Goal: Task Accomplishment & Management: Manage account settings

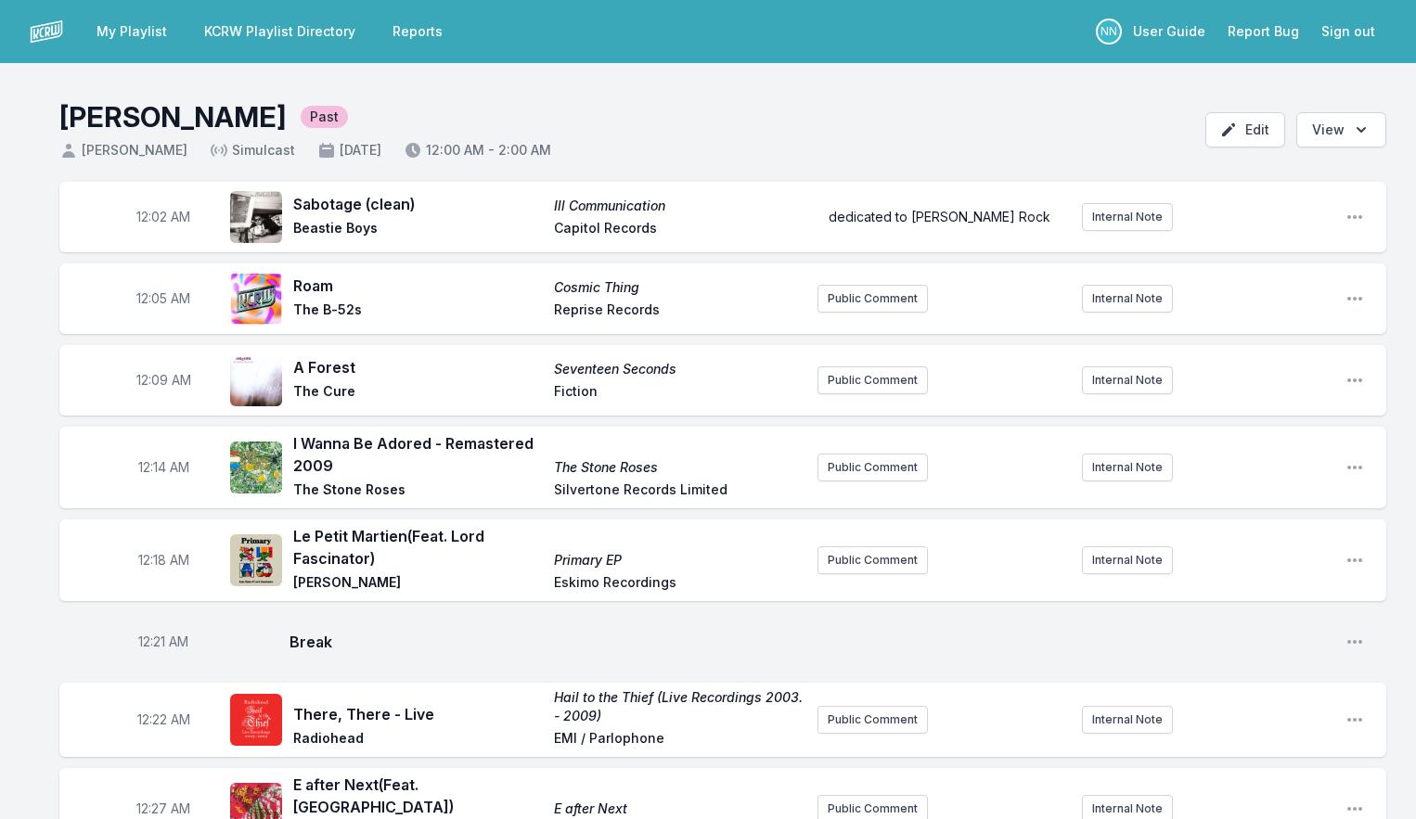
click at [124, 32] on link "My Playlist" at bounding box center [131, 31] width 93 height 33
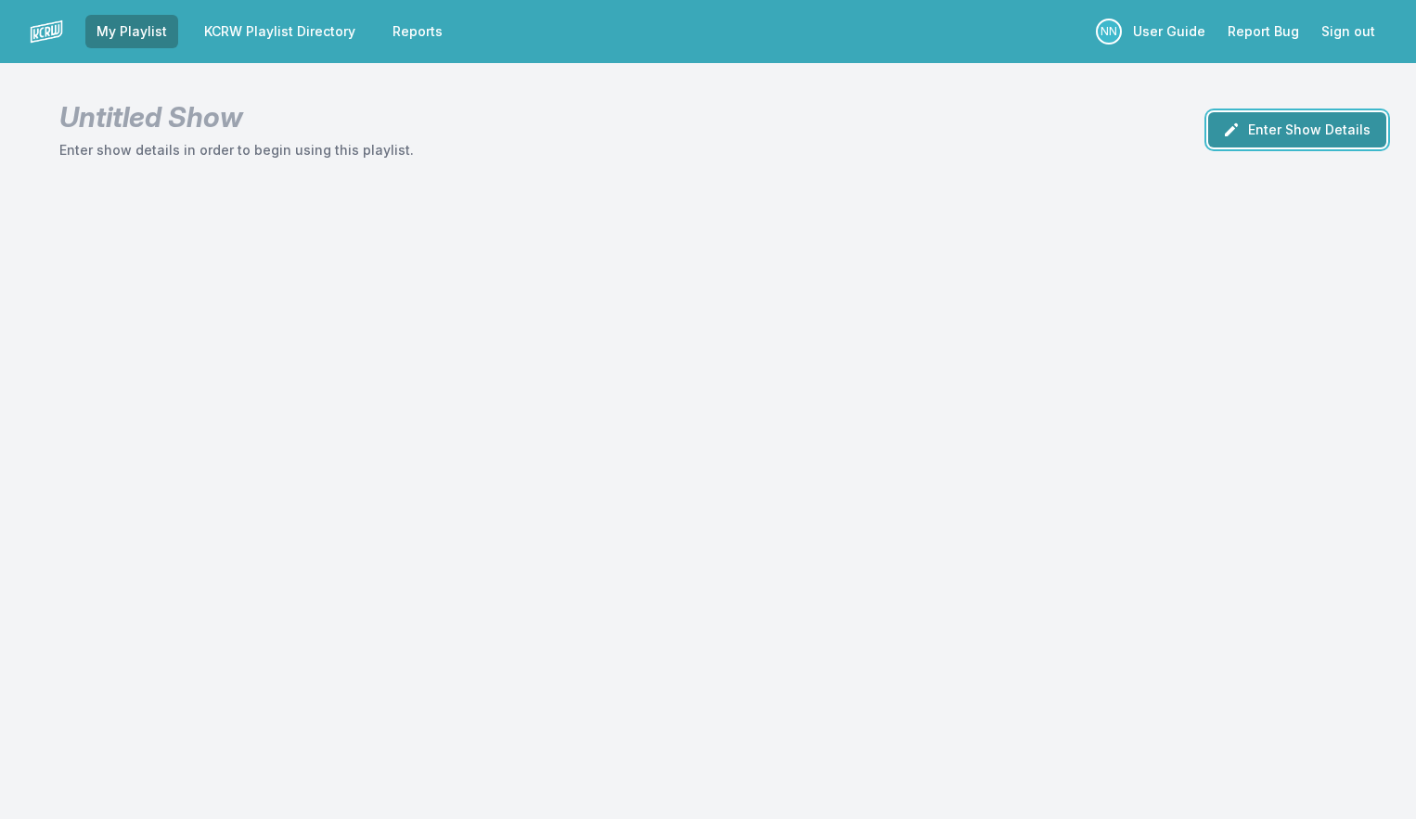
click at [1250, 129] on button "Enter Show Details" at bounding box center [1297, 129] width 178 height 35
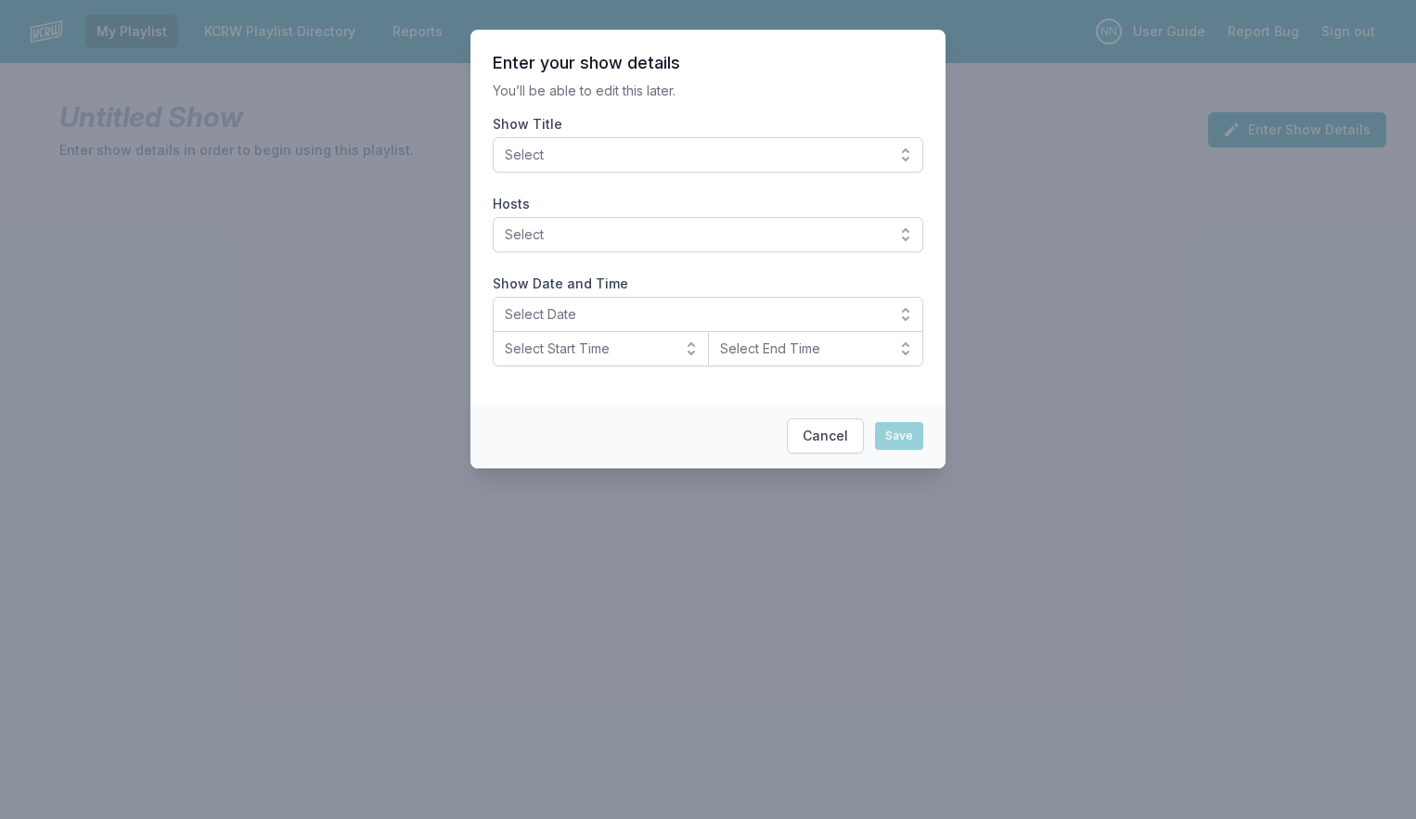
click at [779, 163] on span "Select" at bounding box center [695, 155] width 380 height 19
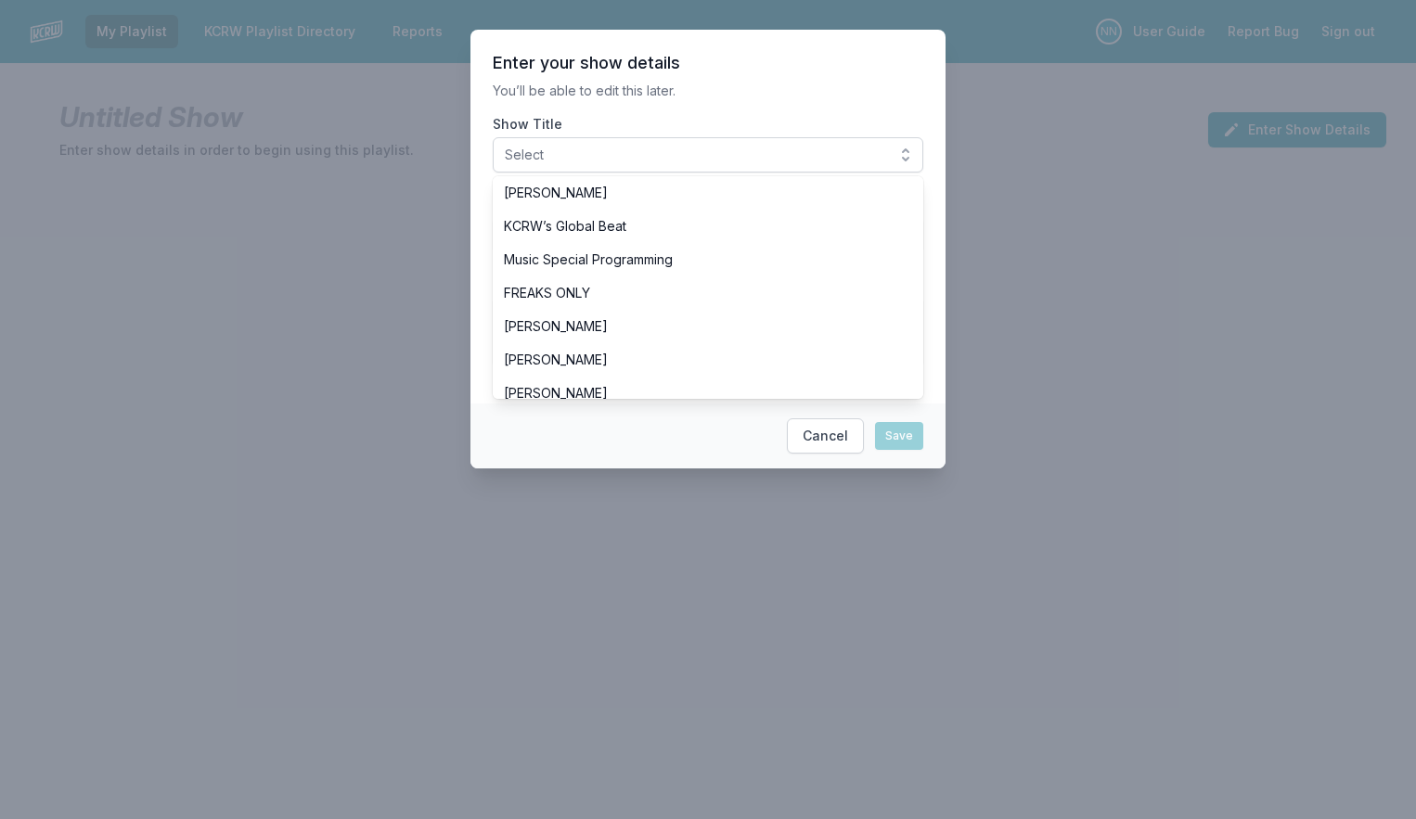
scroll to position [543, 0]
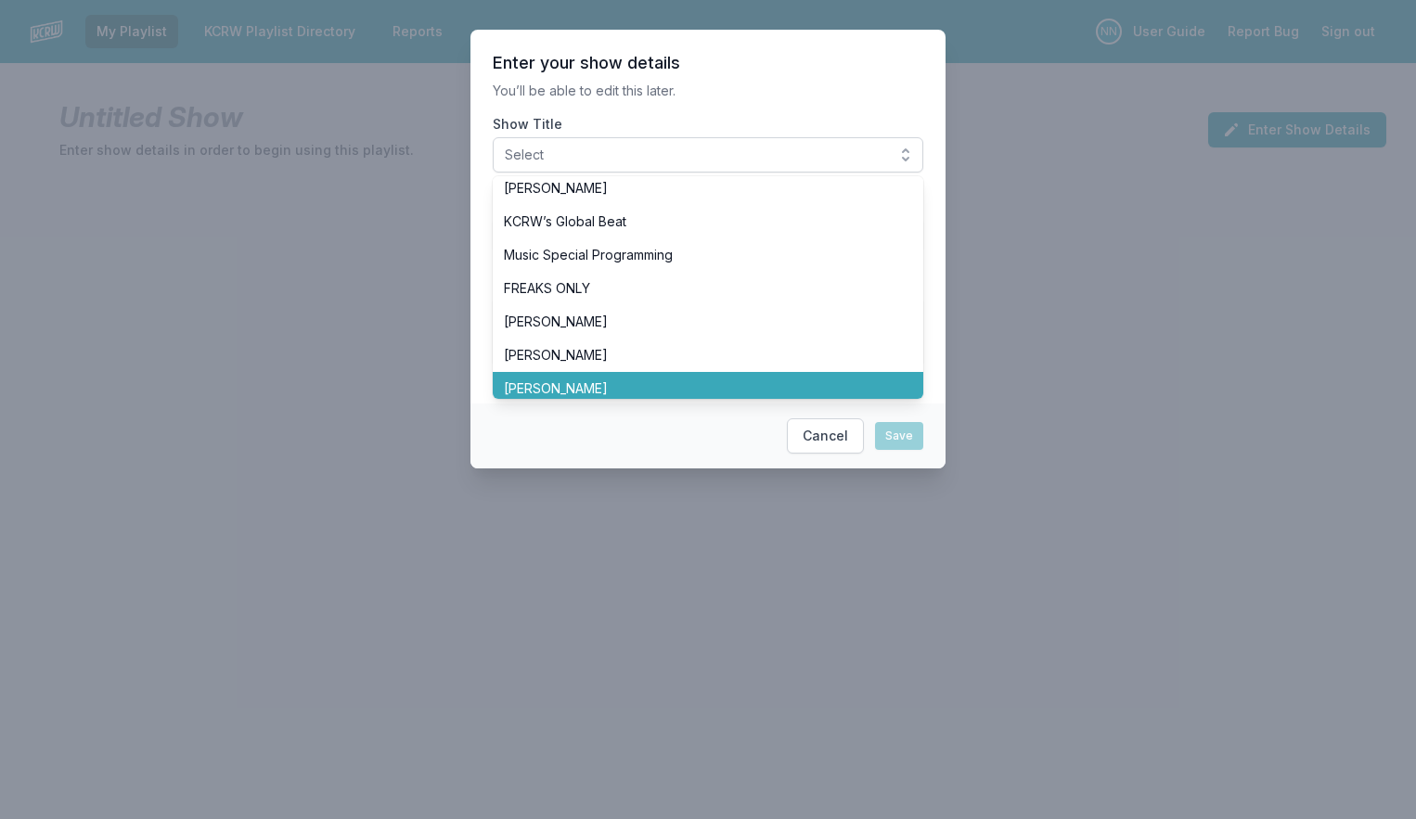
click at [668, 382] on span "[PERSON_NAME]" at bounding box center [697, 388] width 386 height 19
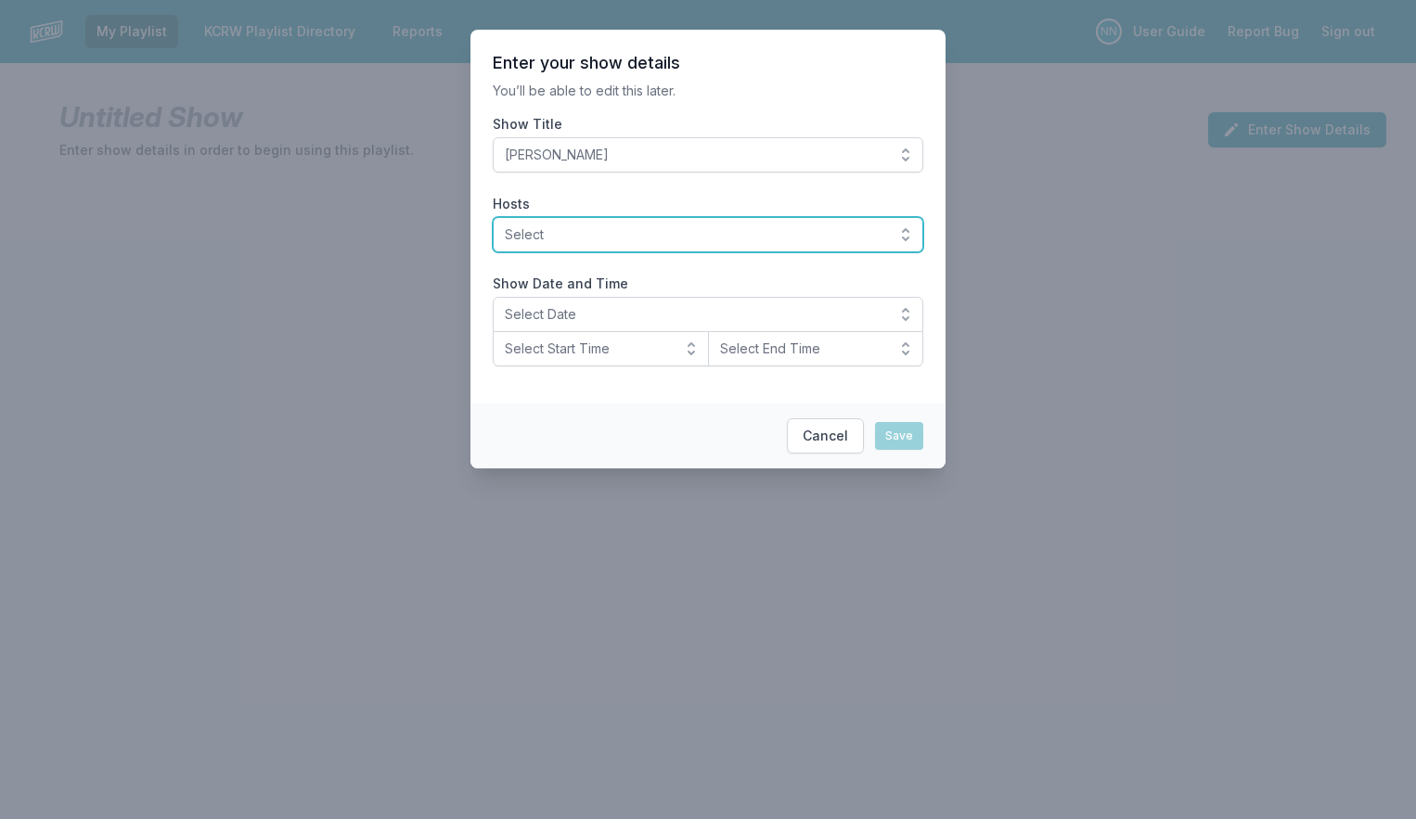
click at [650, 235] on span "Select" at bounding box center [695, 234] width 380 height 19
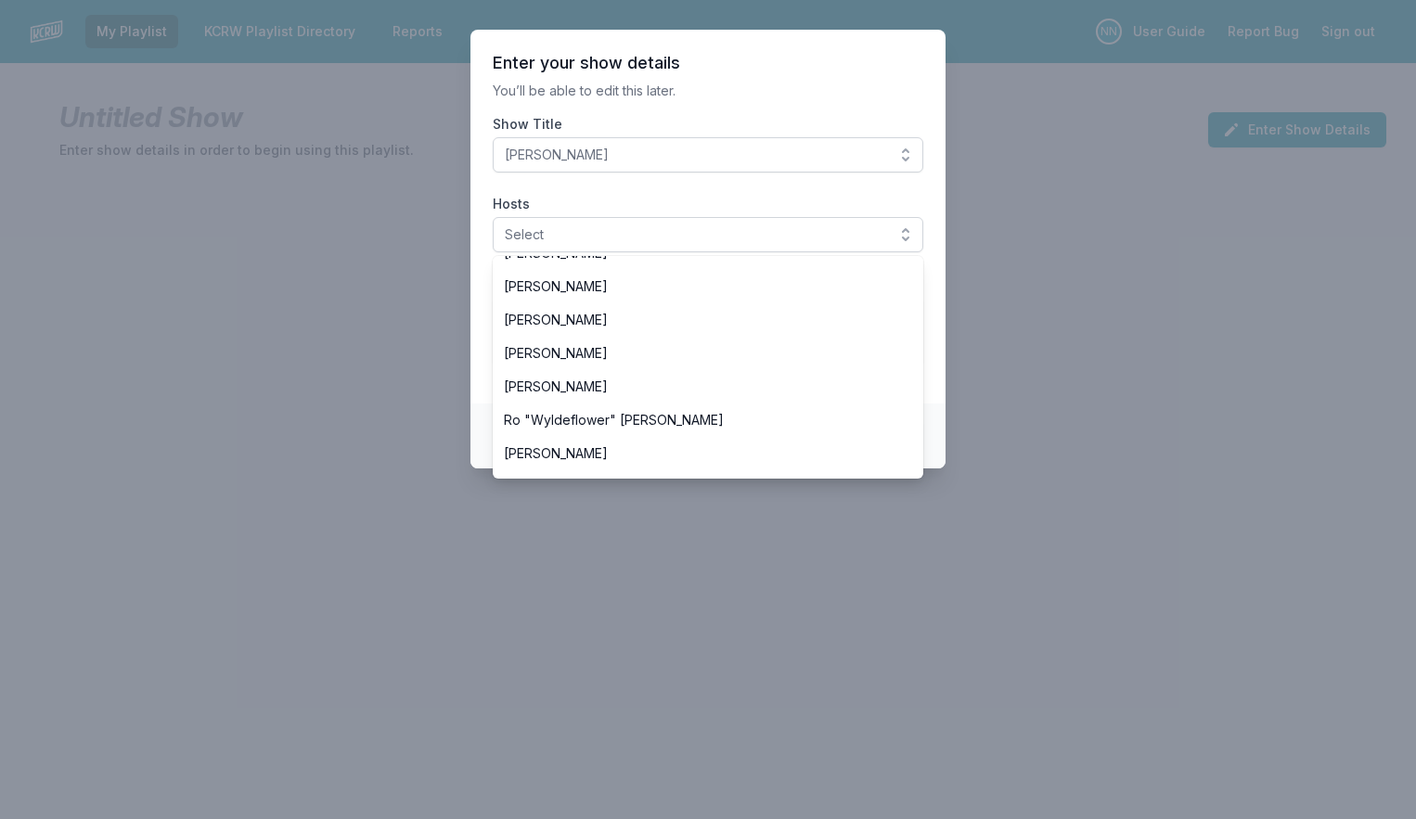
scroll to position [660, 0]
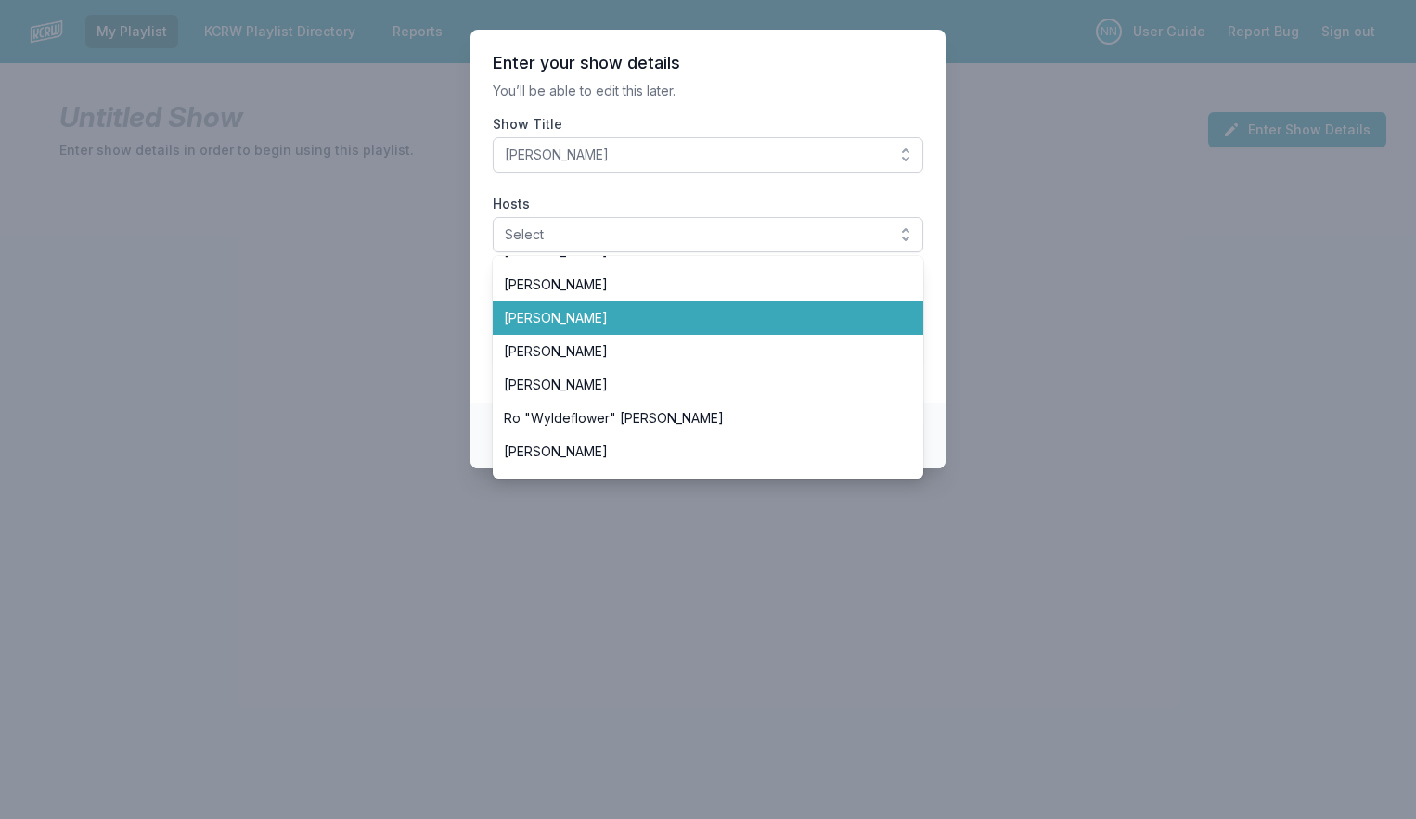
click at [655, 332] on li "Candace Silva" at bounding box center [708, 318] width 430 height 33
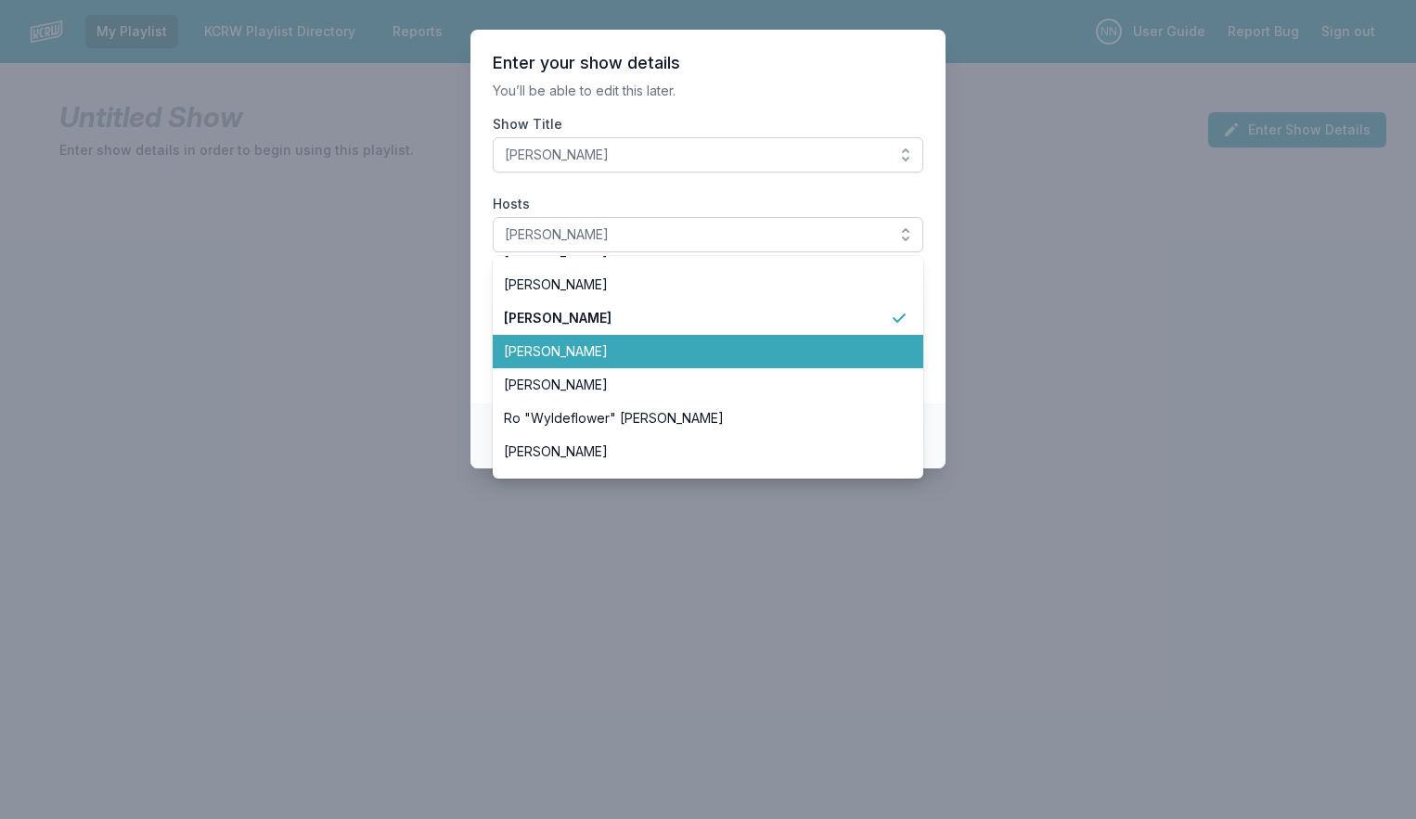
click at [651, 342] on span "[PERSON_NAME]" at bounding box center [697, 351] width 386 height 19
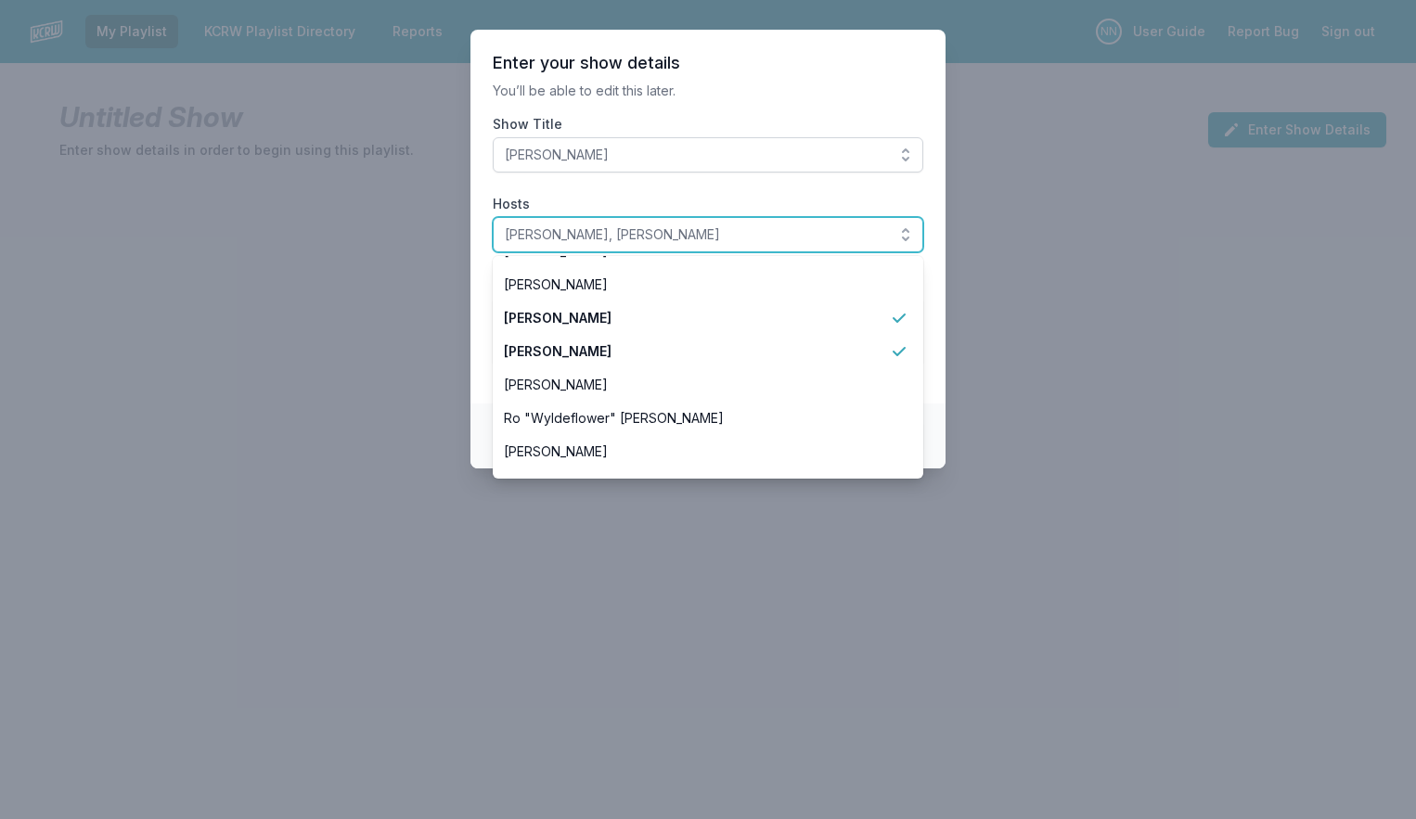
click at [595, 231] on span "Candace Silva, Nassir Nassirzadeh" at bounding box center [695, 234] width 380 height 19
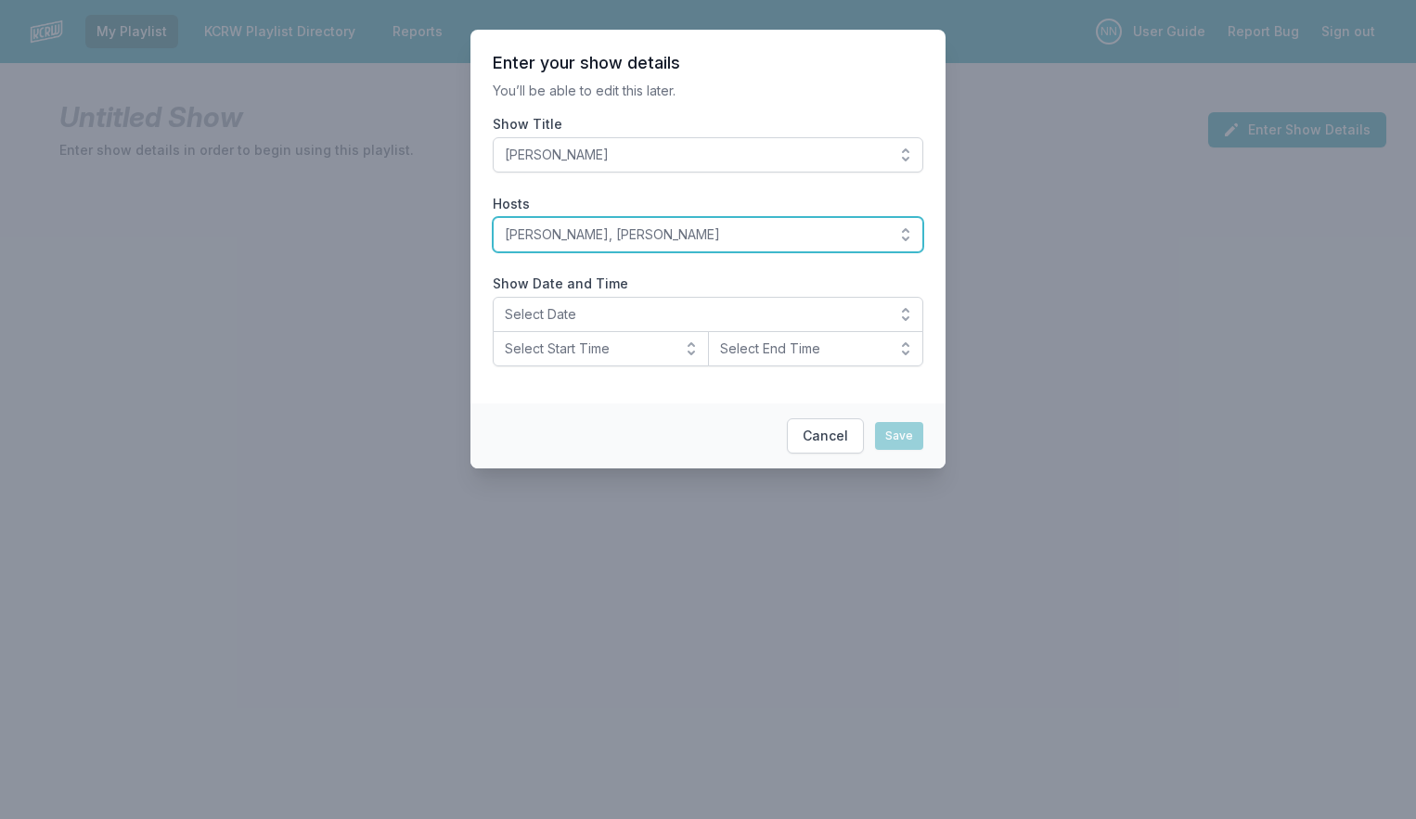
click at [594, 236] on span "Candace Silva, Nassir Nassirzadeh" at bounding box center [695, 234] width 380 height 19
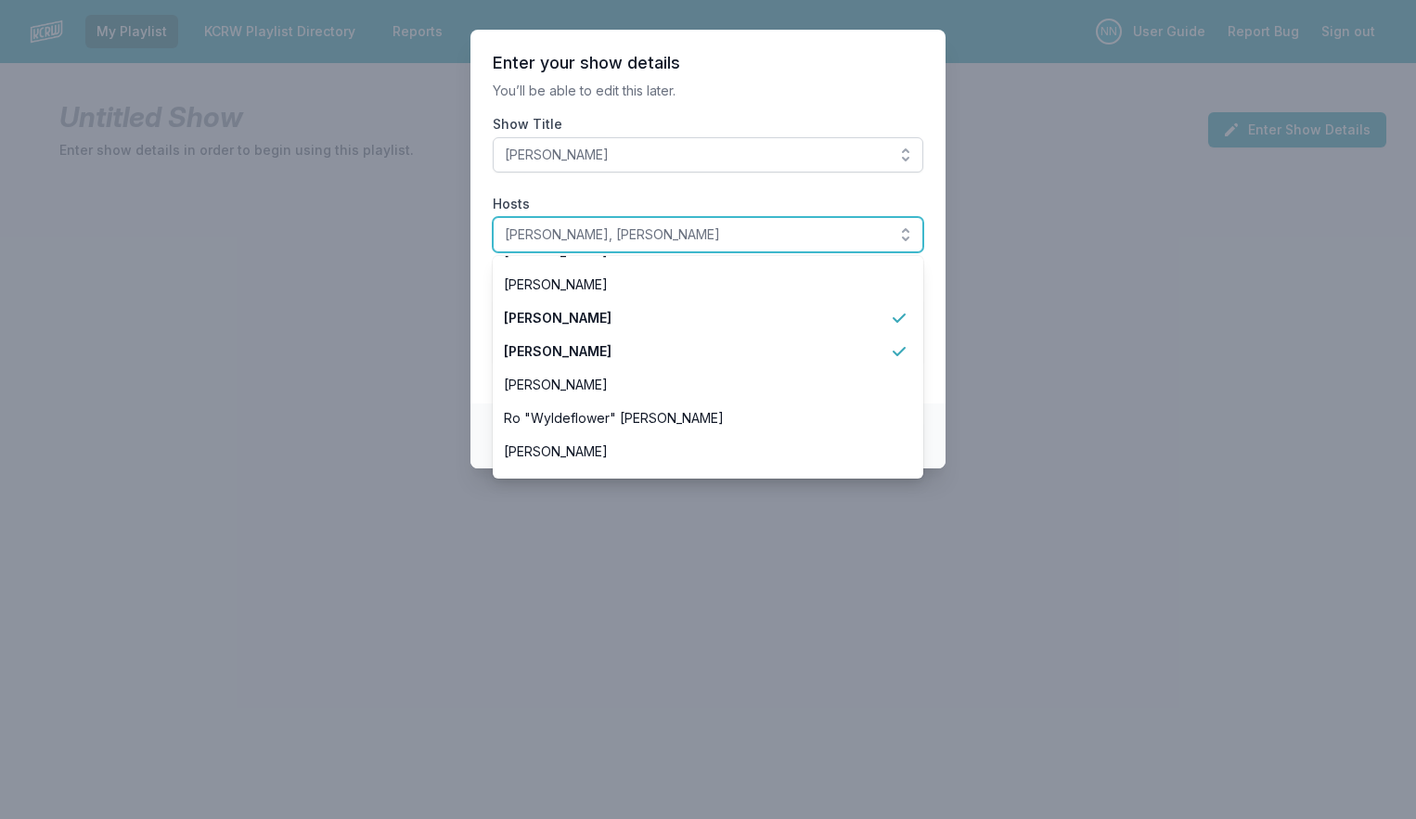
click at [594, 237] on span "Candace Silva, Nassir Nassirzadeh" at bounding box center [695, 234] width 380 height 19
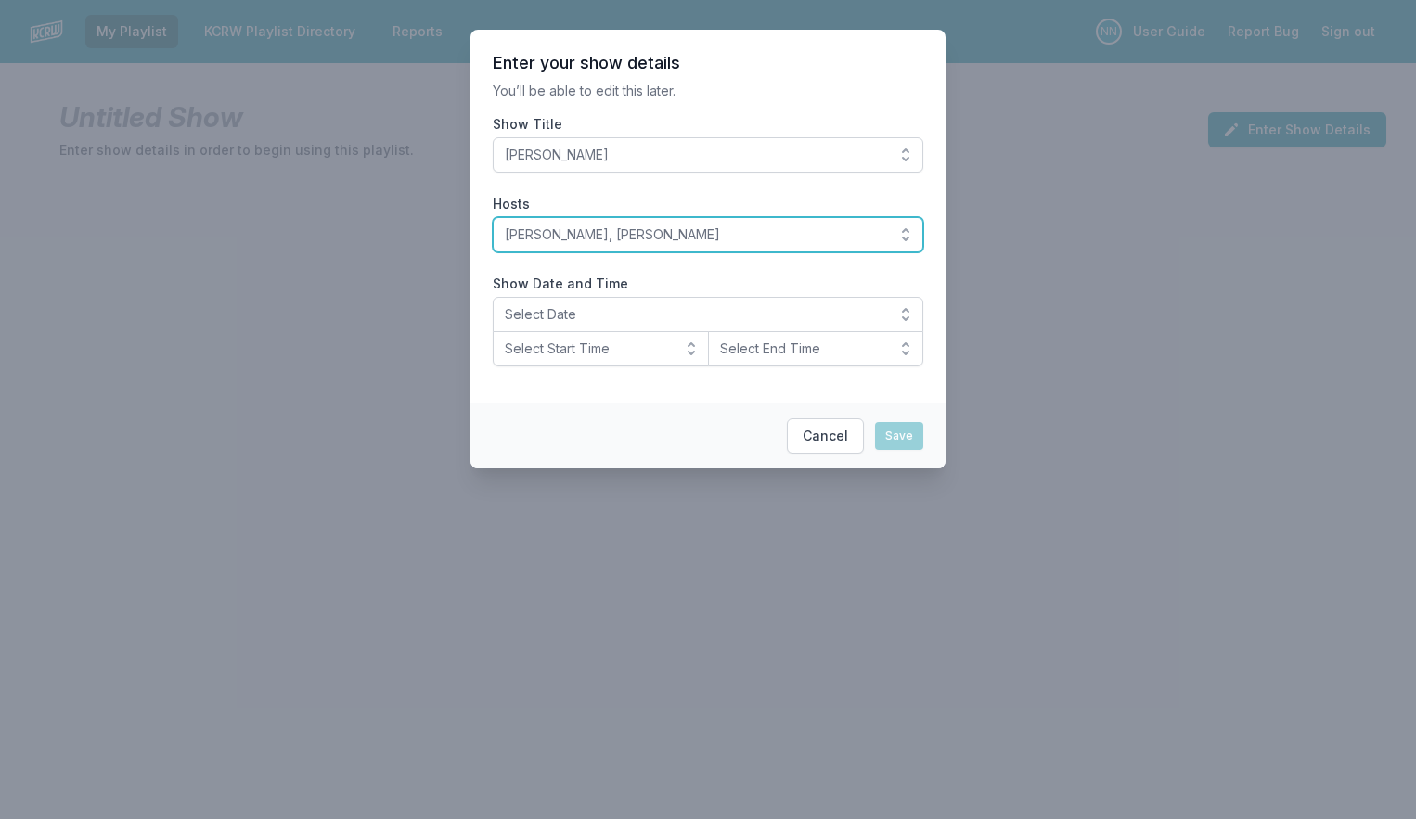
drag, startPoint x: 756, startPoint y: 232, endPoint x: 506, endPoint y: 239, distance: 250.6
click at [506, 239] on span "Candace Silva, Nassir Nassirzadeh" at bounding box center [695, 234] width 380 height 19
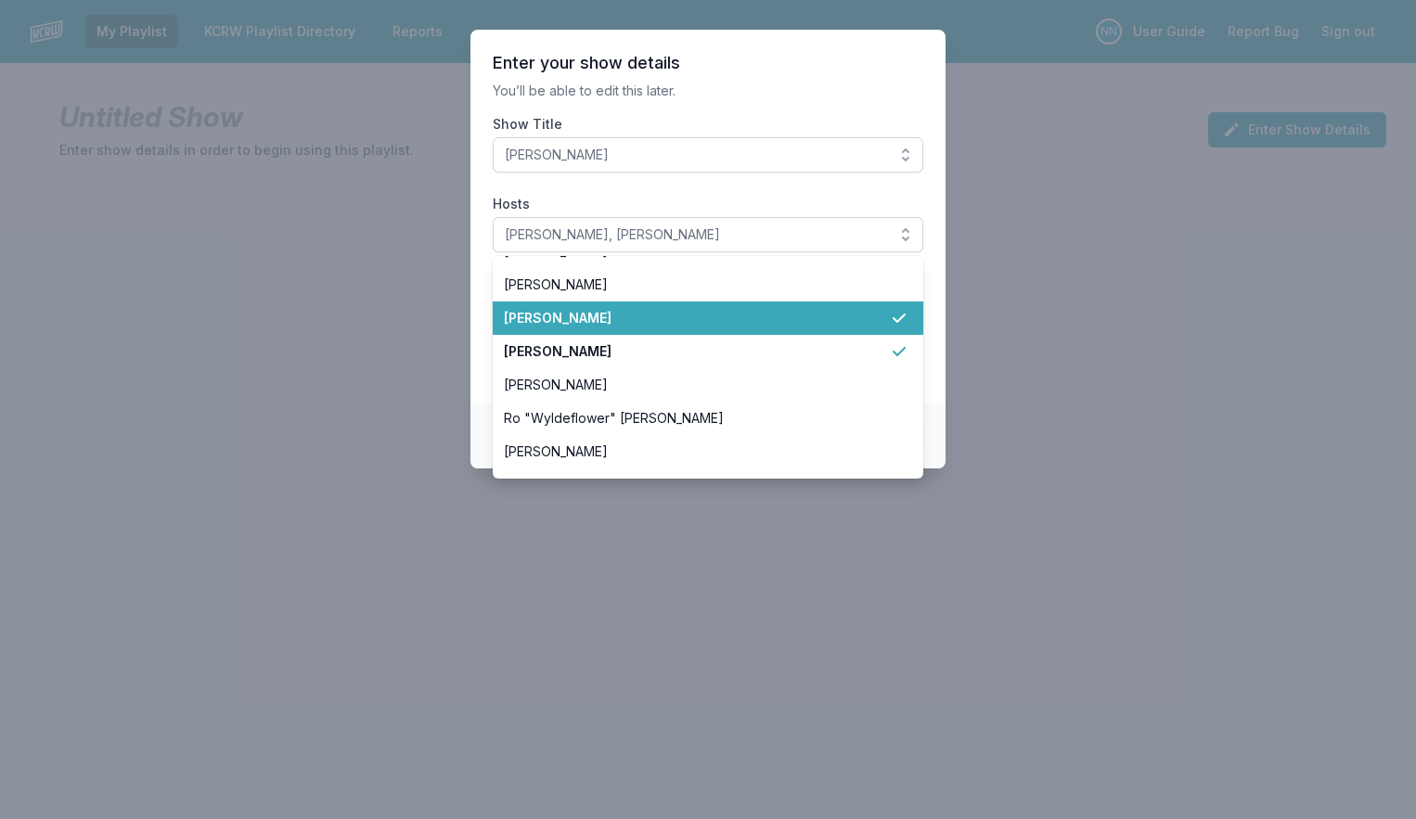
click at [794, 323] on span "Candace Silva" at bounding box center [697, 318] width 386 height 19
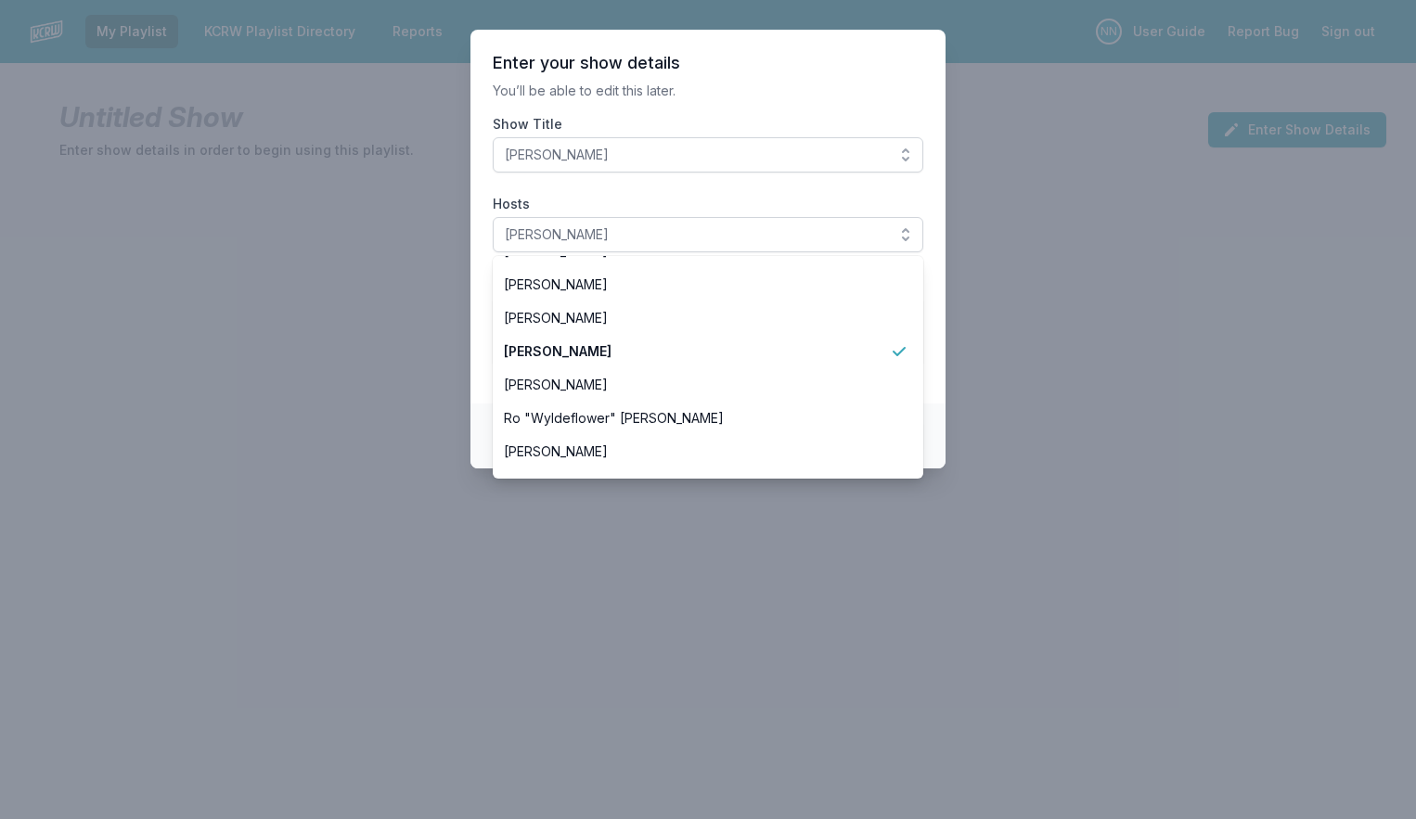
click at [679, 94] on p "You’ll be able to edit this later." at bounding box center [708, 91] width 430 height 19
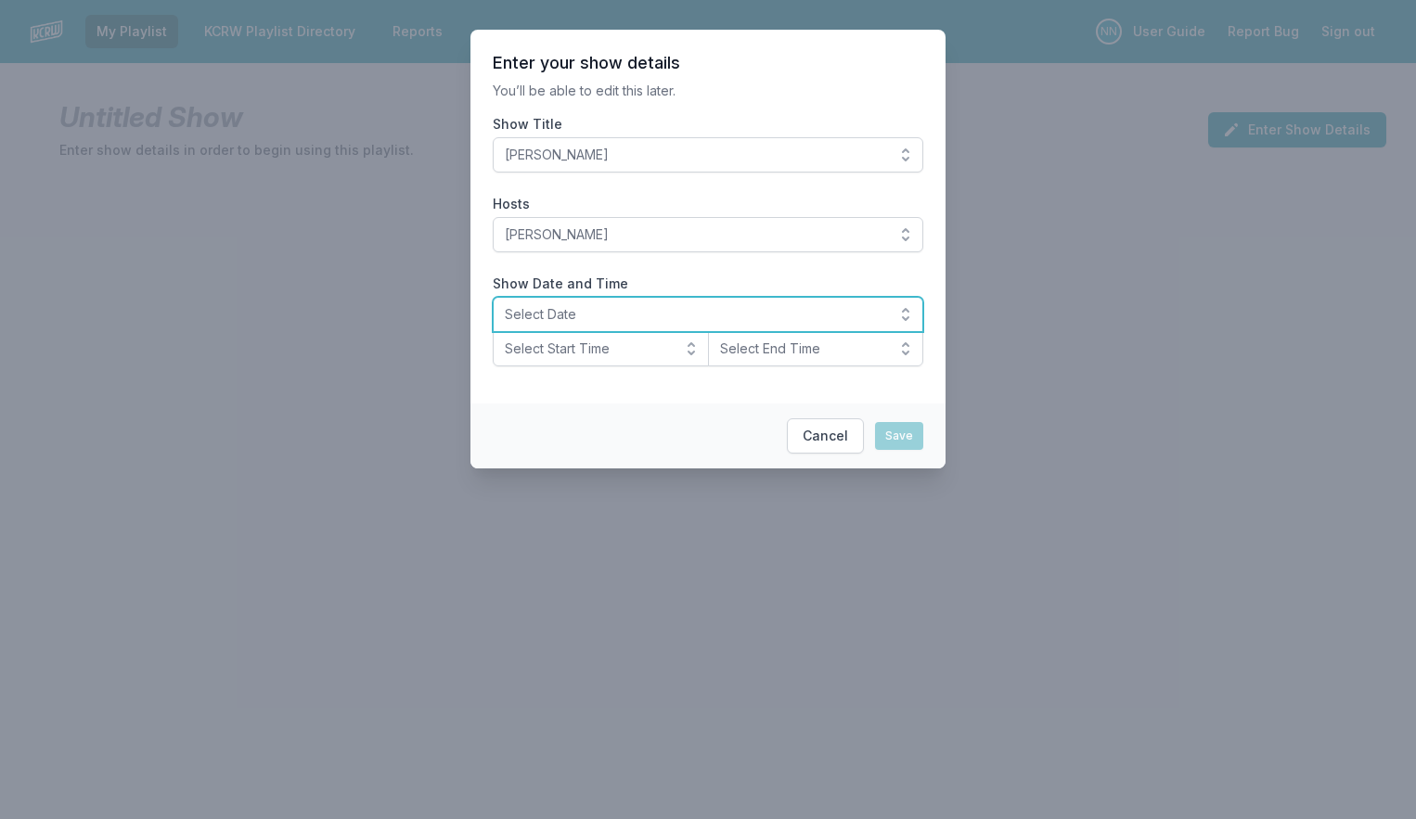
click at [603, 313] on span "Select Date" at bounding box center [695, 314] width 380 height 19
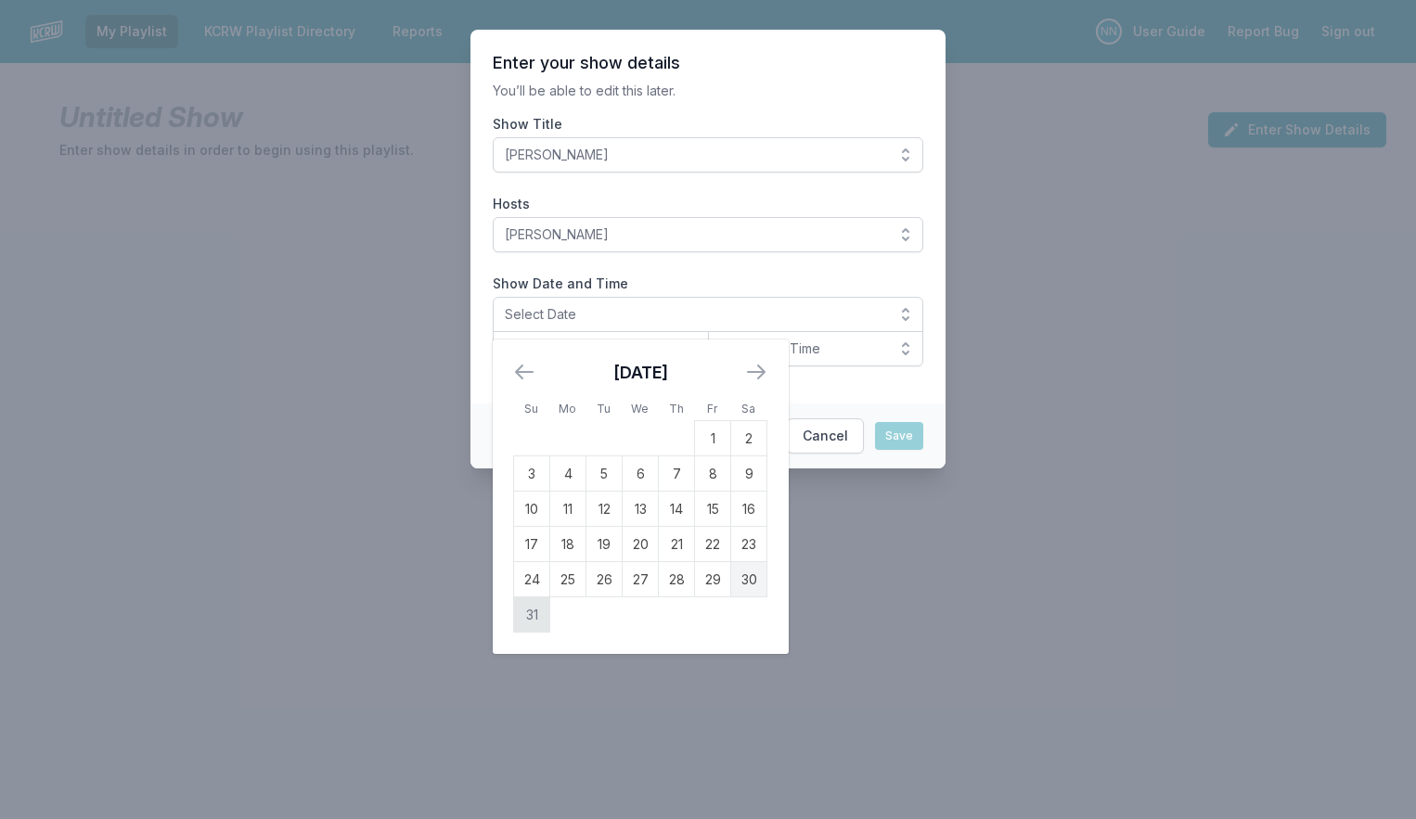
click at [525, 615] on td "31" at bounding box center [532, 614] width 36 height 35
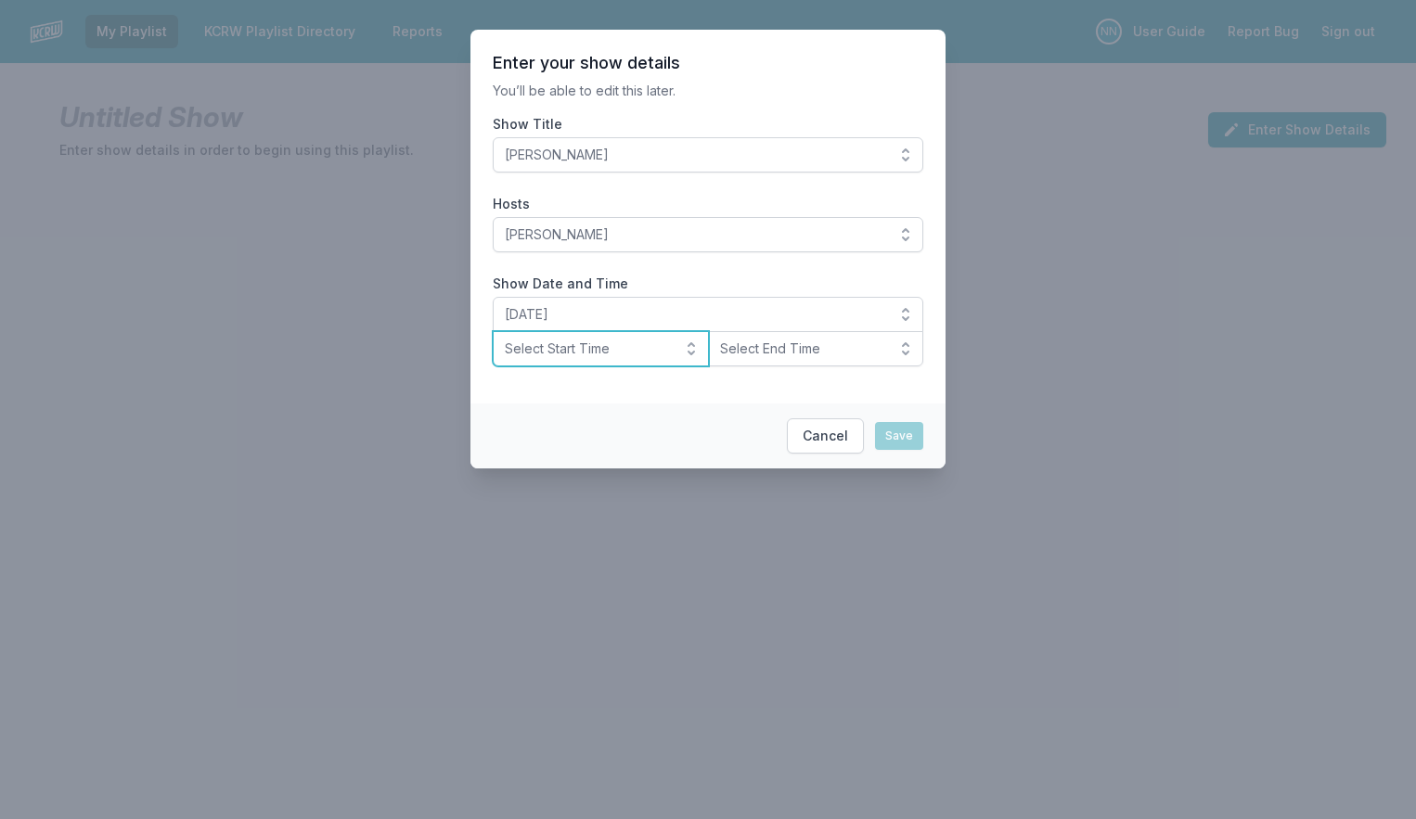
click at [610, 353] on span "Select Start Time" at bounding box center [588, 349] width 166 height 19
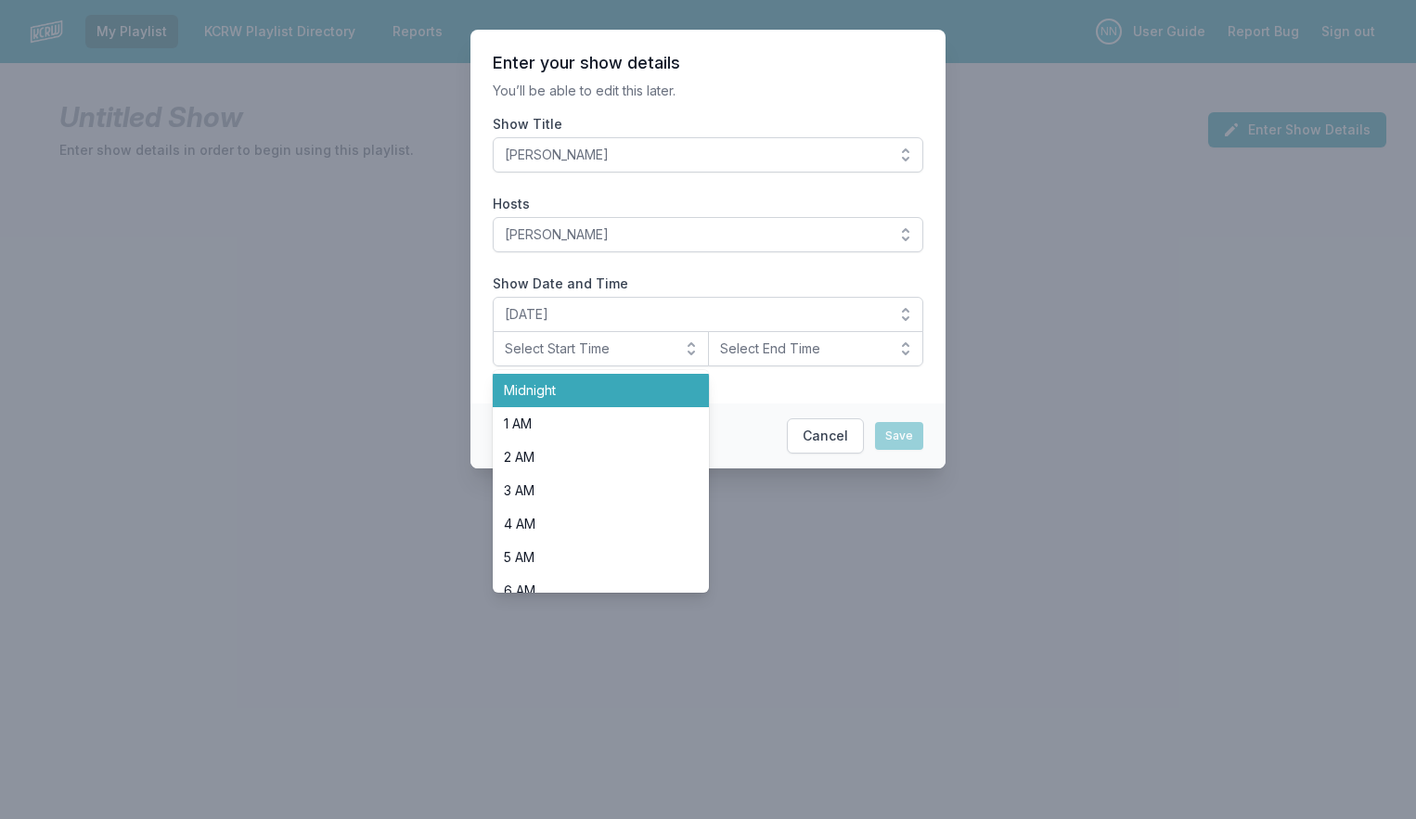
click at [613, 379] on li "Midnight" at bounding box center [601, 390] width 216 height 33
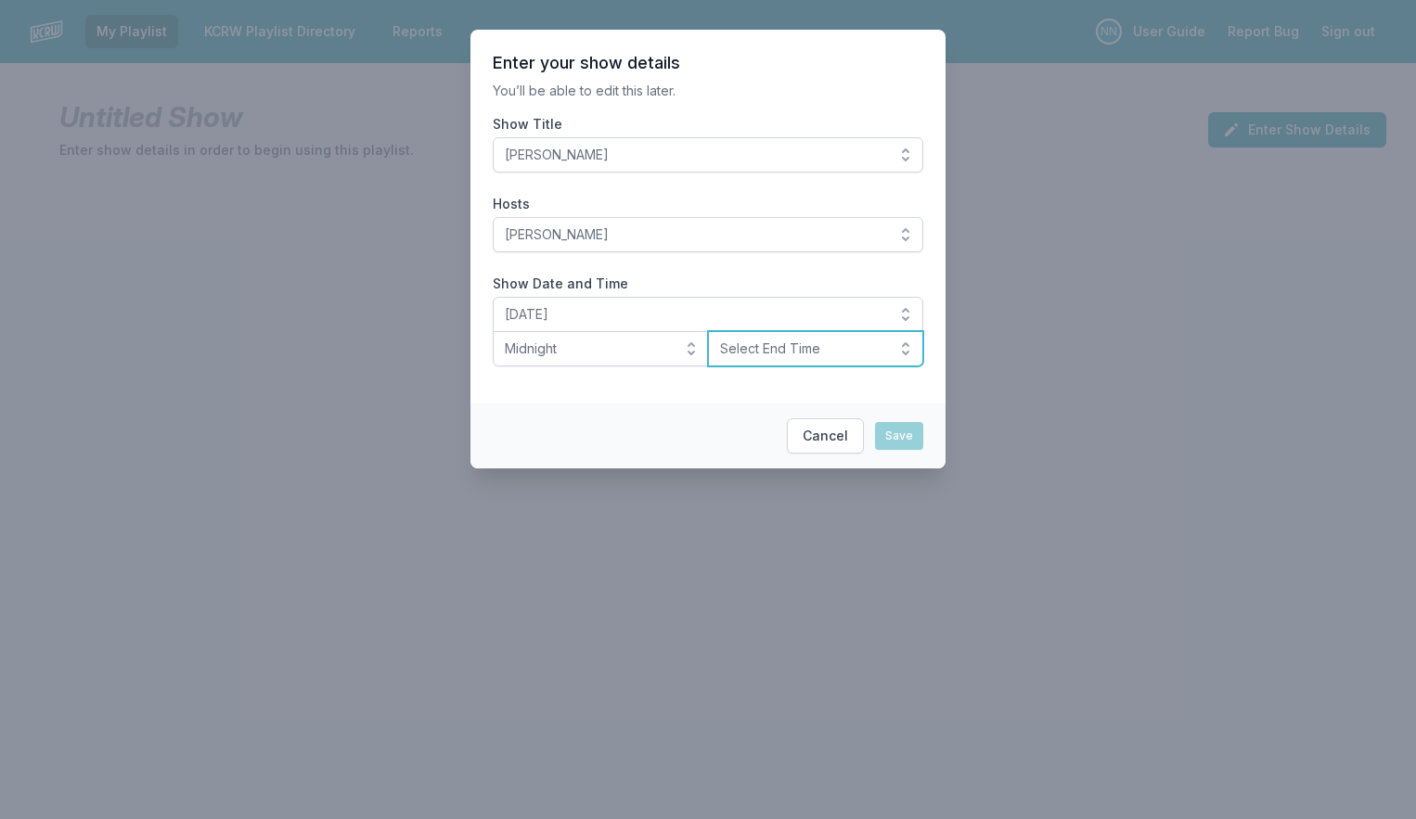
click at [772, 342] on span "Select End Time" at bounding box center [803, 349] width 166 height 19
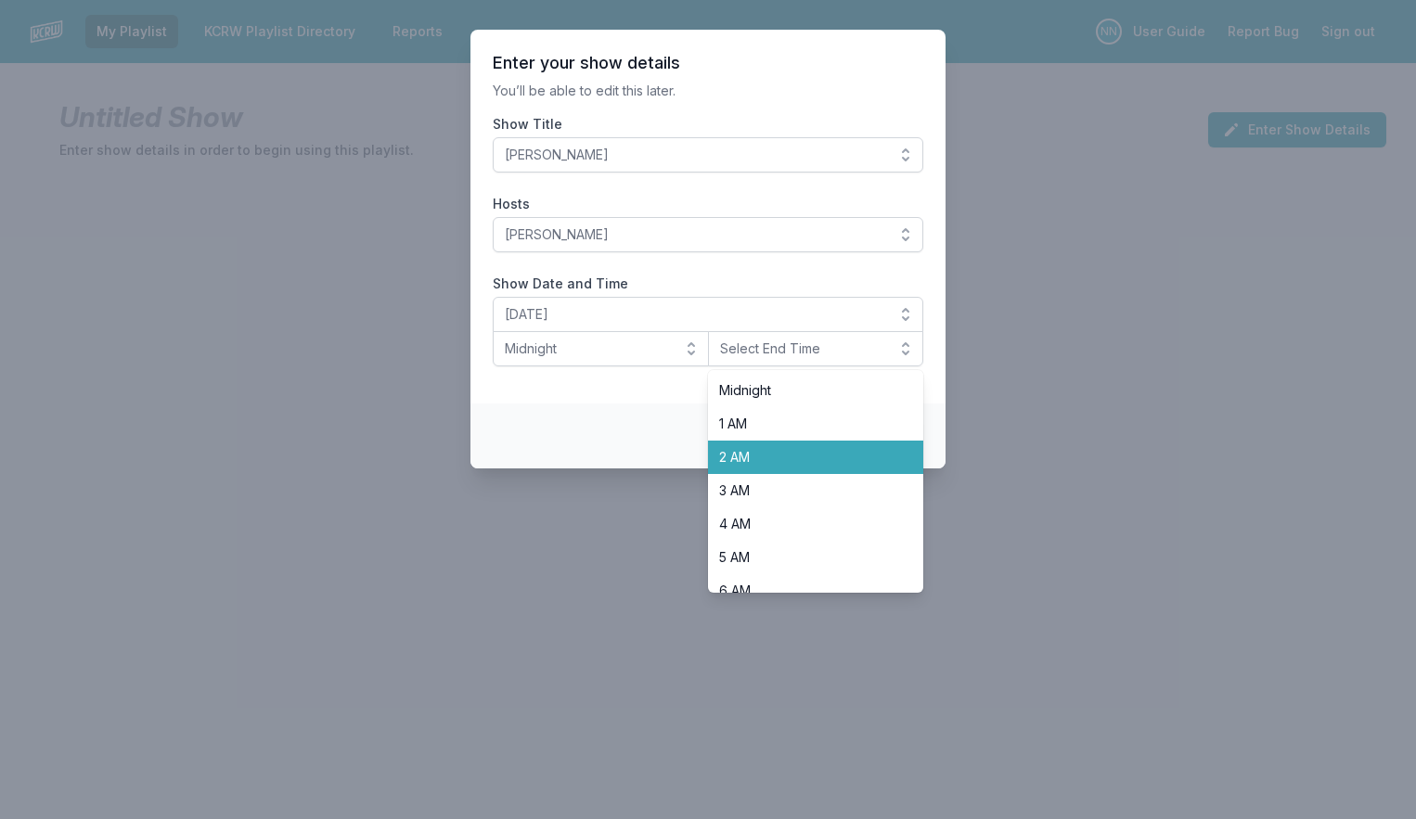
click at [751, 446] on li "2 AM" at bounding box center [816, 457] width 216 height 33
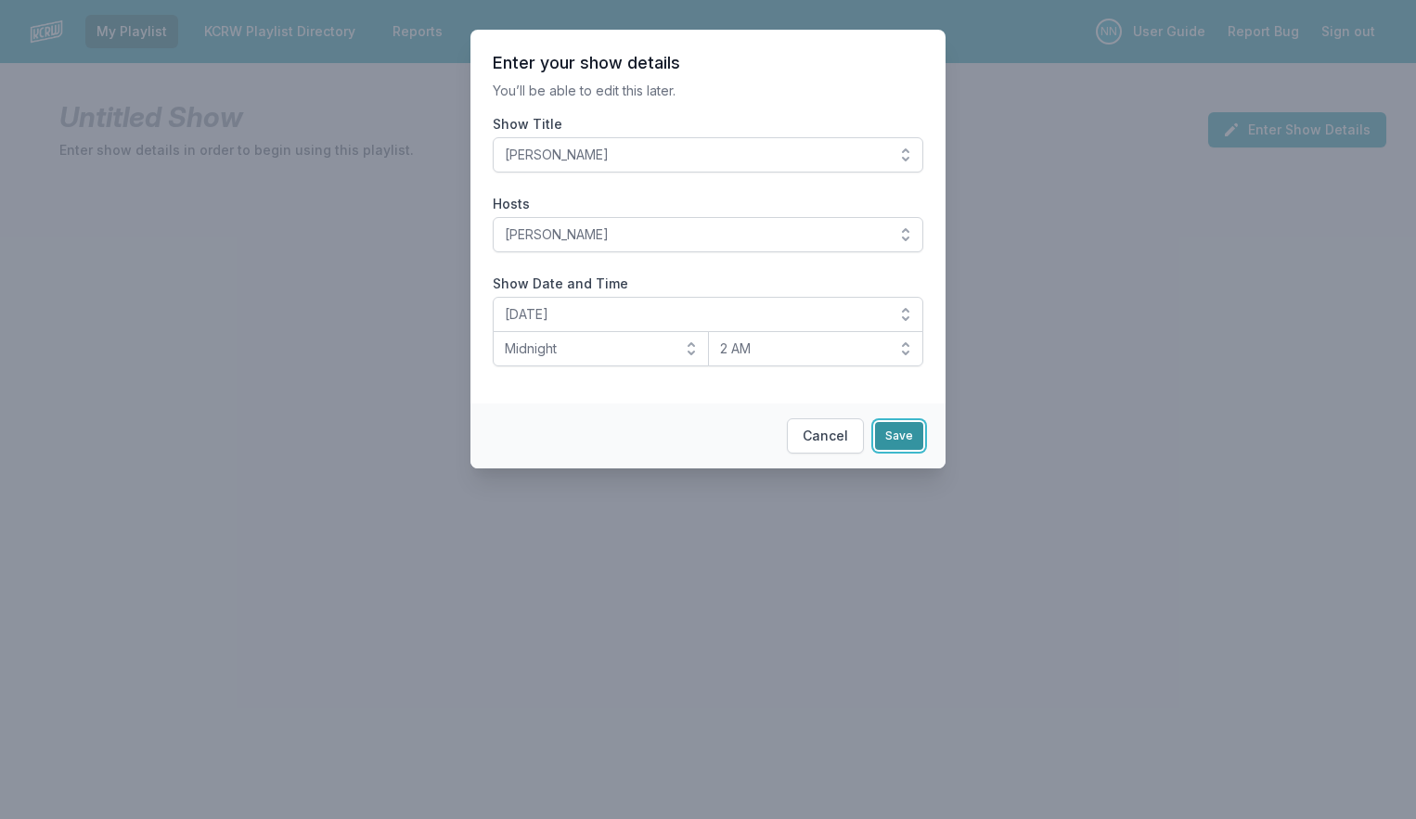
click at [884, 434] on button "Save" at bounding box center [899, 436] width 48 height 28
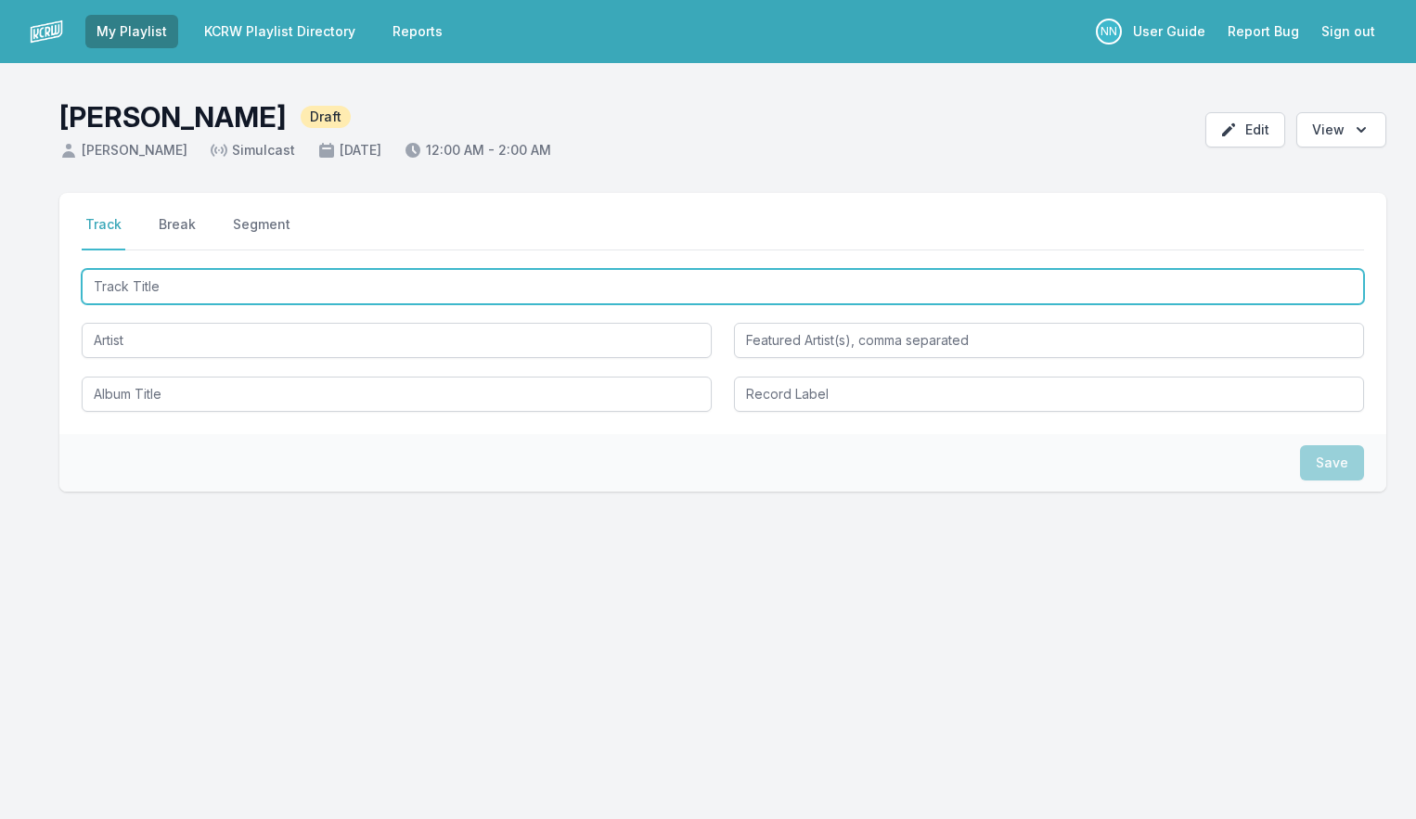
click at [212, 288] on input "Track Title" at bounding box center [723, 286] width 1282 height 35
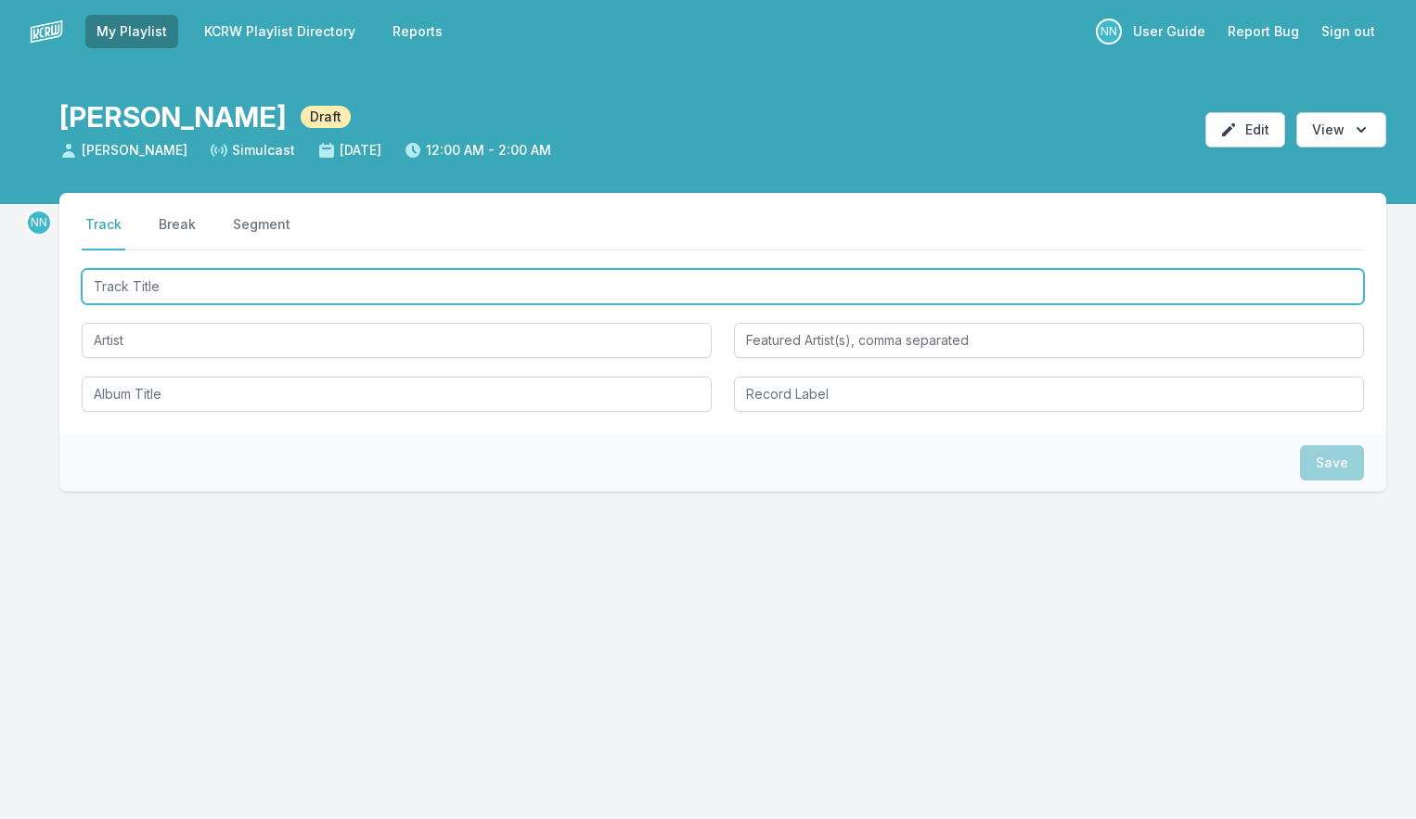
click at [176, 282] on input "Track Title" at bounding box center [723, 286] width 1282 height 35
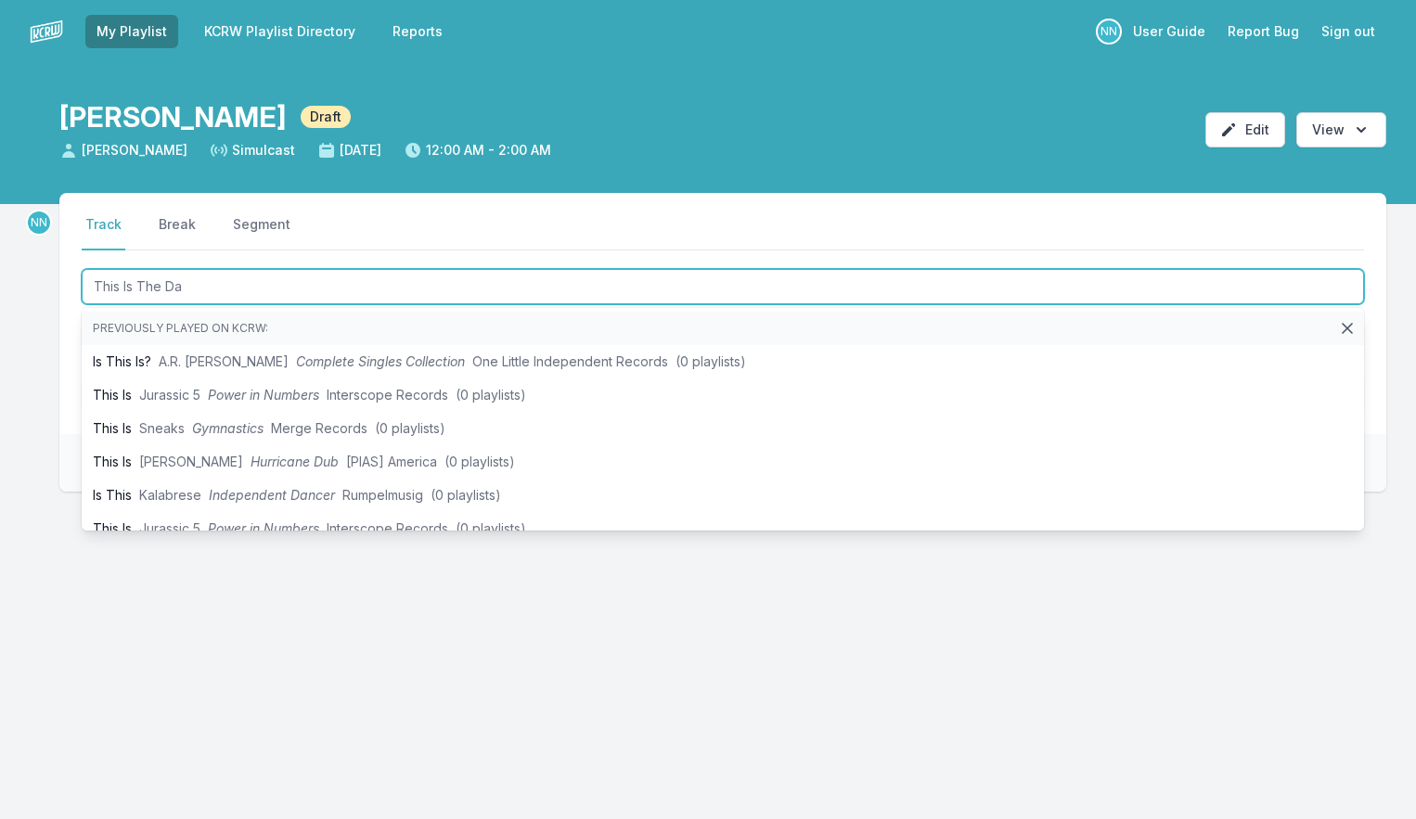
type input "This Is The Day"
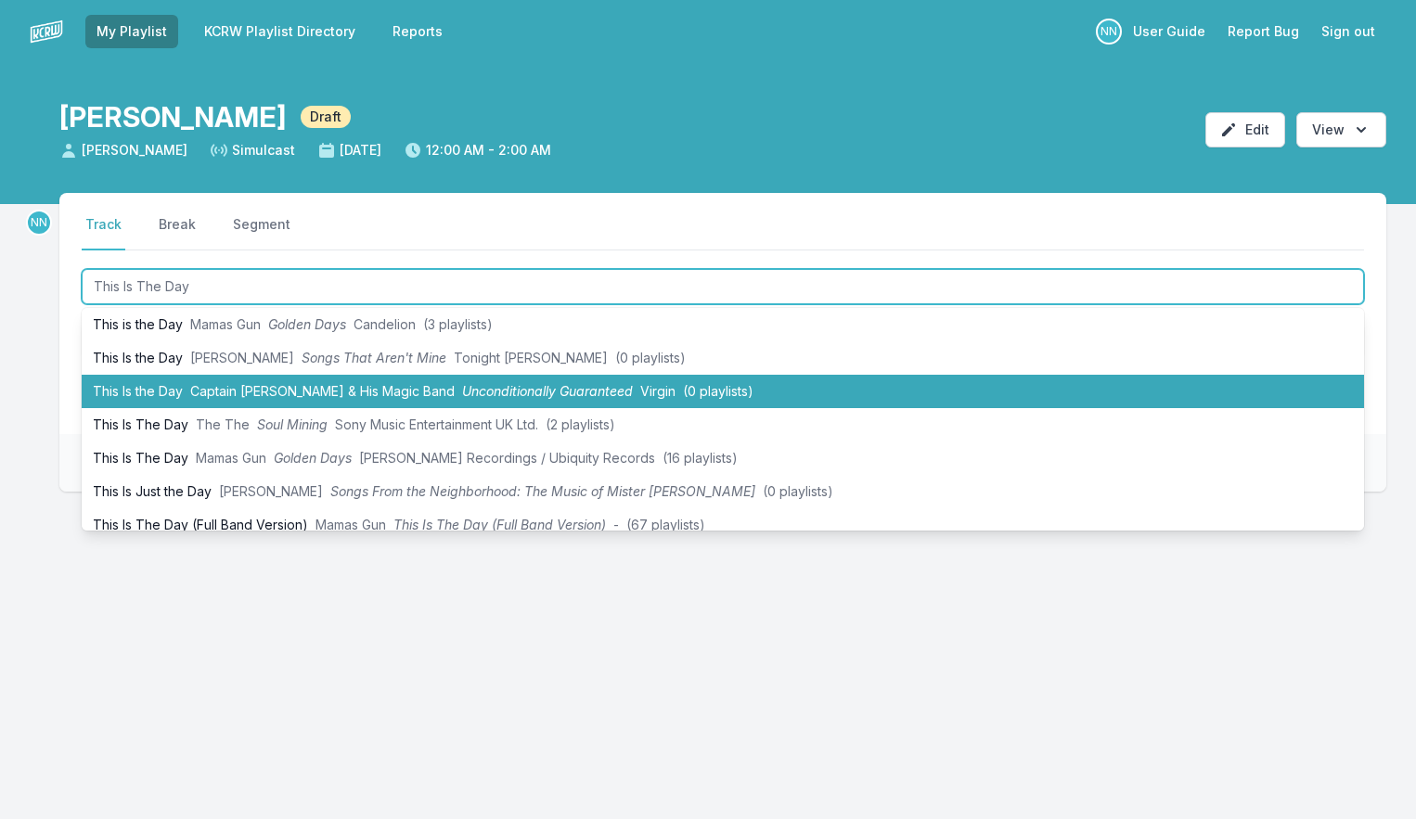
scroll to position [39, 0]
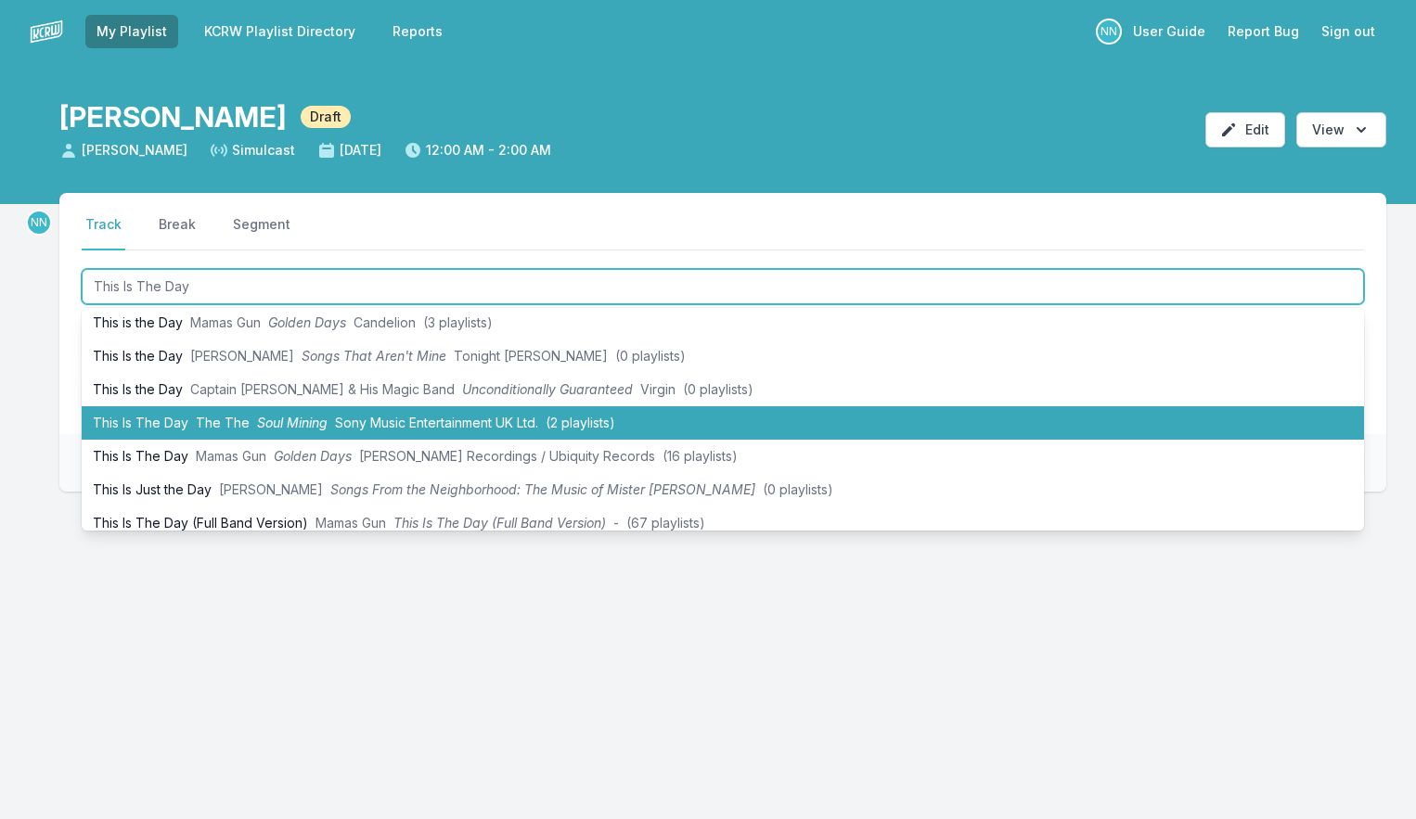
click at [209, 424] on span "The The" at bounding box center [223, 423] width 54 height 16
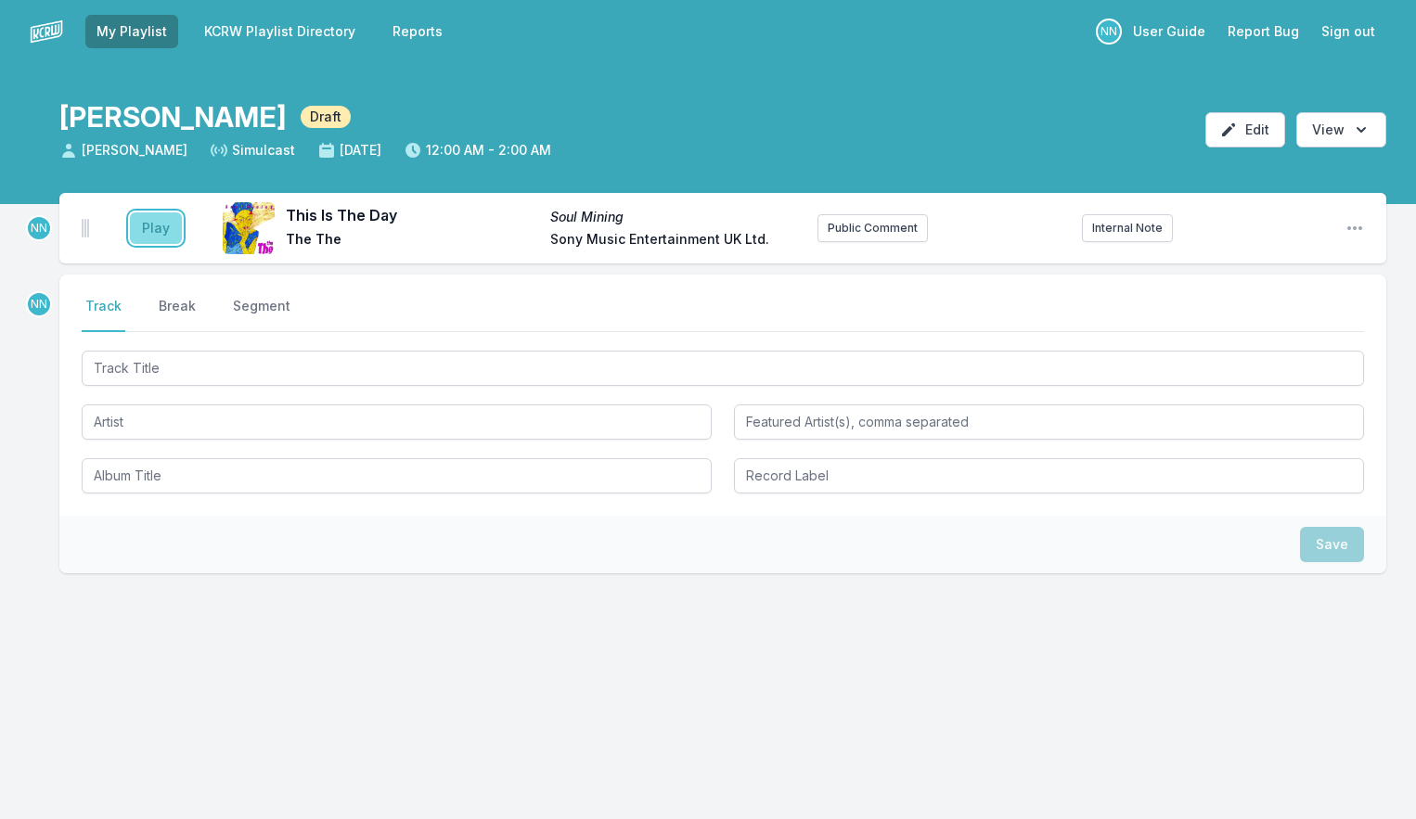
click at [155, 218] on button "Play" at bounding box center [156, 228] width 52 height 32
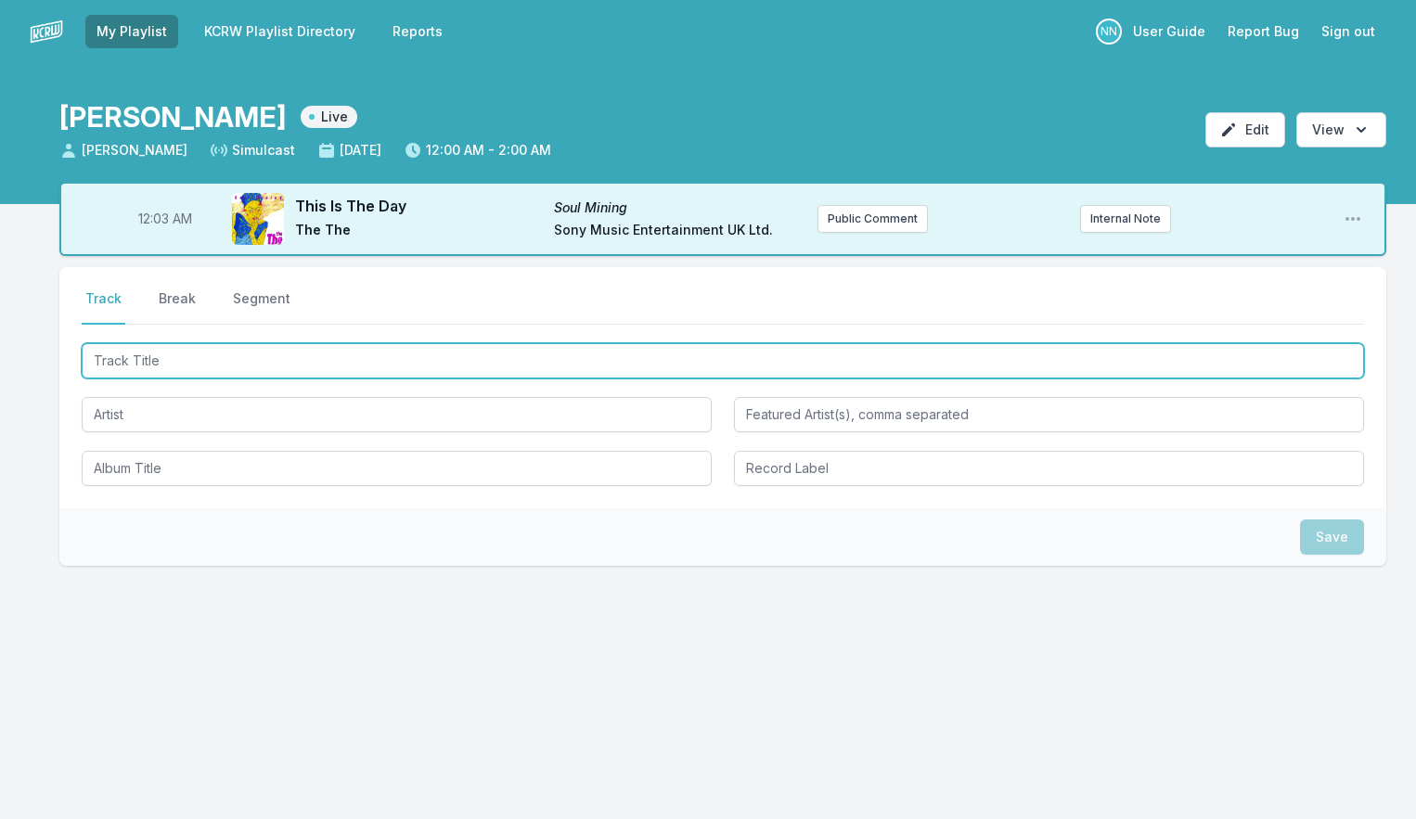
click at [170, 355] on input "Track Title" at bounding box center [723, 360] width 1282 height 35
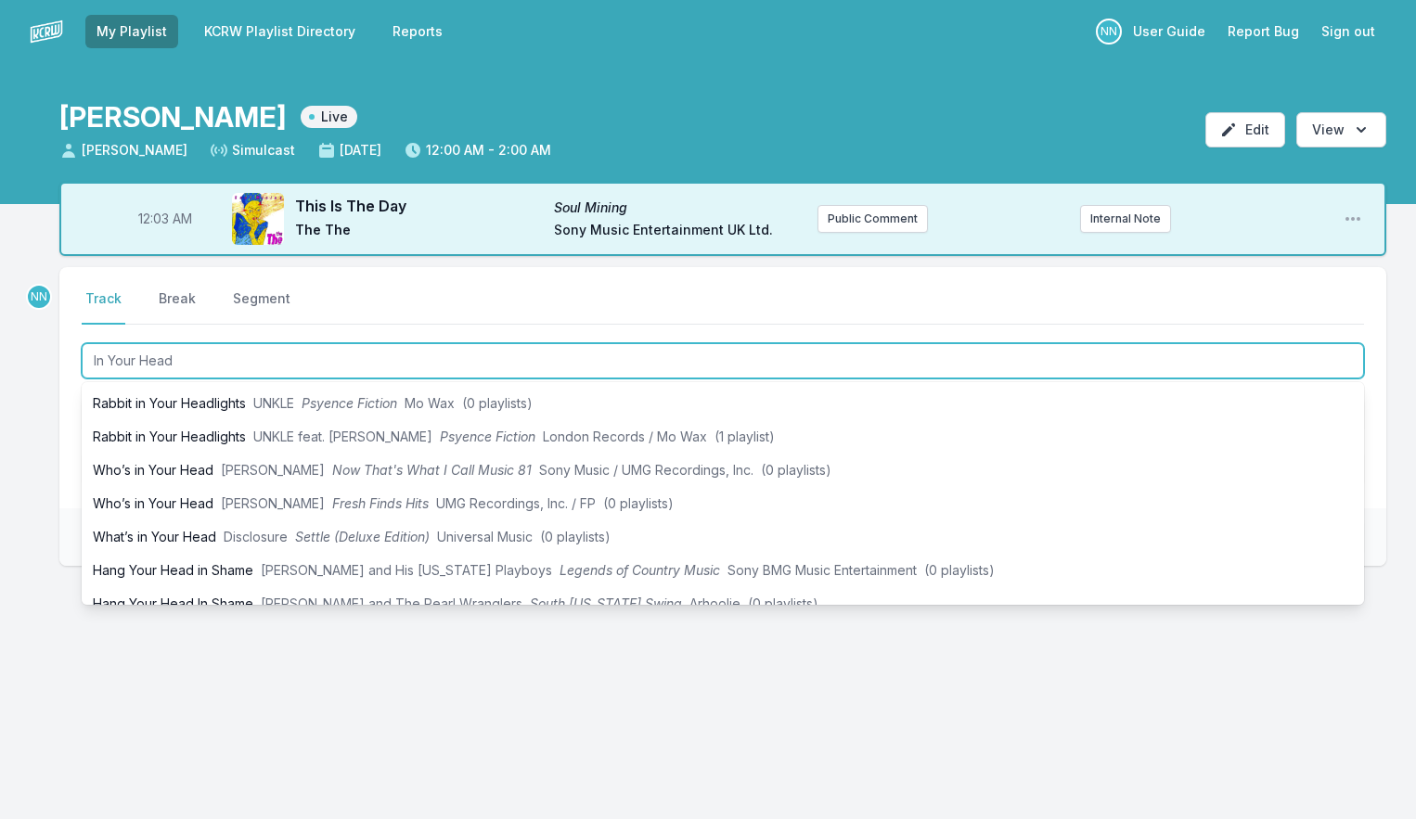
scroll to position [401, 0]
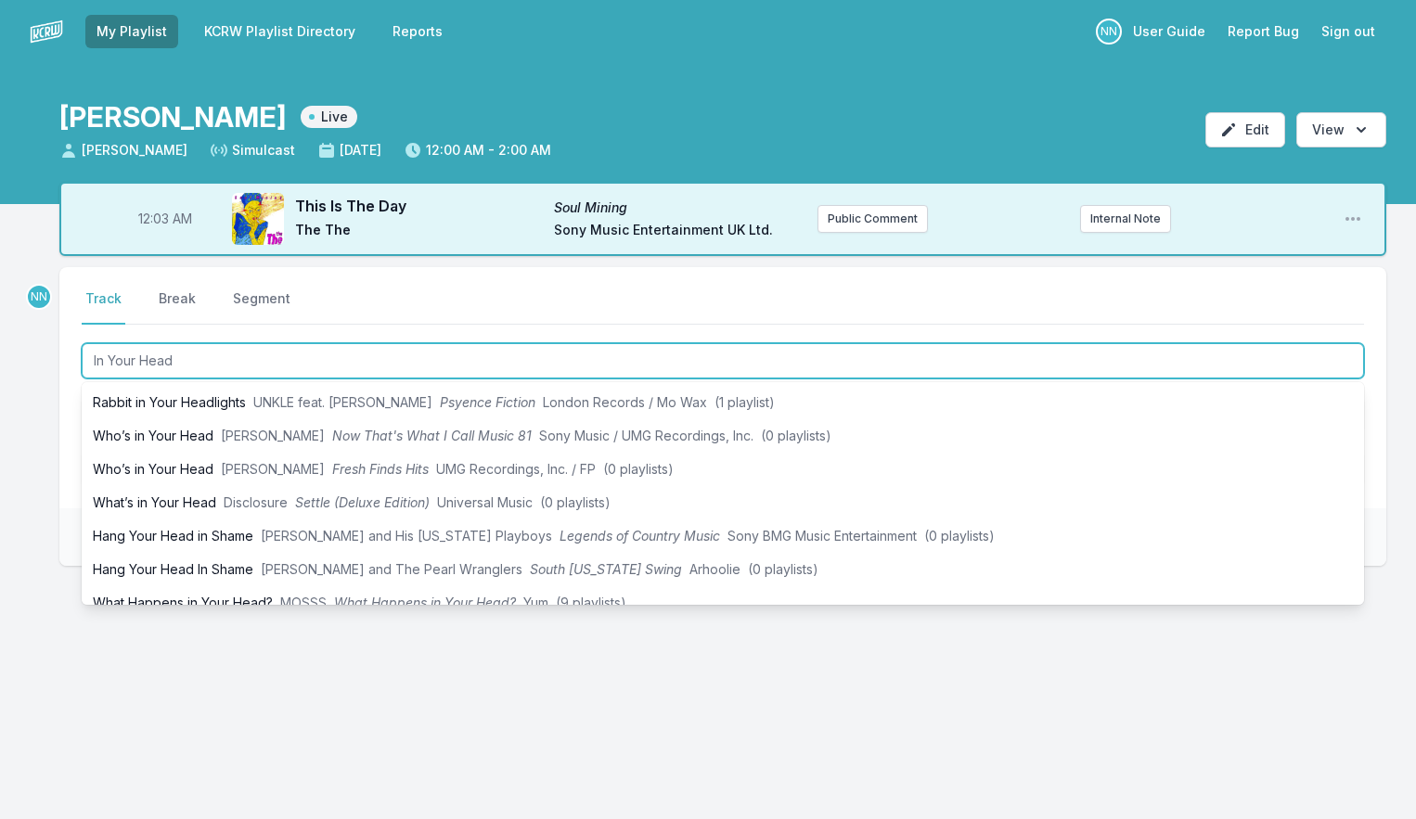
type input "In Your Head"
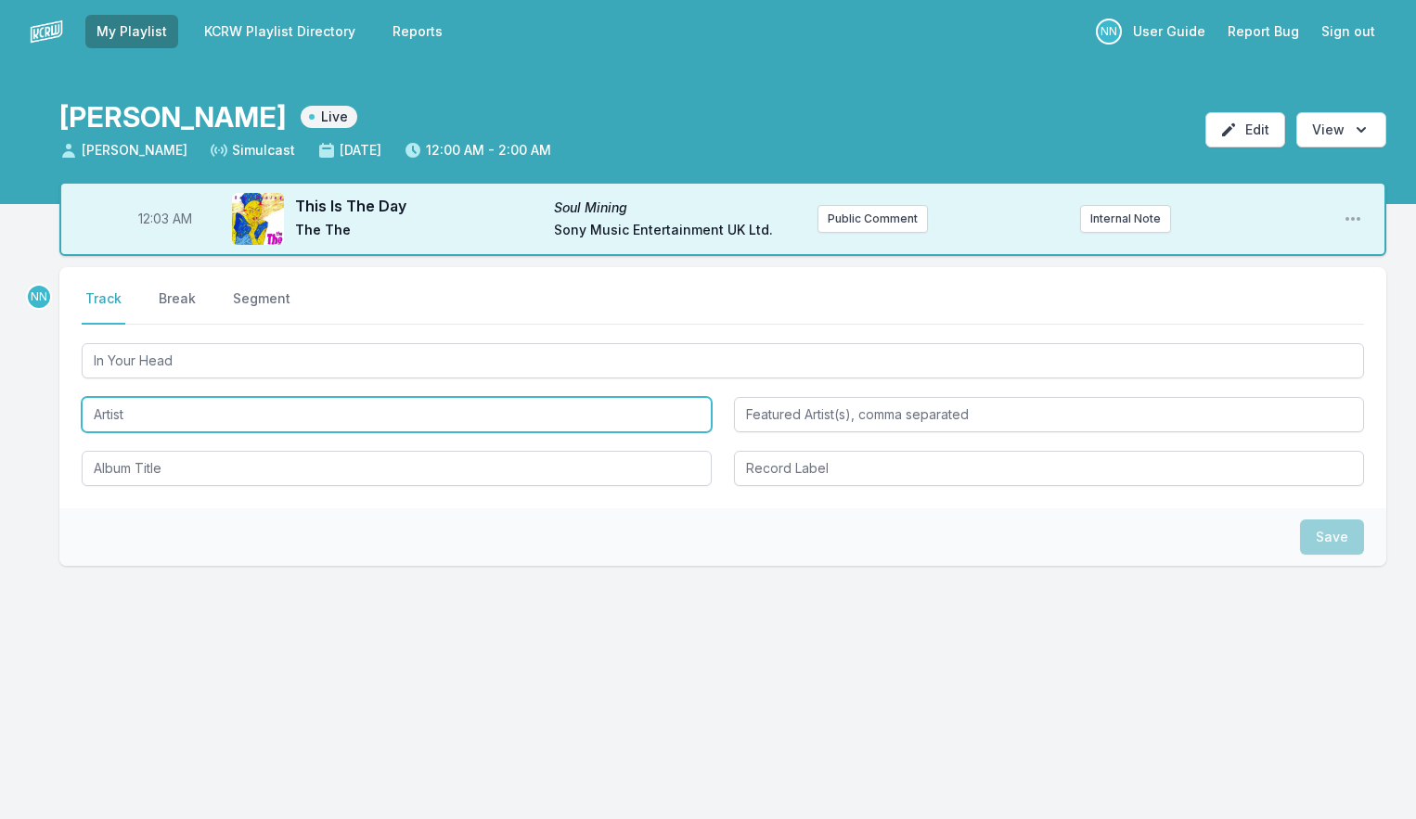
click at [136, 416] on input "Artist" at bounding box center [397, 414] width 630 height 35
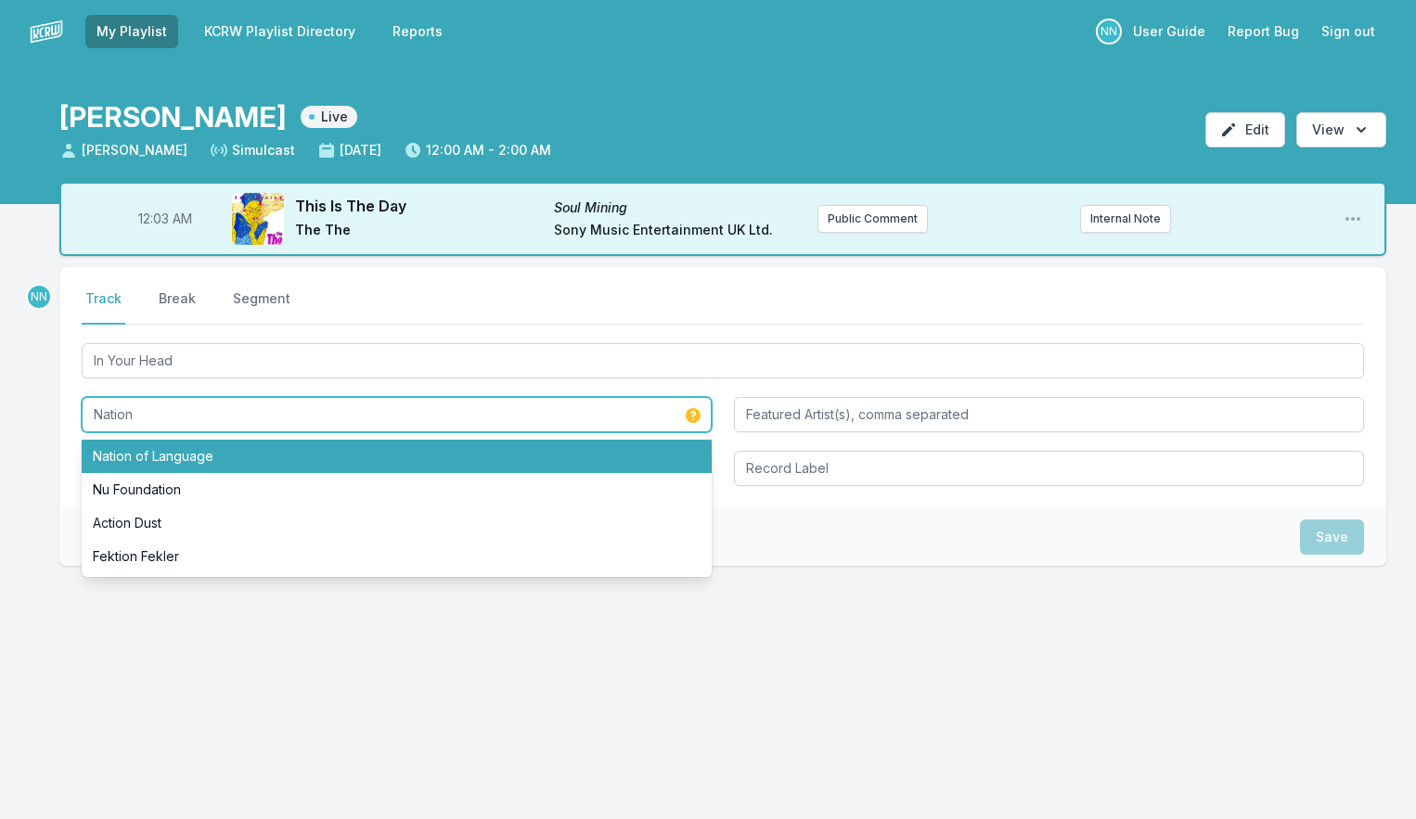
click at [125, 445] on li "Nation of Language" at bounding box center [397, 456] width 630 height 33
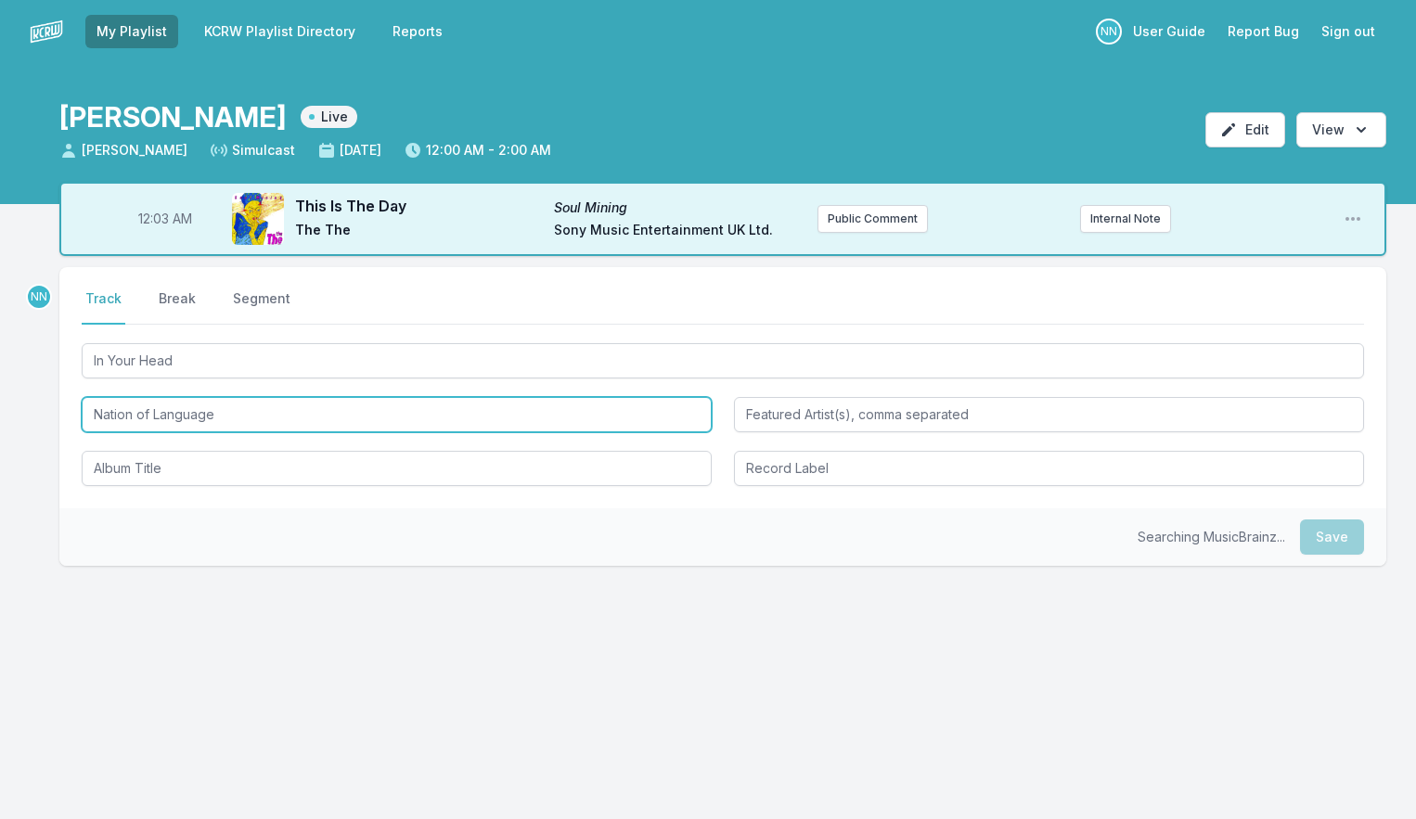
type input "Nation of Language"
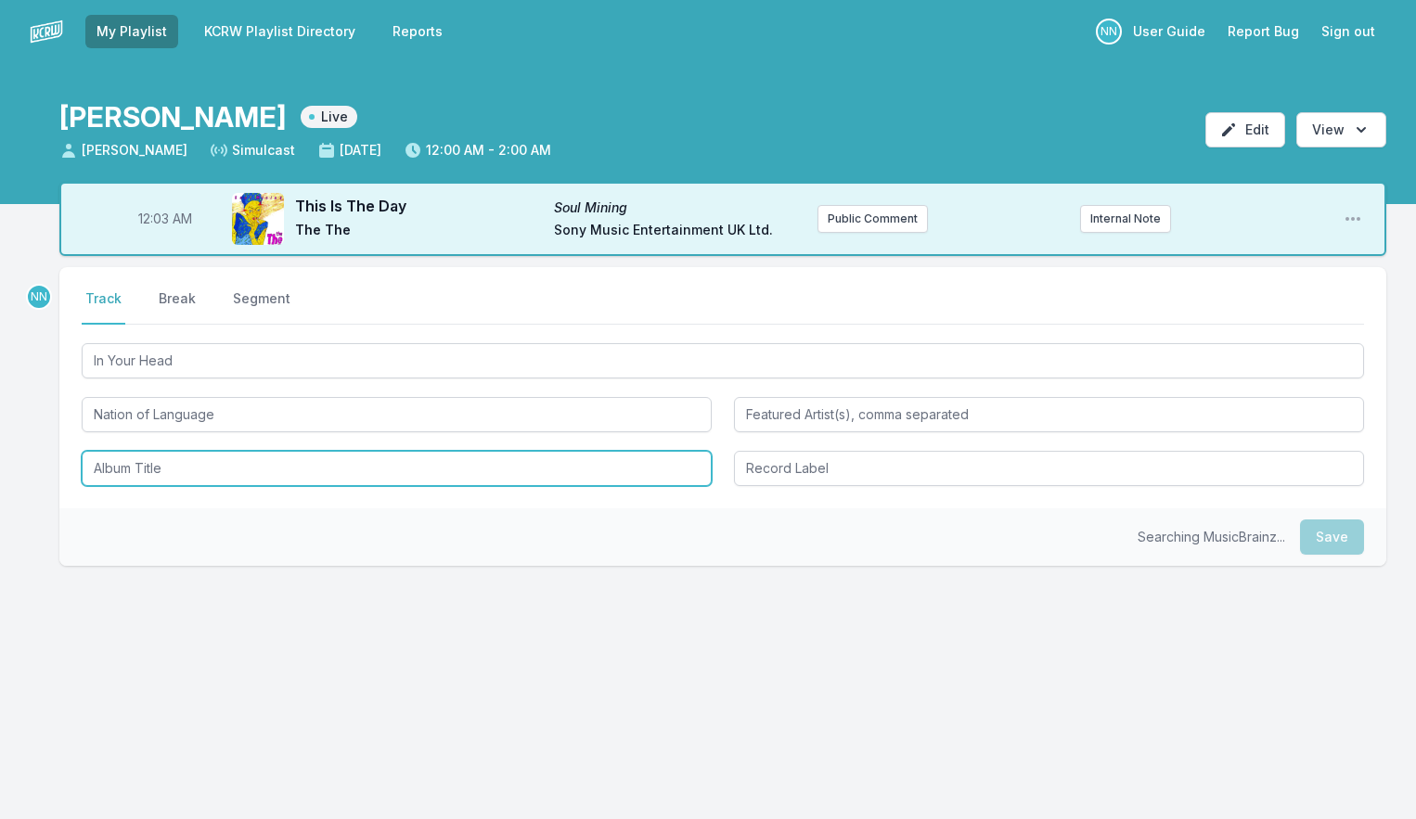
click at [125, 476] on input "Album Title" at bounding box center [397, 468] width 630 height 35
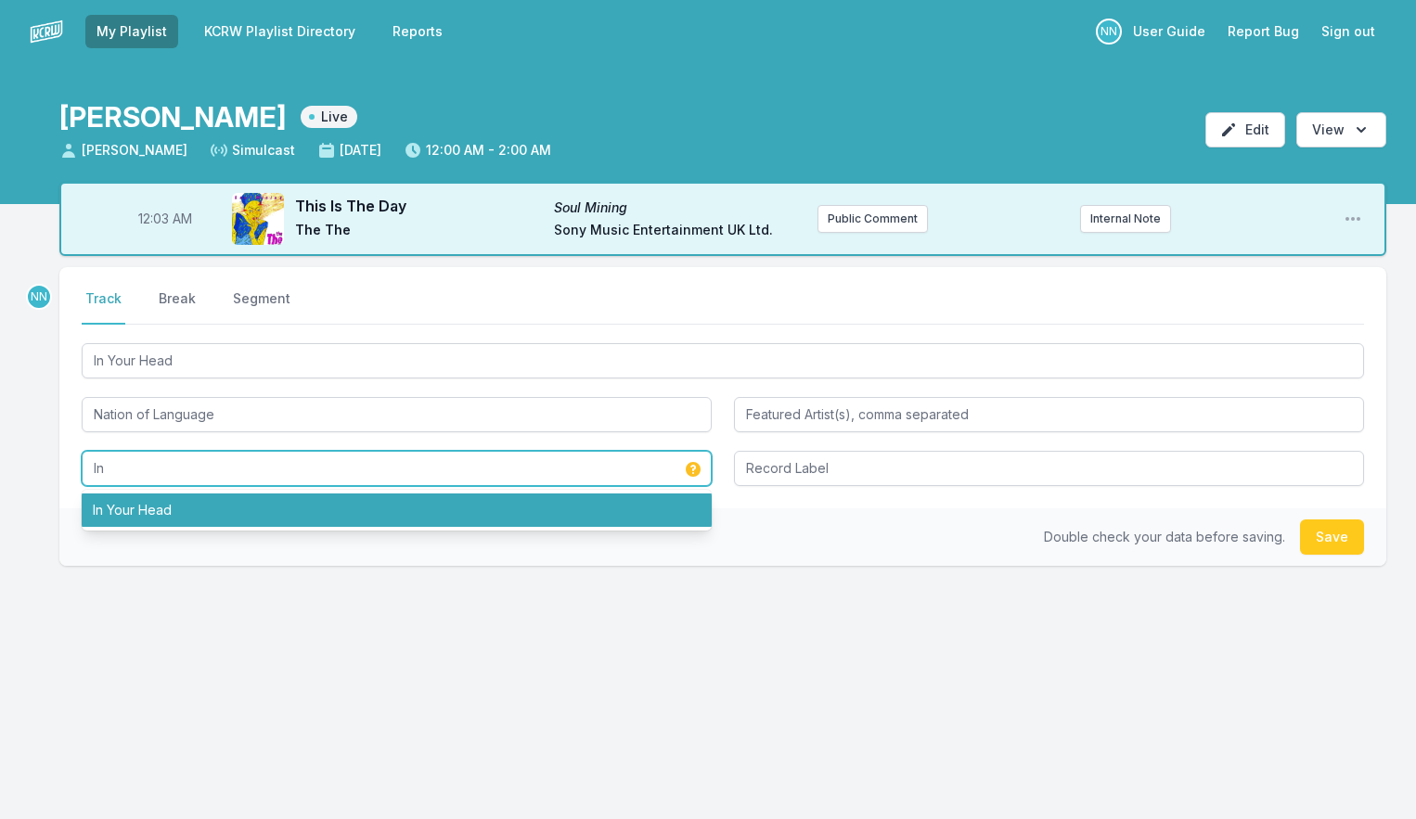
click at [131, 507] on li "In Your Head" at bounding box center [397, 510] width 630 height 33
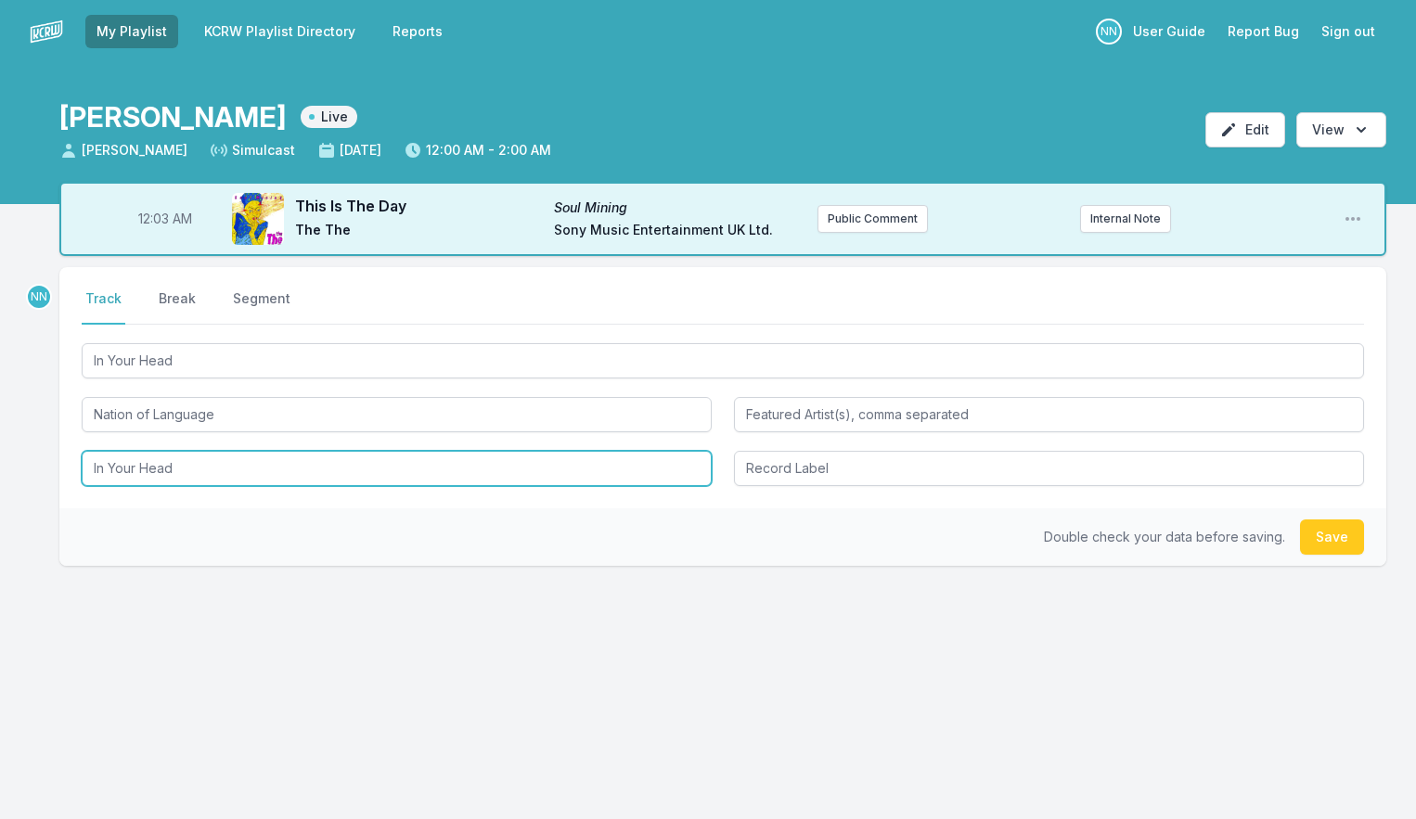
type input "In Your Head"
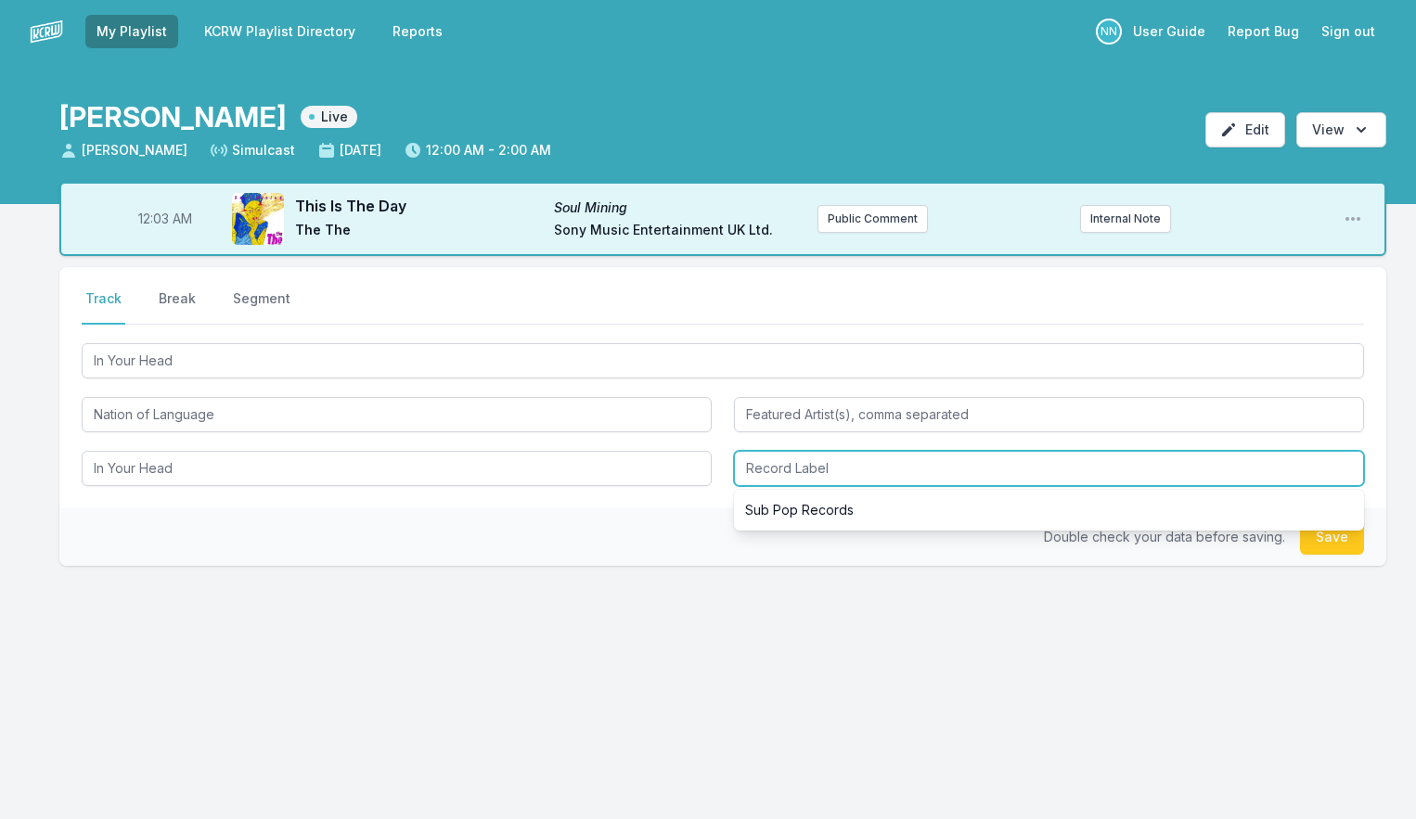
click at [765, 476] on input "Record Label" at bounding box center [1049, 468] width 630 height 35
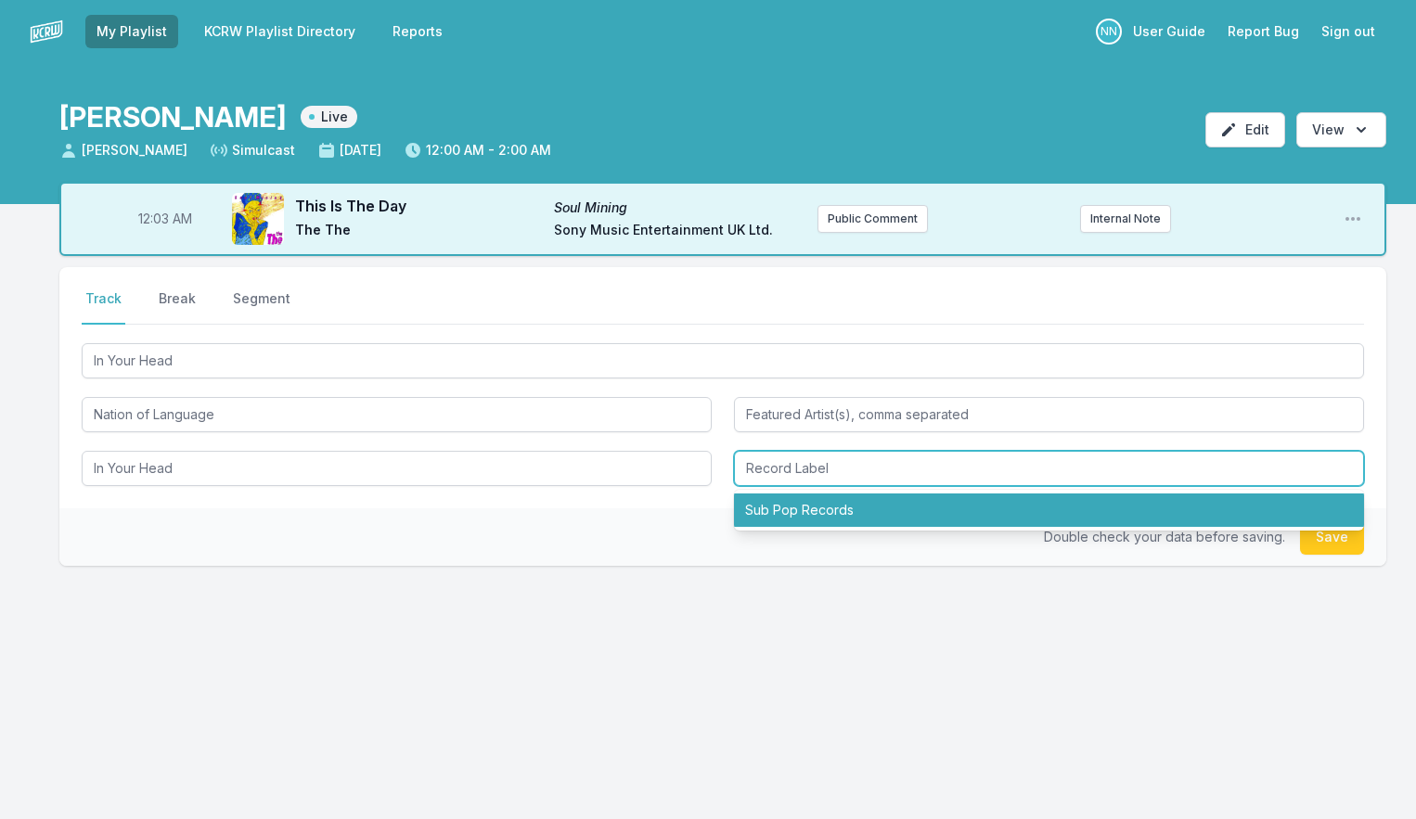
click at [770, 505] on li "Sub Pop Records" at bounding box center [1049, 510] width 630 height 33
type input "Sub Pop Records"
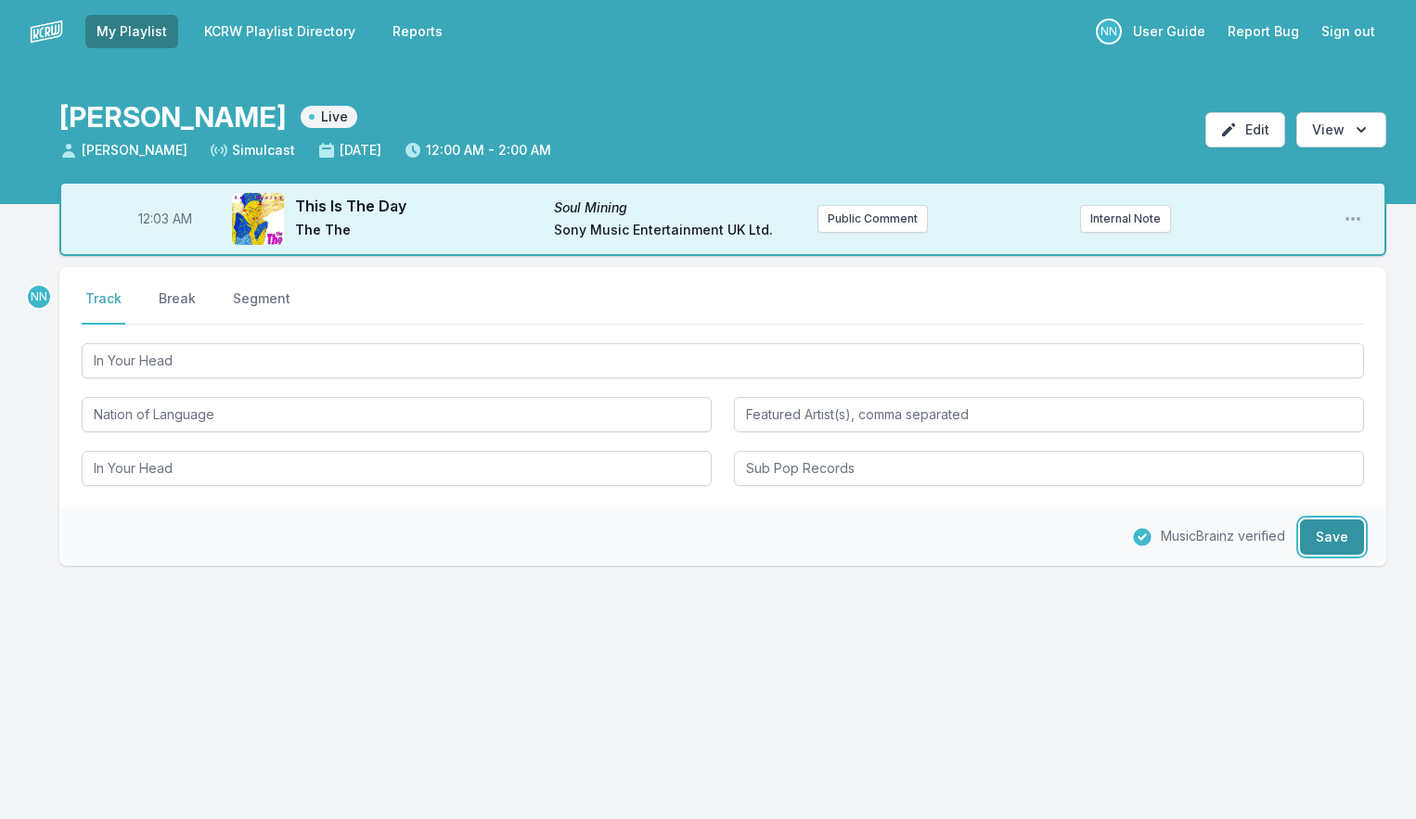
click at [1307, 525] on button "Save" at bounding box center [1332, 537] width 64 height 35
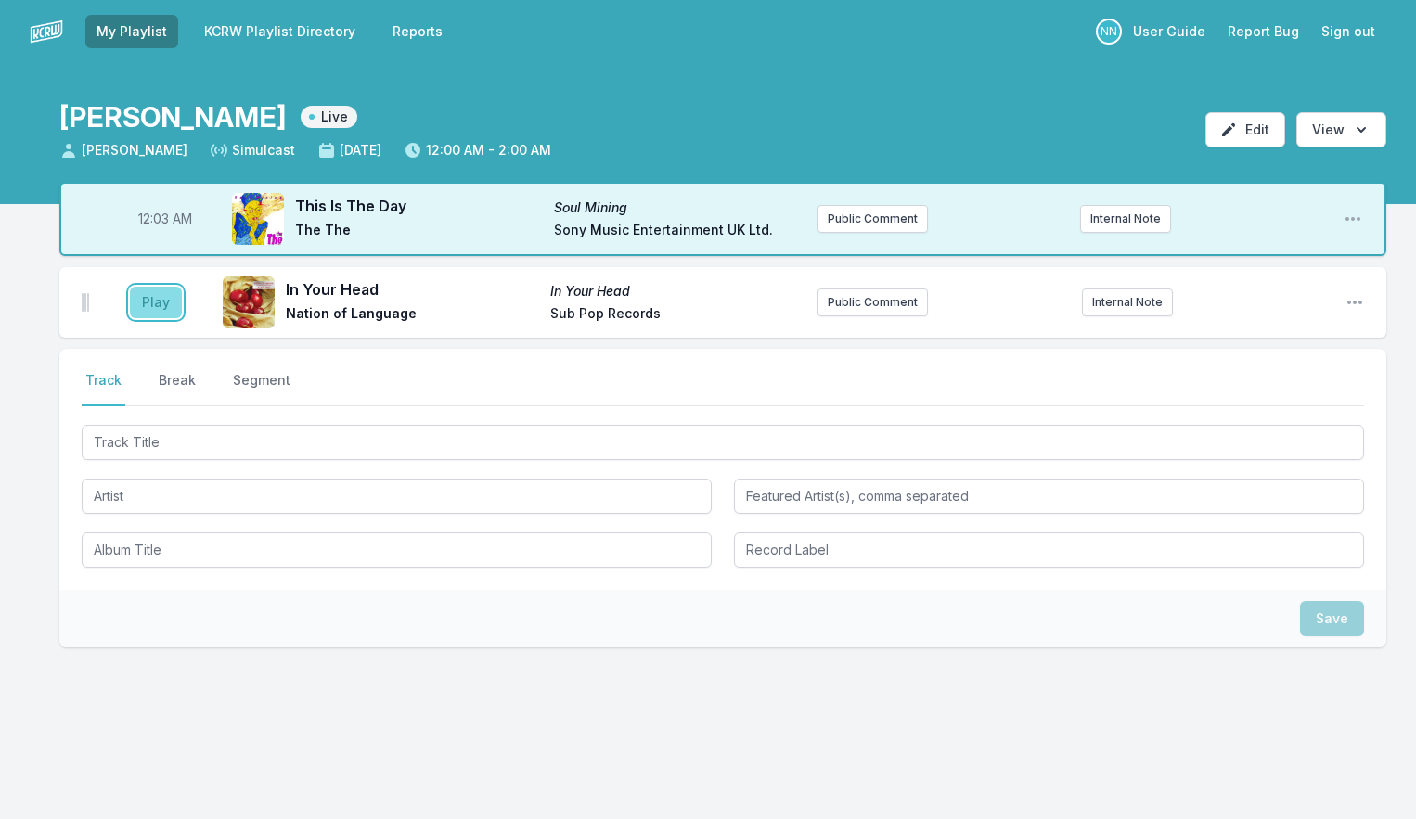
click at [161, 299] on button "Play" at bounding box center [156, 303] width 52 height 32
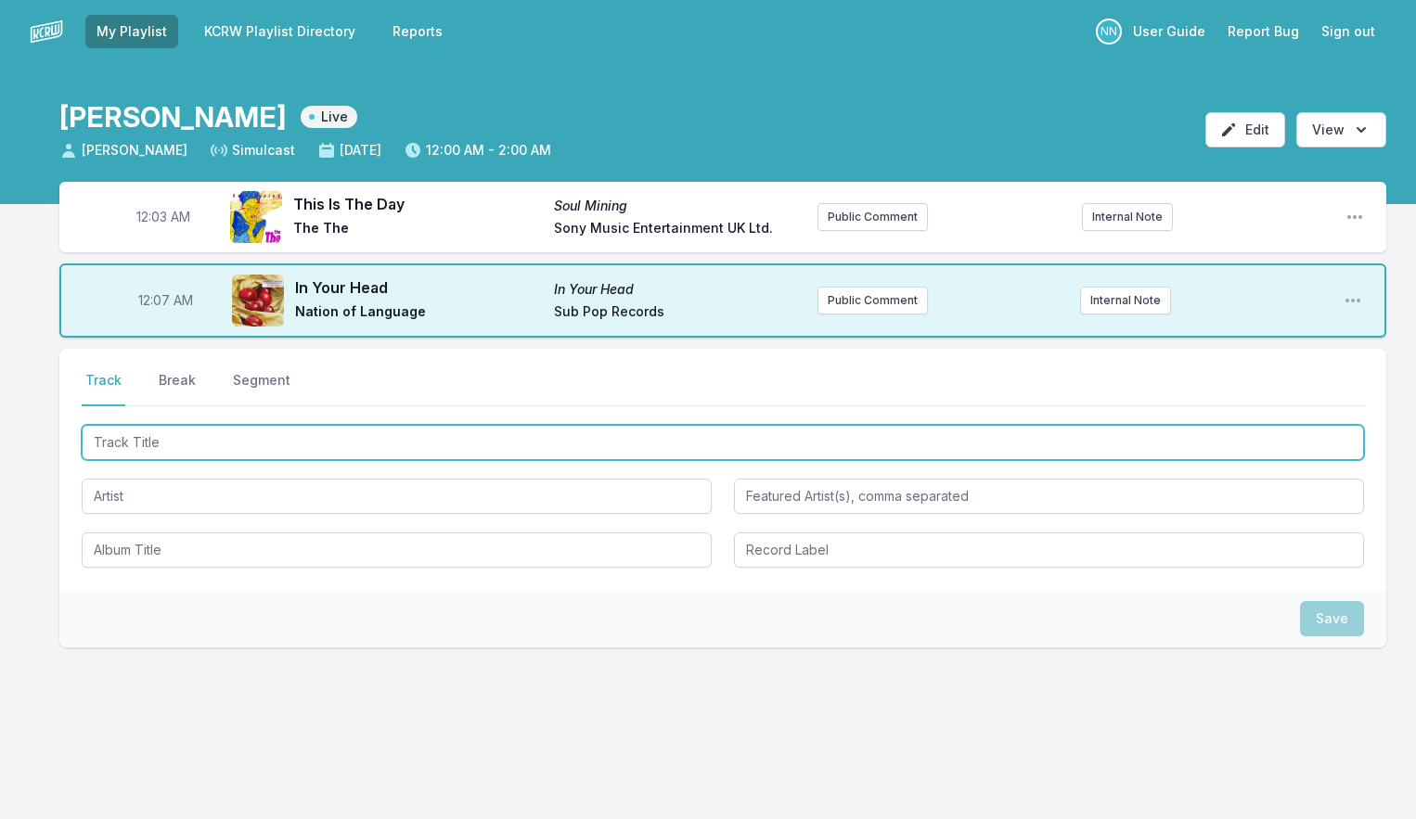
drag, startPoint x: 215, startPoint y: 437, endPoint x: 223, endPoint y: 425, distance: 14.2
click at [215, 437] on input "Track Title" at bounding box center [723, 442] width 1282 height 35
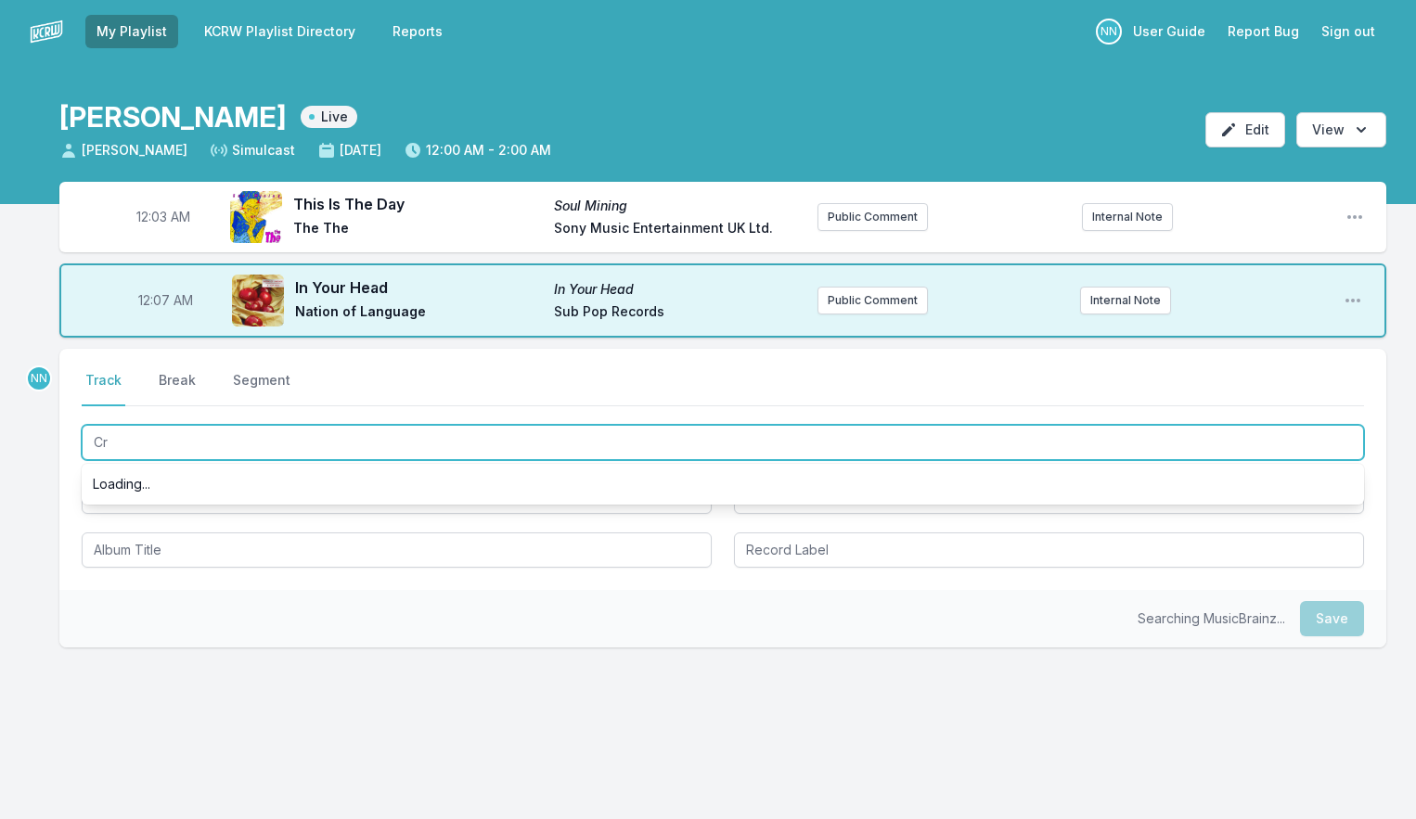
scroll to position [0, 0]
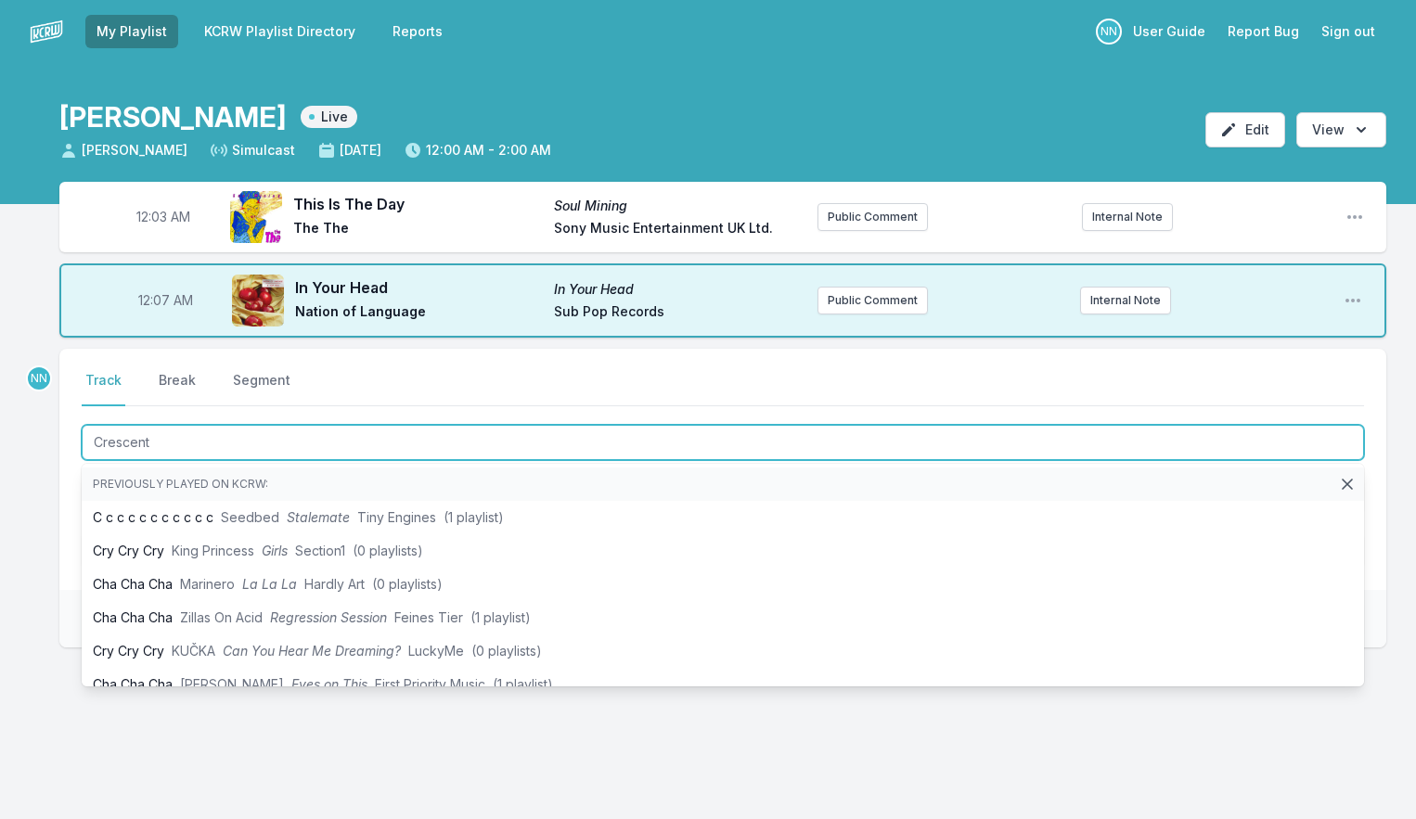
type input "Crescent"
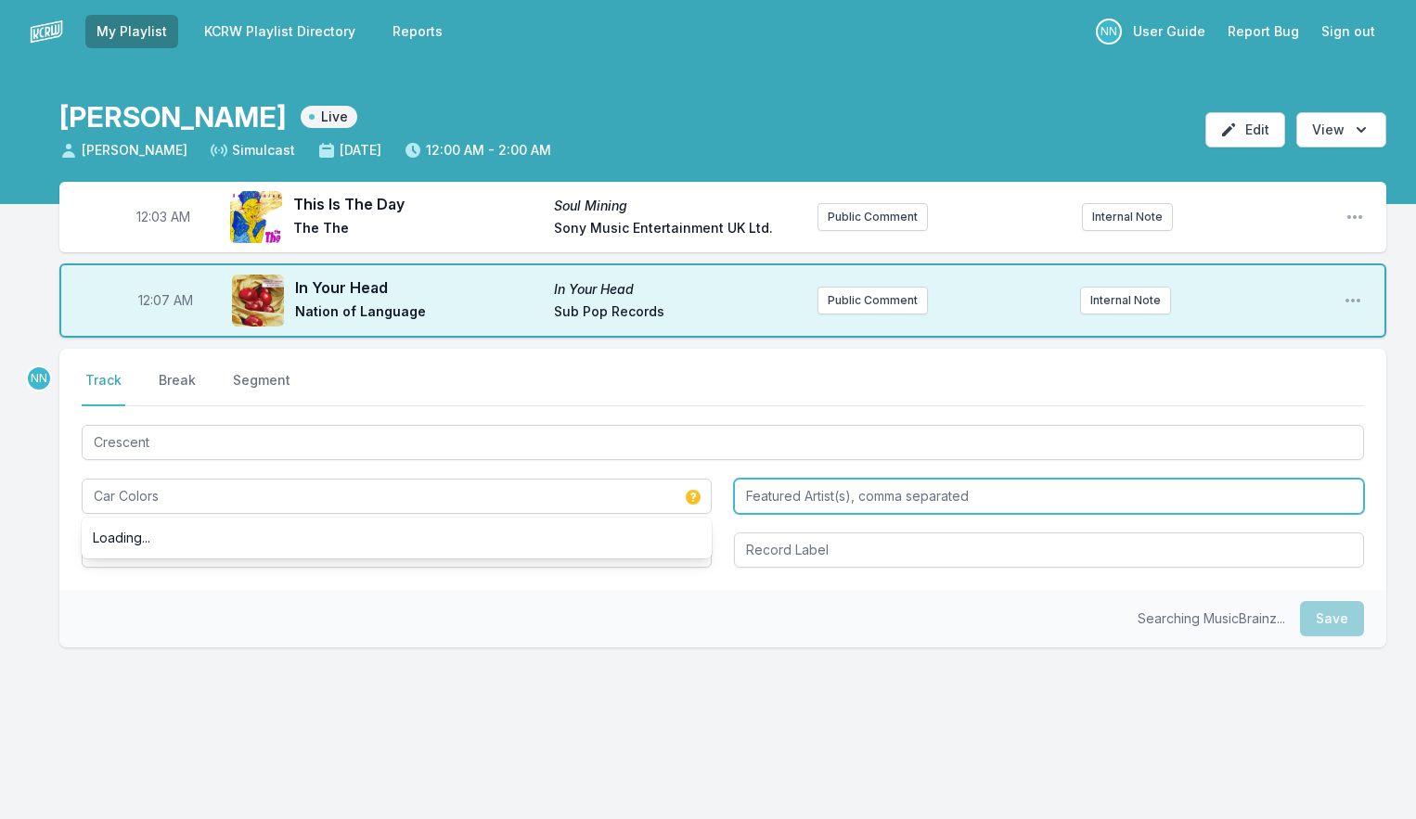
type input "Car Colors"
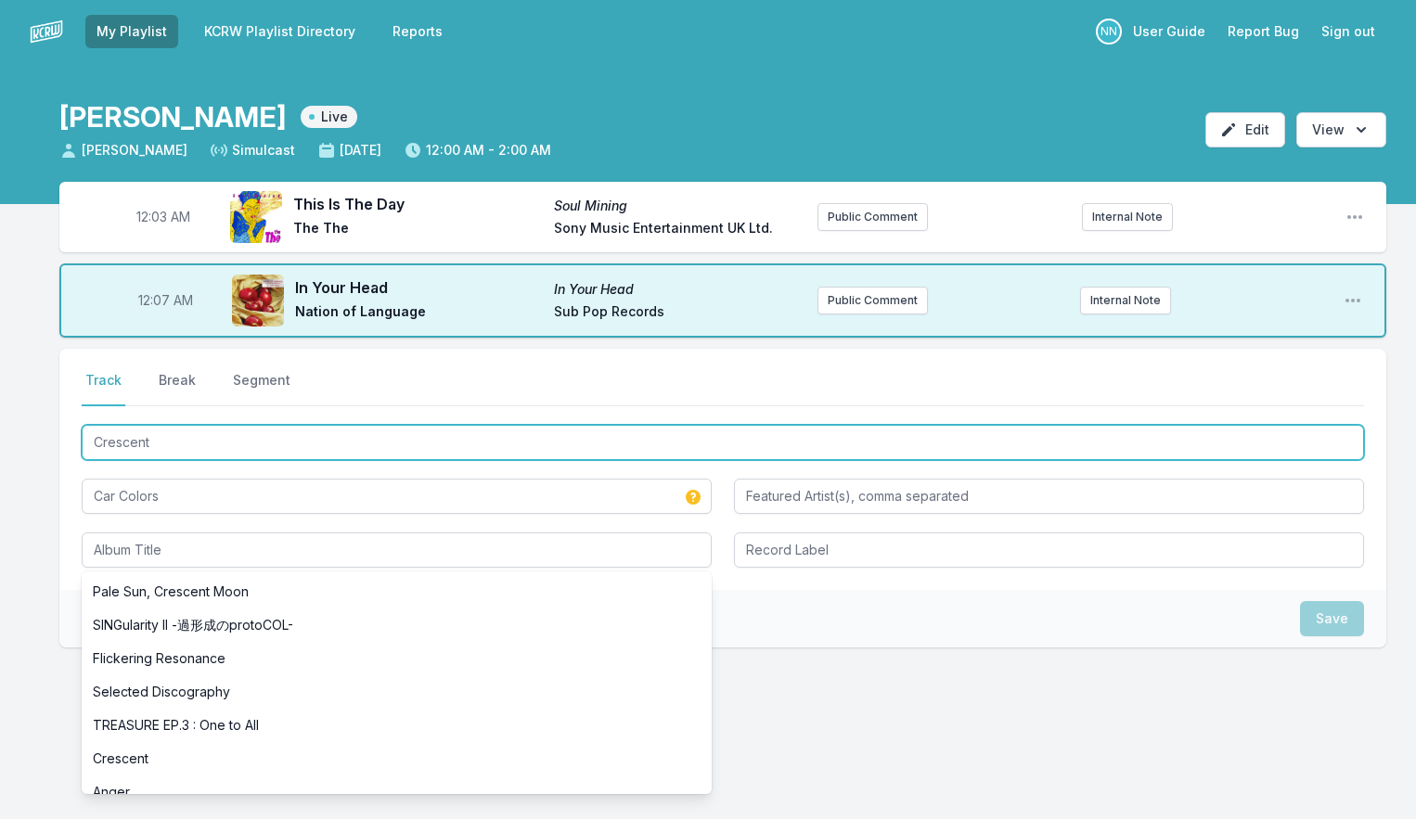
click at [172, 445] on input "Crescent" at bounding box center [723, 442] width 1282 height 35
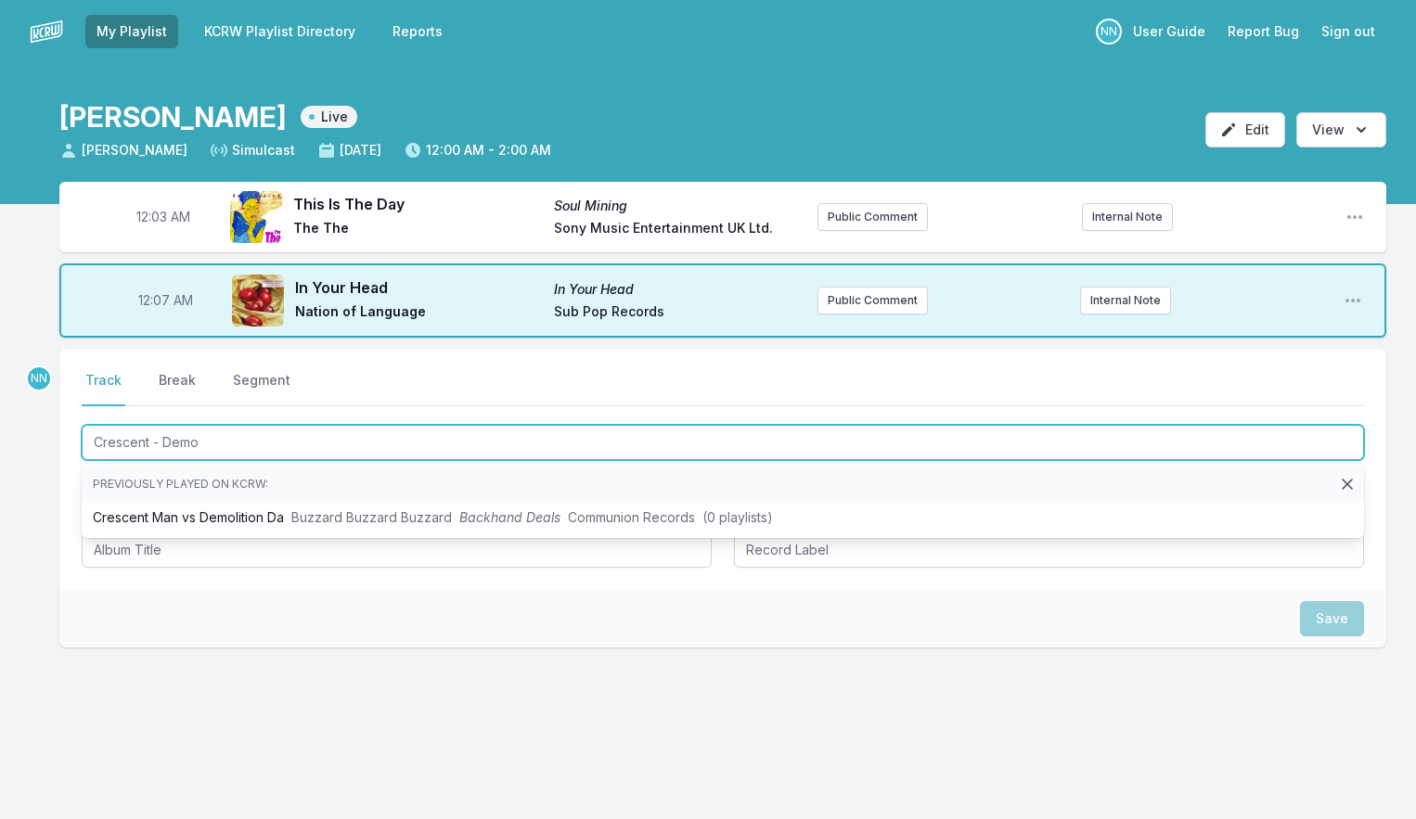
type input "Crescent - Demo"
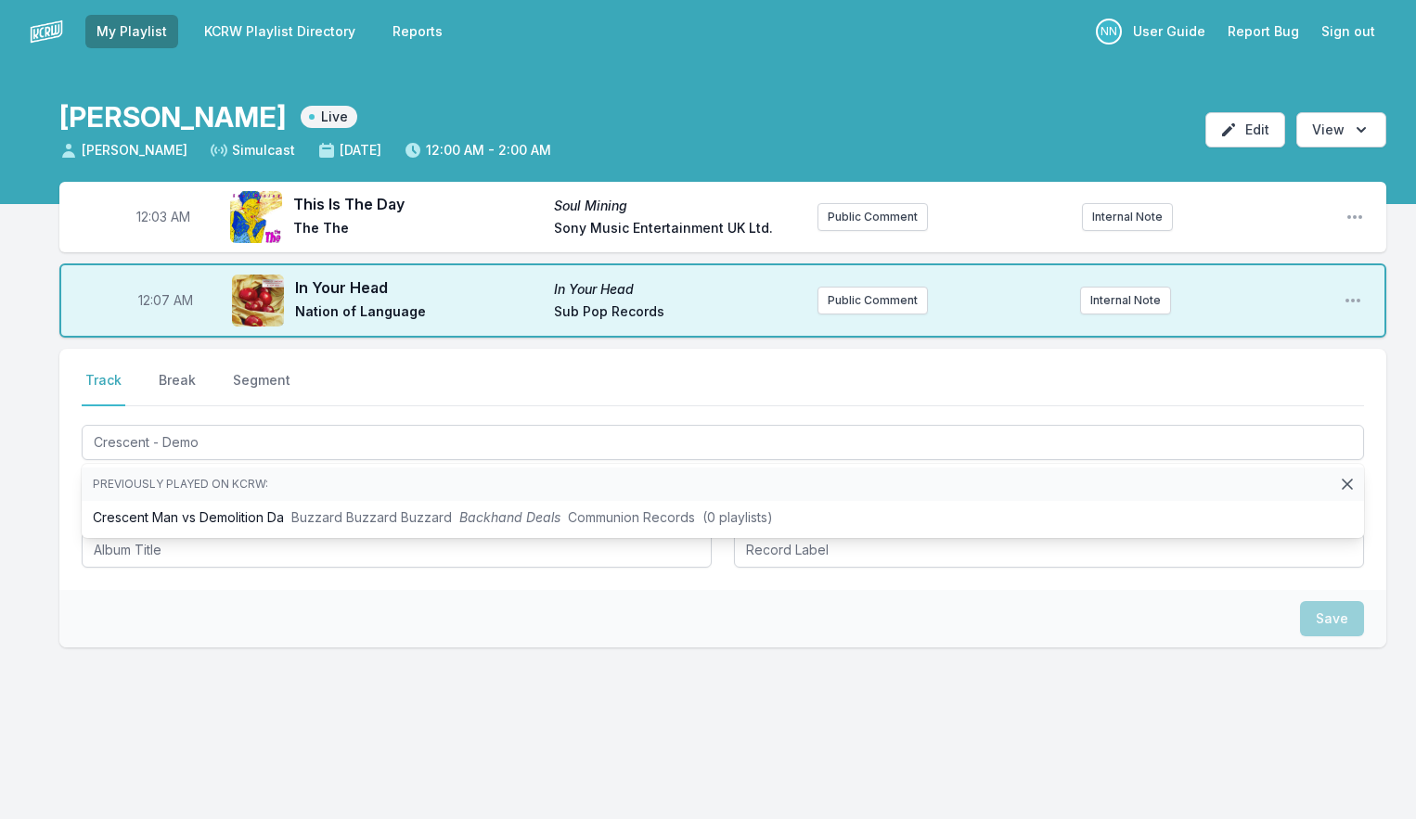
click at [67, 457] on div "Select a tab Track Break Segment Track Break Segment Crescent - Demo Previously…" at bounding box center [722, 469] width 1327 height 241
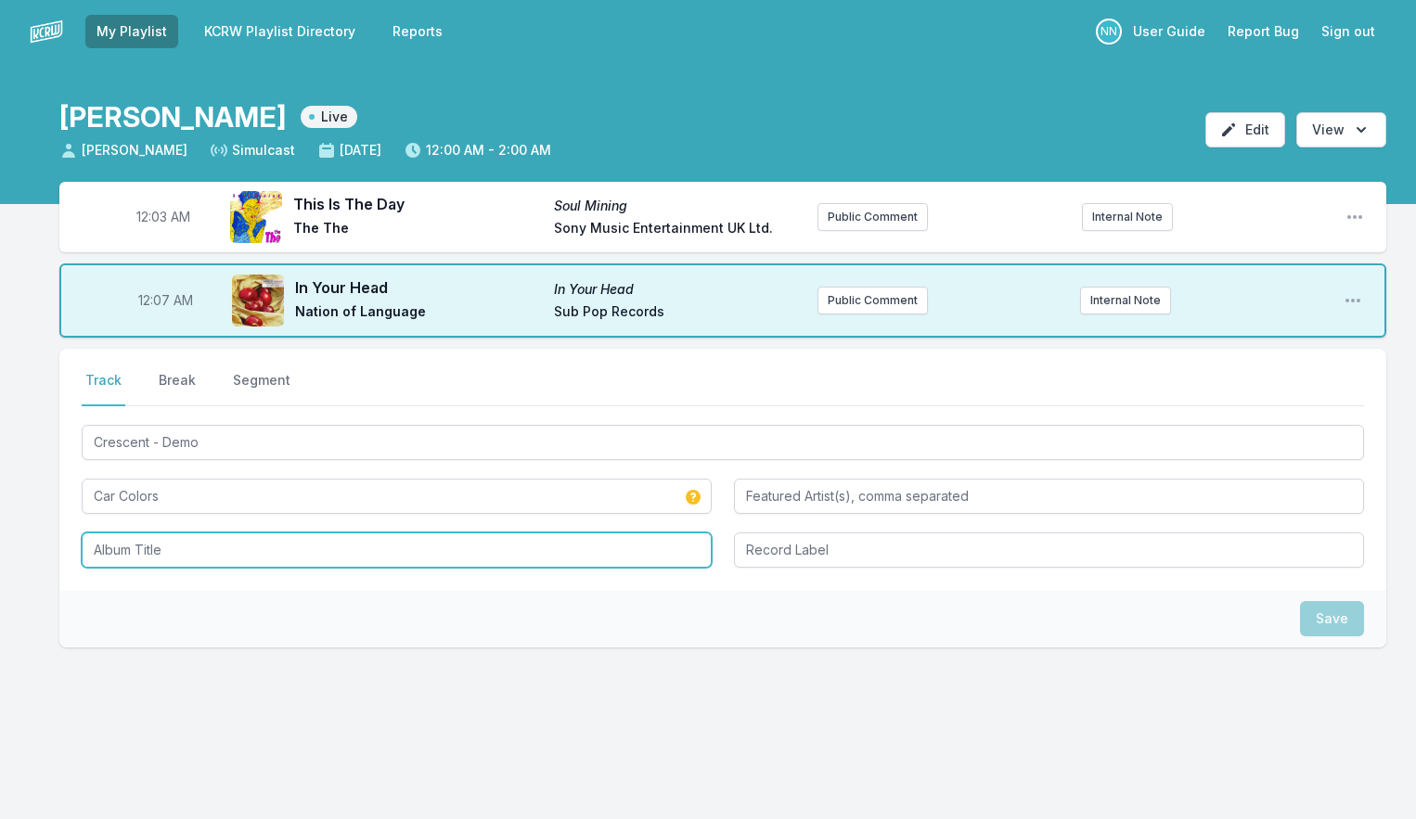
click at [126, 551] on input "Album Title" at bounding box center [397, 550] width 630 height 35
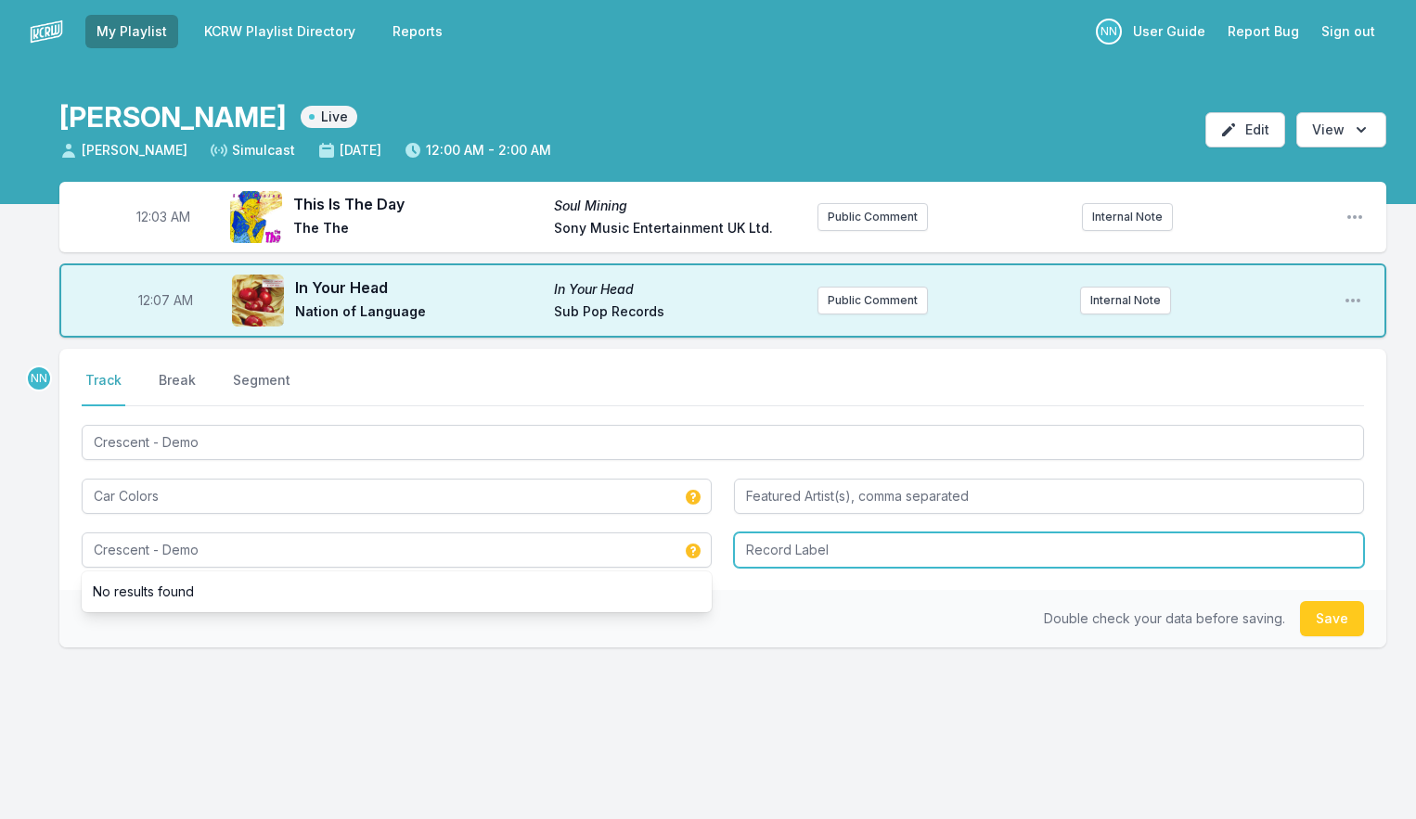
type input "Crescent - Demo"
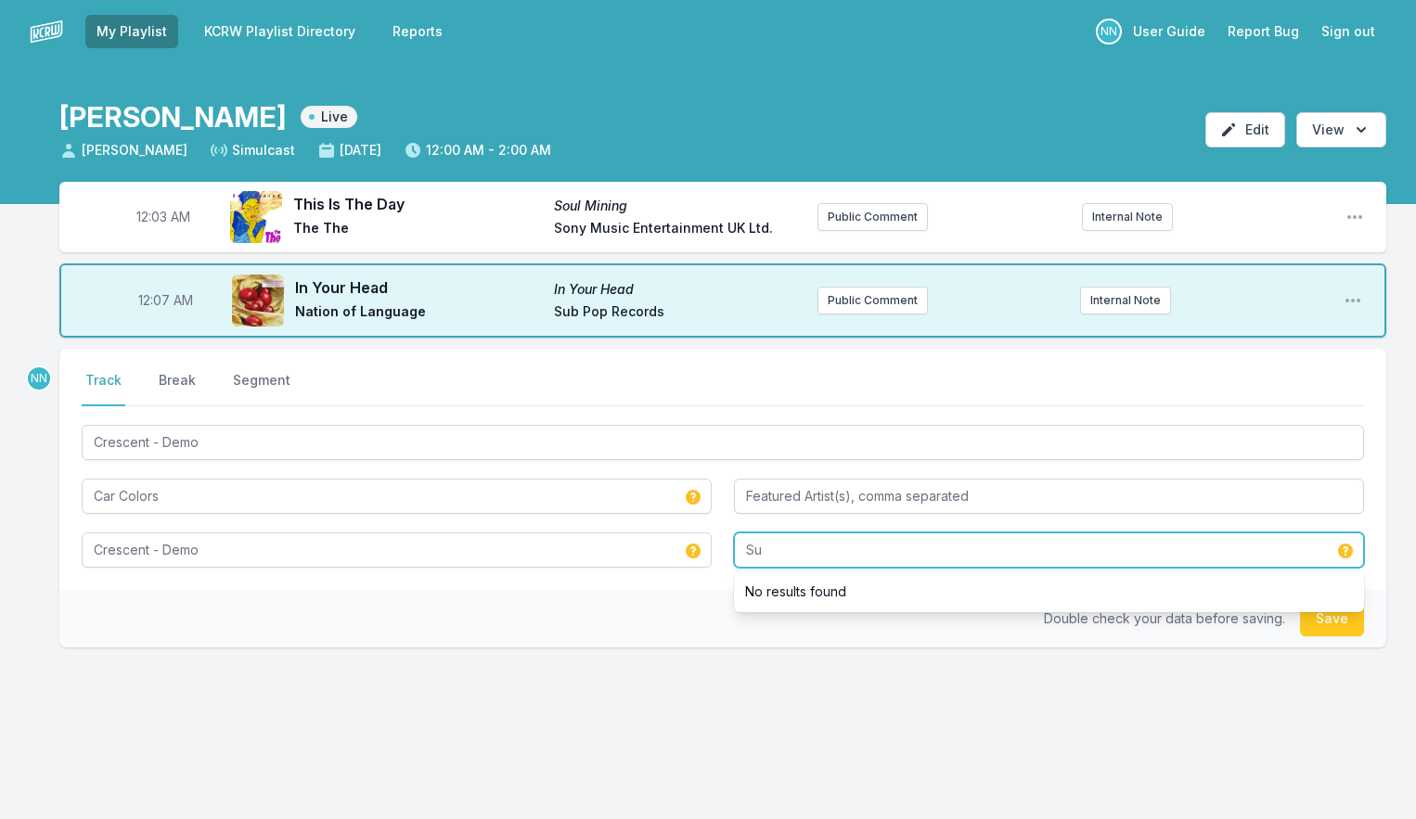
type input "S"
type input "Self Released"
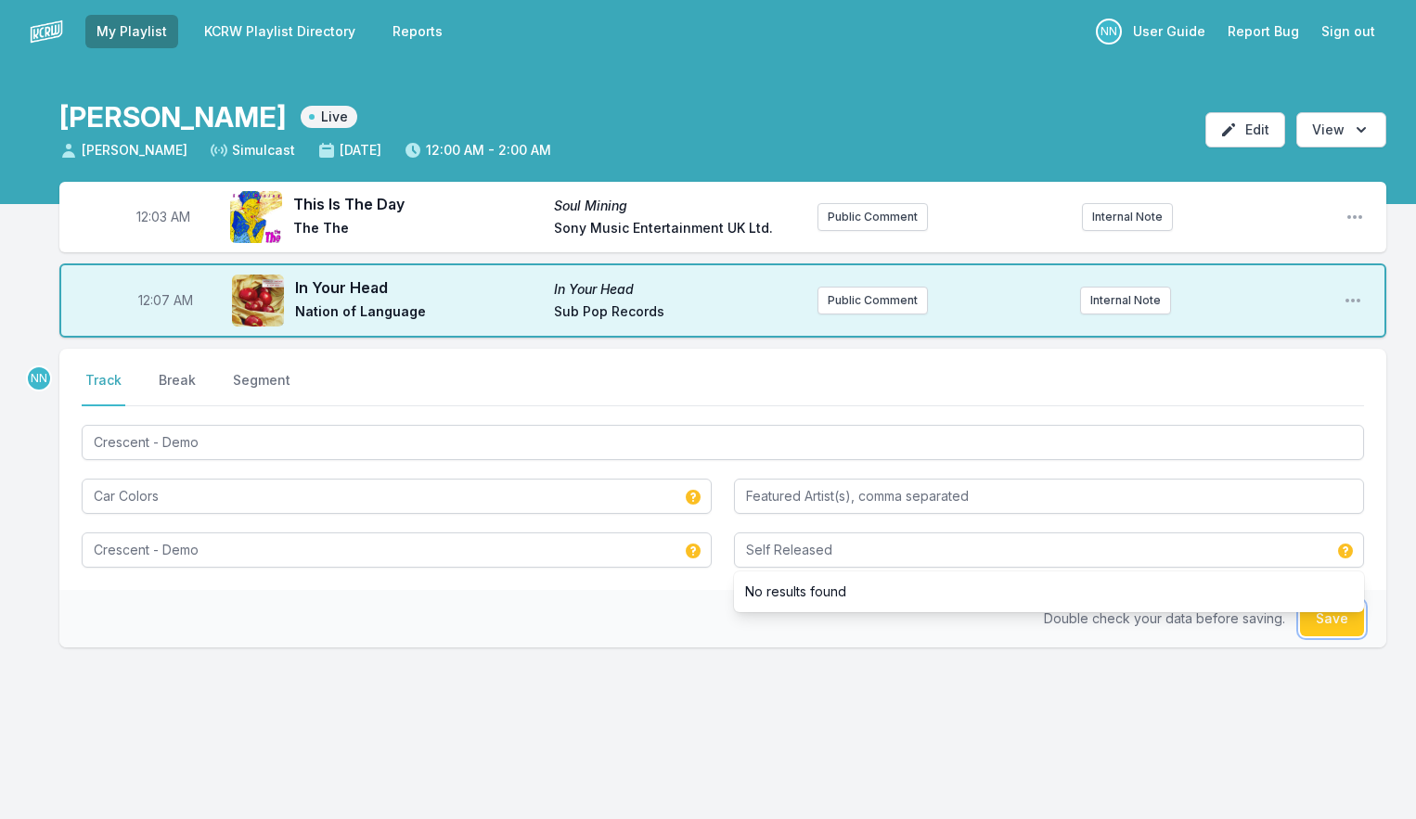
drag, startPoint x: 1337, startPoint y: 626, endPoint x: 1326, endPoint y: 627, distance: 11.2
click at [1337, 626] on button "Save" at bounding box center [1332, 618] width 64 height 35
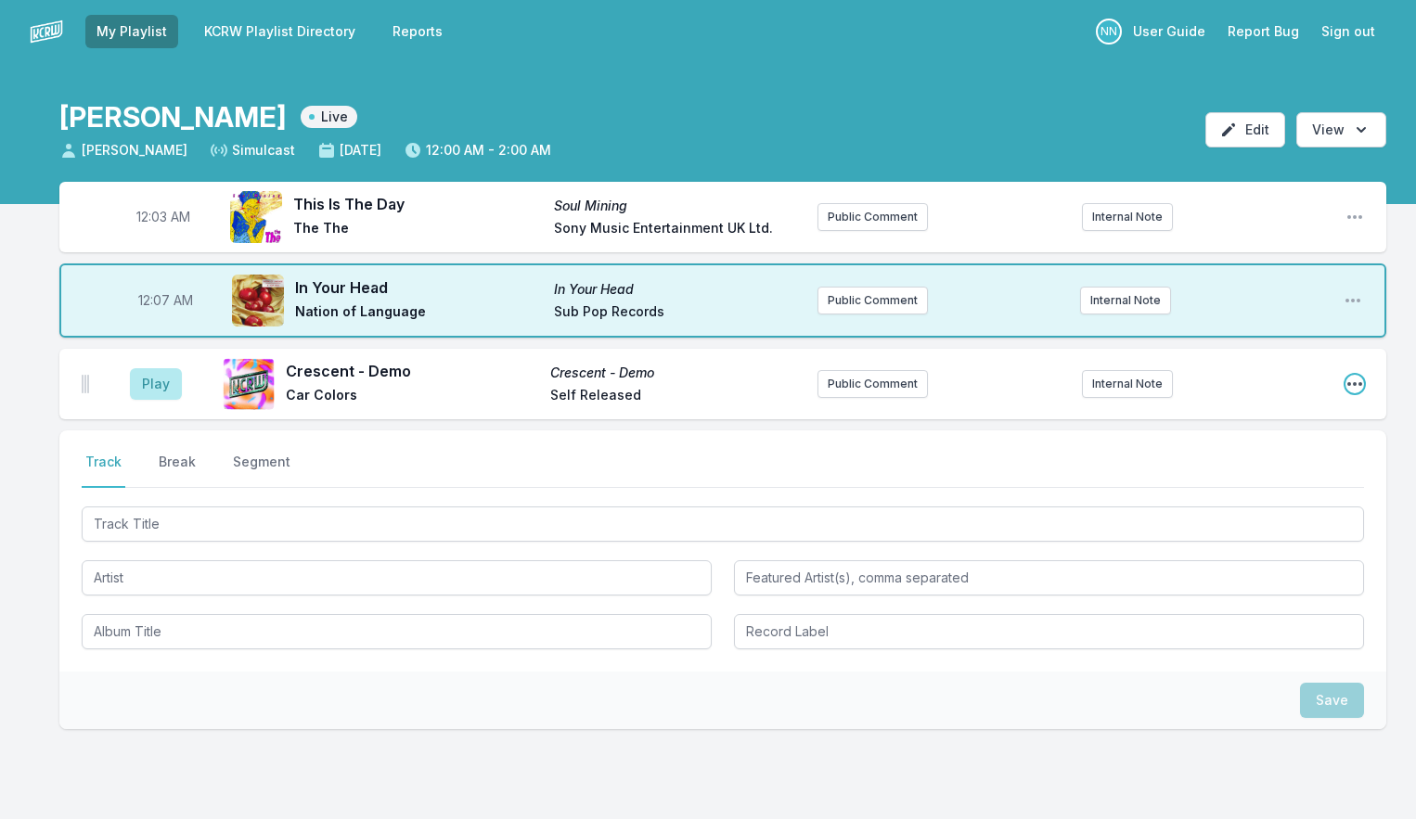
click at [1347, 384] on icon "Open playlist item options" at bounding box center [1354, 384] width 19 height 19
click at [1263, 444] on button "Edit Track Details" at bounding box center [1260, 454] width 208 height 33
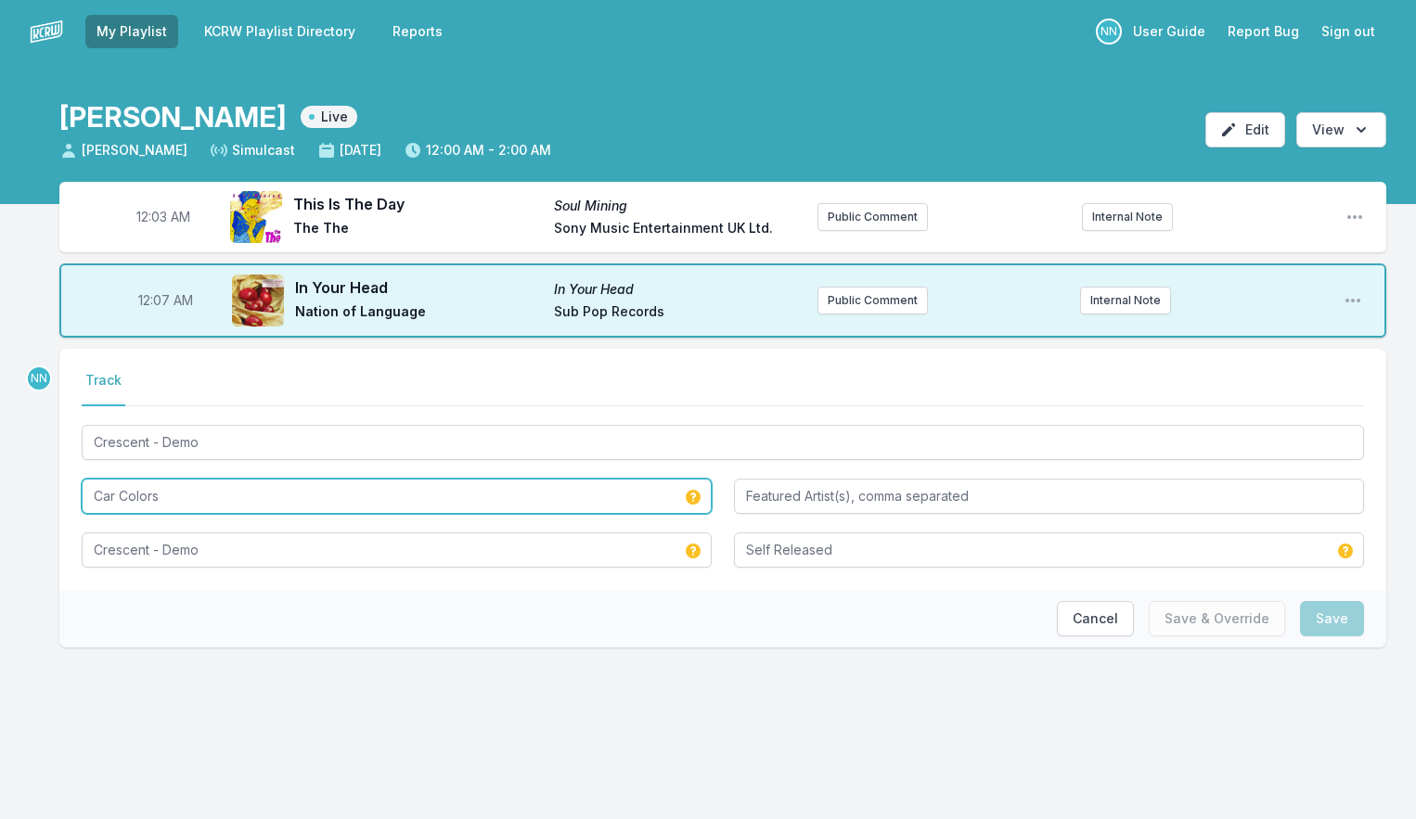
click at [92, 498] on input "Car Colors" at bounding box center [397, 496] width 630 height 35
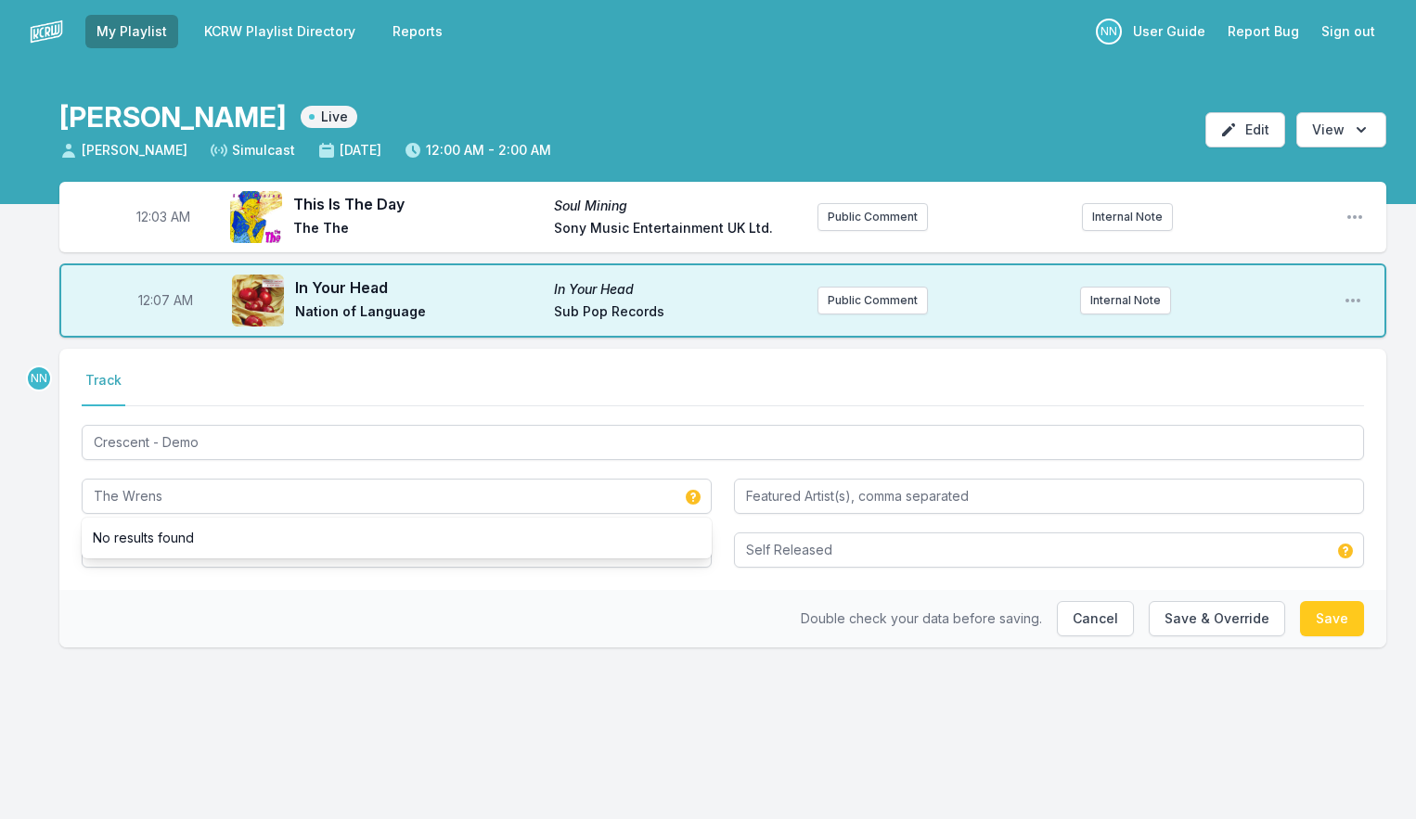
click at [242, 623] on div "Double check your data before saving. Cancel Save & Override Save" at bounding box center [722, 619] width 1327 height 58
click at [1315, 626] on button "Save" at bounding box center [1332, 618] width 64 height 35
type input "Car Colors"
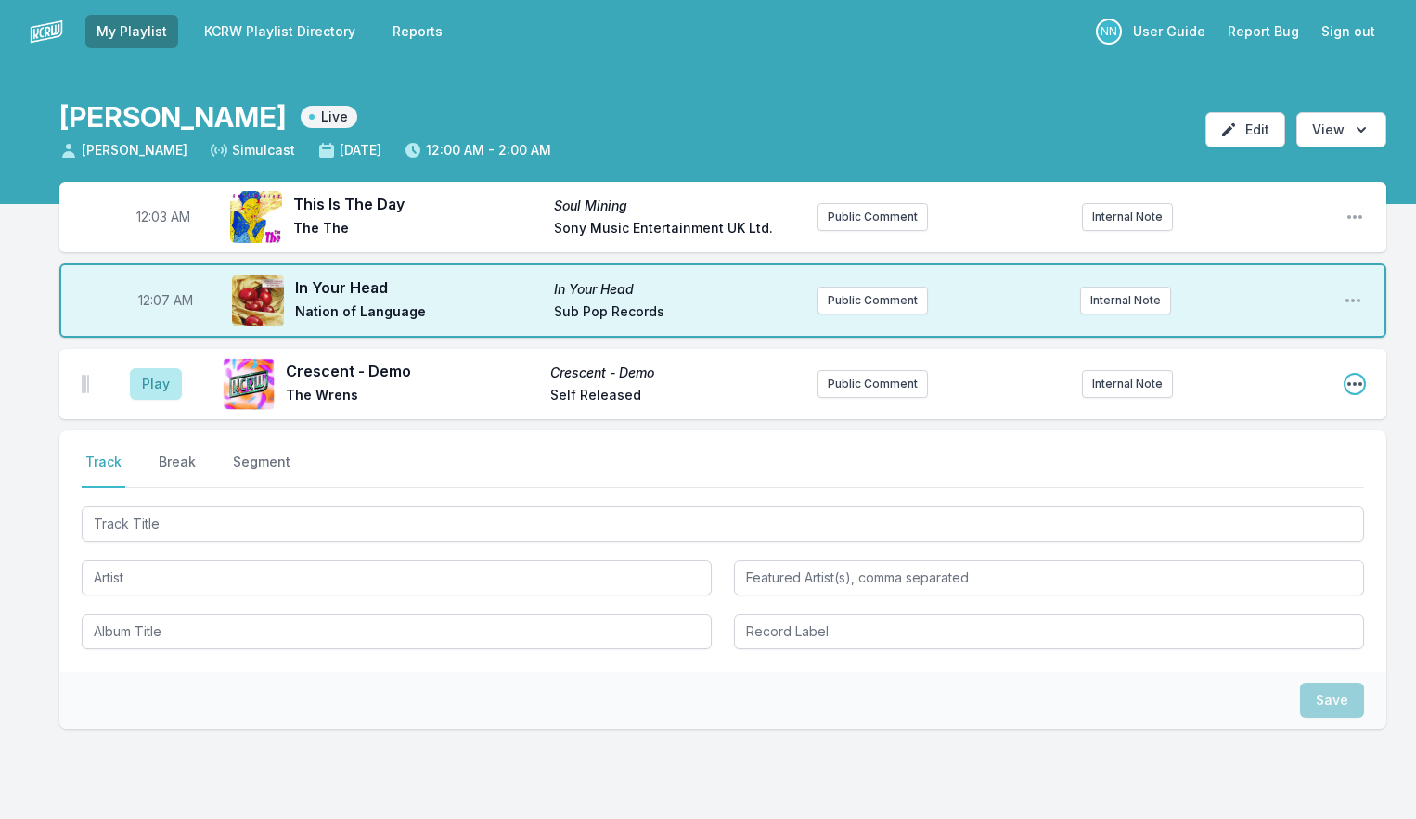
click at [1357, 388] on icon "Open playlist item options" at bounding box center [1354, 384] width 19 height 19
click at [1264, 443] on button "Edit Track Details" at bounding box center [1260, 454] width 208 height 33
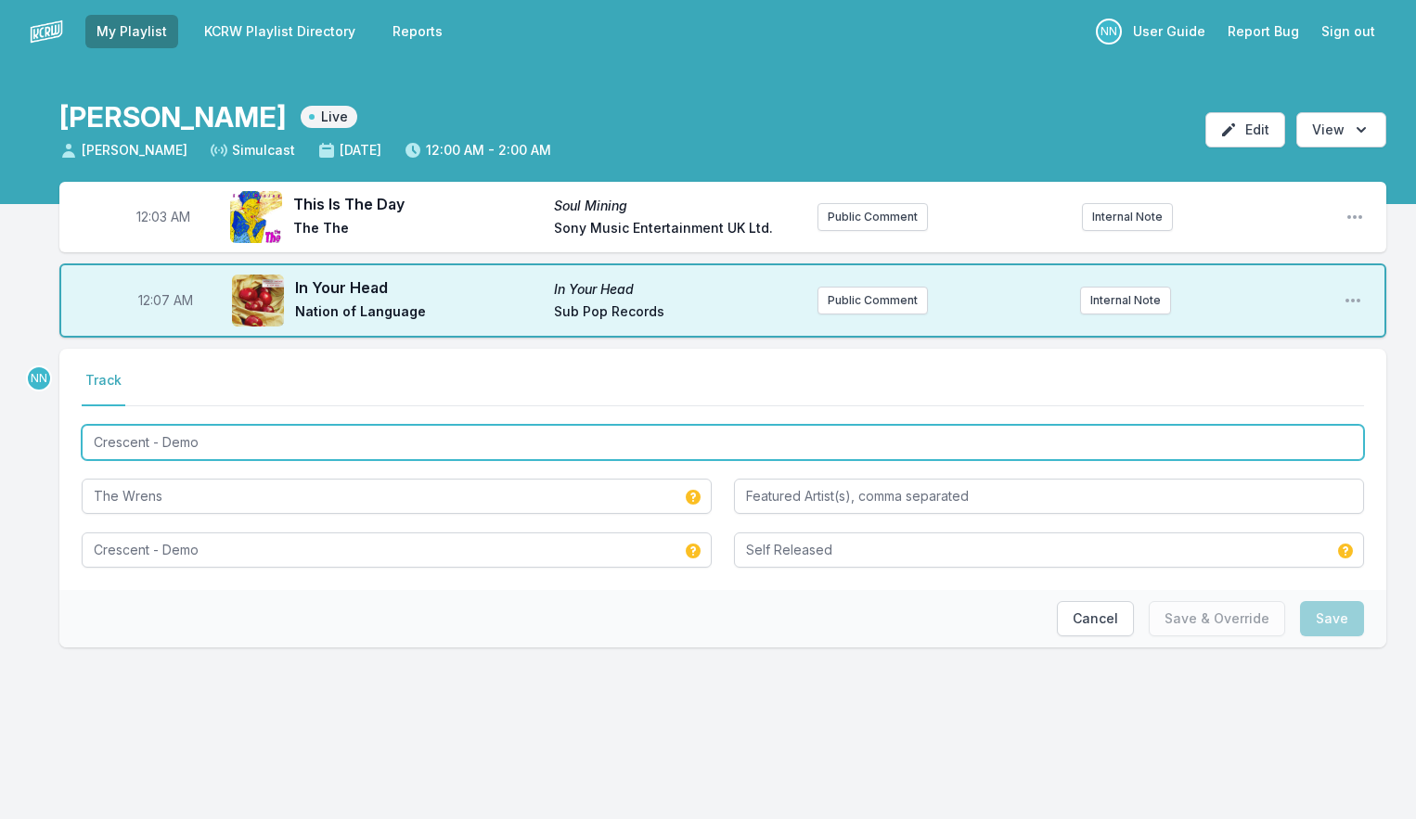
click at [162, 438] on input "Crescent - Demo" at bounding box center [723, 442] width 1282 height 35
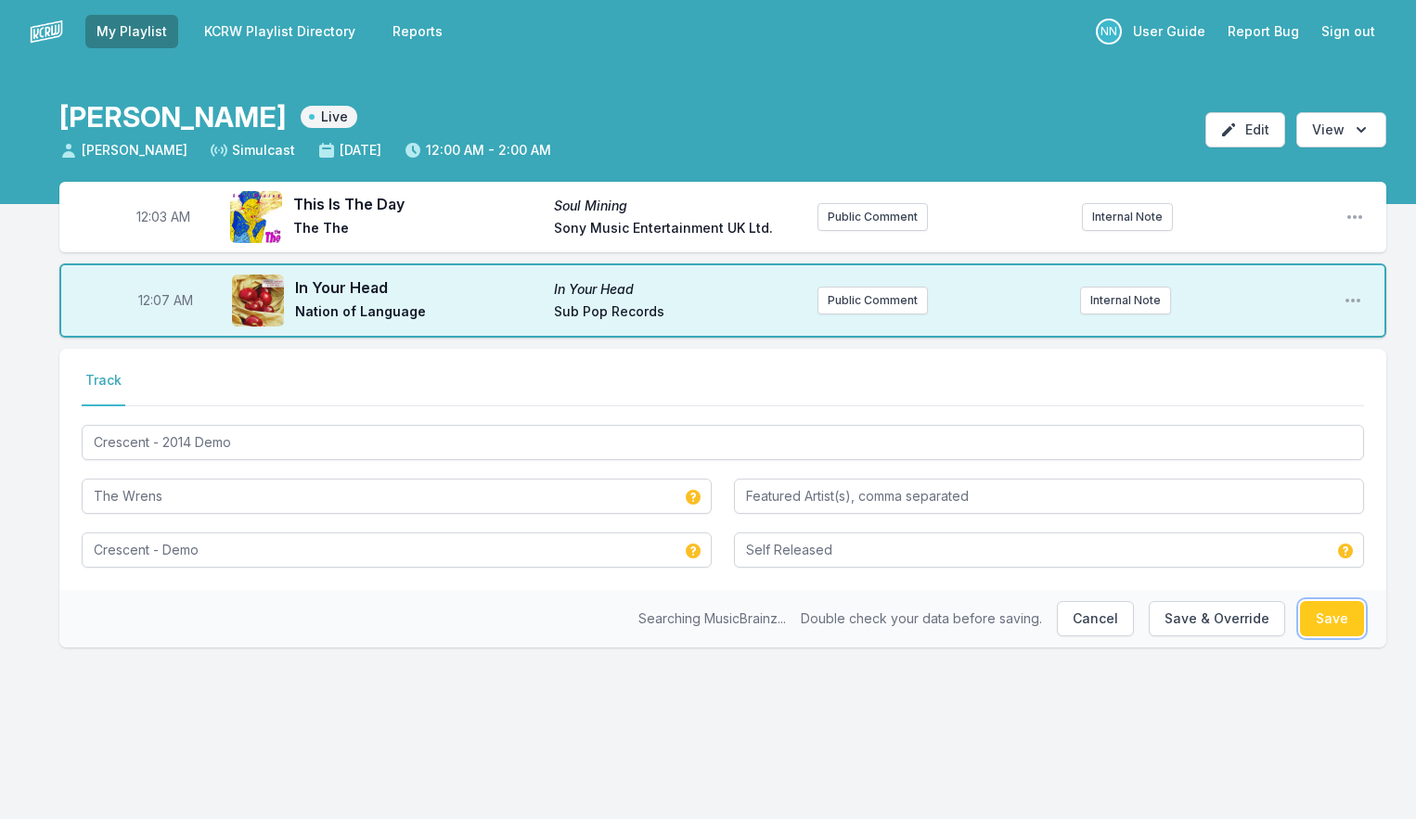
click at [1316, 626] on button "Save" at bounding box center [1332, 618] width 64 height 35
type input "Crescent - Demo"
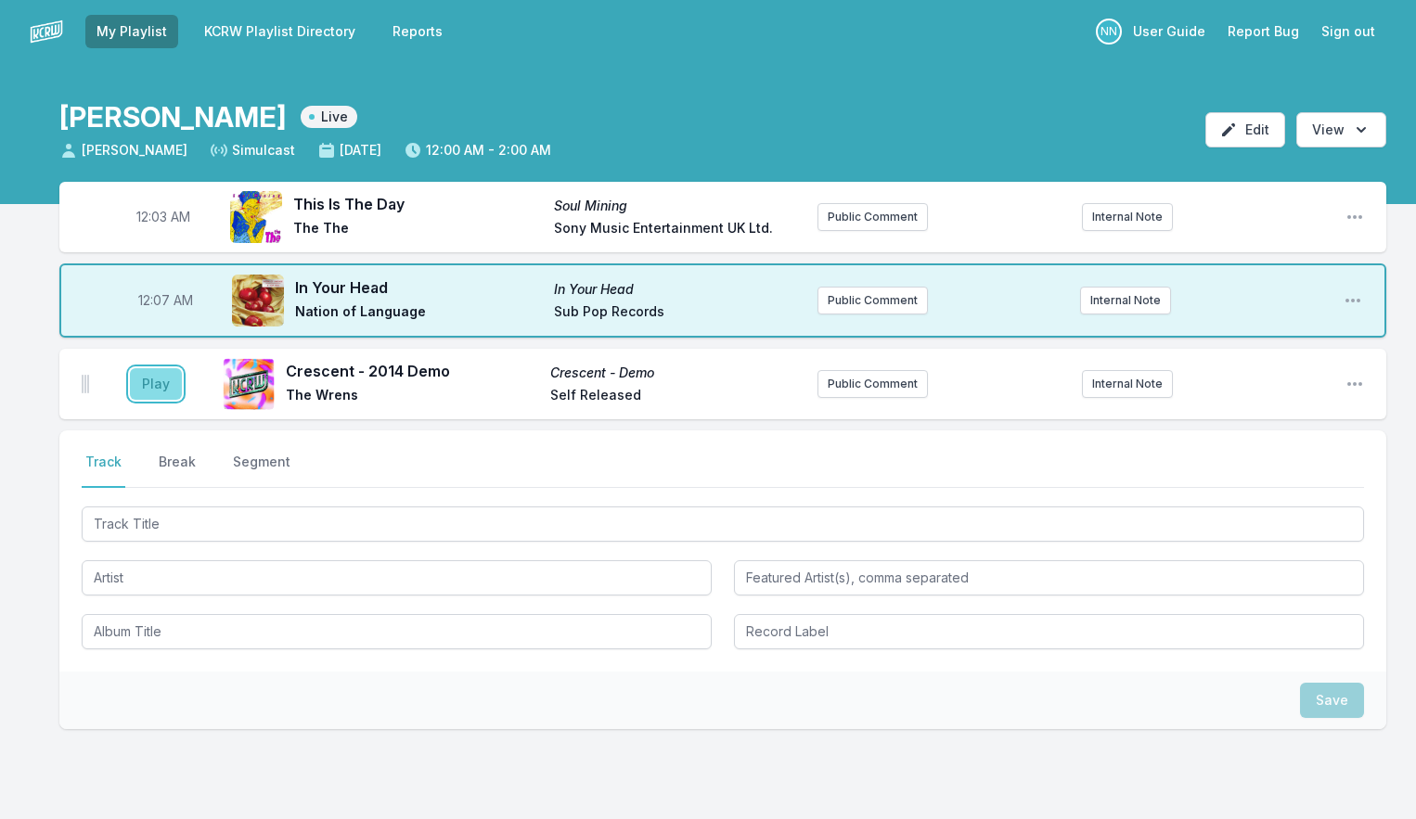
click at [154, 383] on button "Play" at bounding box center [156, 384] width 52 height 32
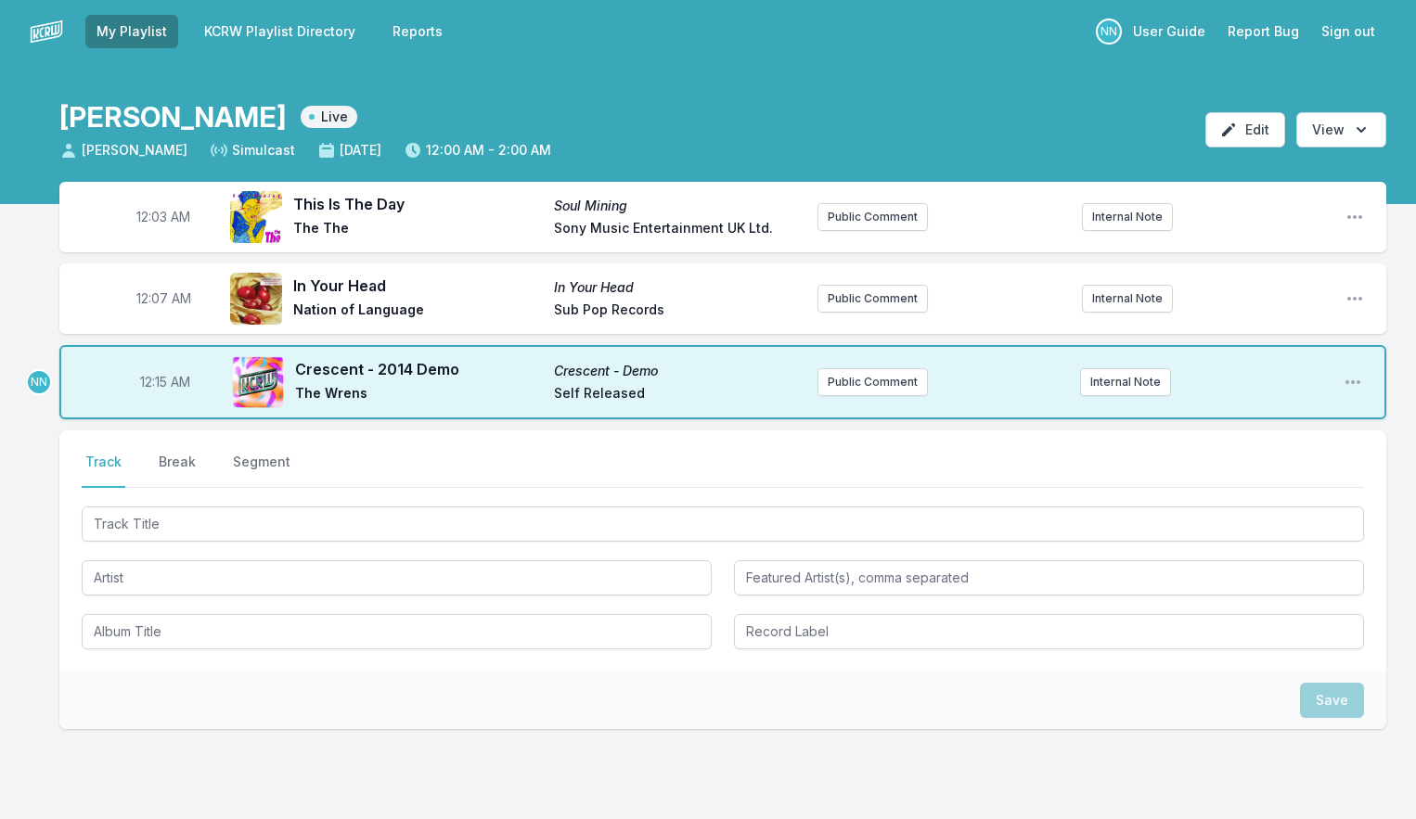
click at [161, 382] on span "12:15 AM" at bounding box center [165, 382] width 50 height 19
click at [154, 384] on input "00:15" at bounding box center [165, 382] width 104 height 35
type input "00:12"
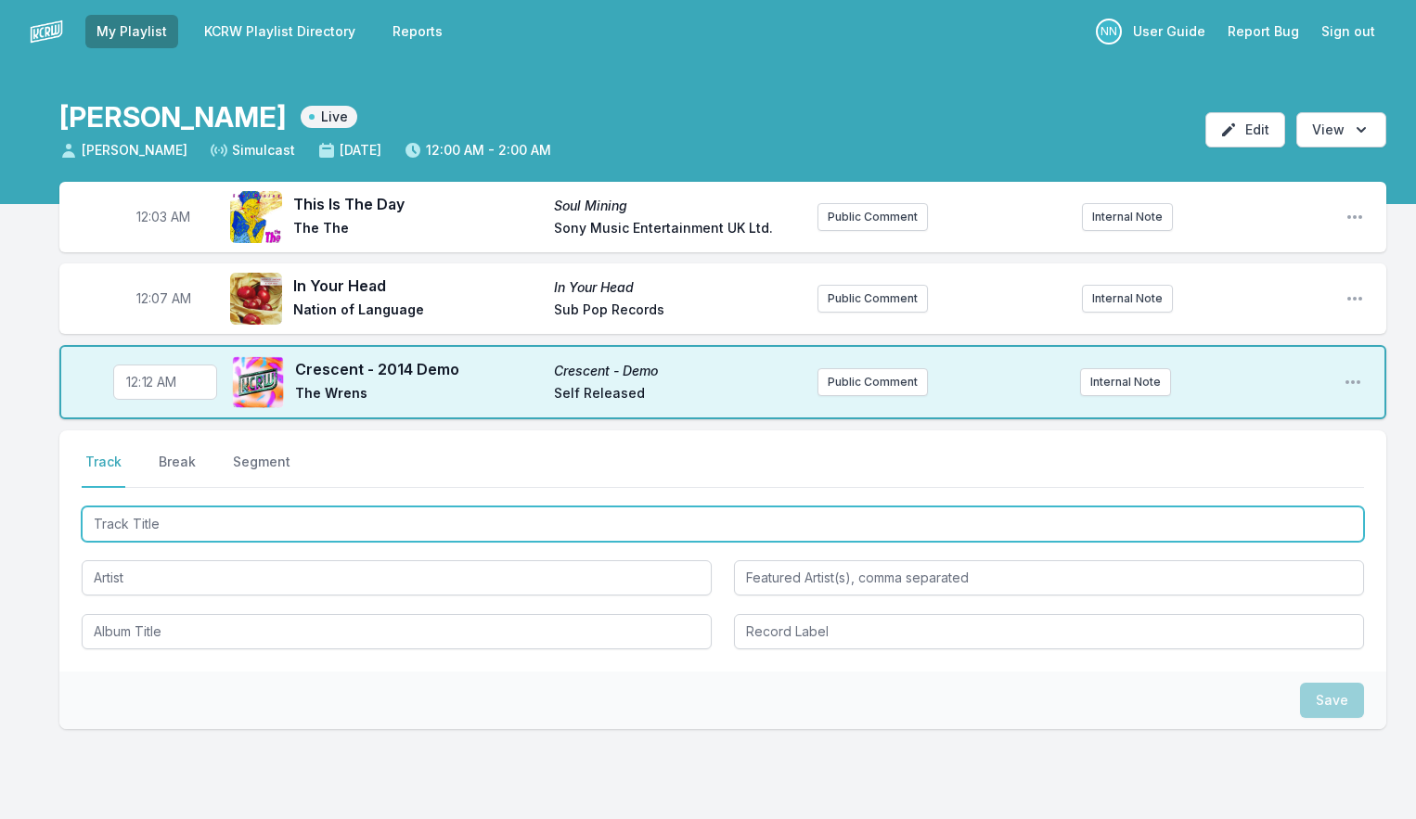
click at [178, 507] on input "Track Title" at bounding box center [723, 524] width 1282 height 35
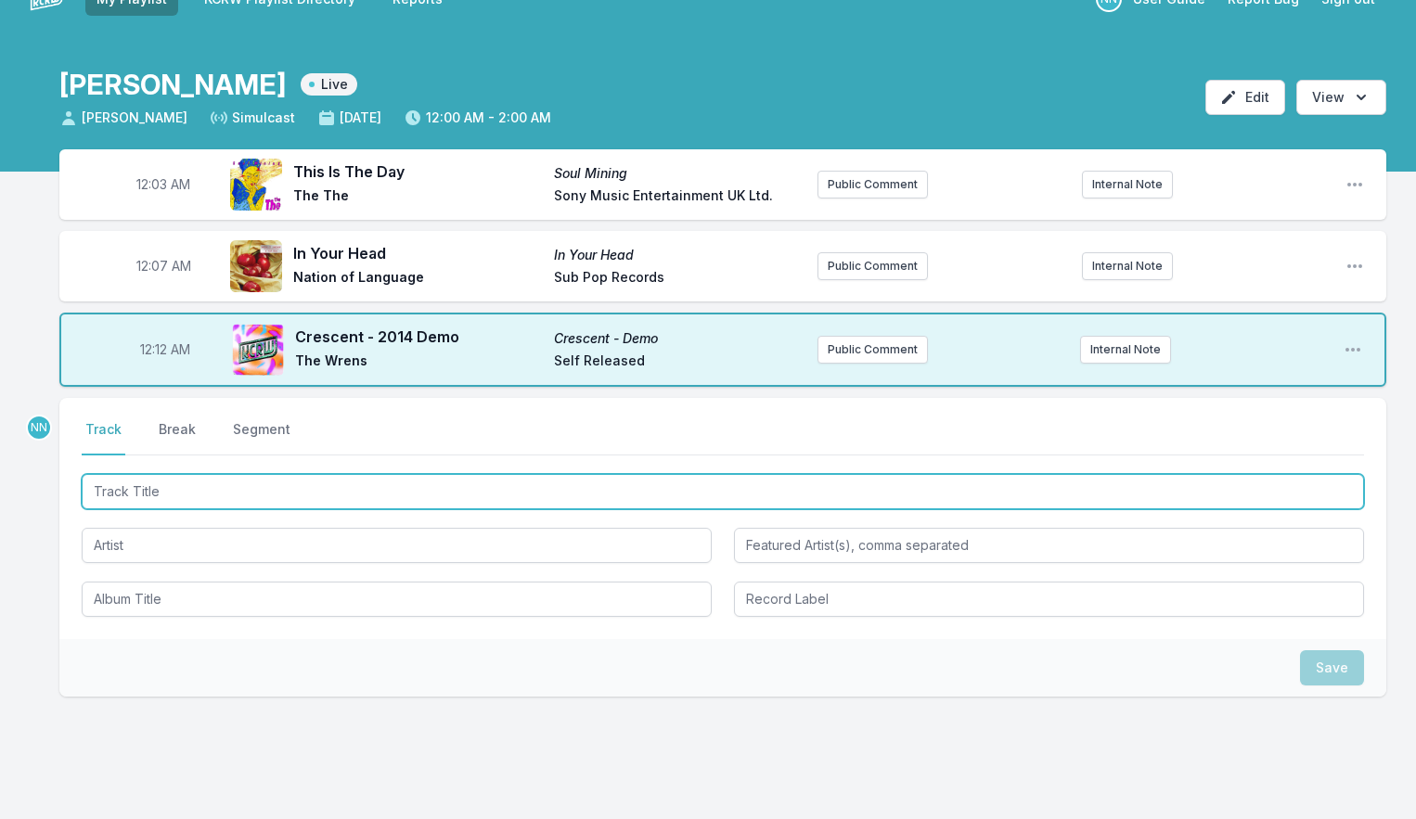
scroll to position [30, 0]
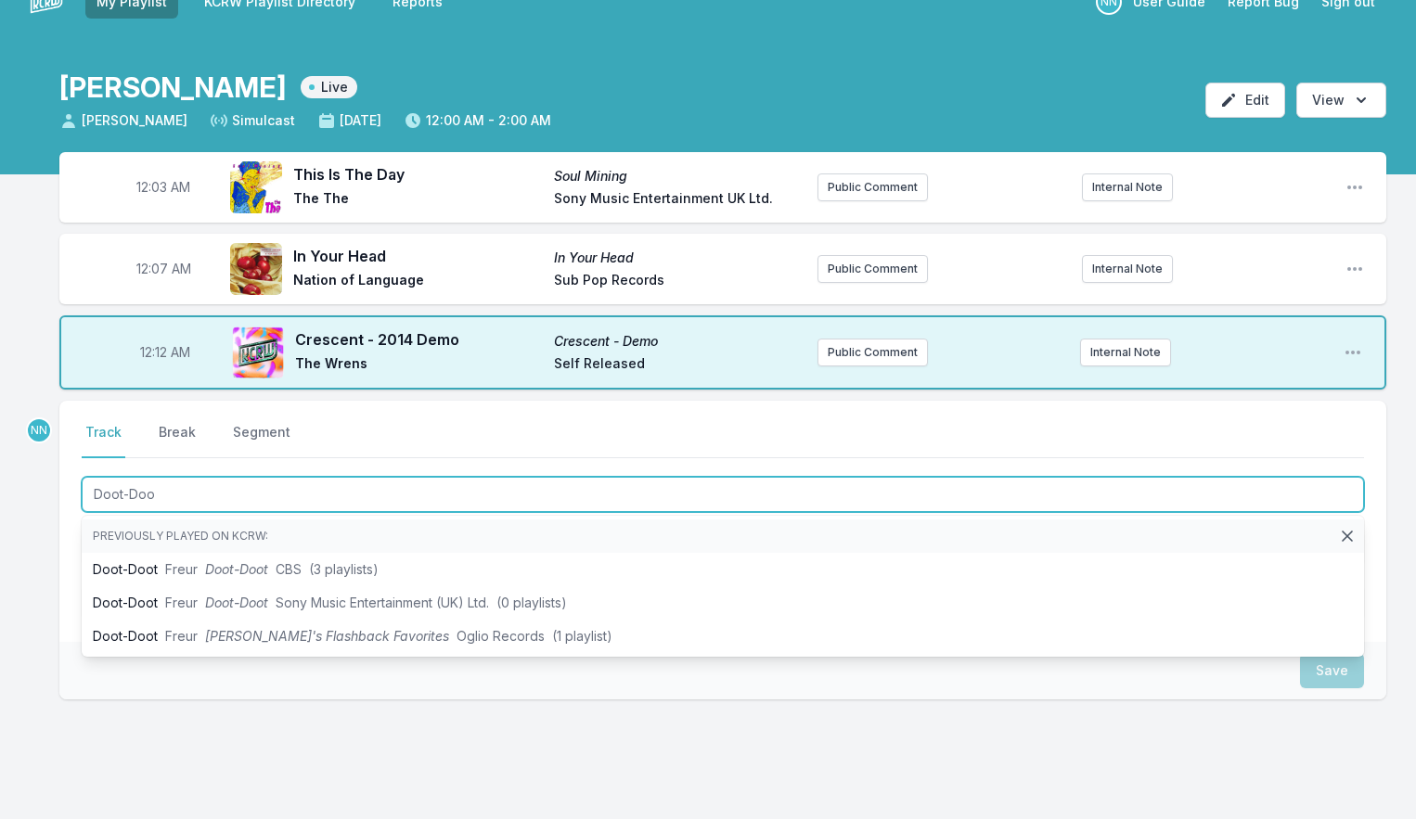
type input "Doot-Doot"
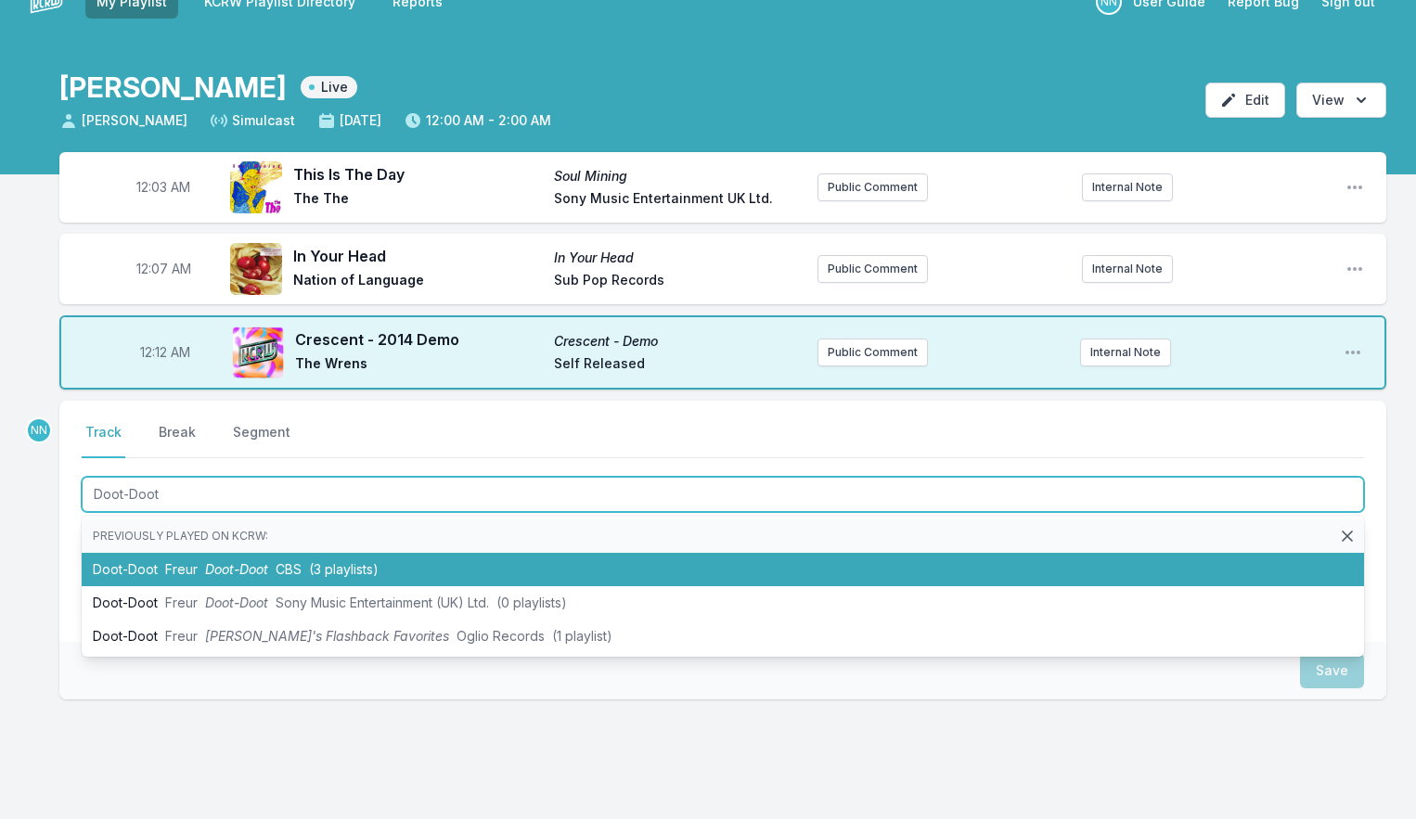
click at [196, 566] on li "Doot-Doot Freur Doot-Doot CBS (3 playlists)" at bounding box center [723, 569] width 1282 height 33
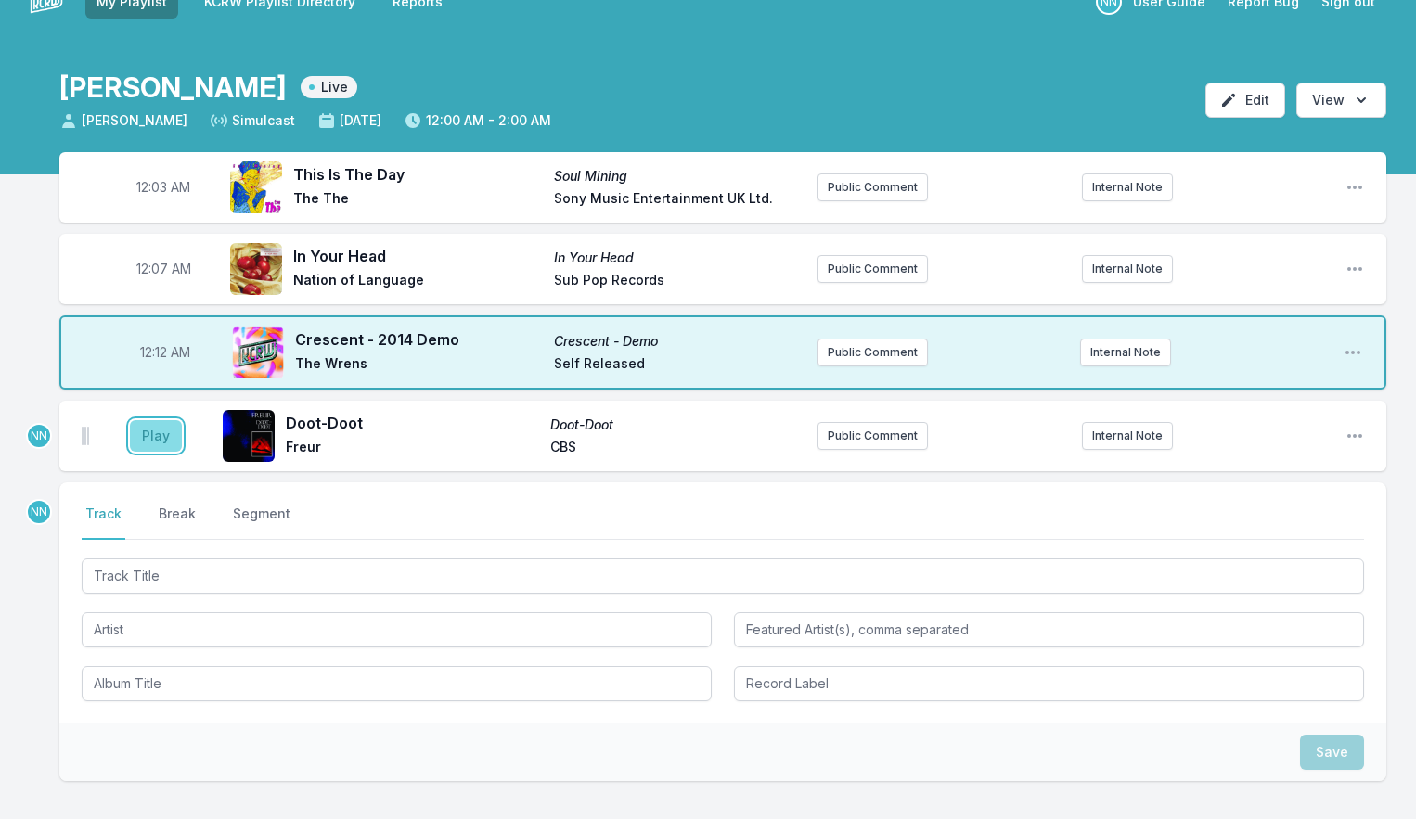
click at [166, 441] on button "Play" at bounding box center [156, 436] width 52 height 32
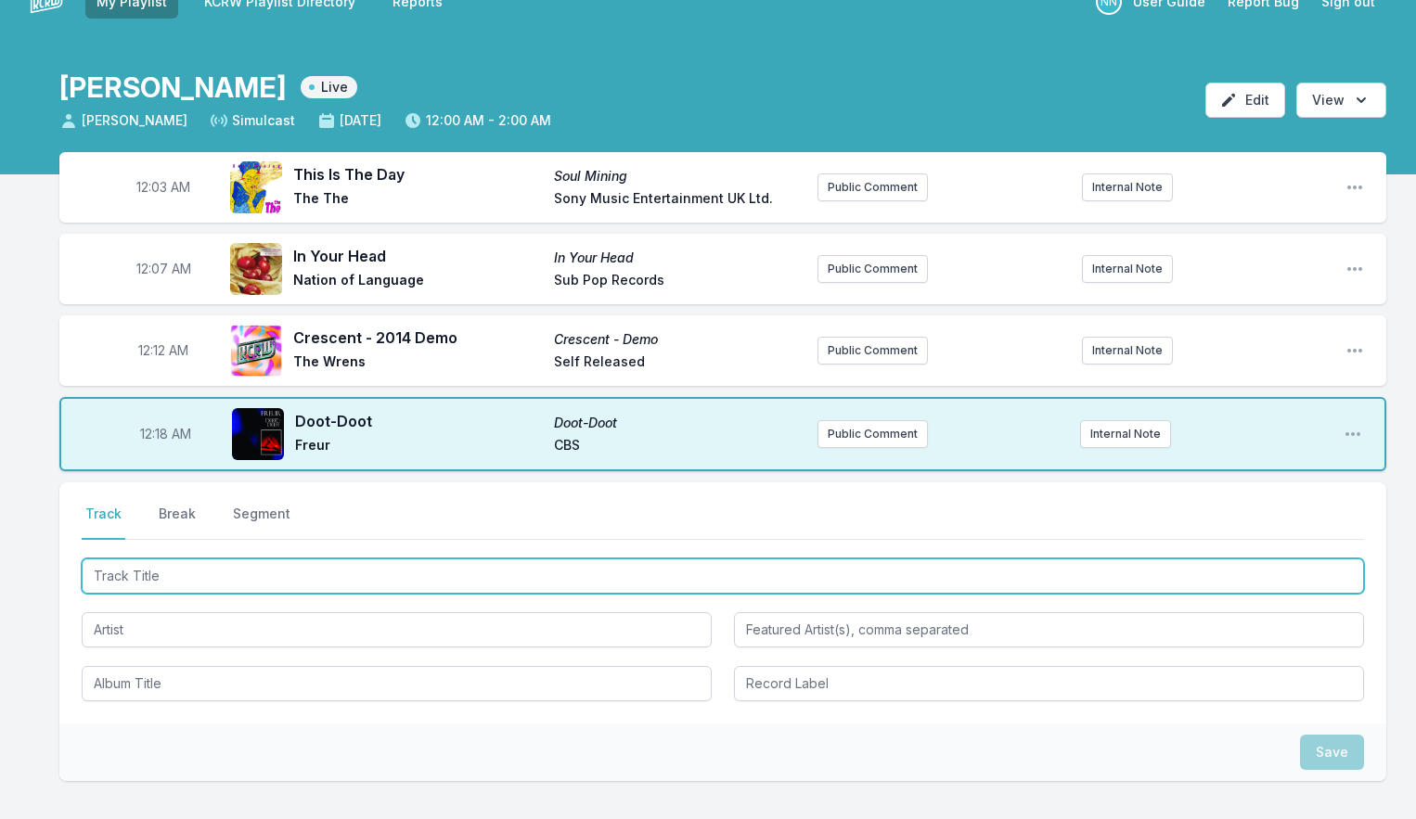
drag, startPoint x: 171, startPoint y: 566, endPoint x: 199, endPoint y: 523, distance: 51.0
click at [171, 566] on input "Track Title" at bounding box center [723, 576] width 1282 height 35
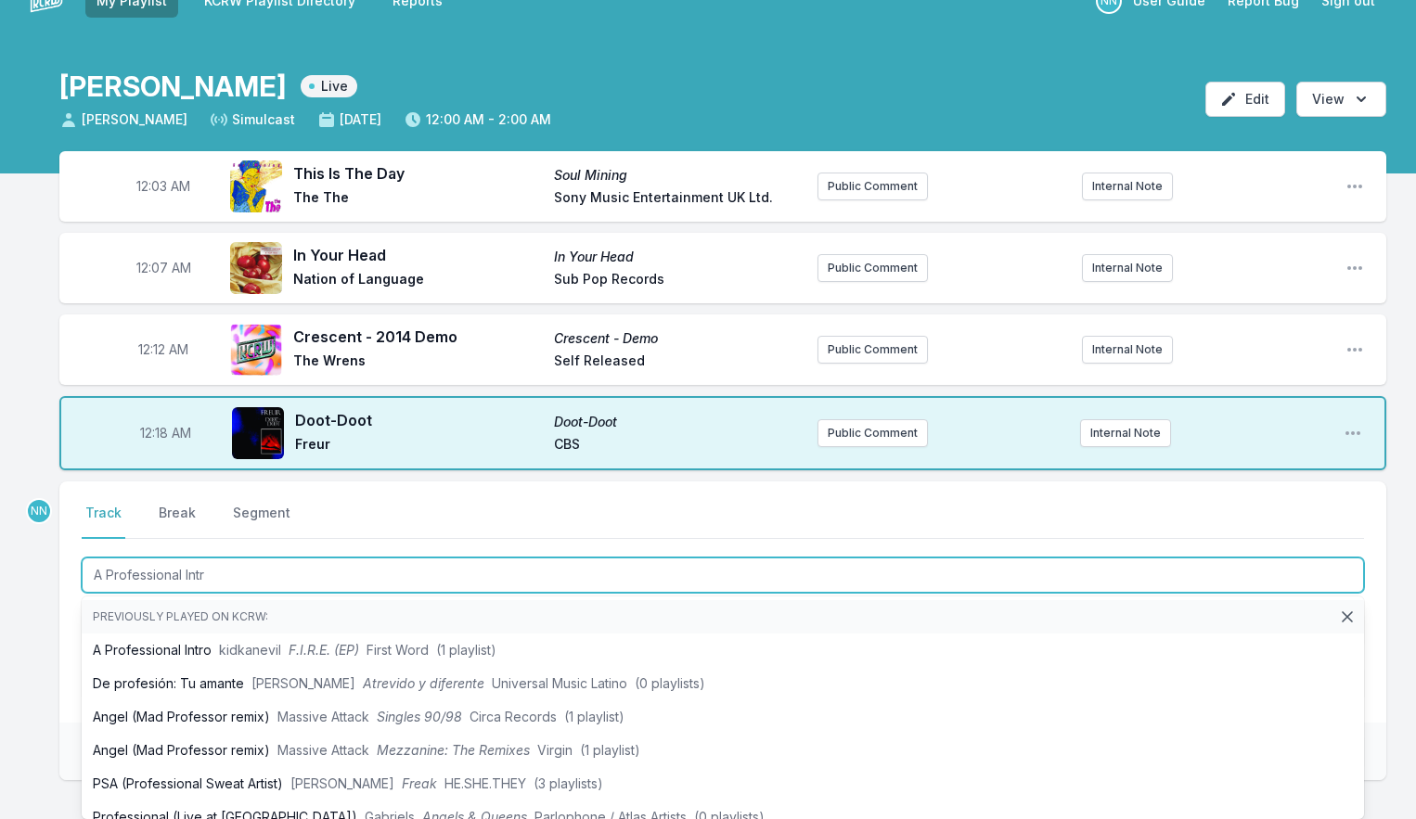
type input "A Professional Intro"
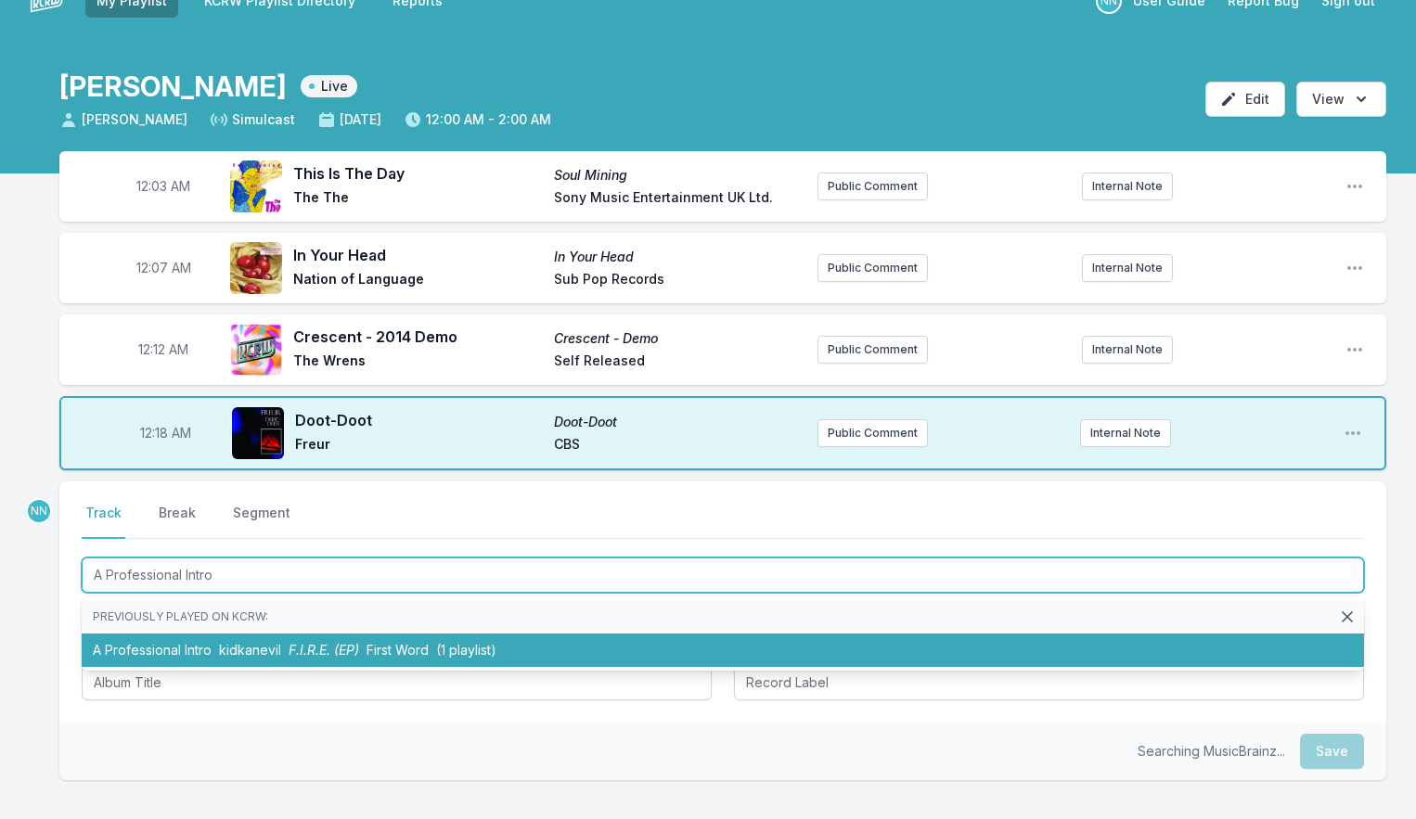
click at [225, 639] on li "A Professional Intro kidkanevil F.I.R.E. (EP) First Word (1 playlist)" at bounding box center [723, 650] width 1282 height 33
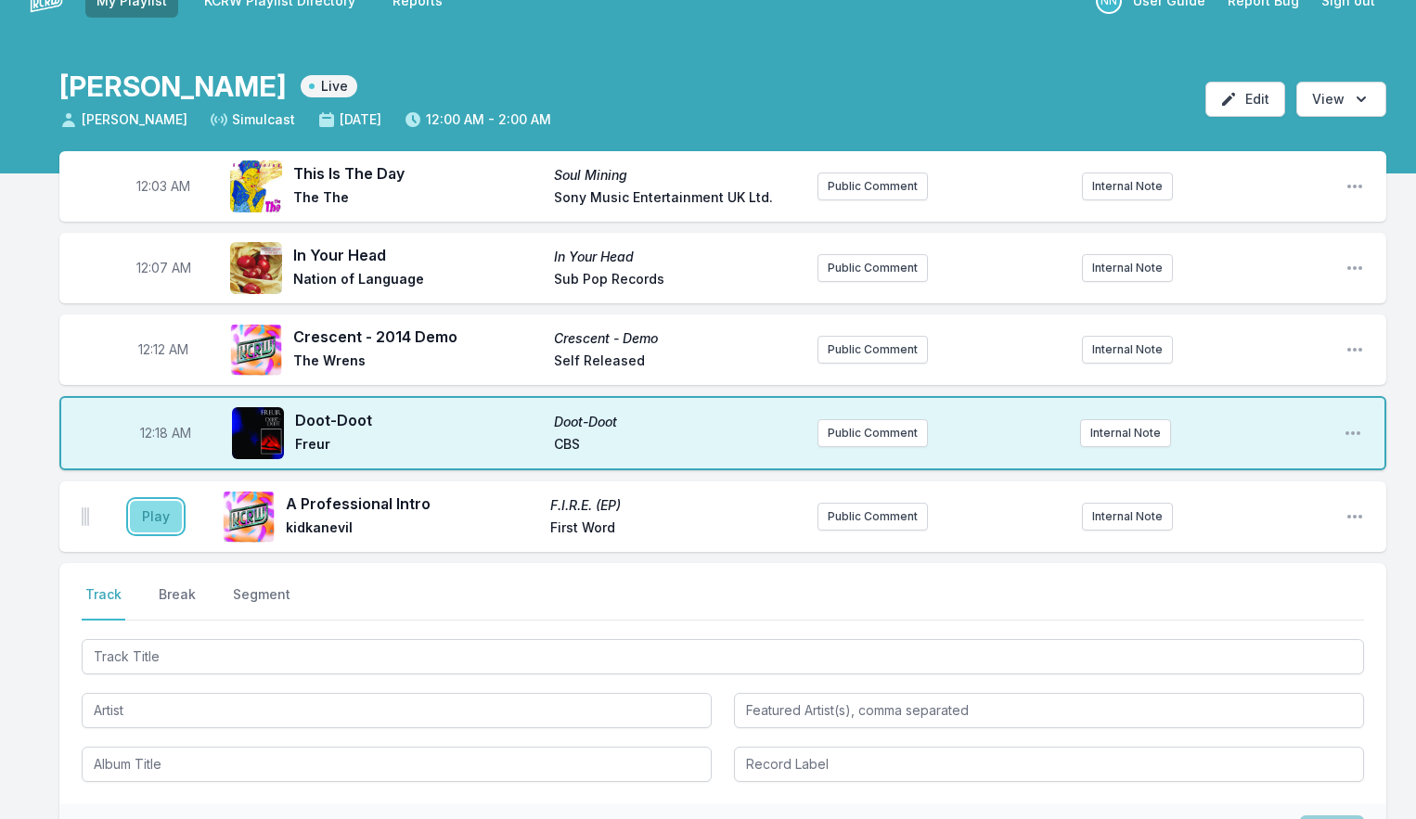
click at [154, 520] on button "Play" at bounding box center [156, 517] width 52 height 32
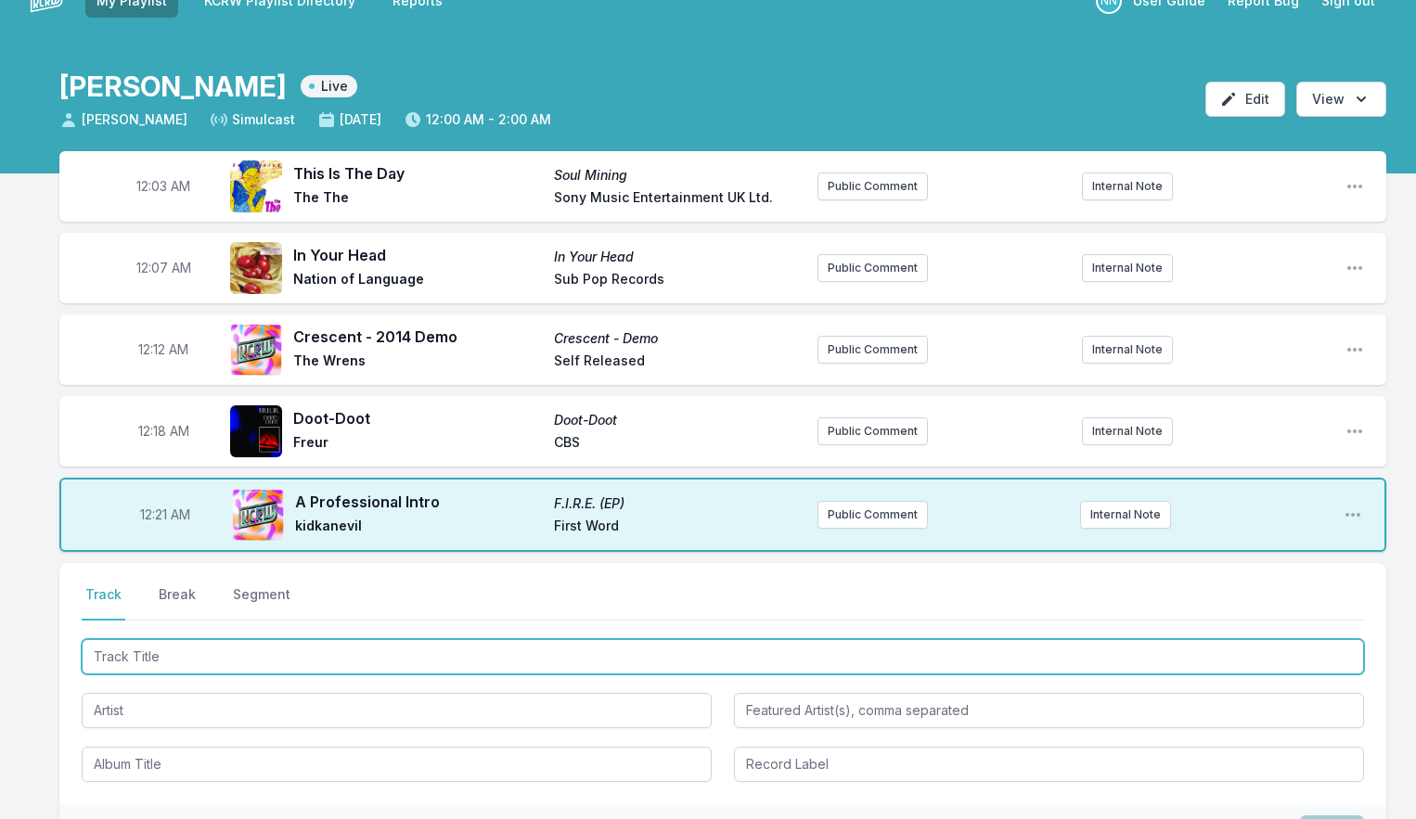
click at [220, 661] on input "Track Title" at bounding box center [723, 656] width 1282 height 35
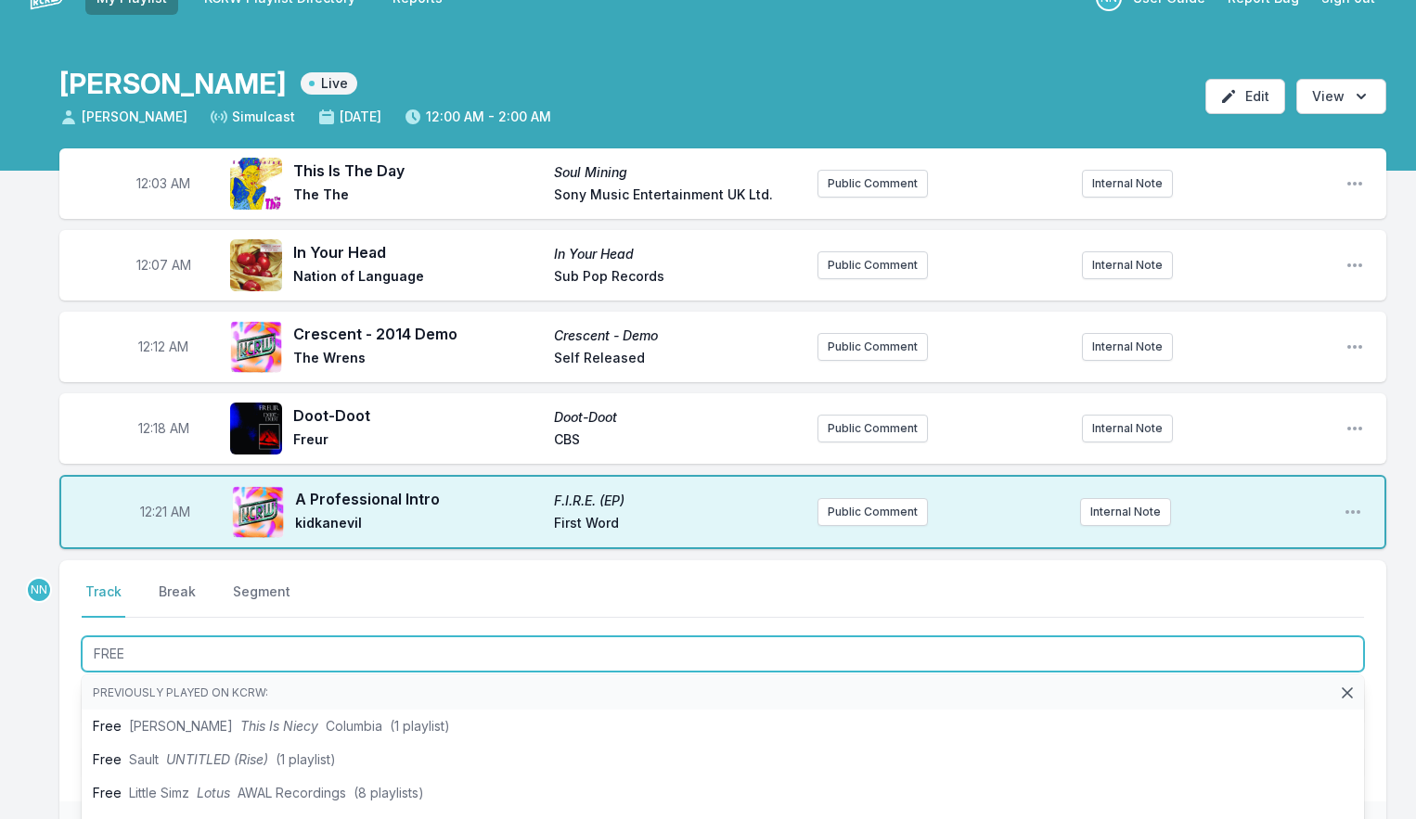
scroll to position [4, 0]
type input "FREE"
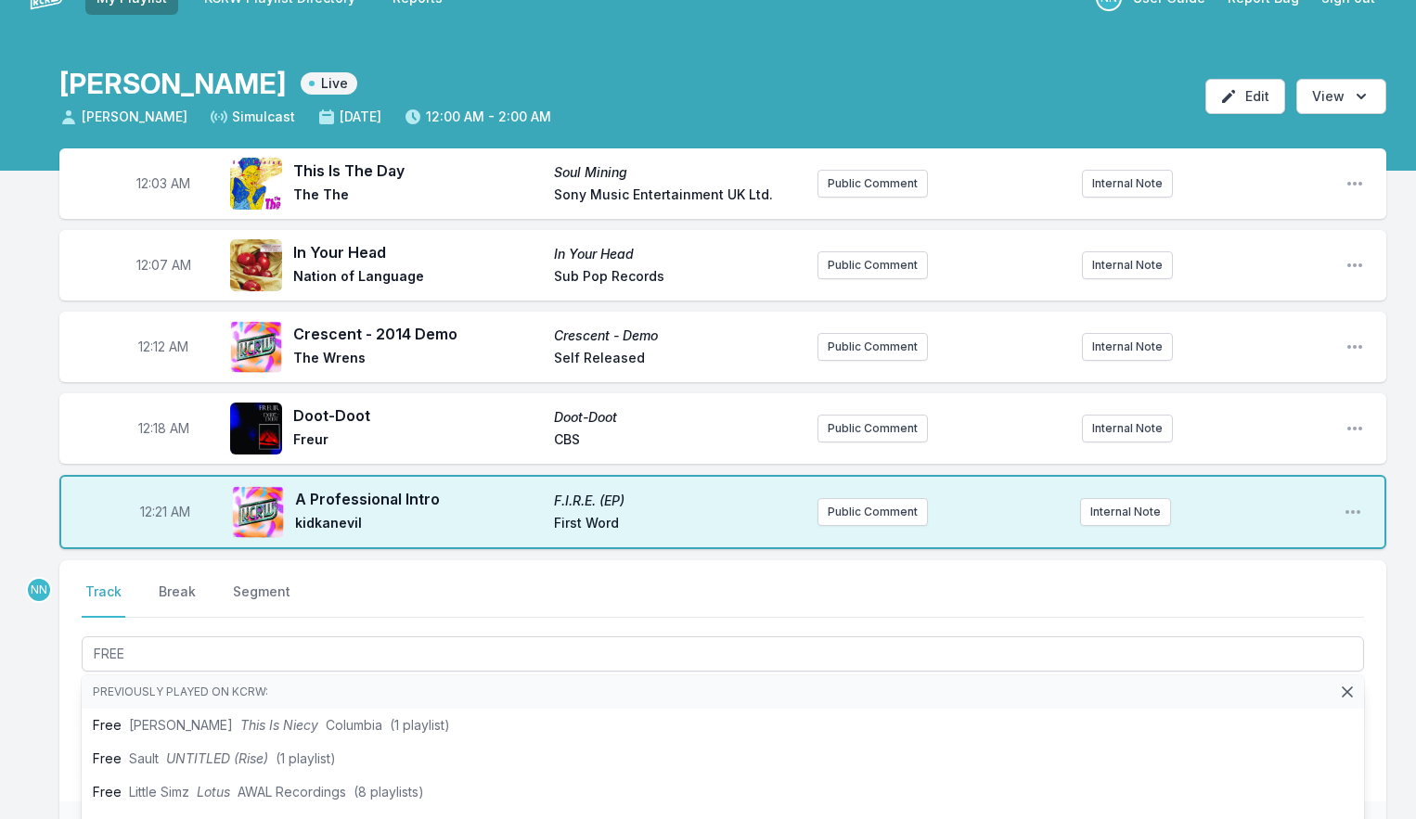
click at [61, 721] on div "Select a tab Track Break Segment Track Break Segment FREE Previously played on …" at bounding box center [722, 680] width 1327 height 241
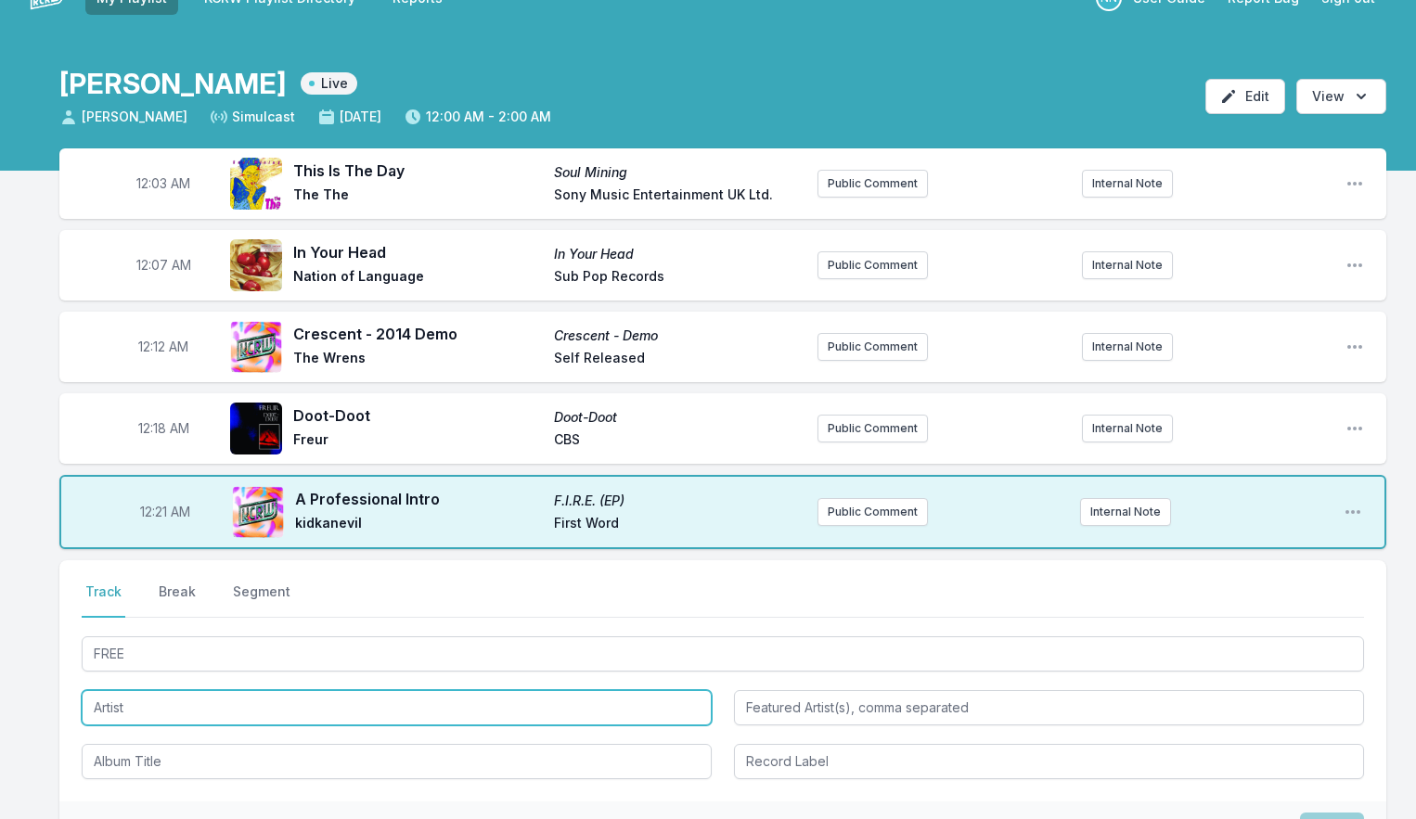
click at [131, 698] on input "Artist" at bounding box center [397, 707] width 630 height 35
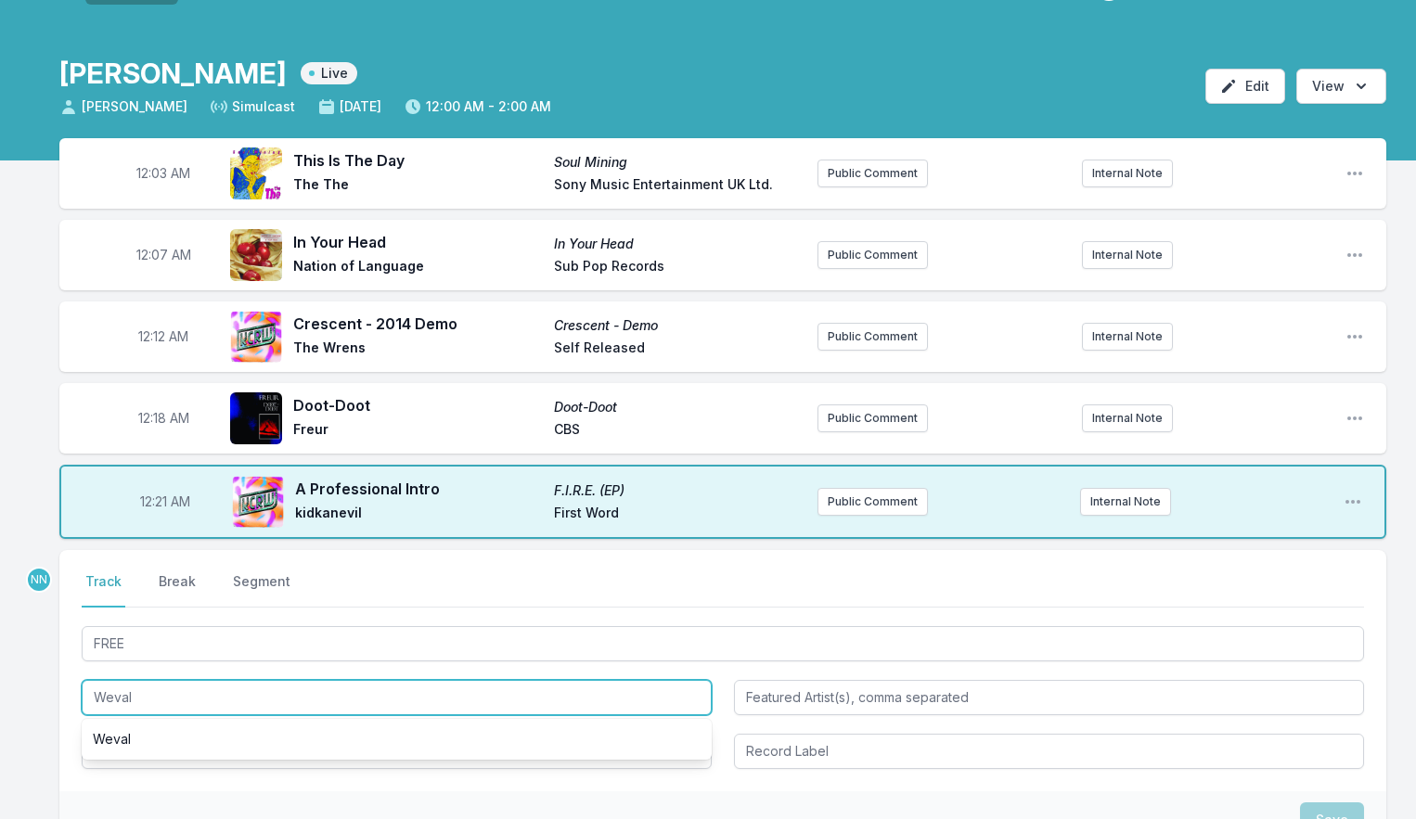
scroll to position [45, 0]
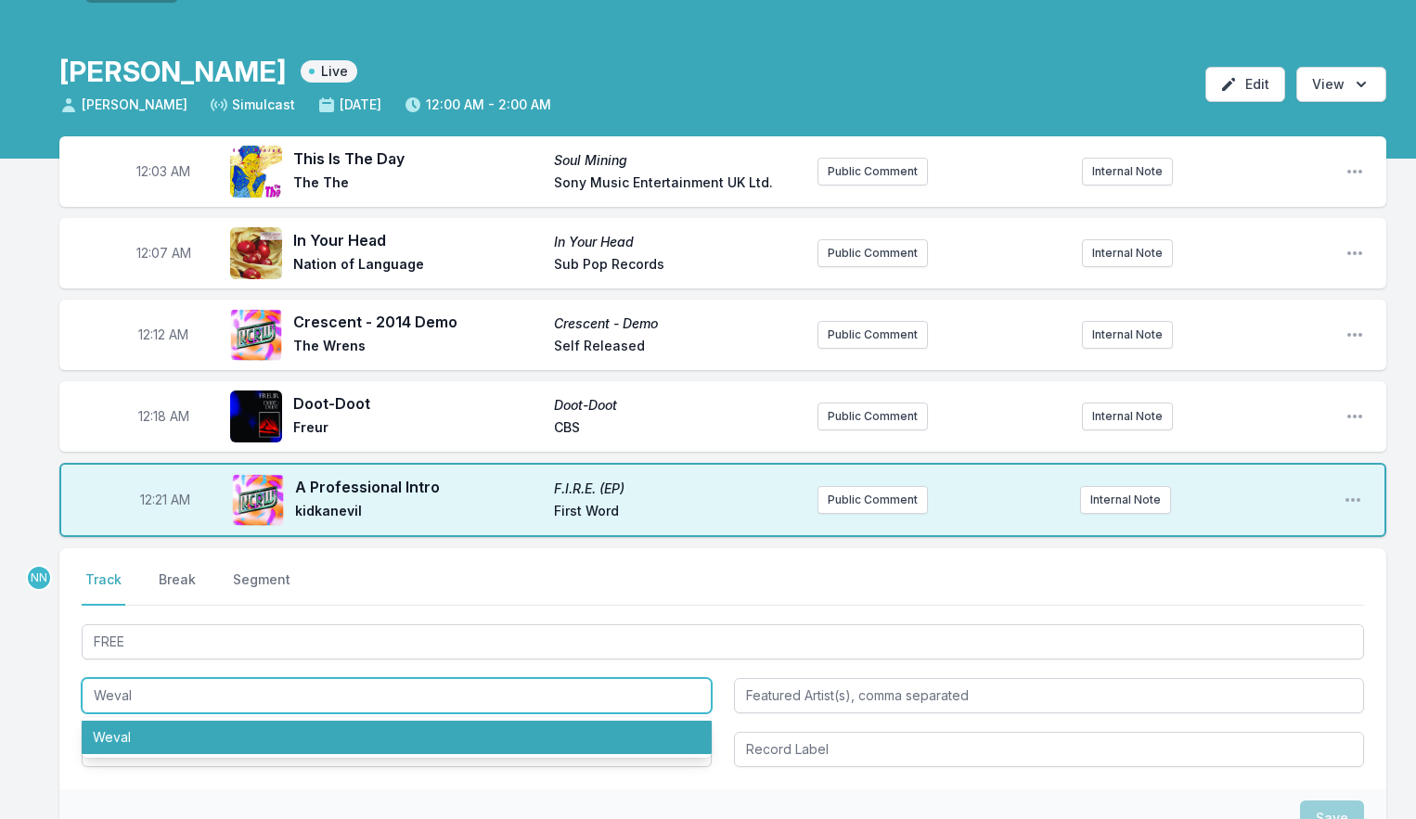
click at [147, 731] on li "Weval" at bounding box center [397, 737] width 630 height 33
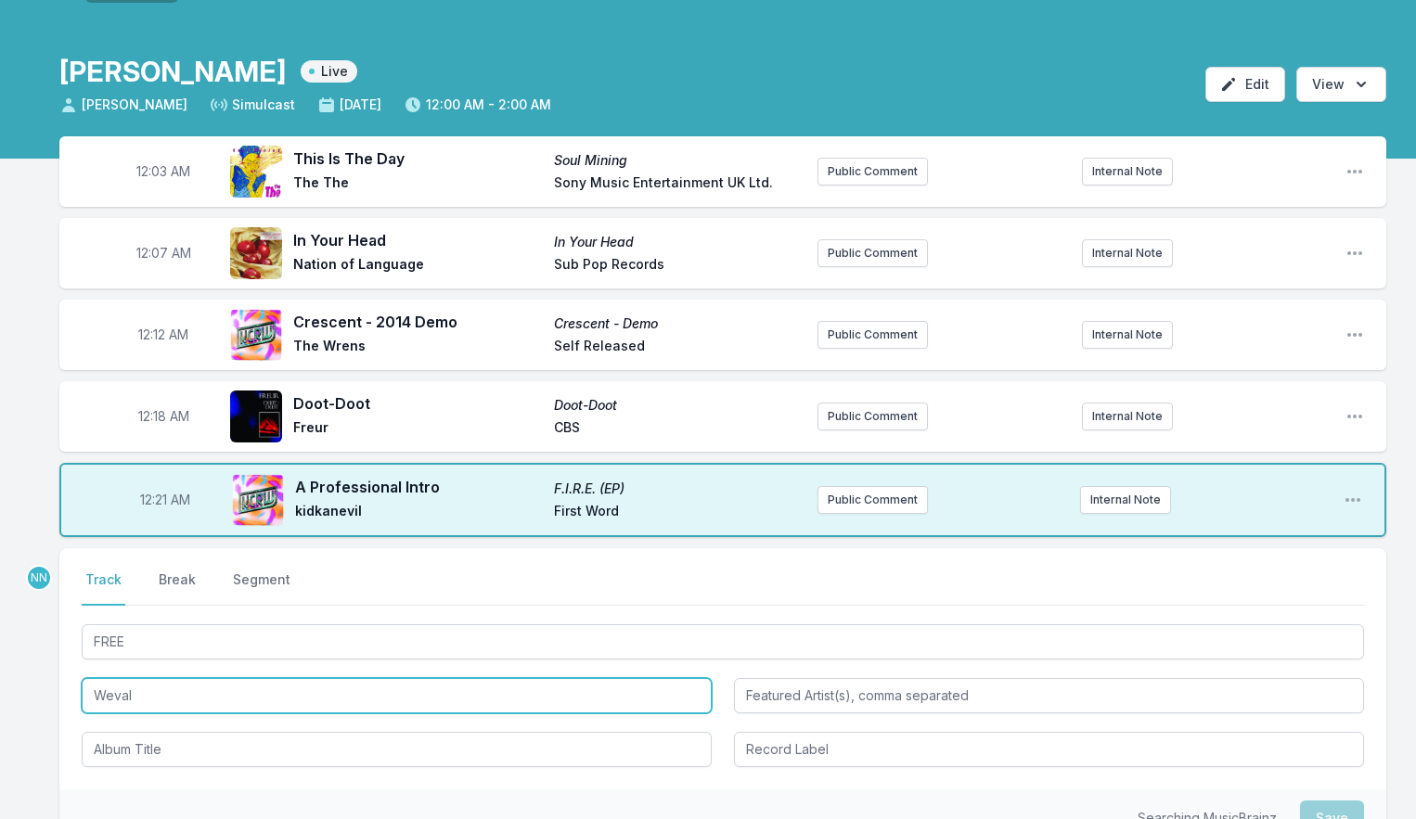
type input "Weval"
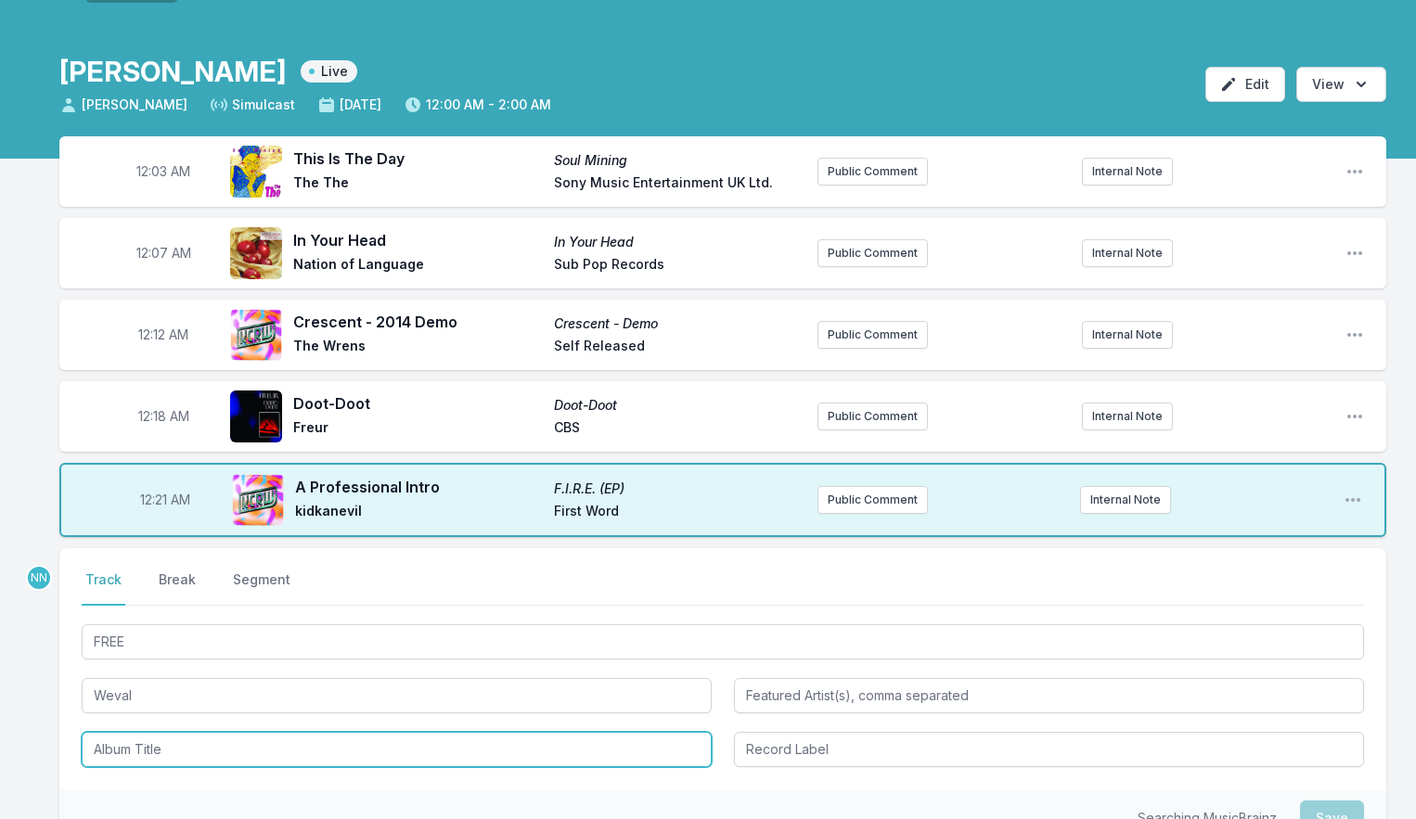
click at [132, 747] on input "Album Title" at bounding box center [397, 749] width 630 height 35
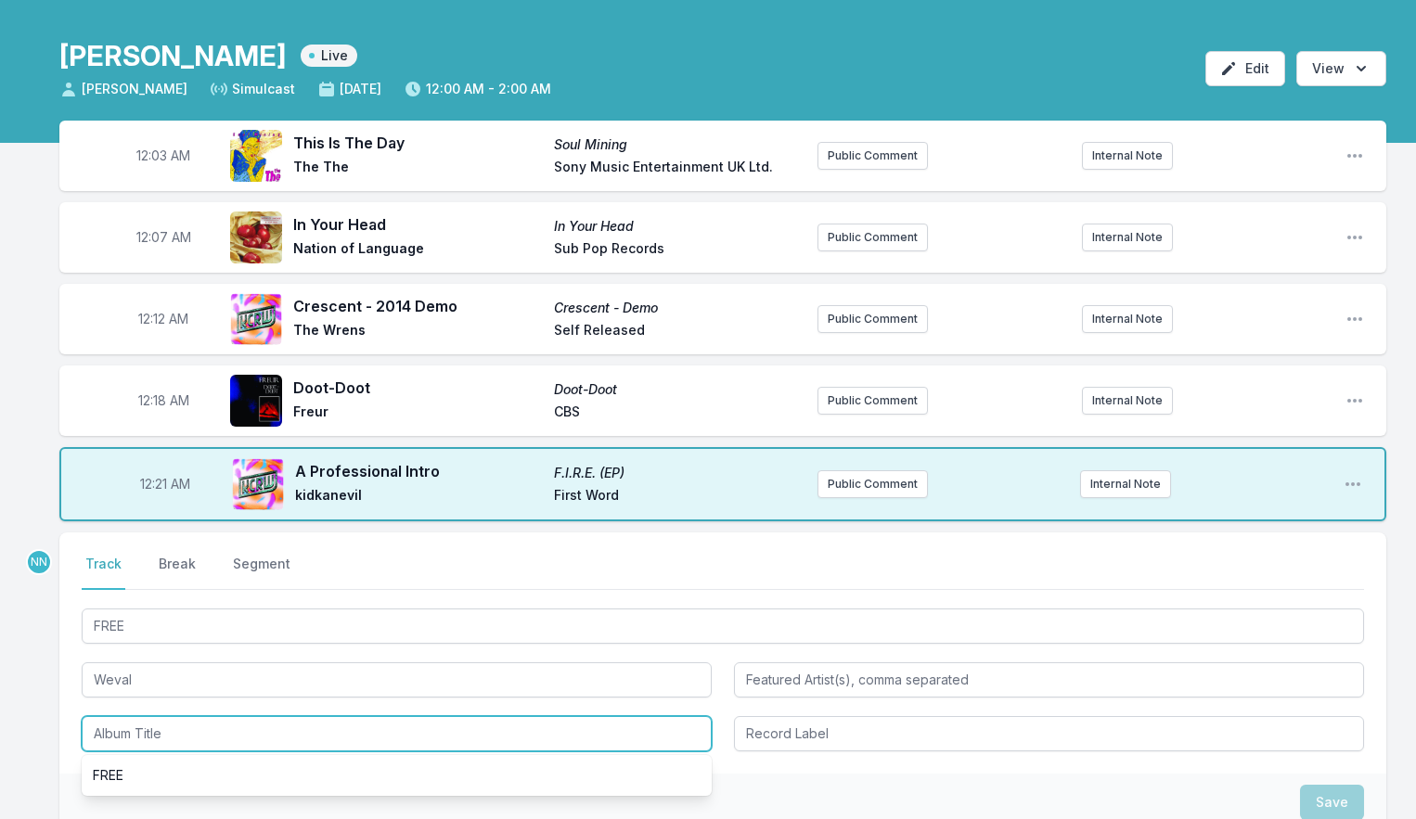
scroll to position [83, 0]
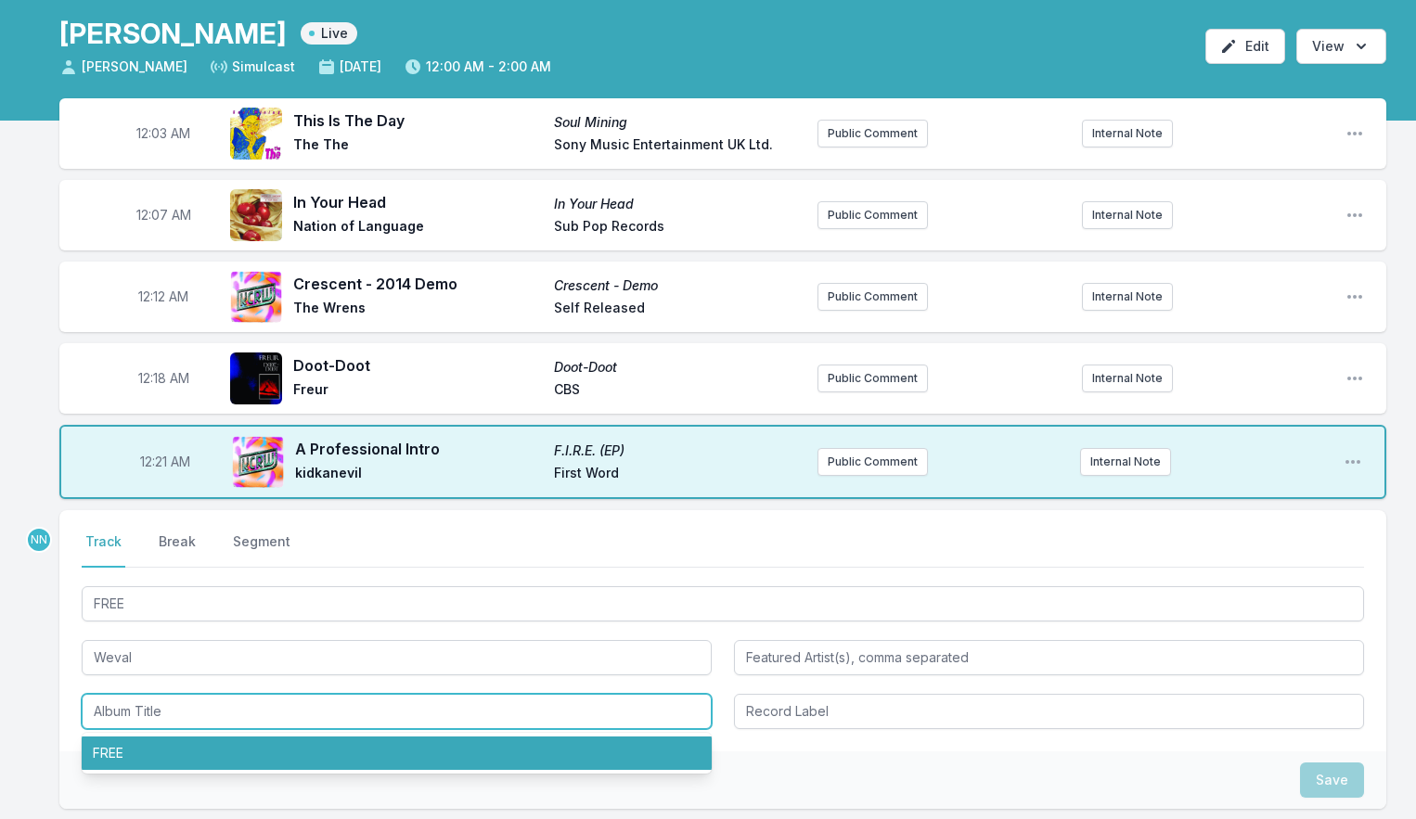
click at [145, 741] on li "FREE" at bounding box center [397, 753] width 630 height 33
type input "FREE"
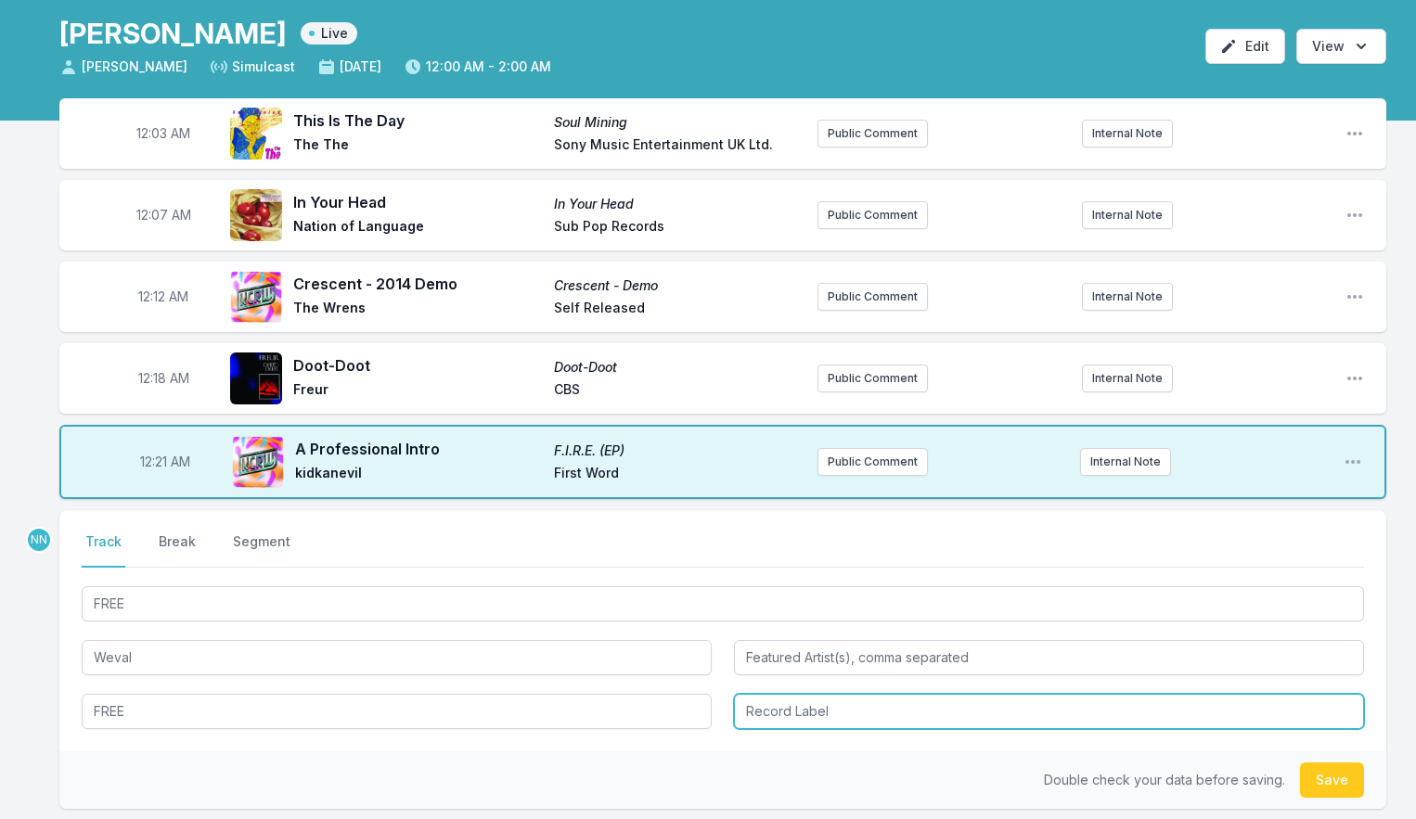
click at [765, 709] on input "Record Label" at bounding box center [1049, 711] width 630 height 35
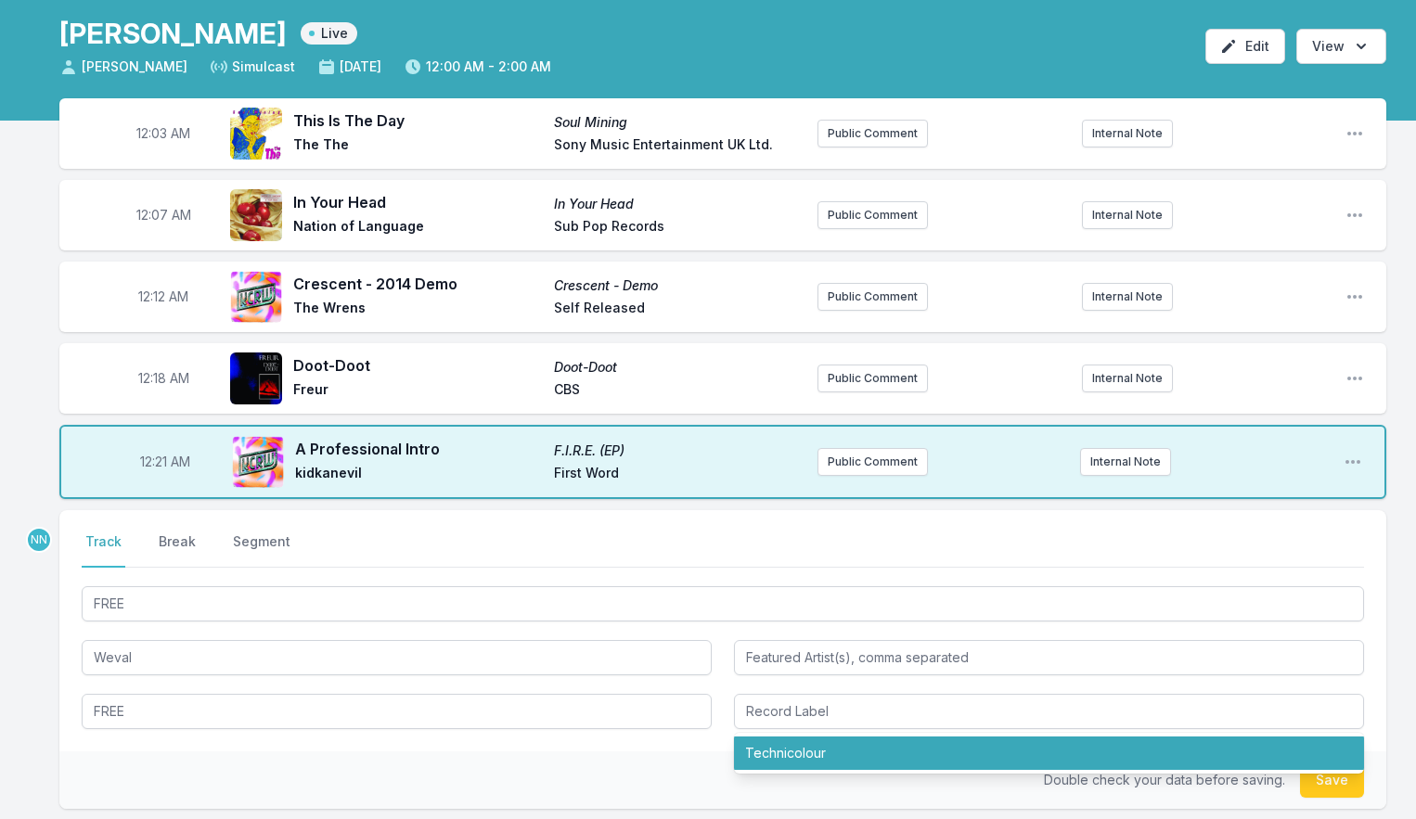
click at [786, 770] on ul "Technicolour" at bounding box center [1049, 753] width 630 height 41
click at [790, 762] on li "Technicolour" at bounding box center [1049, 753] width 630 height 33
type input "Technicolour"
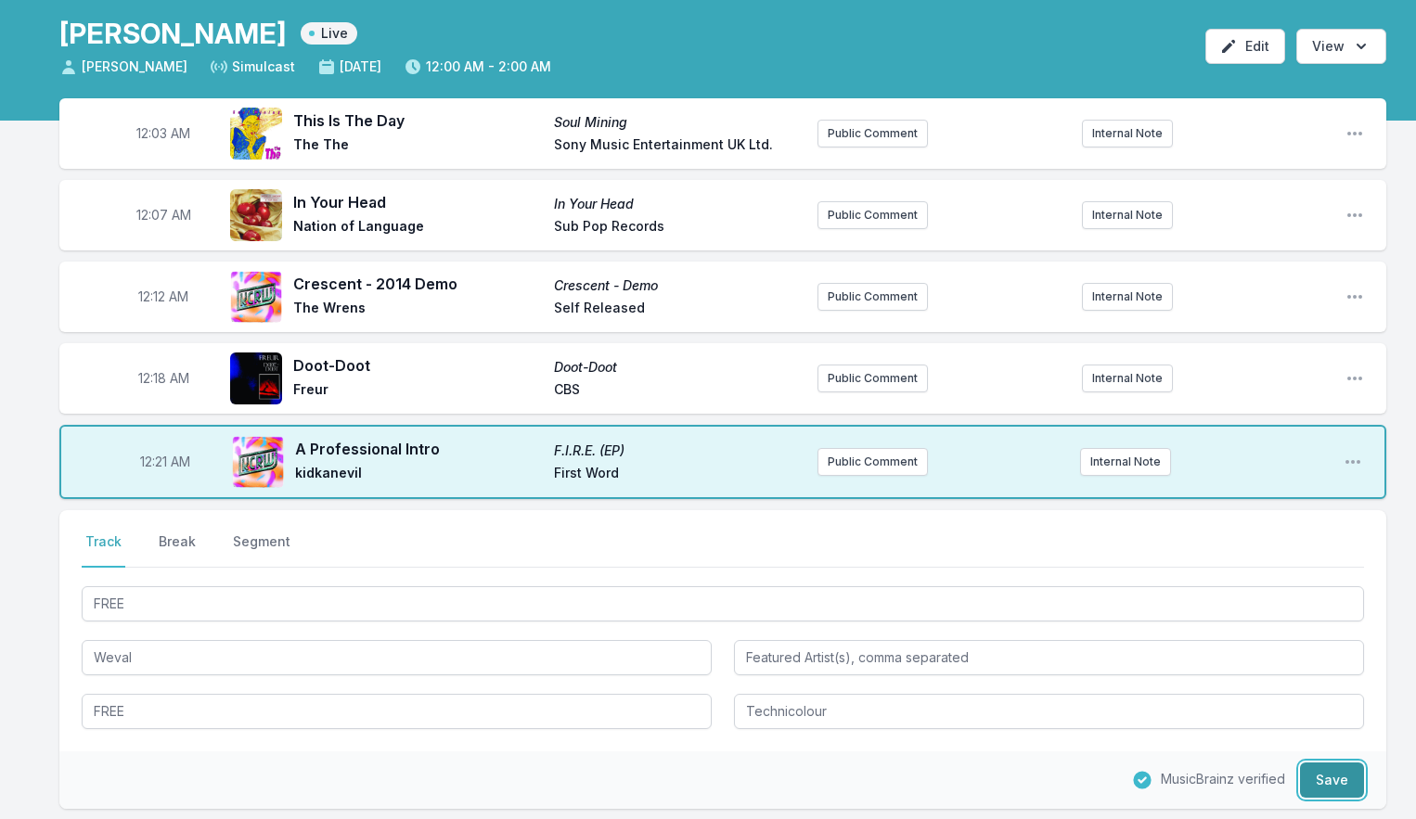
click at [1307, 777] on button "Save" at bounding box center [1332, 780] width 64 height 35
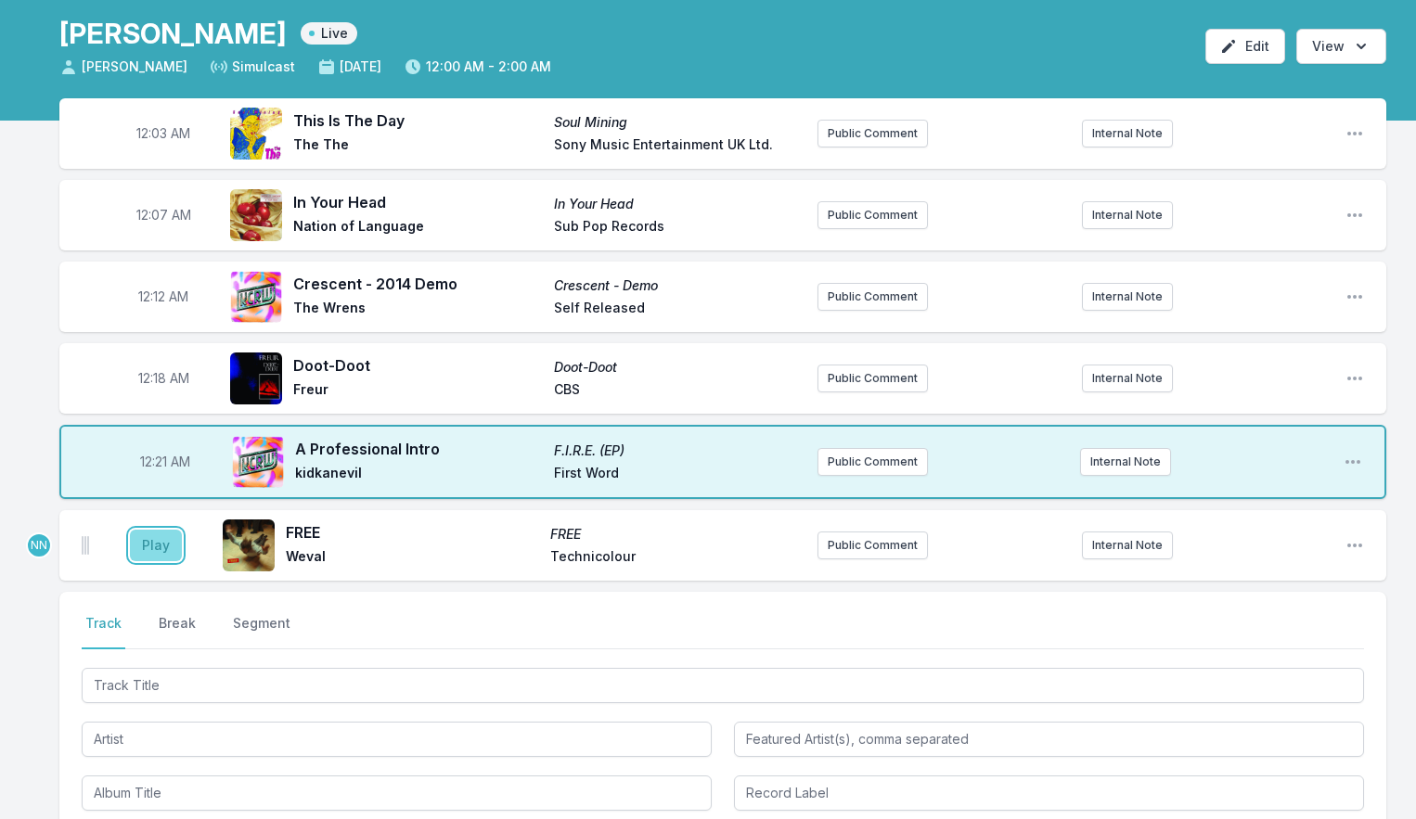
click at [168, 550] on button "Play" at bounding box center [156, 546] width 52 height 32
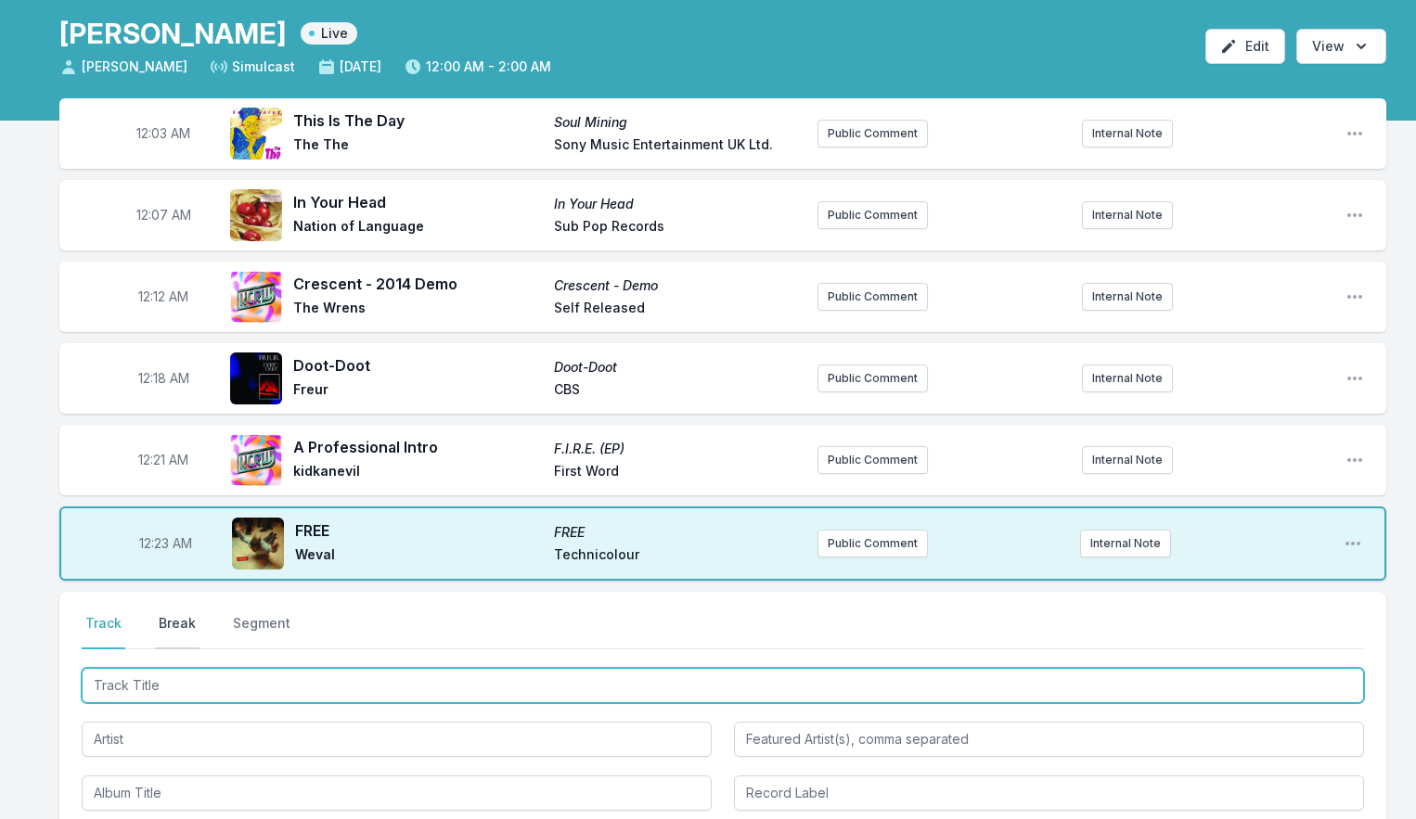
drag, startPoint x: 161, startPoint y: 674, endPoint x: 185, endPoint y: 648, distance: 35.4
click at [161, 674] on input "Track Title" at bounding box center [723, 685] width 1282 height 35
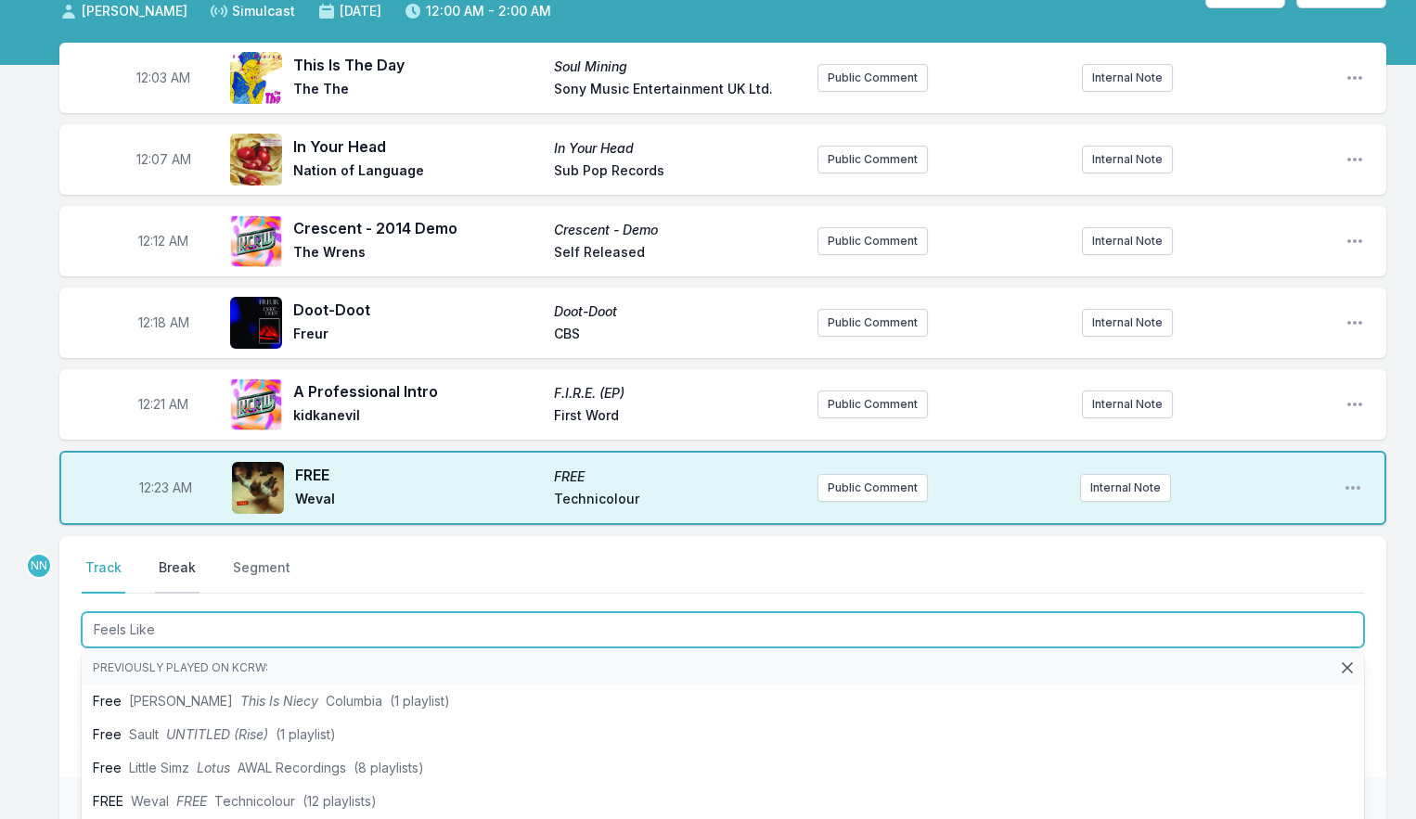
scroll to position [0, 0]
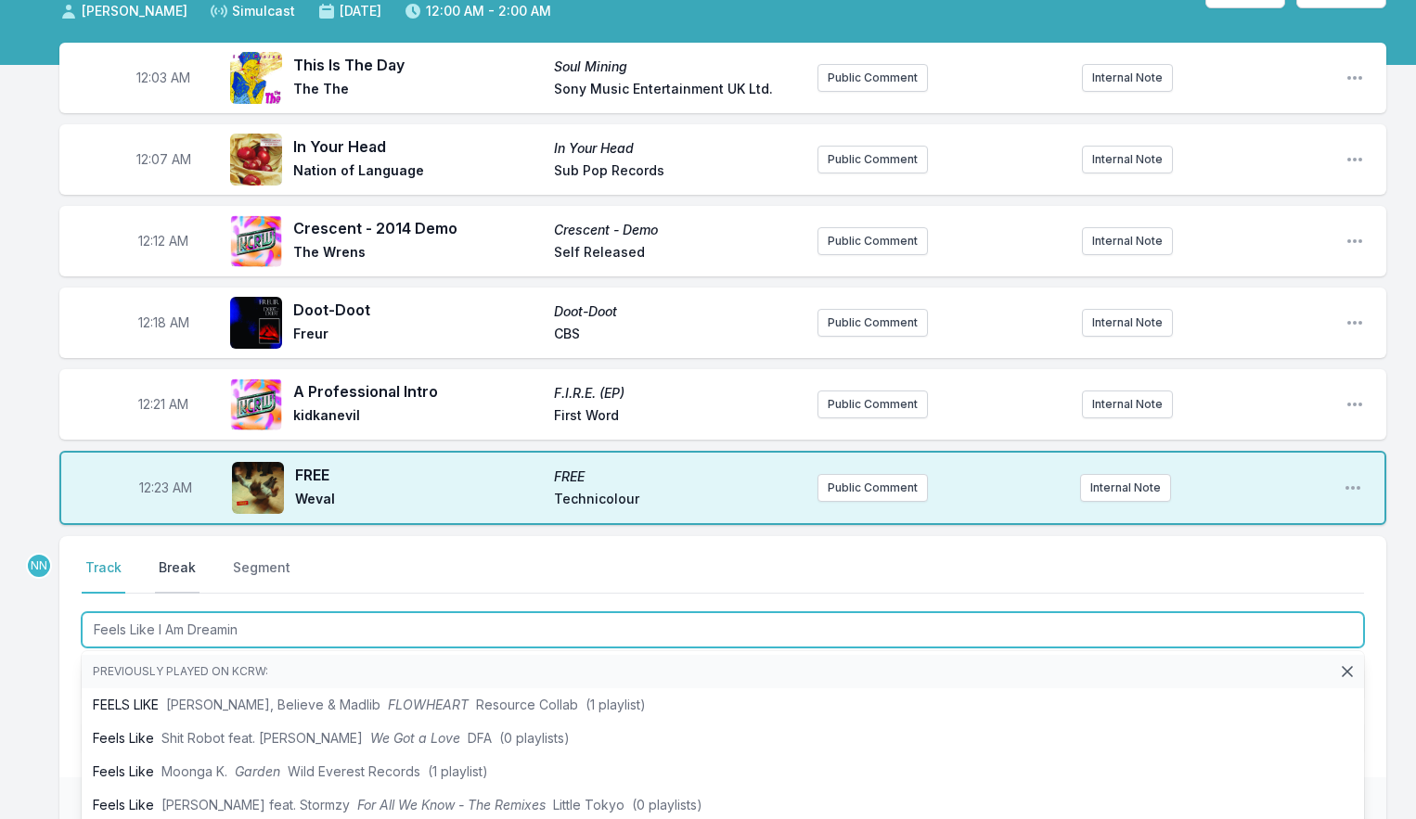
type input "Feels Like I Am Dreaming"
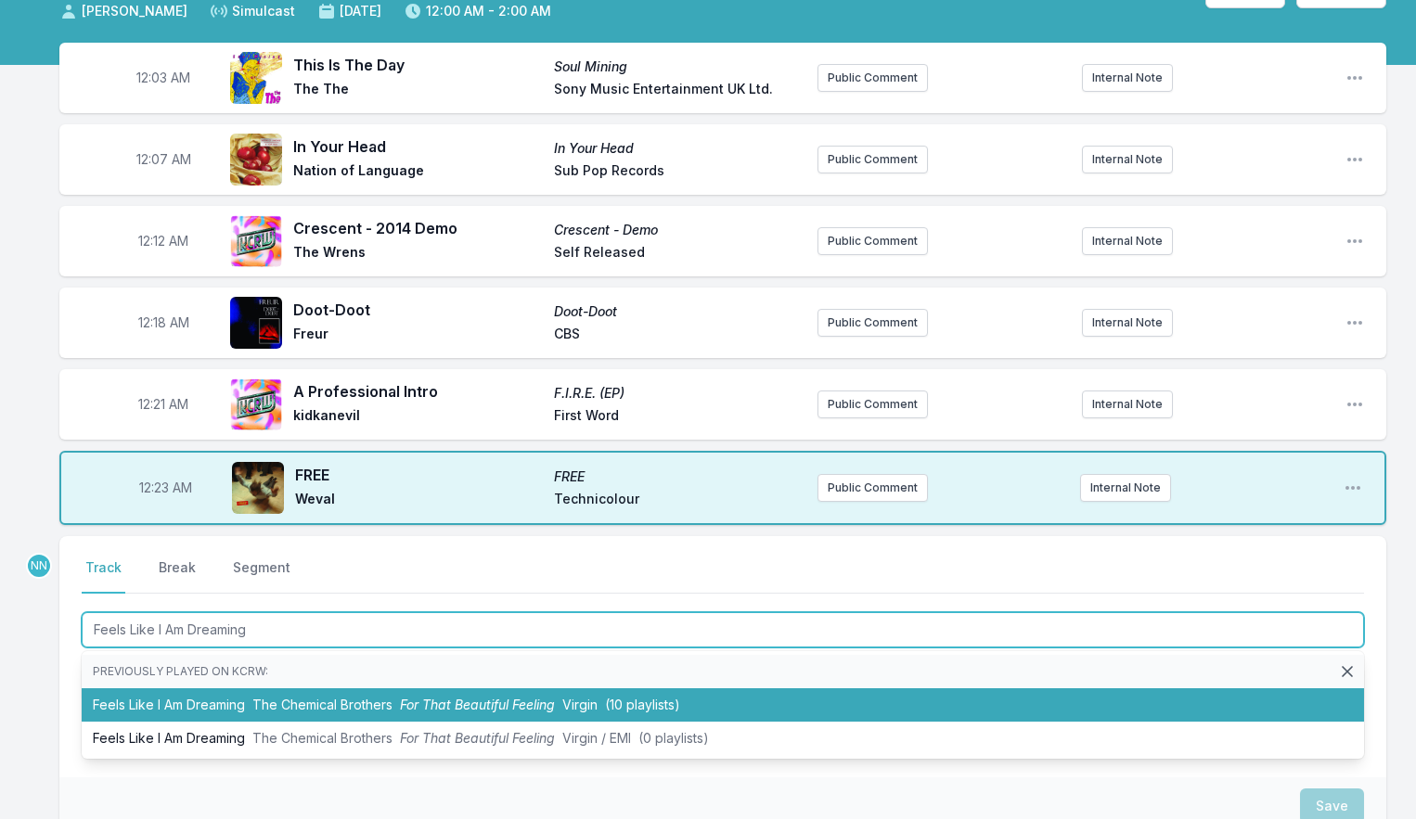
click at [213, 699] on li "Feels Like I Am Dreaming The Chemical Brothers For That Beautiful Feeling Virgi…" at bounding box center [723, 704] width 1282 height 33
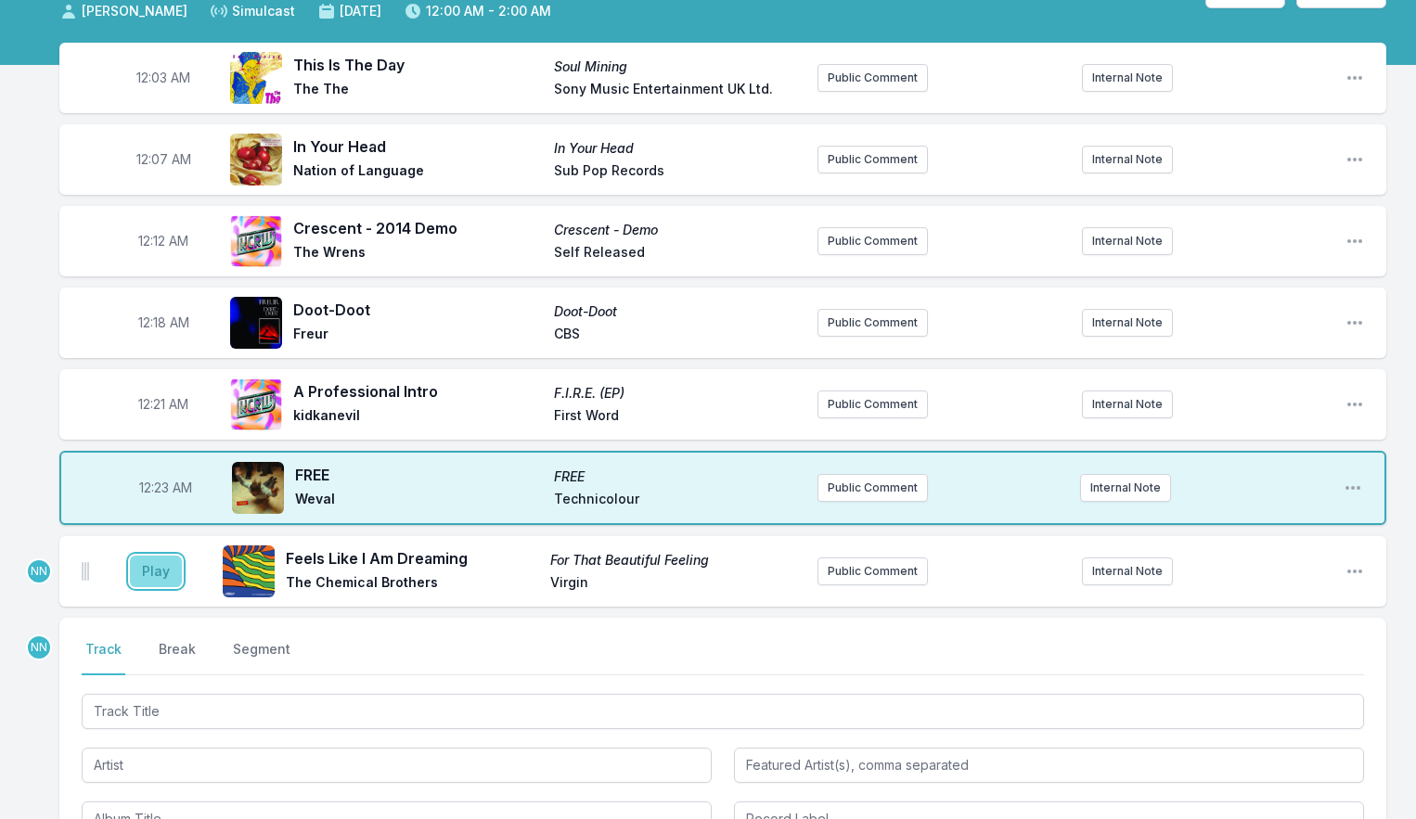
click at [152, 575] on button "Play" at bounding box center [156, 572] width 52 height 32
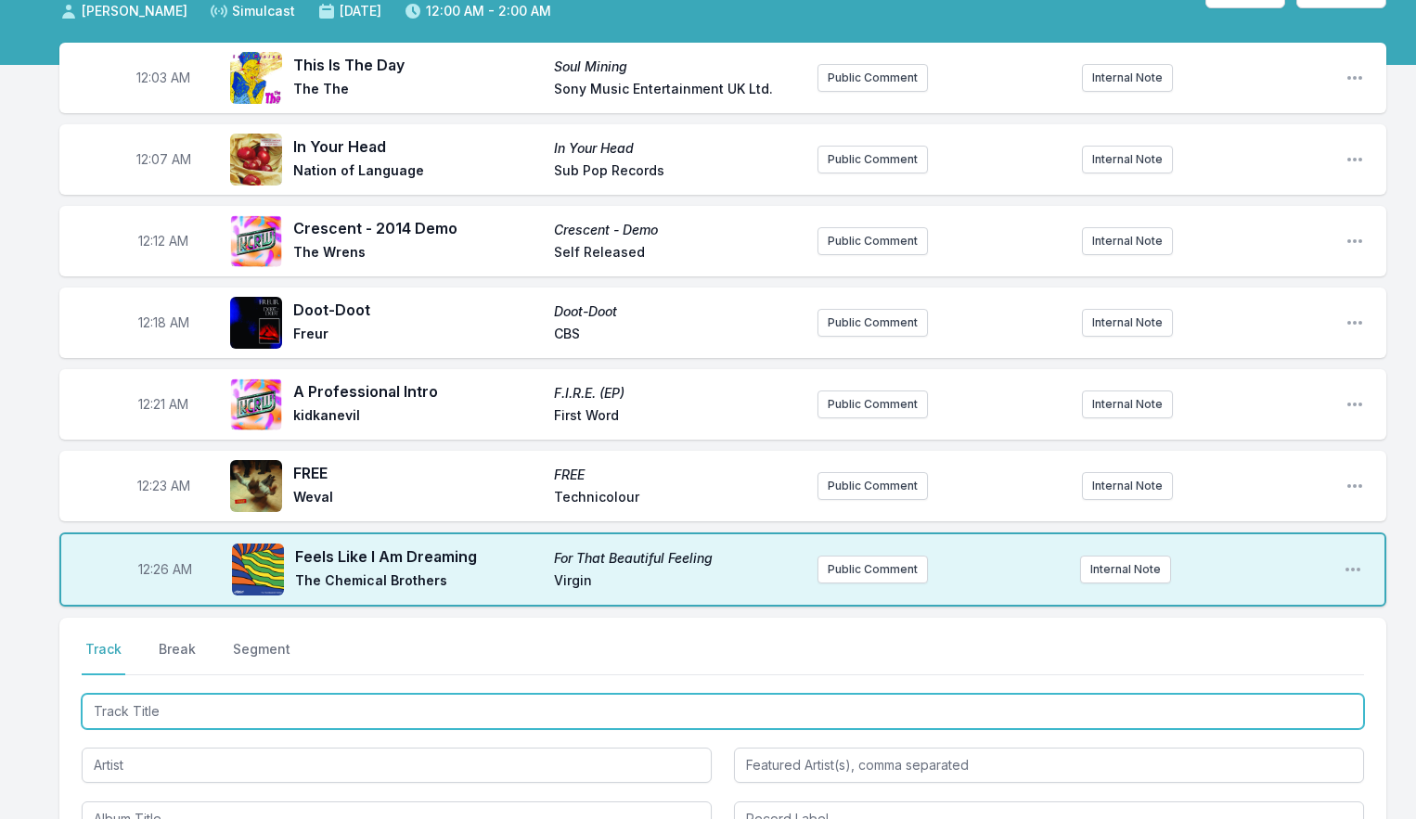
click at [194, 701] on input "Track Title" at bounding box center [723, 711] width 1282 height 35
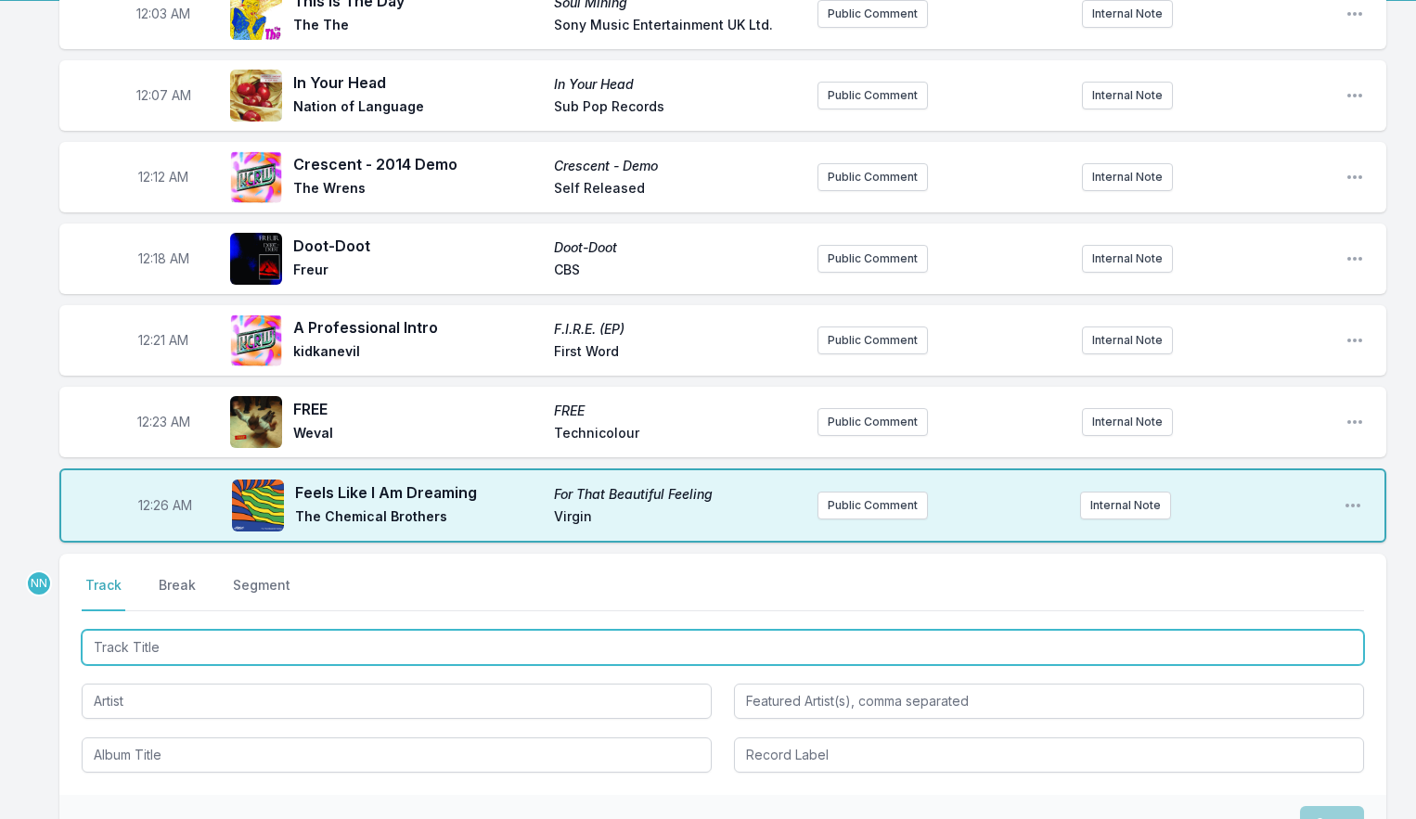
scroll to position [207, 0]
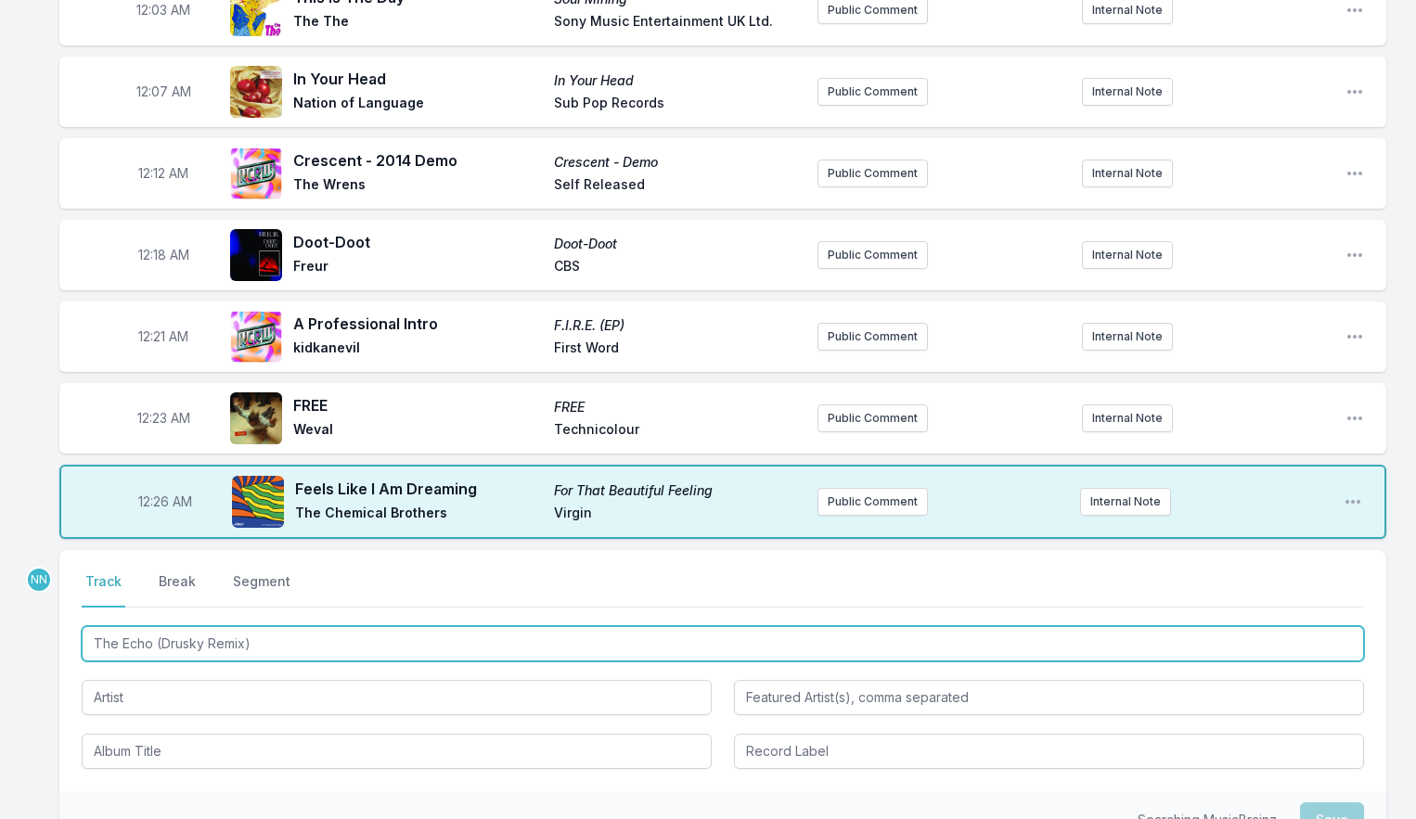
type input "The Echo (Drusky Remix)"
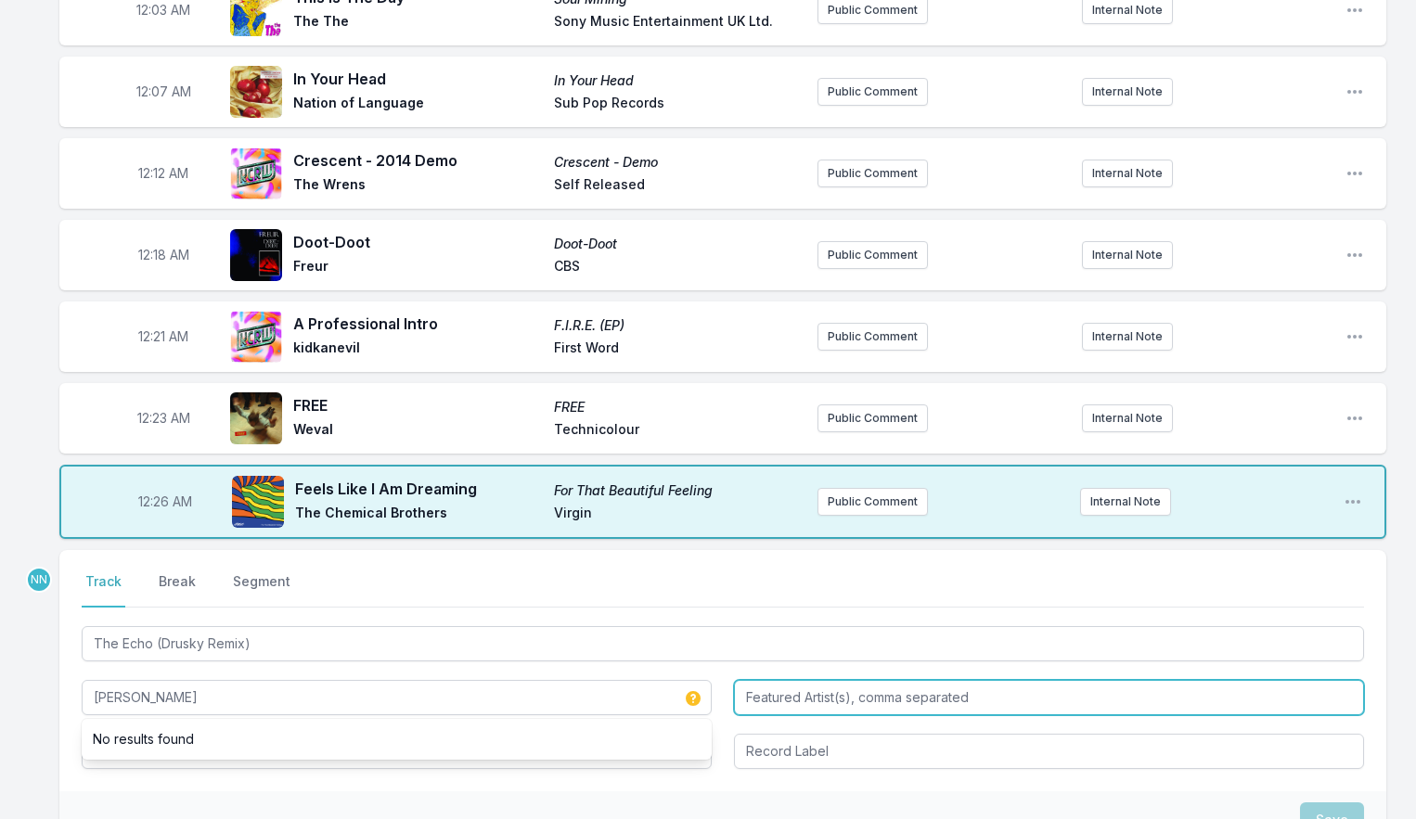
type input "[PERSON_NAME]"
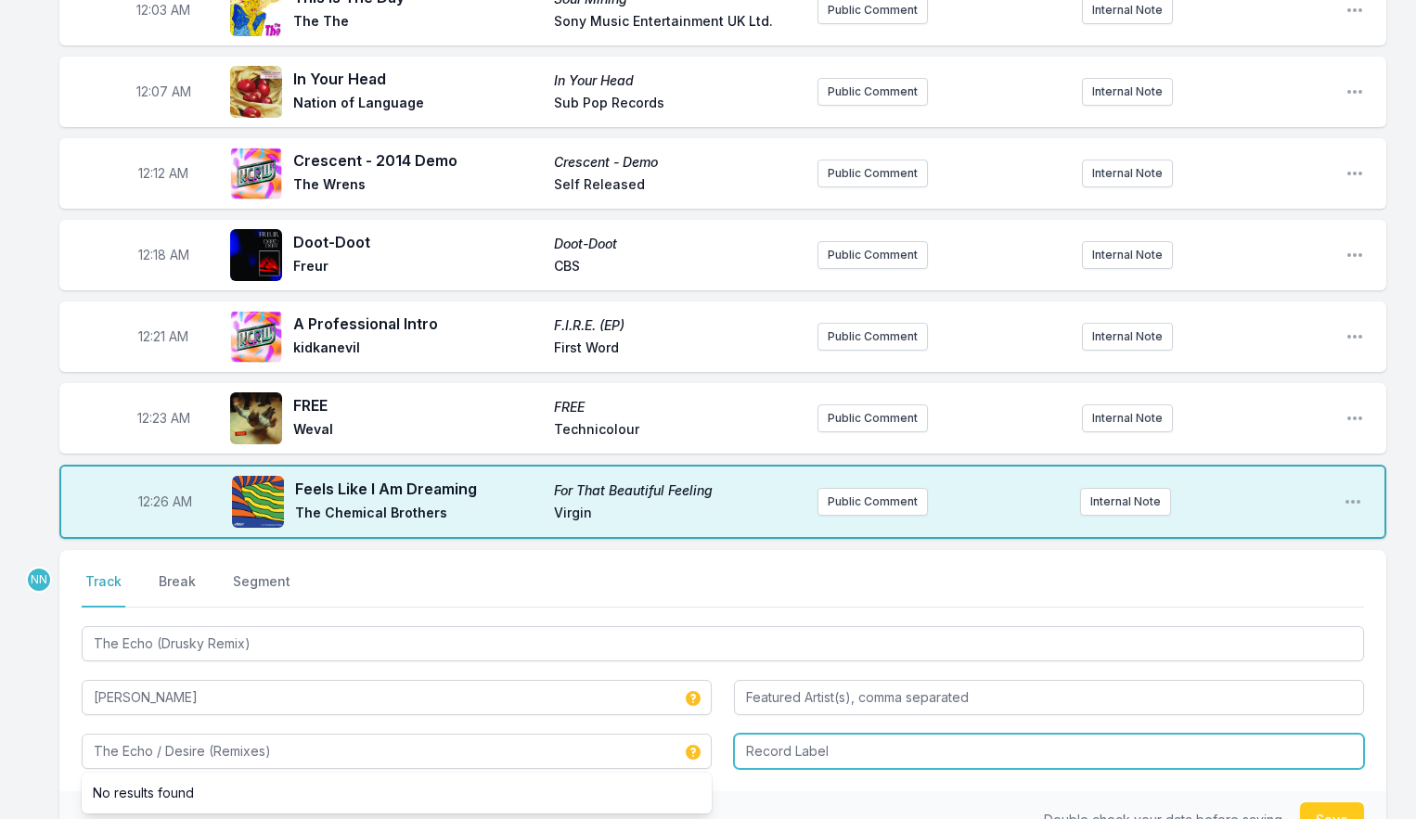
type input "The Echo / Desire (Remixes)"
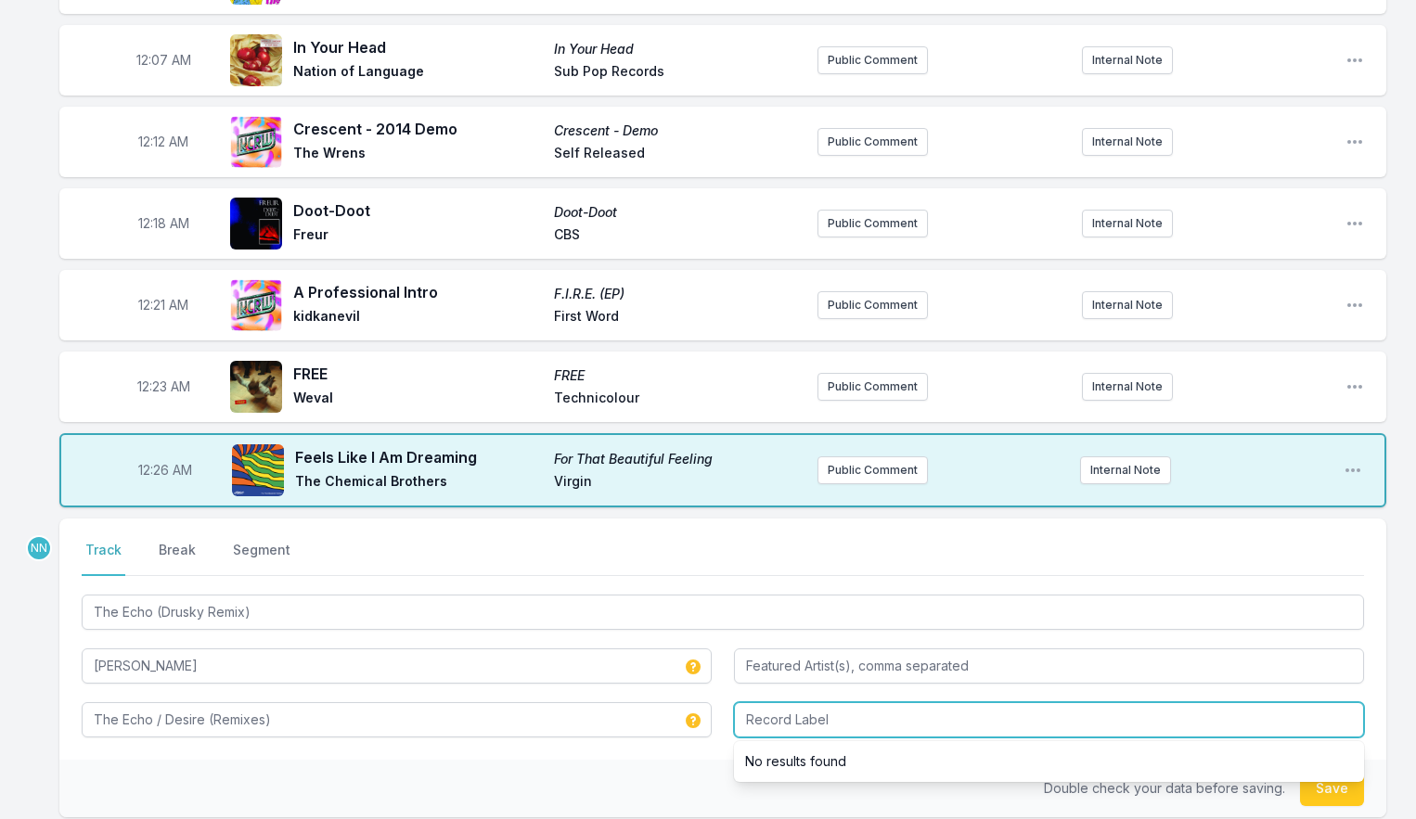
scroll to position [243, 0]
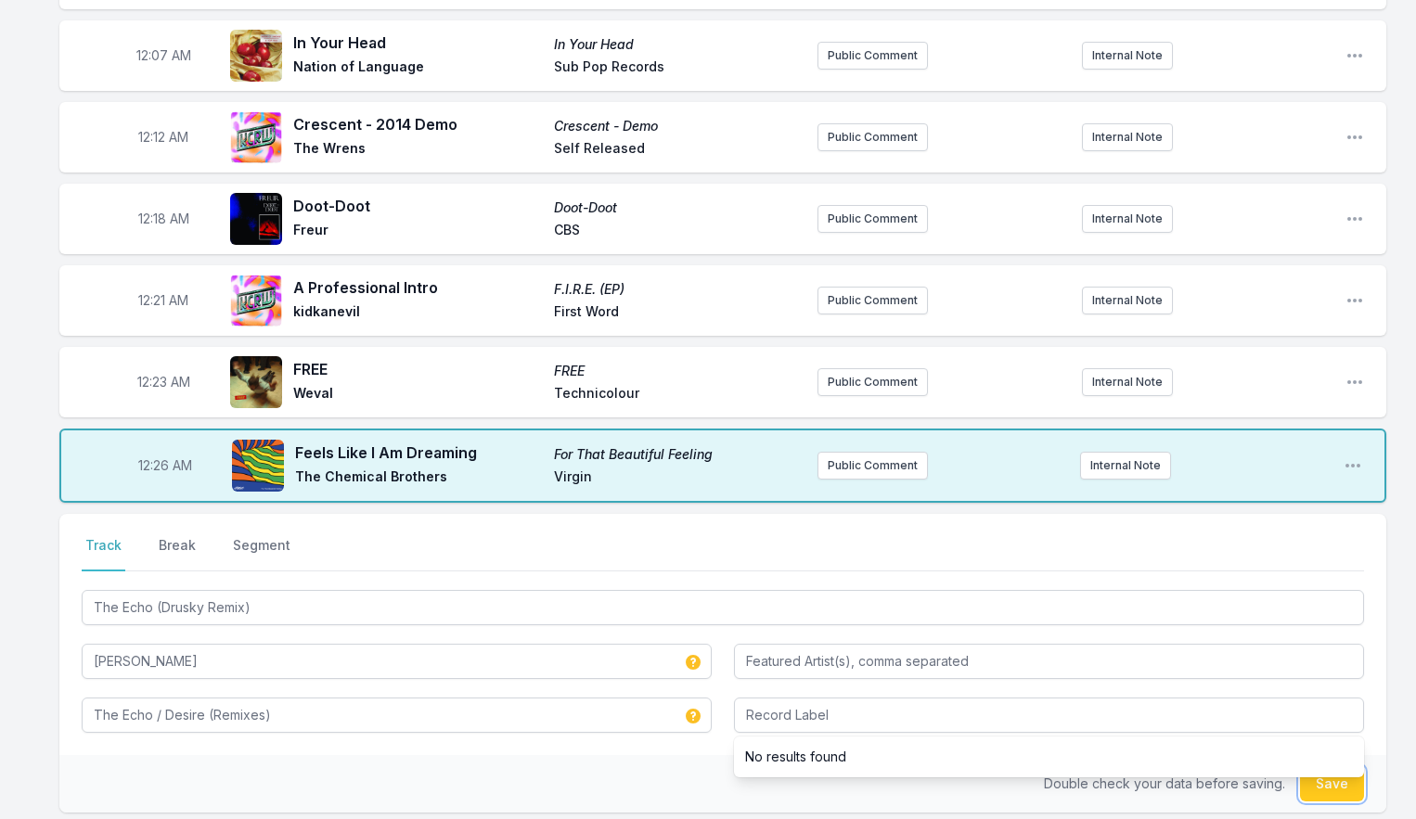
click at [1320, 781] on button "Save" at bounding box center [1332, 783] width 64 height 35
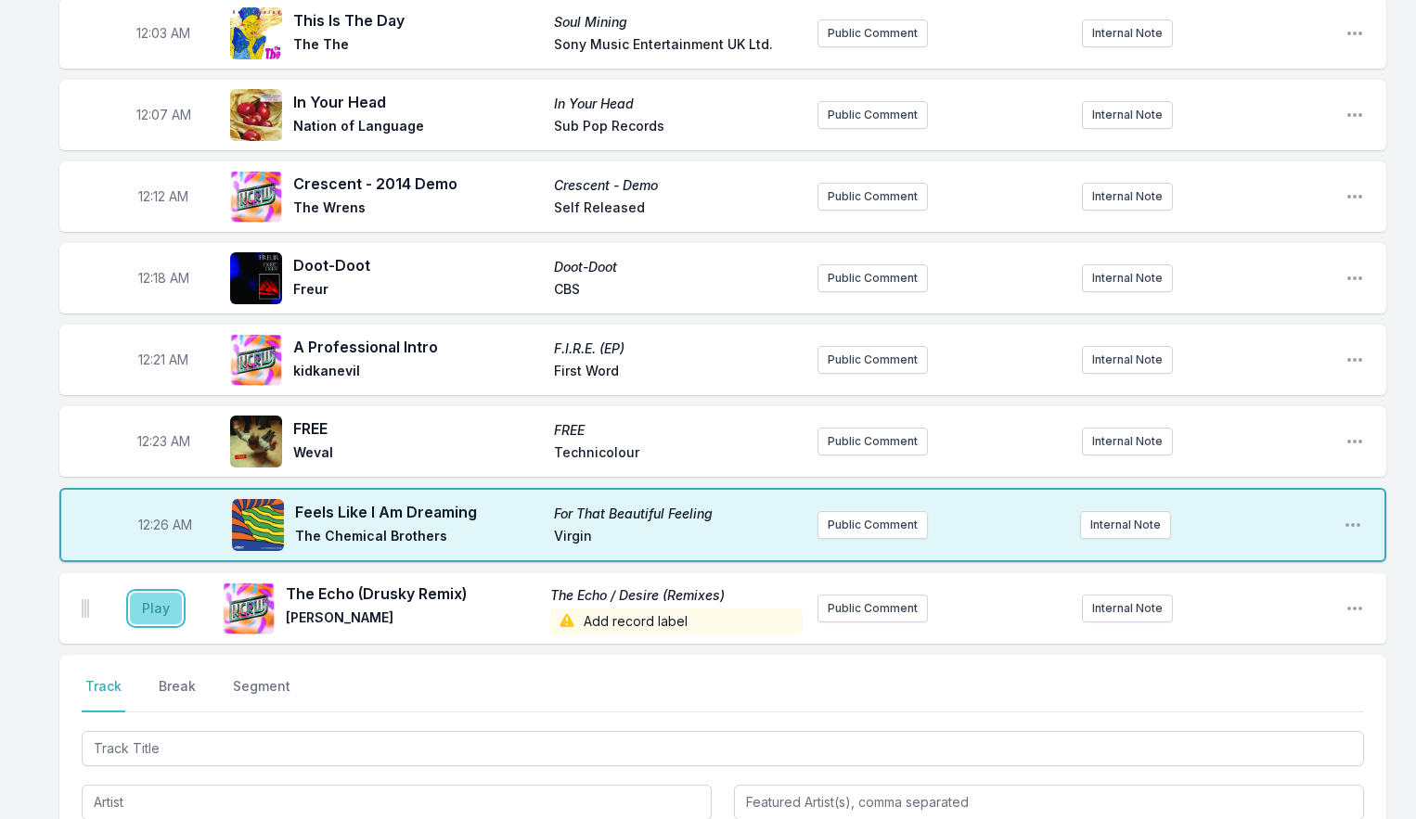
click at [166, 609] on button "Play" at bounding box center [156, 609] width 52 height 32
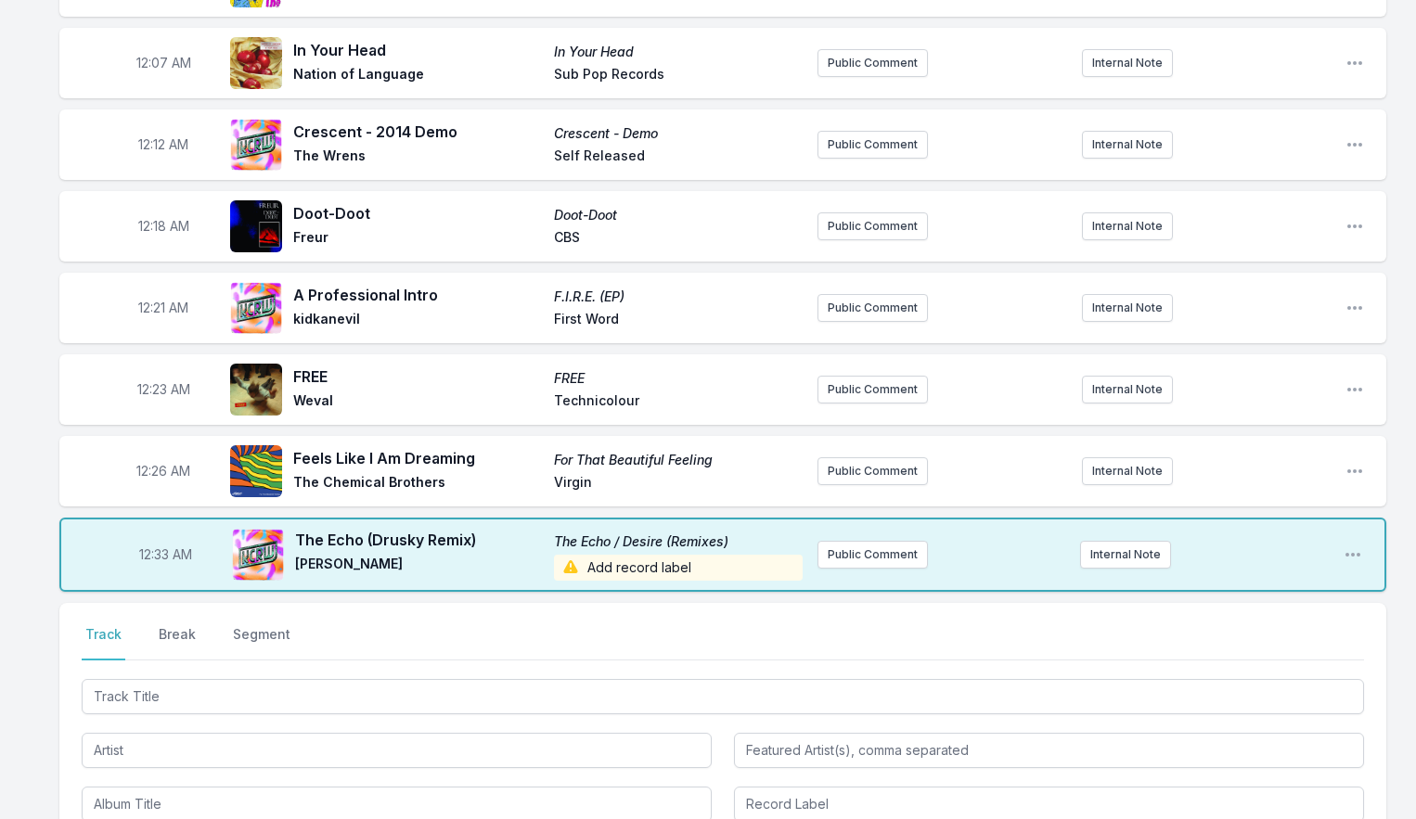
scroll to position [401, 0]
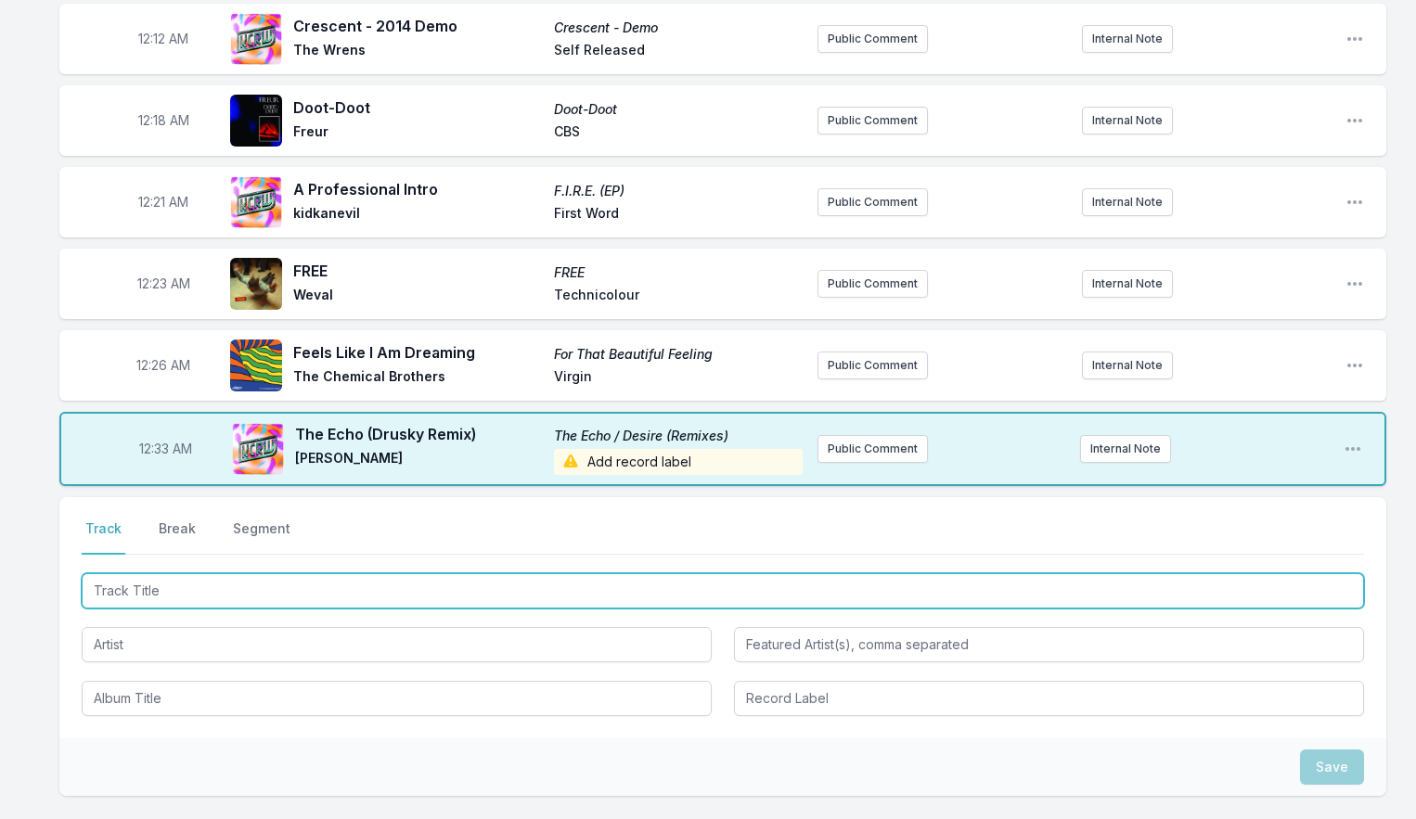
click at [165, 594] on input "Track Title" at bounding box center [723, 590] width 1282 height 35
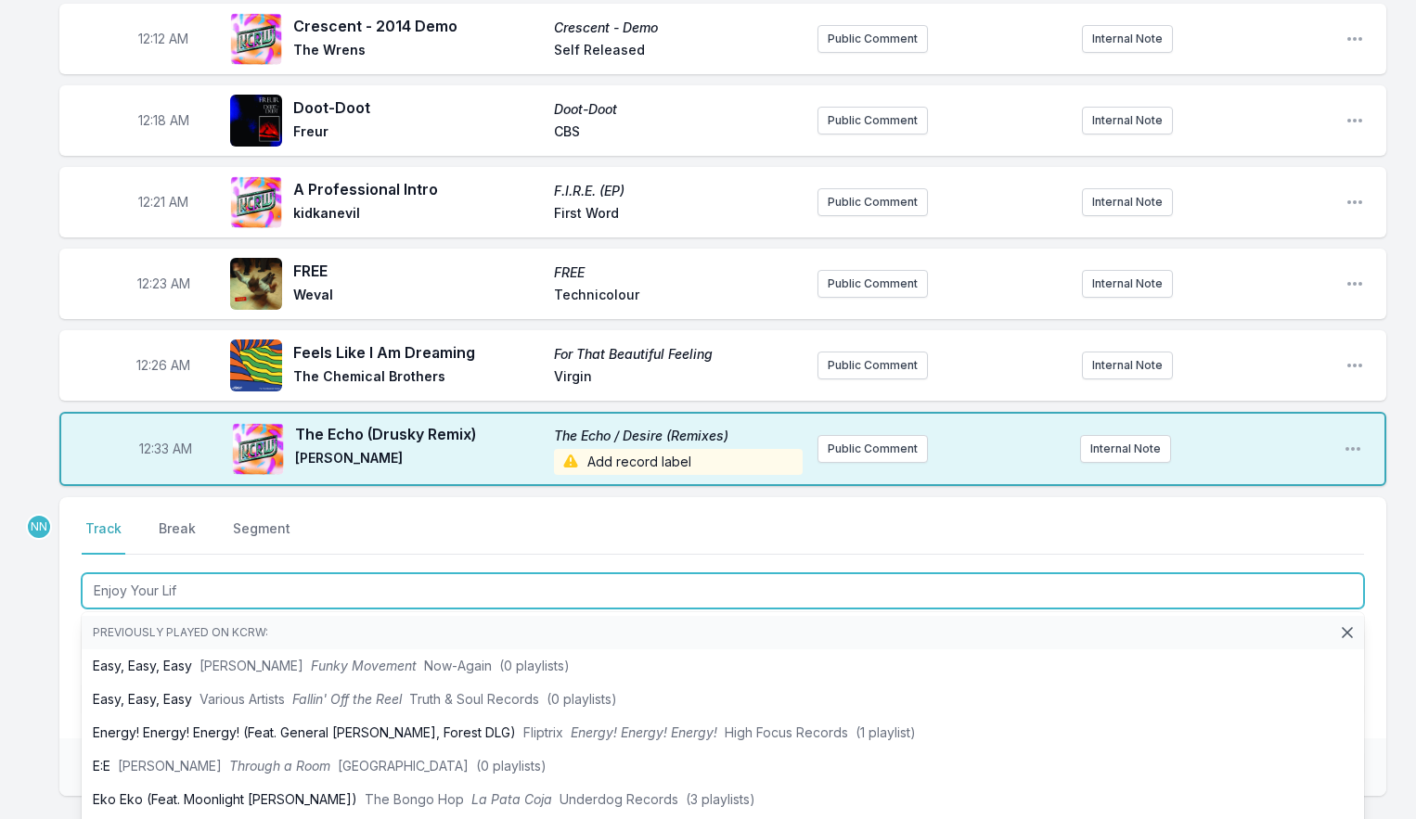
type input "Enjoy Your Life"
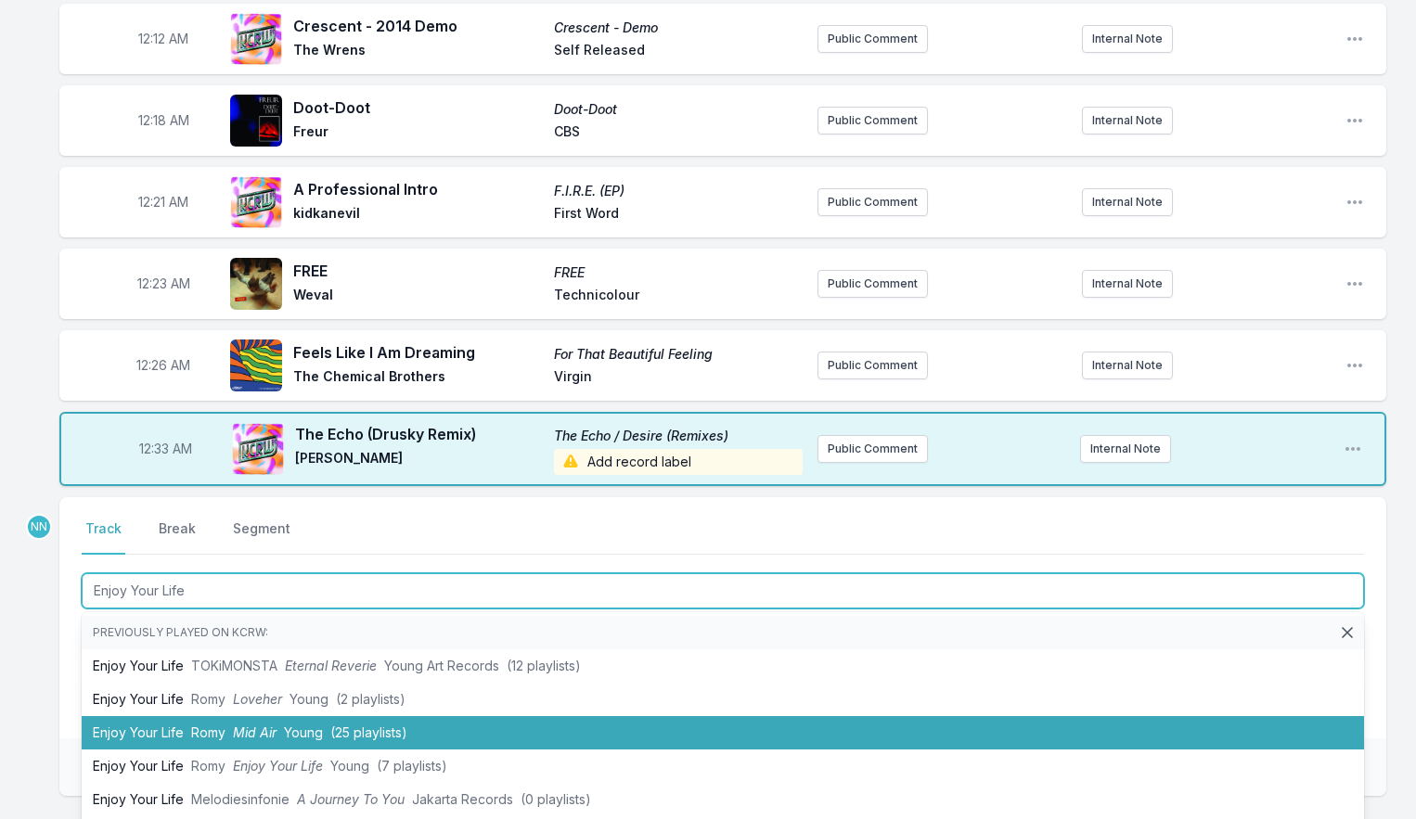
click at [263, 730] on span "Mid Air" at bounding box center [255, 733] width 44 height 16
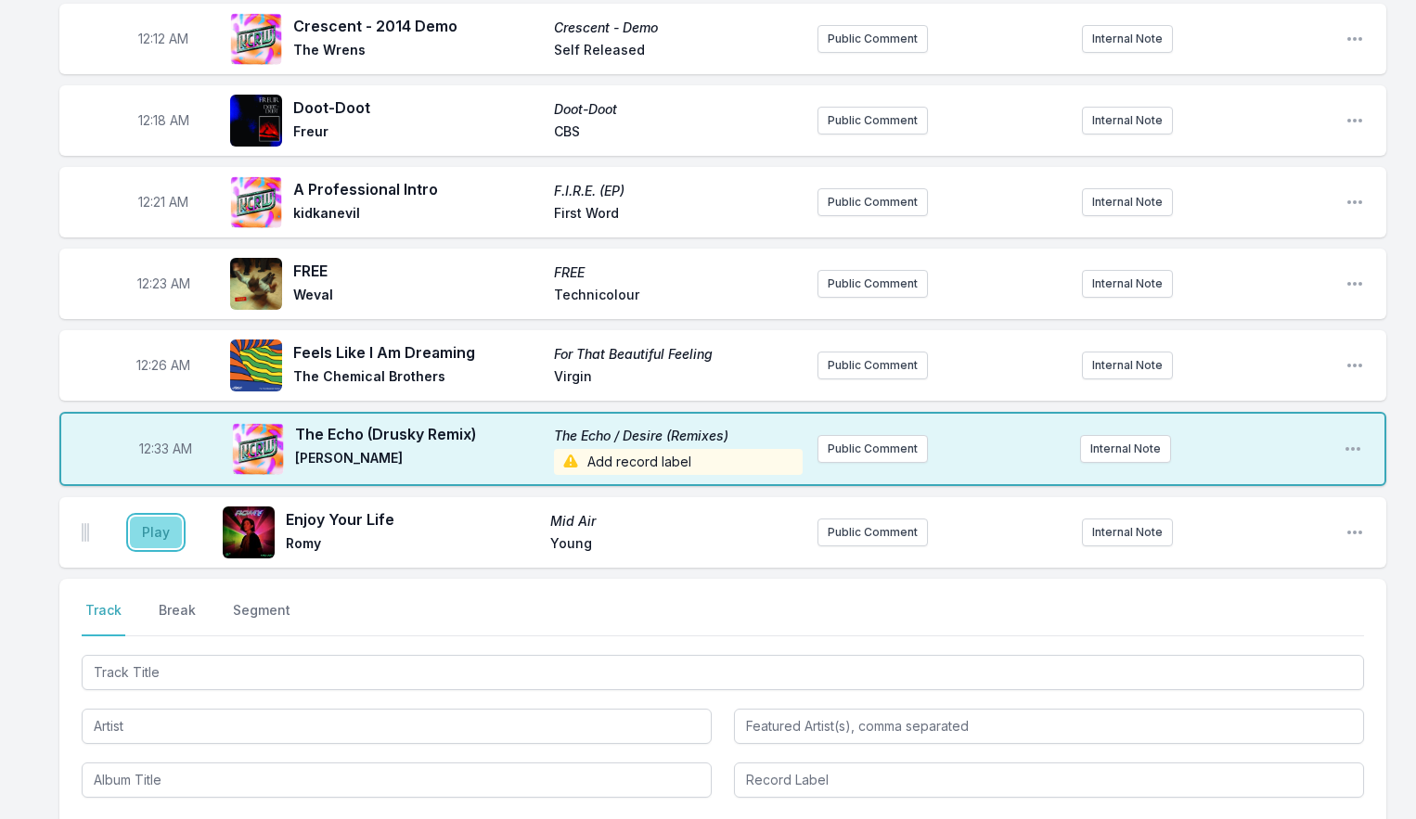
click at [161, 540] on button "Play" at bounding box center [156, 533] width 52 height 32
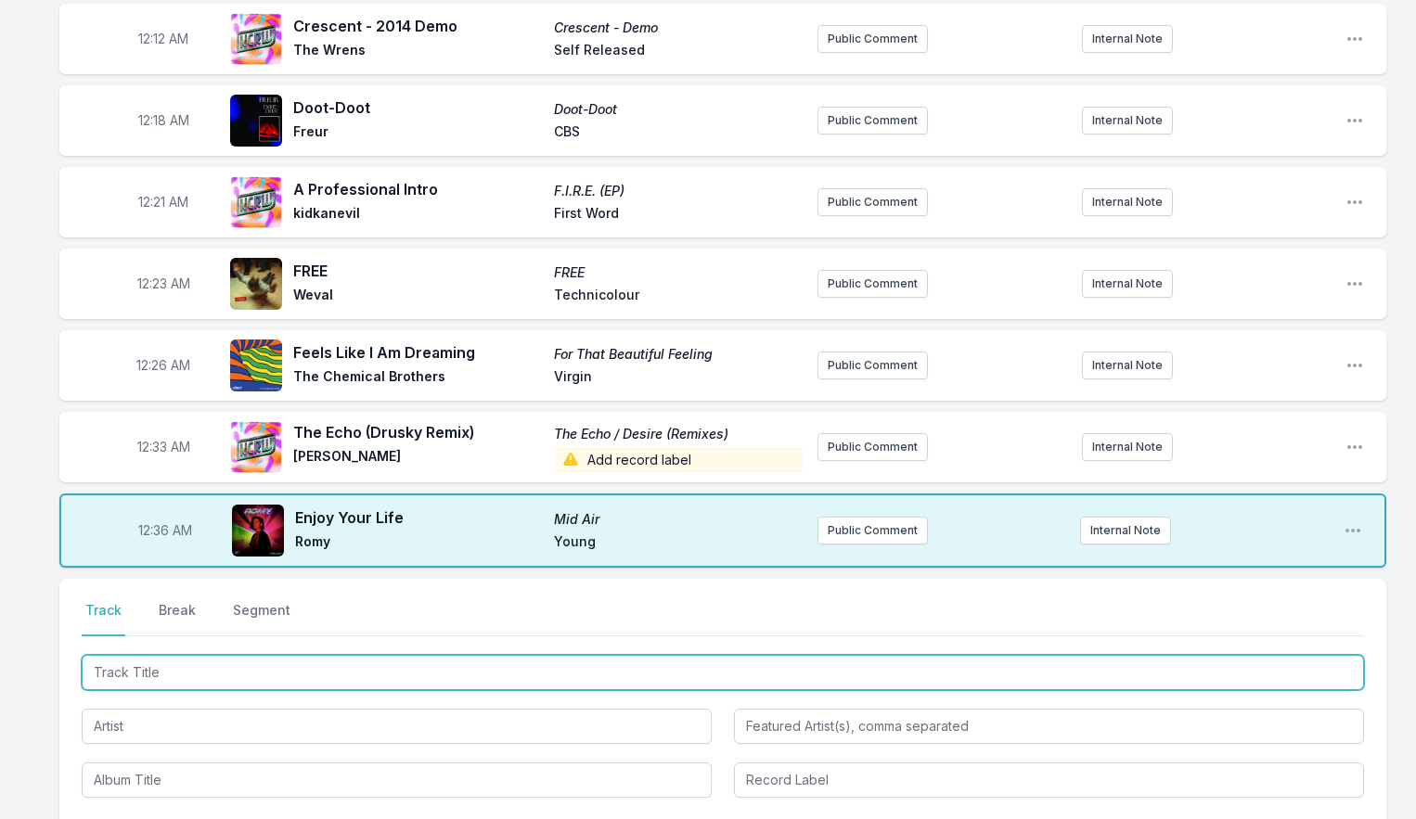
drag, startPoint x: 174, startPoint y: 664, endPoint x: 219, endPoint y: 637, distance: 52.0
click at [175, 666] on input "Track Title" at bounding box center [723, 672] width 1282 height 35
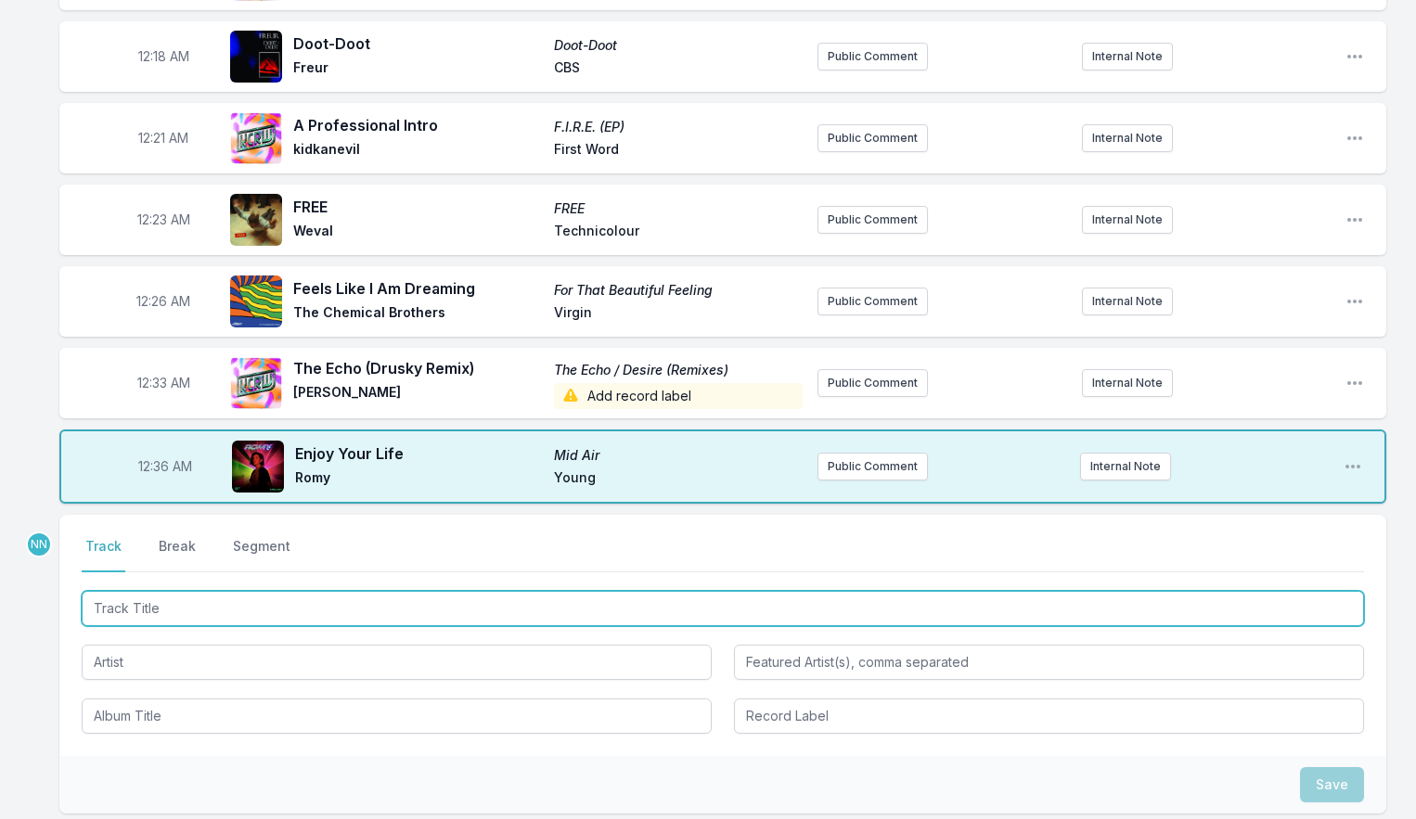
scroll to position [467, 0]
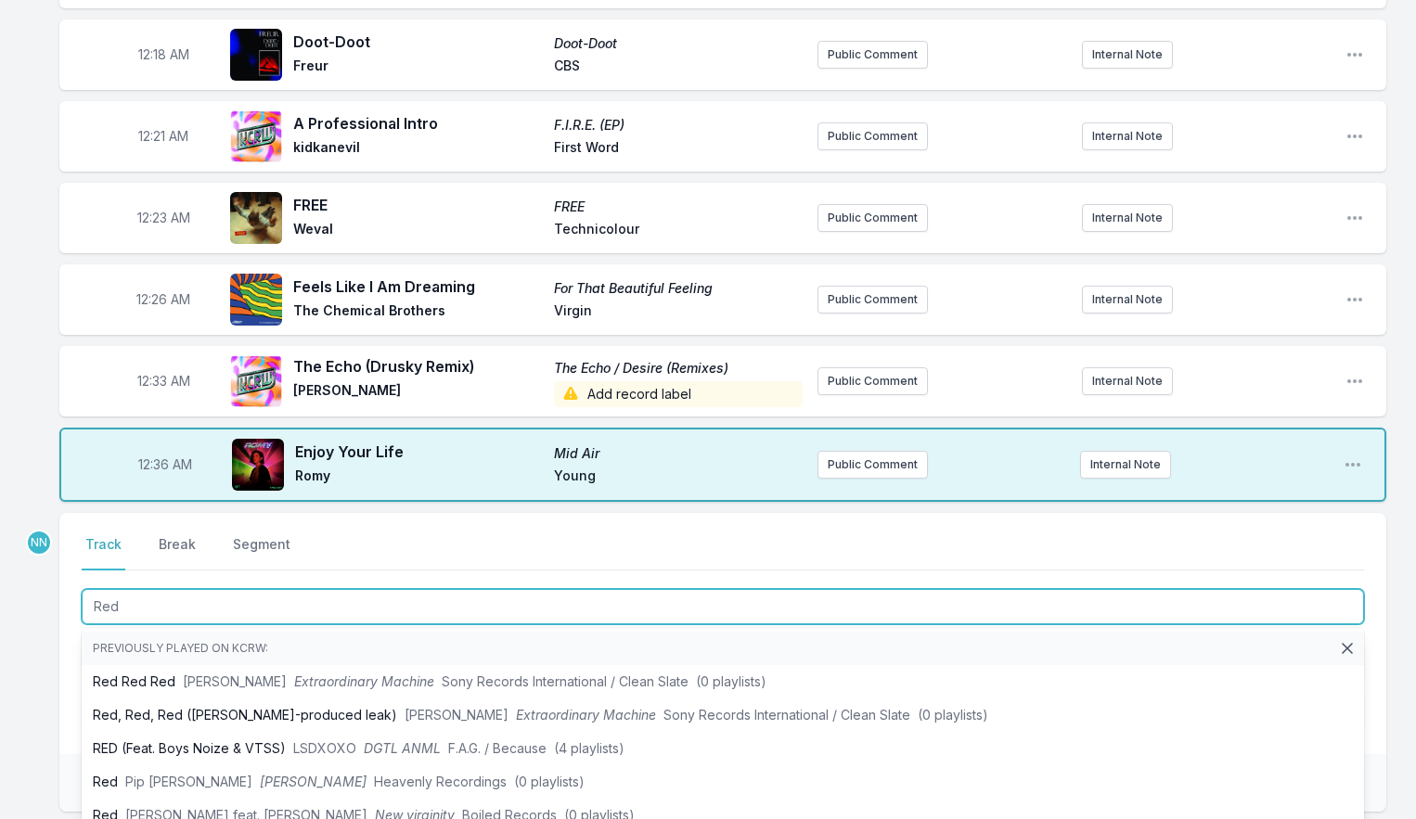
type input "Red"
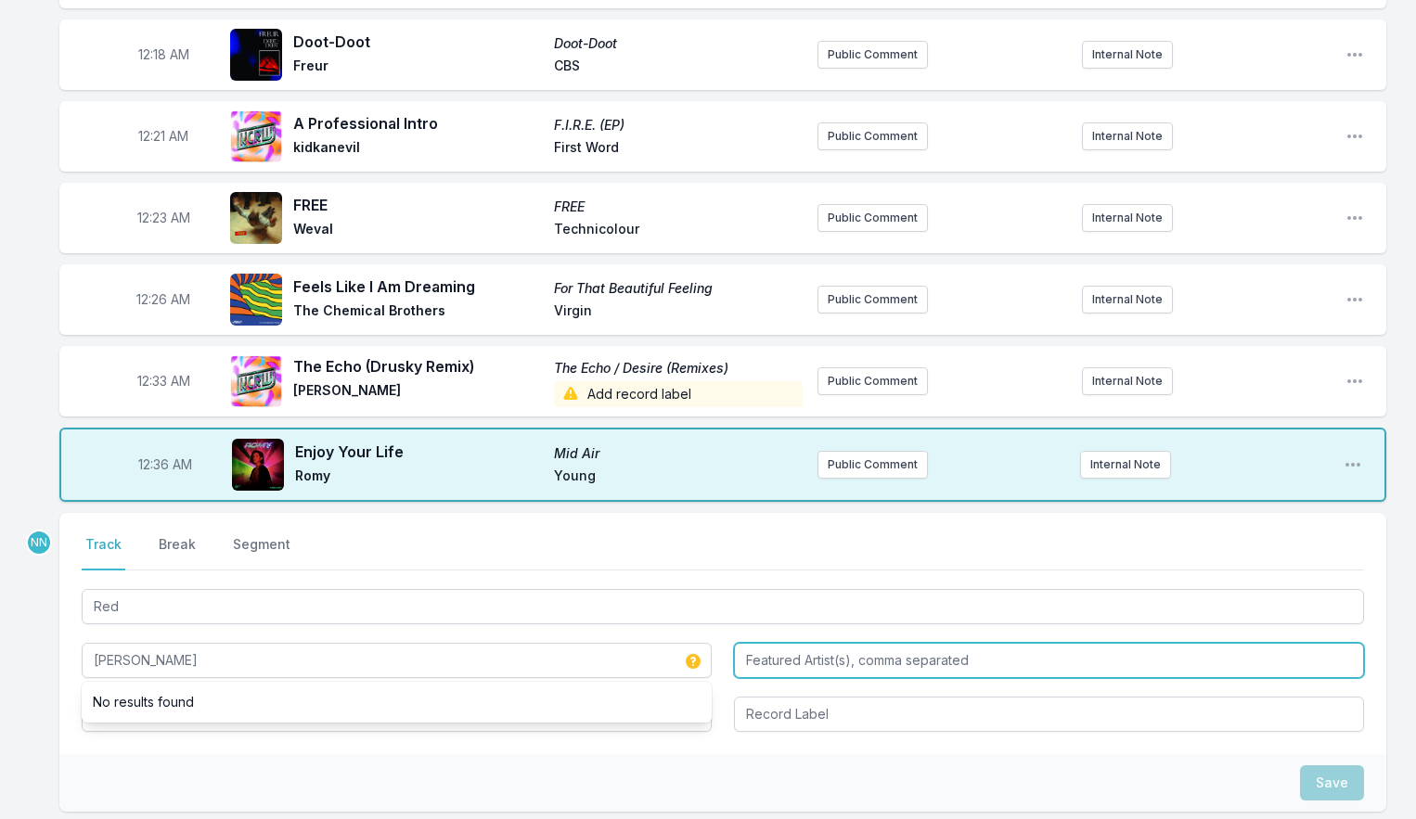
type input "[PERSON_NAME]"
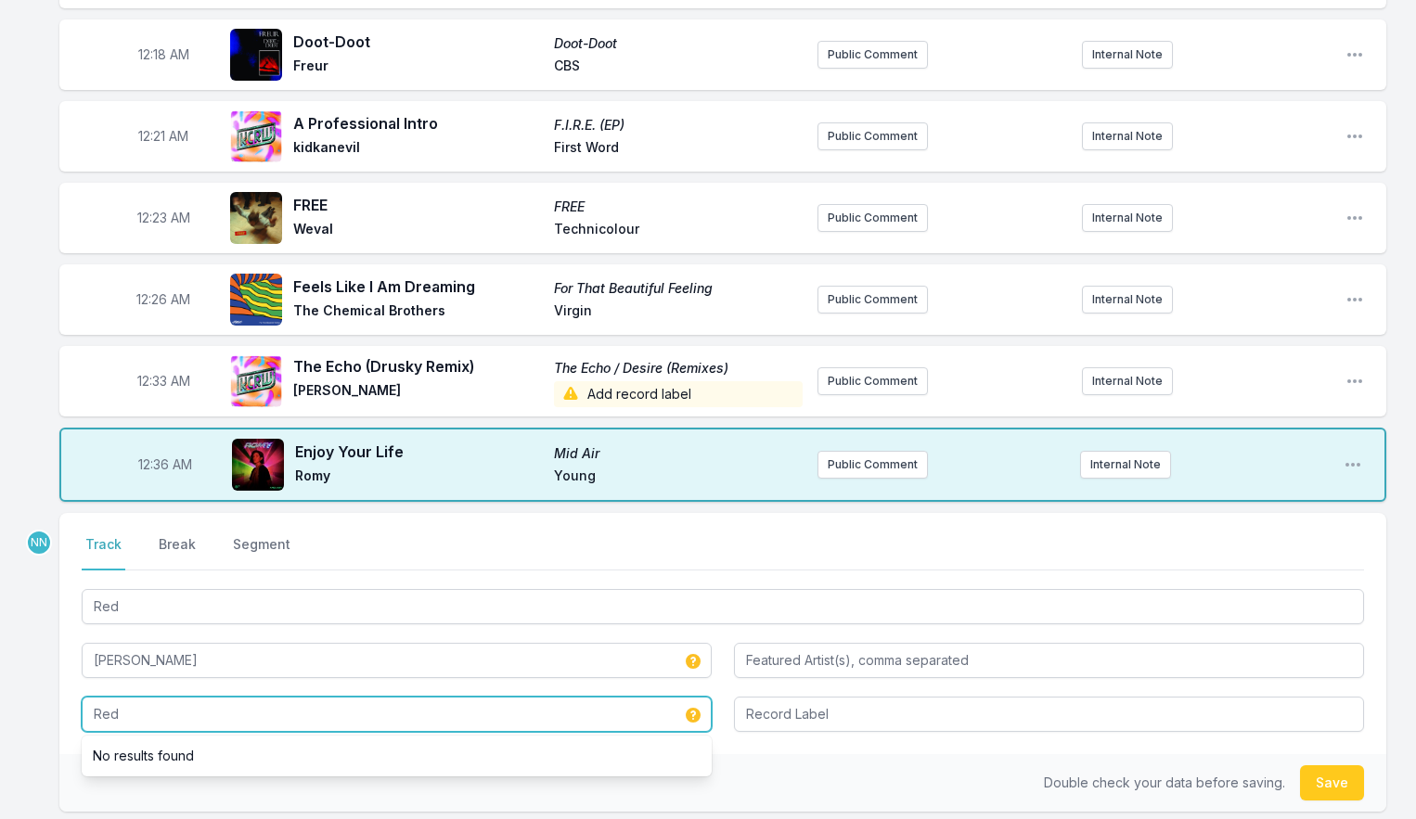
type input "Red"
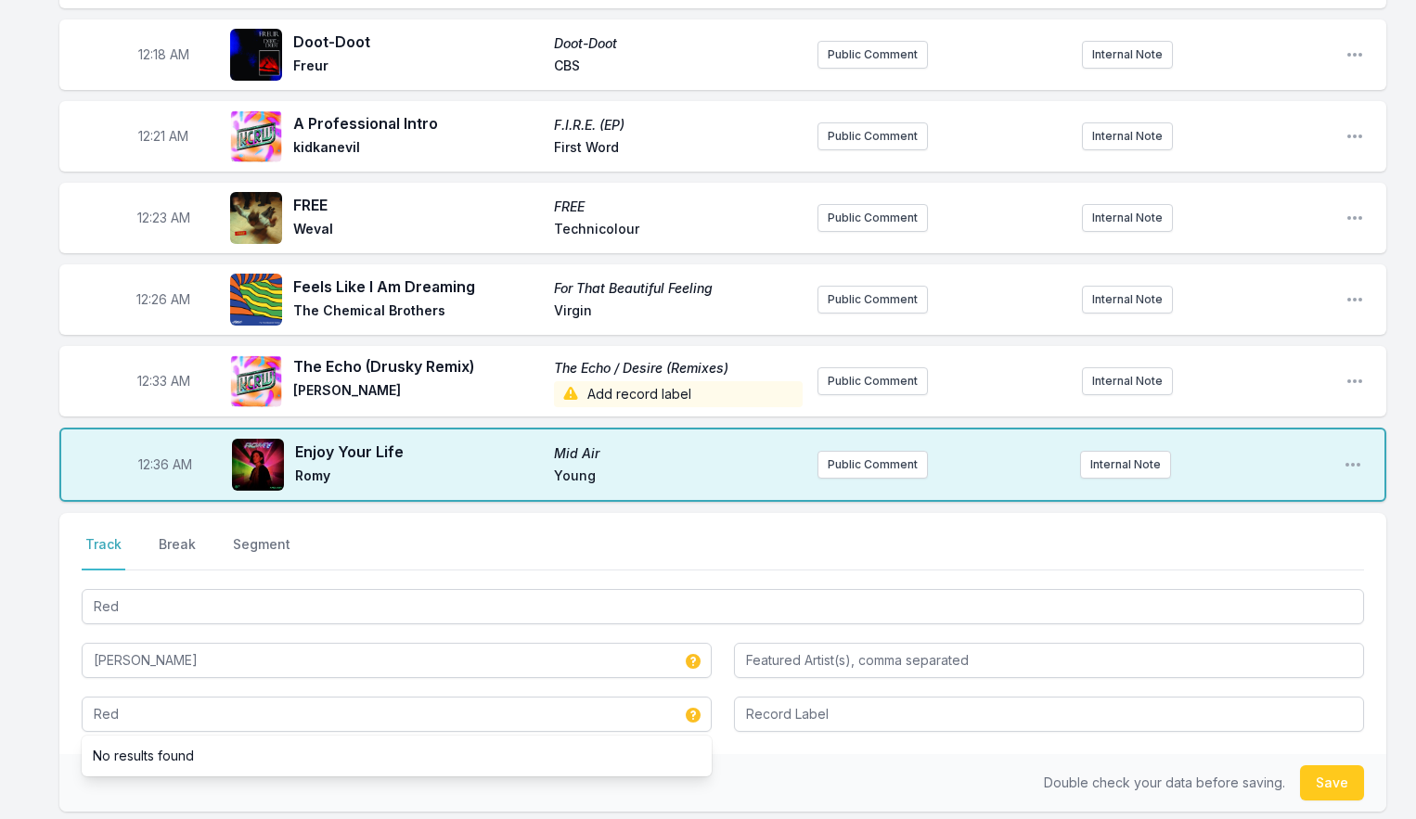
click at [846, 738] on div "Select a tab Track Break Segment Track Break Segment Red [PERSON_NAME] Red No r…" at bounding box center [722, 633] width 1327 height 241
click at [1331, 784] on button "Save" at bounding box center [1332, 782] width 64 height 35
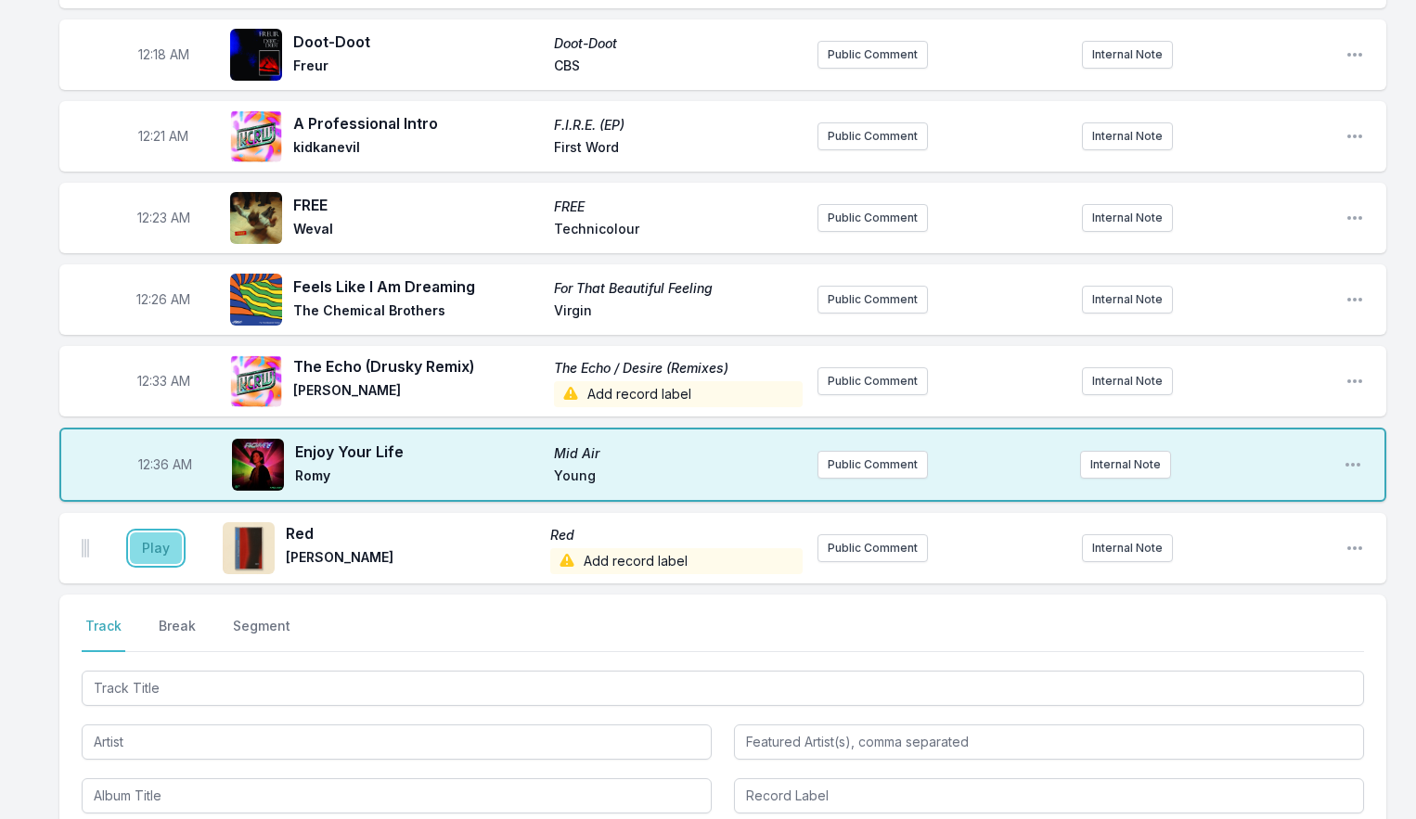
click at [144, 546] on button "Play" at bounding box center [156, 549] width 52 height 32
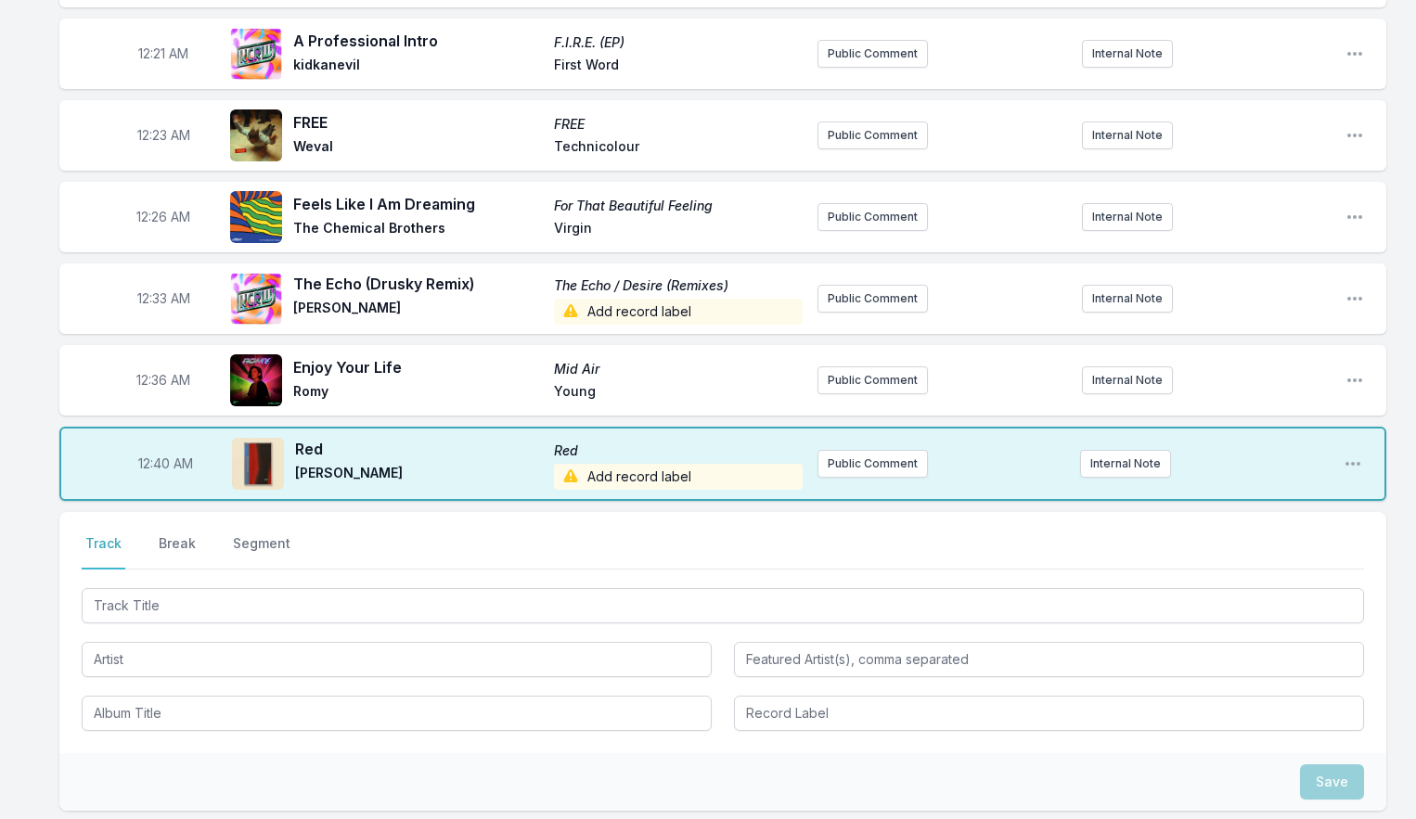
scroll to position [568, 0]
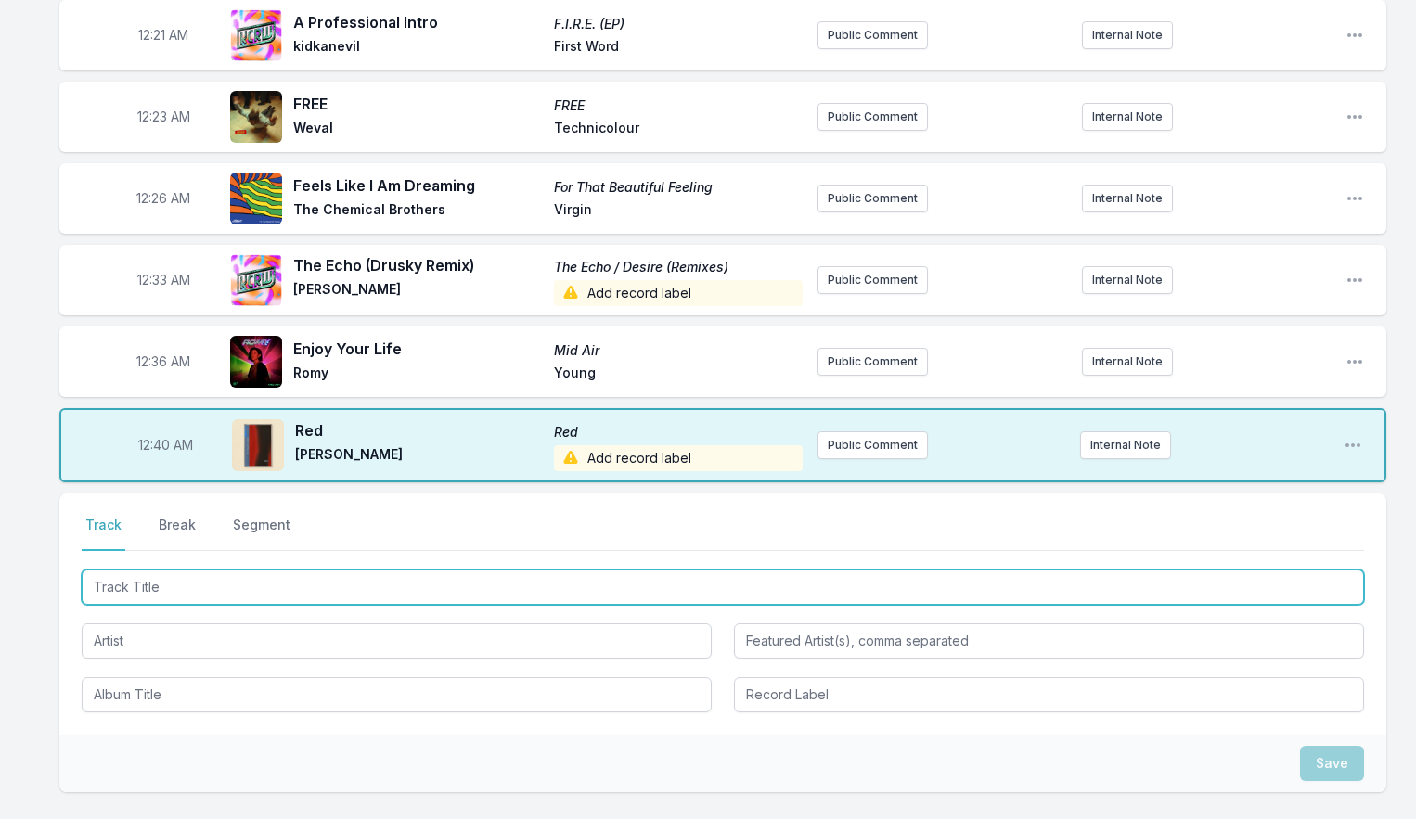
click at [138, 571] on input "Track Title" at bounding box center [723, 587] width 1282 height 35
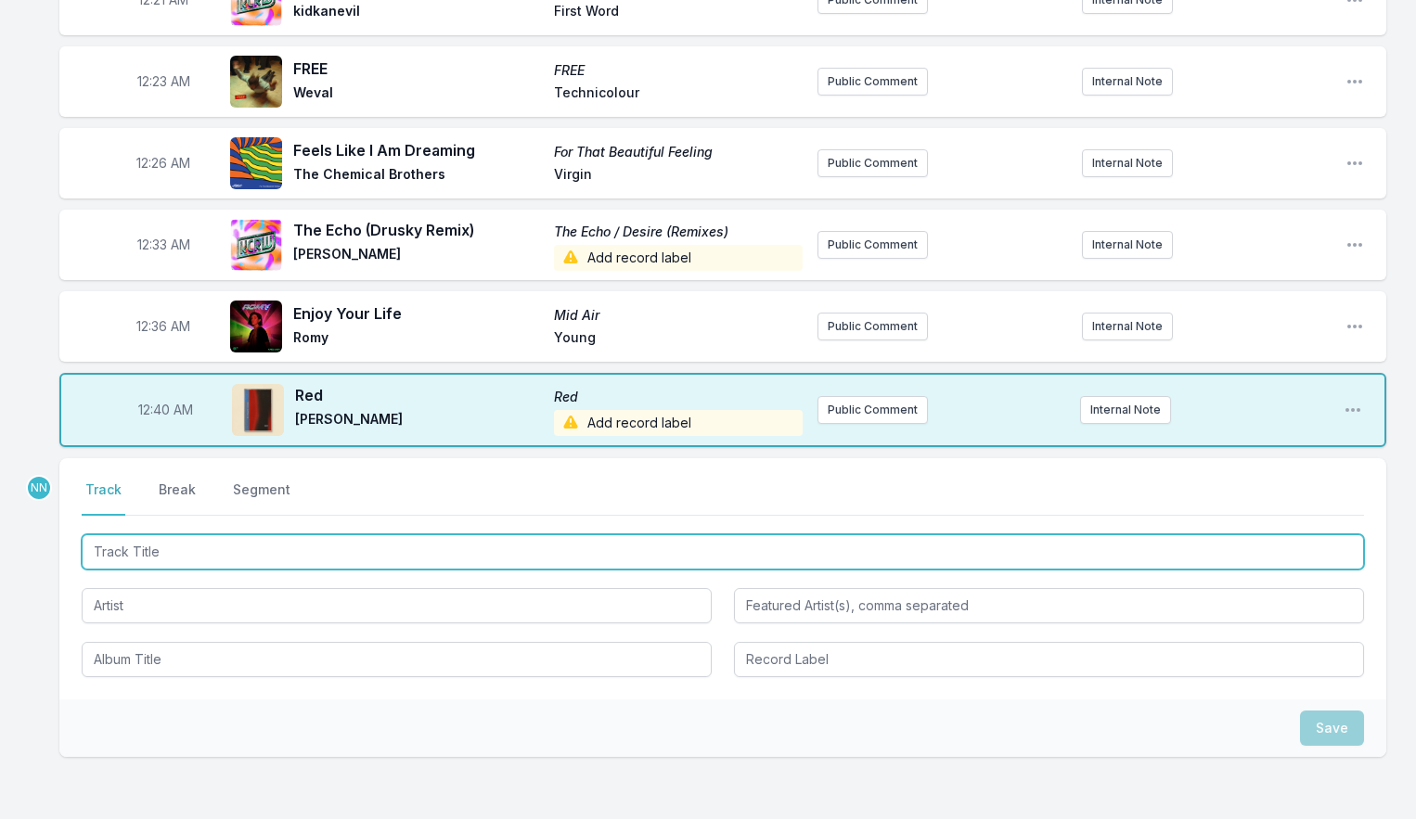
scroll to position [604, 0]
type input "THE MYTH OF KAMIKAZE"
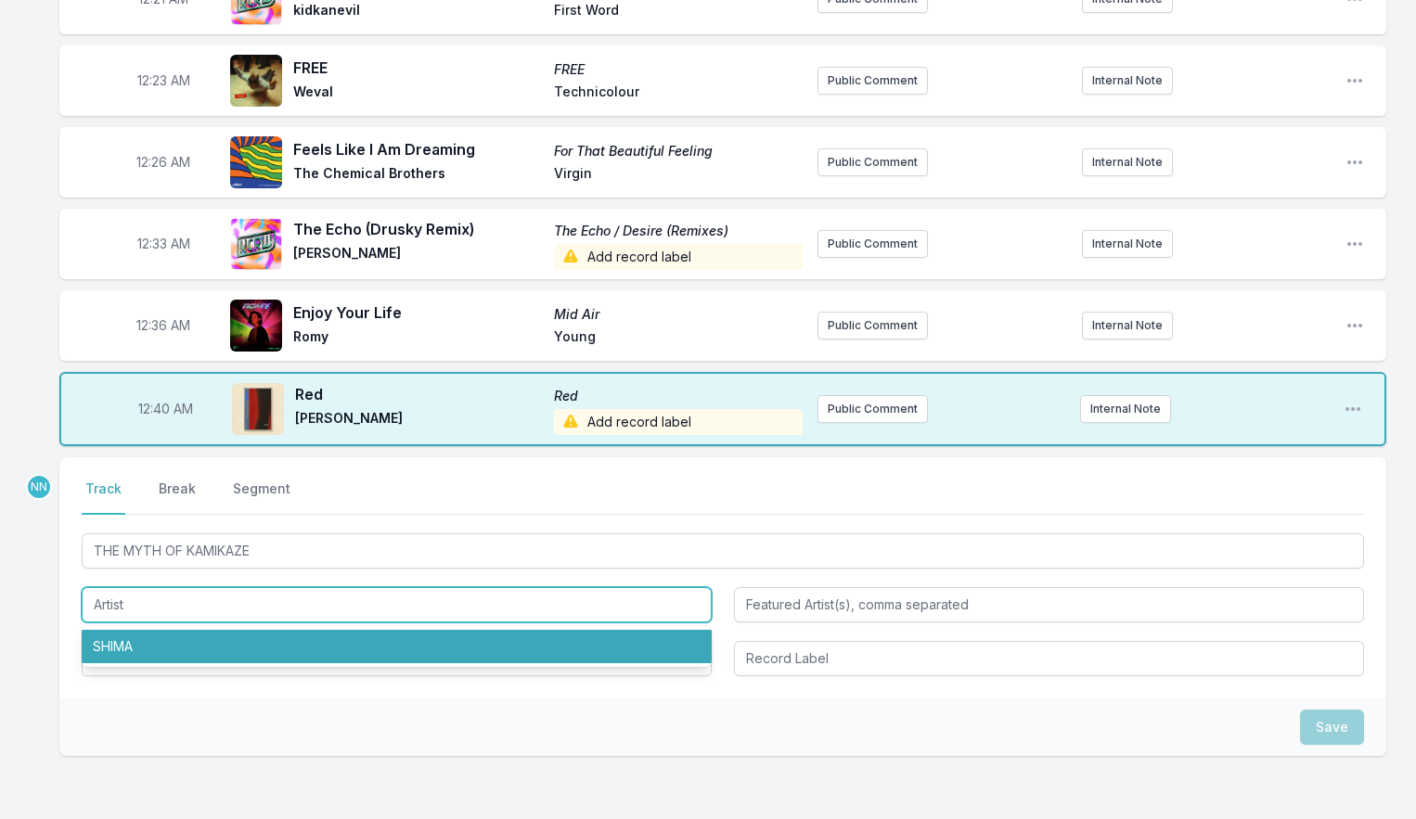
type input "C"
click at [126, 636] on li "SHIMA" at bounding box center [397, 646] width 630 height 33
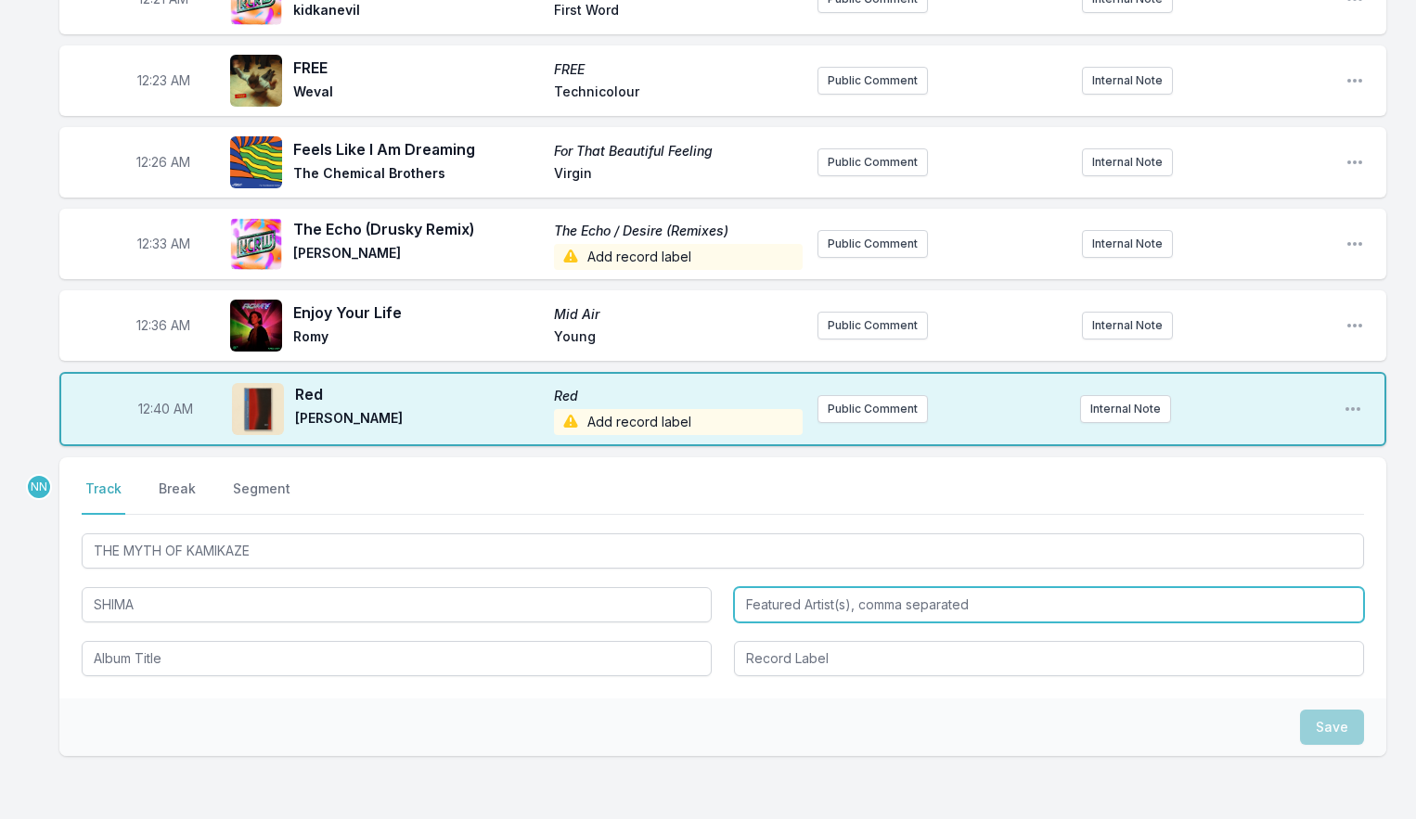
type input "SHIMA"
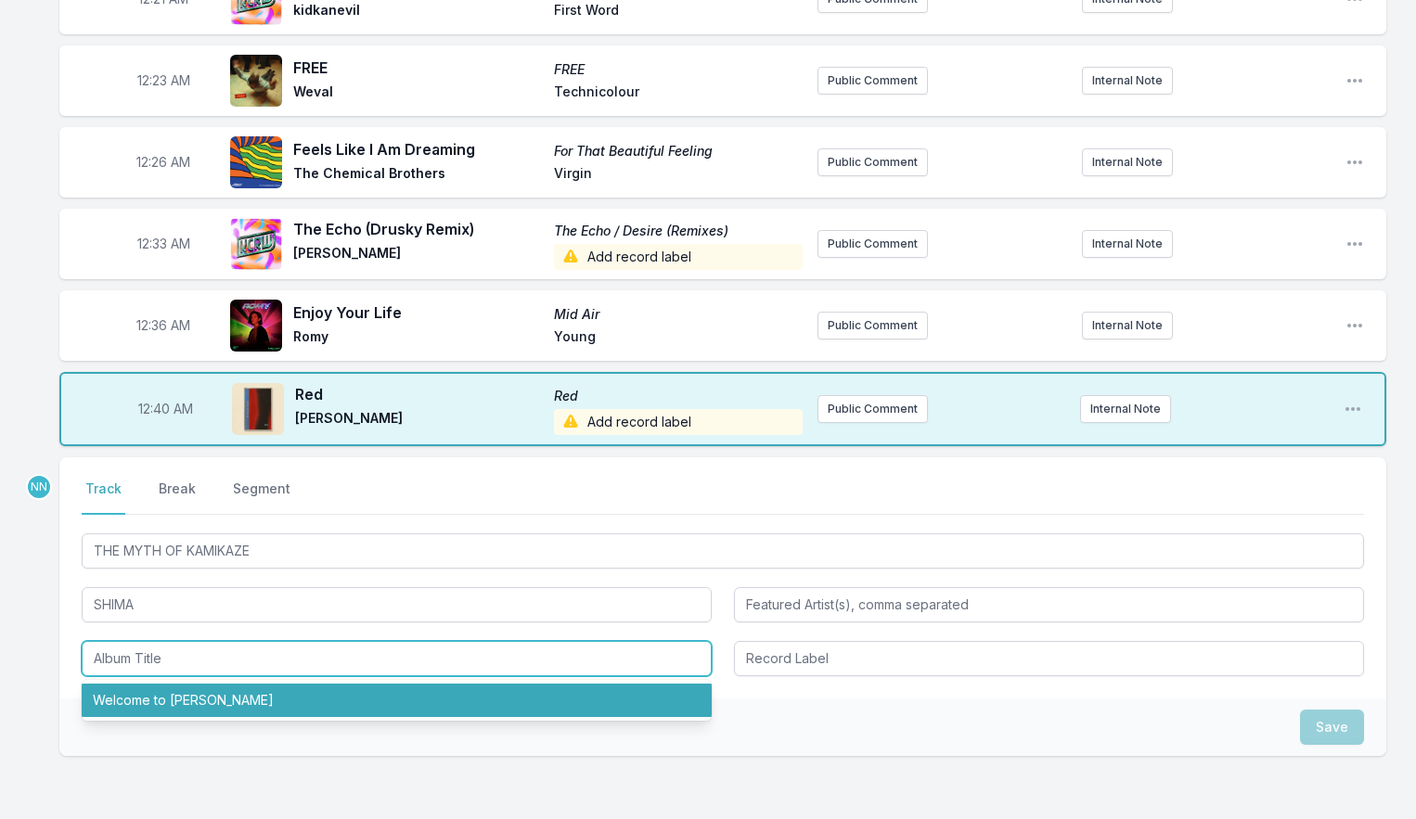
drag, startPoint x: 134, startPoint y: 702, endPoint x: 262, endPoint y: 700, distance: 128.0
click at [135, 701] on li "Welcome to [PERSON_NAME]" at bounding box center [397, 700] width 630 height 33
type input "Welcome to [PERSON_NAME]"
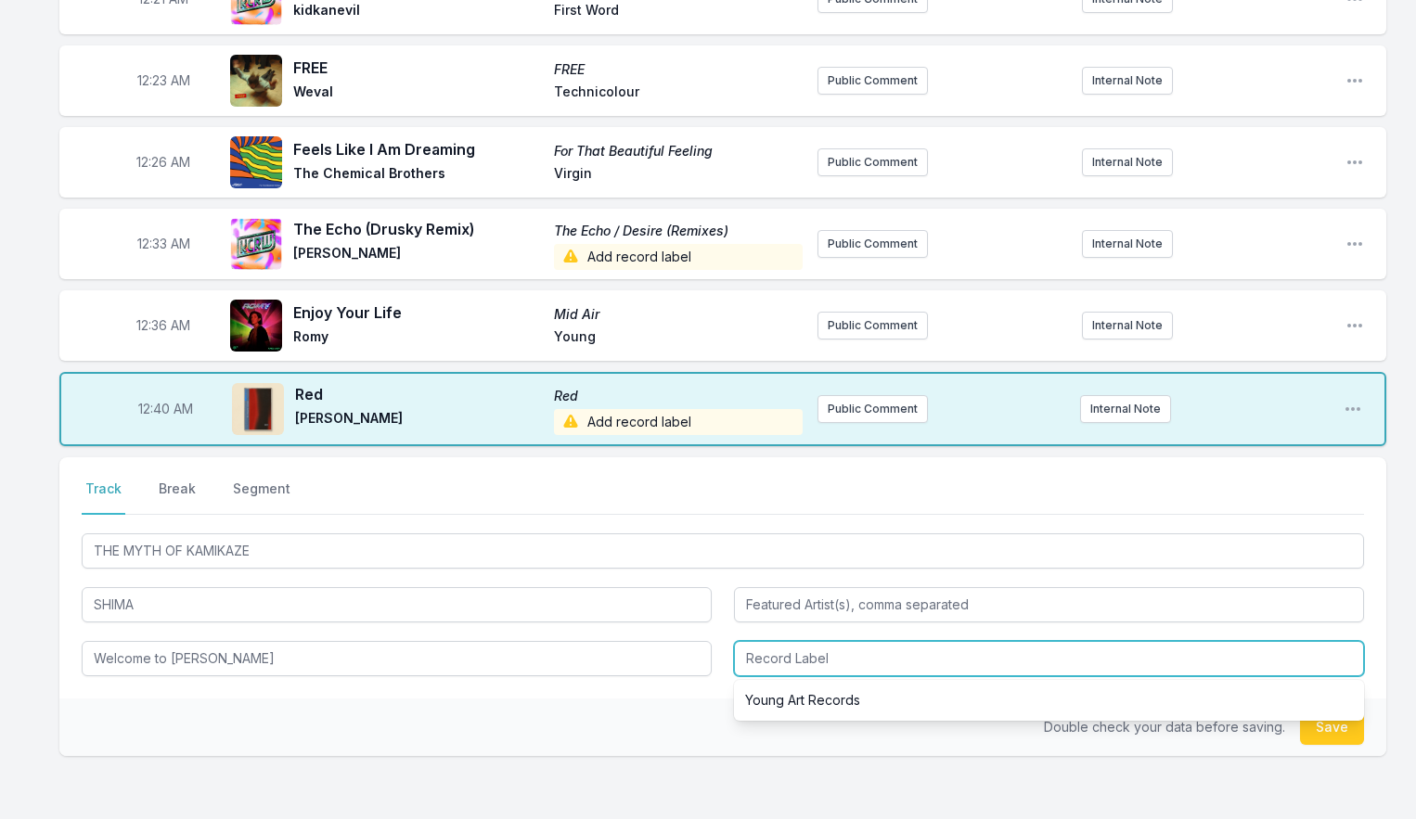
click at [813, 659] on input "Record Label" at bounding box center [1049, 658] width 630 height 35
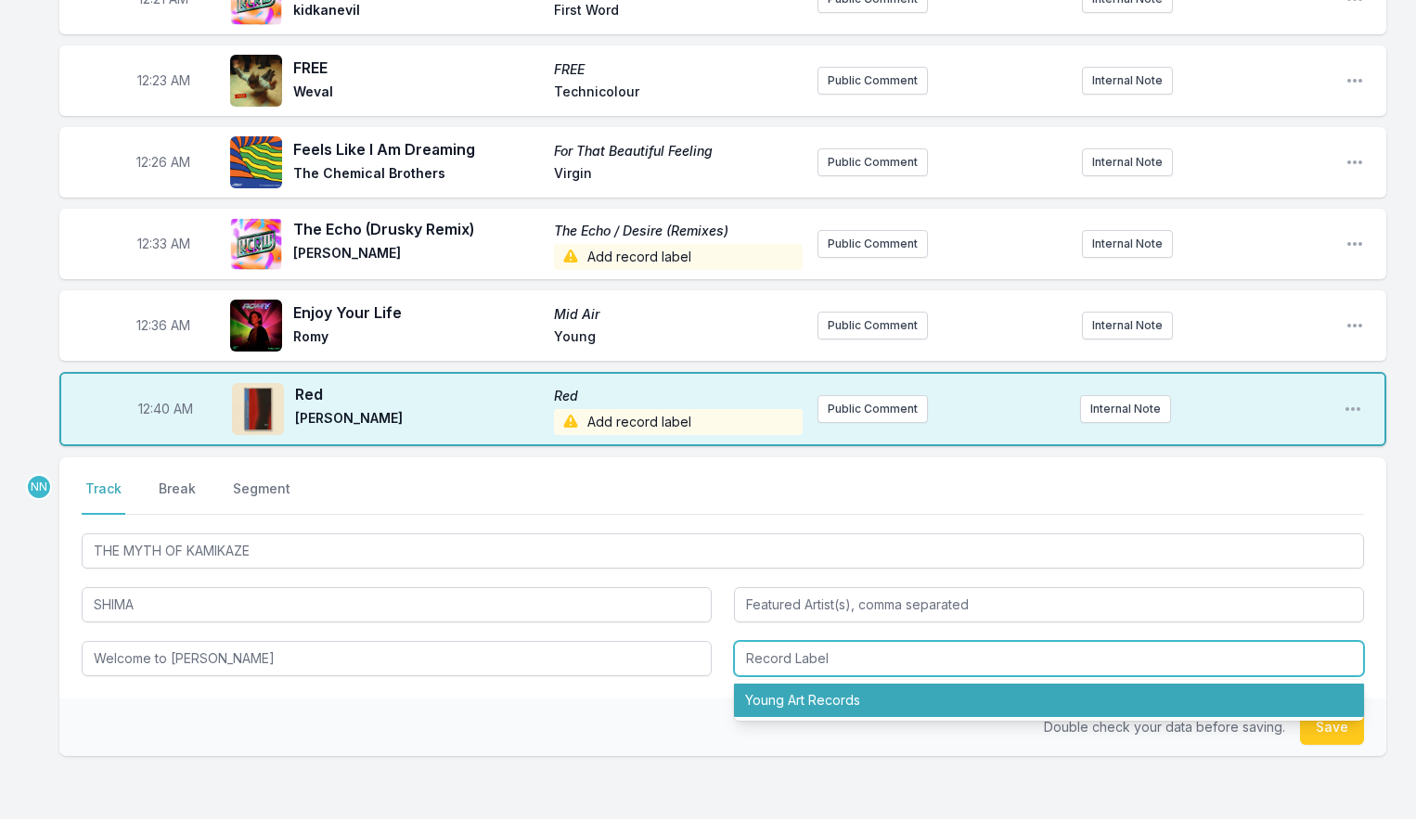
click at [806, 690] on li "Young Art Records" at bounding box center [1049, 700] width 630 height 33
type input "Young Art Records"
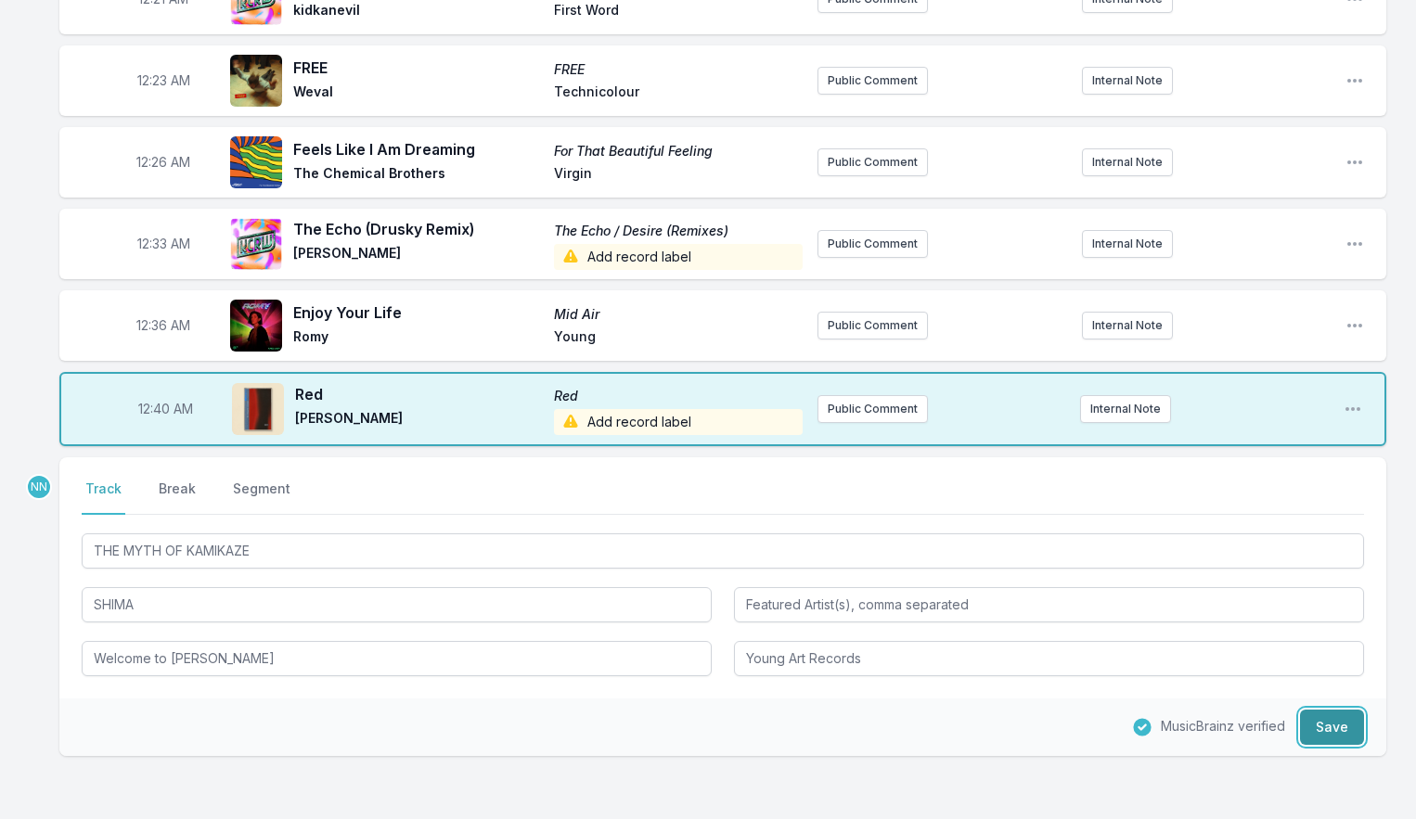
click at [1313, 731] on button "Save" at bounding box center [1332, 727] width 64 height 35
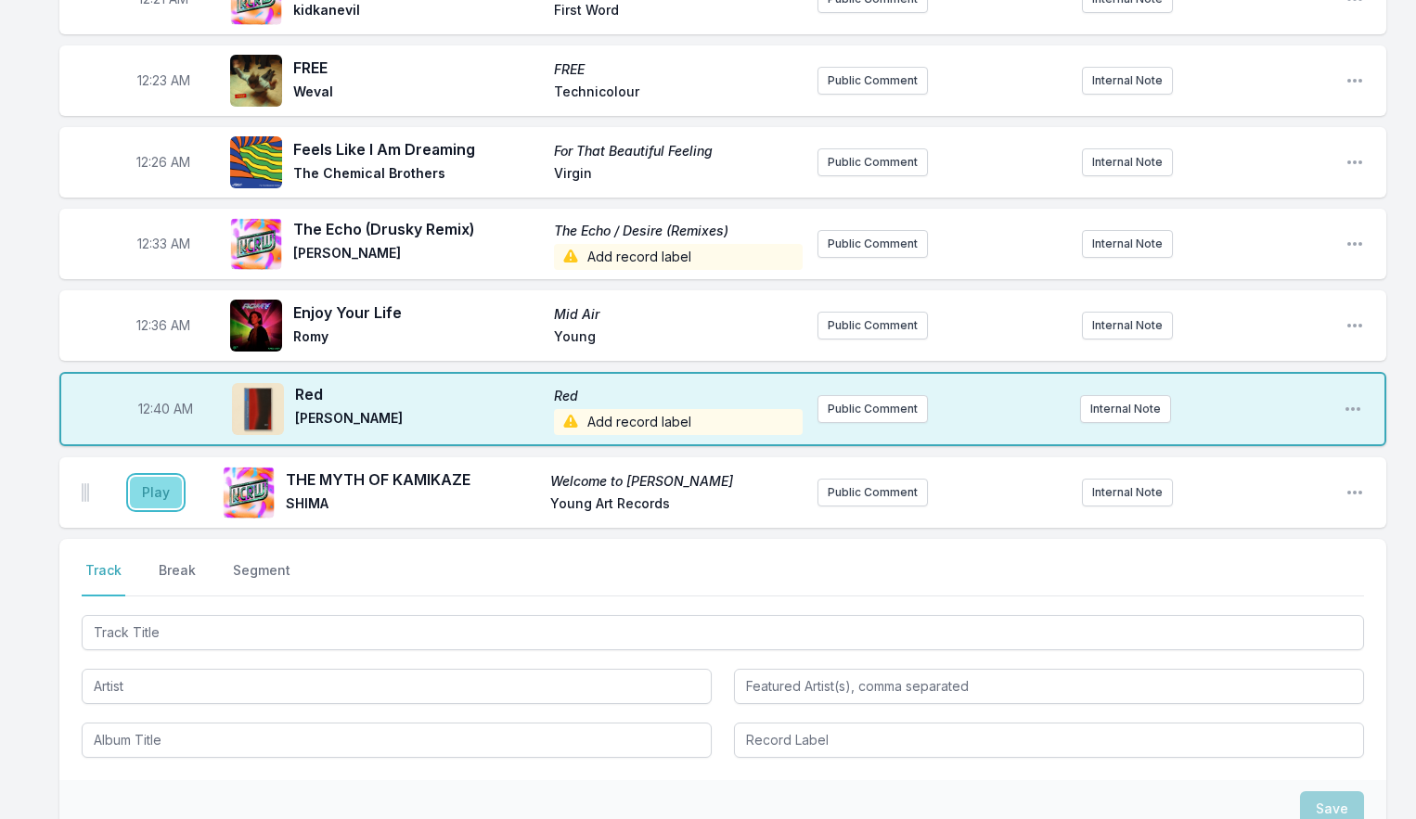
click at [157, 499] on button "Play" at bounding box center [156, 493] width 52 height 32
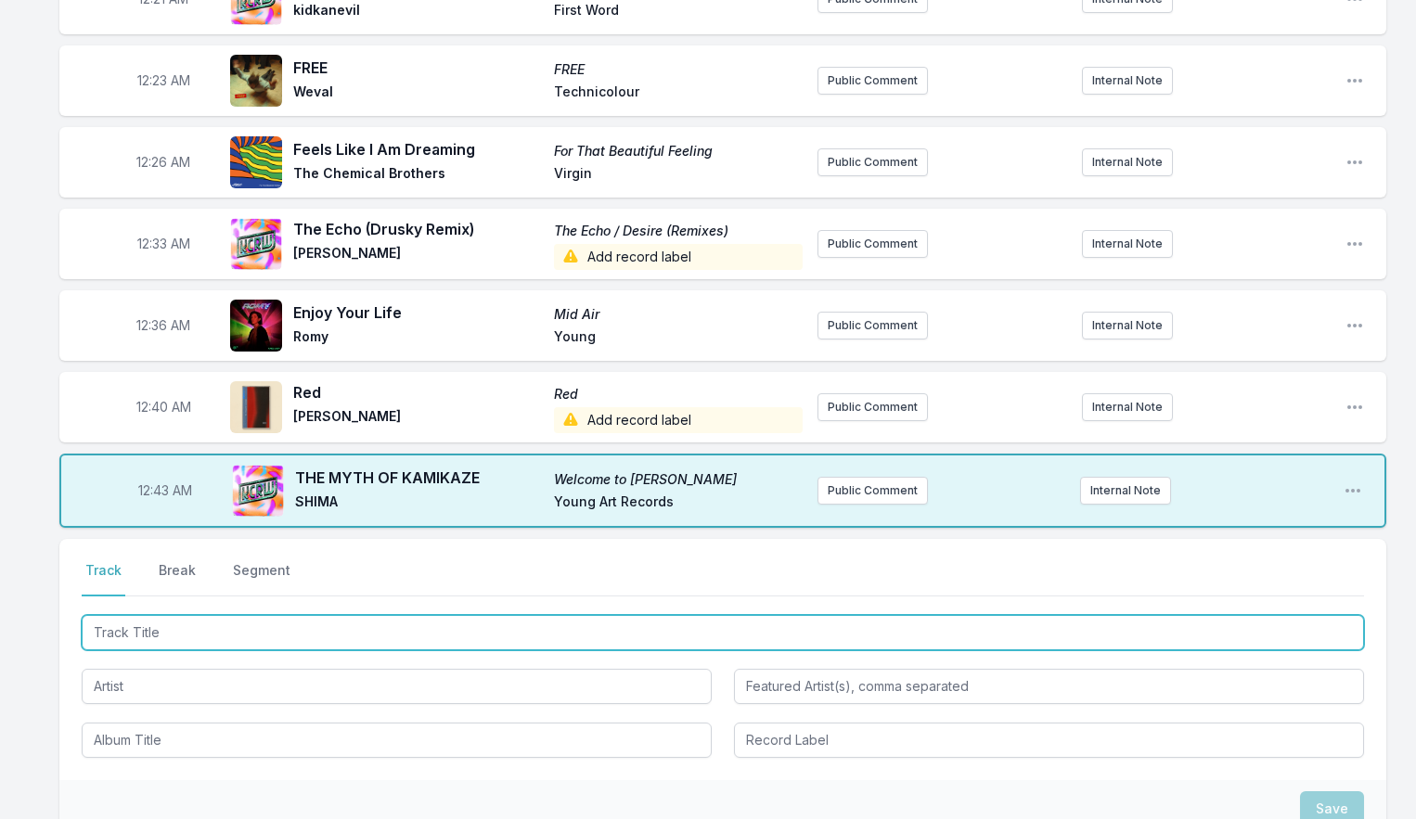
click at [251, 632] on input "Track Title" at bounding box center [723, 632] width 1282 height 35
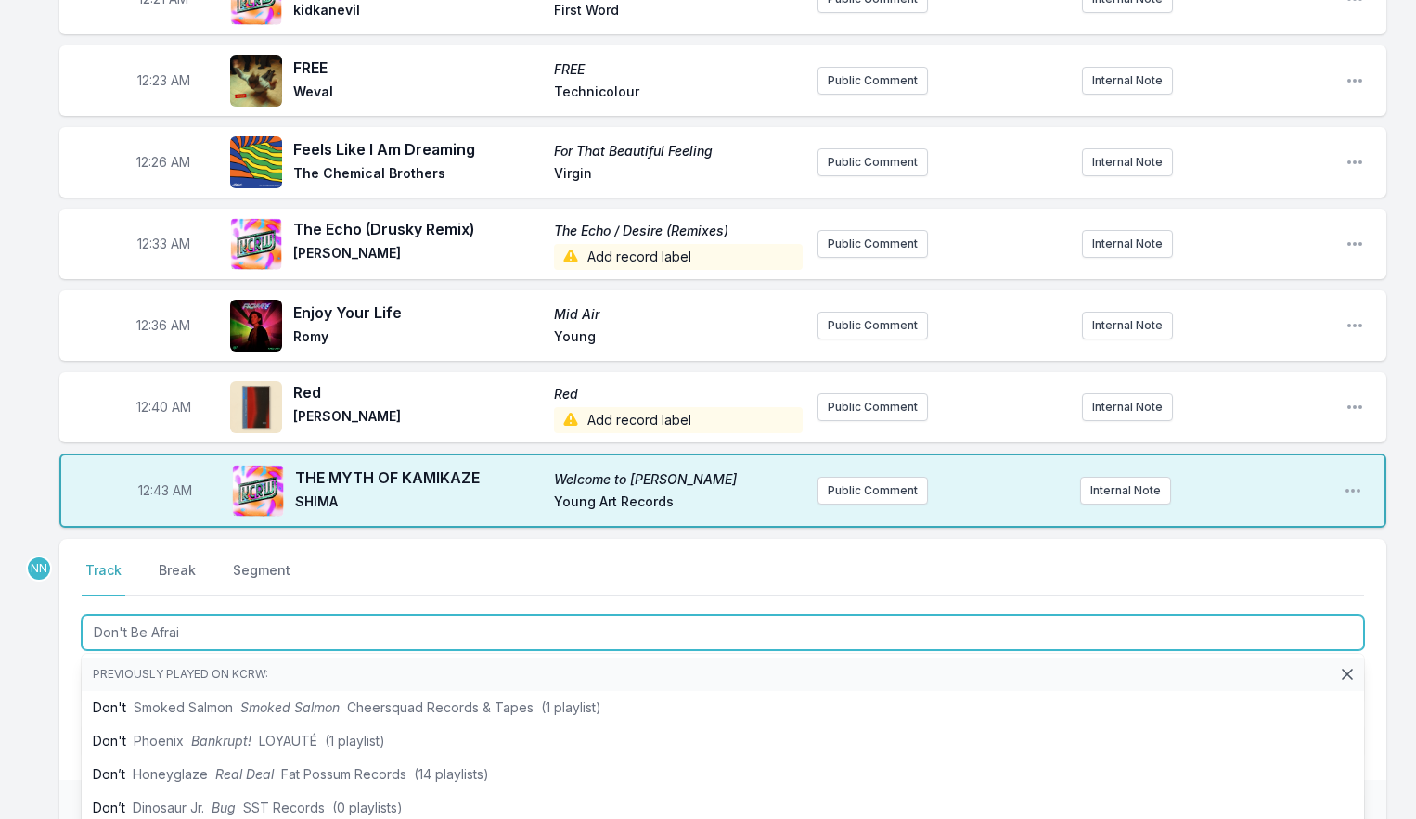
type input "Don't Be Afraid"
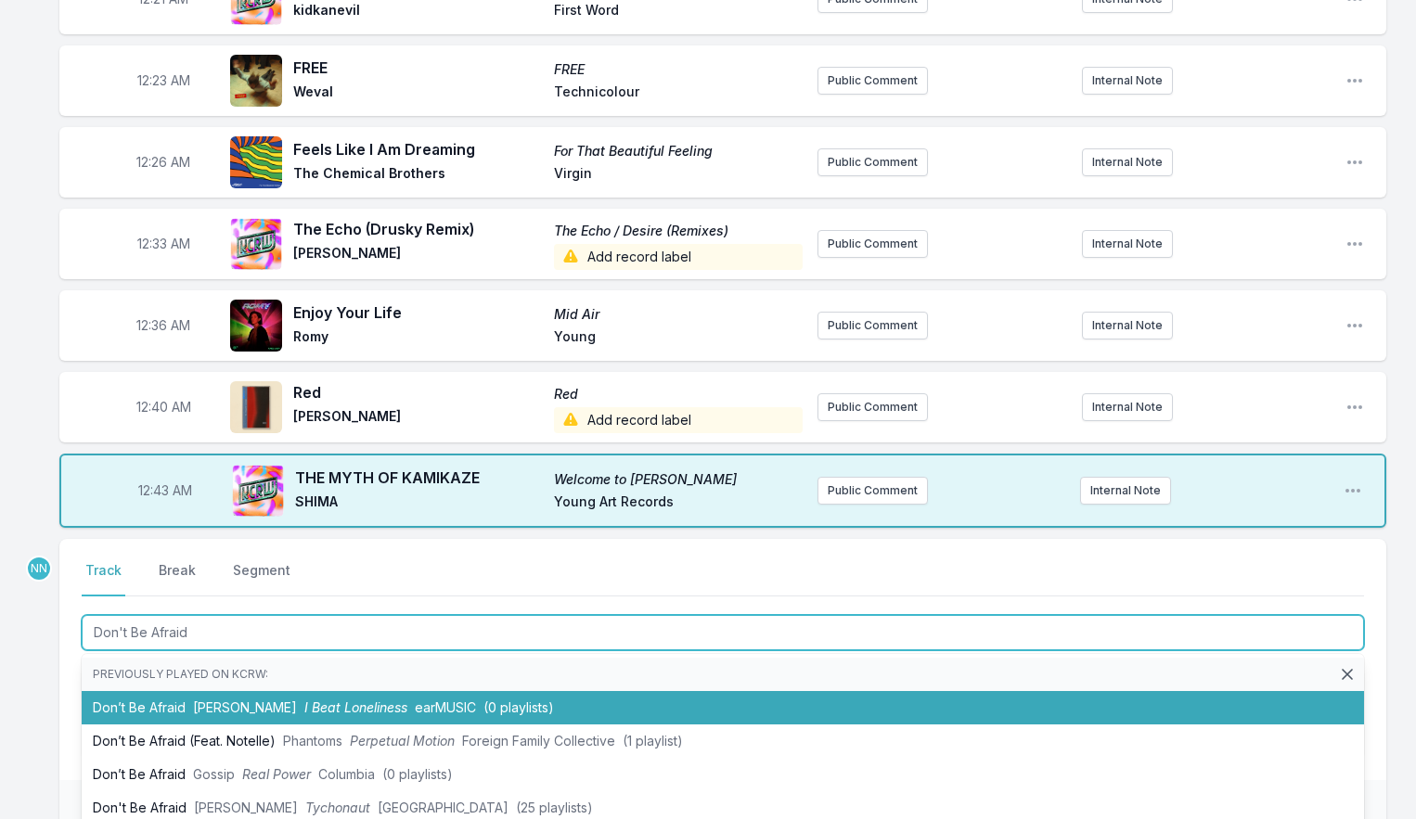
scroll to position [30, 0]
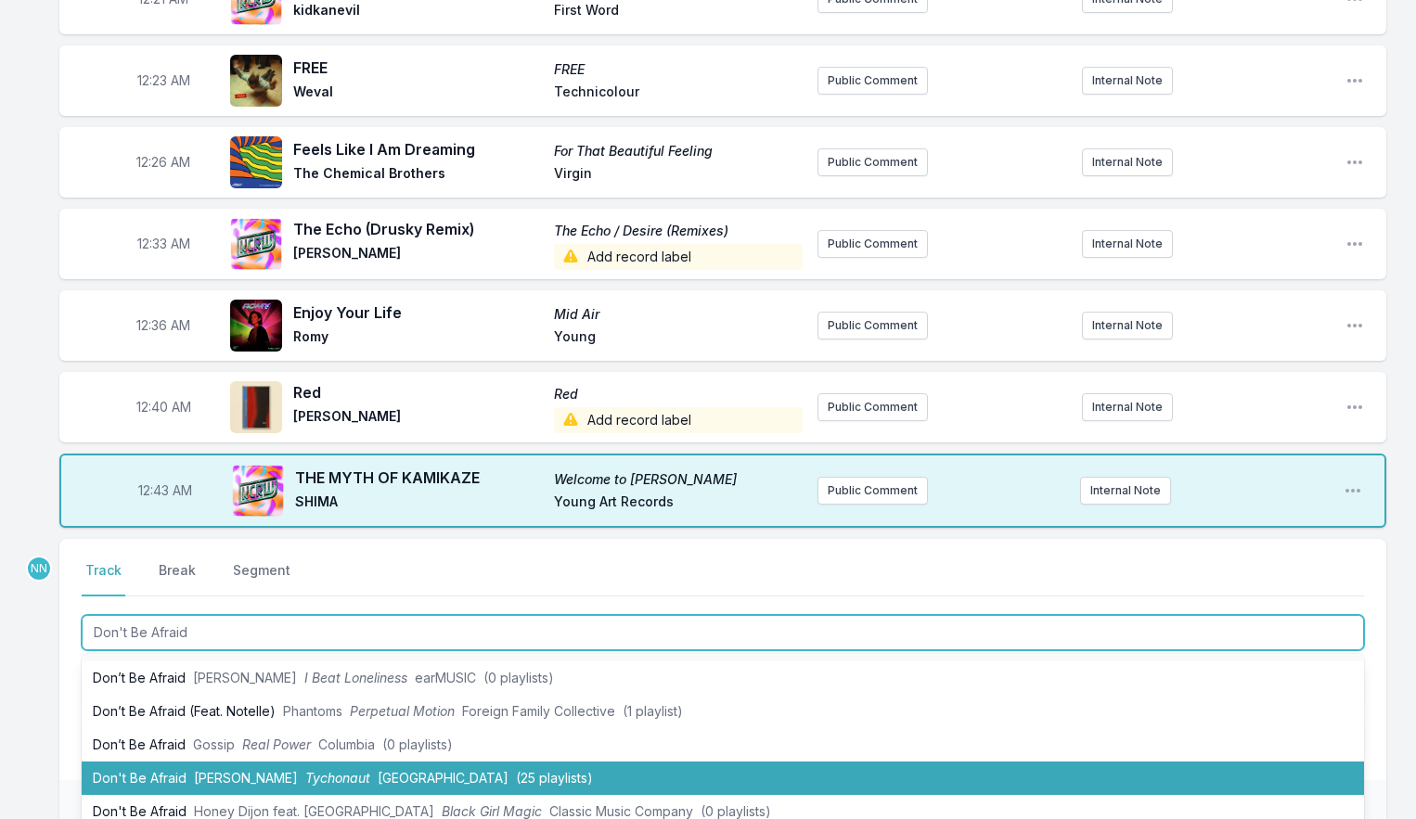
click at [244, 777] on span "[PERSON_NAME]" at bounding box center [246, 778] width 104 height 16
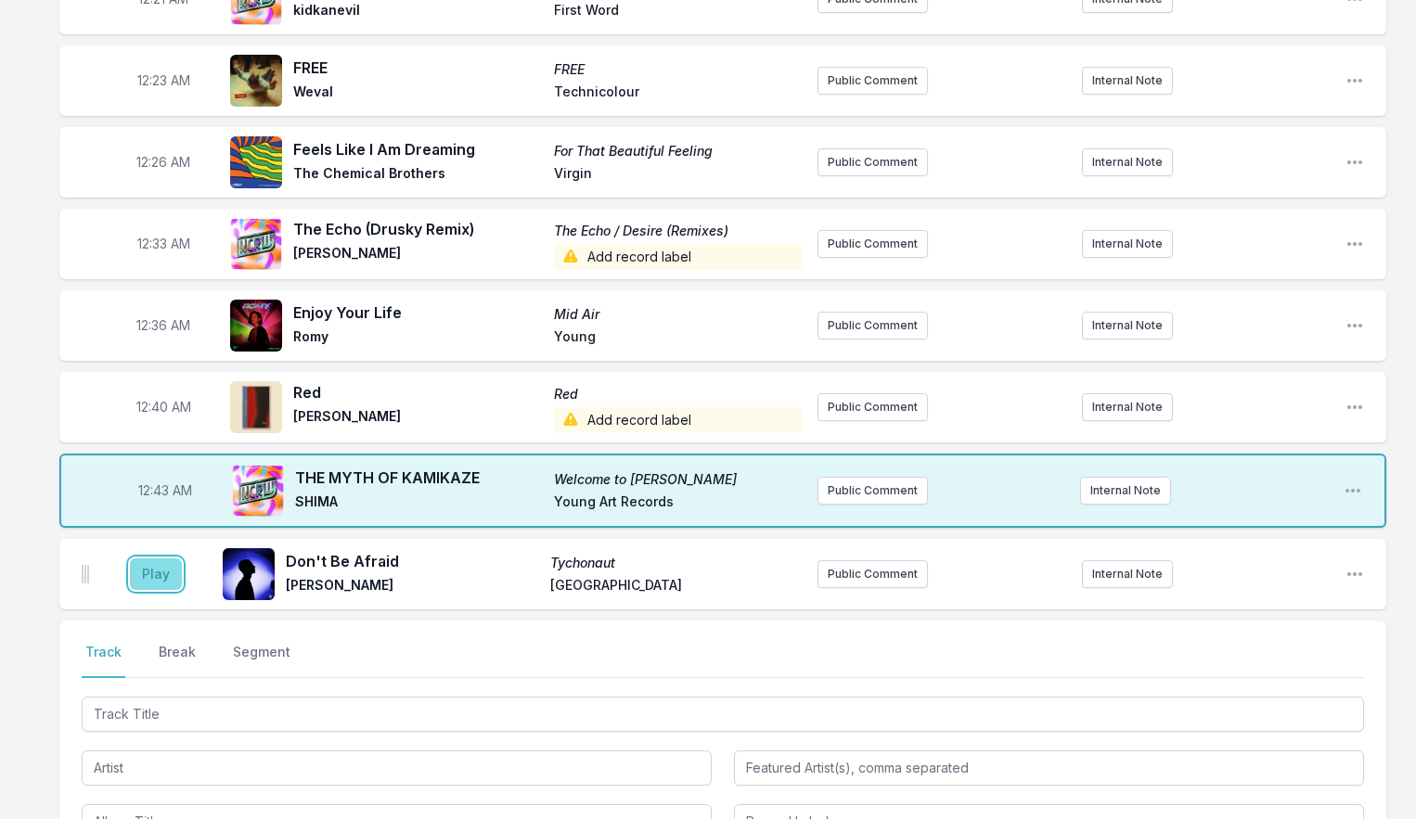
click at [159, 584] on button "Play" at bounding box center [156, 575] width 52 height 32
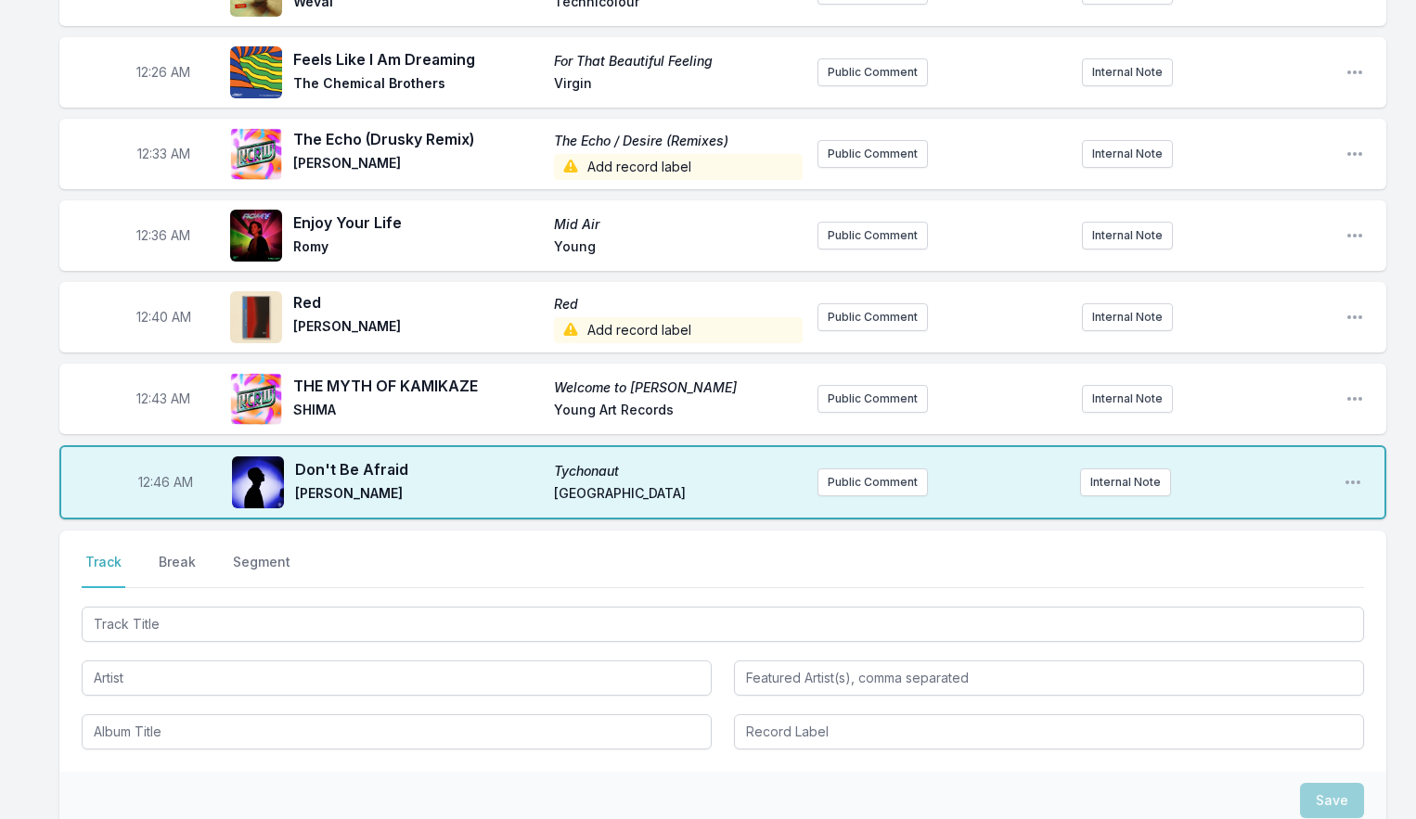
scroll to position [737, 0]
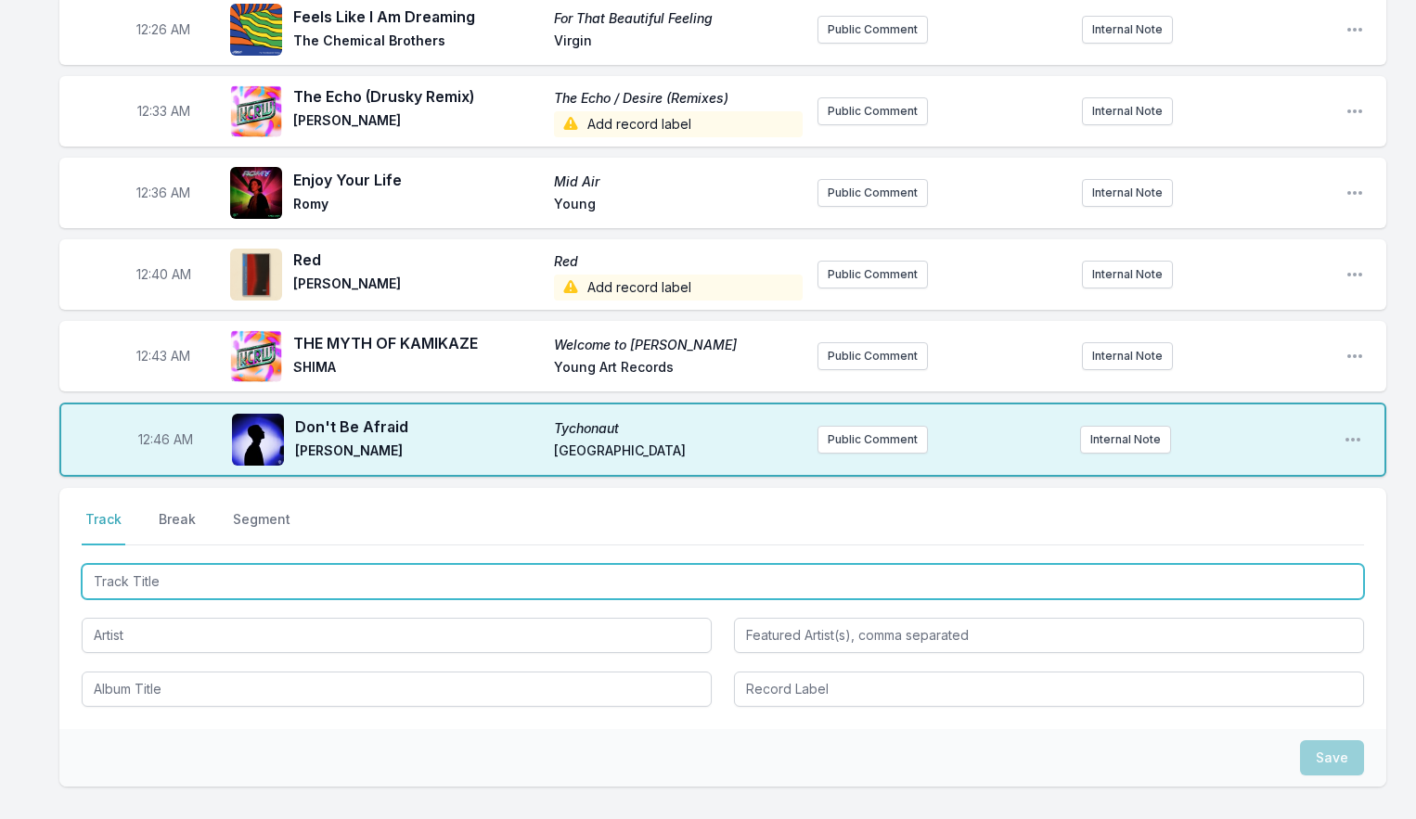
click at [156, 589] on input "Track Title" at bounding box center [723, 581] width 1282 height 35
type input "[PERSON_NAME] ([PERSON_NAME]"
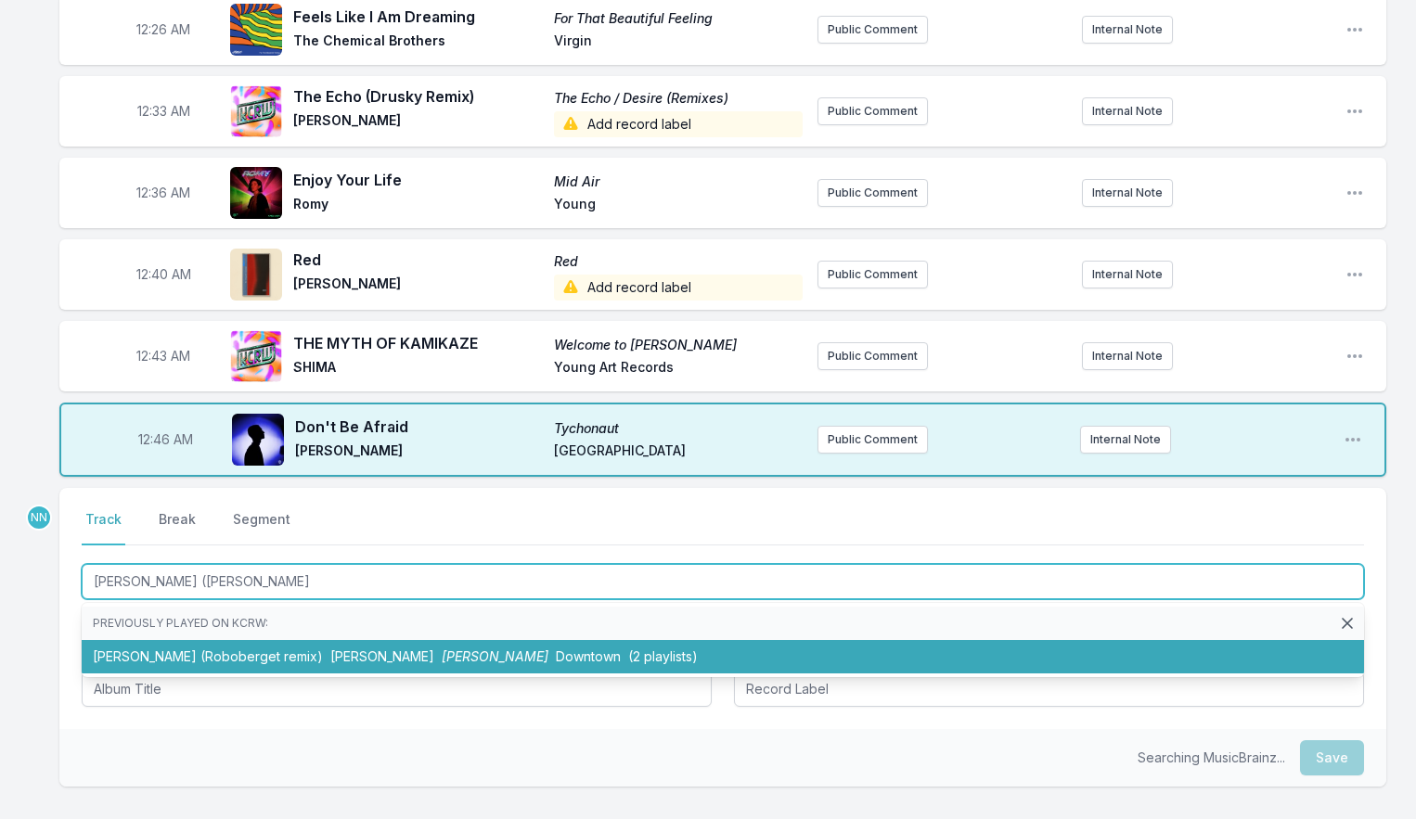
click at [205, 652] on li "[PERSON_NAME] (Roboberget remix) [PERSON_NAME] [PERSON_NAME] Downtown (2 playli…" at bounding box center [723, 656] width 1282 height 33
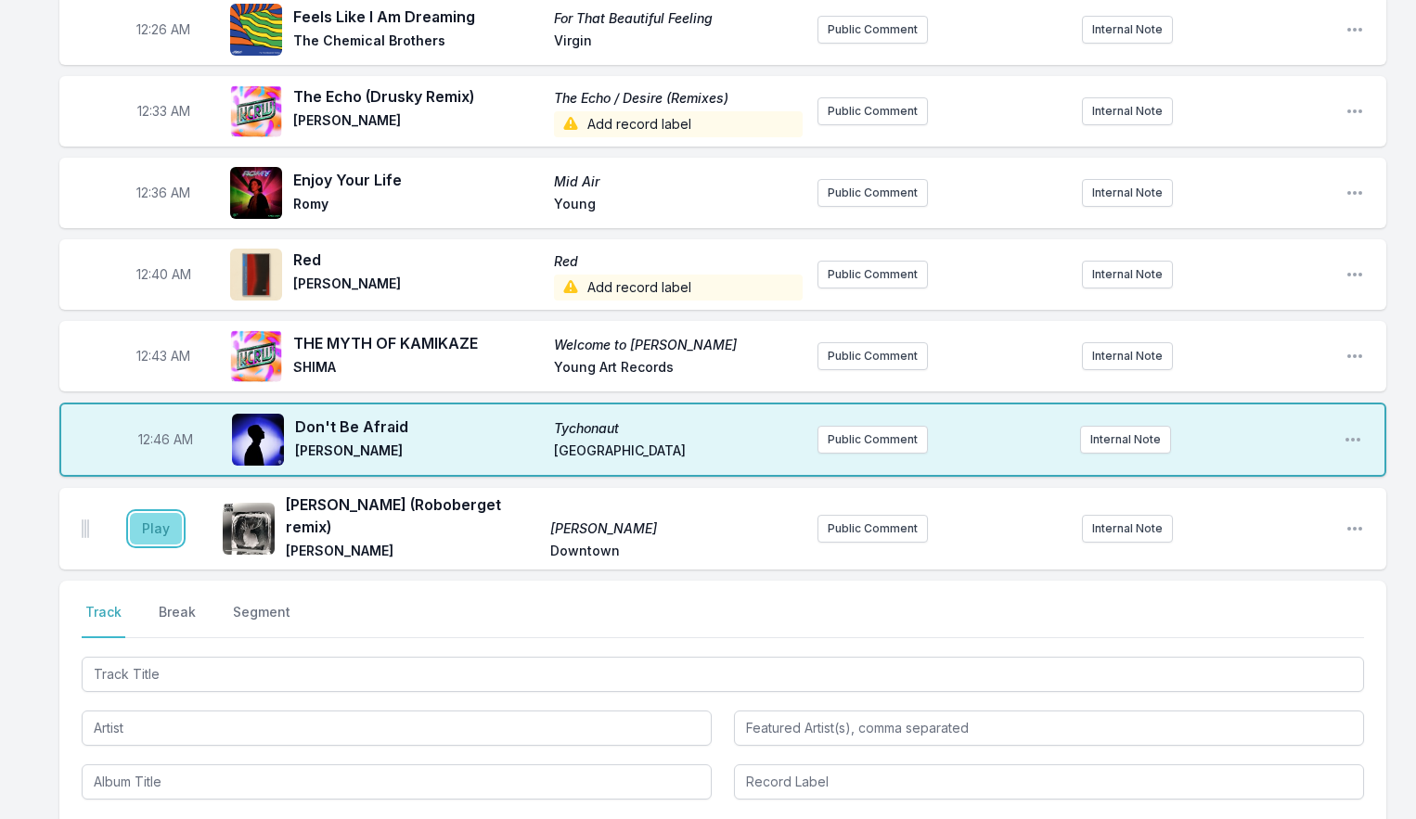
click at [150, 531] on button "Play" at bounding box center [156, 529] width 52 height 32
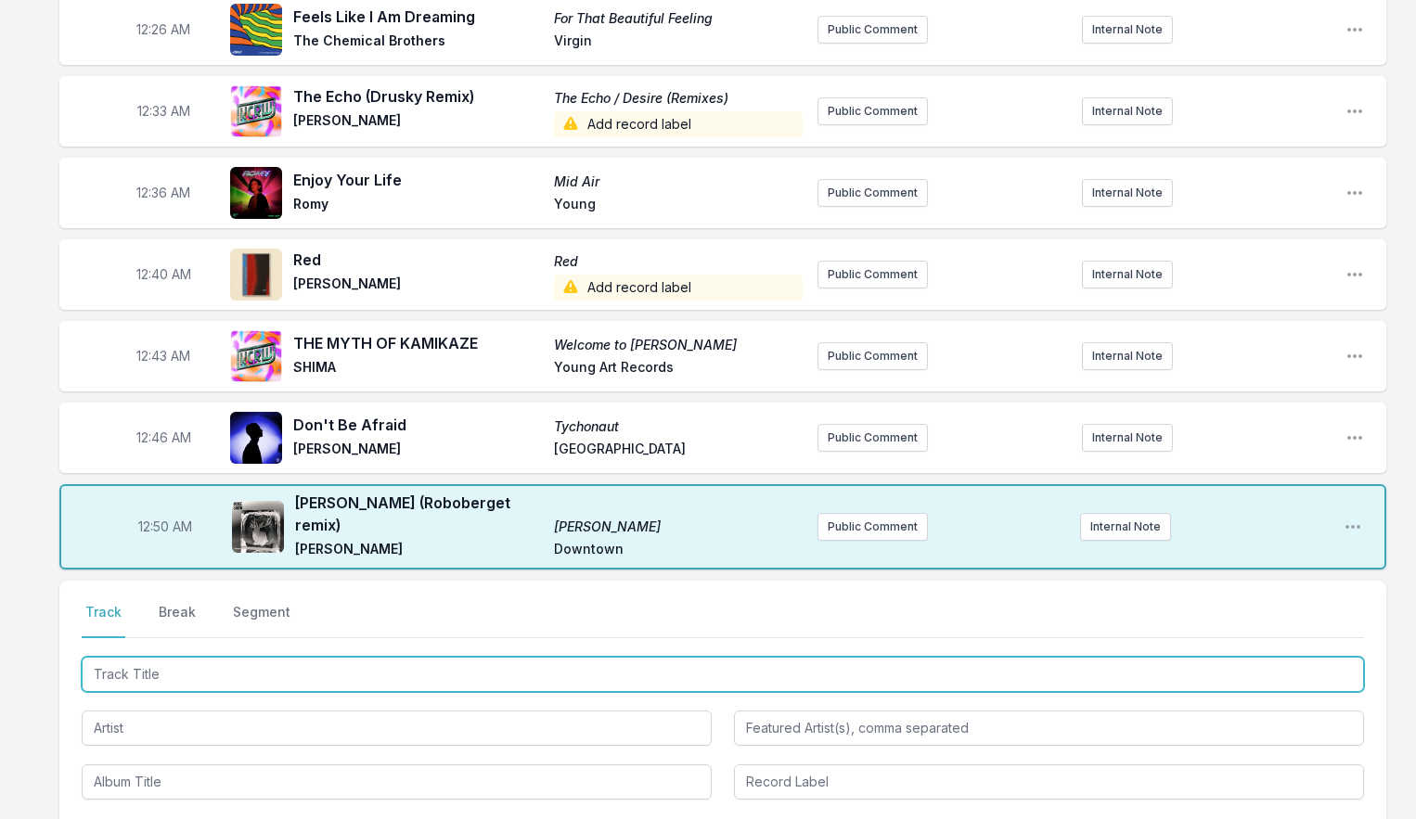
click at [145, 659] on input "Track Title" at bounding box center [723, 674] width 1282 height 35
type input "End of Summer"
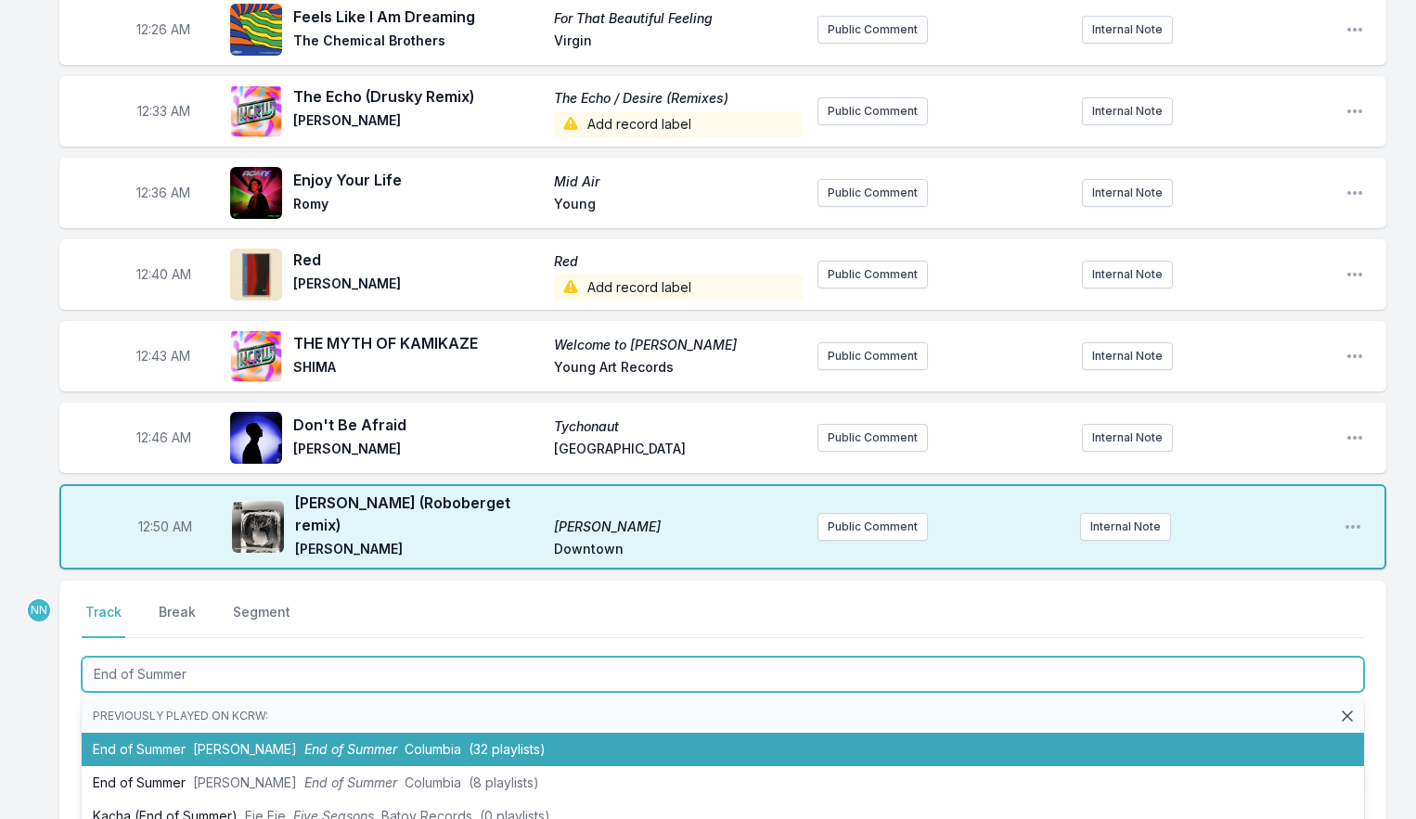
click at [174, 733] on li "End of Summer Tame Impala End of Summer Columbia (32 playlists)" at bounding box center [723, 749] width 1282 height 33
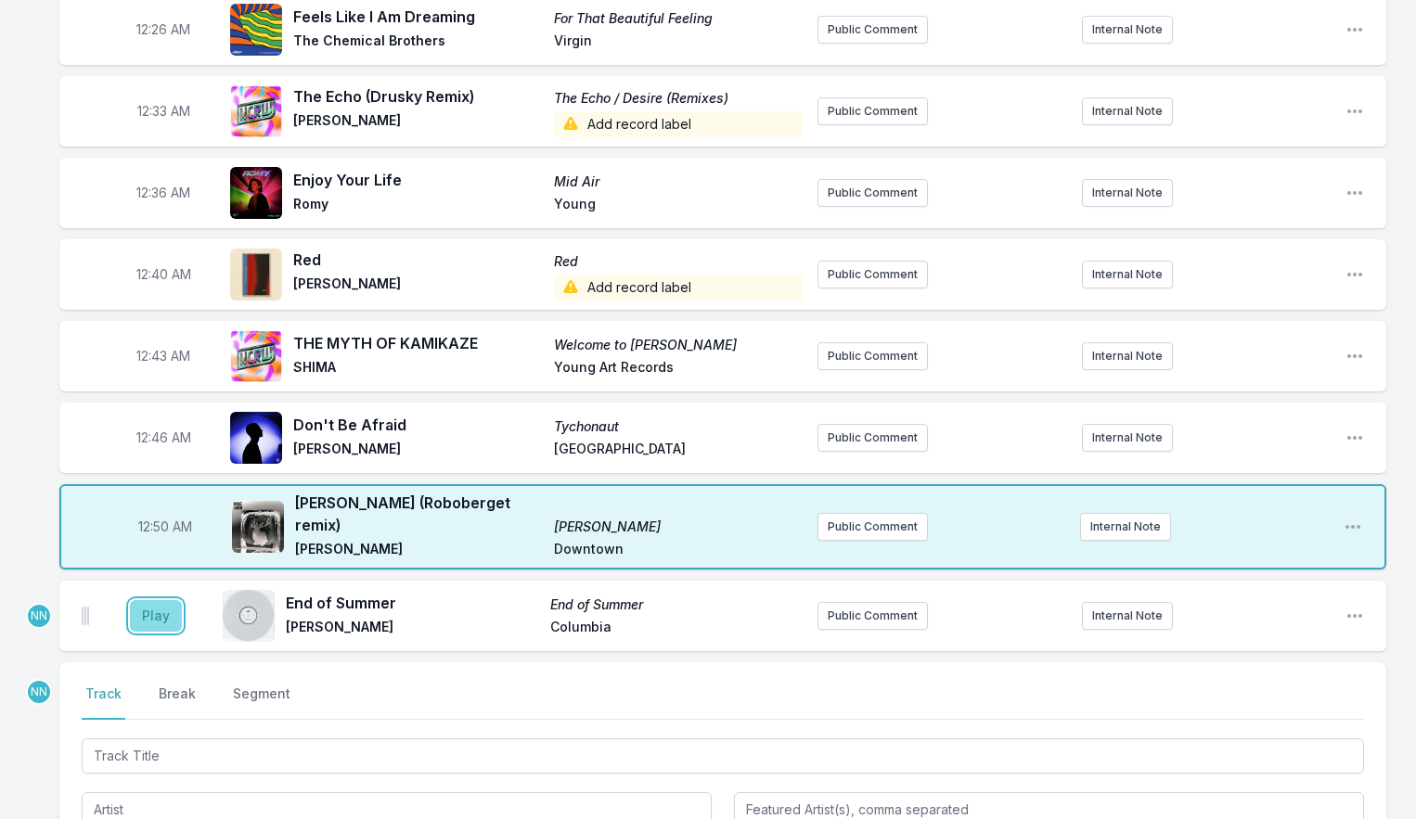
click at [156, 614] on button "Play" at bounding box center [156, 616] width 52 height 32
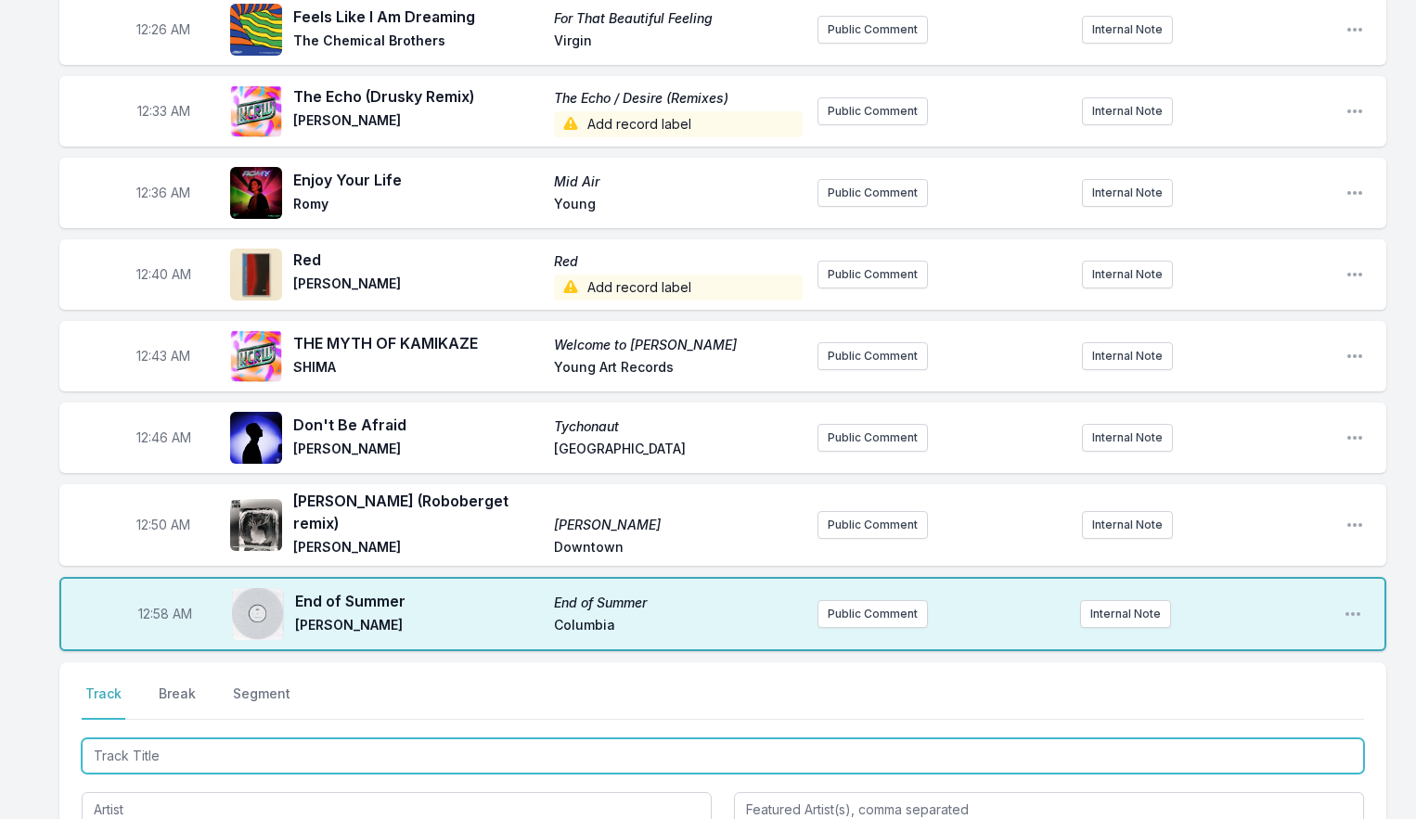
drag, startPoint x: 157, startPoint y: 743, endPoint x: 199, endPoint y: 660, distance: 93.8
click at [157, 743] on input "Track Title" at bounding box center [723, 755] width 1282 height 35
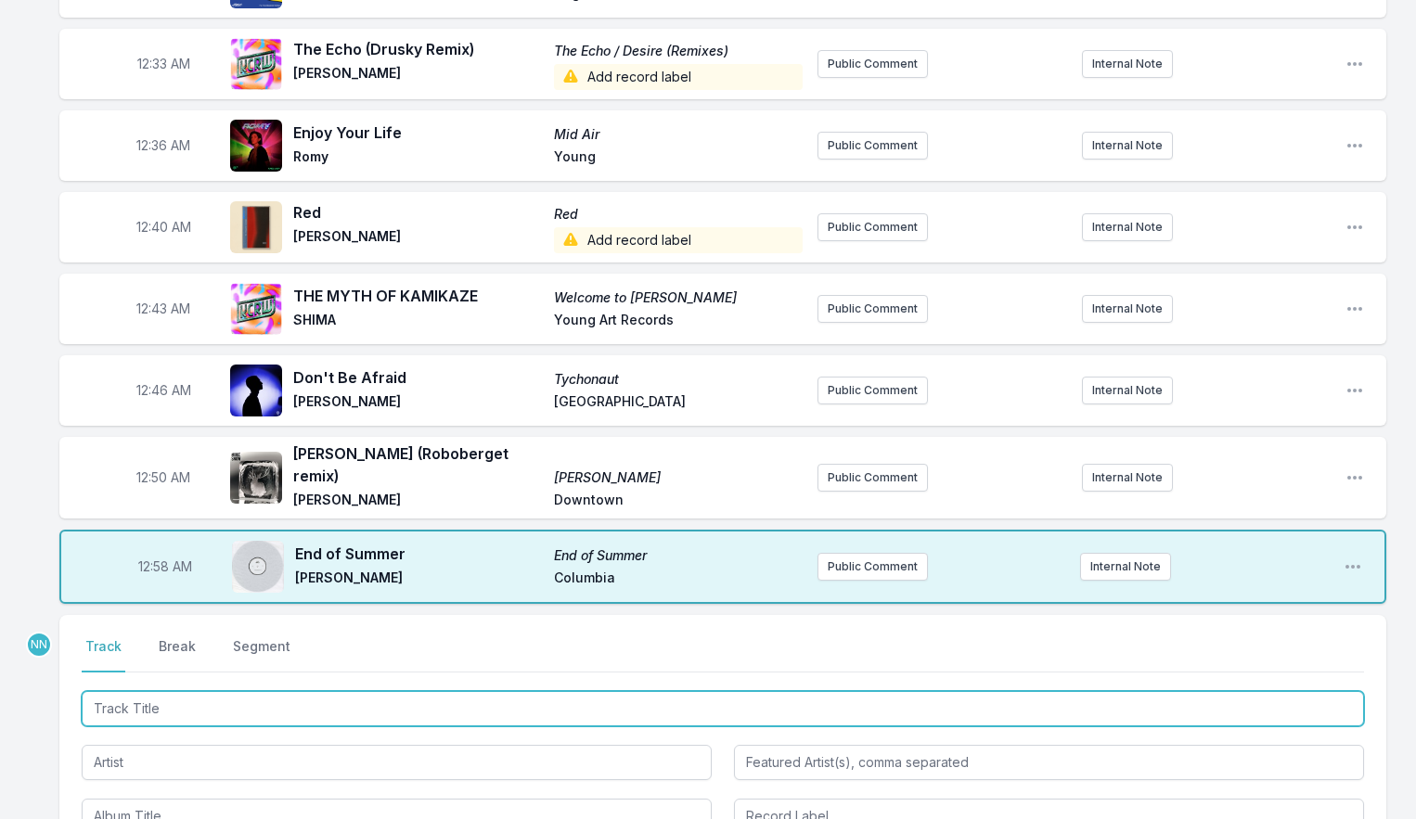
scroll to position [855, 0]
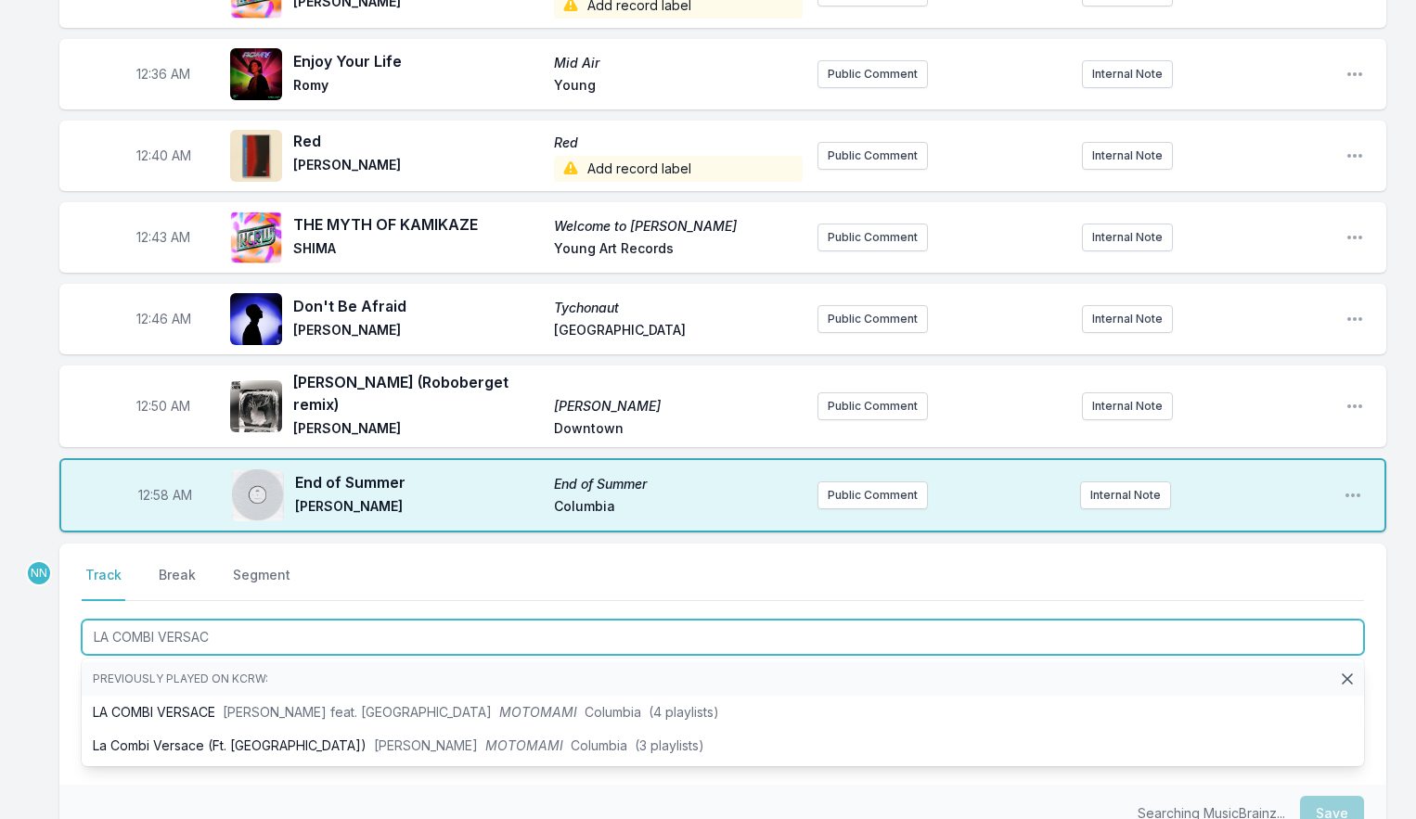
type input "LA COMBI VERSACE"
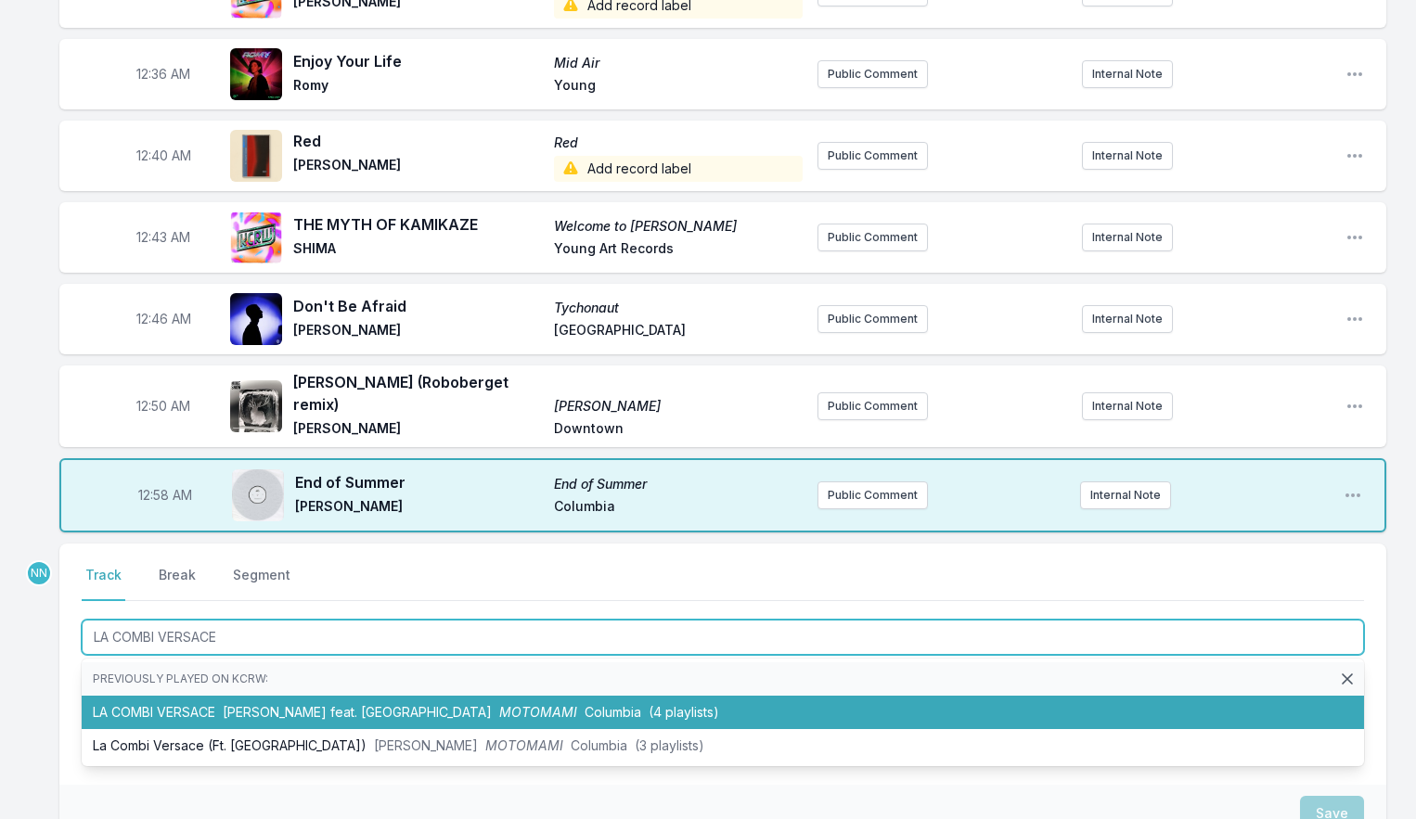
click at [227, 704] on span "[PERSON_NAME] feat. [GEOGRAPHIC_DATA]" at bounding box center [357, 712] width 269 height 16
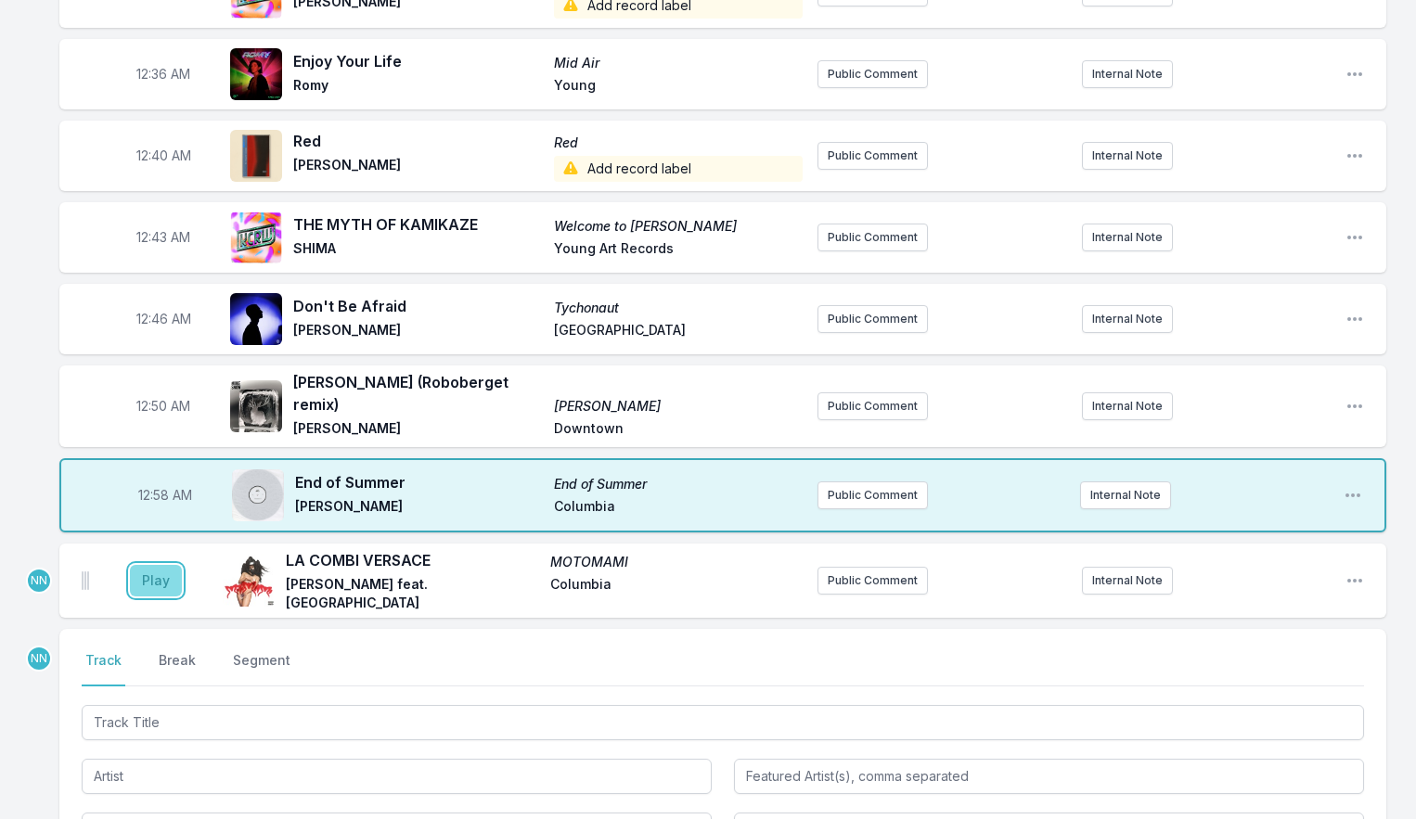
click at [160, 575] on button "Play" at bounding box center [156, 581] width 52 height 32
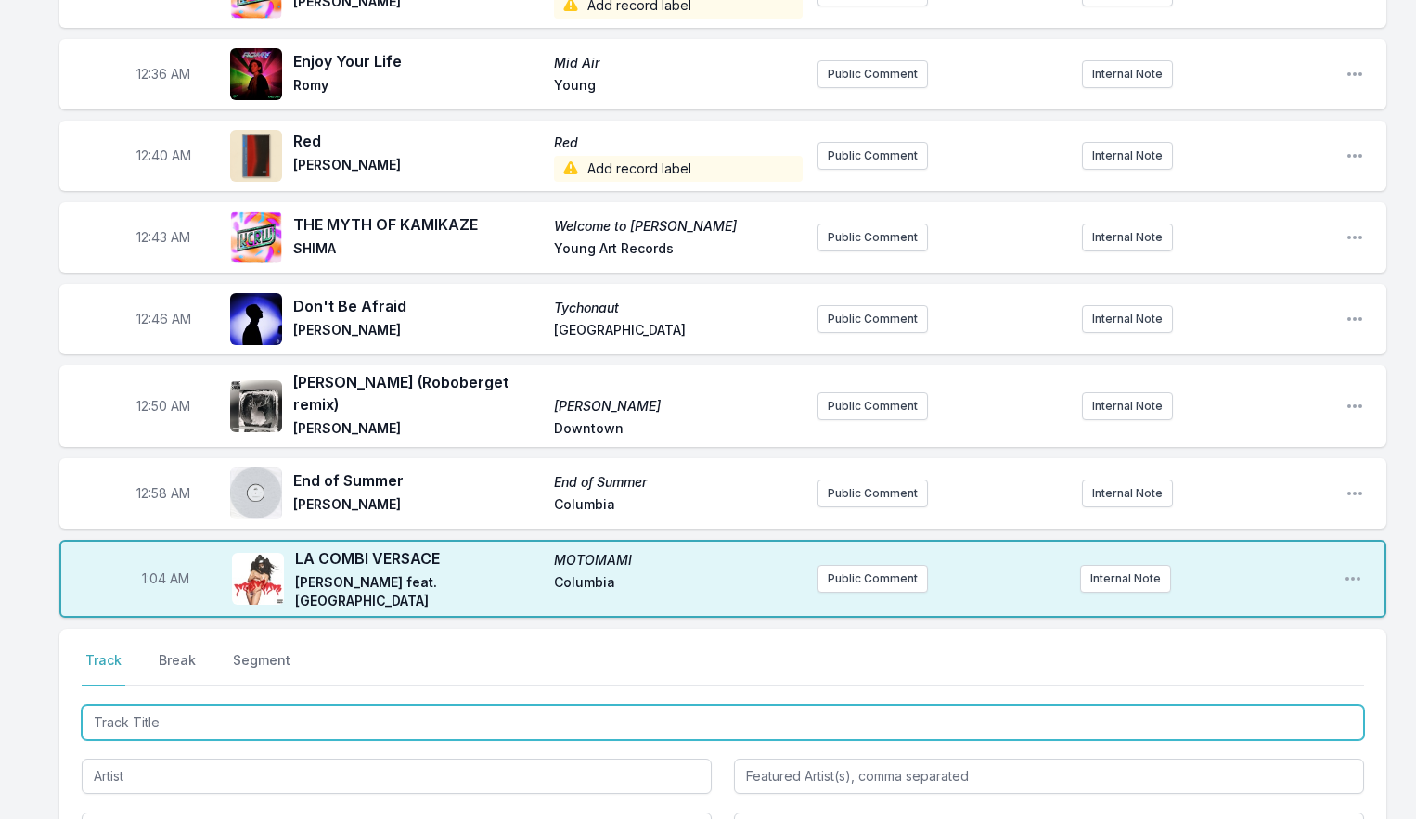
click at [163, 705] on input "Track Title" at bounding box center [723, 722] width 1282 height 35
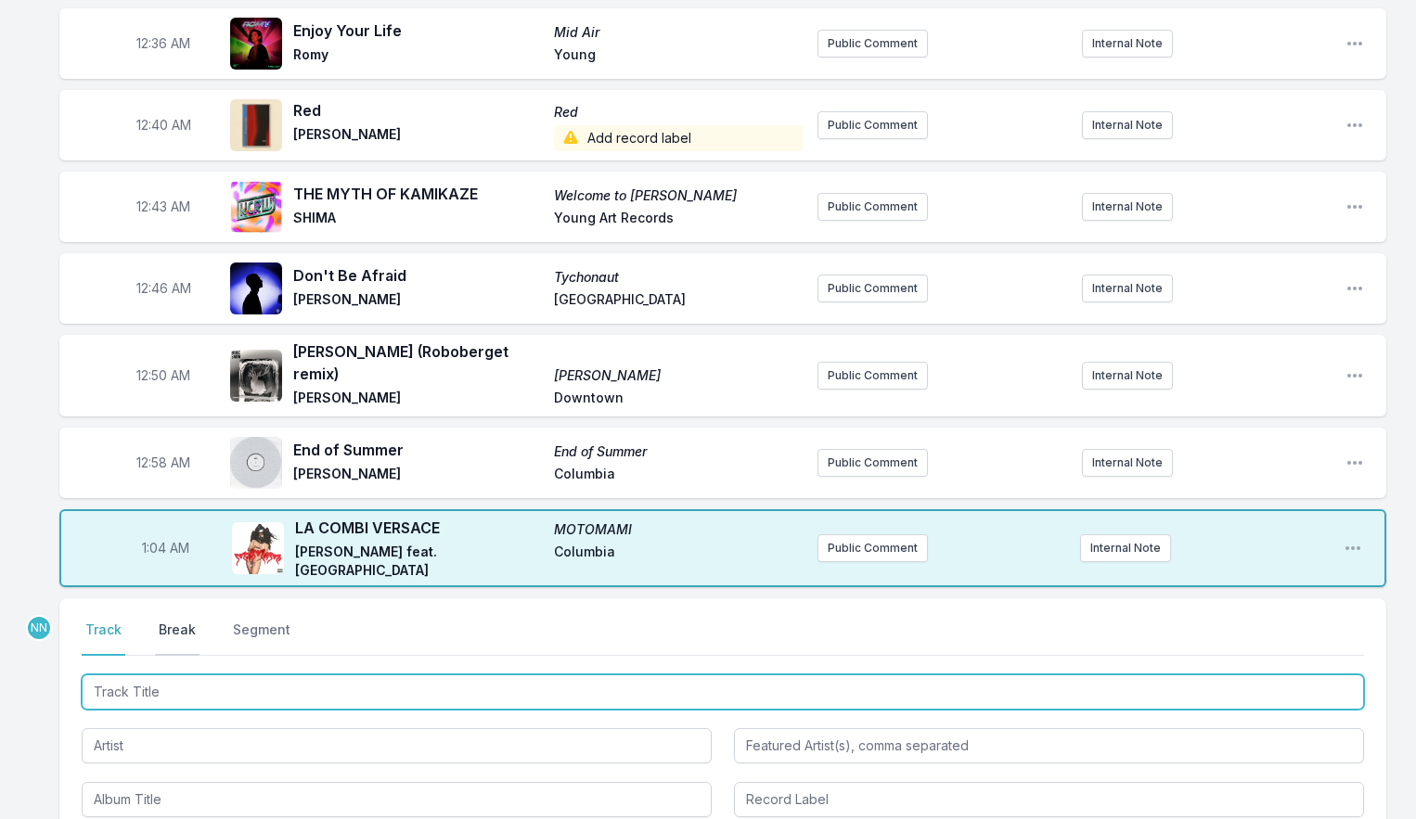
scroll to position [887, 0]
type input "Wrong Again"
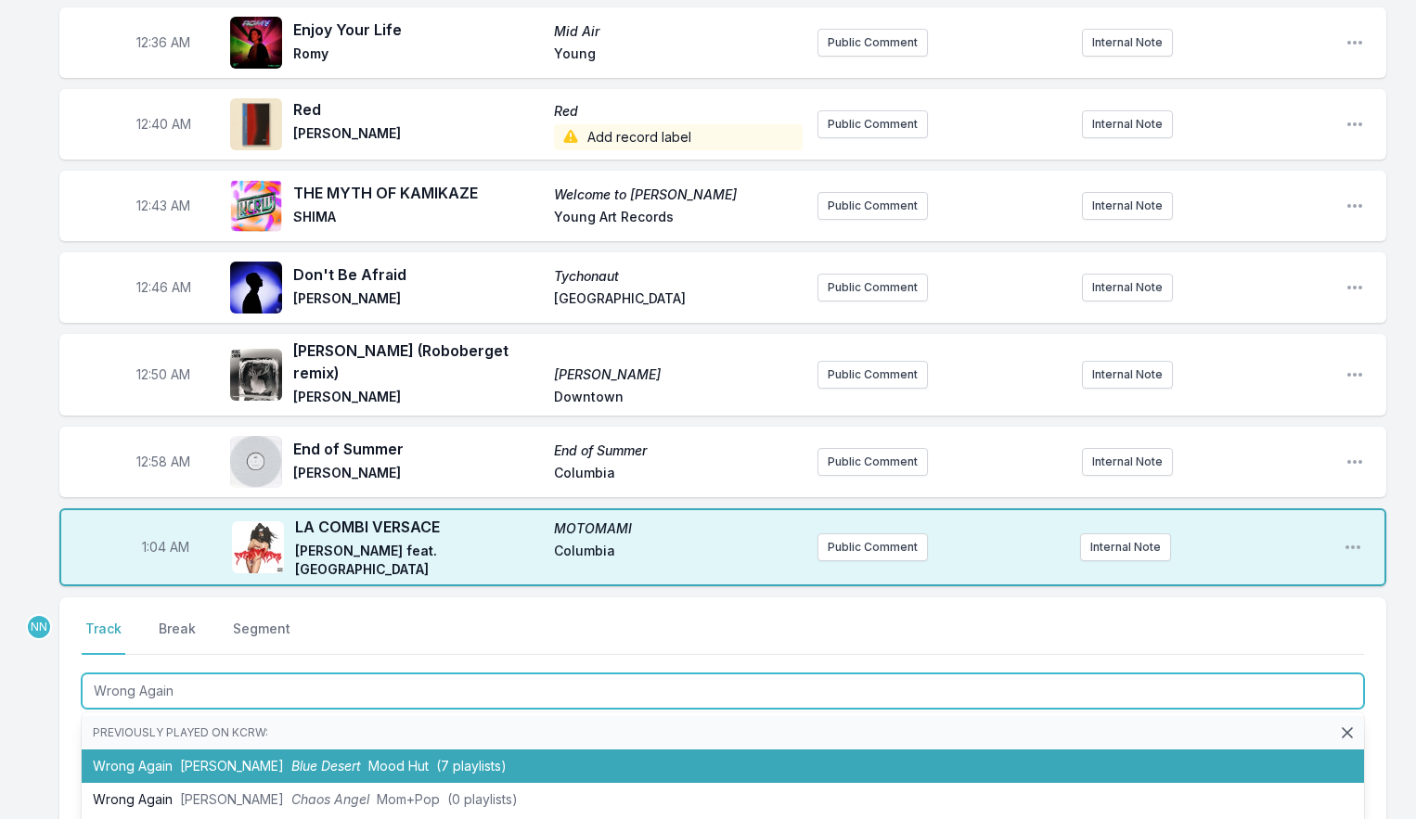
click at [206, 758] on span "[PERSON_NAME]" at bounding box center [232, 766] width 104 height 16
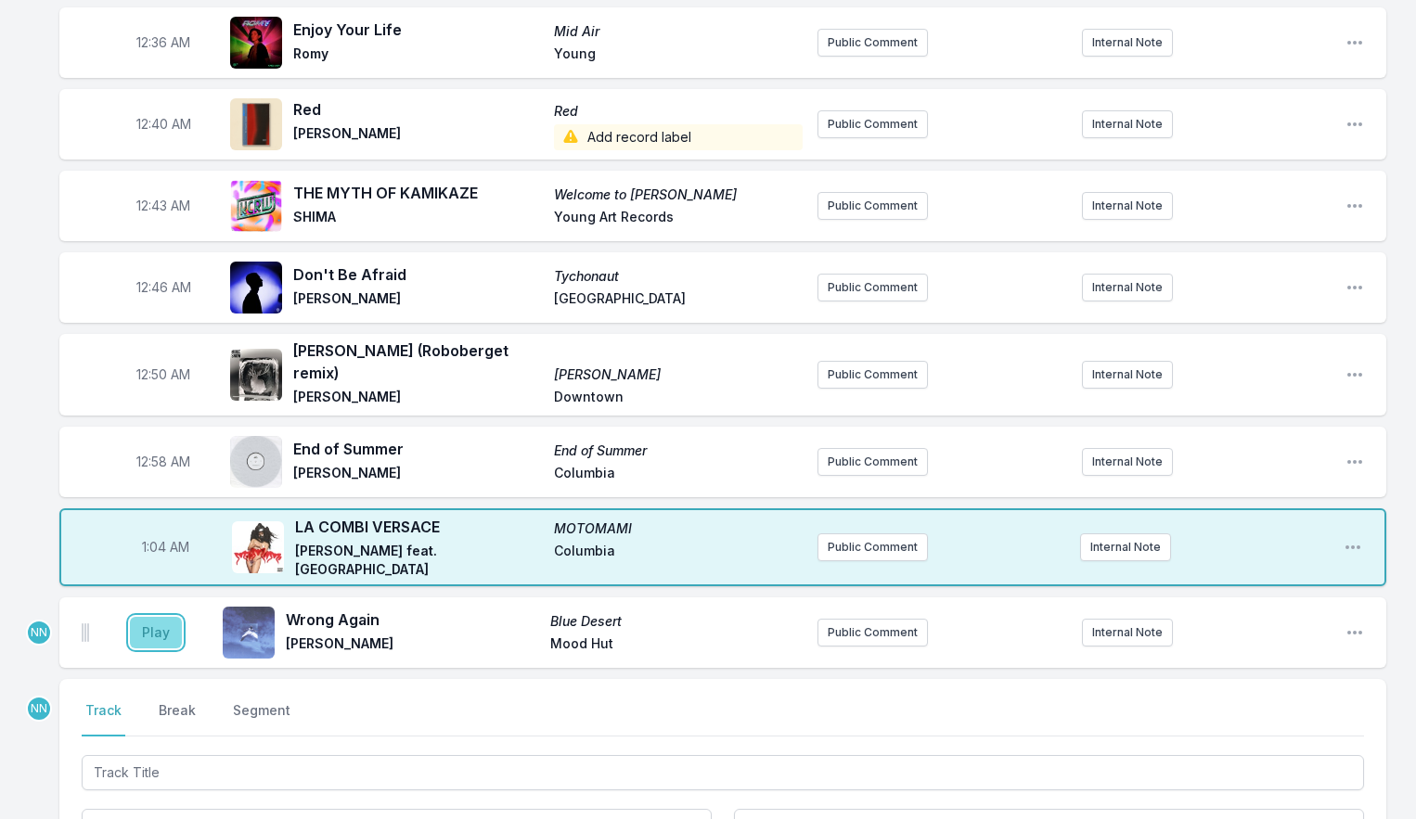
click at [157, 623] on button "Play" at bounding box center [156, 633] width 52 height 32
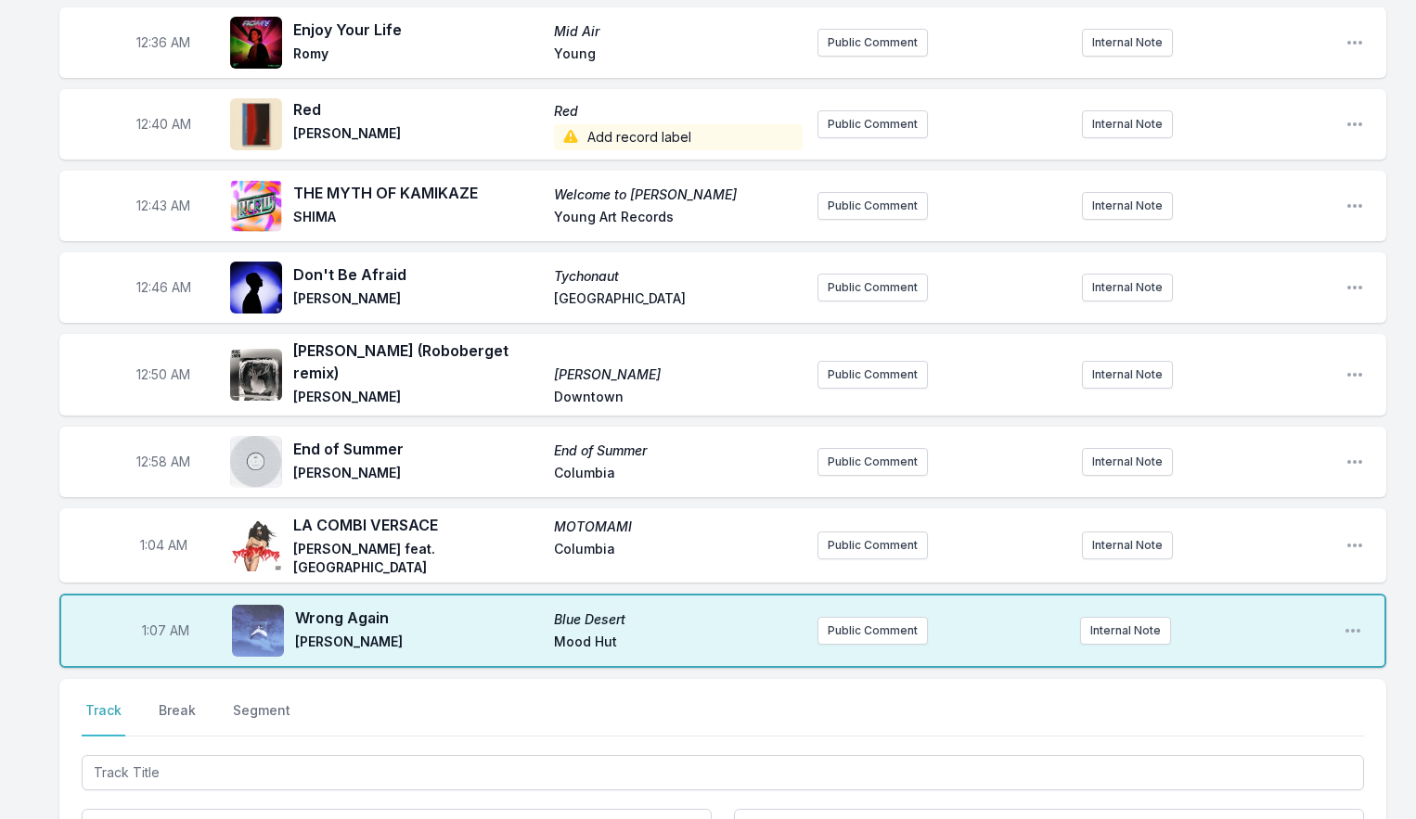
scroll to position [913, 0]
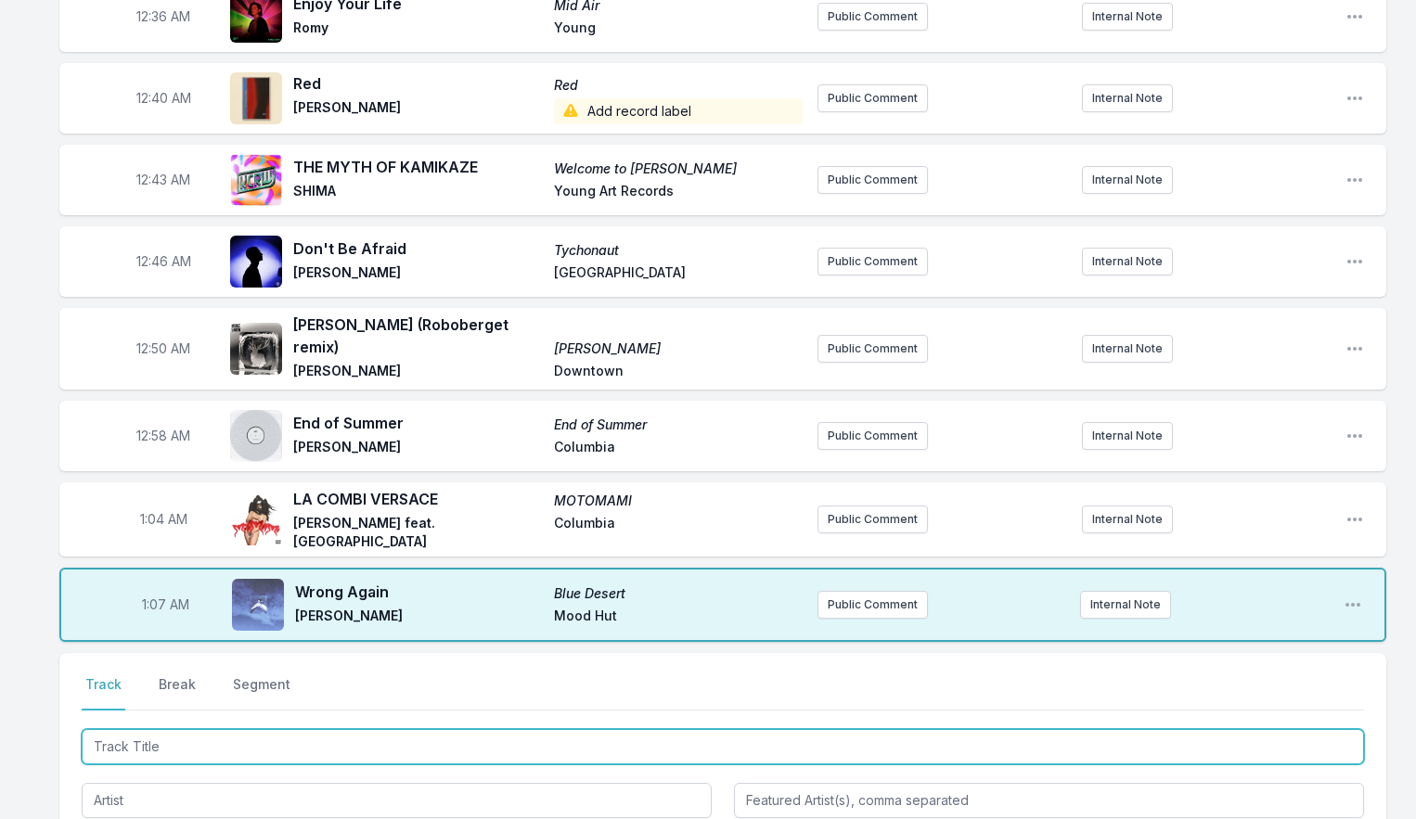
click at [198, 739] on input "Track Title" at bounding box center [723, 746] width 1282 height 35
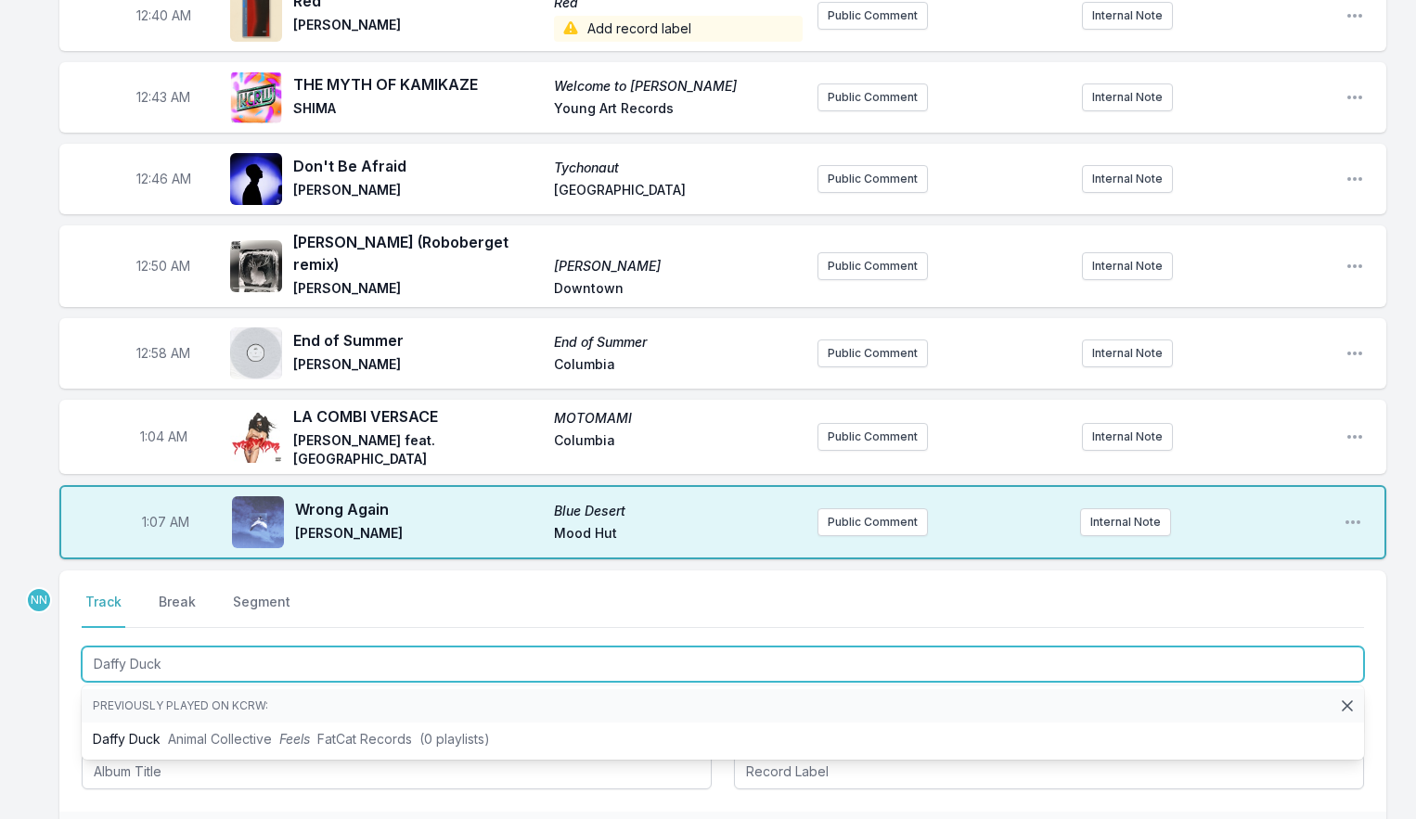
scroll to position [1049, 0]
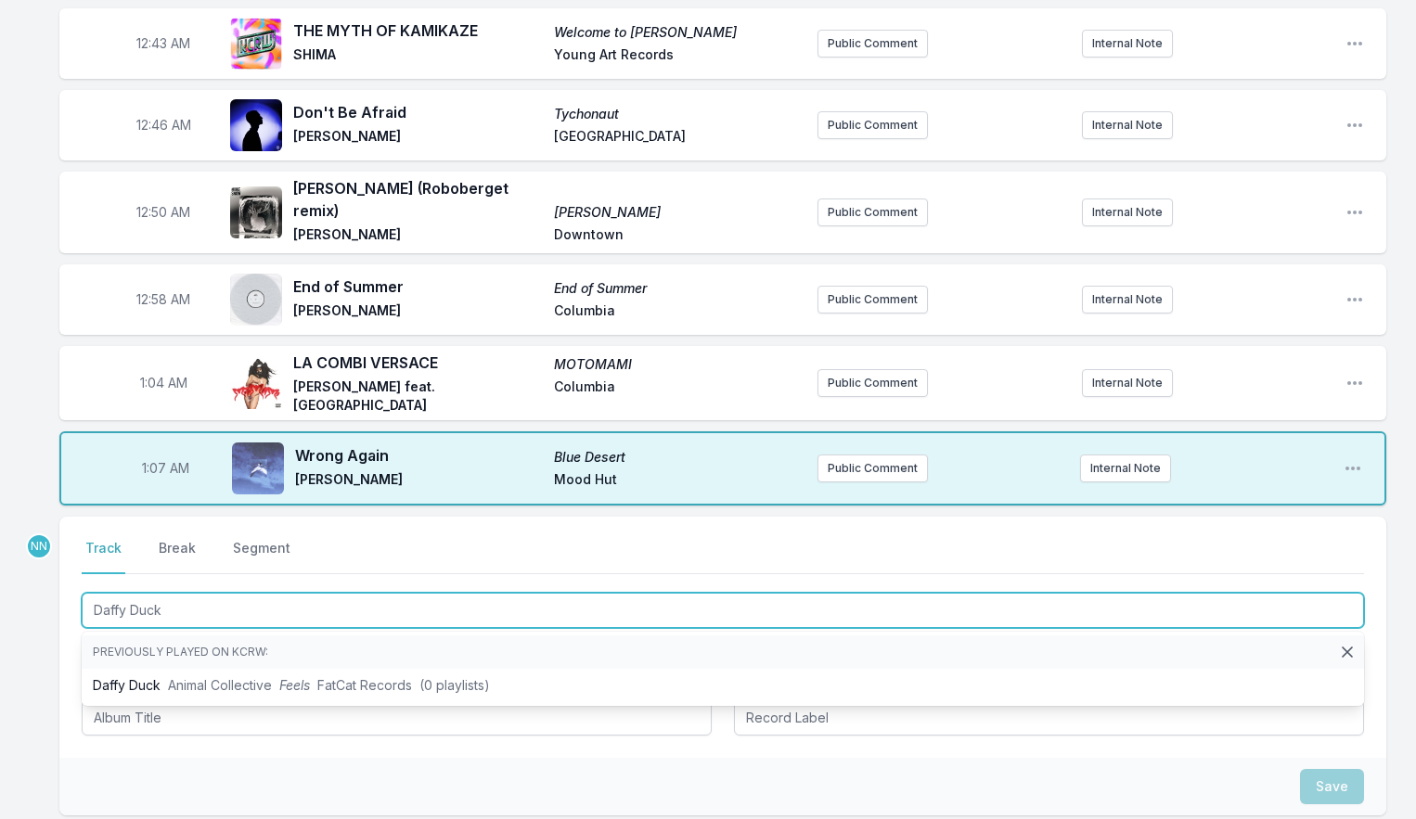
type input "Daffy Duck"
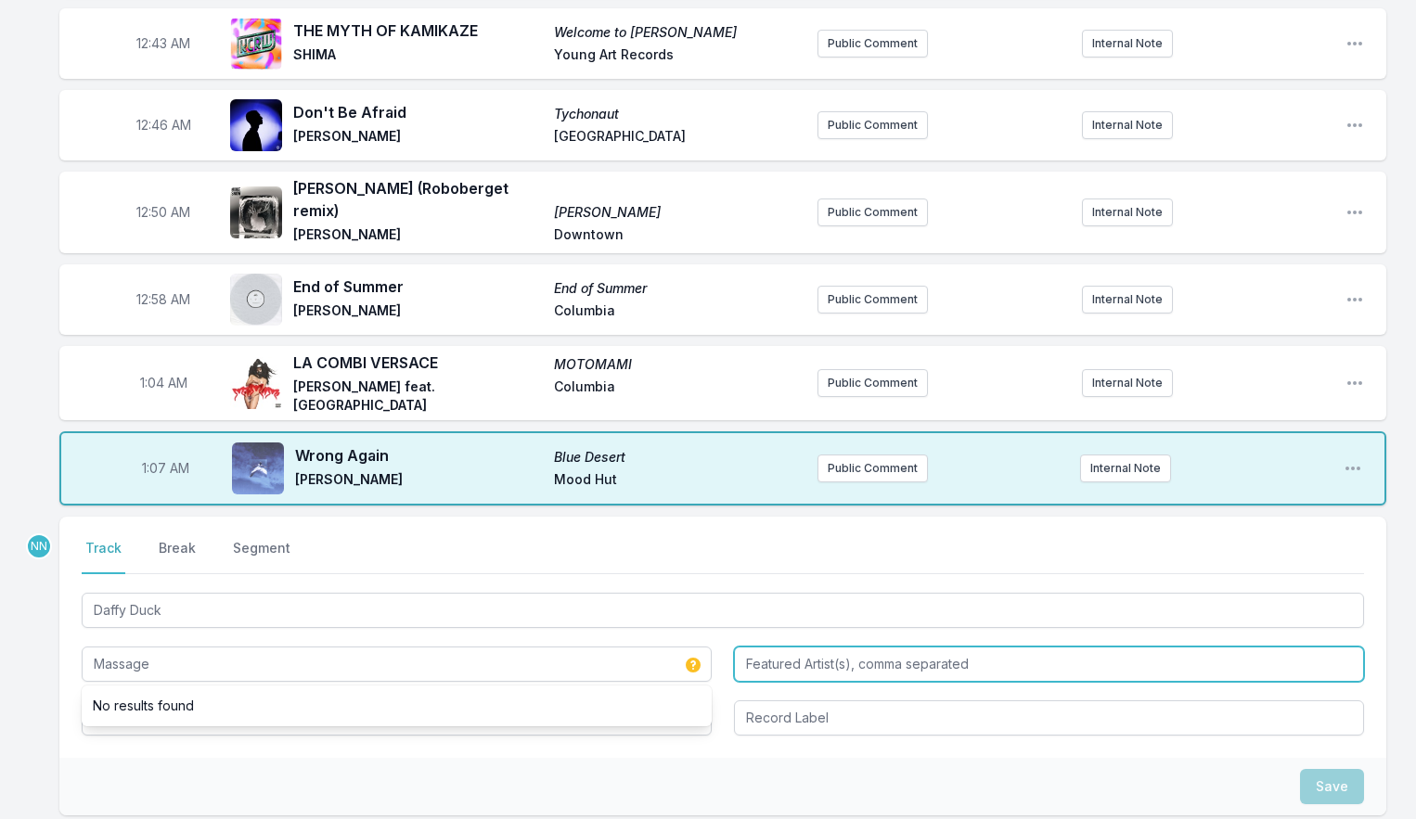
type input "Massage"
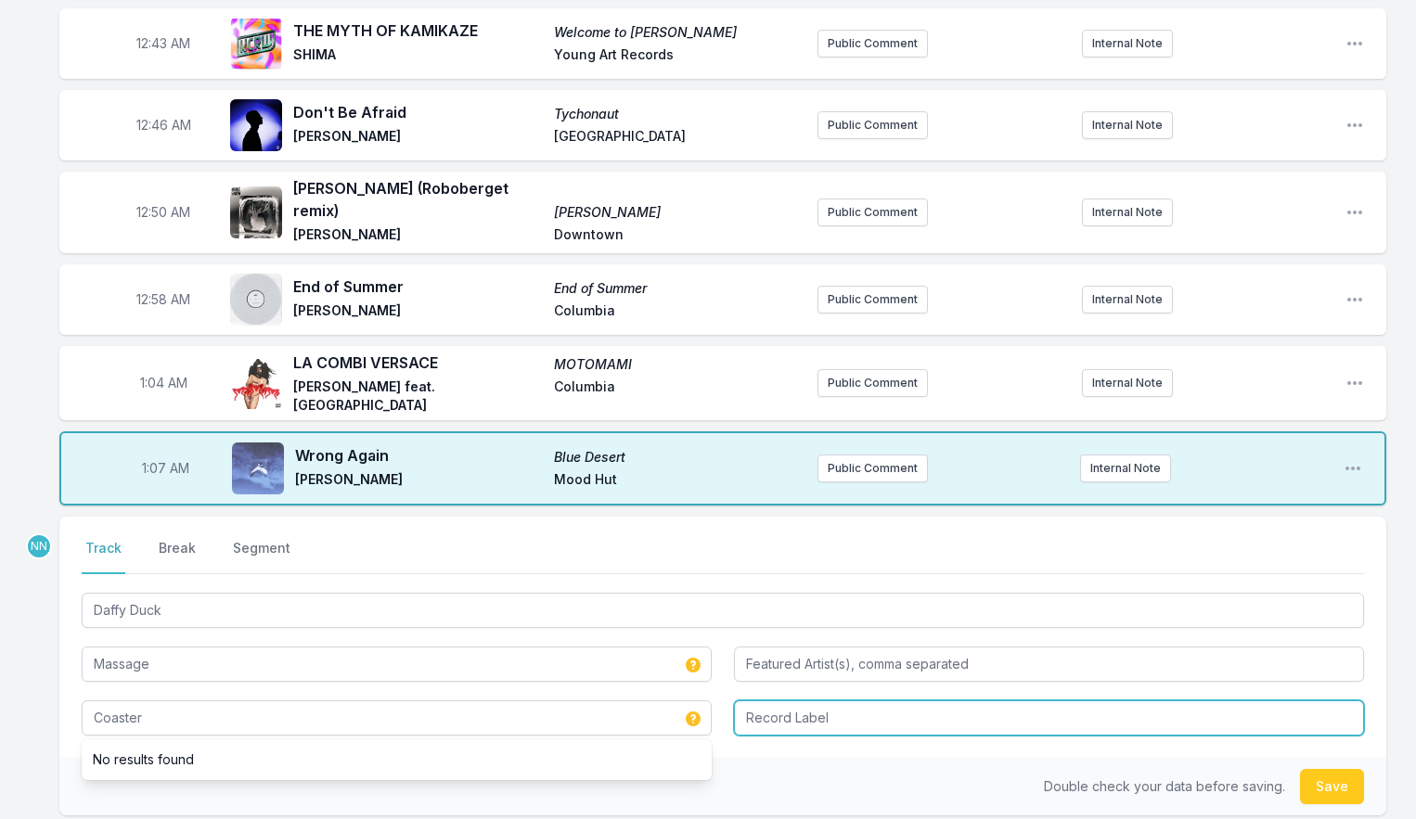
type input "Coaster"
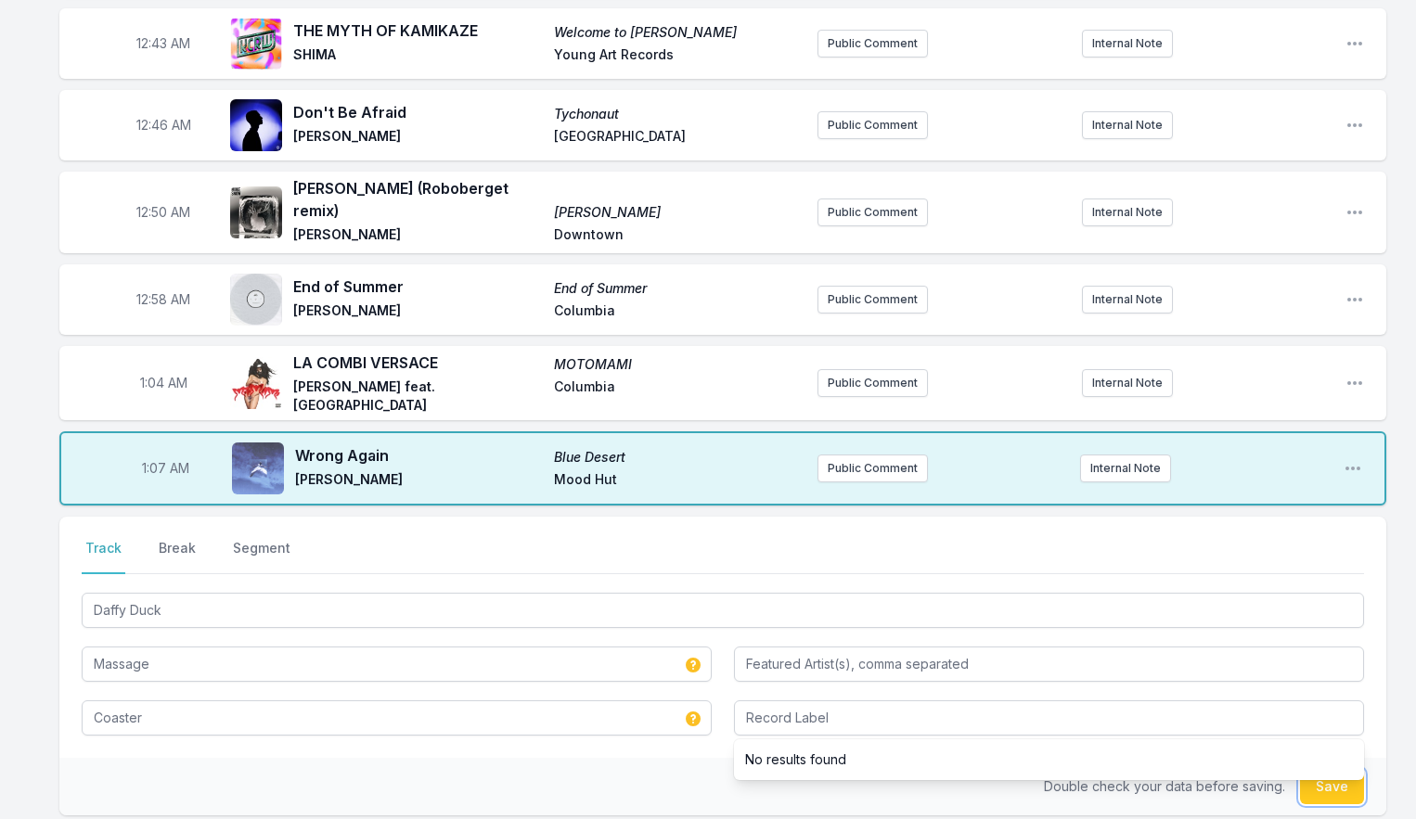
click at [1303, 779] on button "Save" at bounding box center [1332, 786] width 64 height 35
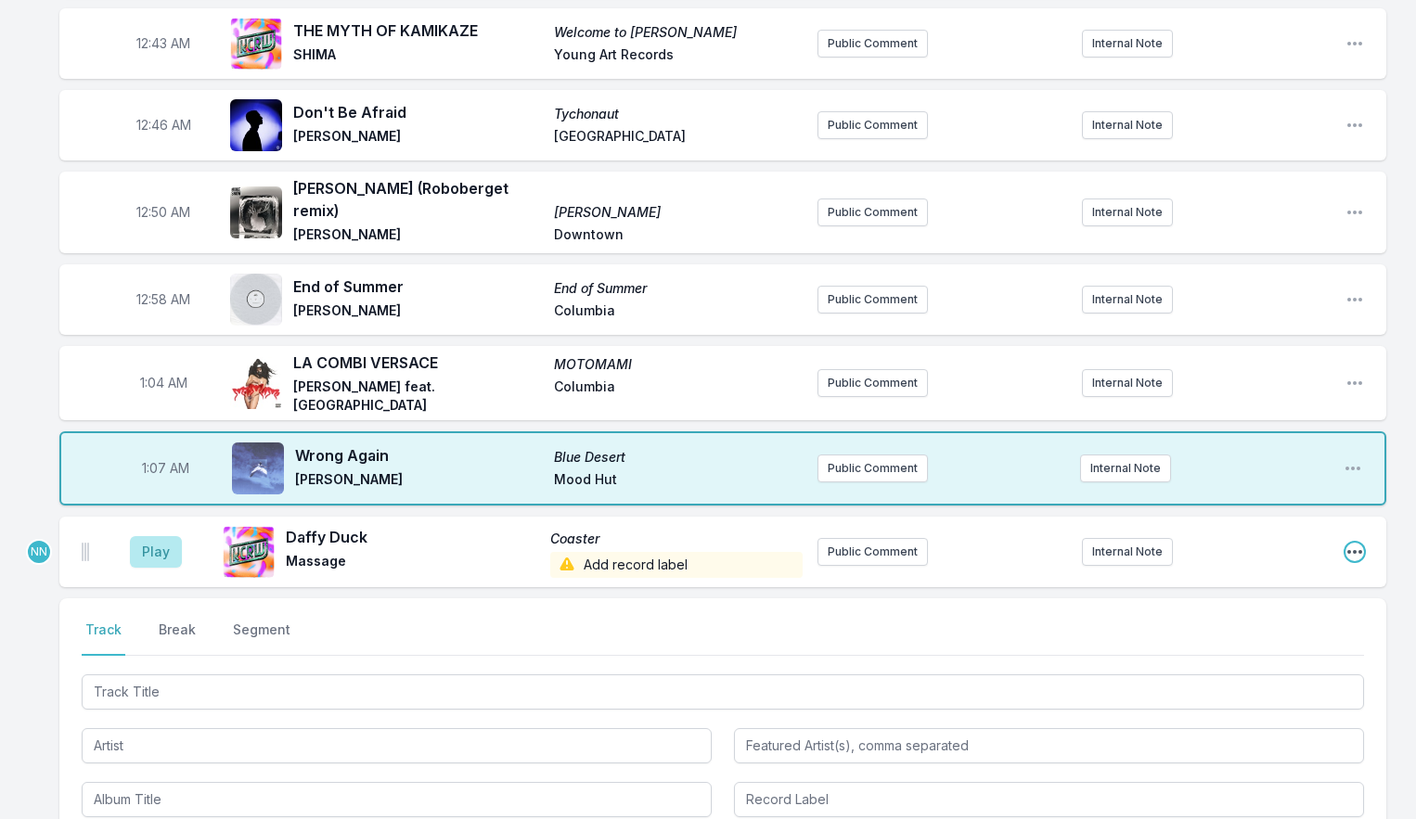
click at [1358, 543] on icon "Open playlist item options" at bounding box center [1354, 552] width 19 height 19
click at [1278, 606] on button "Edit Track Details" at bounding box center [1260, 622] width 208 height 33
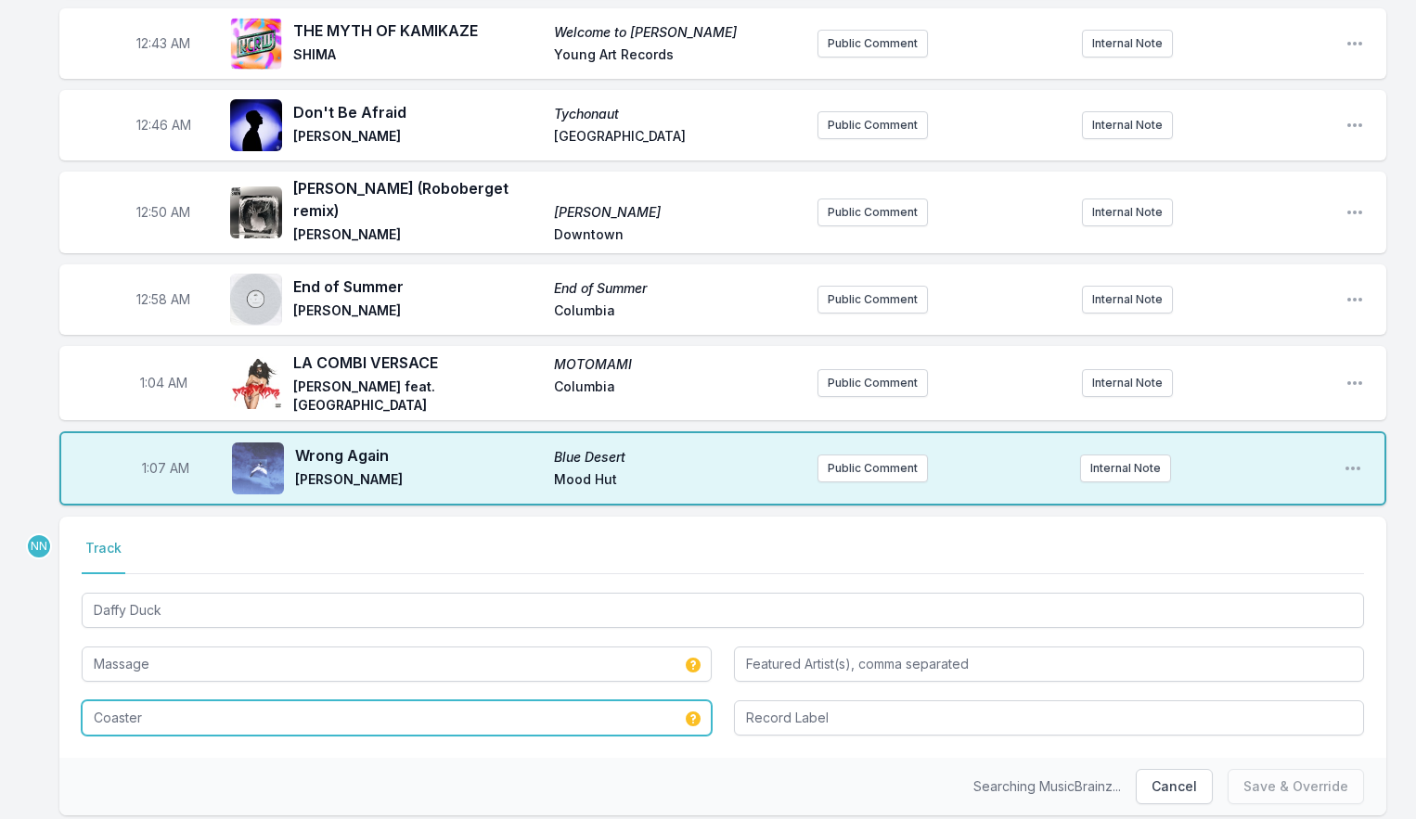
click at [392, 700] on input "Coaster" at bounding box center [397, 717] width 630 height 35
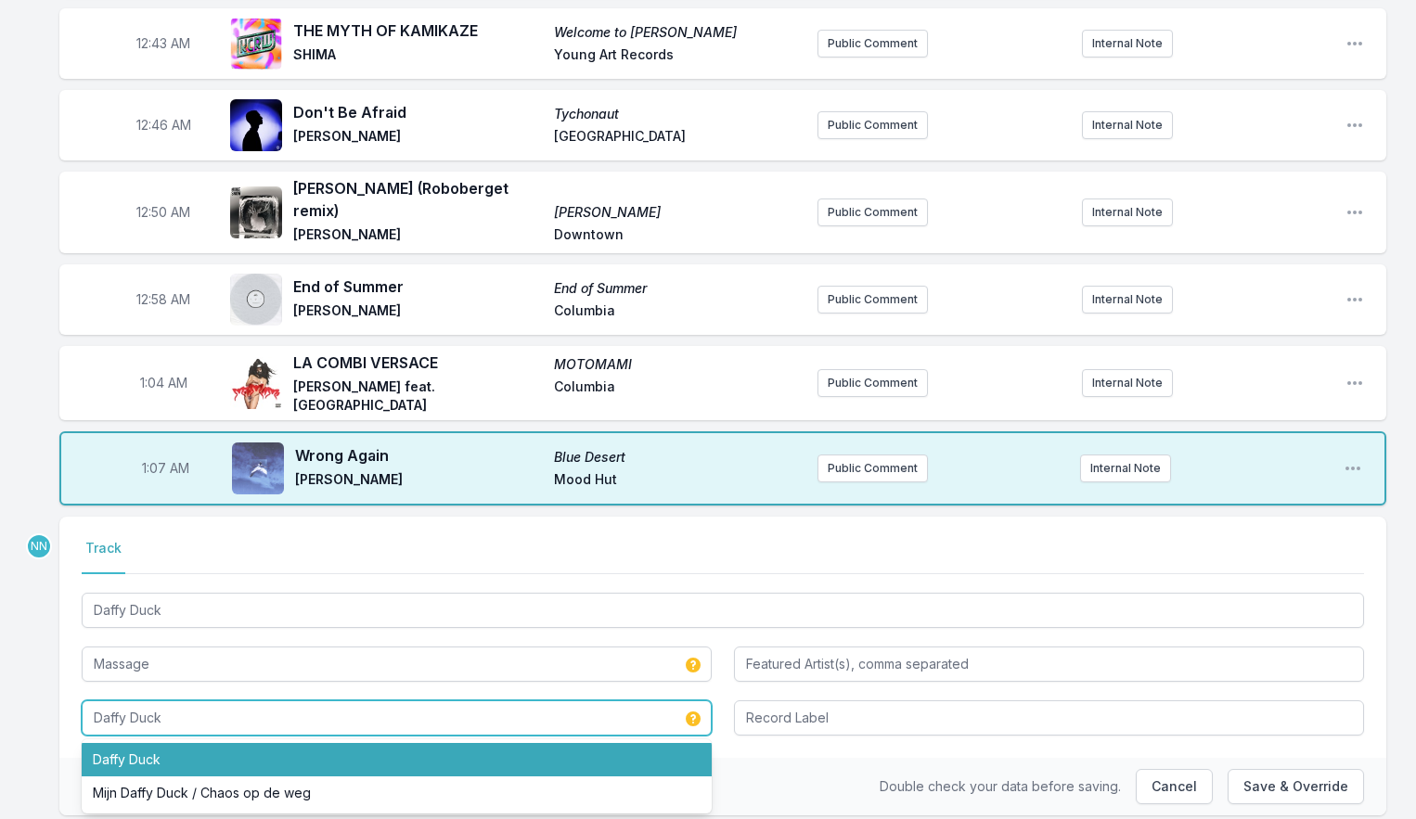
click at [346, 751] on li "Daffy Duck" at bounding box center [397, 759] width 630 height 33
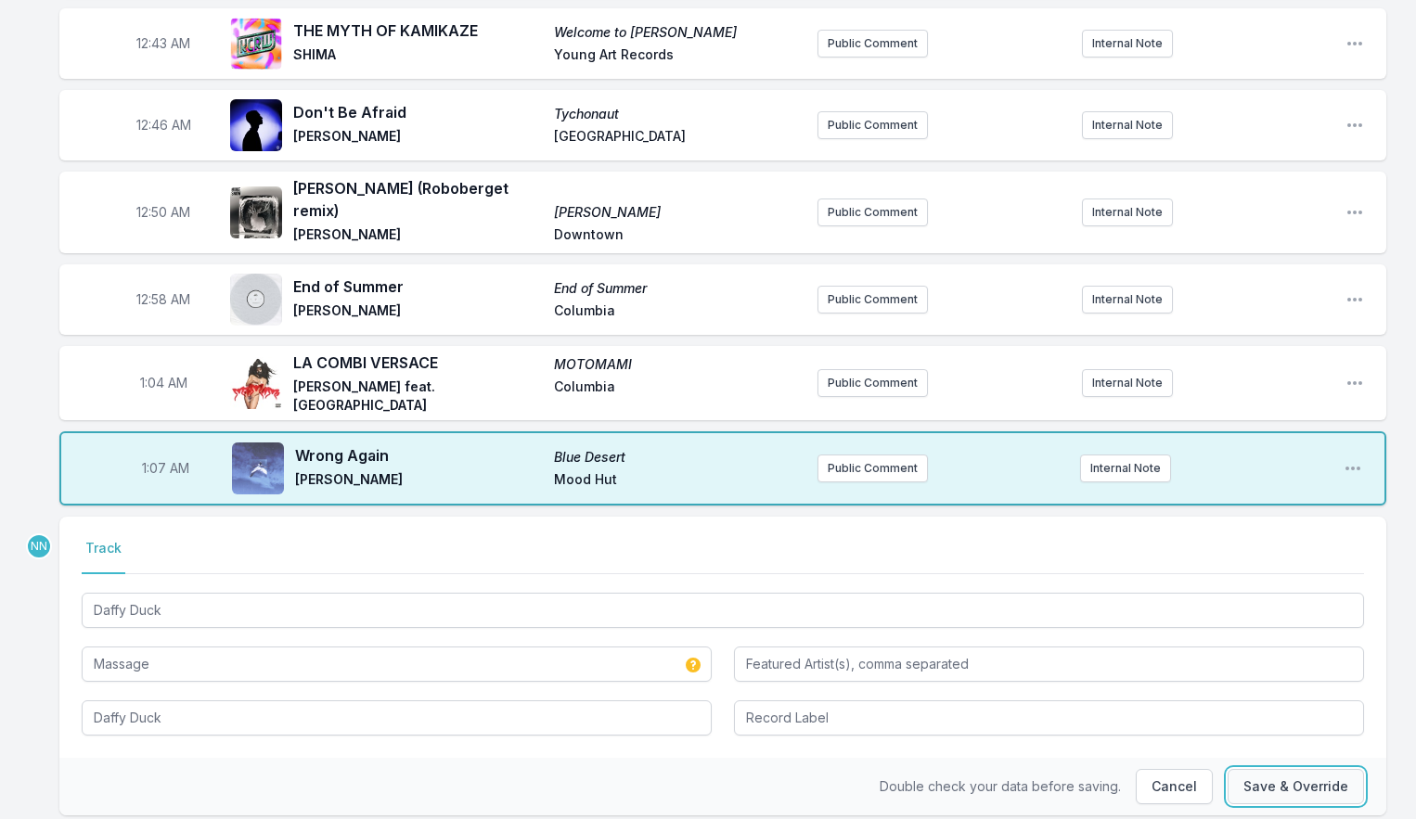
click at [1277, 769] on button "Save & Override" at bounding box center [1295, 786] width 136 height 35
type input "Coaster"
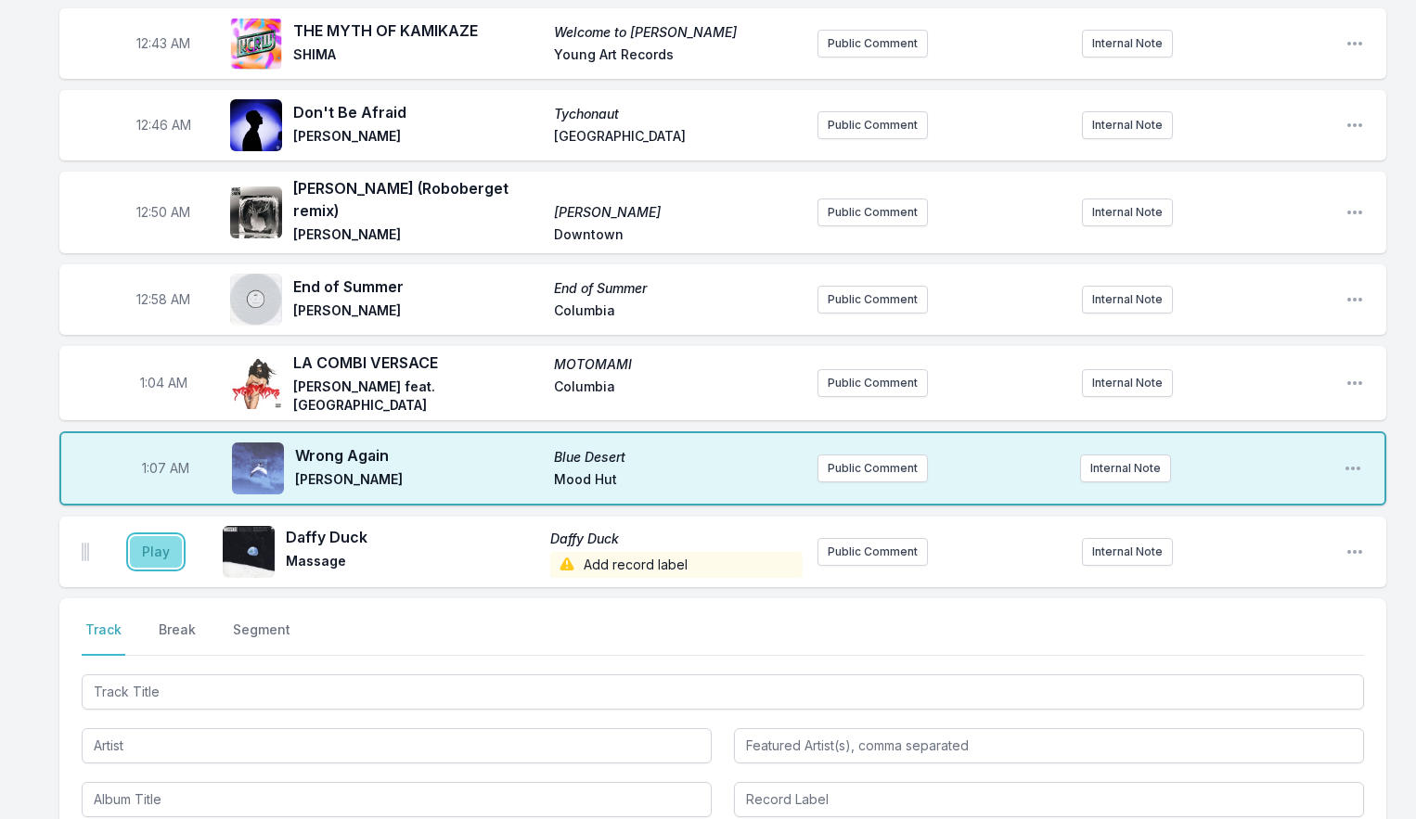
click at [153, 540] on button "Play" at bounding box center [156, 552] width 52 height 32
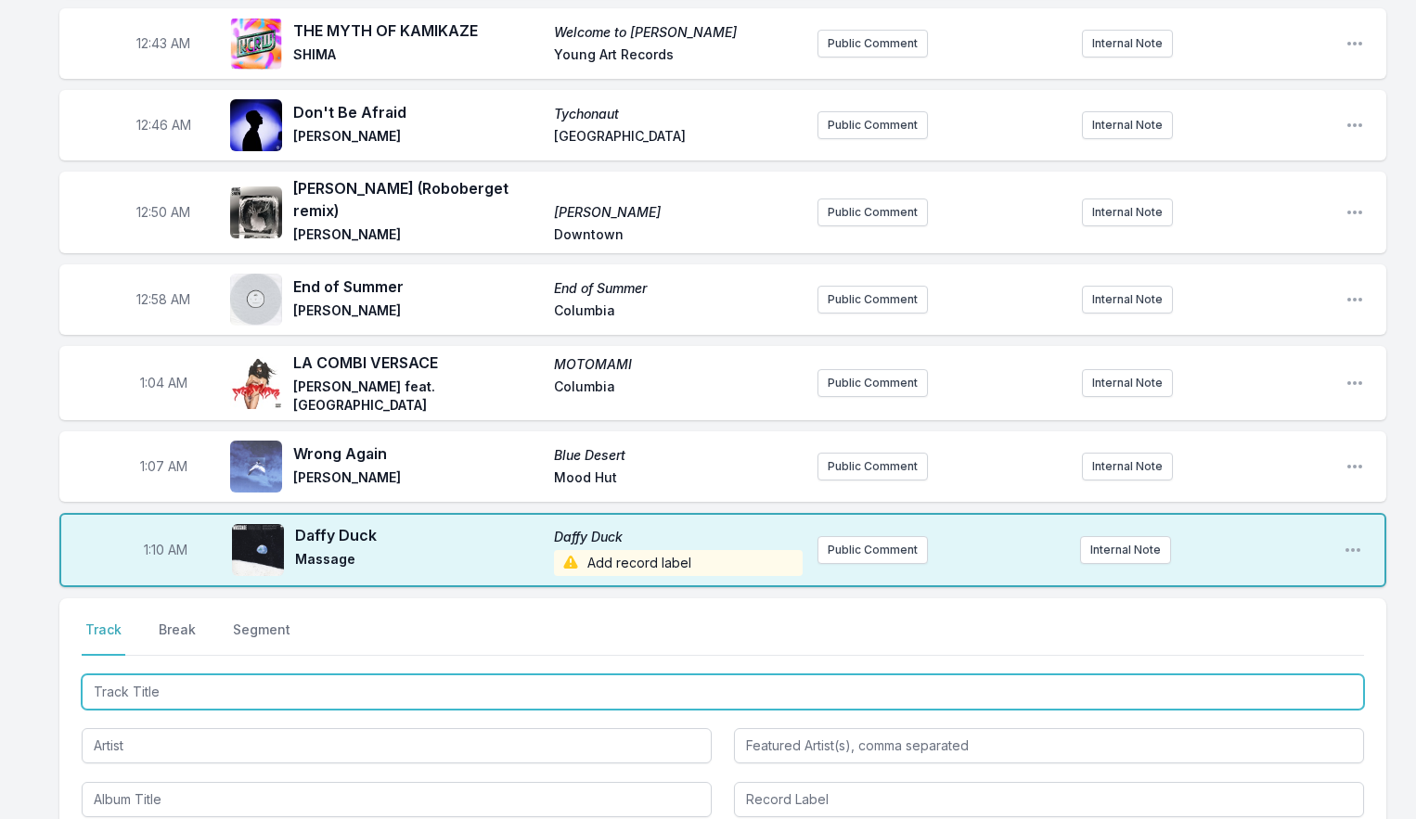
click at [164, 674] on input "Track Title" at bounding box center [723, 691] width 1282 height 35
type input "A Murder of One"
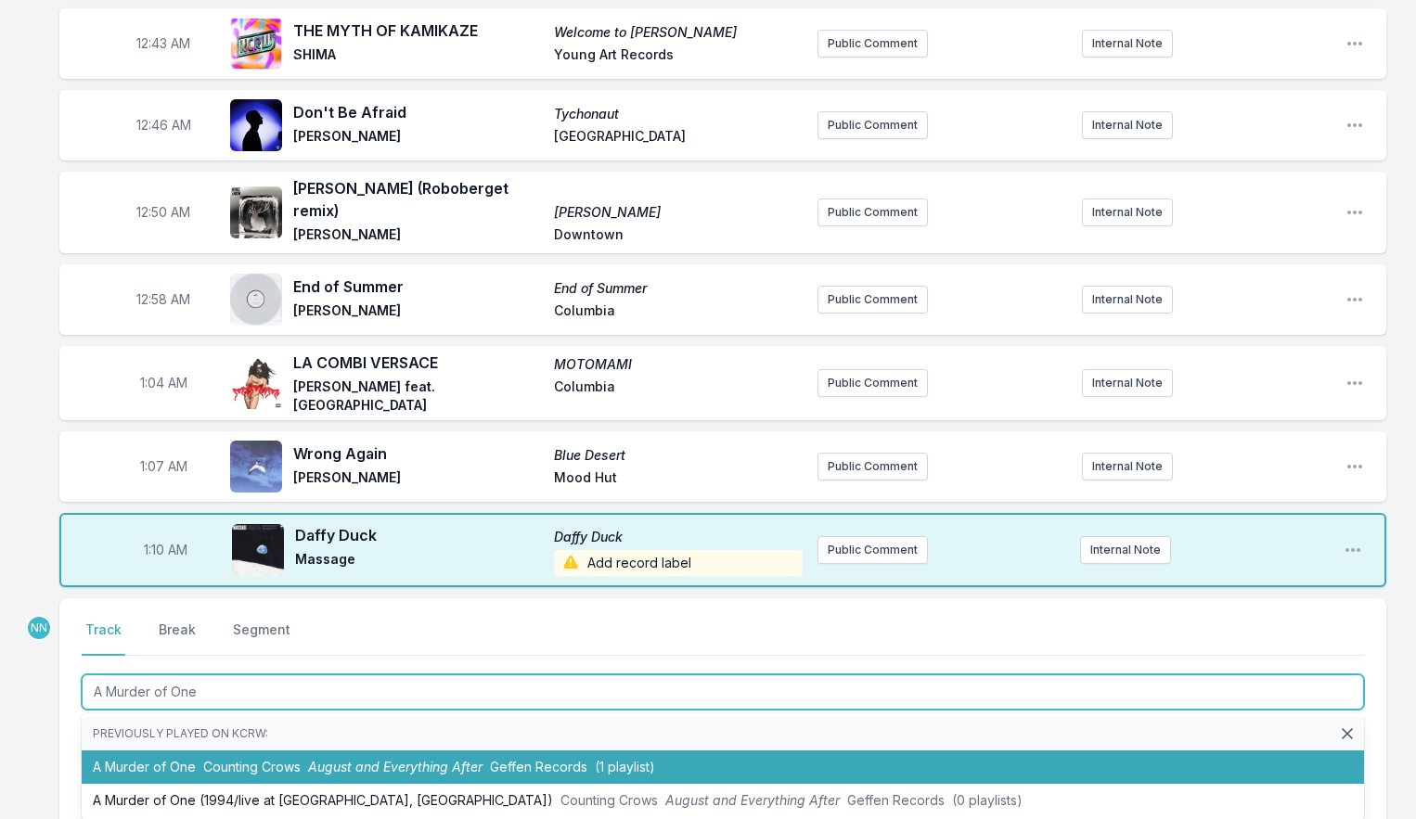
click at [205, 759] on span "Counting Crows" at bounding box center [251, 767] width 97 height 16
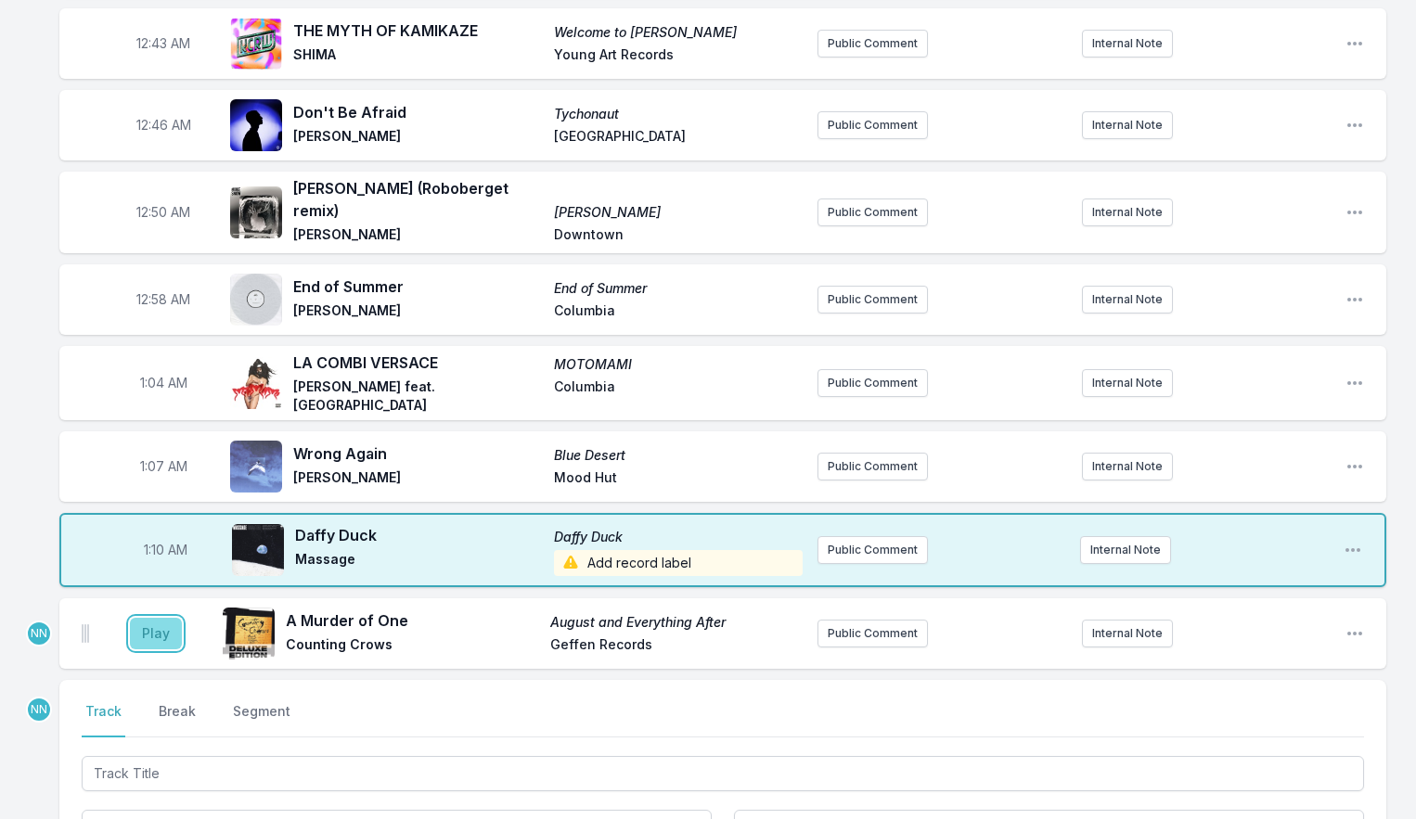
click at [152, 621] on button "Play" at bounding box center [156, 634] width 52 height 32
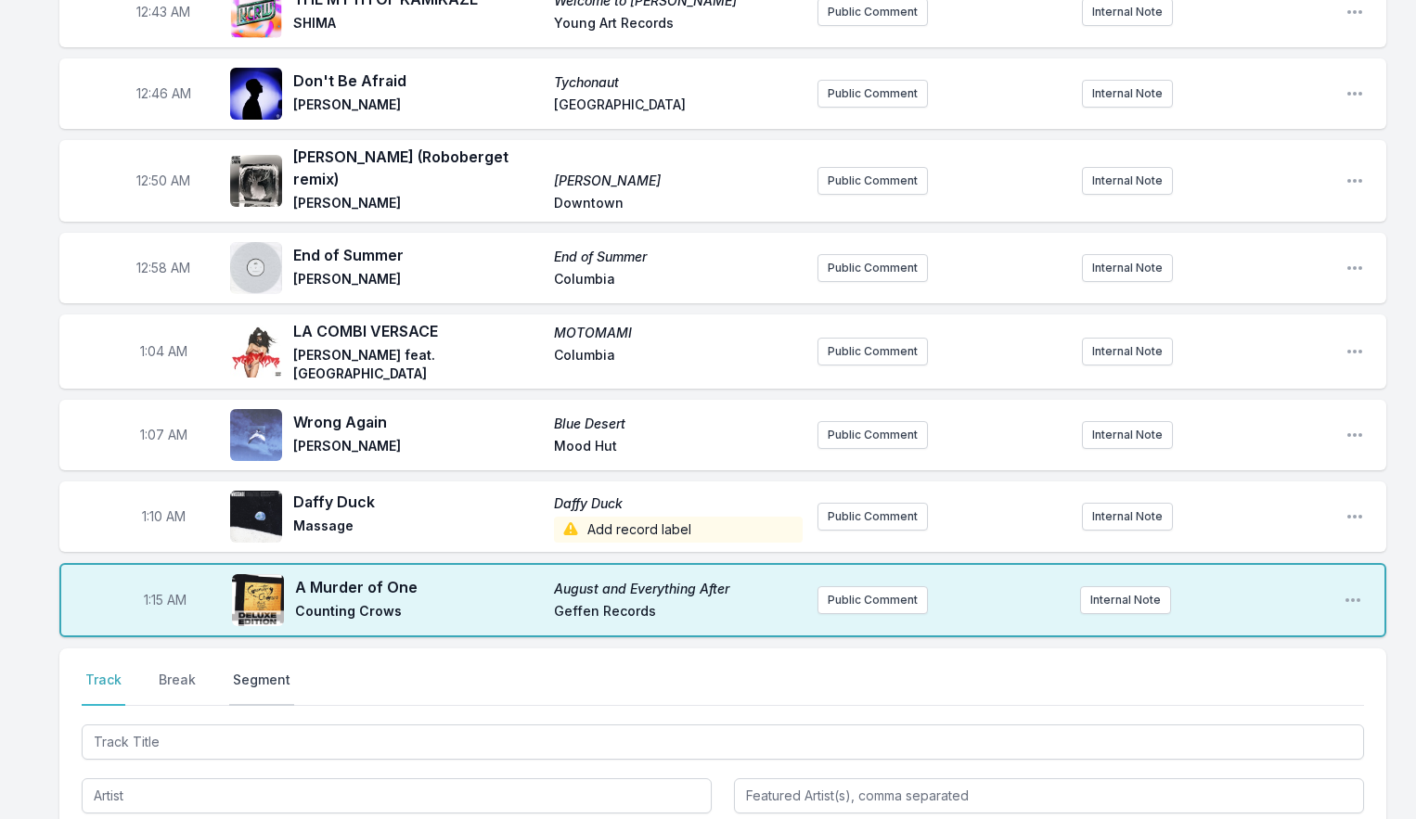
scroll to position [1101, 0]
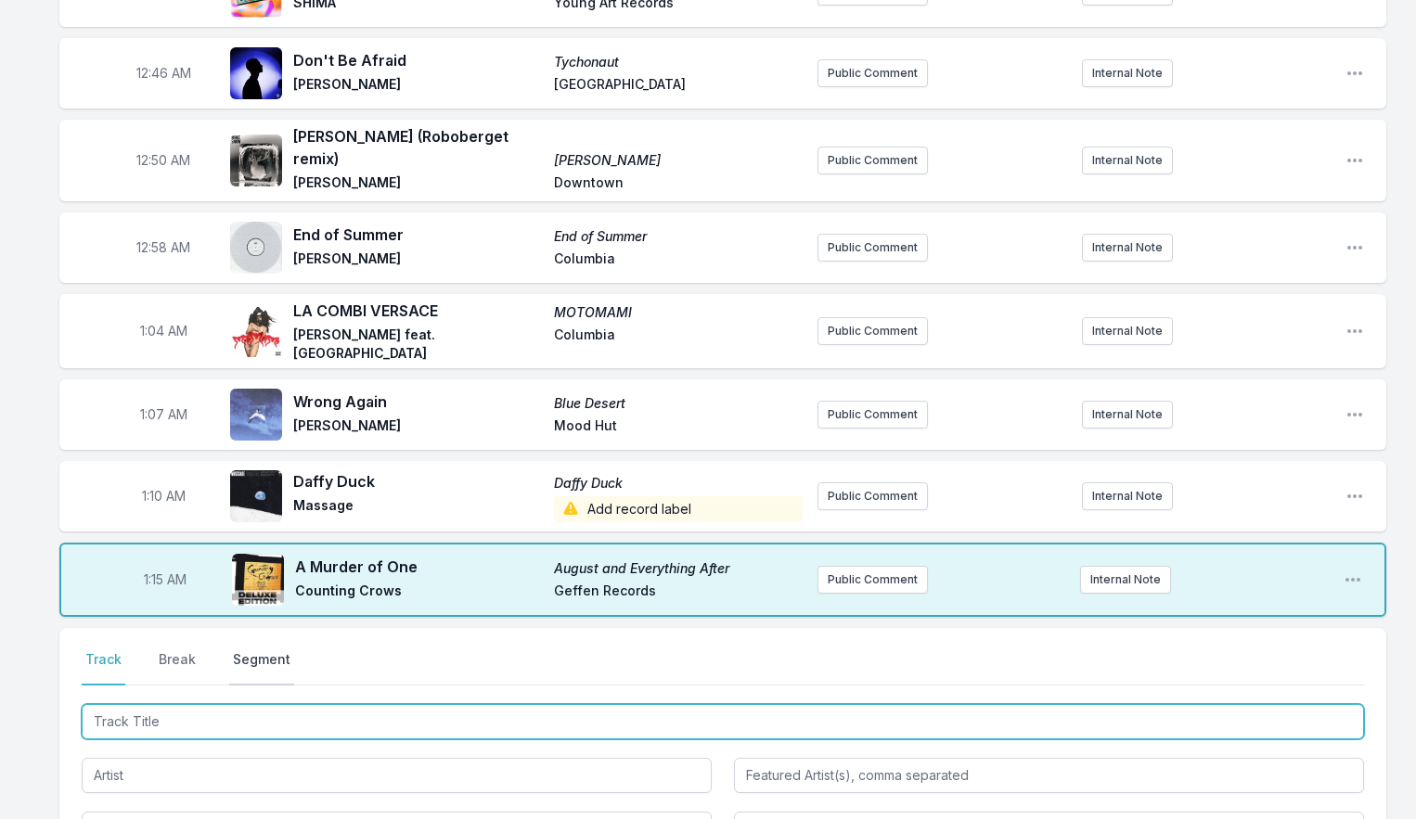
drag, startPoint x: 169, startPoint y: 701, endPoint x: 265, endPoint y: 640, distance: 114.3
click at [169, 704] on input "Track Title" at bounding box center [723, 721] width 1282 height 35
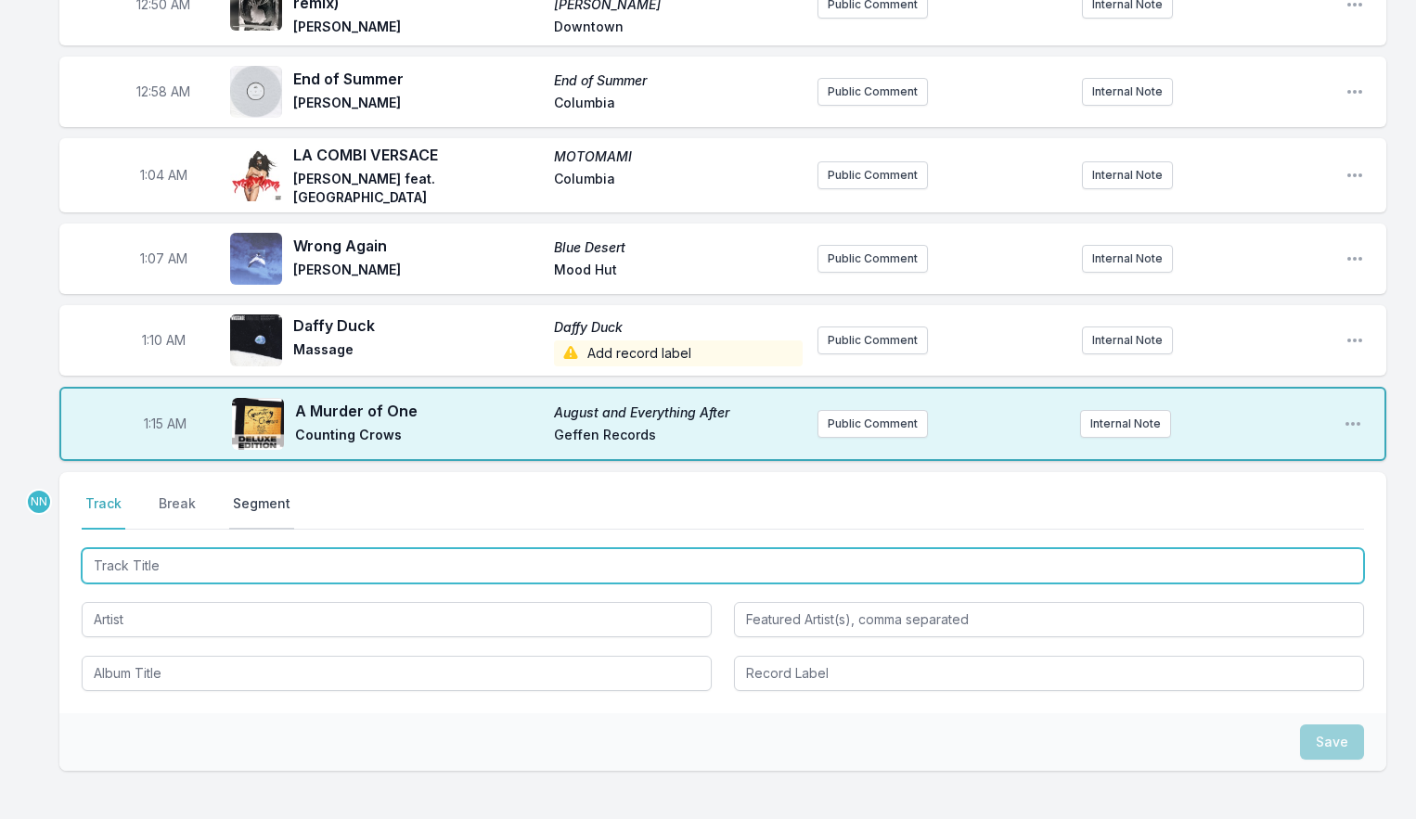
scroll to position [1260, 0]
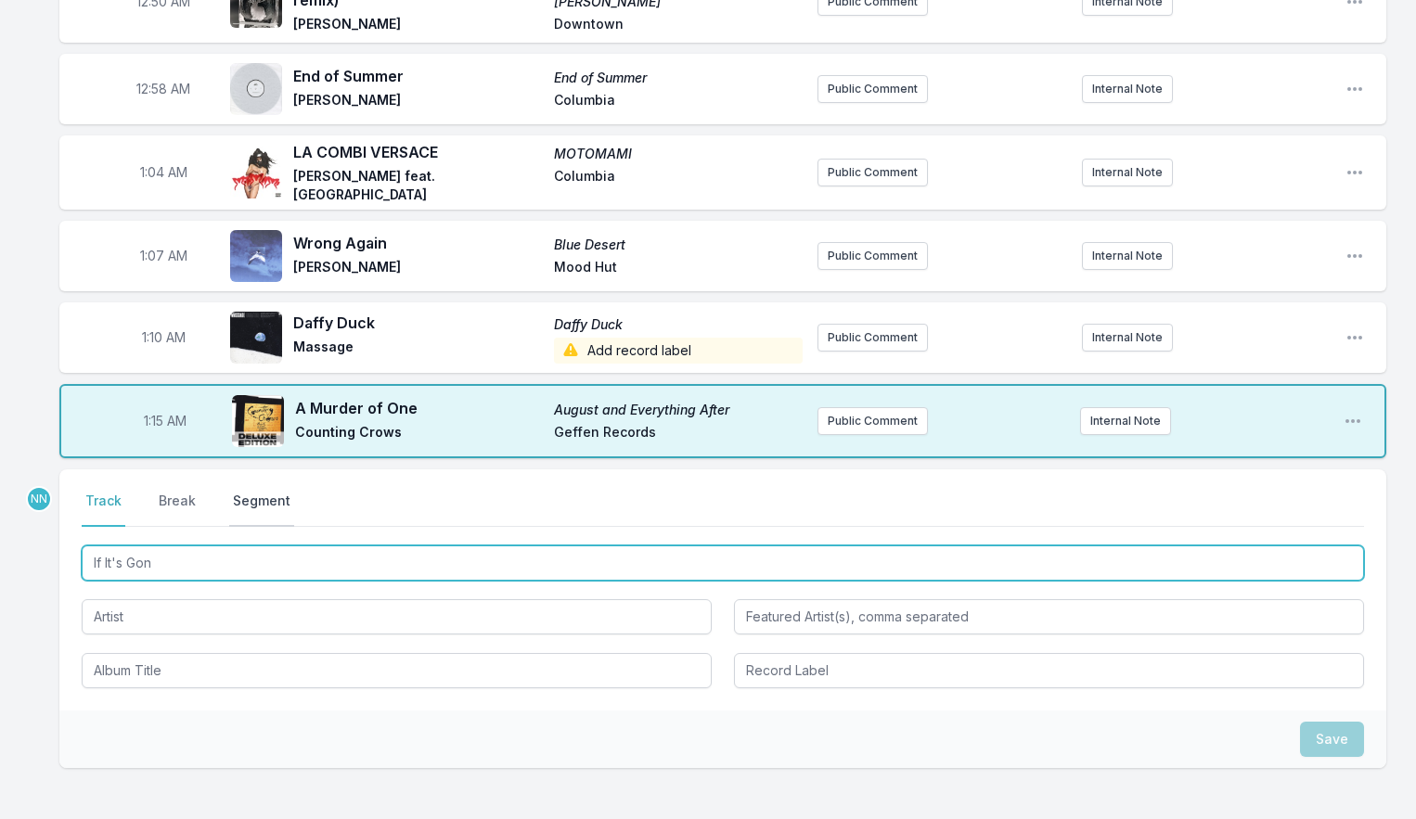
type input "If It's Gone"
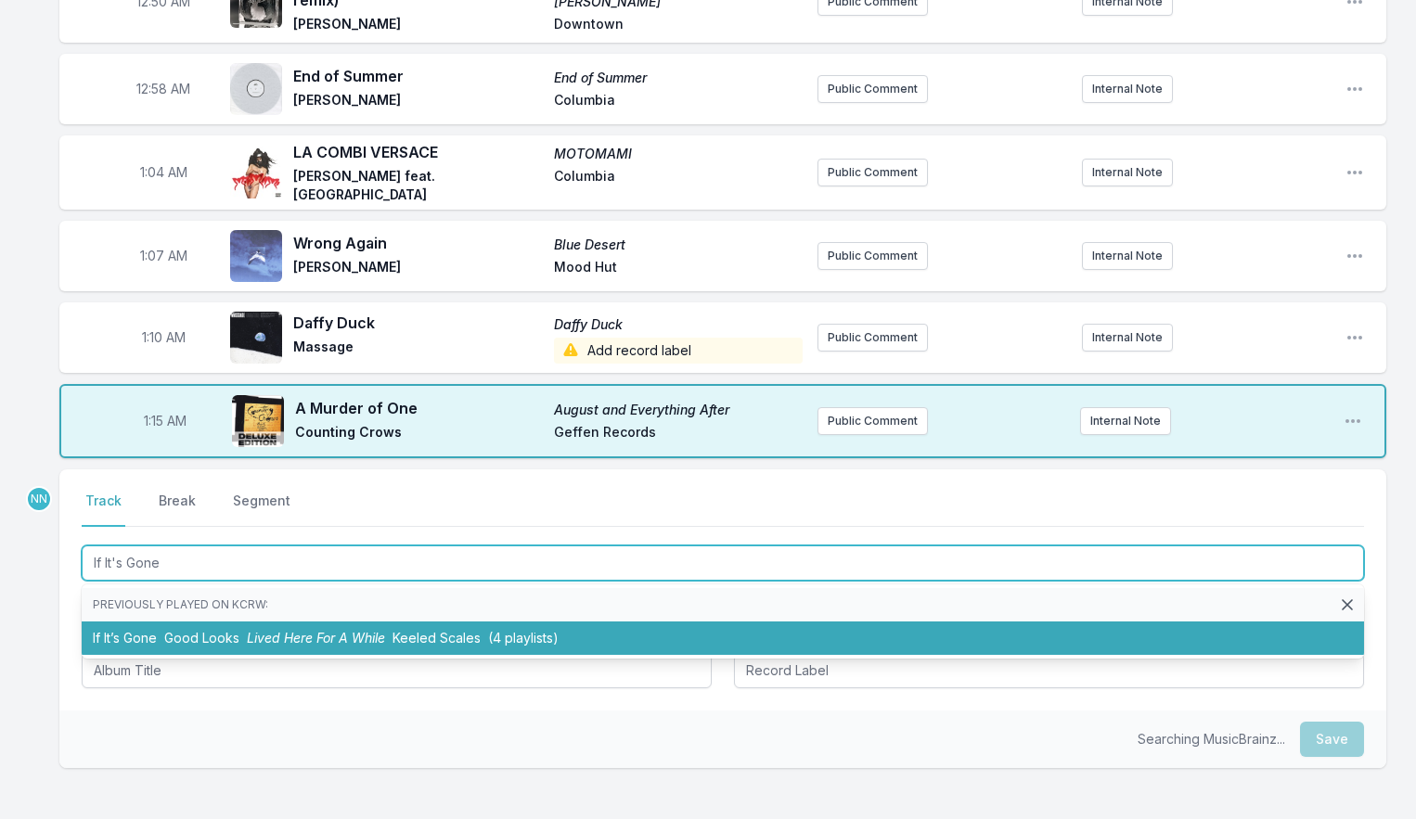
click at [232, 631] on li "If It’s Gone Good Looks Lived Here For A While Keeled Scales (4 playlists)" at bounding box center [723, 638] width 1282 height 33
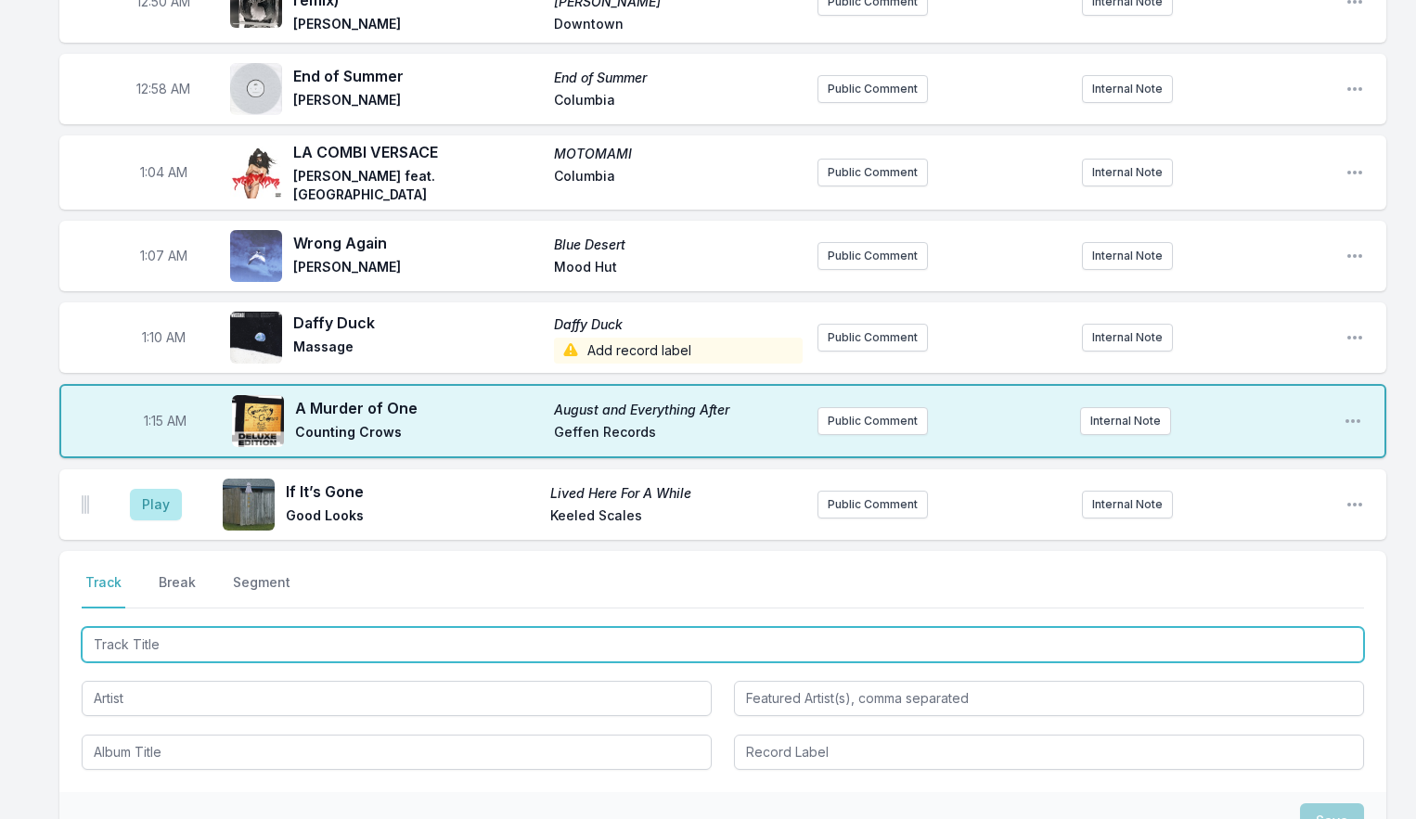
click at [179, 635] on input "Track Title" at bounding box center [723, 644] width 1282 height 35
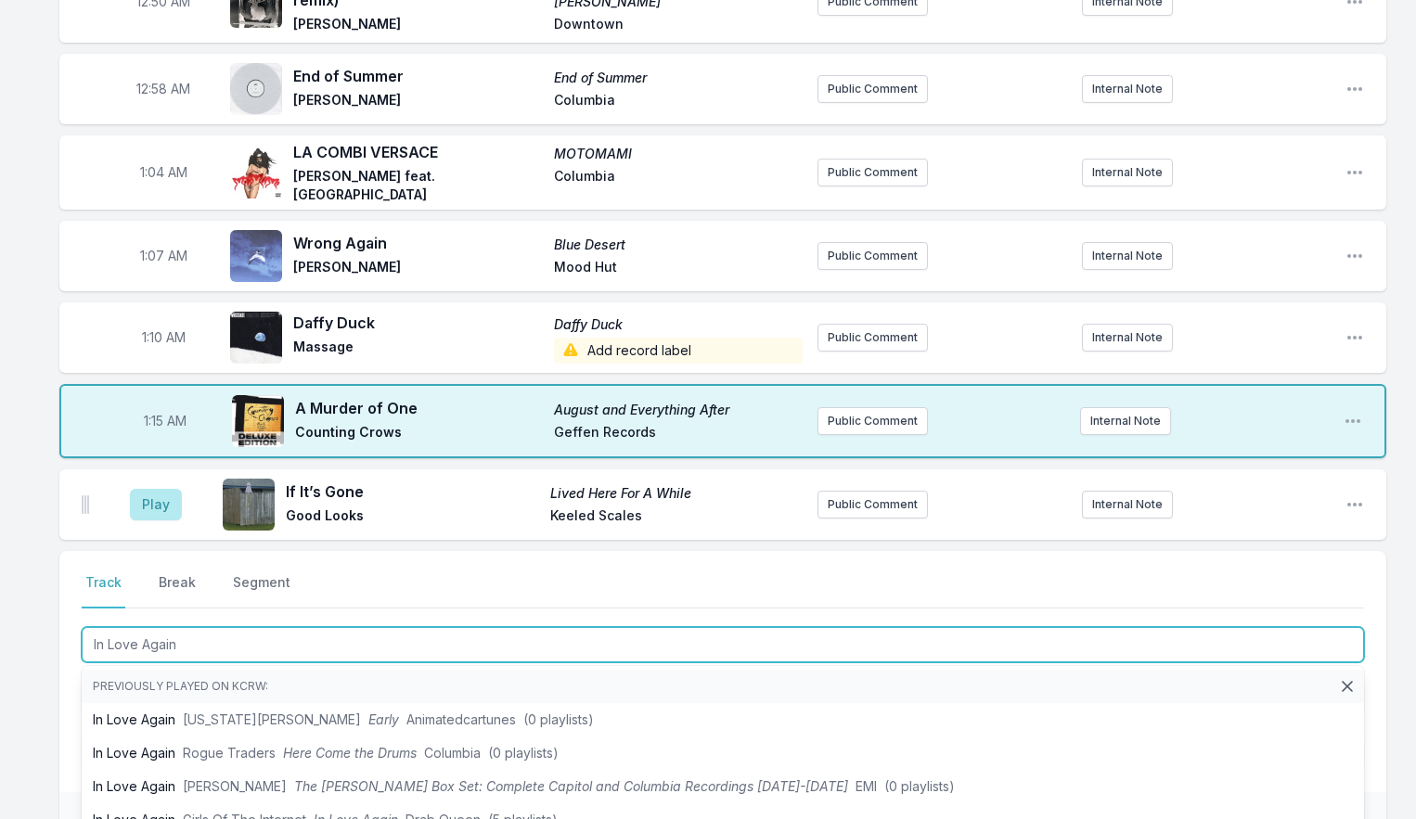
type input "In Love Again"
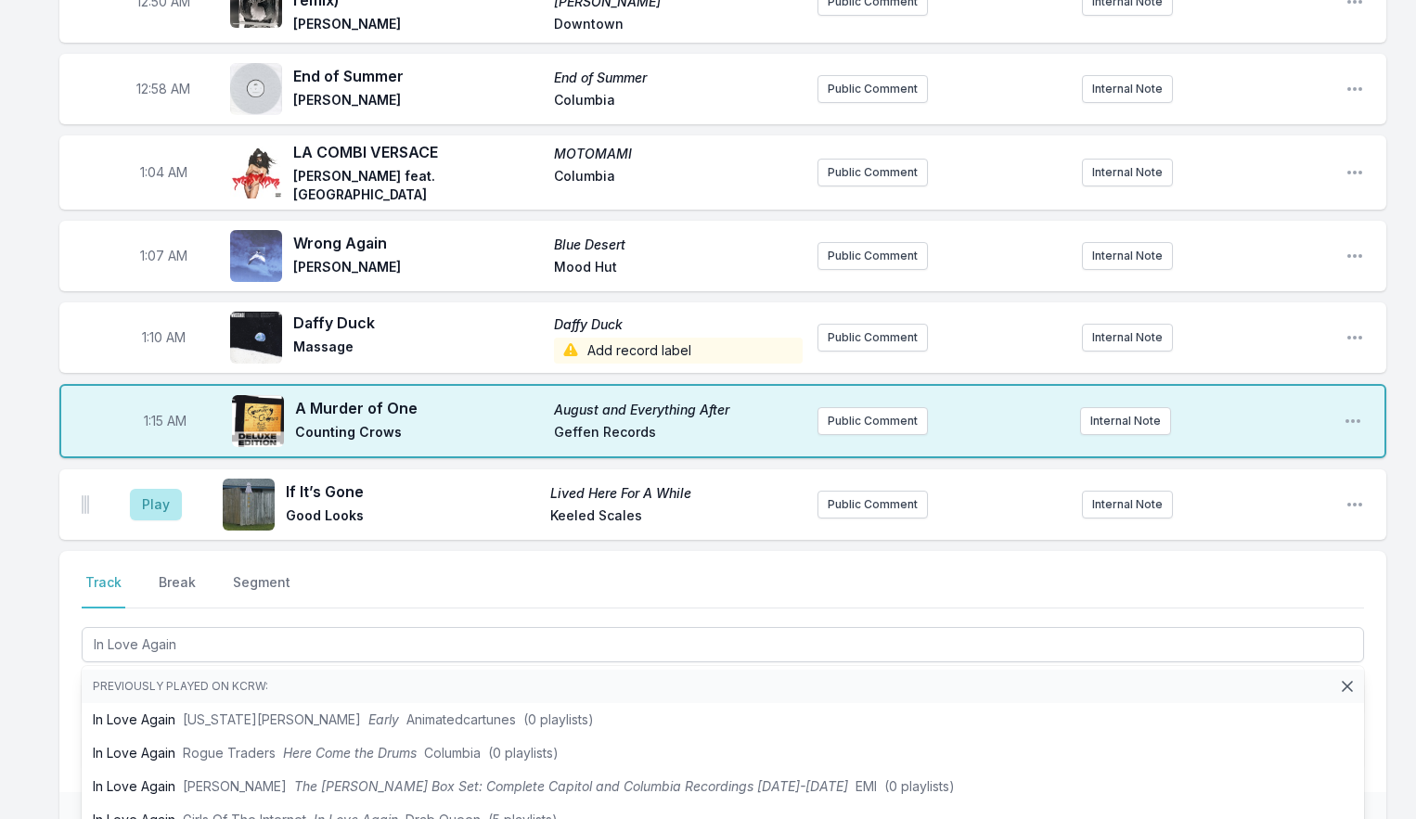
drag, startPoint x: 53, startPoint y: 702, endPoint x: 100, endPoint y: 696, distance: 47.8
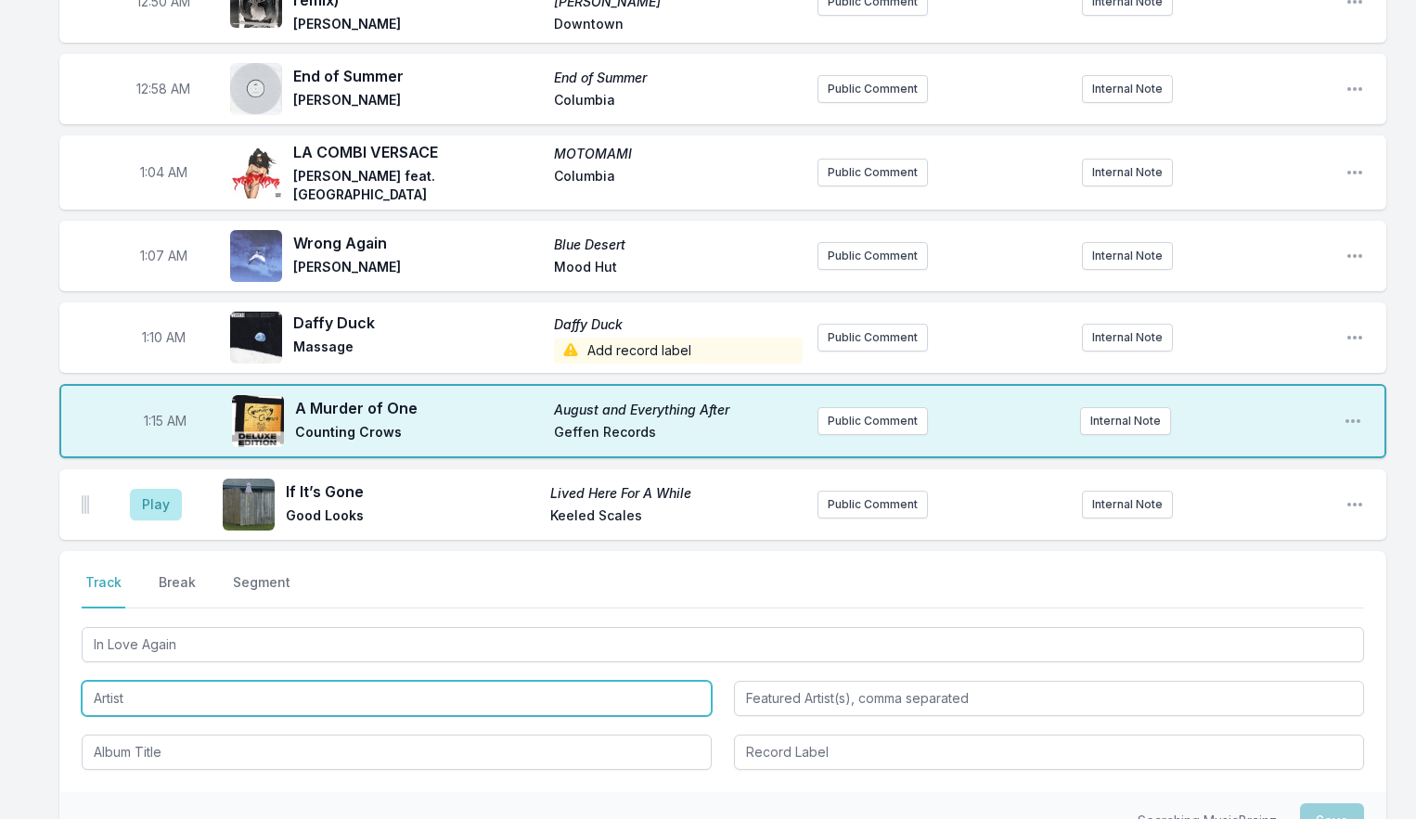
click at [124, 692] on input "Artist" at bounding box center [397, 698] width 630 height 35
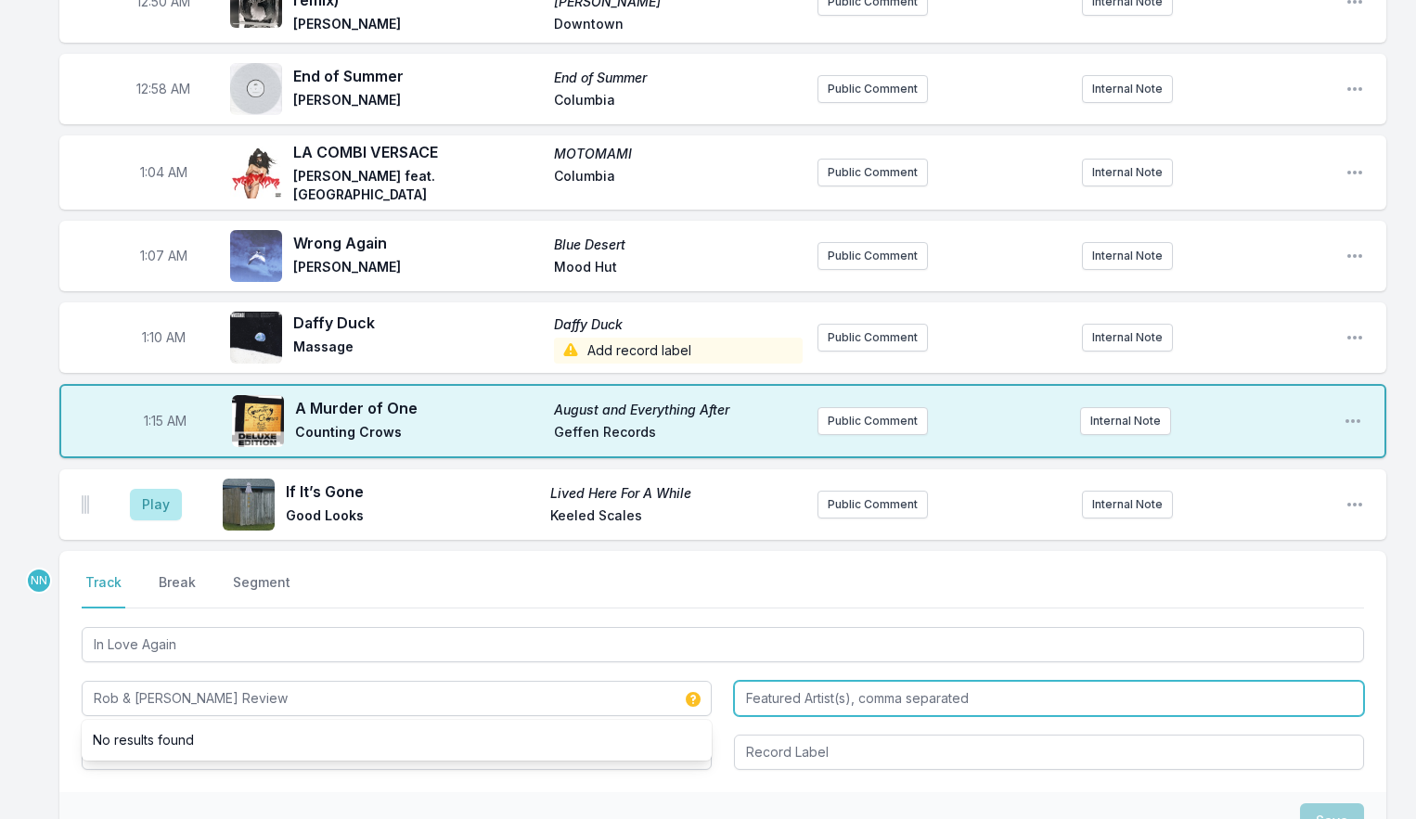
type input "Rob & [PERSON_NAME] Review"
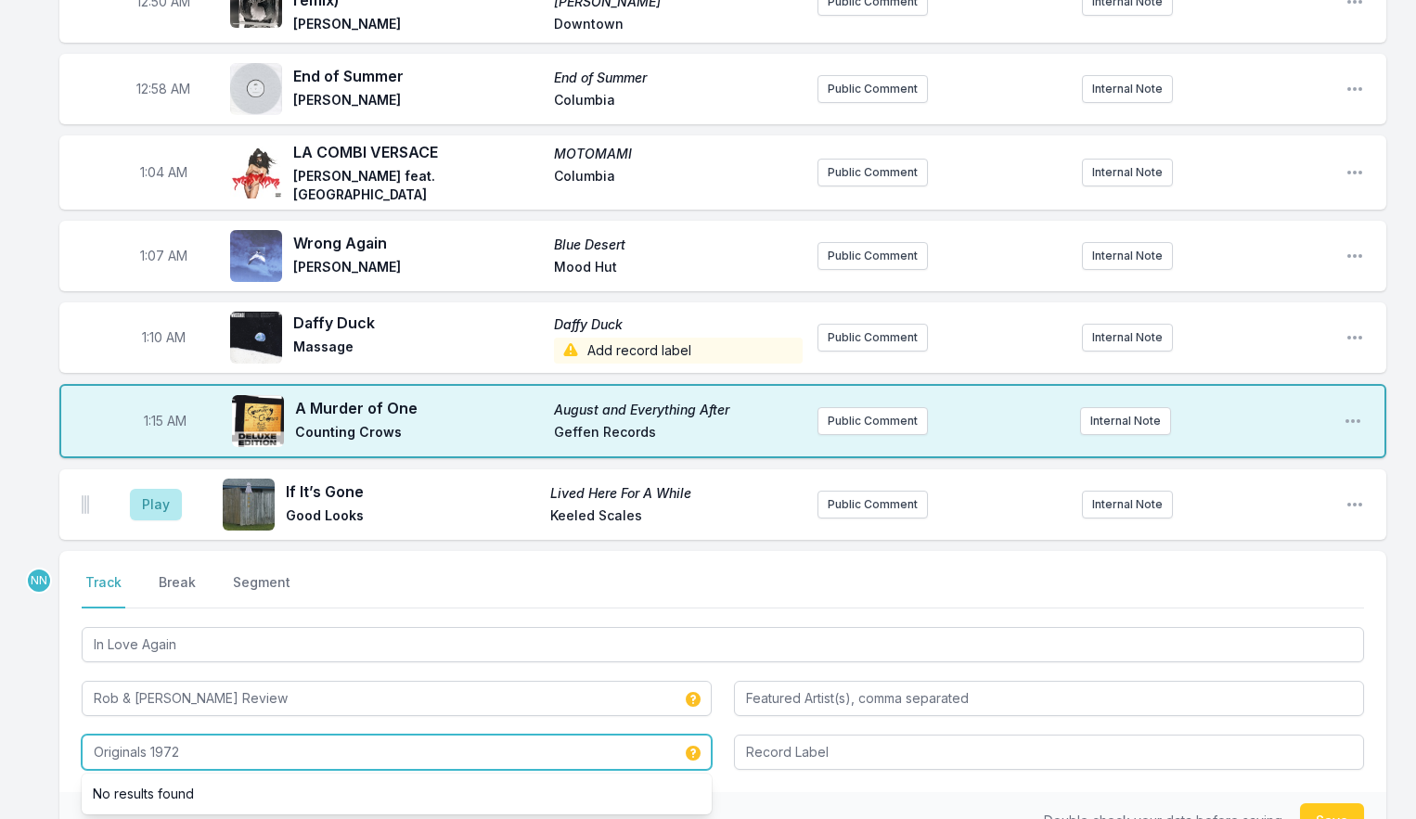
type input "Originals 1972"
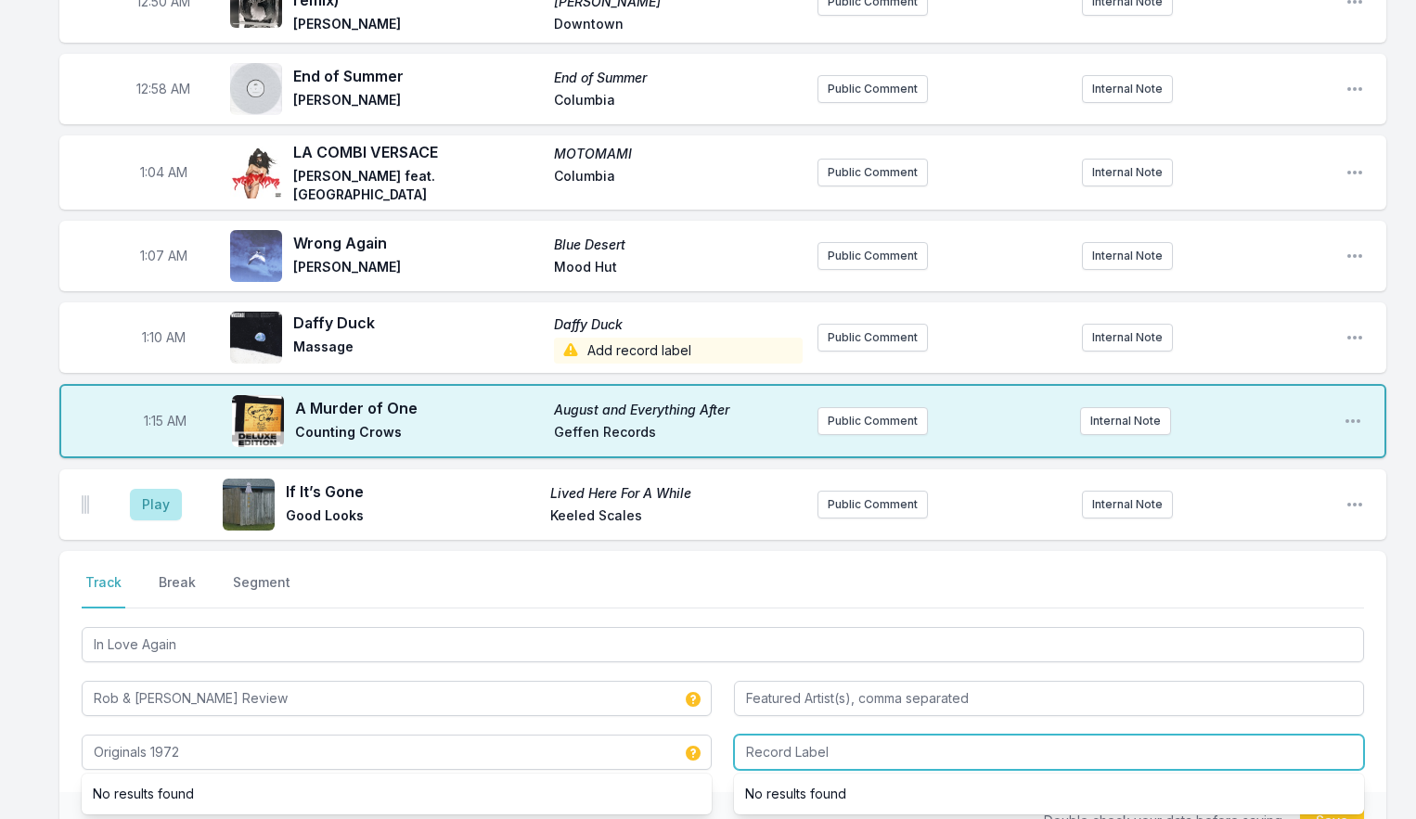
click at [757, 739] on input "Record Label" at bounding box center [1049, 752] width 630 height 35
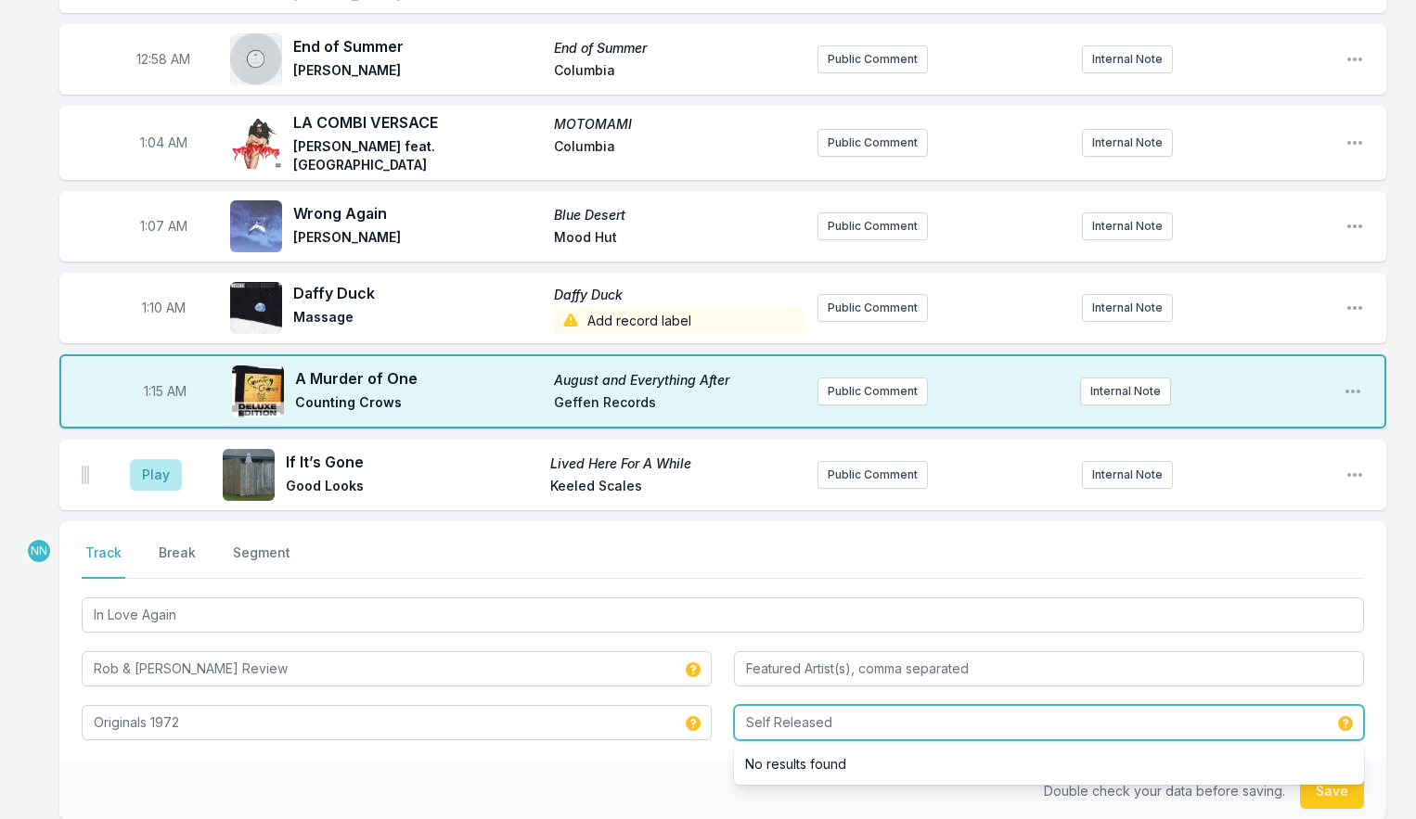
scroll to position [1289, 0]
type input "Self Released"
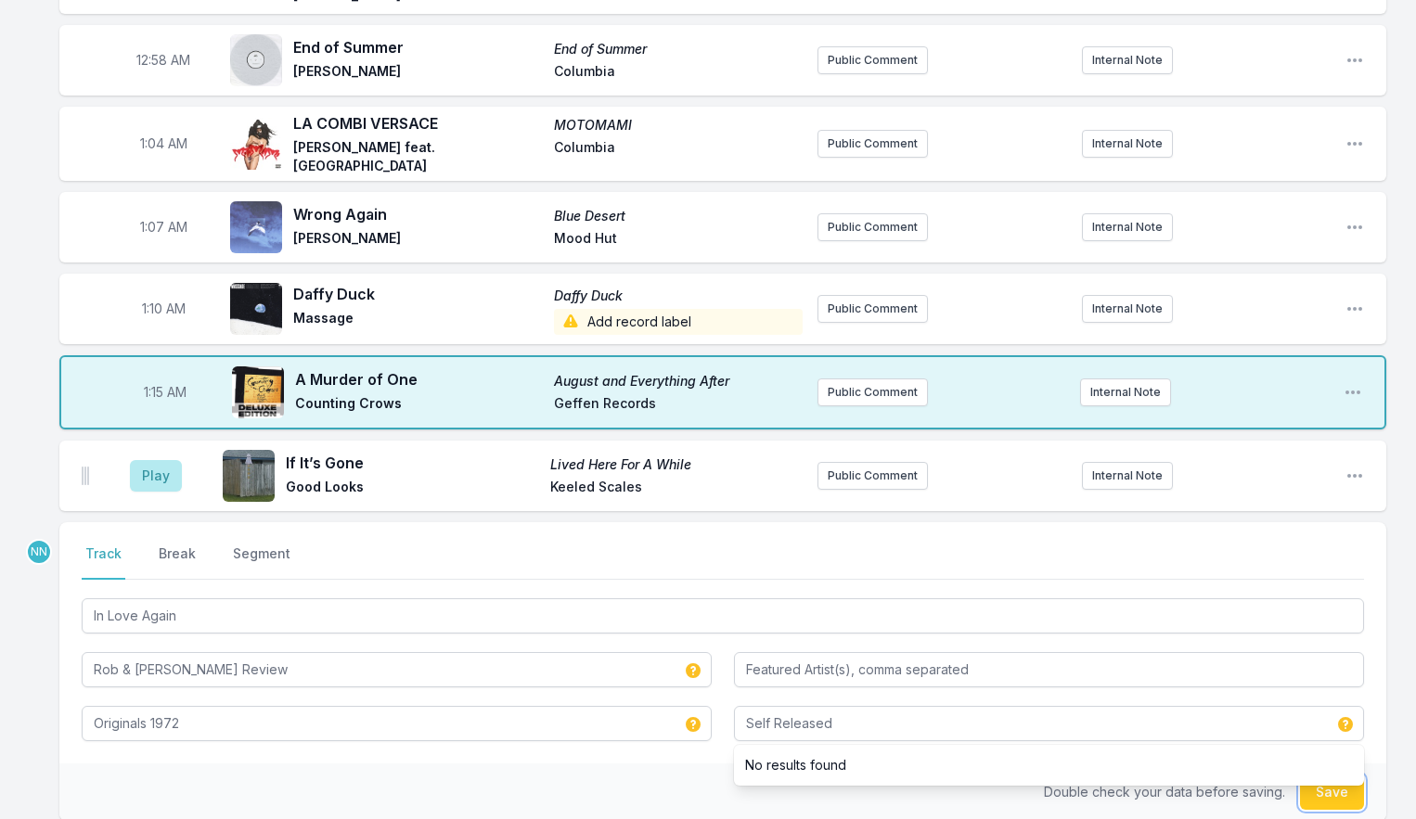
click at [1323, 781] on button "Save" at bounding box center [1332, 792] width 64 height 35
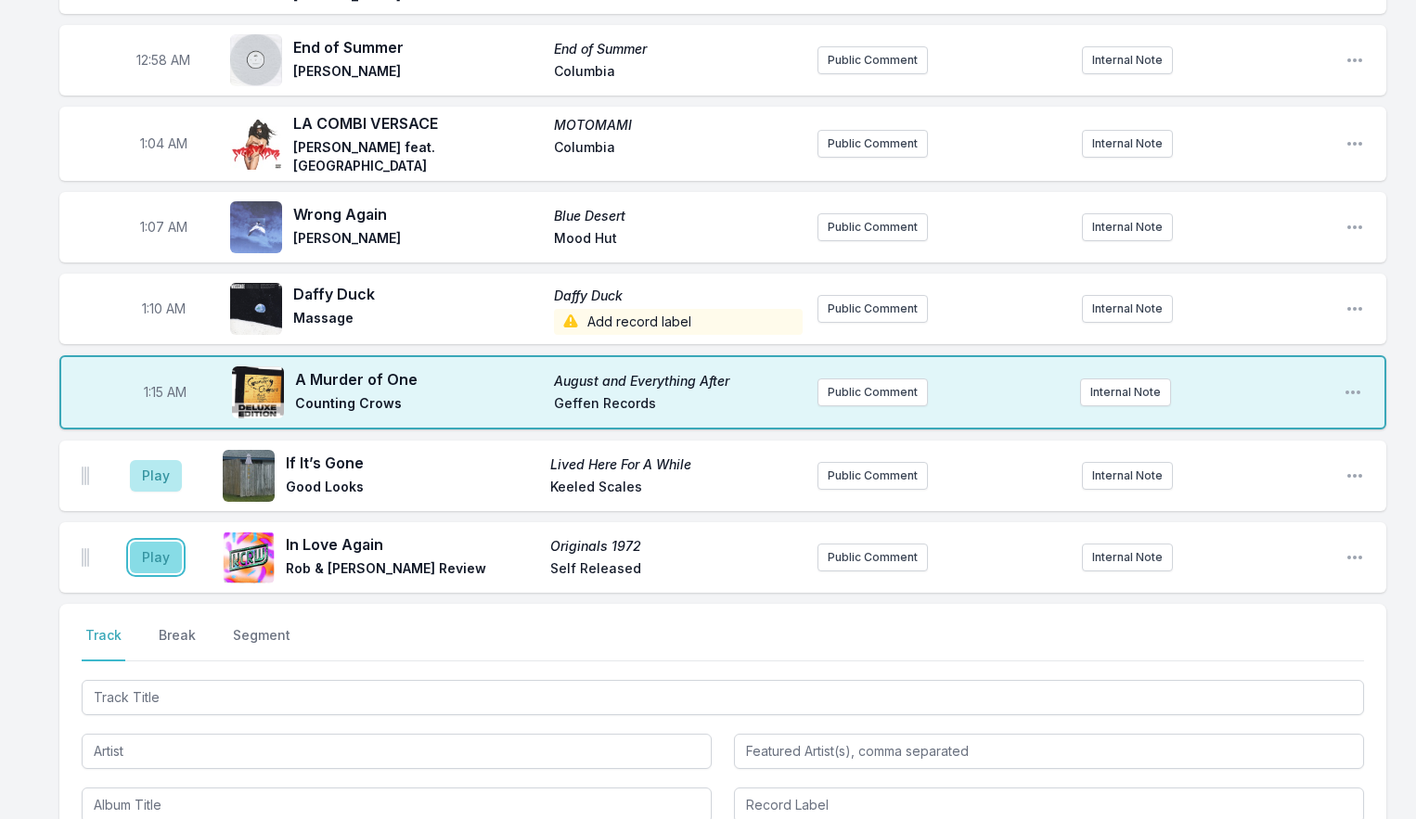
click at [161, 552] on button "Play" at bounding box center [156, 558] width 52 height 32
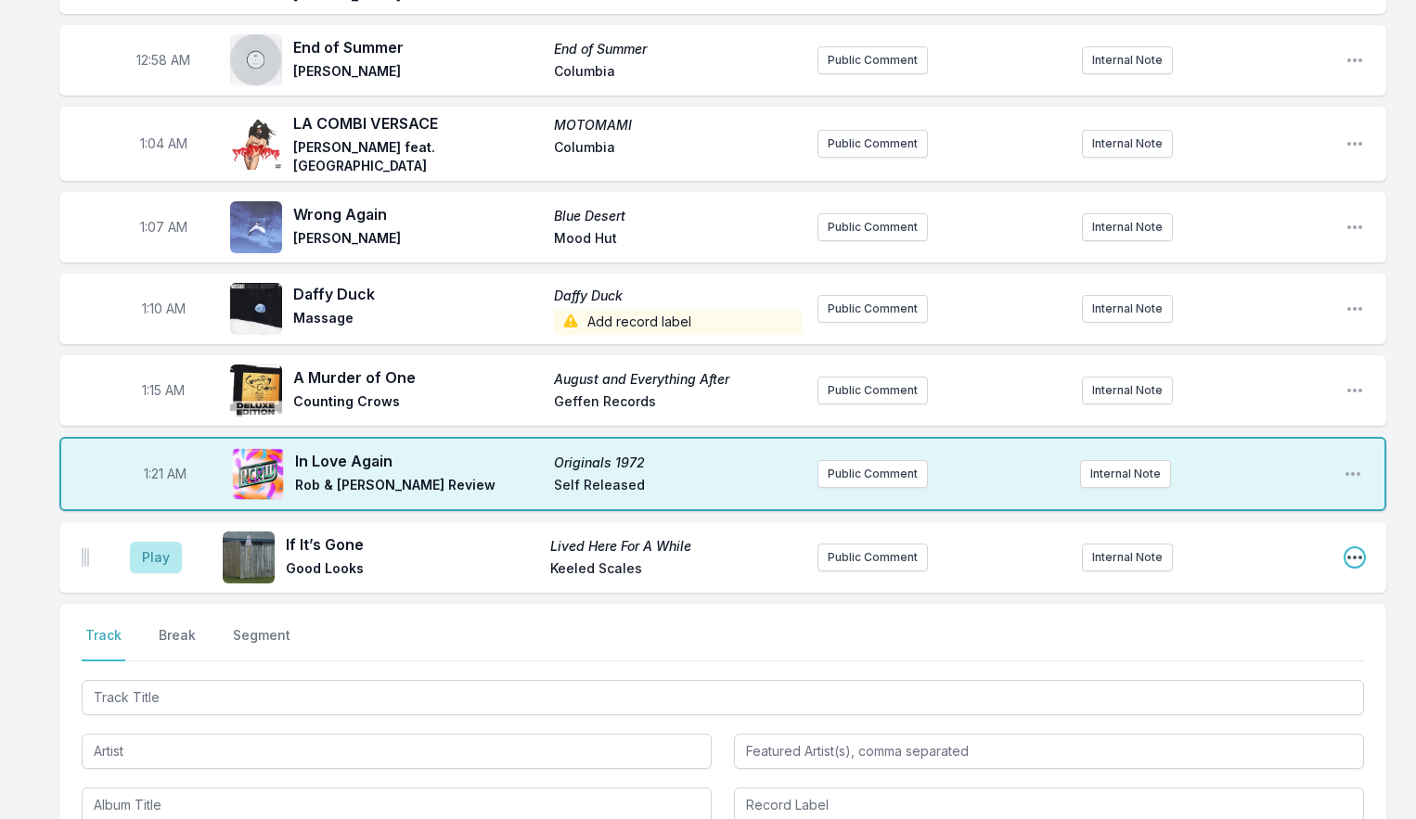
click at [1357, 548] on icon "Open playlist item options" at bounding box center [1354, 557] width 19 height 19
click at [1196, 645] on button "Delete Entry" at bounding box center [1260, 661] width 208 height 33
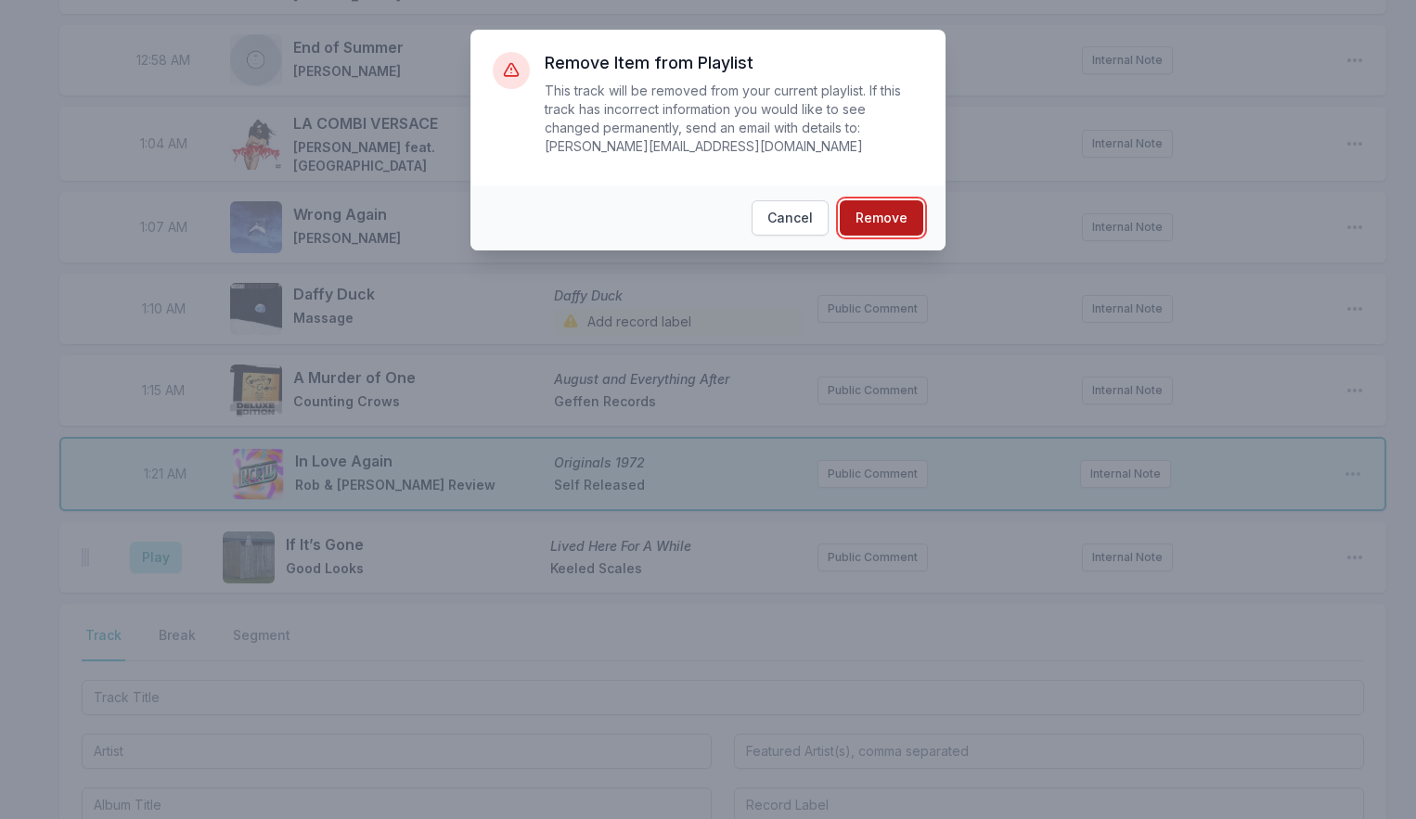
click at [882, 215] on button "Remove" at bounding box center [881, 217] width 83 height 35
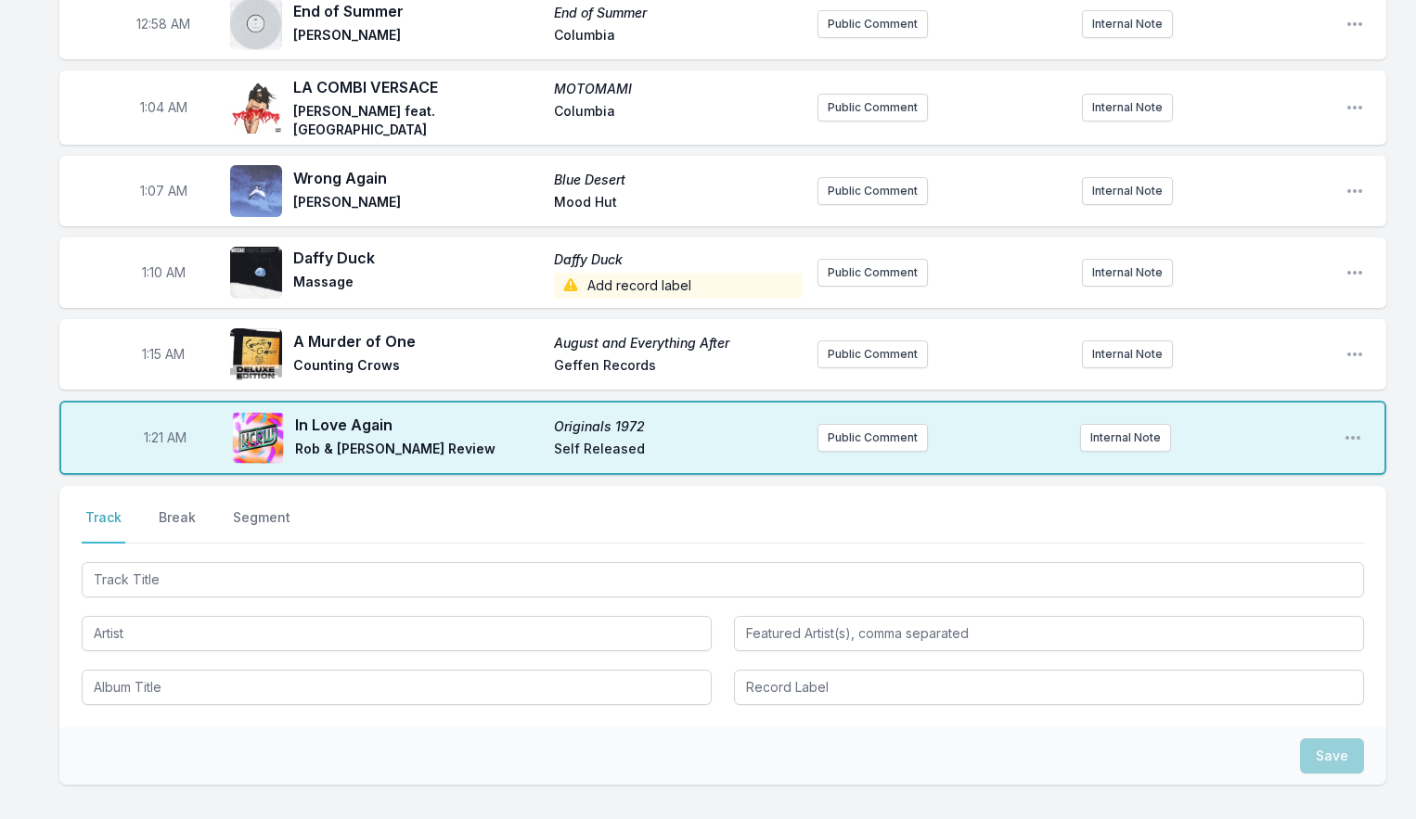
scroll to position [1329, 0]
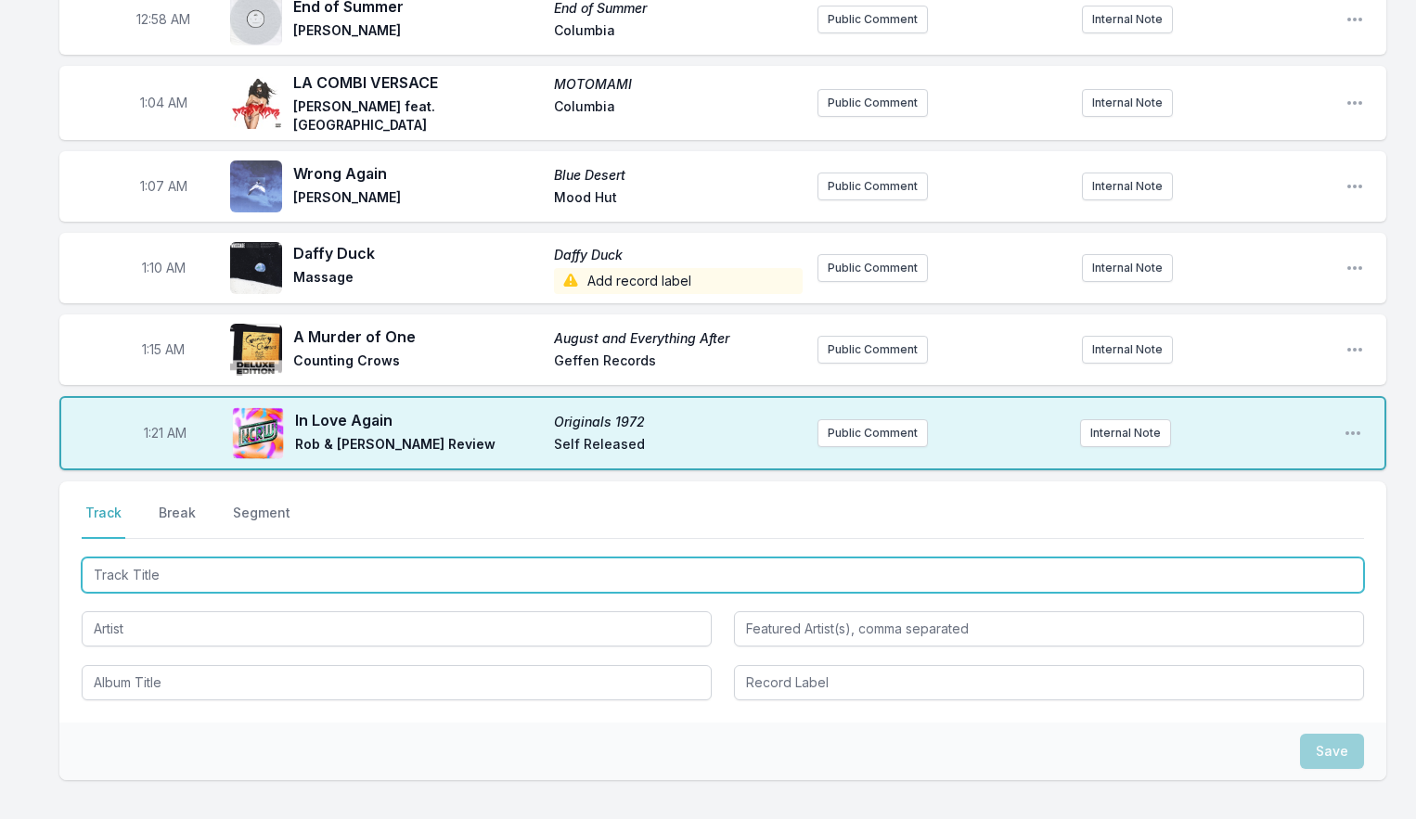
click at [141, 559] on input "Track Title" at bounding box center [723, 575] width 1282 height 35
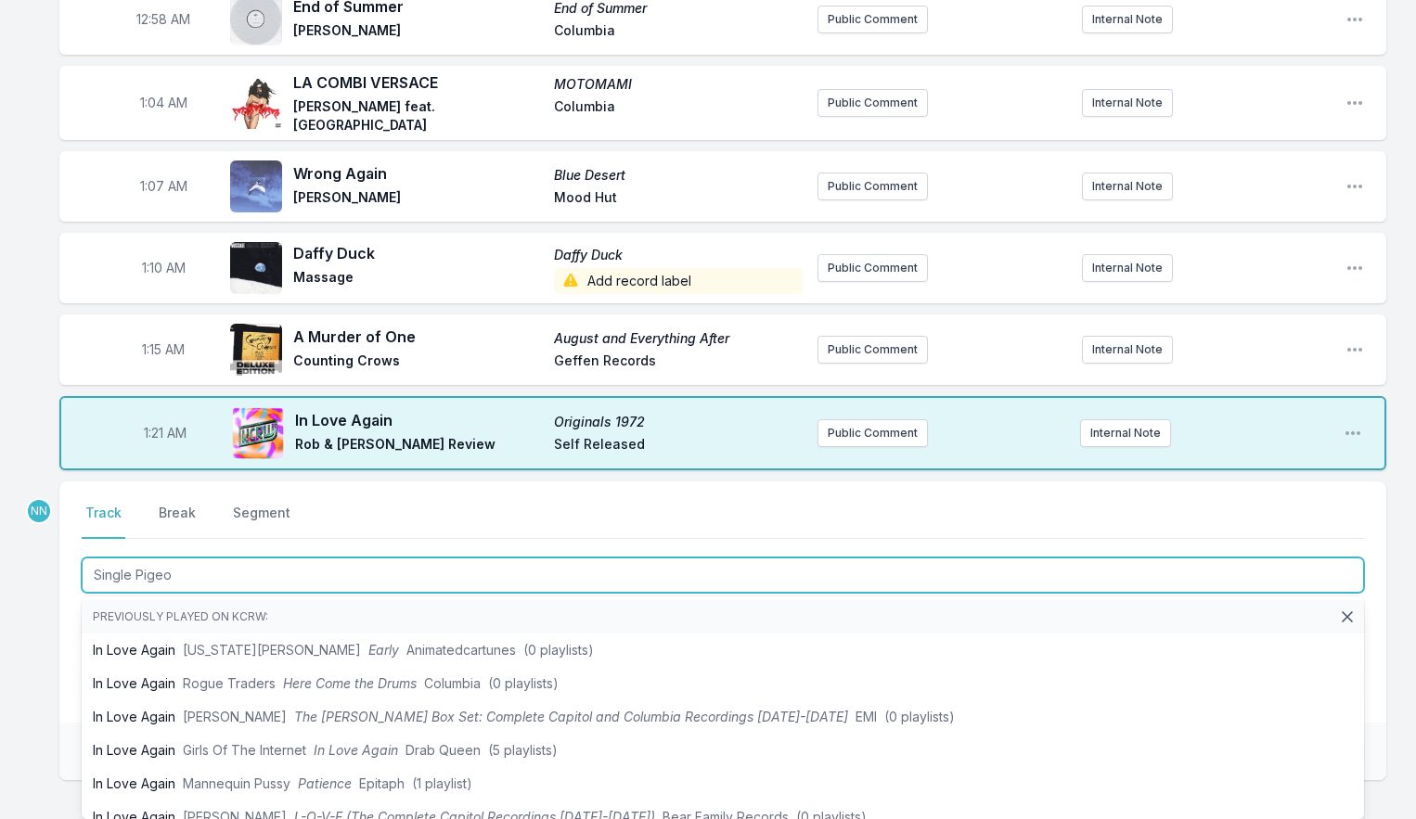
type input "Single Pigeon"
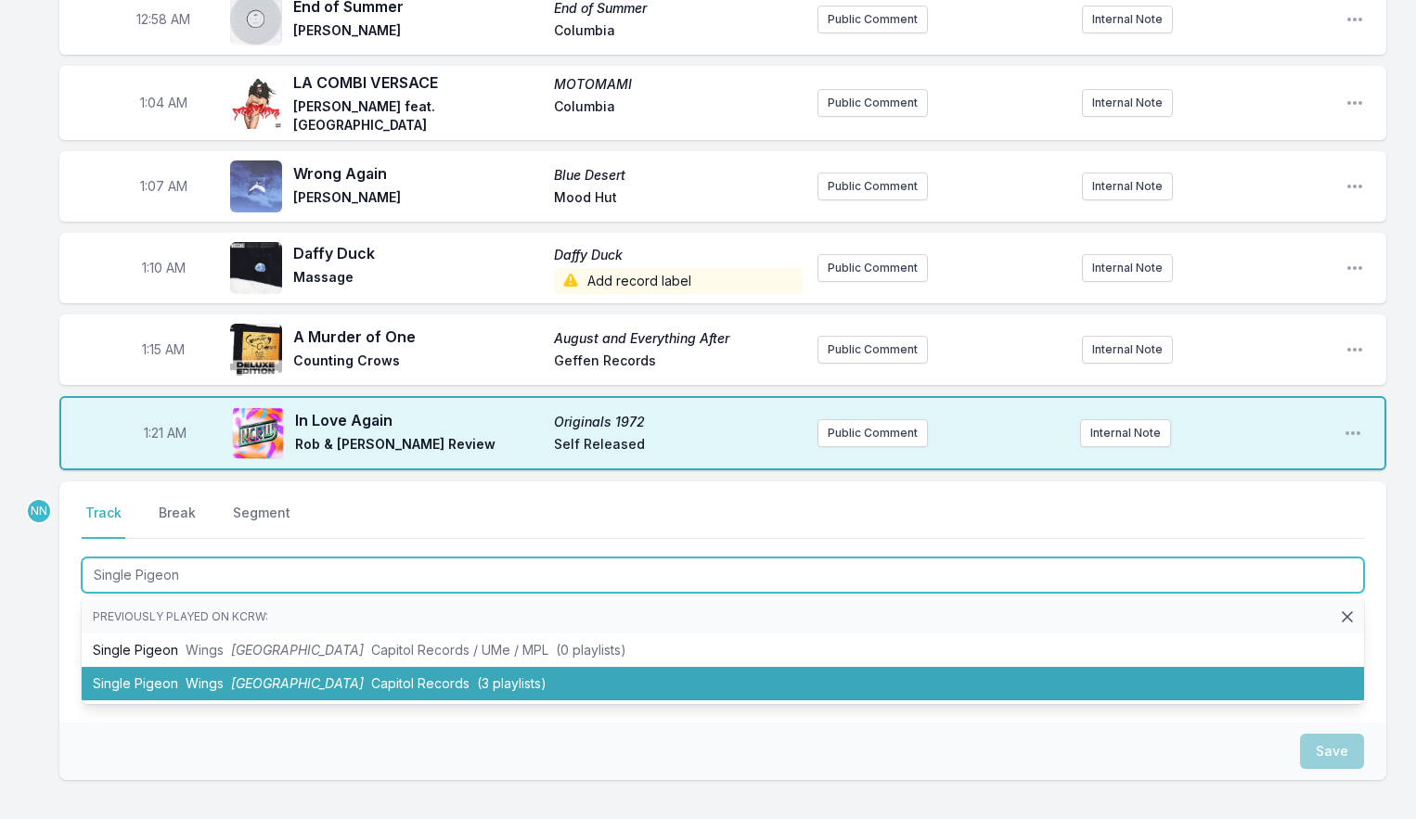
click at [186, 675] on span "Wings" at bounding box center [205, 683] width 38 height 16
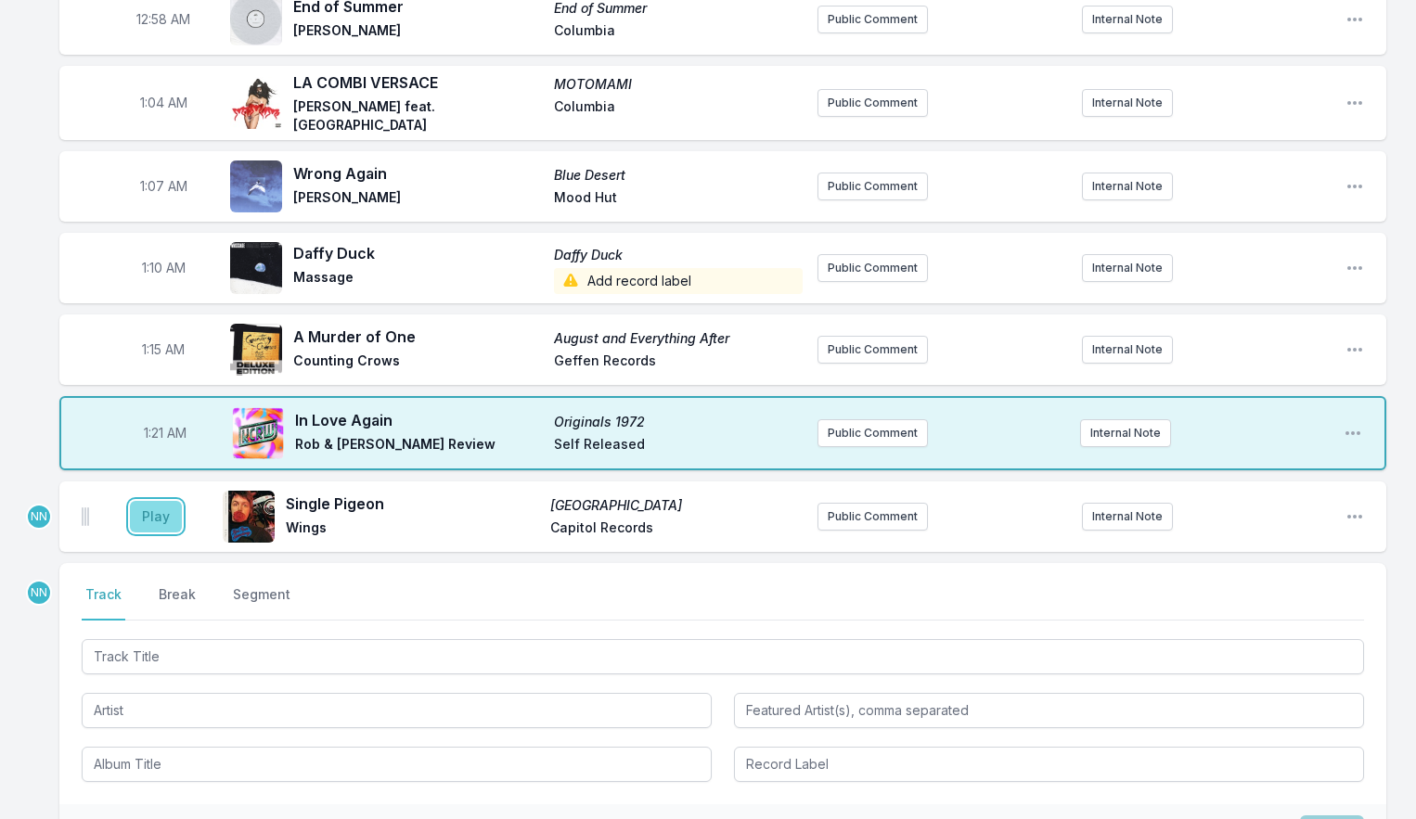
click at [167, 503] on button "Play" at bounding box center [156, 517] width 52 height 32
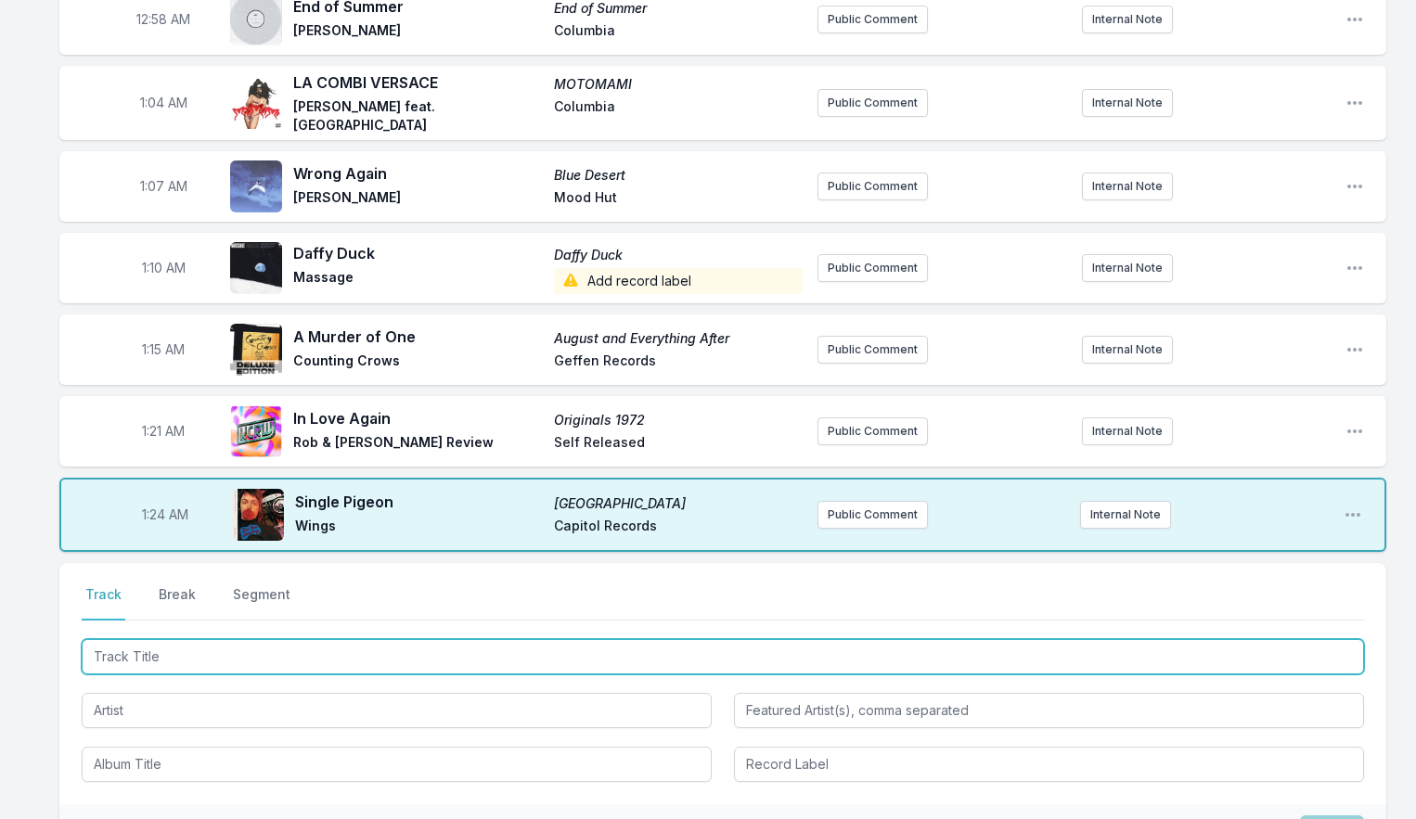
click at [134, 639] on input "Track Title" at bounding box center [723, 656] width 1282 height 35
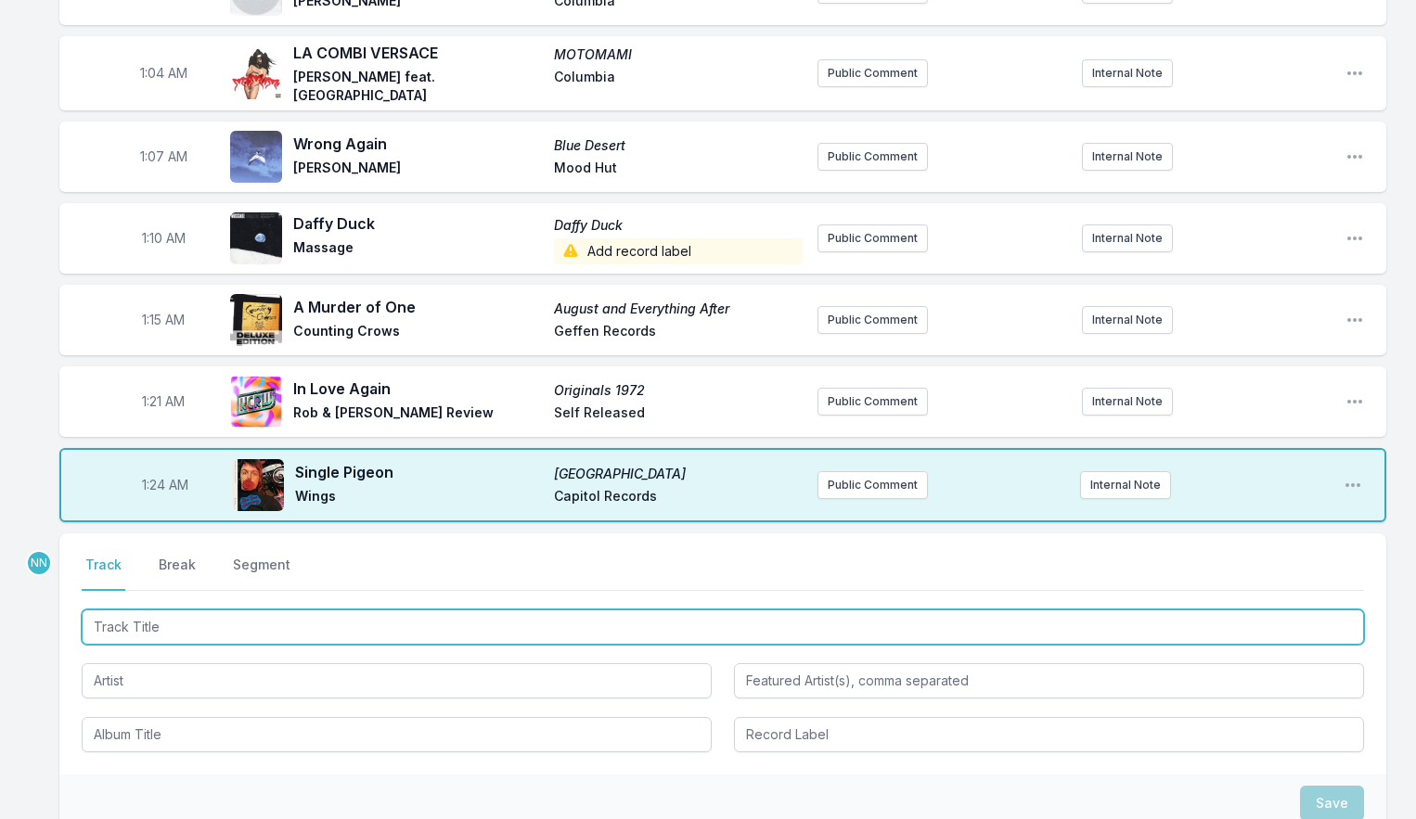
scroll to position [1366, 0]
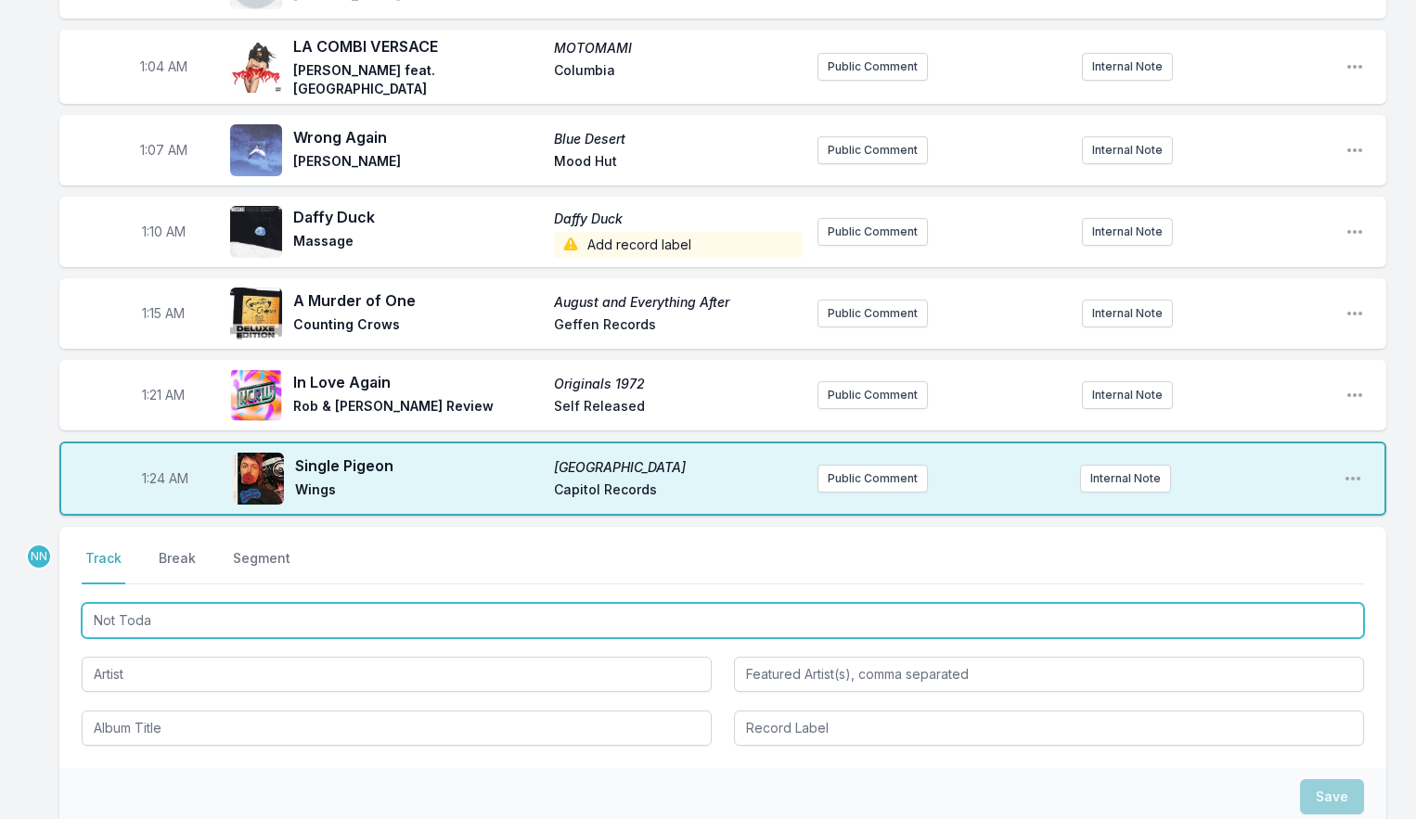
type input "Not [DATE]"
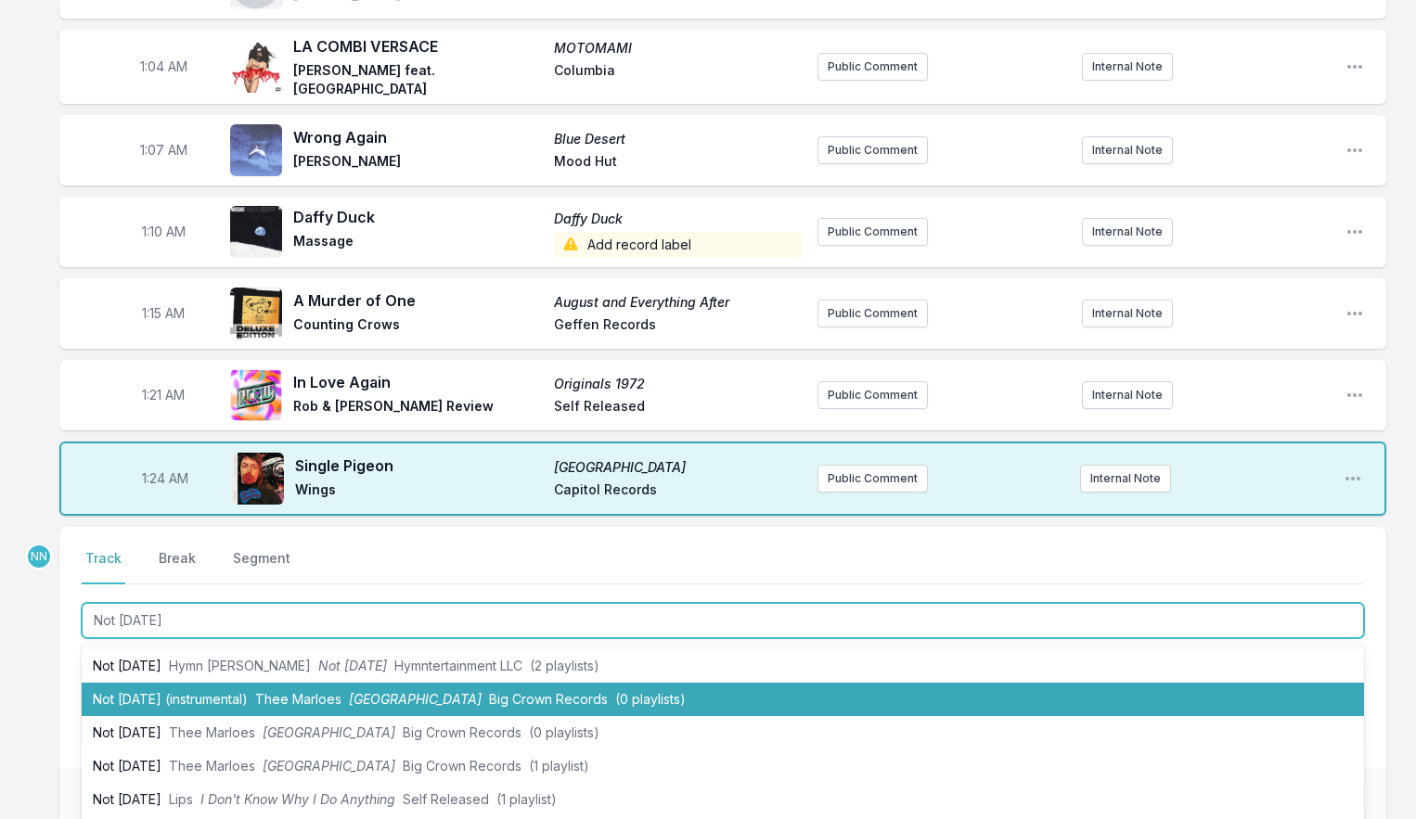
scroll to position [44, 0]
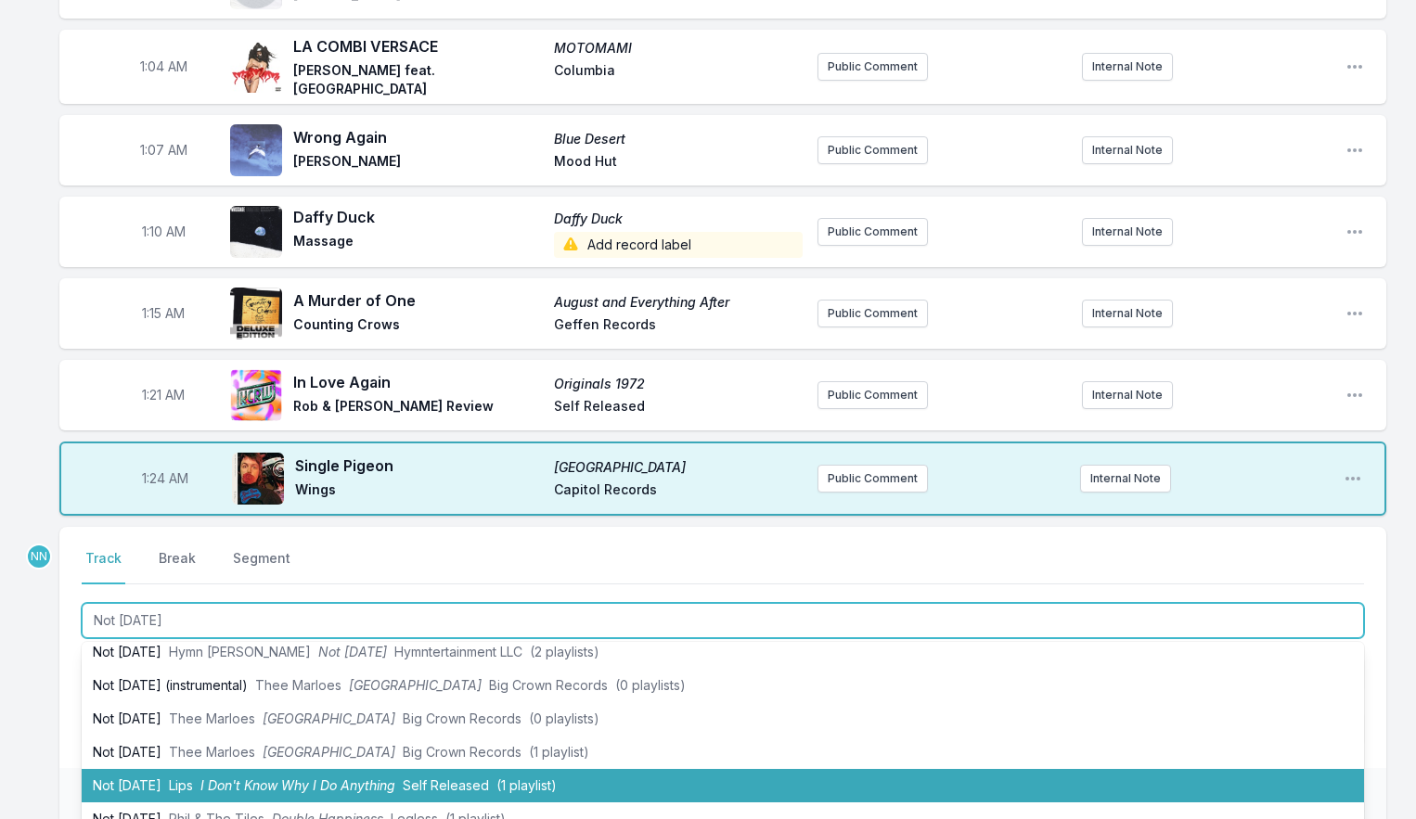
click at [239, 777] on span "I Don't Know Why I Do Anything" at bounding box center [297, 785] width 195 height 16
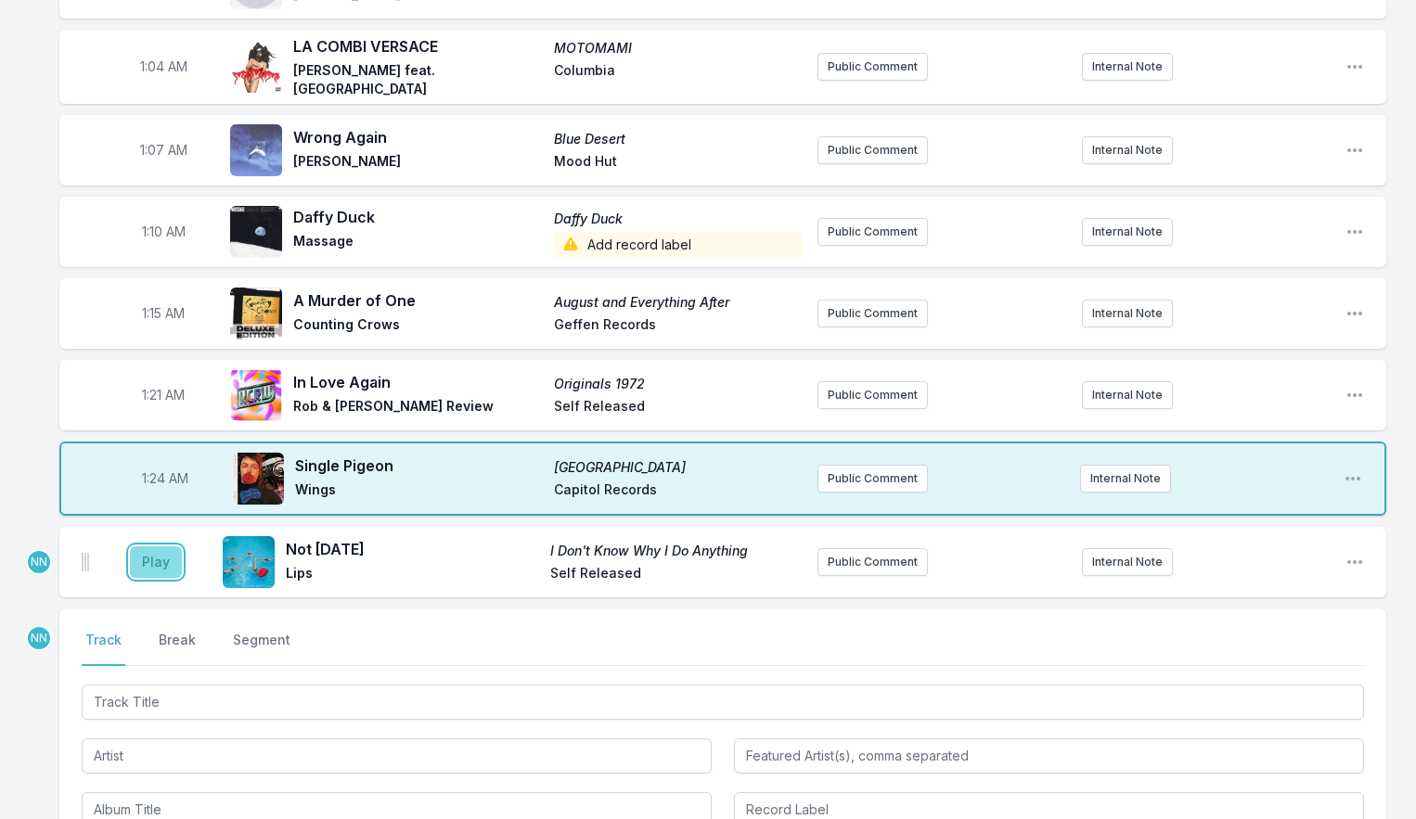
click at [149, 546] on button "Play" at bounding box center [156, 562] width 52 height 32
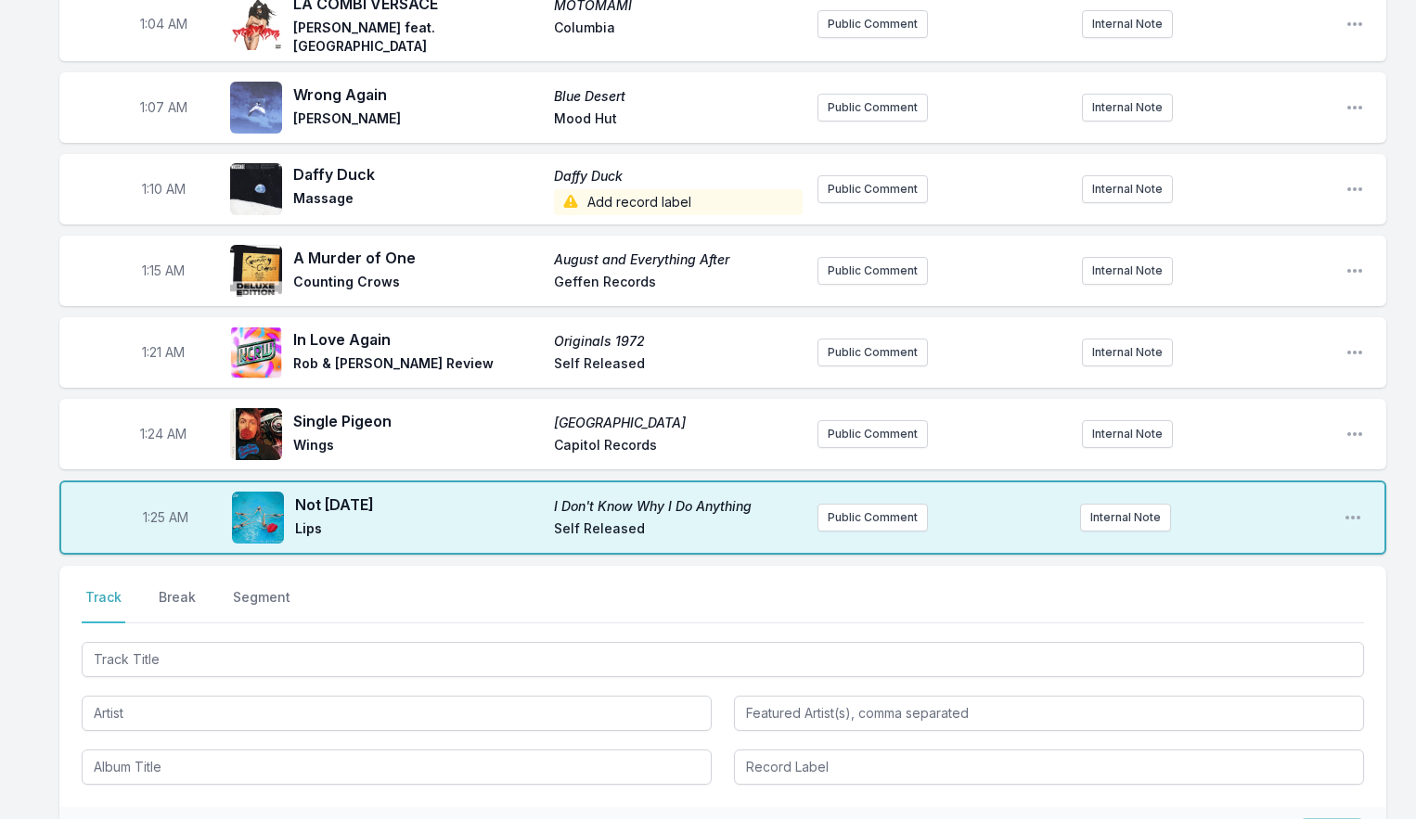
scroll to position [1617, 0]
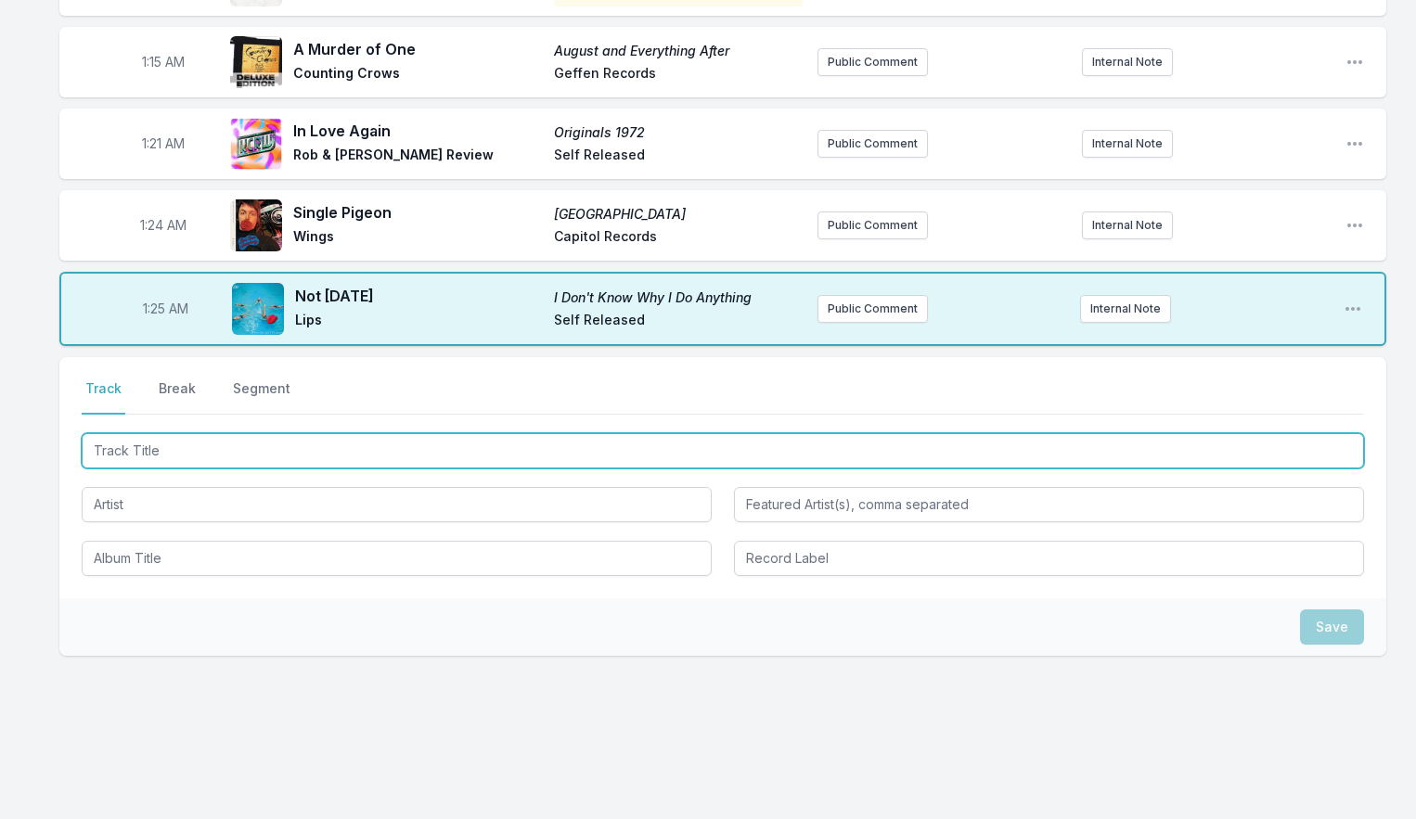
click at [167, 441] on input "Track Title" at bounding box center [723, 450] width 1282 height 35
type input "Afraid"
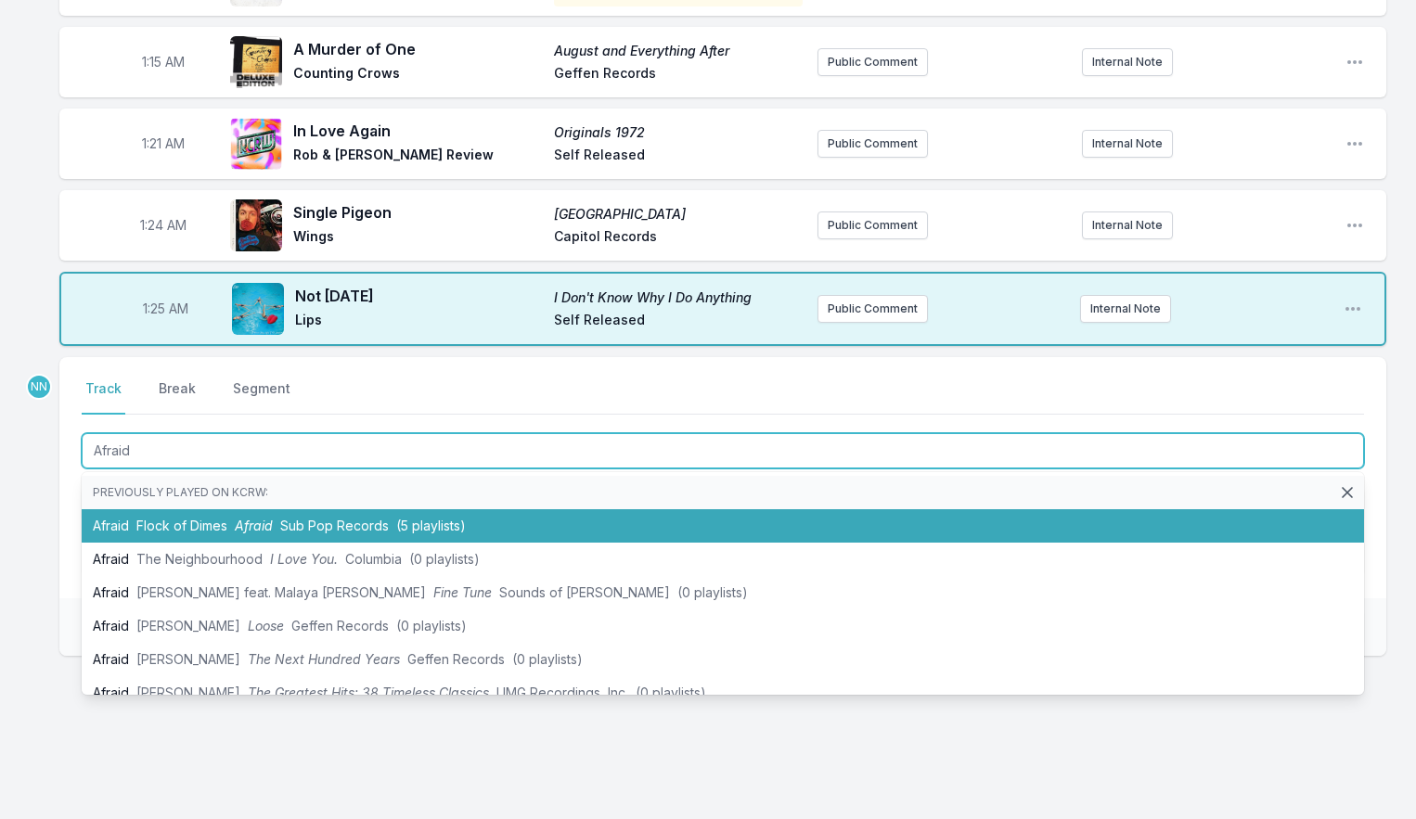
click at [180, 518] on span "Flock of Dimes" at bounding box center [181, 526] width 91 height 16
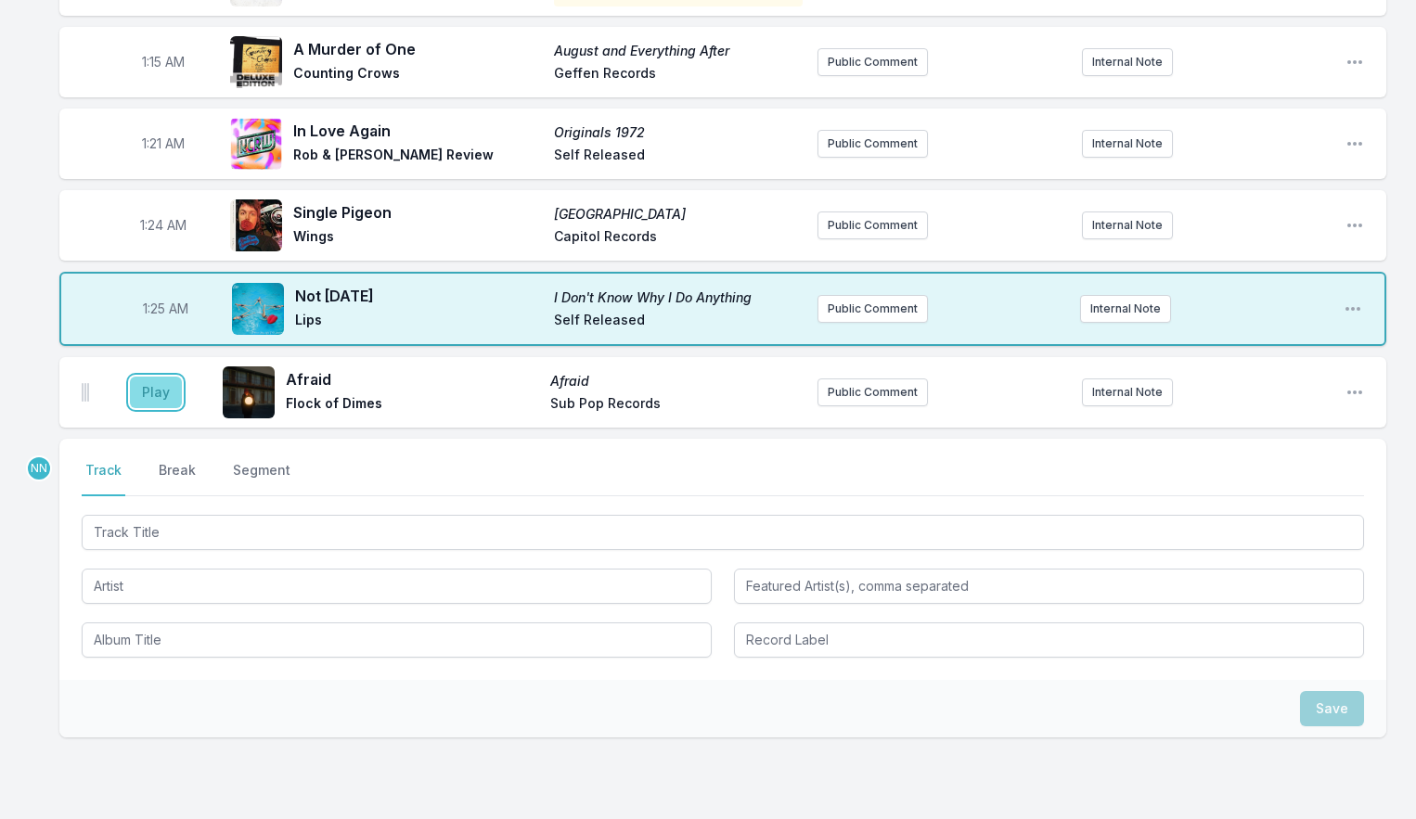
click at [149, 377] on button "Play" at bounding box center [156, 393] width 52 height 32
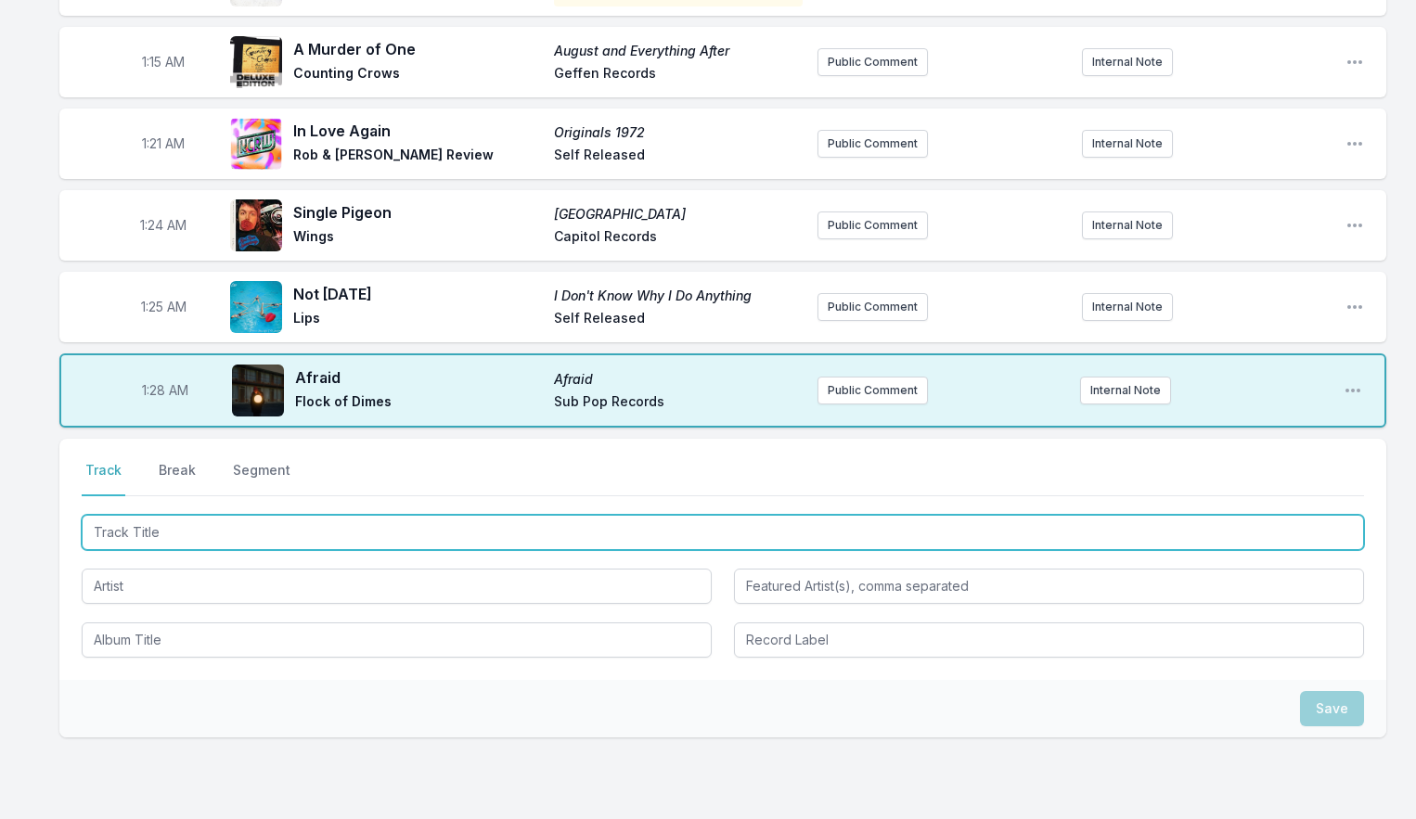
click at [175, 515] on input "Track Title" at bounding box center [723, 532] width 1282 height 35
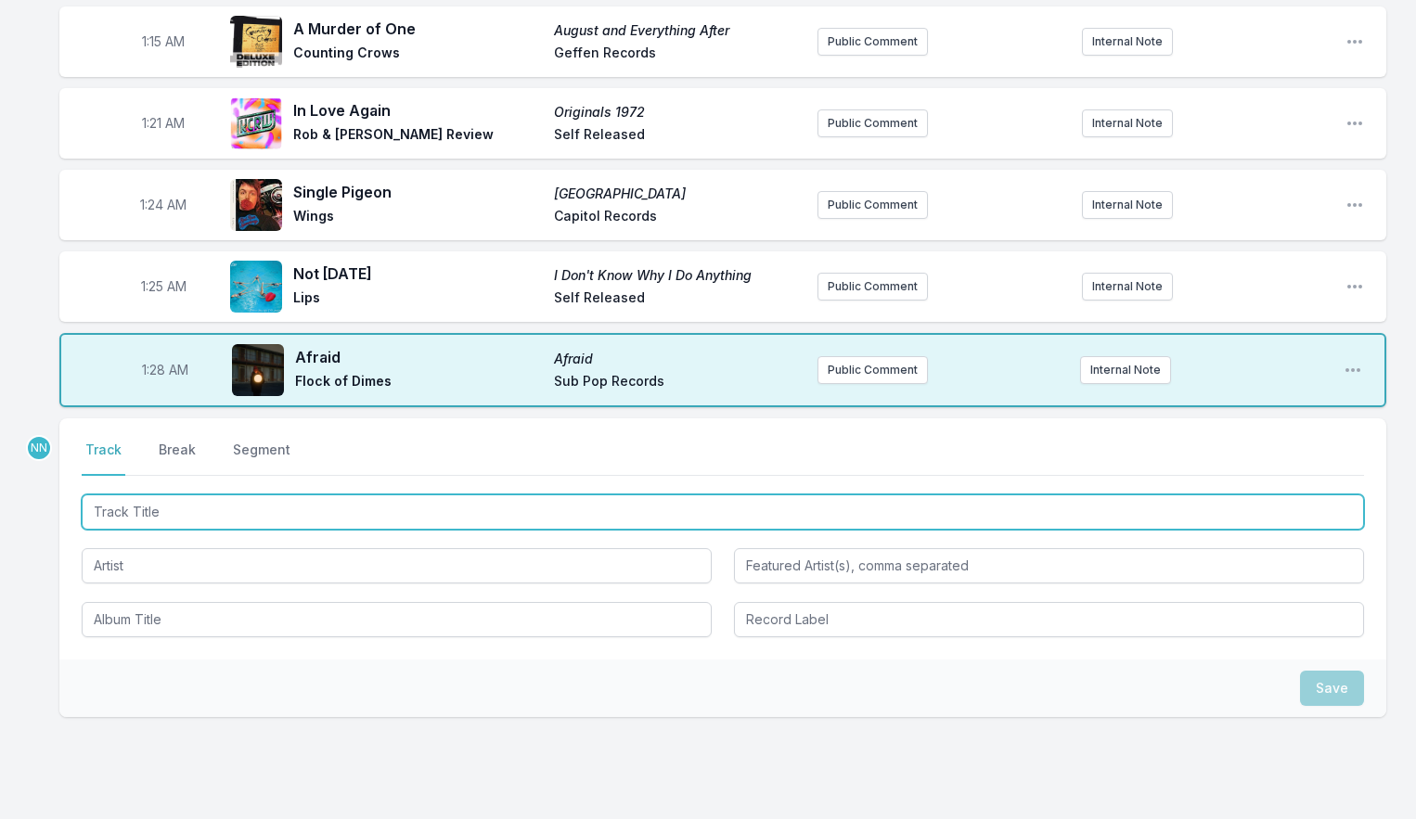
scroll to position [1639, 0]
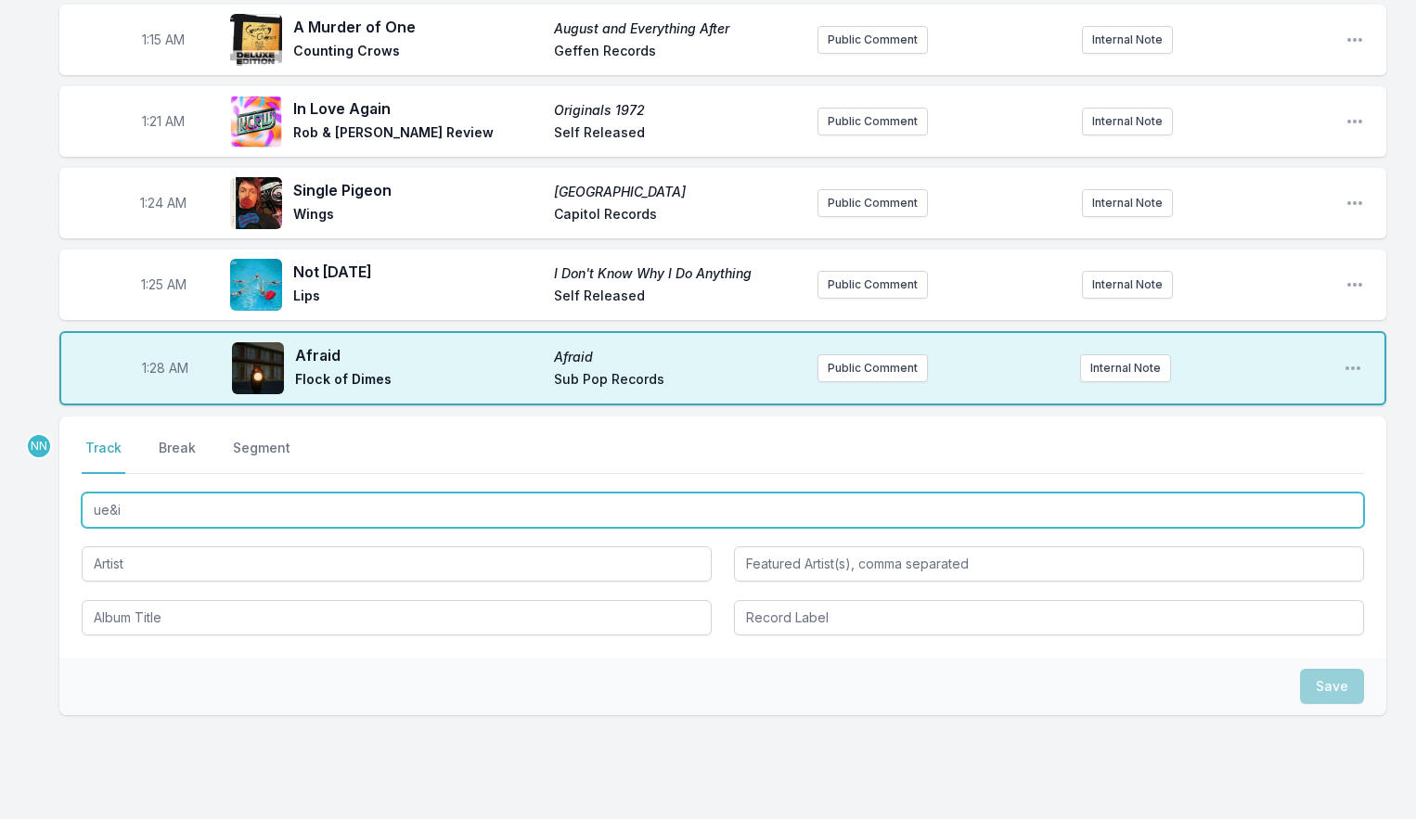
type input "ue&i"
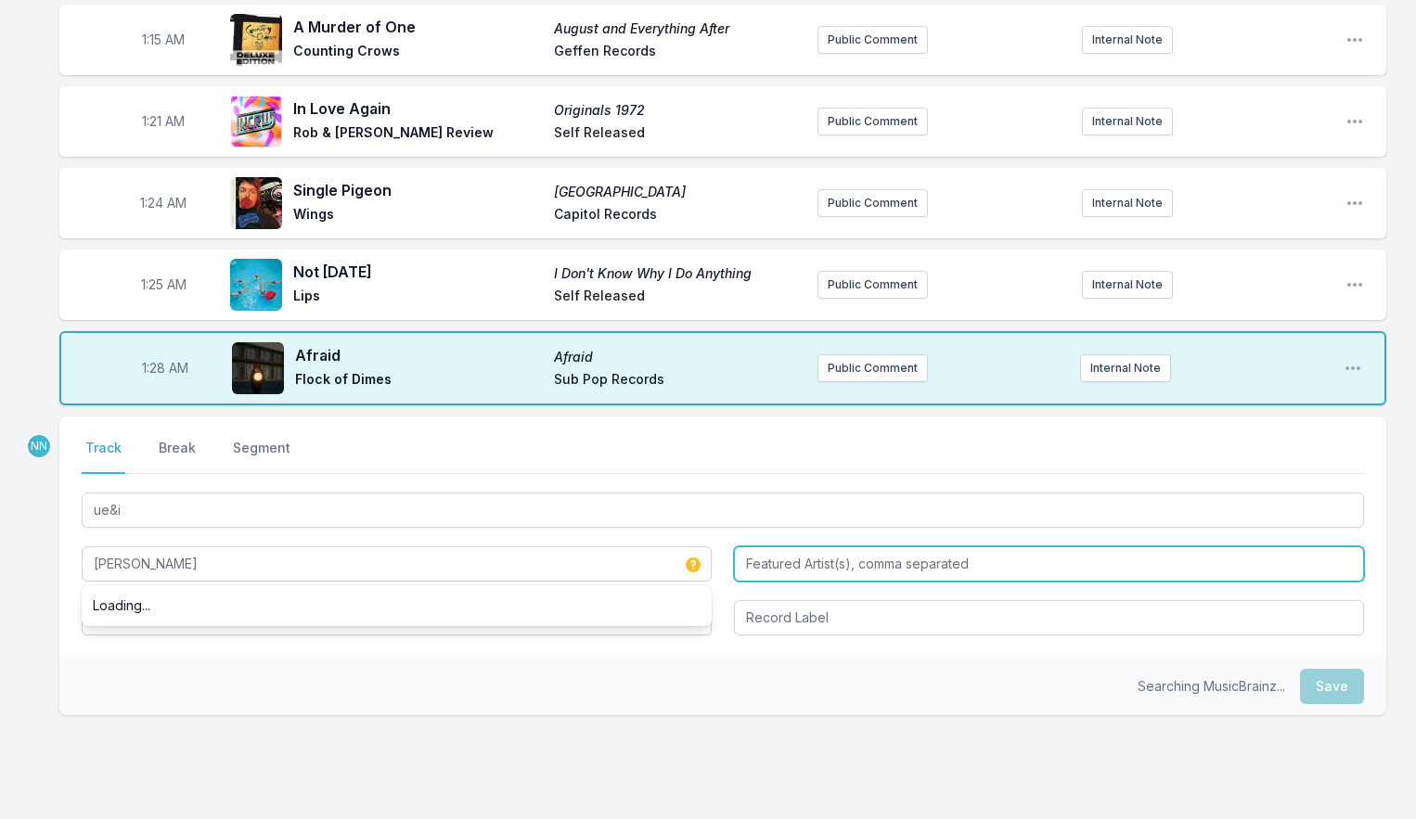
type input "[PERSON_NAME]"
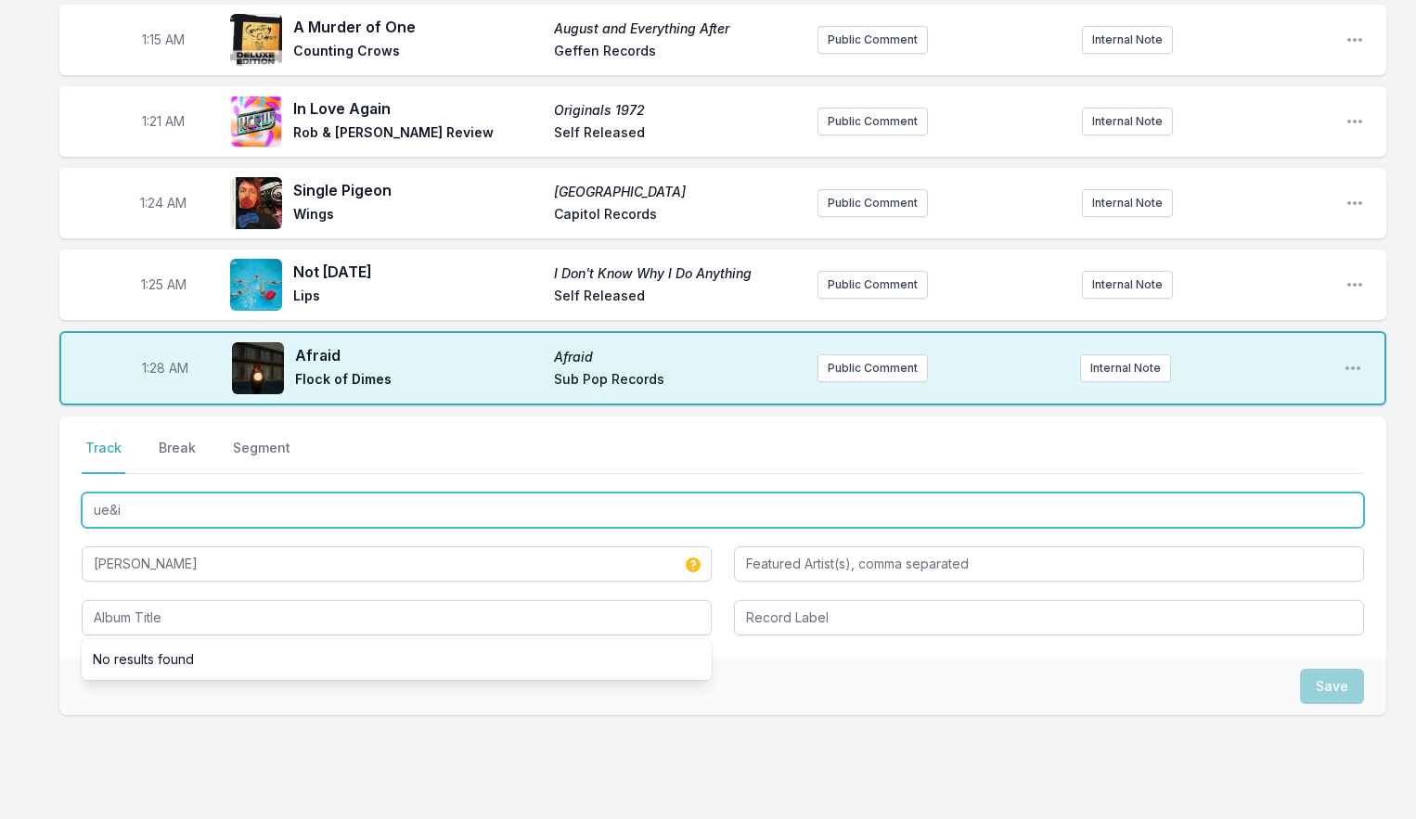
drag, startPoint x: 108, startPoint y: 487, endPoint x: 64, endPoint y: 490, distance: 43.7
click at [64, 490] on div "Select a tab Track Break Segment Track Break Segment ue&i [PERSON_NAME] No resu…" at bounding box center [722, 537] width 1327 height 241
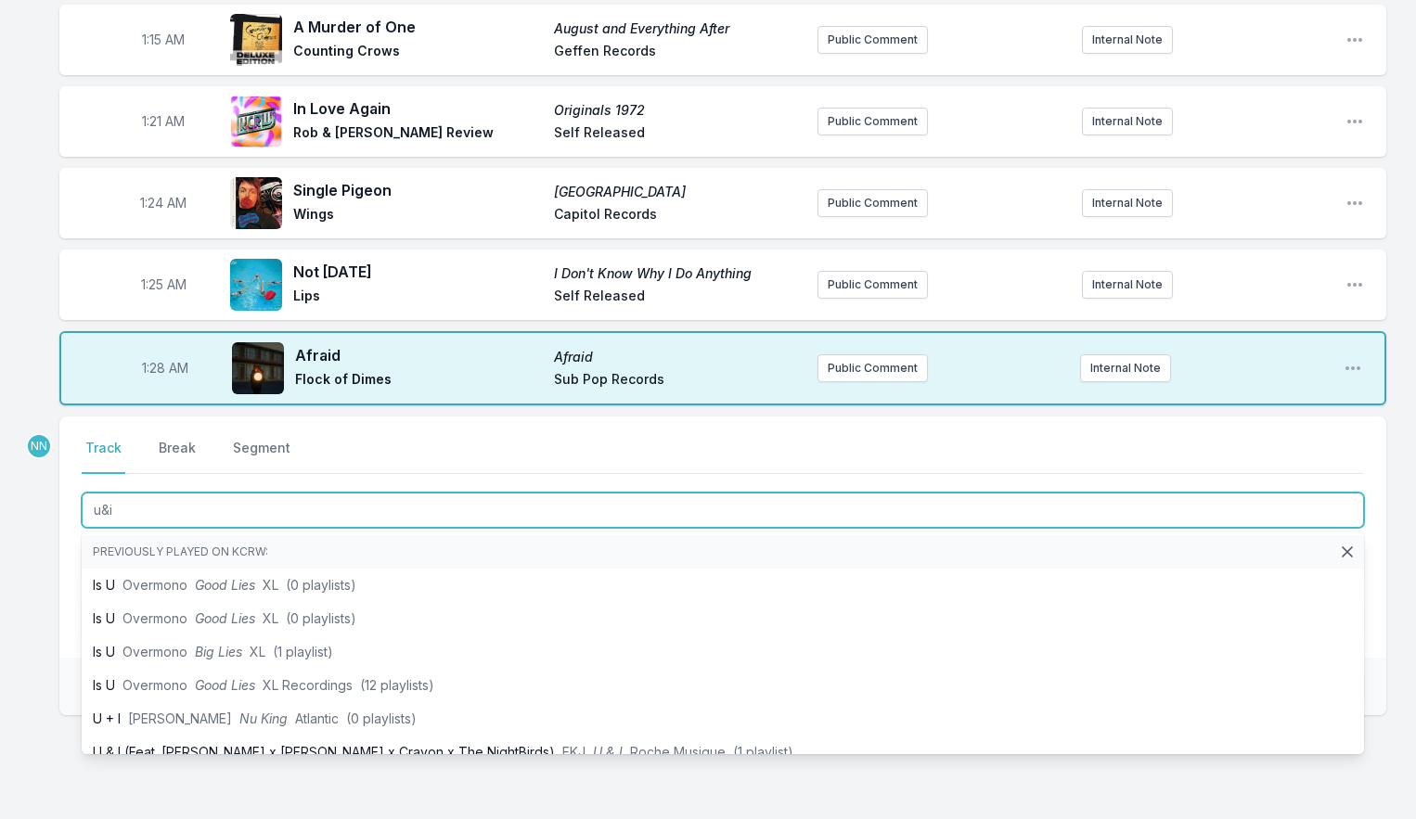
type input "ü&i"
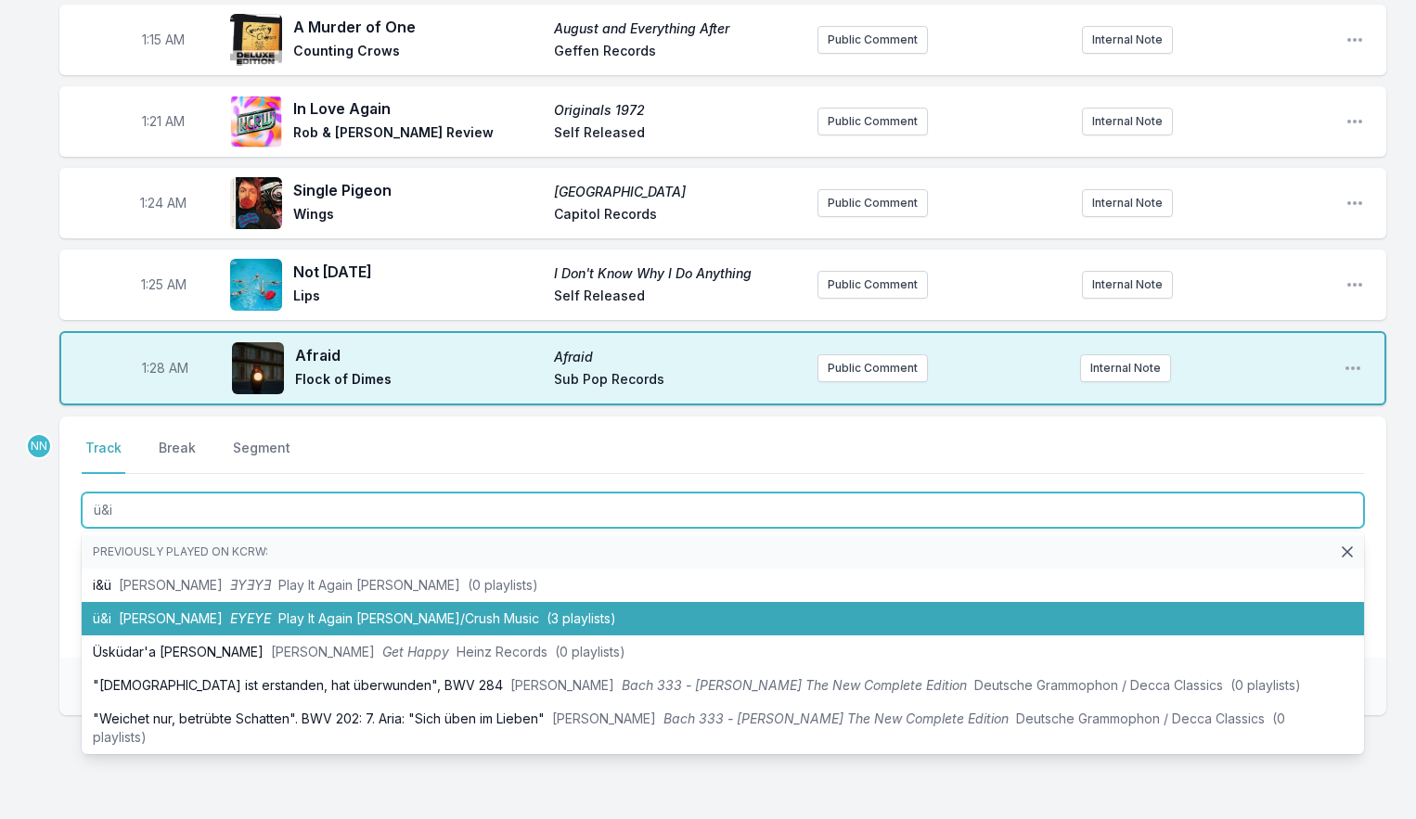
click at [138, 610] on span "[PERSON_NAME]" at bounding box center [171, 618] width 104 height 16
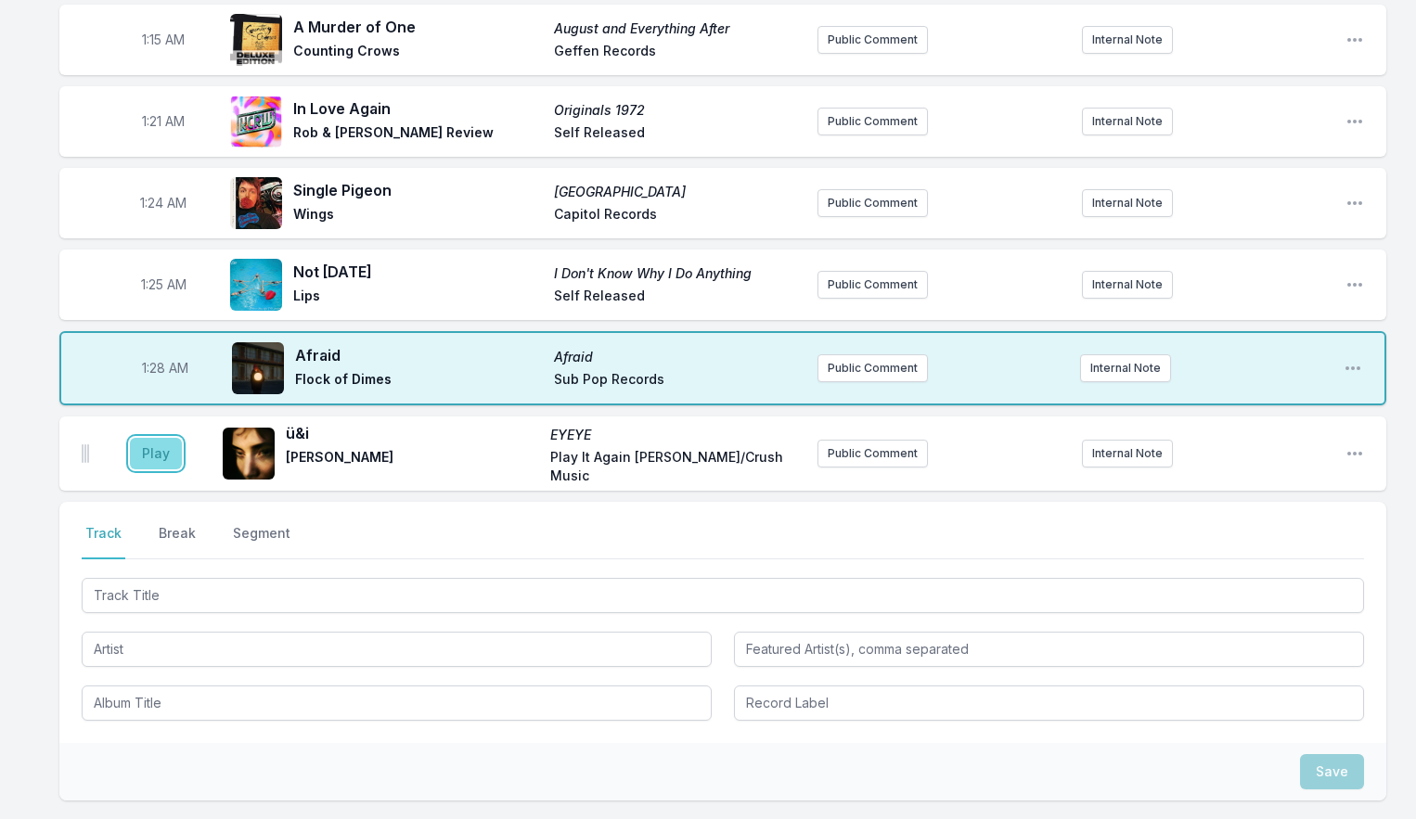
click at [148, 443] on button "Play" at bounding box center [156, 454] width 52 height 32
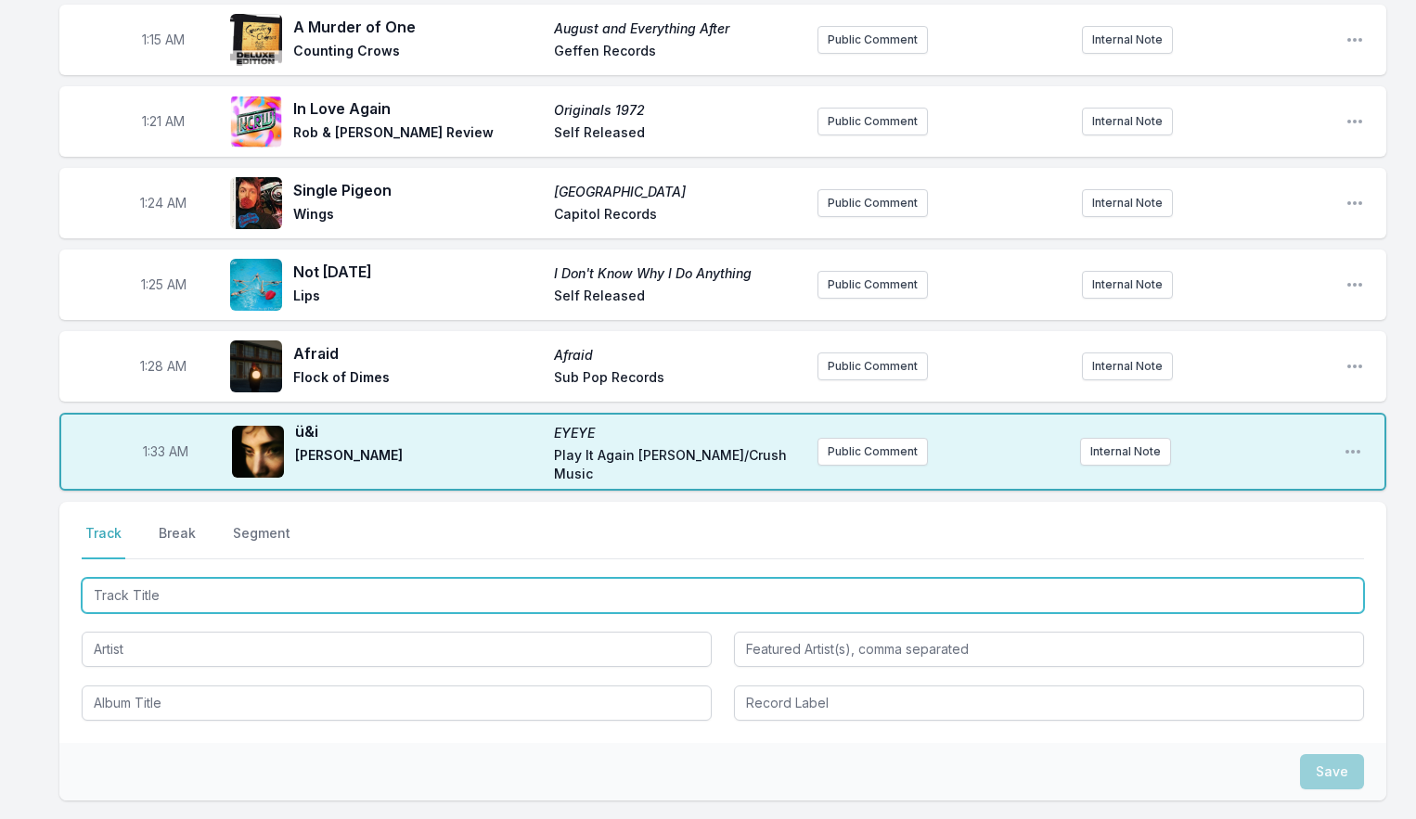
click at [112, 584] on input "Track Title" at bounding box center [723, 595] width 1282 height 35
type input "9am"
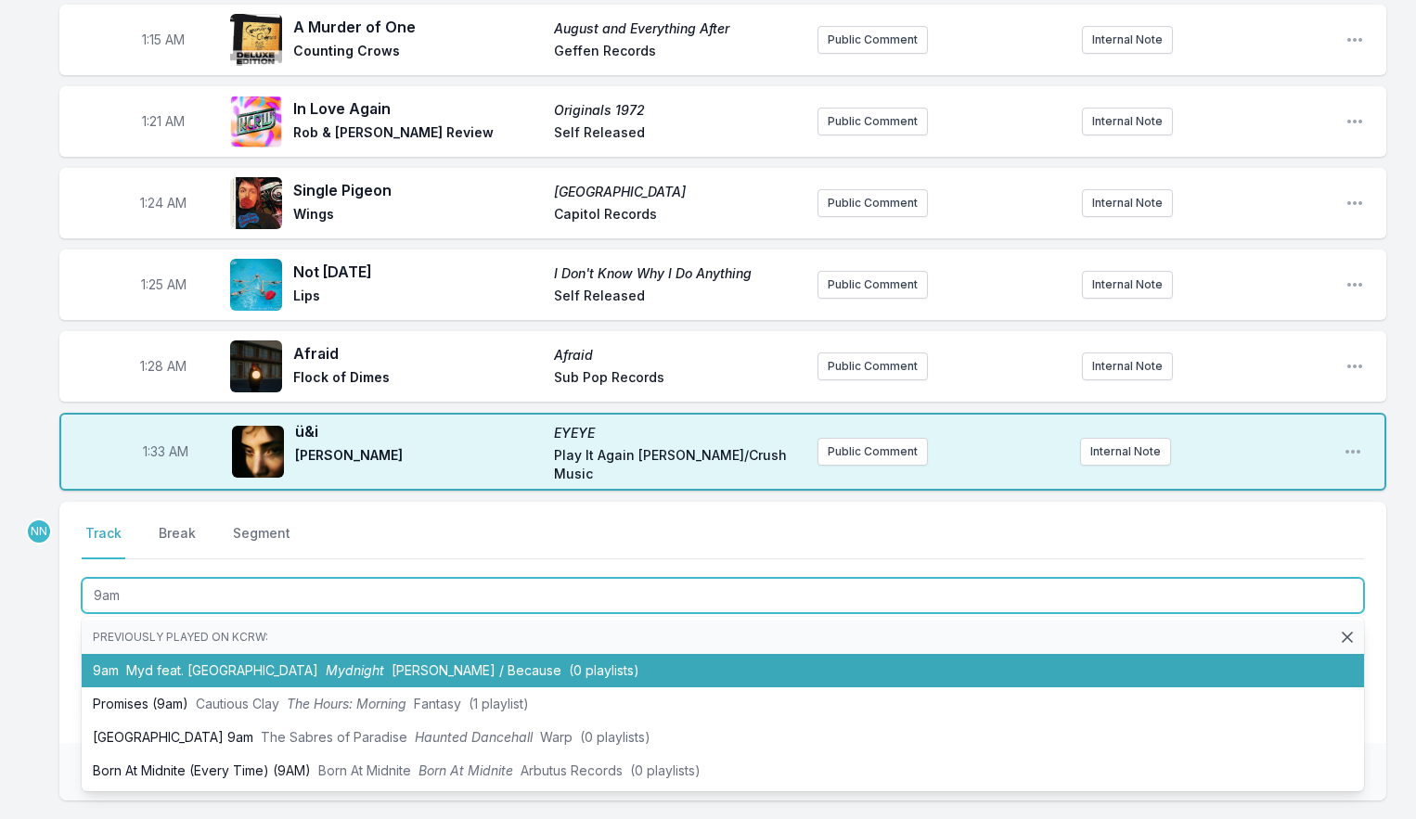
click at [169, 662] on span "Myd feat. [GEOGRAPHIC_DATA]" at bounding box center [222, 670] width 192 height 16
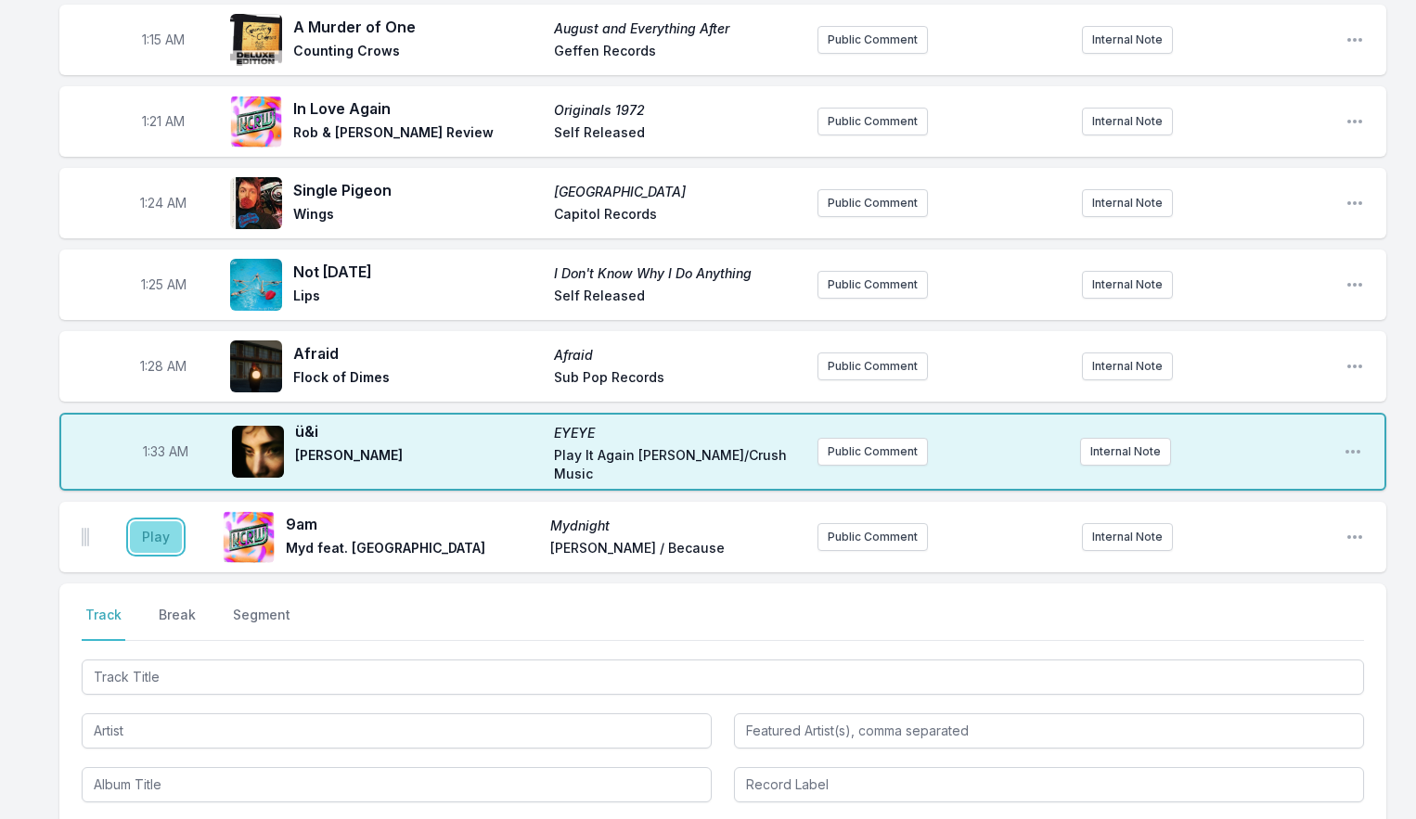
drag, startPoint x: 154, startPoint y: 520, endPoint x: 159, endPoint y: 512, distance: 9.6
click at [154, 521] on button "Play" at bounding box center [156, 537] width 52 height 32
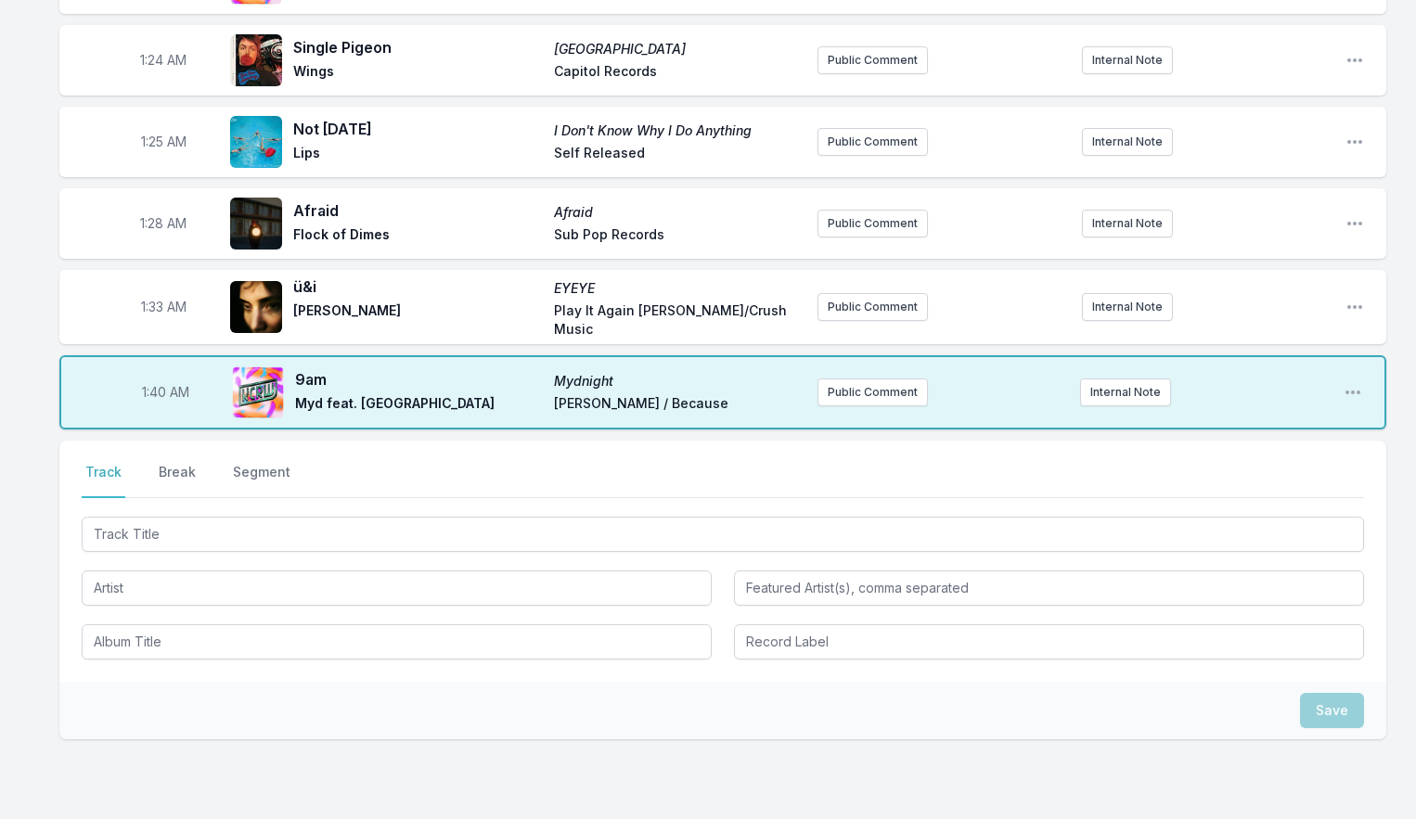
scroll to position [1785, 0]
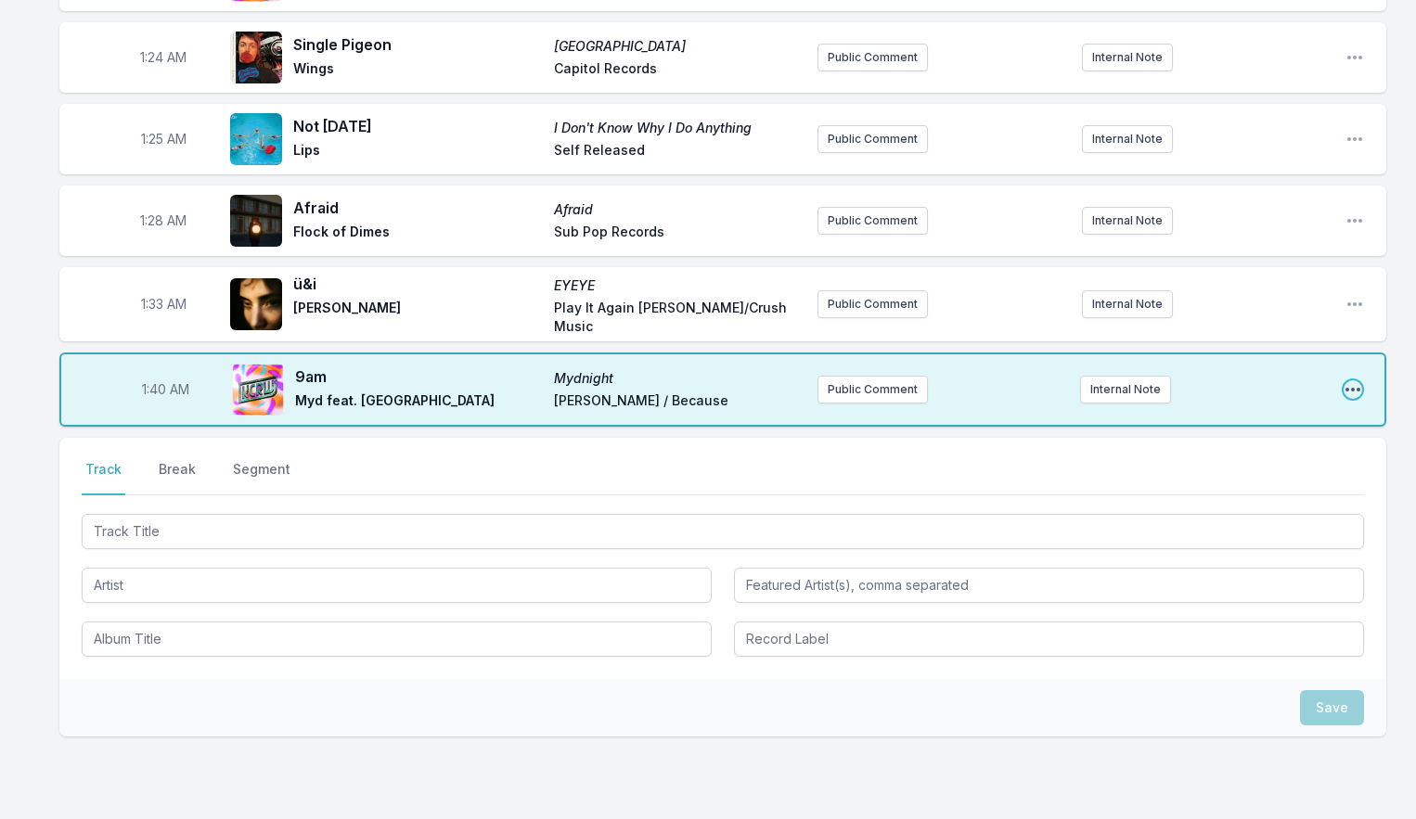
click at [1346, 388] on icon "Open playlist item options" at bounding box center [1352, 390] width 15 height 4
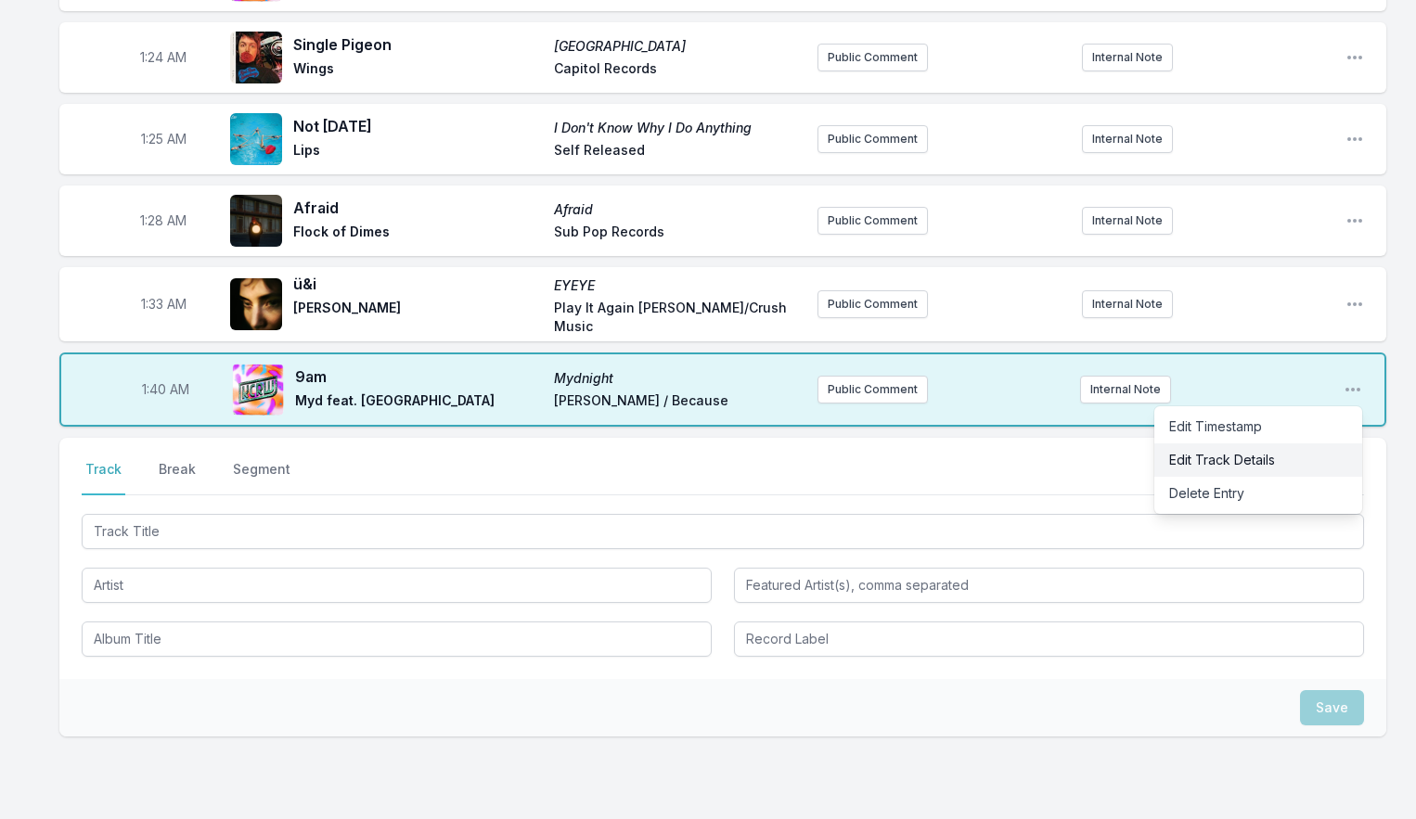
click at [1195, 447] on button "Edit Track Details" at bounding box center [1258, 459] width 208 height 33
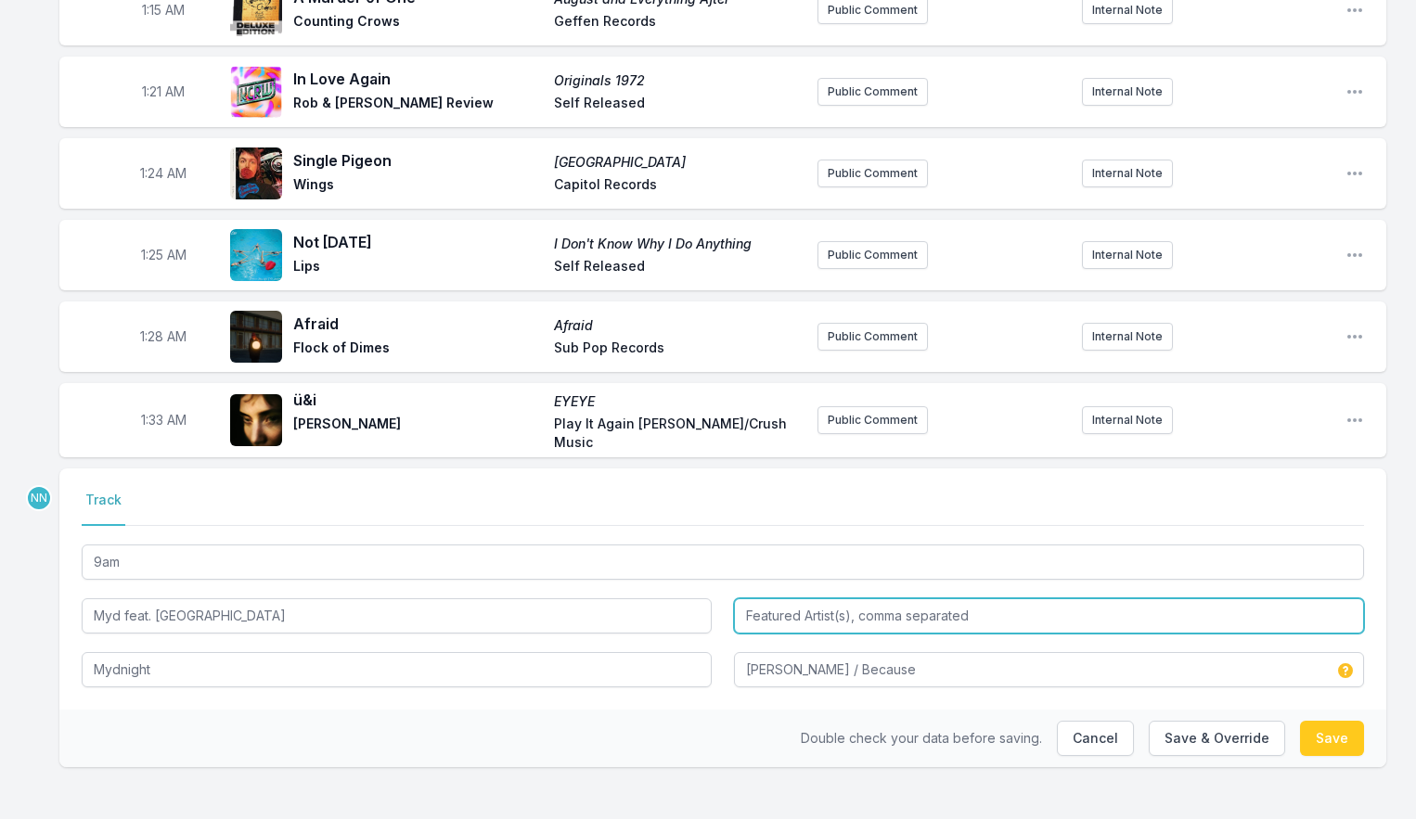
click at [798, 604] on input "Featured Artist(s), comma separated" at bounding box center [1049, 615] width 630 height 35
type input "[GEOGRAPHIC_DATA]"
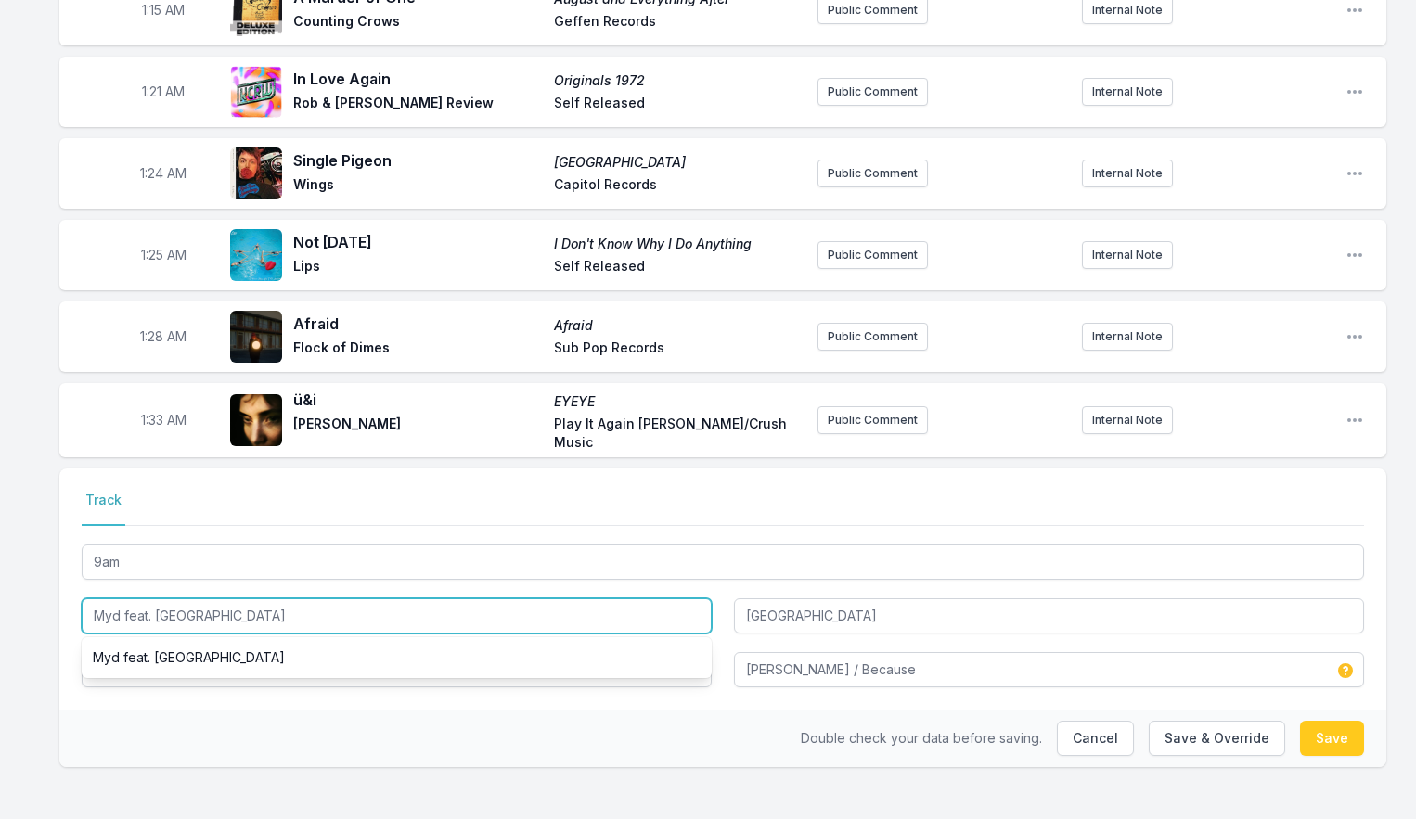
drag, startPoint x: 122, startPoint y: 598, endPoint x: 256, endPoint y: 604, distance: 133.7
click at [256, 604] on input "Myd feat. [GEOGRAPHIC_DATA]" at bounding box center [397, 615] width 630 height 35
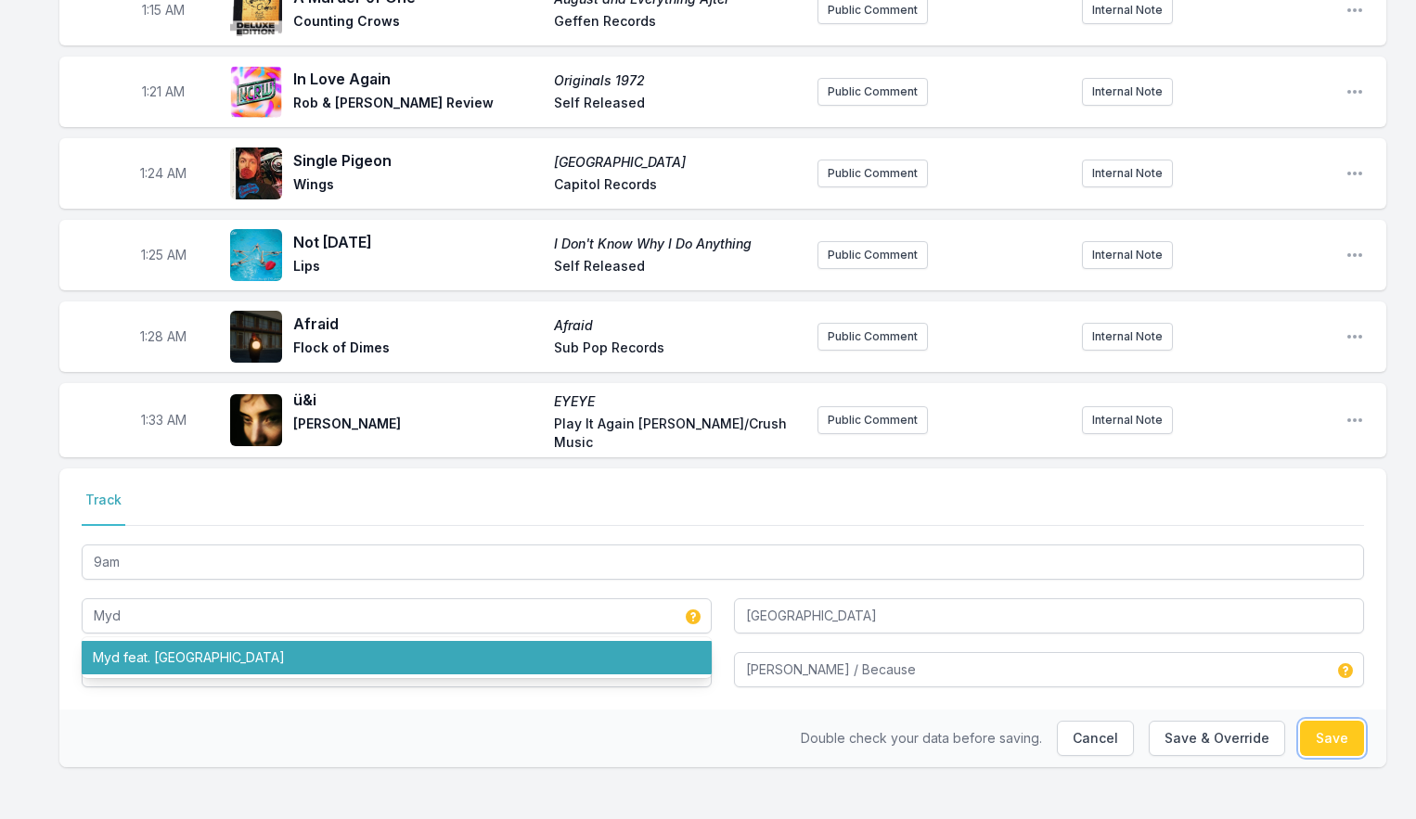
click at [1327, 725] on button "Save" at bounding box center [1332, 738] width 64 height 35
type input "Myd feat. [GEOGRAPHIC_DATA]"
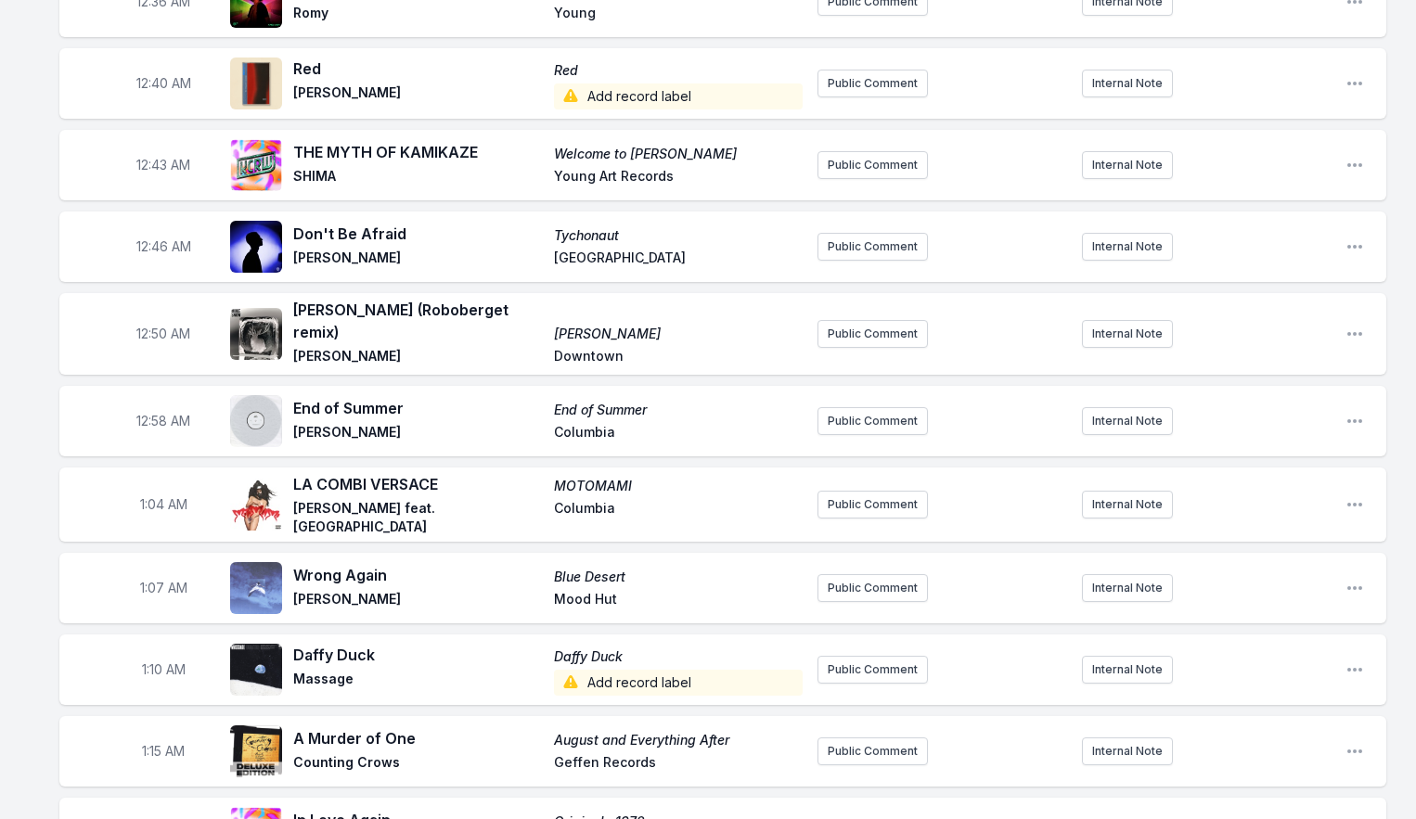
scroll to position [904, 0]
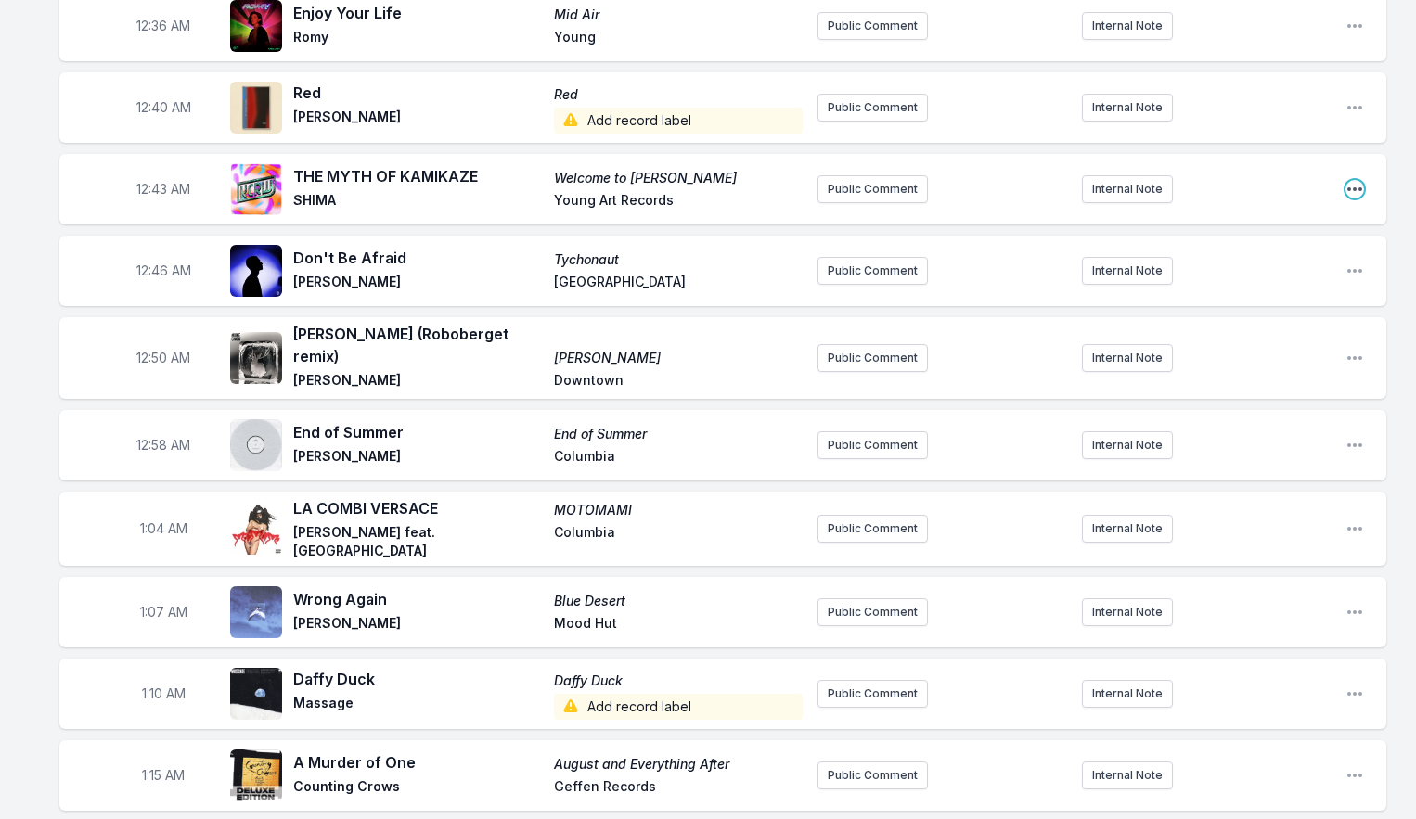
click at [1350, 194] on icon "Open playlist item options" at bounding box center [1354, 189] width 19 height 19
click at [1315, 251] on button "Edit Track Details" at bounding box center [1260, 259] width 208 height 33
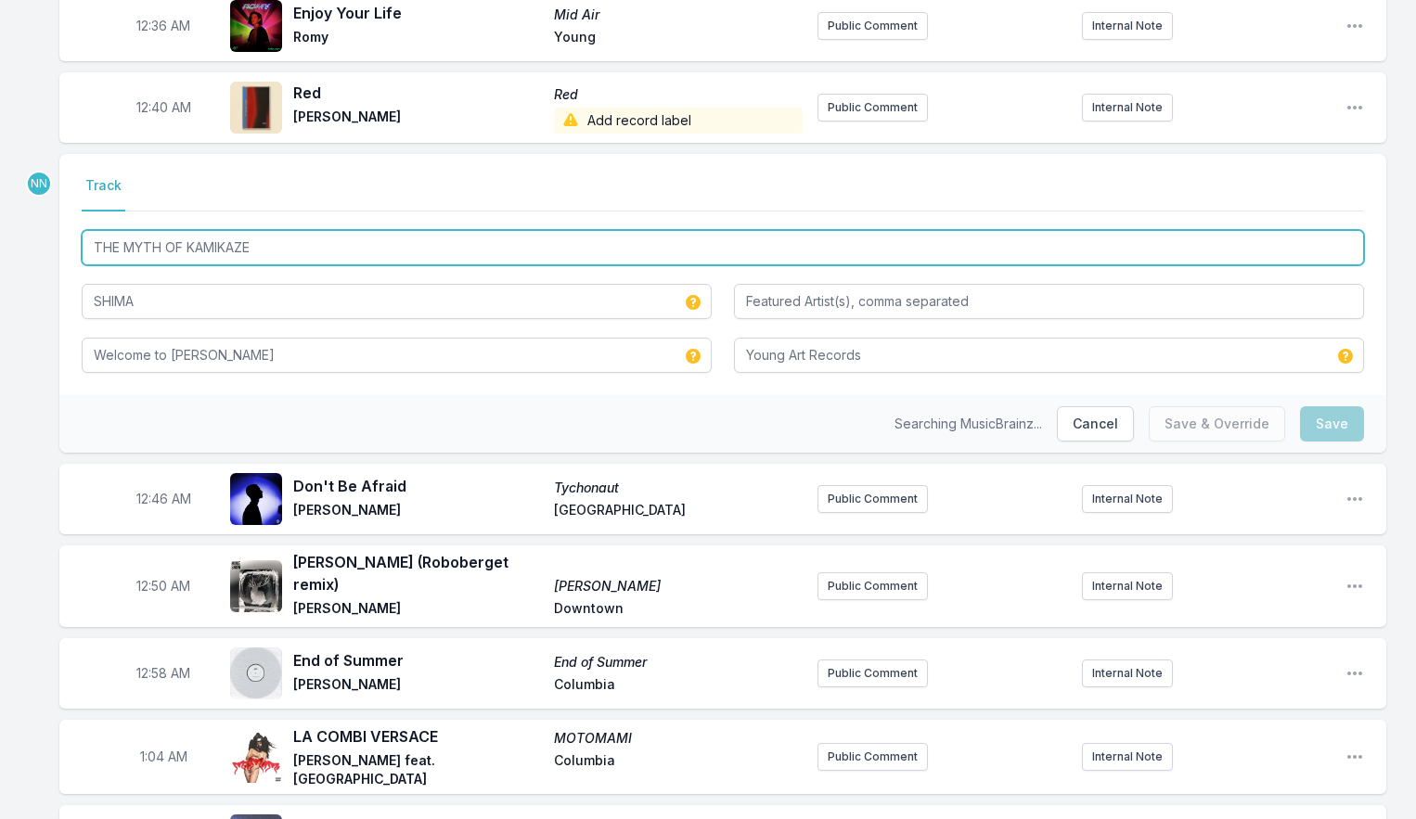
click at [271, 244] on input "THE MYTH OF KAMIKAZE" at bounding box center [723, 247] width 1282 height 35
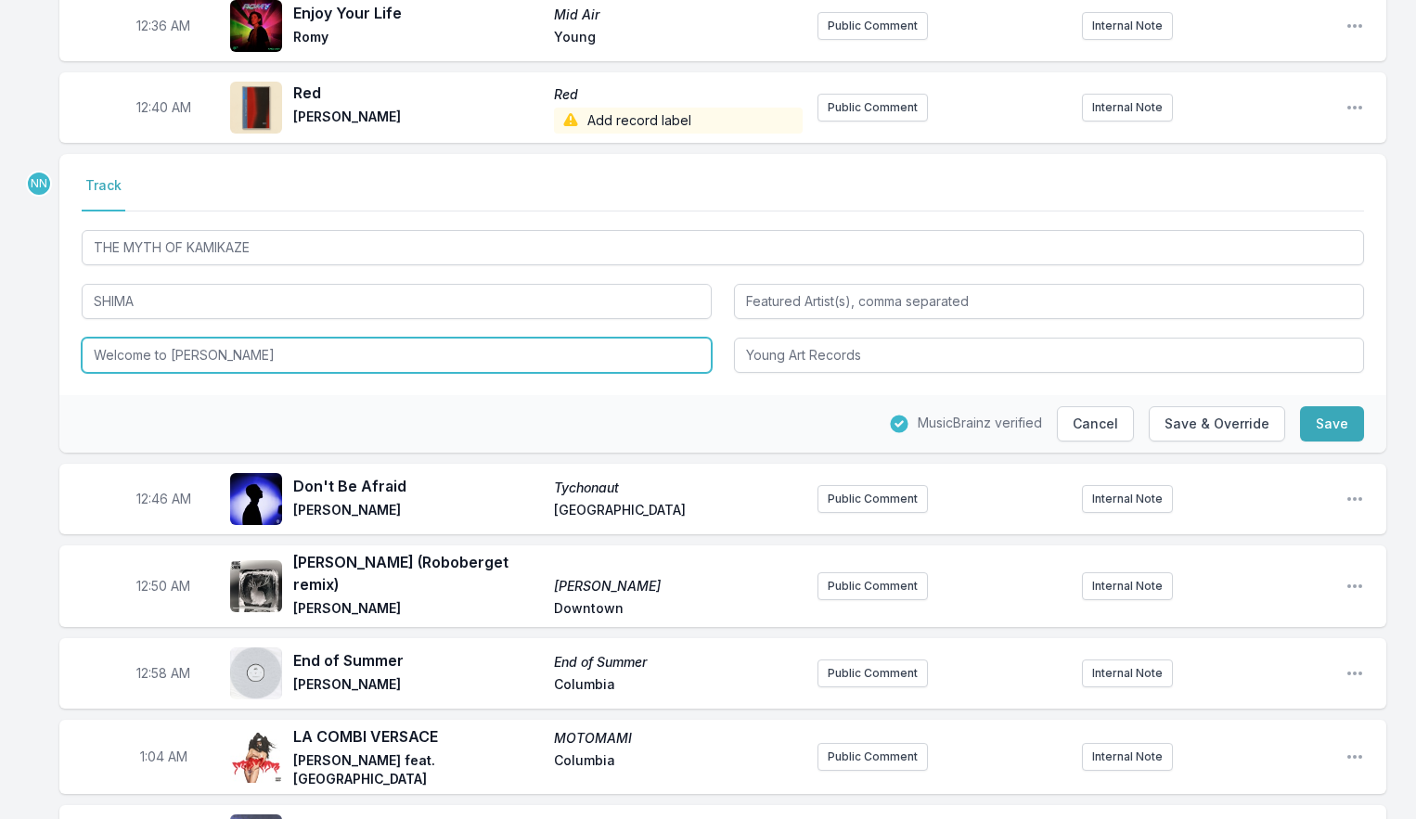
click at [193, 362] on input "Welcome to [PERSON_NAME]" at bounding box center [397, 355] width 630 height 35
paste input "THE MYTH OF KAMIKAZE"
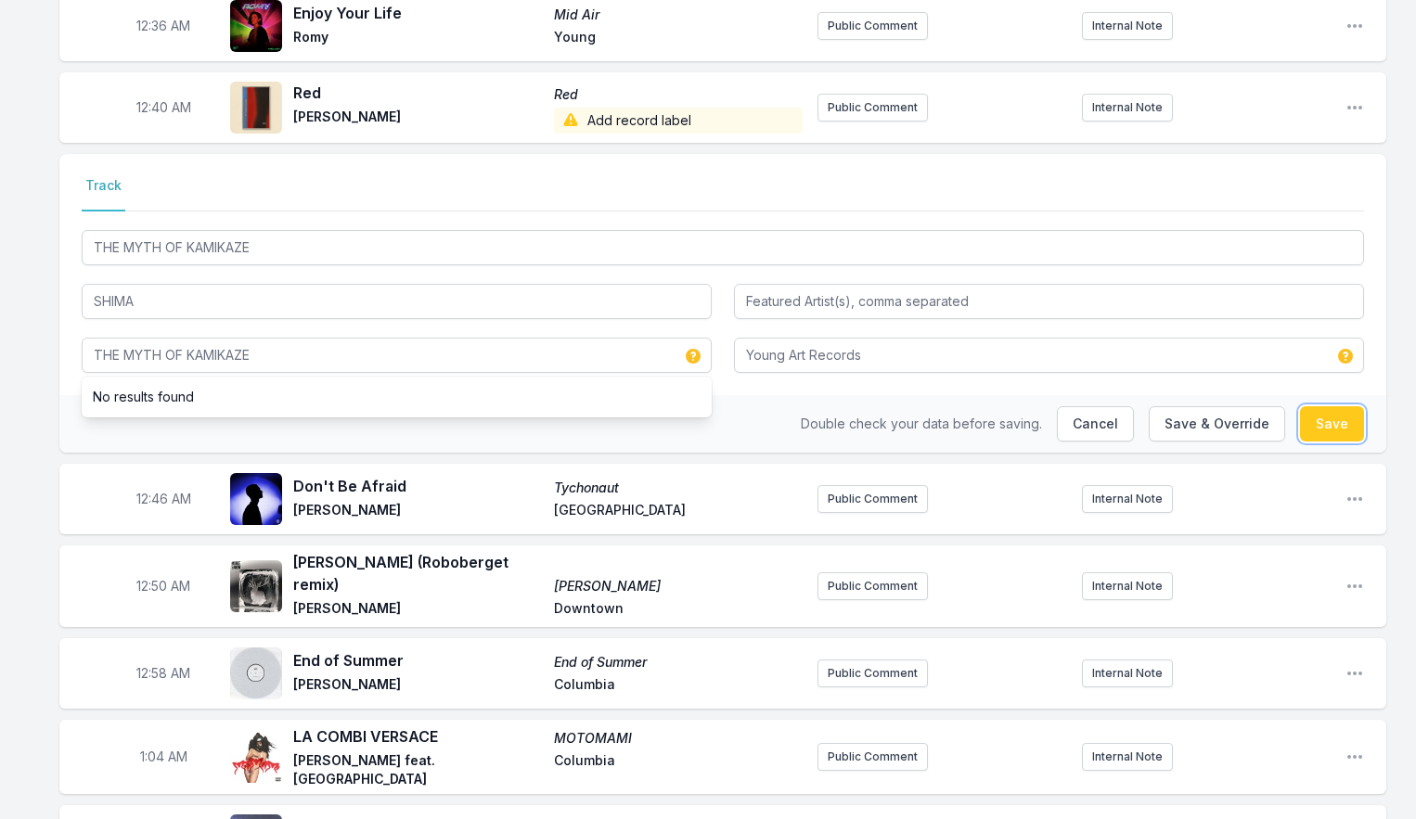
drag, startPoint x: 1340, startPoint y: 427, endPoint x: 1313, endPoint y: 435, distance: 28.2
click at [1339, 427] on button "Save" at bounding box center [1332, 423] width 64 height 35
type input "Welcome to [PERSON_NAME]"
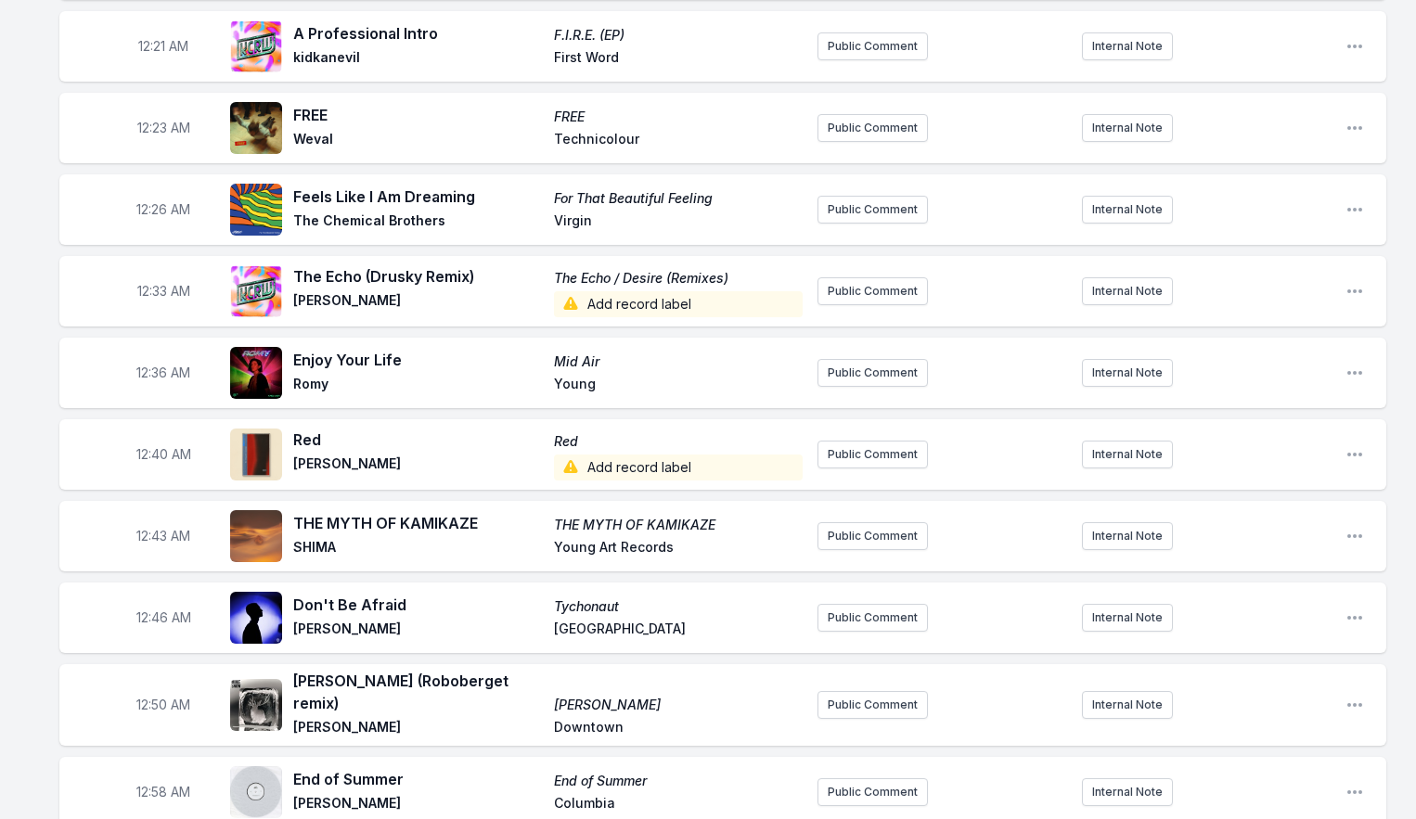
scroll to position [550, 0]
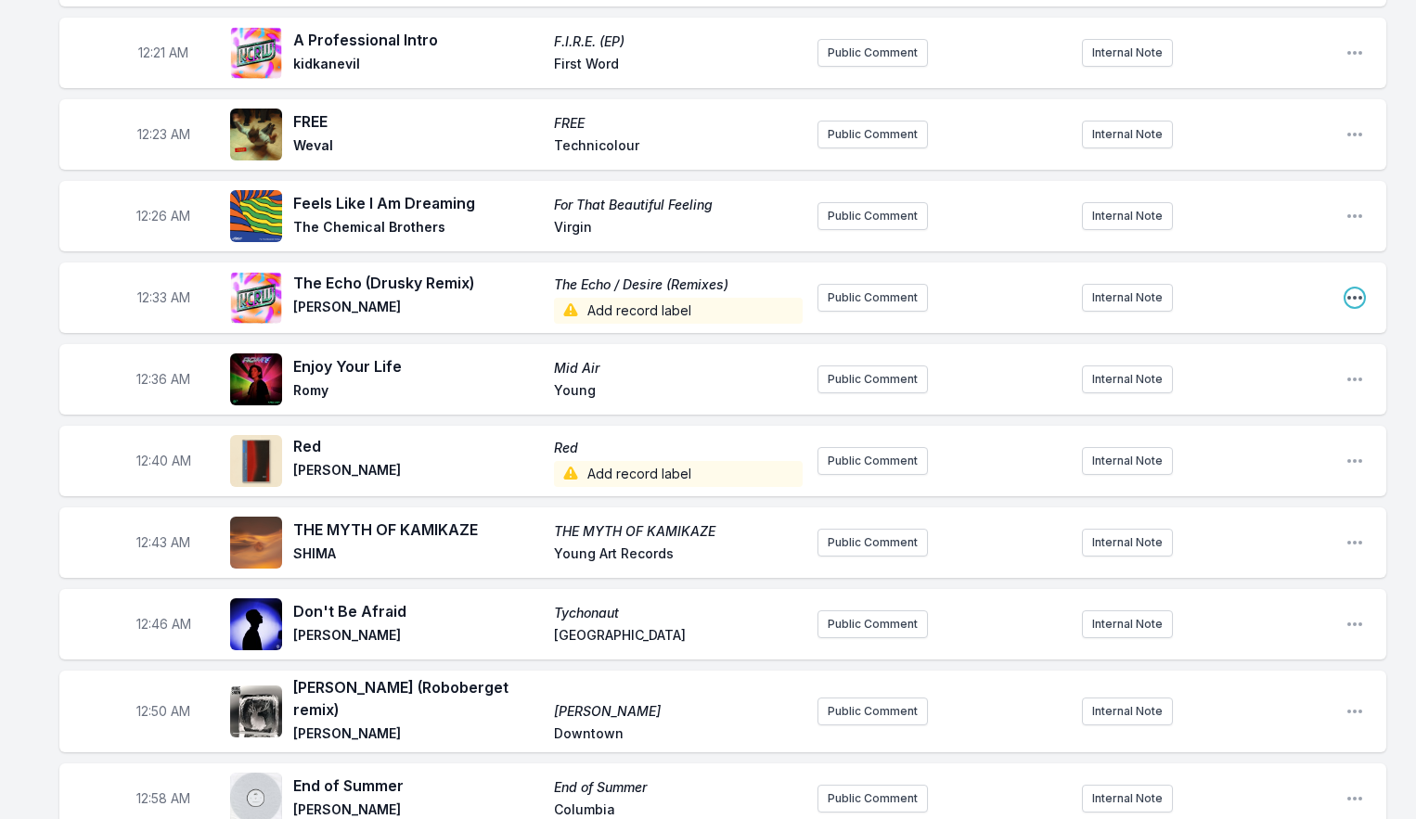
click at [1354, 295] on icon "Open playlist item options" at bounding box center [1354, 298] width 19 height 19
click at [1262, 364] on button "Edit Track Details" at bounding box center [1260, 368] width 208 height 33
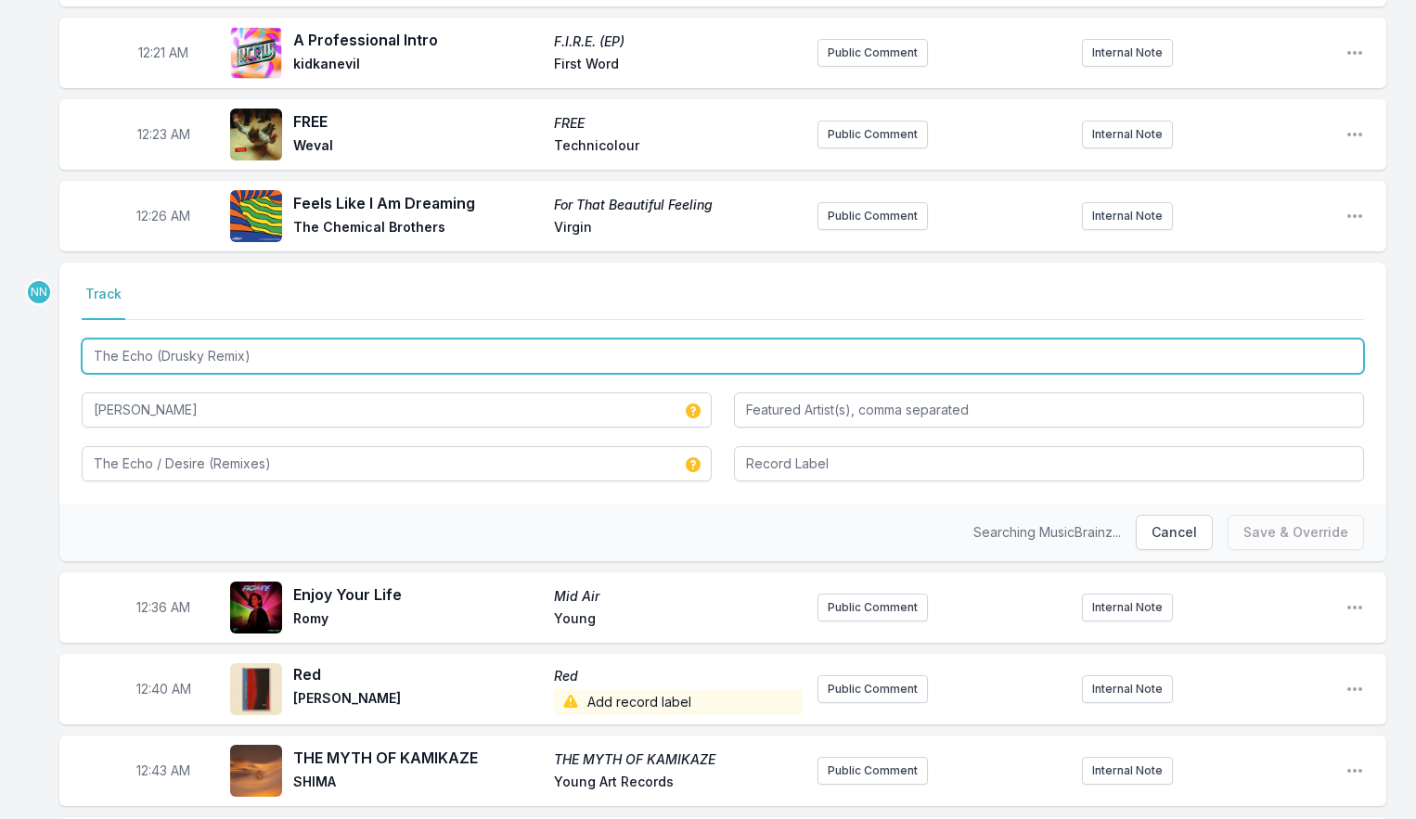
click at [259, 362] on input "The Echo (Drusky Remix)" at bounding box center [723, 356] width 1282 height 35
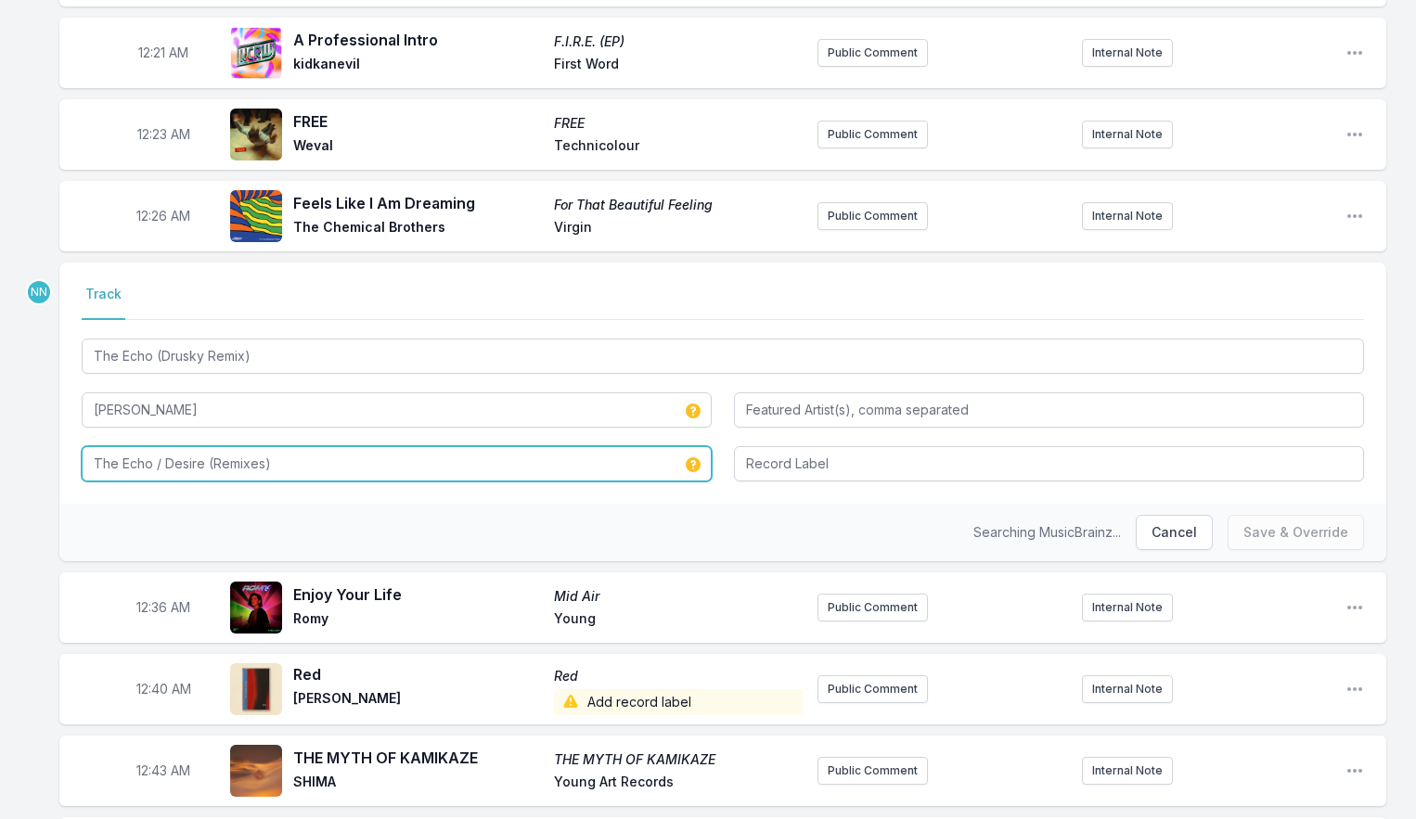
click at [201, 457] on input "The Echo / Desire (Remixes)" at bounding box center [397, 463] width 630 height 35
paste input "(Drusky Remix"
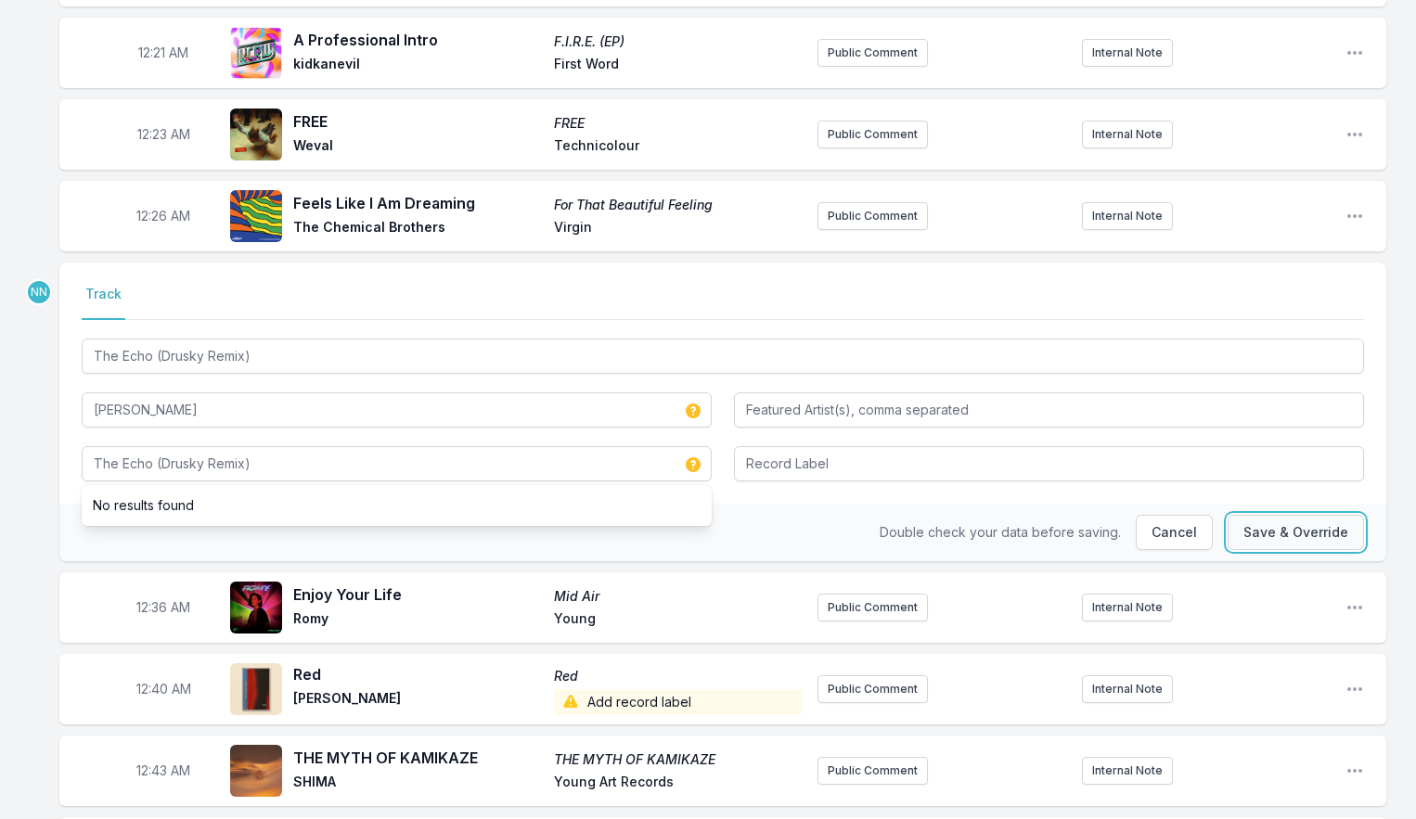
click at [1309, 538] on button "Save & Override" at bounding box center [1295, 532] width 136 height 35
type input "The Echo / Desire (Remixes)"
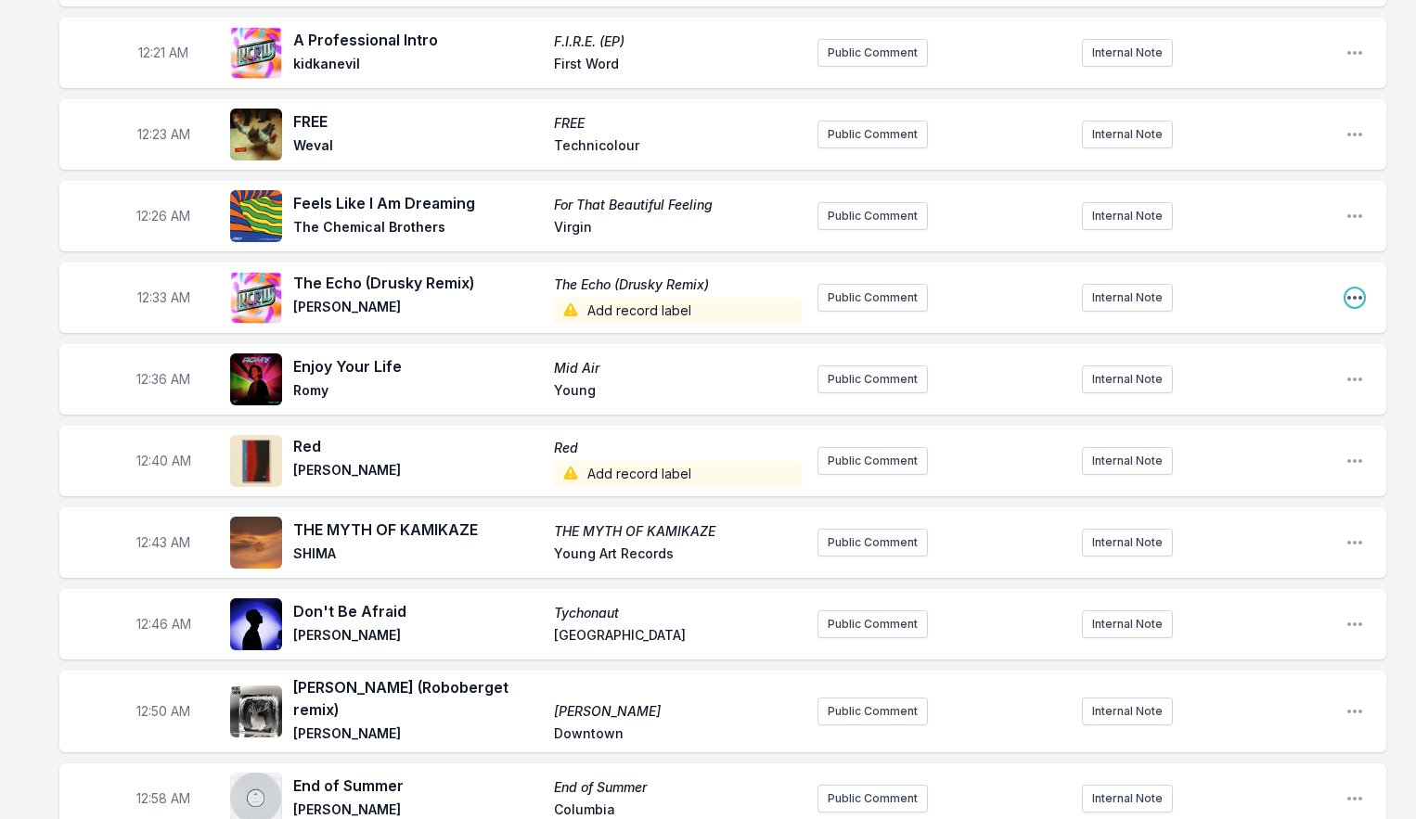
click at [1347, 302] on icon "Open playlist item options" at bounding box center [1354, 298] width 19 height 19
click at [1277, 362] on button "Edit Track Details" at bounding box center [1260, 368] width 208 height 33
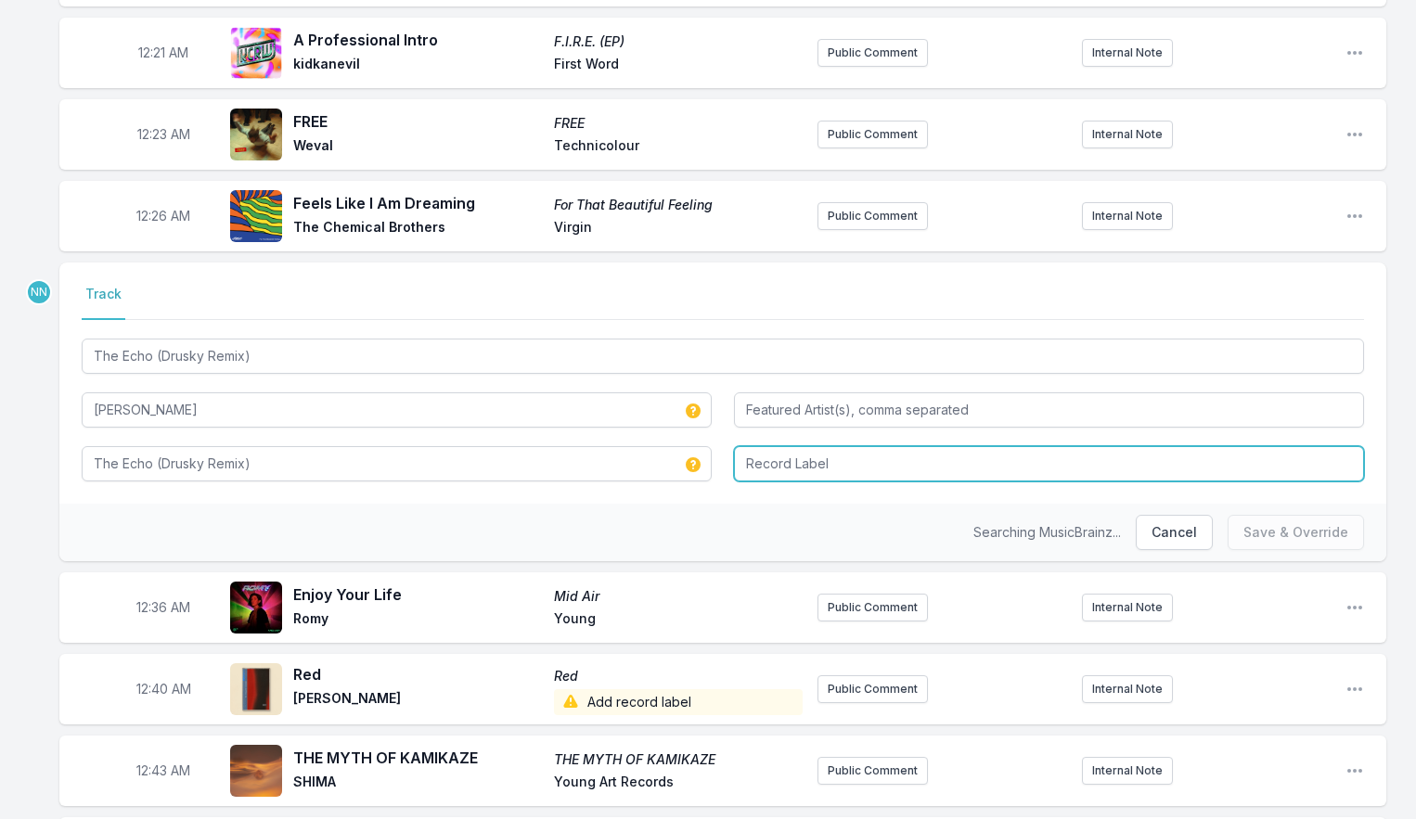
click at [767, 468] on input "Record Label" at bounding box center [1049, 463] width 630 height 35
type input "Nice Age"
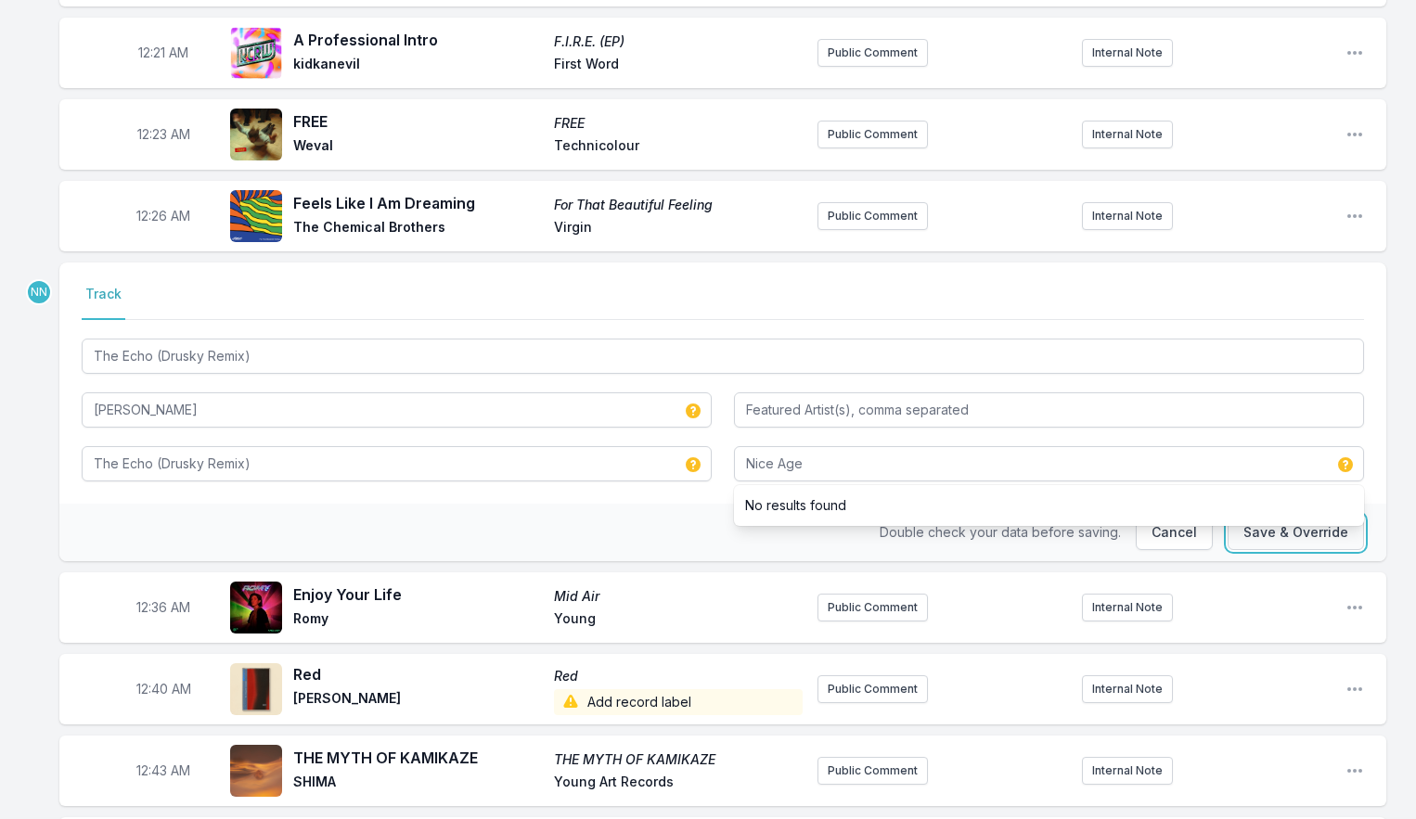
click at [1243, 534] on button "Save & Override" at bounding box center [1295, 532] width 136 height 35
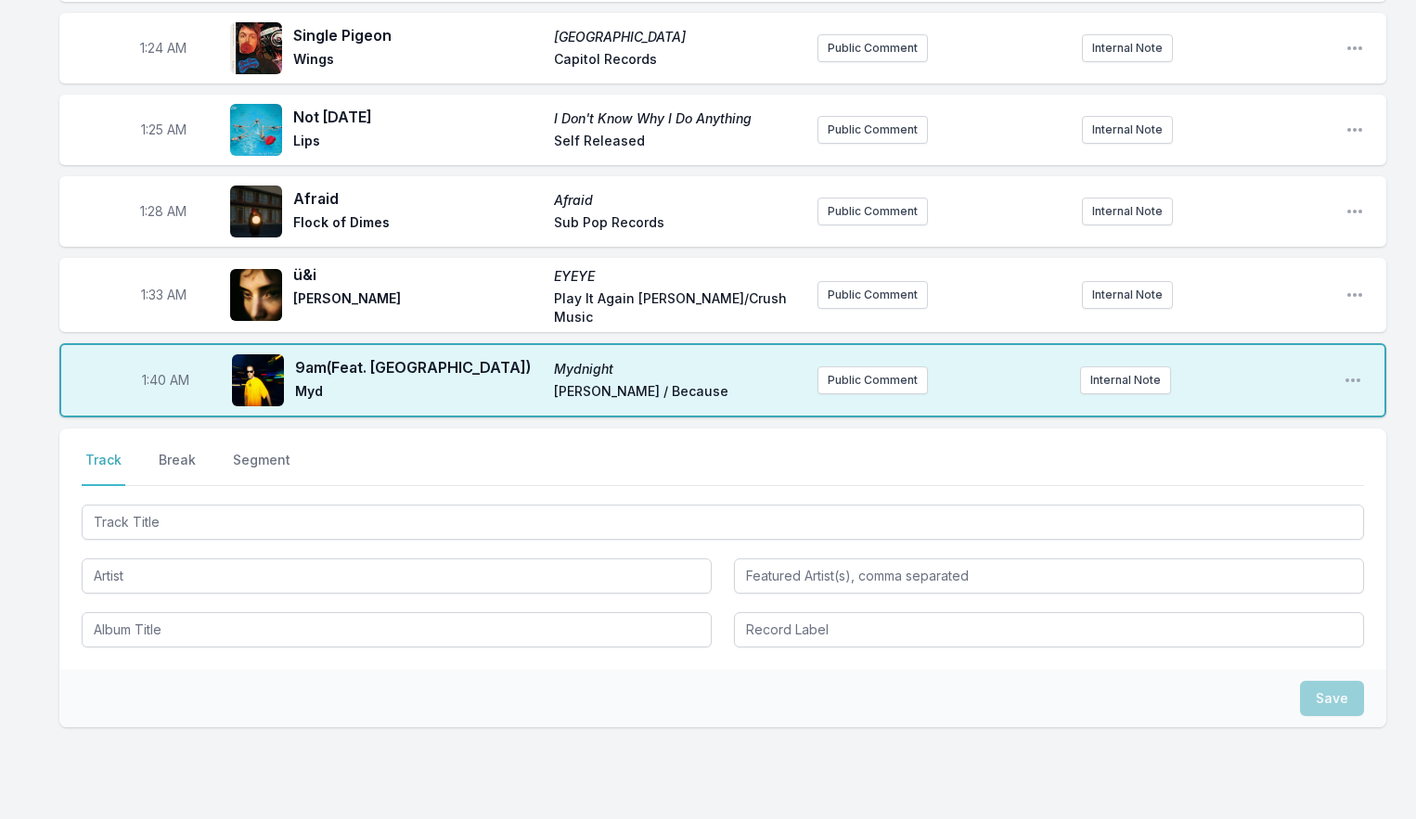
scroll to position [1796, 0]
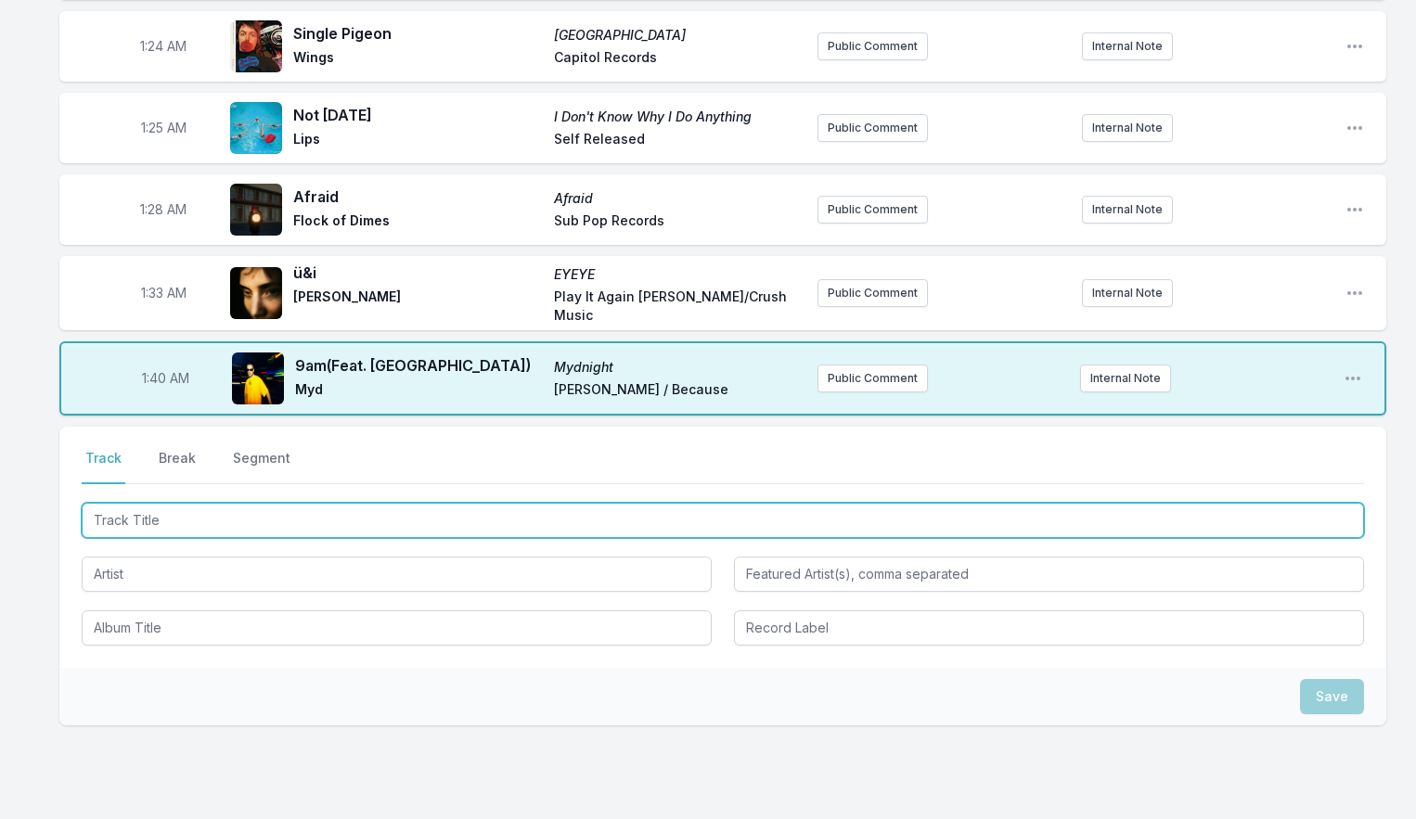
click at [153, 503] on input "Track Title" at bounding box center [723, 520] width 1282 height 35
type input "Things Will Be Fine"
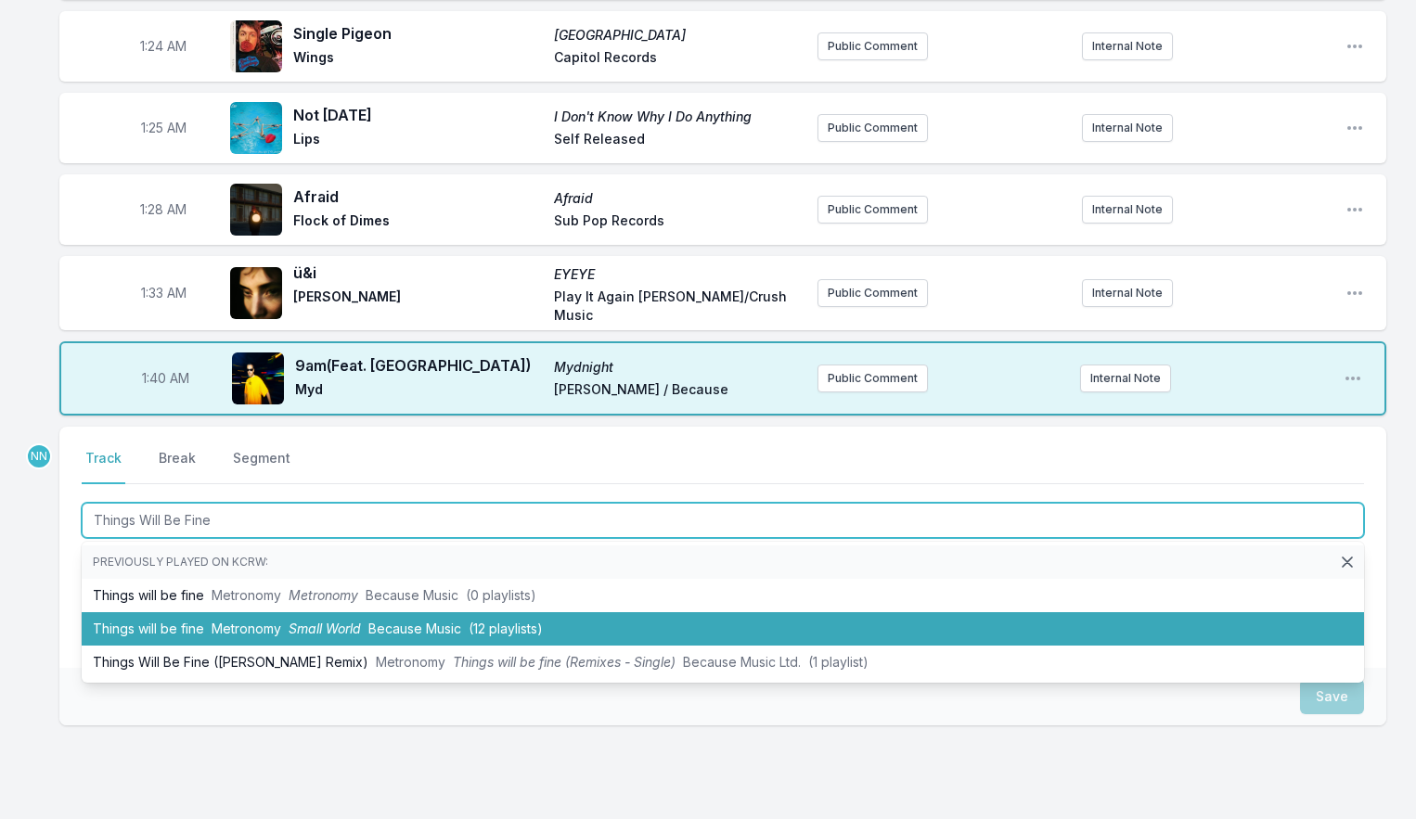
click at [179, 612] on li "Things will be fine Metronomy Small World Because Music (12 playlists)" at bounding box center [723, 628] width 1282 height 33
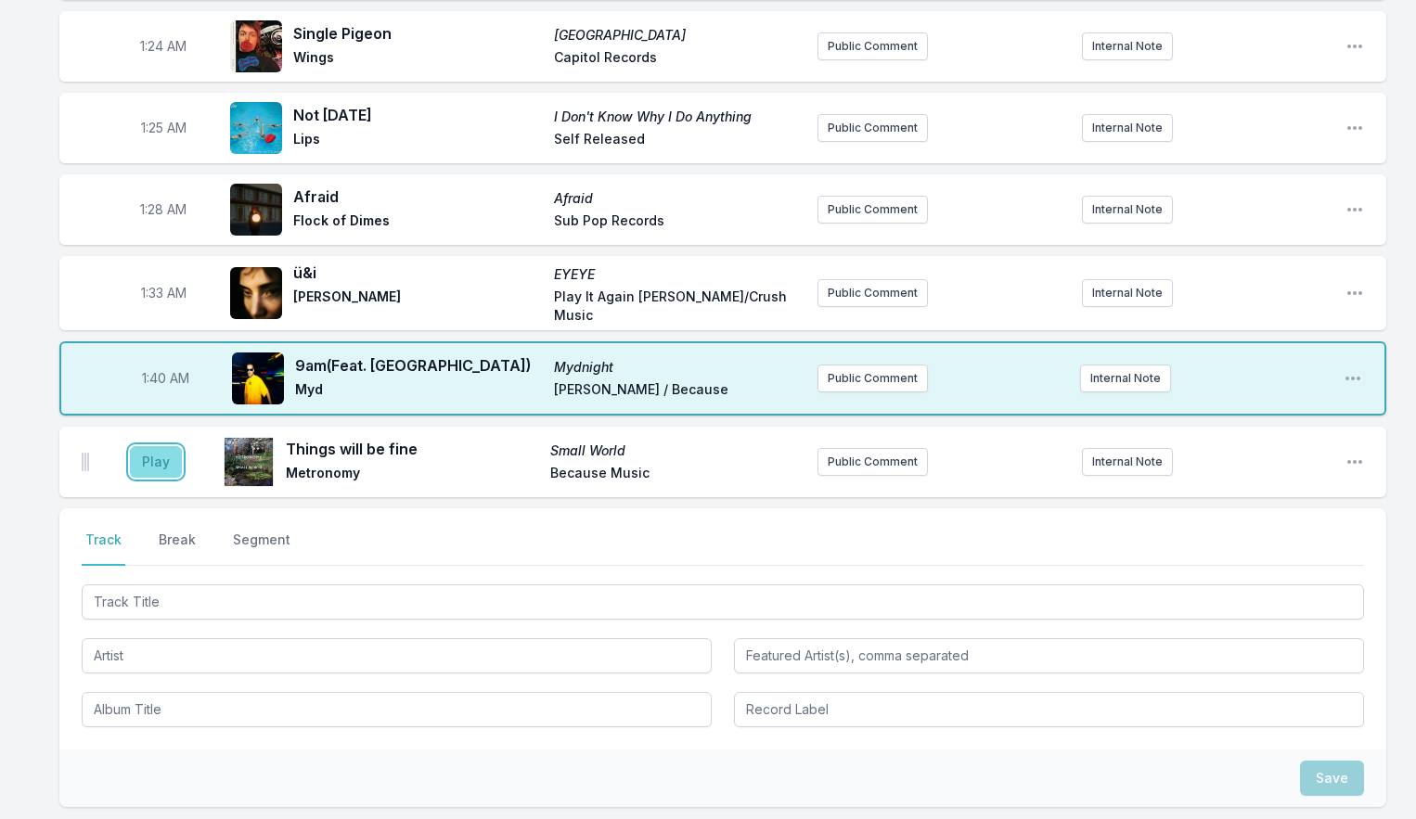
click at [156, 446] on button "Play" at bounding box center [156, 462] width 52 height 32
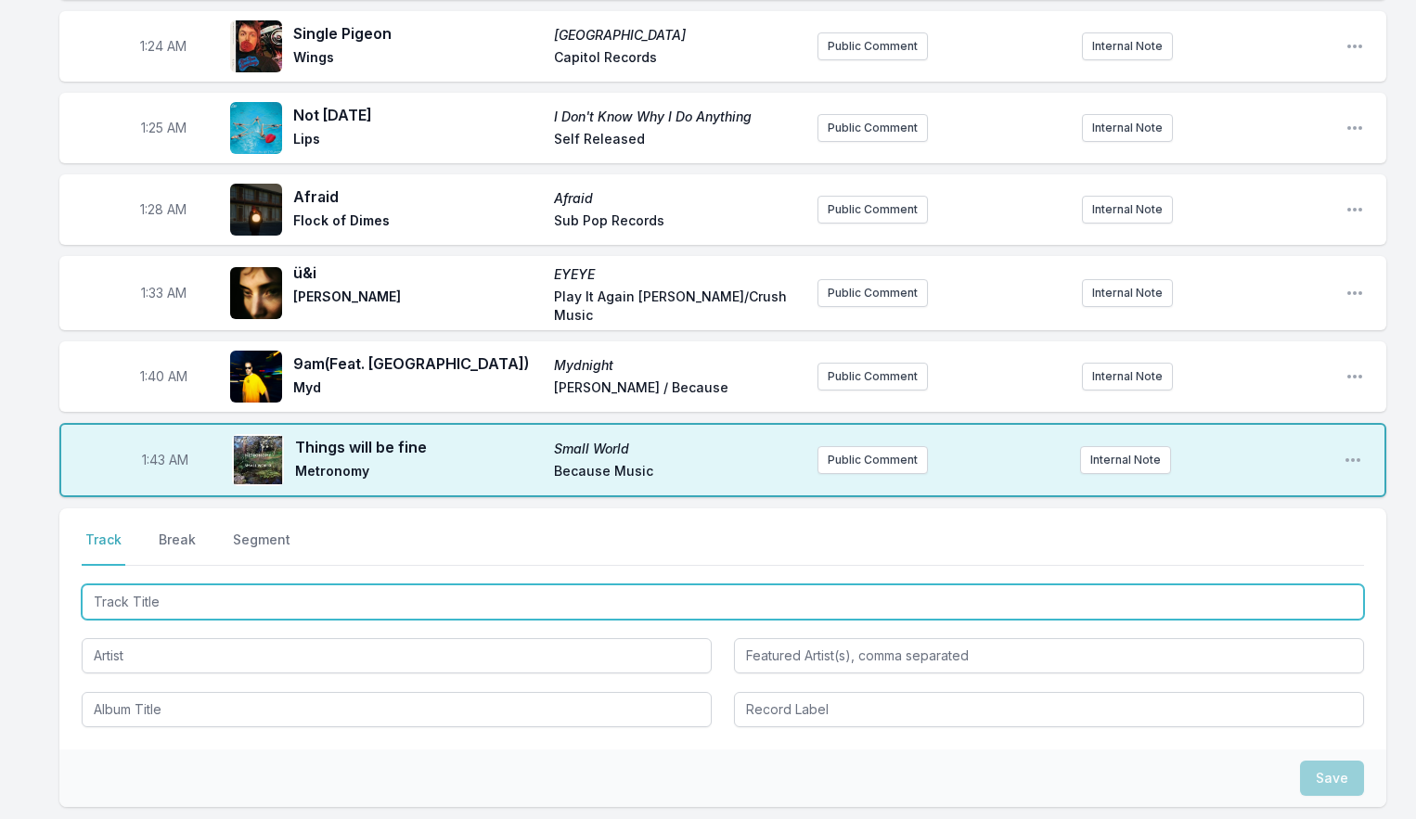
click at [170, 590] on input "Track Title" at bounding box center [723, 601] width 1282 height 35
type input "z"
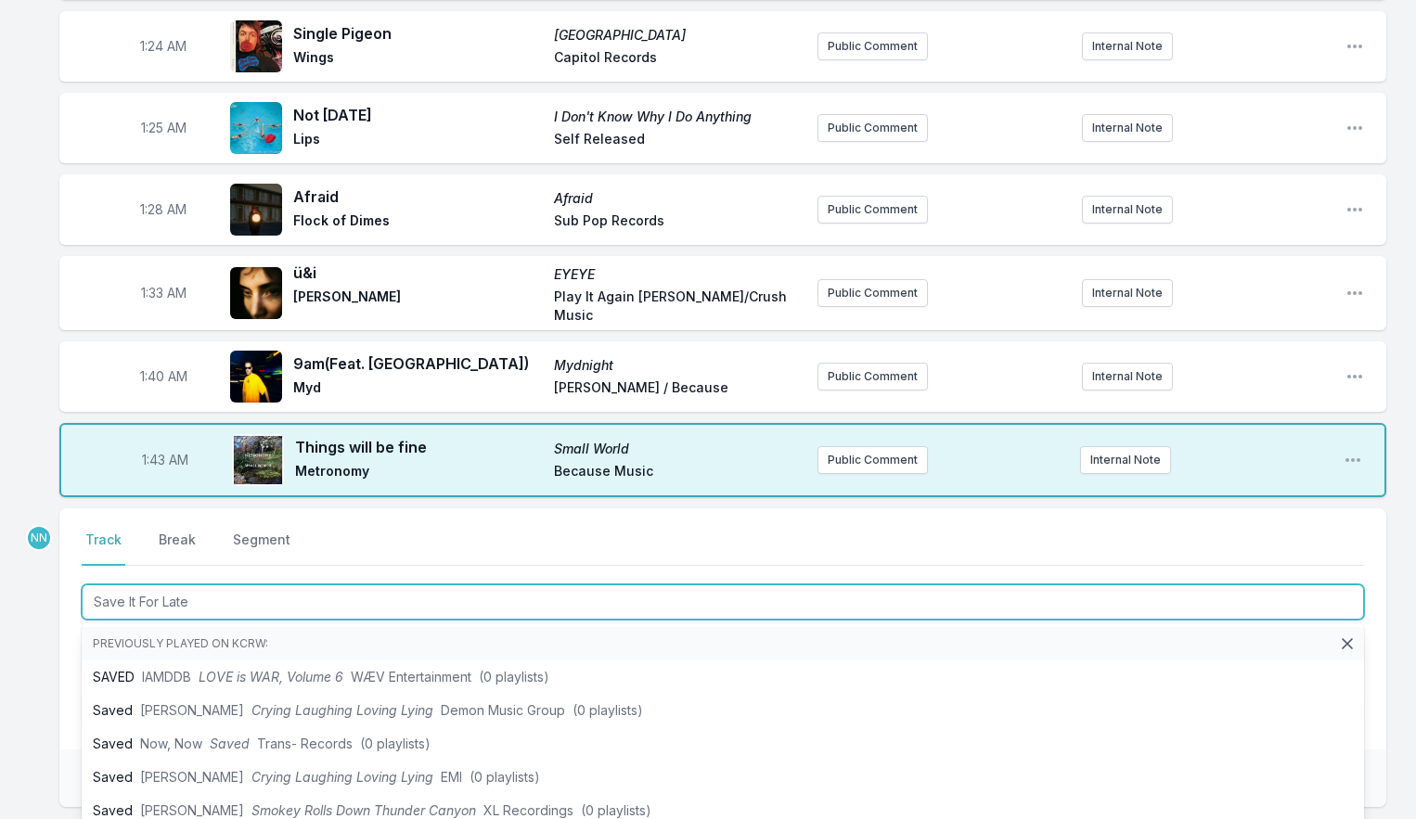
type input "Save It For Later"
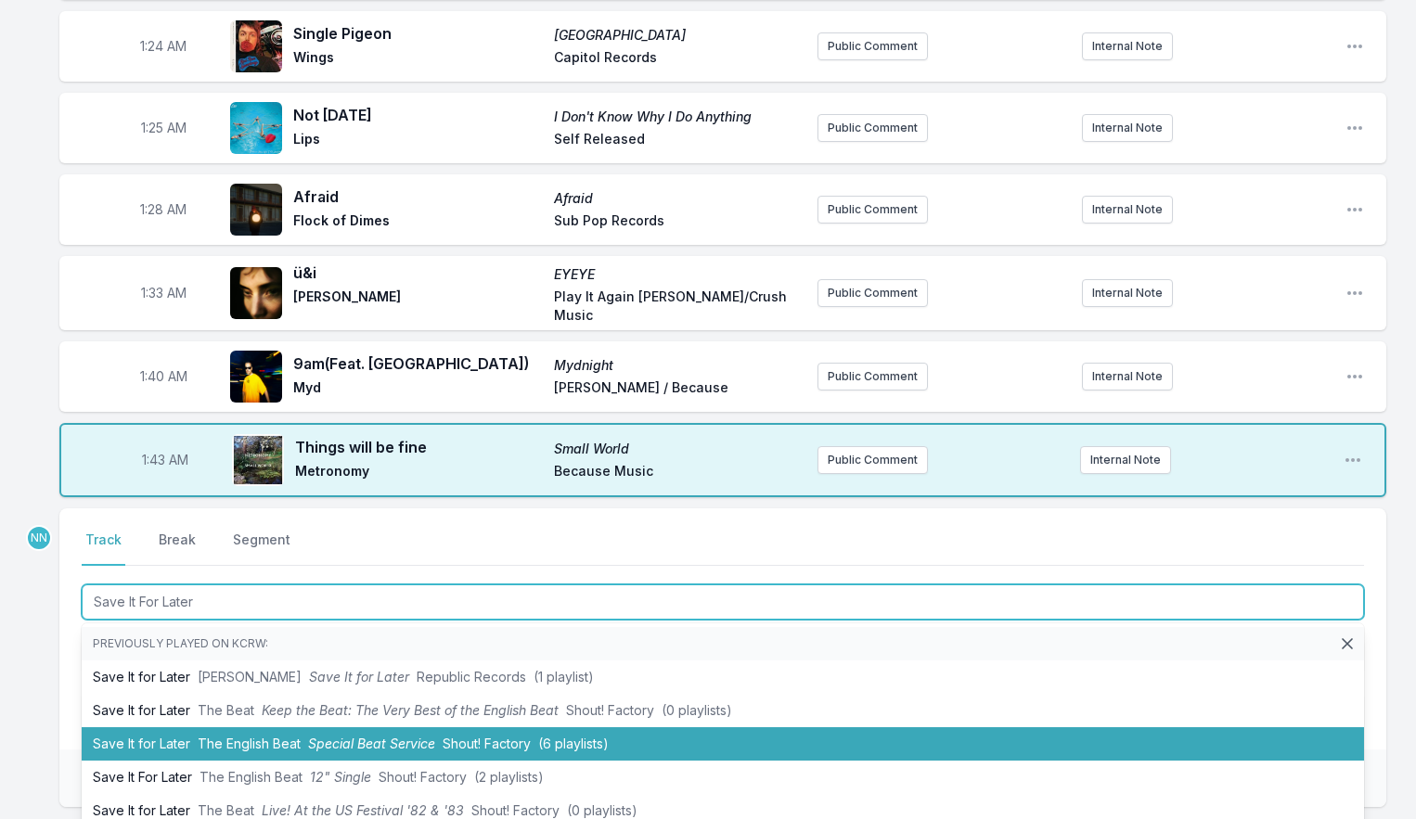
click at [238, 727] on li "Save It for Later The English Beat Special Beat Service Shout! Factory (6 playl…" at bounding box center [723, 743] width 1282 height 33
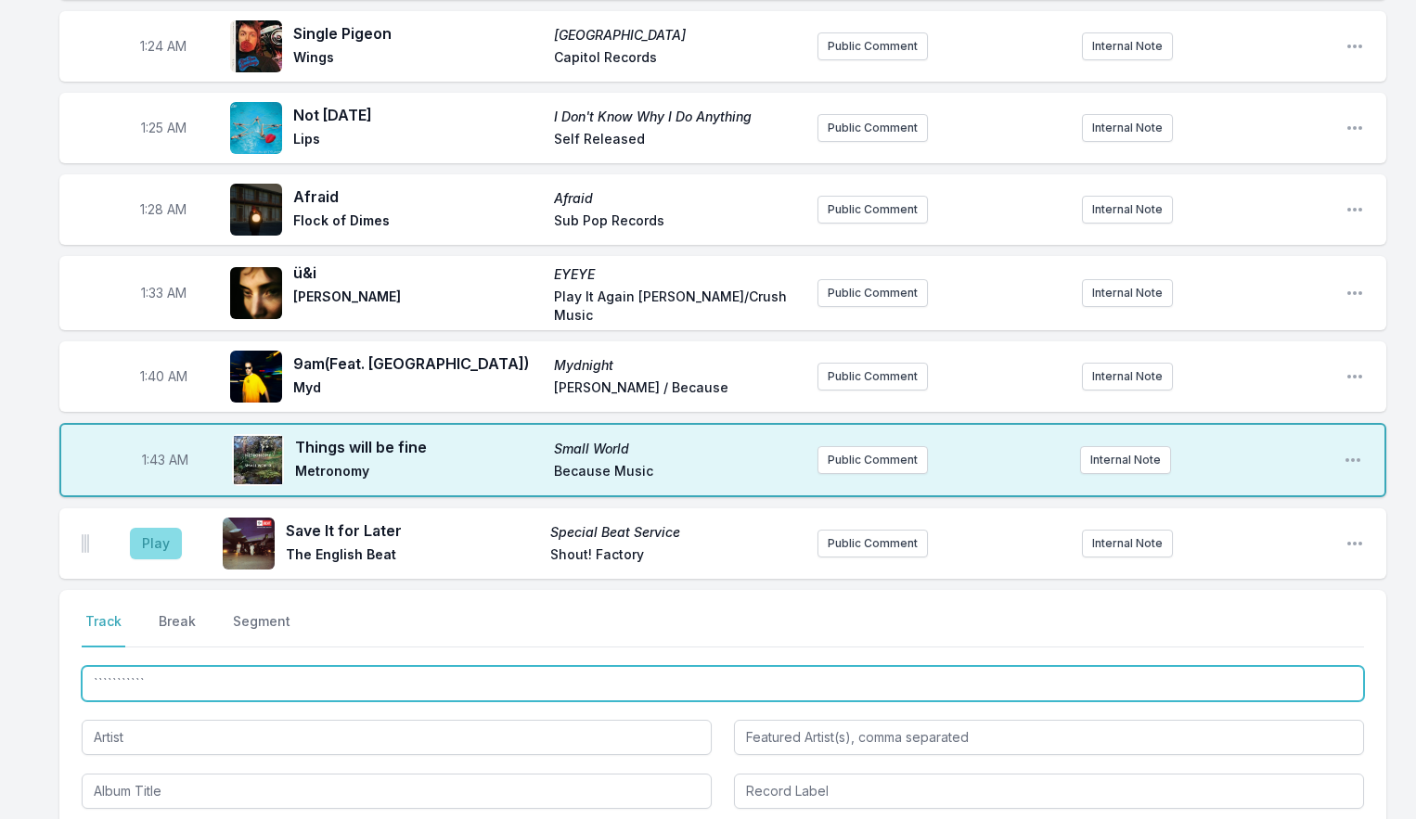
type input "```````````"
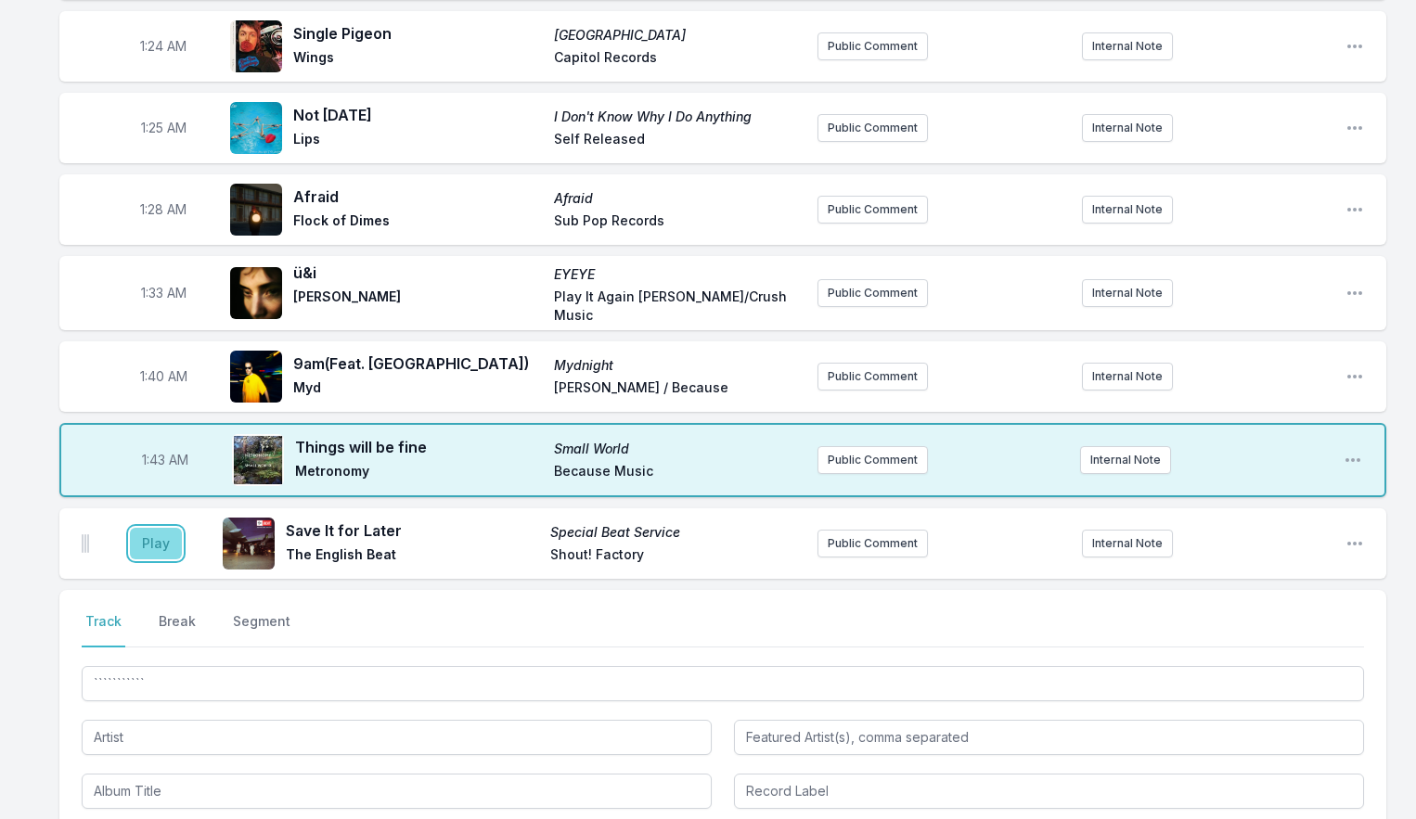
click at [166, 538] on button "Play" at bounding box center [156, 544] width 52 height 32
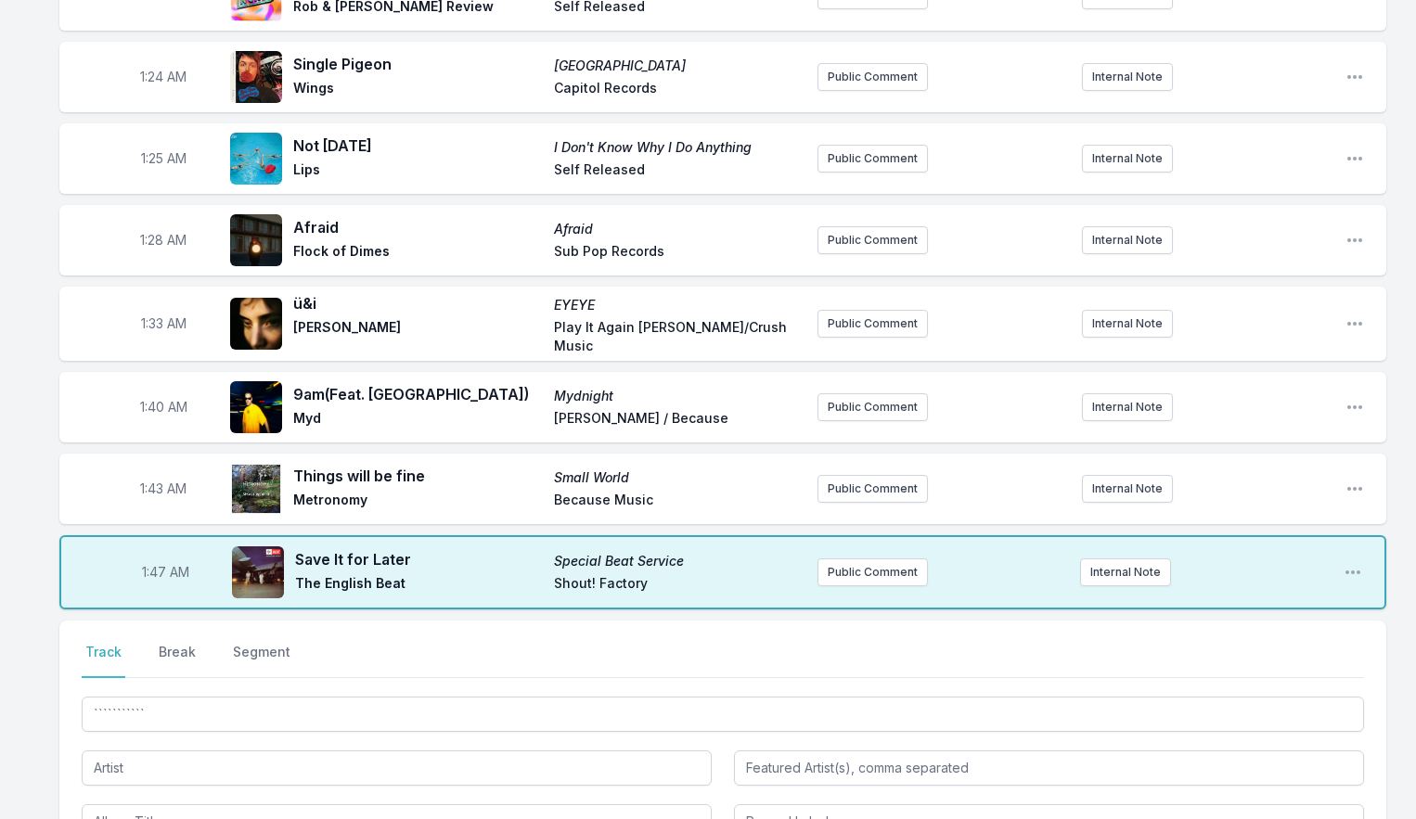
scroll to position [1766, 0]
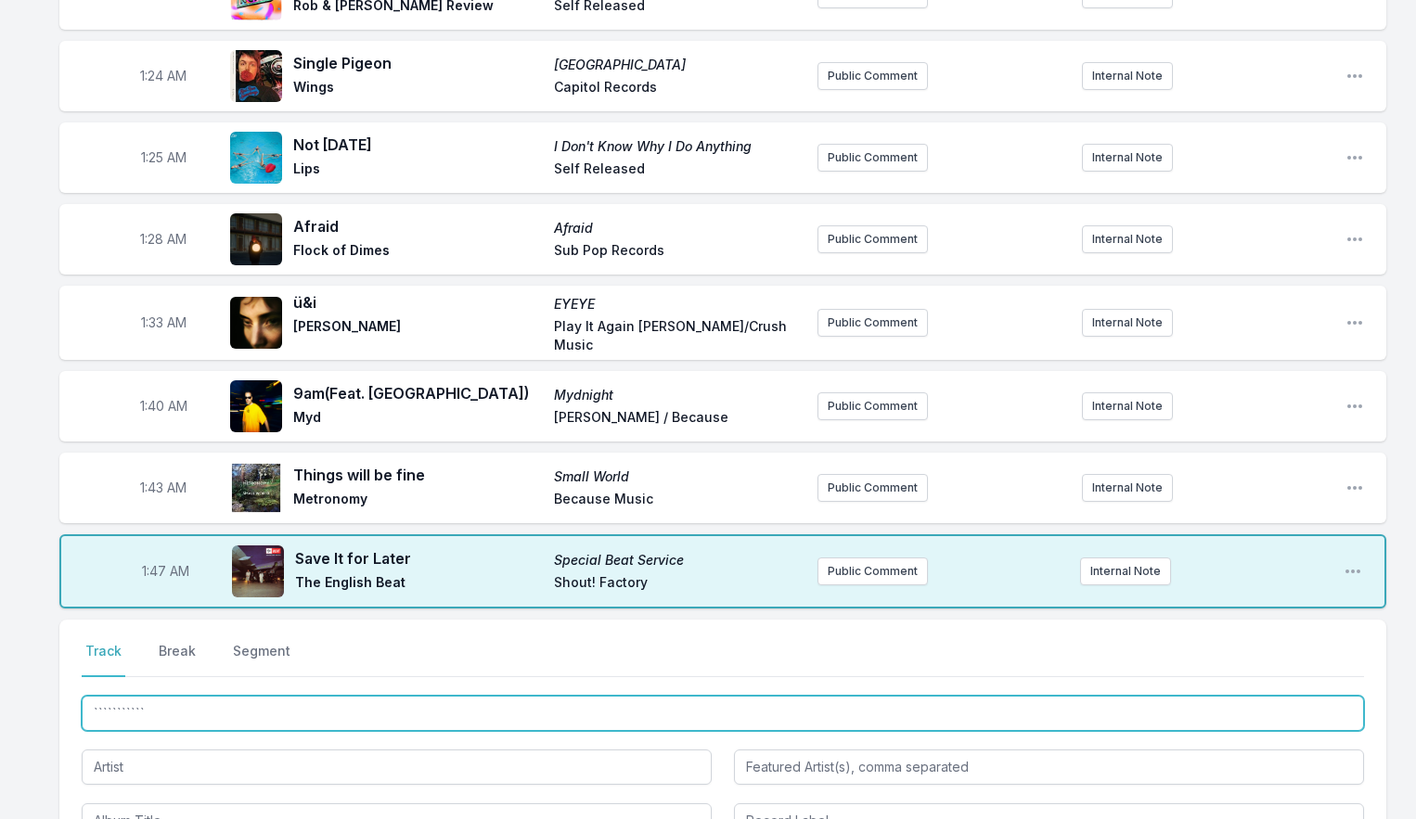
click at [124, 696] on input "```````````" at bounding box center [723, 713] width 1282 height 35
drag, startPoint x: 149, startPoint y: 689, endPoint x: 22, endPoint y: 684, distance: 127.2
type input "When A Good Man Cries"
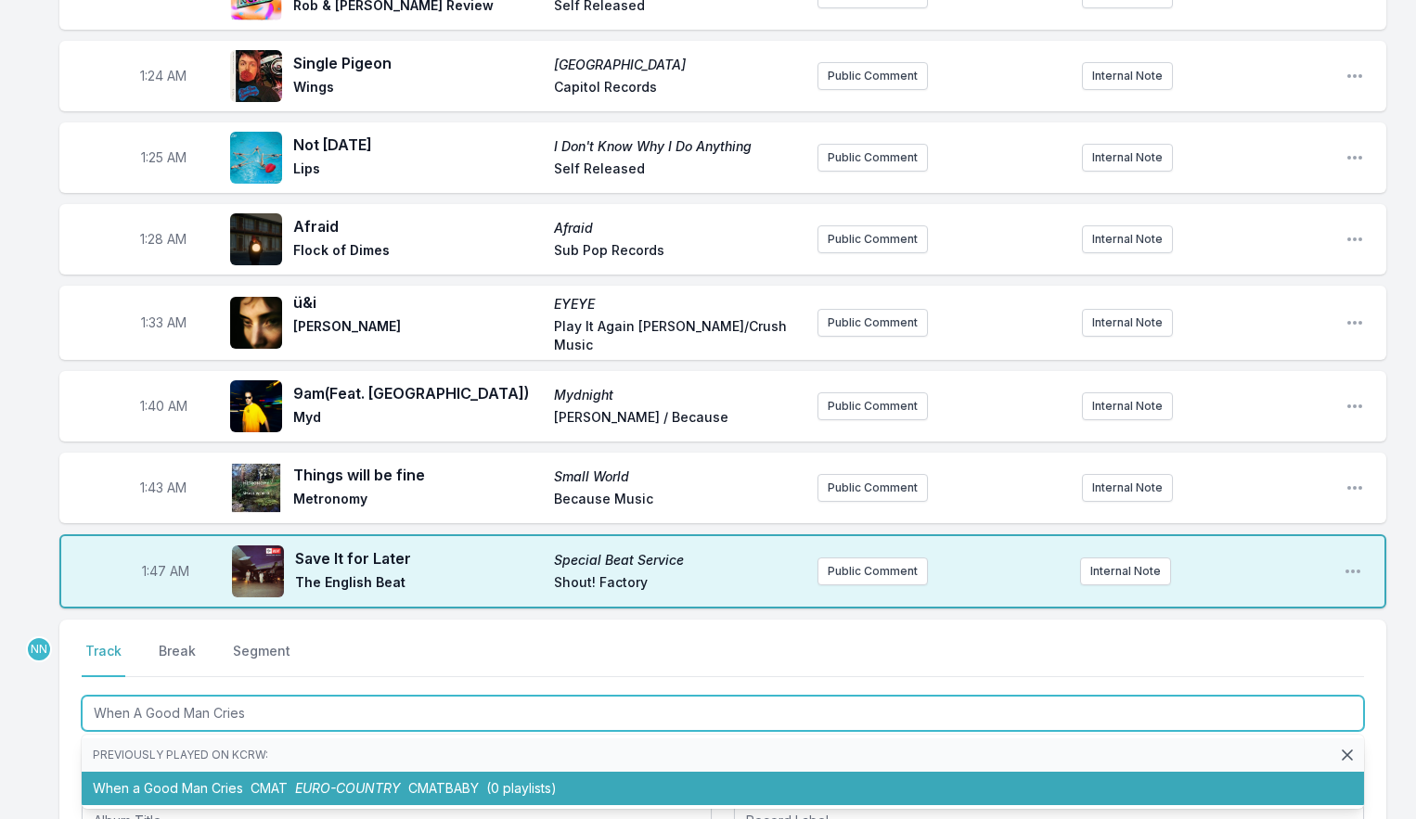
click at [199, 772] on li "When a Good Man Cries CMAT EURO-COUNTRY CMATBABY (0 playlists)" at bounding box center [723, 788] width 1282 height 33
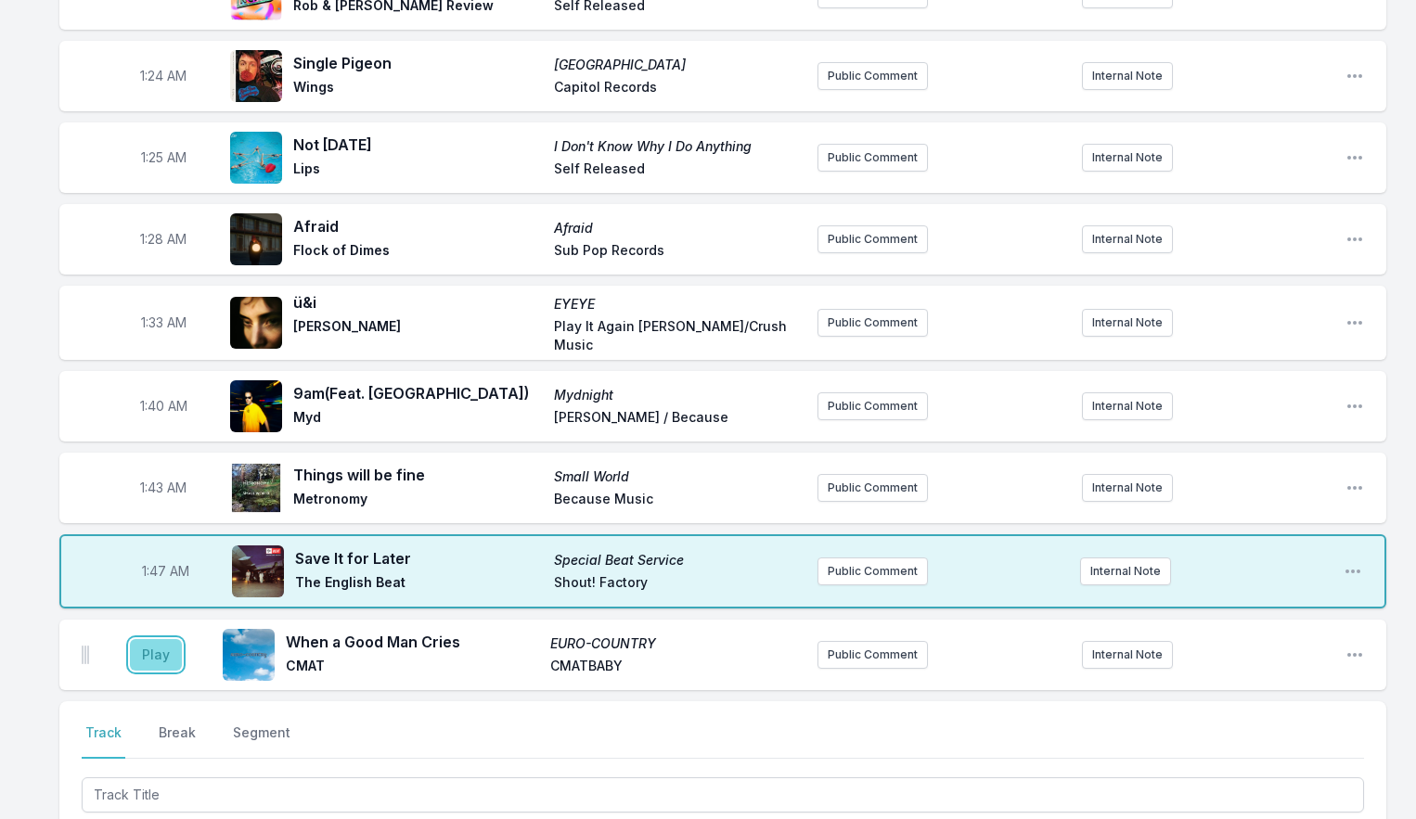
click at [159, 639] on button "Play" at bounding box center [156, 655] width 52 height 32
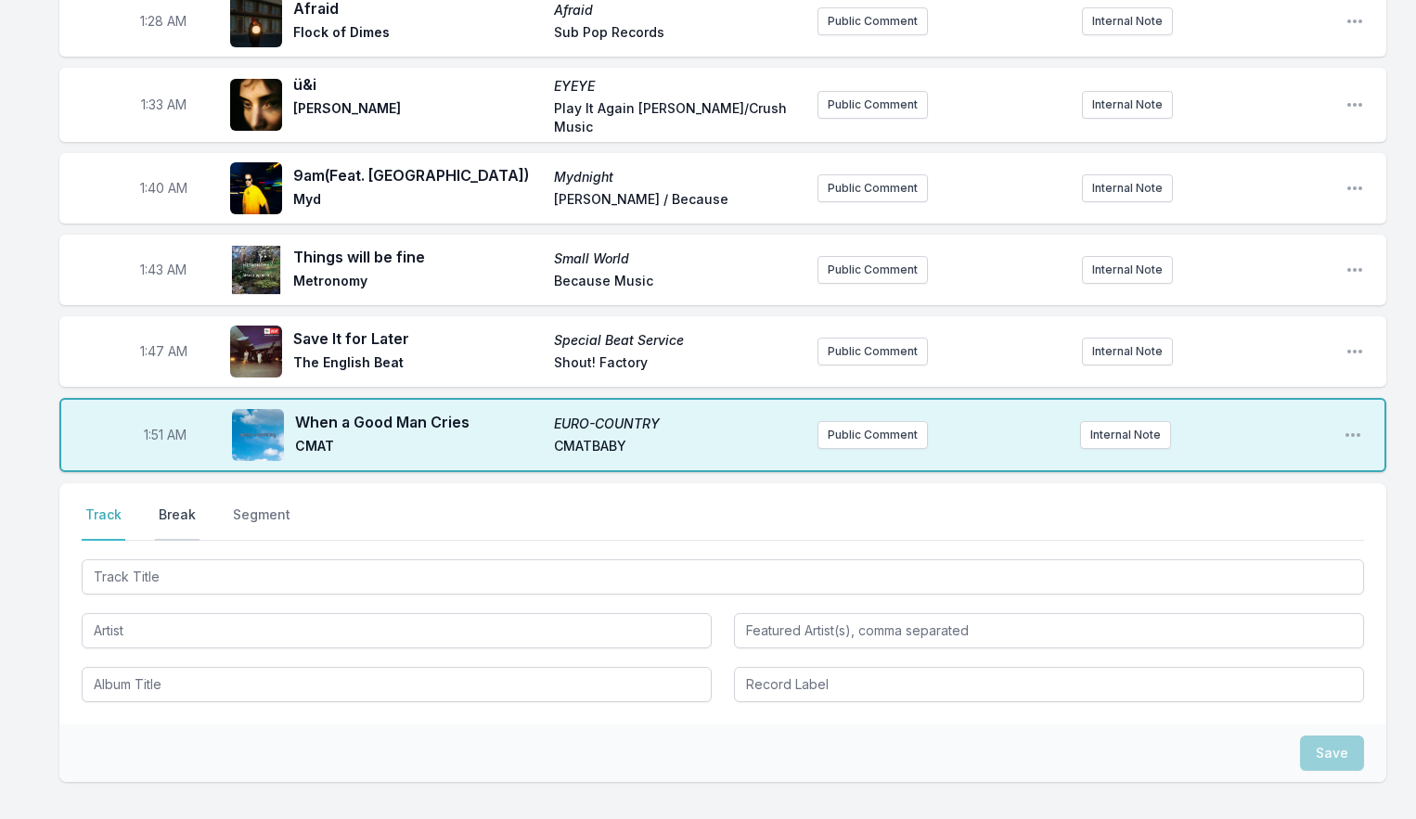
scroll to position [2008, 0]
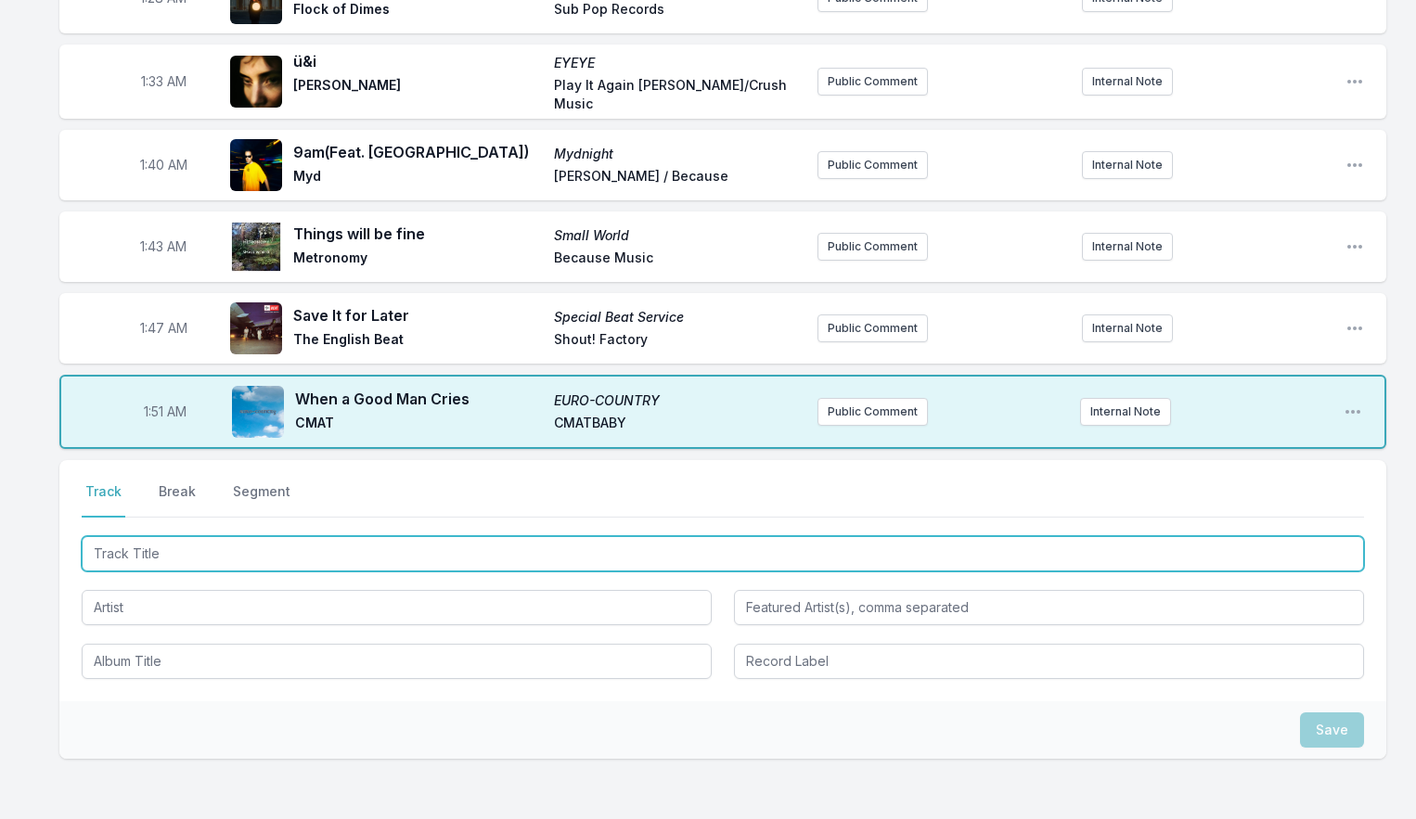
click at [163, 536] on input "Track Title" at bounding box center [723, 553] width 1282 height 35
type input "Sadness As A Gift"
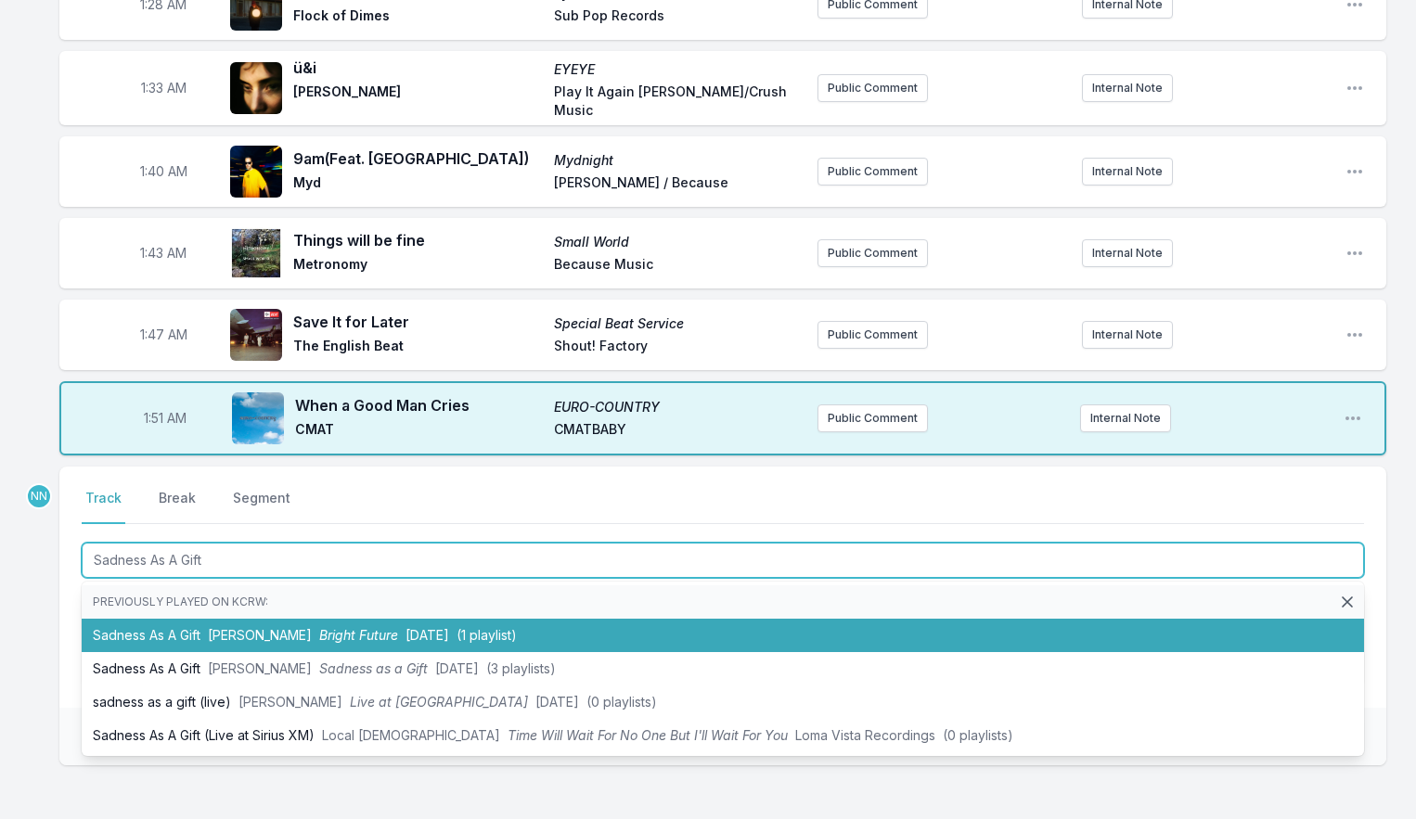
click at [216, 627] on li "Sadness As A Gift [PERSON_NAME] Bright Future [DATE] (1 playlist)" at bounding box center [723, 635] width 1282 height 33
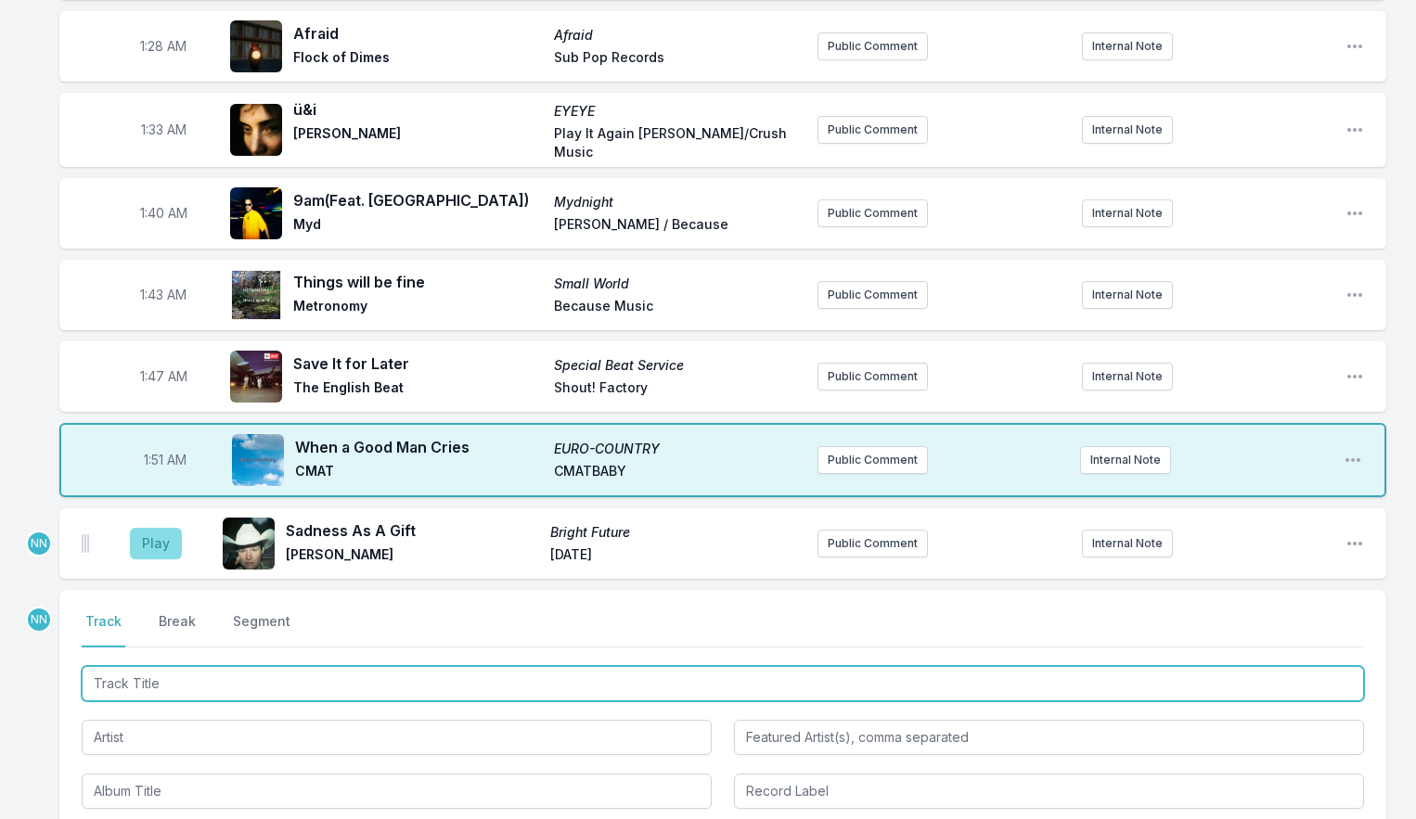
scroll to position [1953, 0]
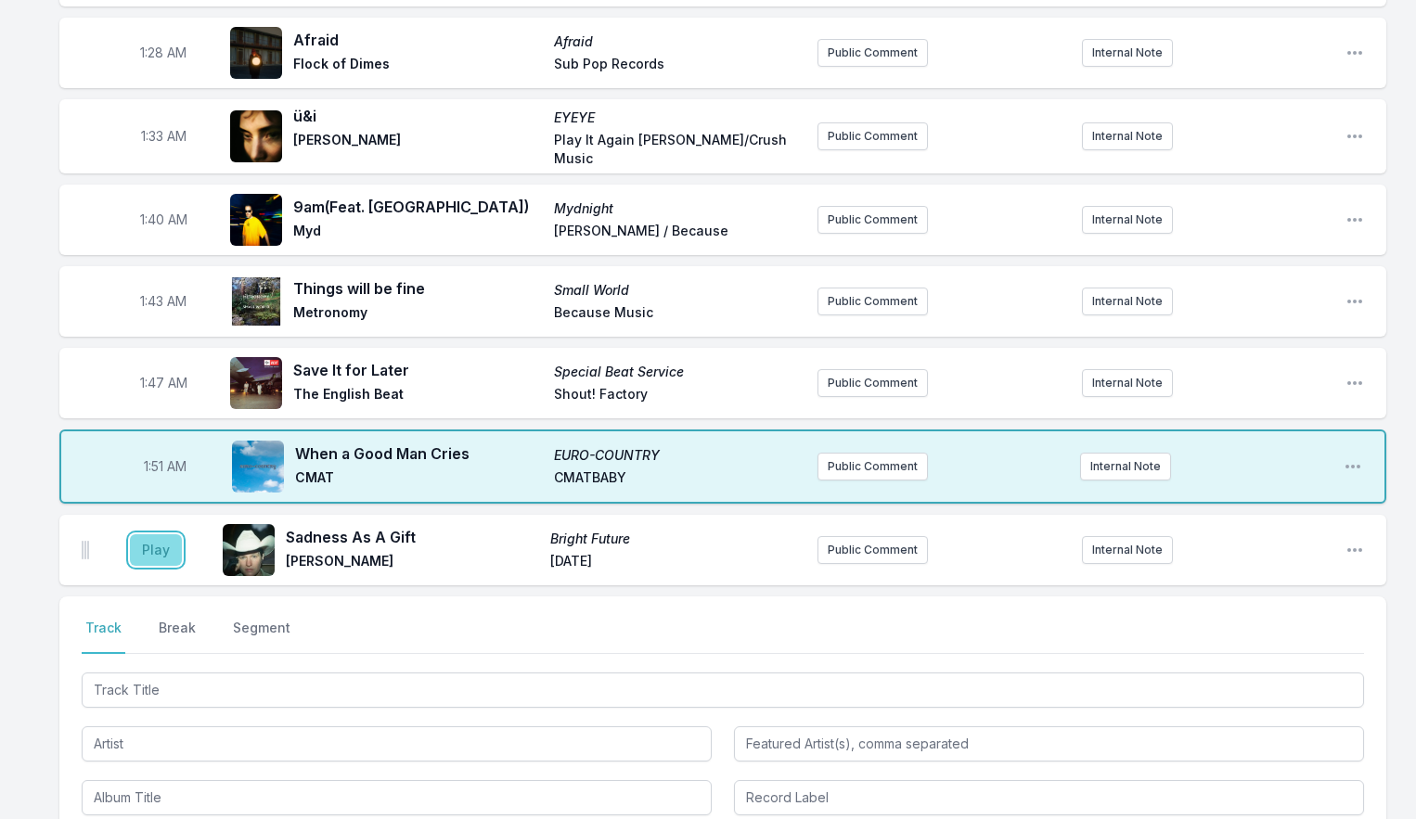
click at [160, 534] on button "Play" at bounding box center [156, 550] width 52 height 32
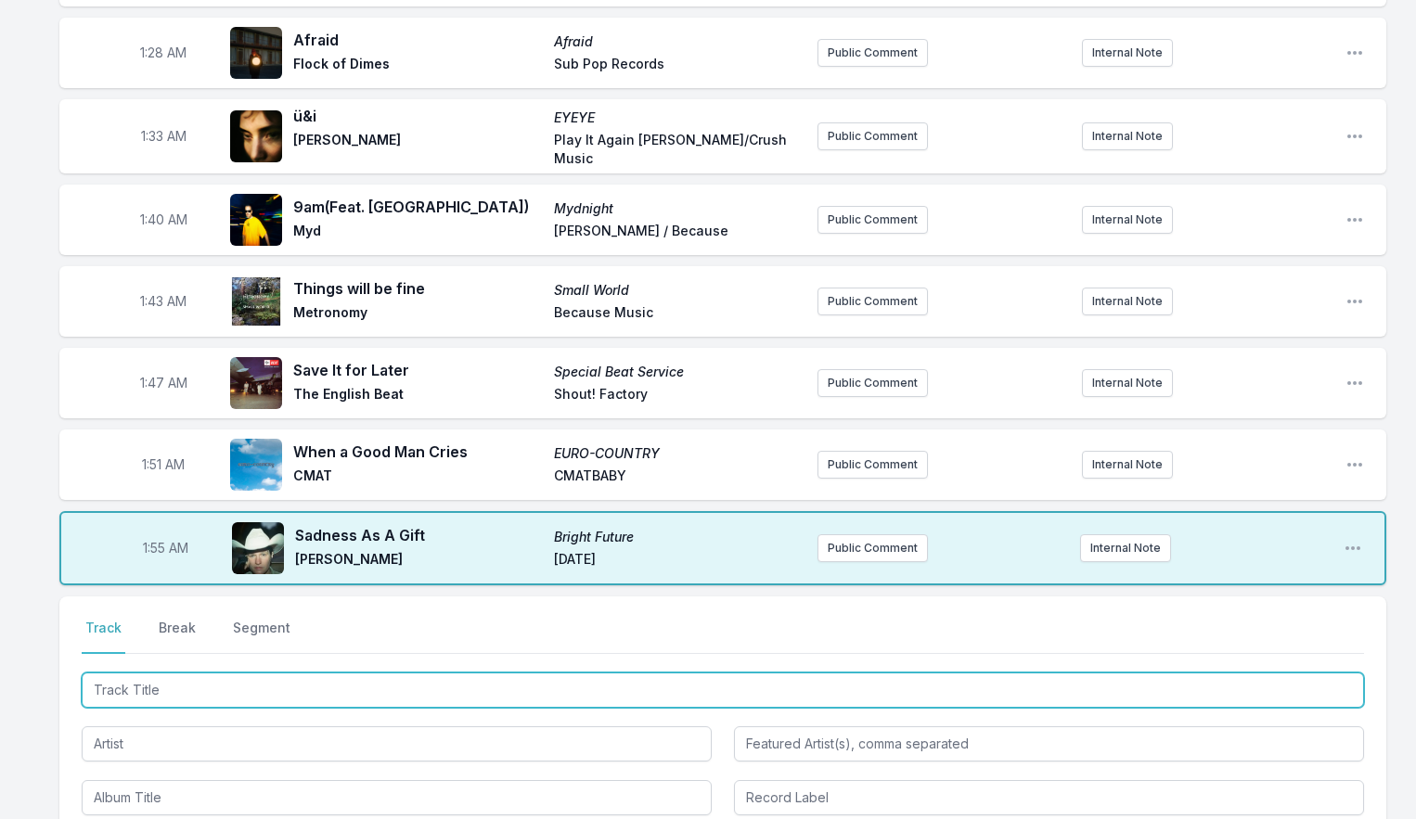
click at [115, 673] on input "Track Title" at bounding box center [723, 690] width 1282 height 35
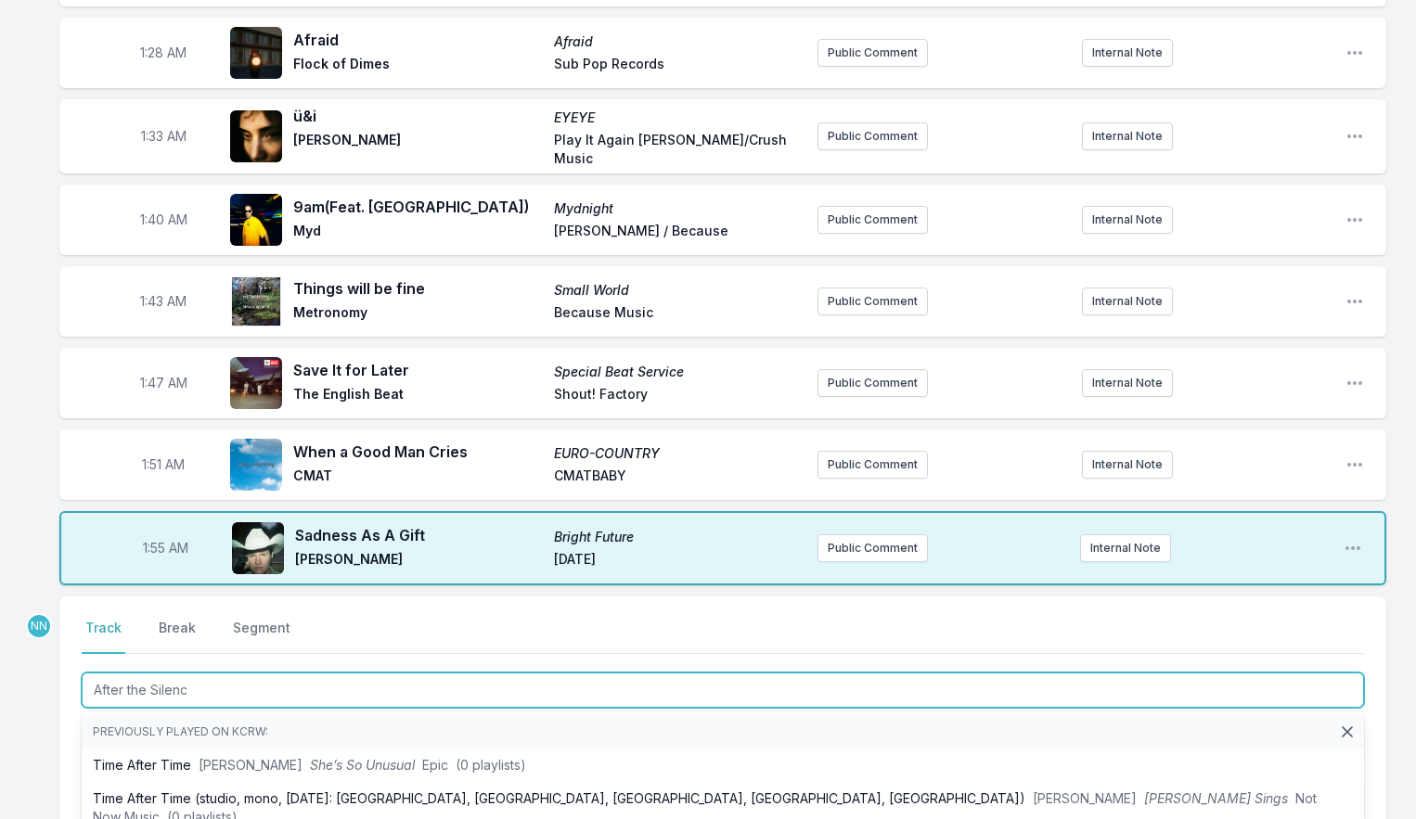
type input "After the Silence"
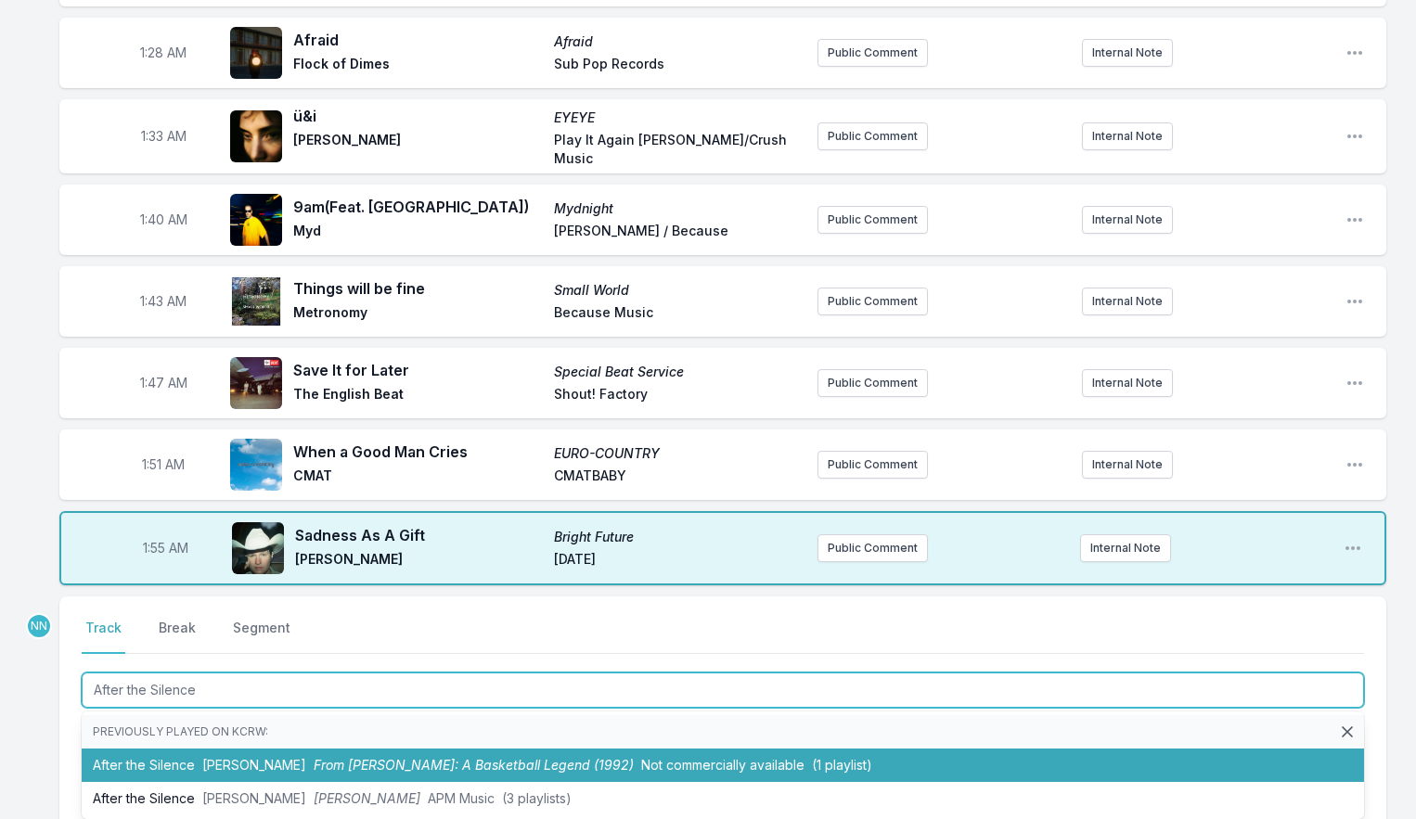
click at [116, 749] on li "After the Silence [PERSON_NAME] From [PERSON_NAME]: A Basketball Legend (1992) …" at bounding box center [723, 765] width 1282 height 33
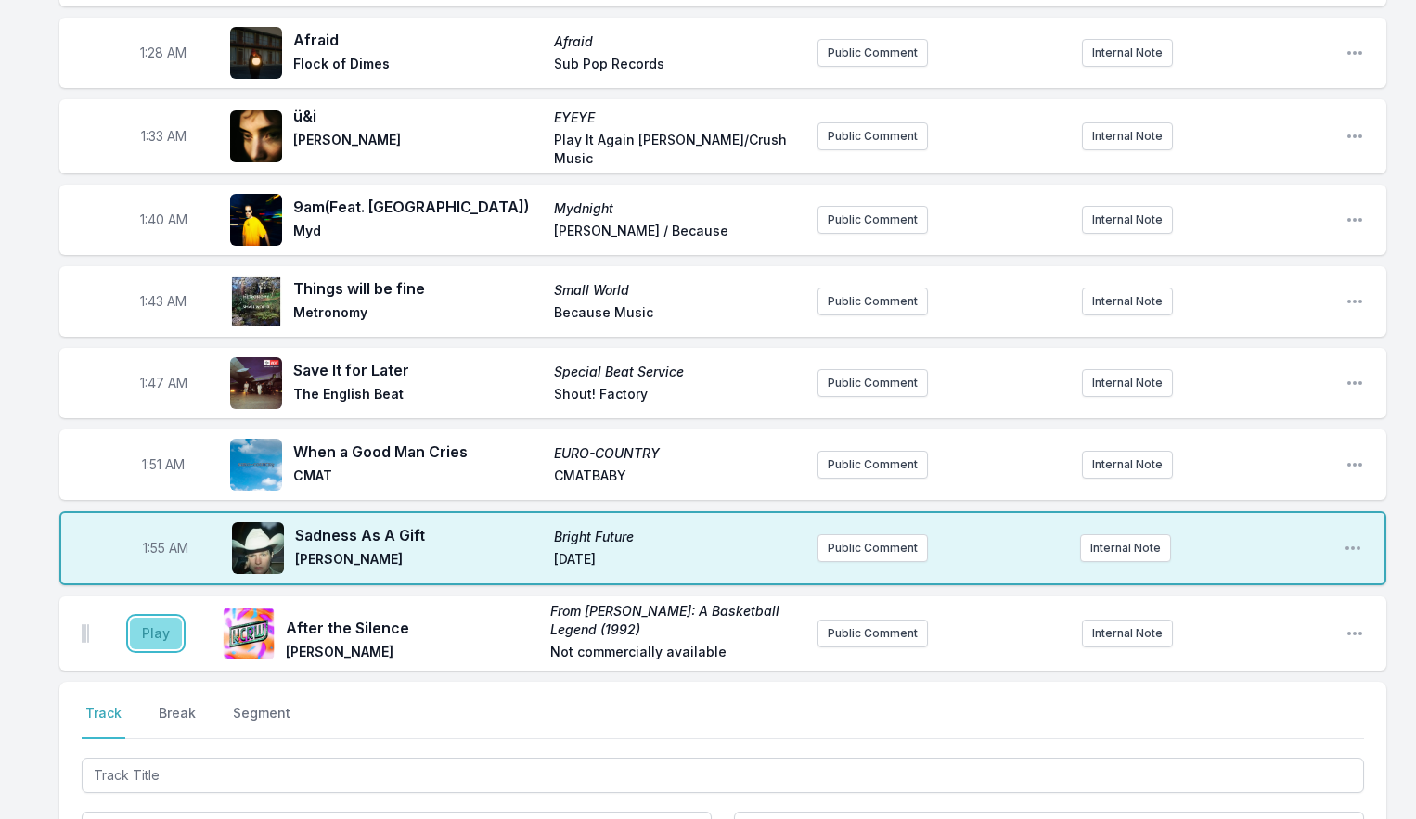
click at [145, 623] on button "Play" at bounding box center [156, 634] width 52 height 32
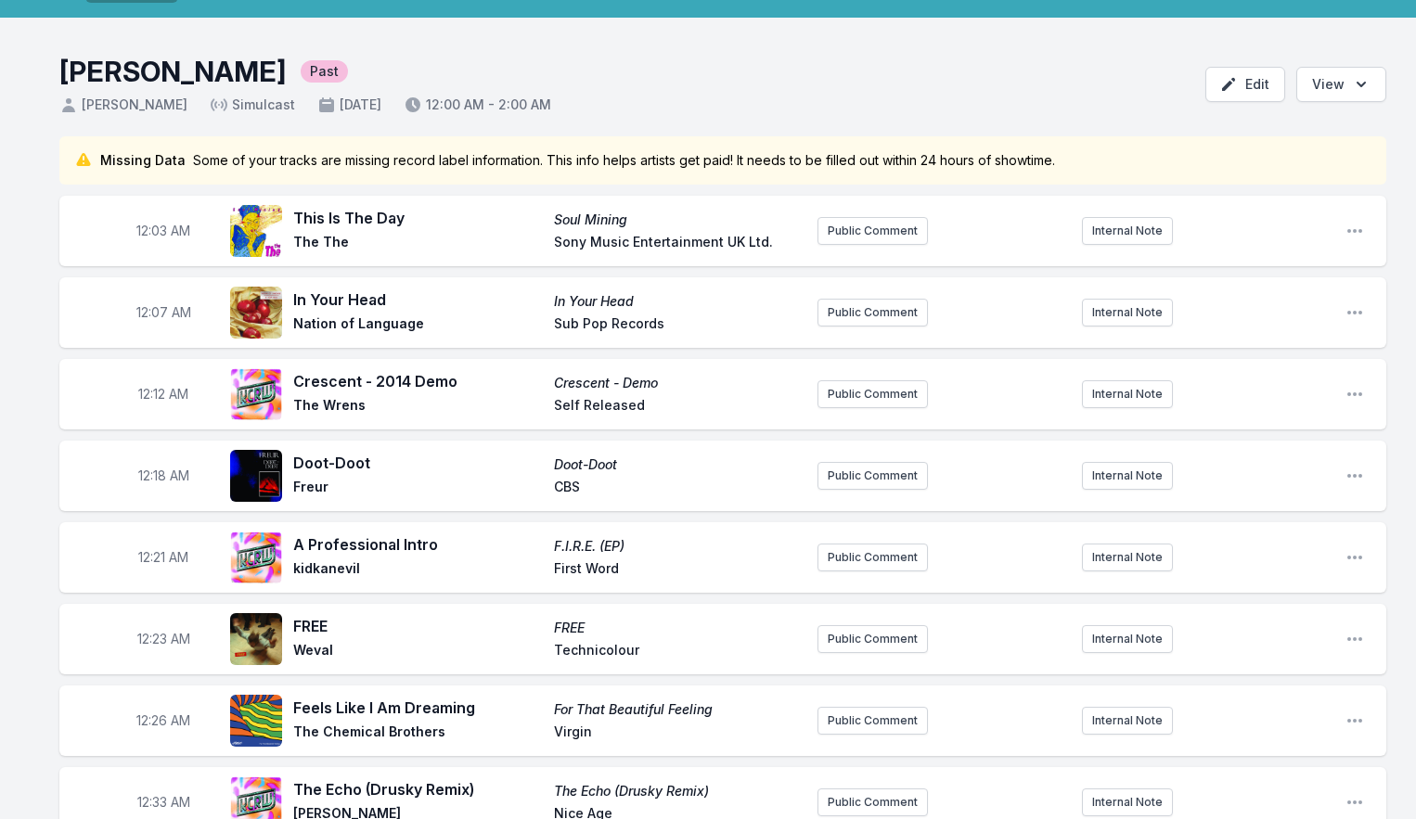
scroll to position [0, 0]
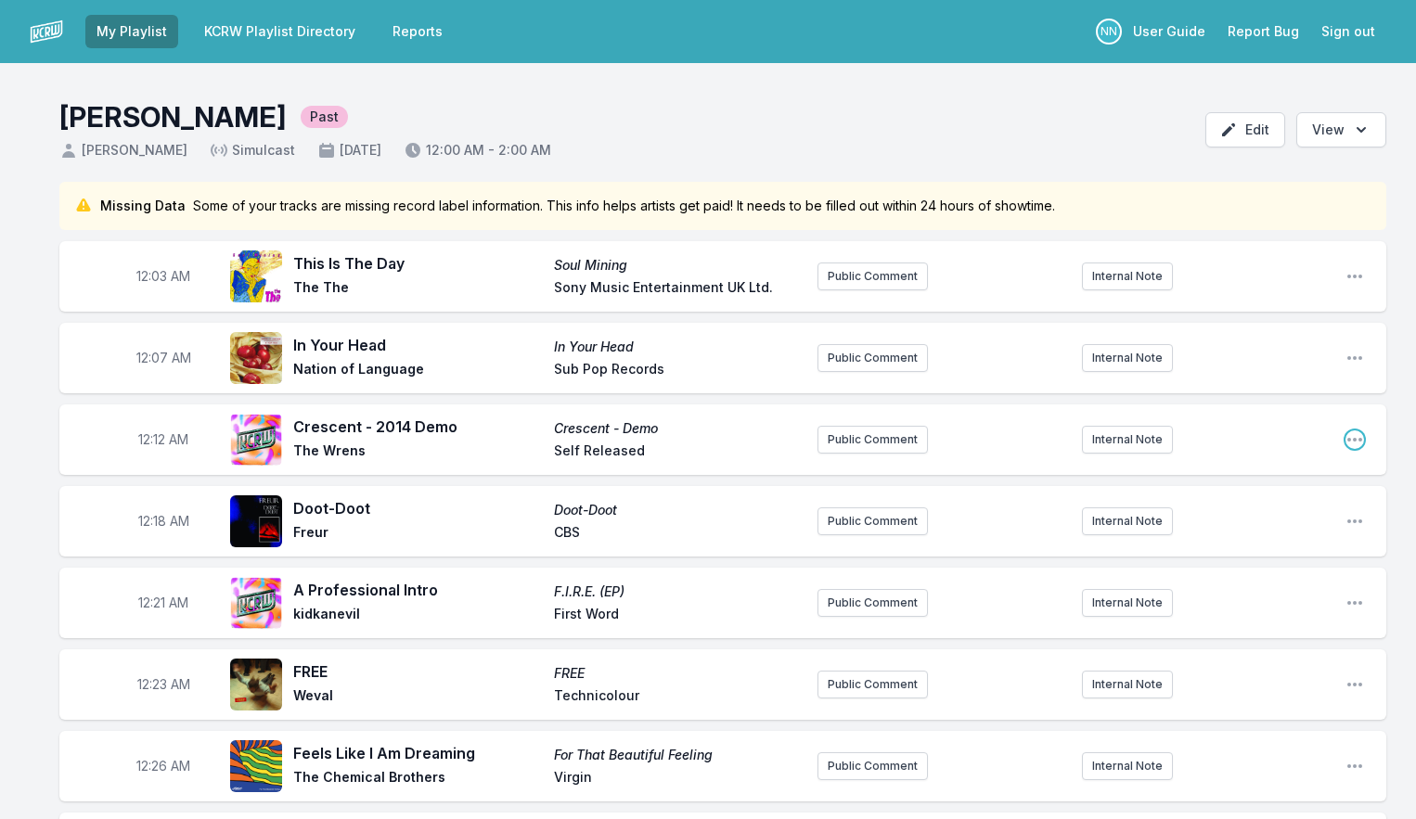
drag, startPoint x: 1352, startPoint y: 438, endPoint x: 1336, endPoint y: 440, distance: 15.9
click at [1352, 438] on icon "Open playlist item options" at bounding box center [1354, 439] width 19 height 19
click at [1281, 505] on button "Edit Track Details" at bounding box center [1260, 509] width 208 height 33
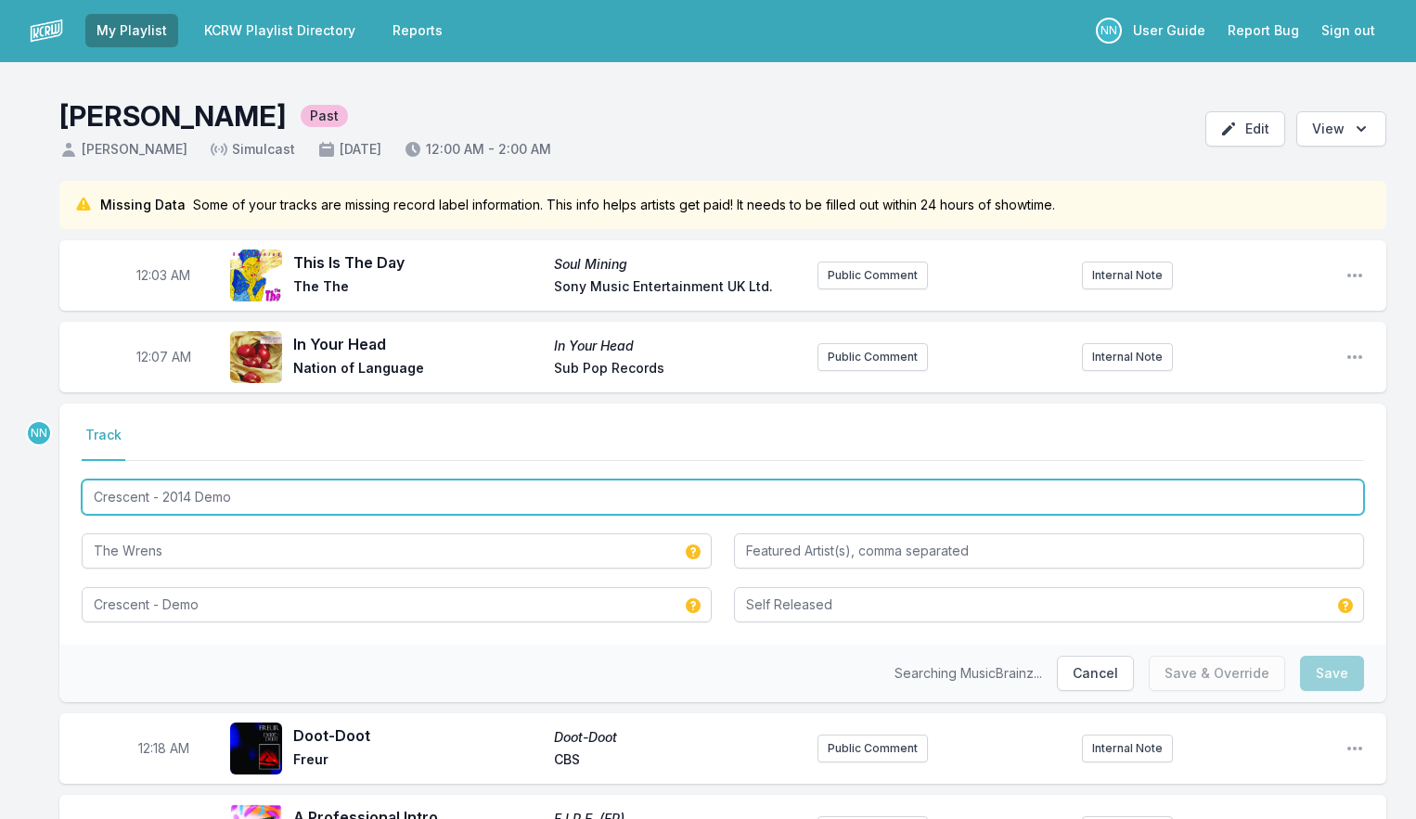
click at [161, 496] on input "Crescent - 2014 Demo" at bounding box center [723, 497] width 1282 height 35
click at [171, 494] on input "Crescent - Unreleased 2014 Demo" at bounding box center [723, 497] width 1282 height 35
type input "Crescent - Unreleased 2014 Demo"
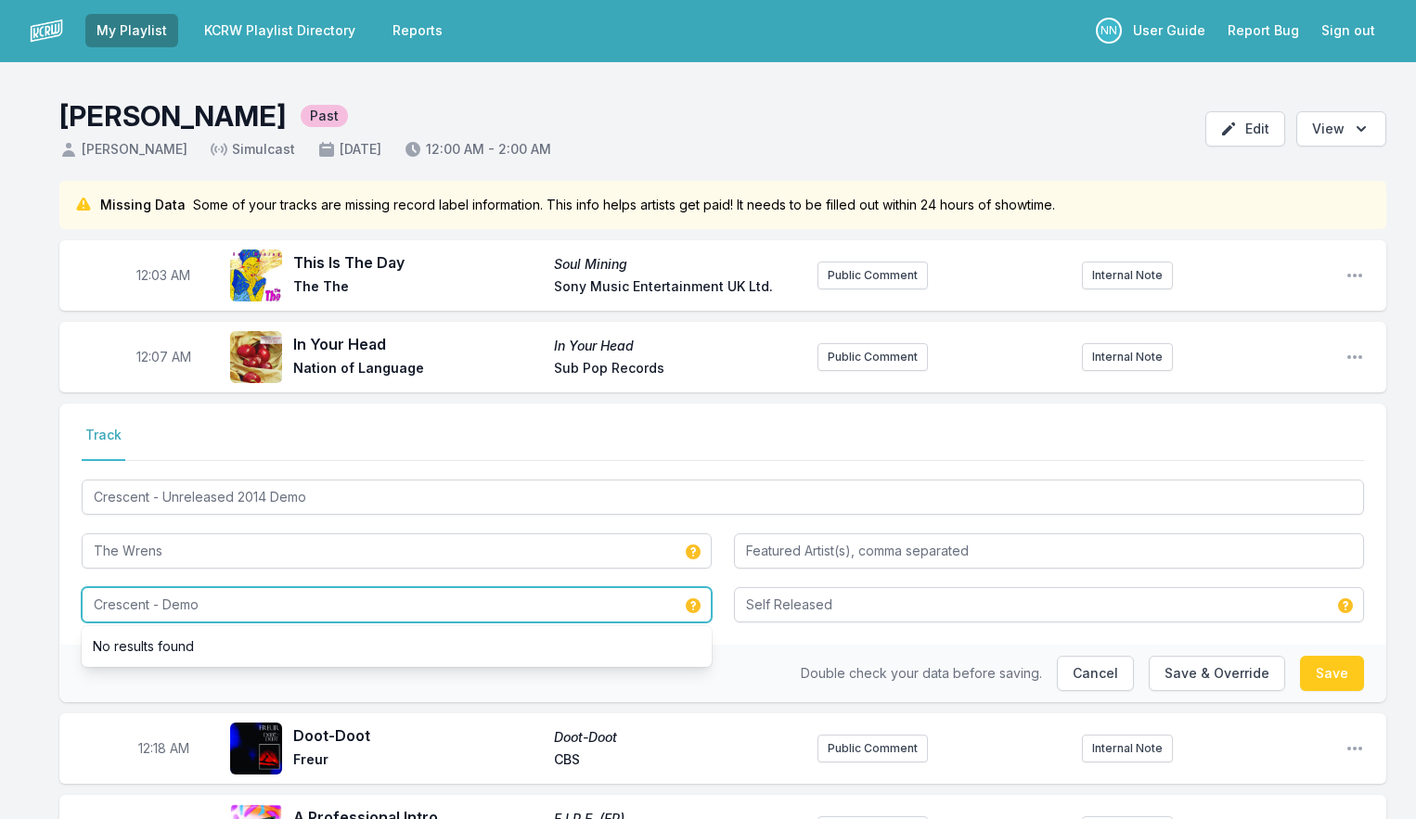
click at [213, 606] on input "Crescent - Demo" at bounding box center [397, 604] width 630 height 35
click at [214, 607] on input "Crescent - Demo" at bounding box center [397, 604] width 630 height 35
paste input "Unreleased 2014"
type input "Crescent - Unreleased 2014 Demo"
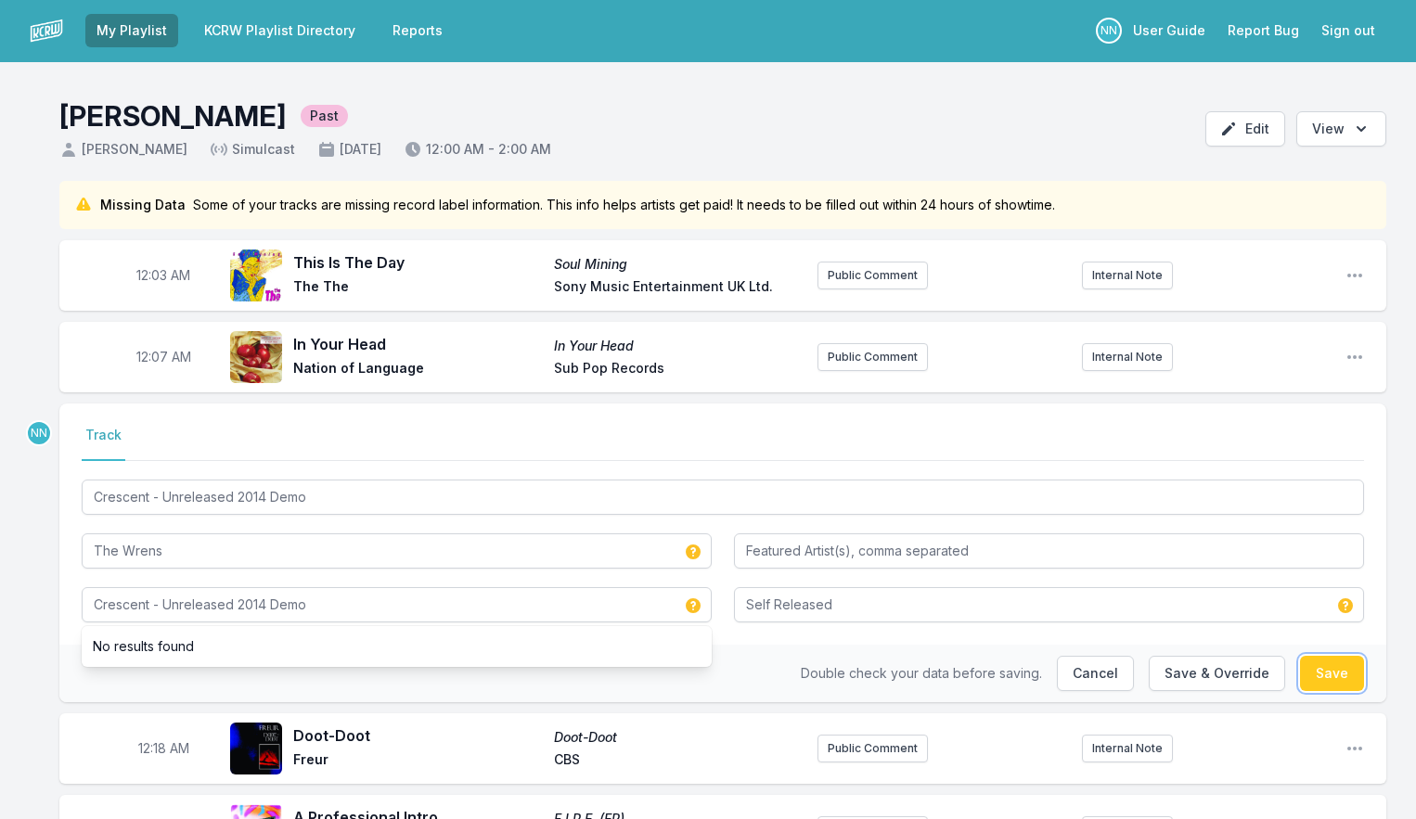
click at [1338, 661] on button "Save" at bounding box center [1332, 673] width 64 height 35
type input "Crescent - 2014 Demo"
type input "Crescent - Demo"
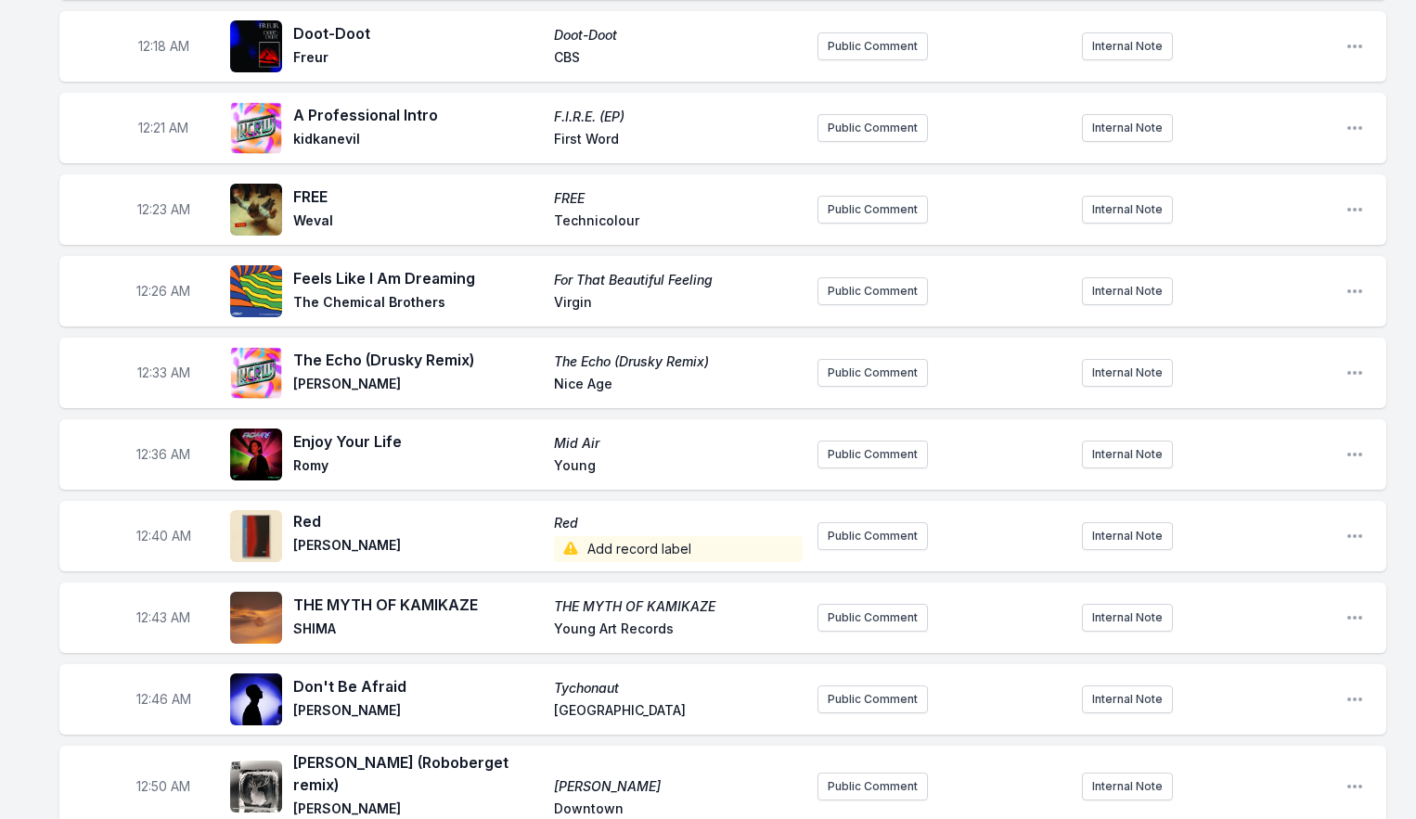
scroll to position [487, 0]
click at [1347, 365] on icon "Open playlist item options" at bounding box center [1354, 372] width 19 height 19
click at [1296, 437] on button "Edit Track Details" at bounding box center [1260, 442] width 208 height 33
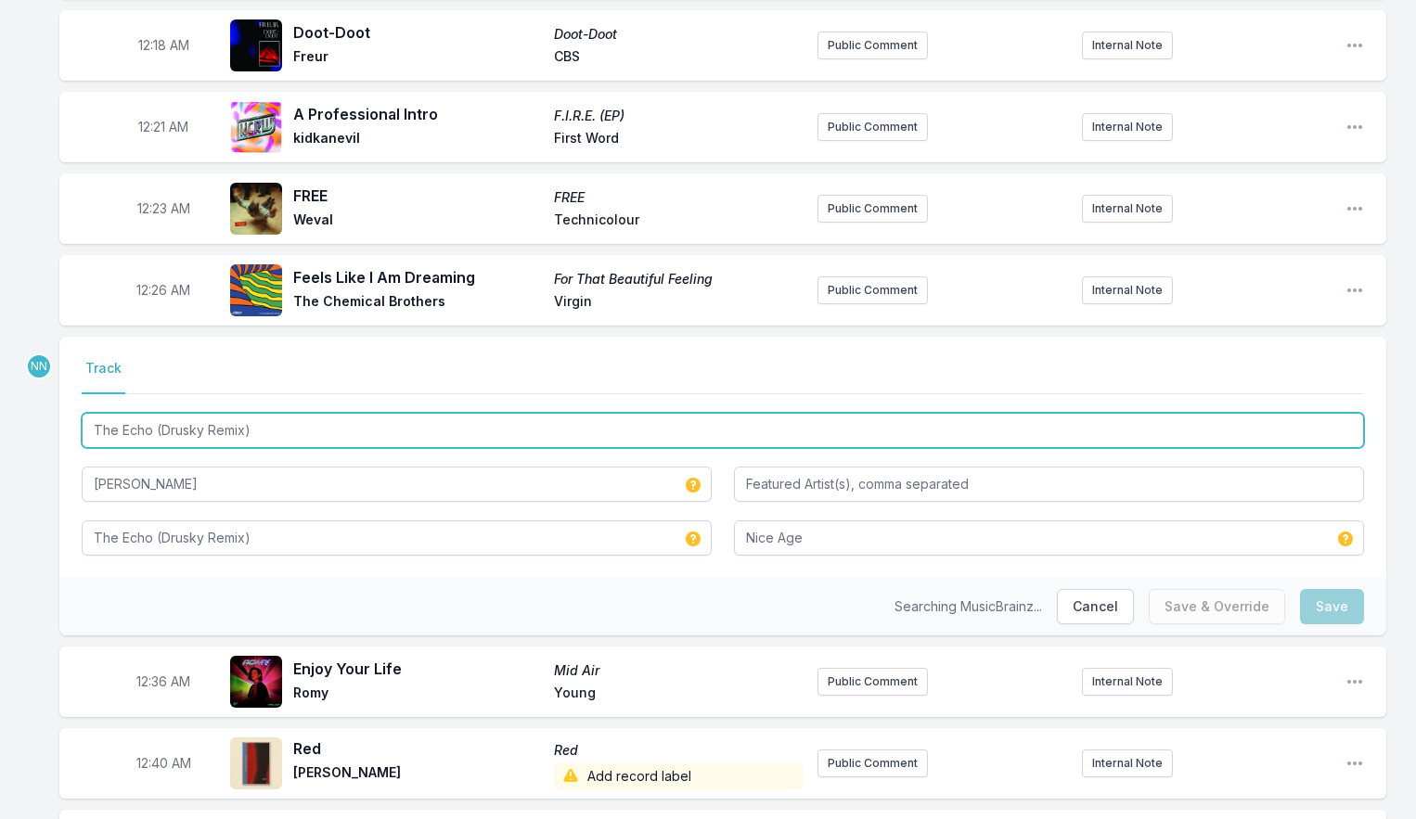
drag, startPoint x: 158, startPoint y: 421, endPoint x: 178, endPoint y: 430, distance: 22.4
click at [159, 422] on input "The Echo (Drusky Remix)" at bounding box center [723, 430] width 1282 height 35
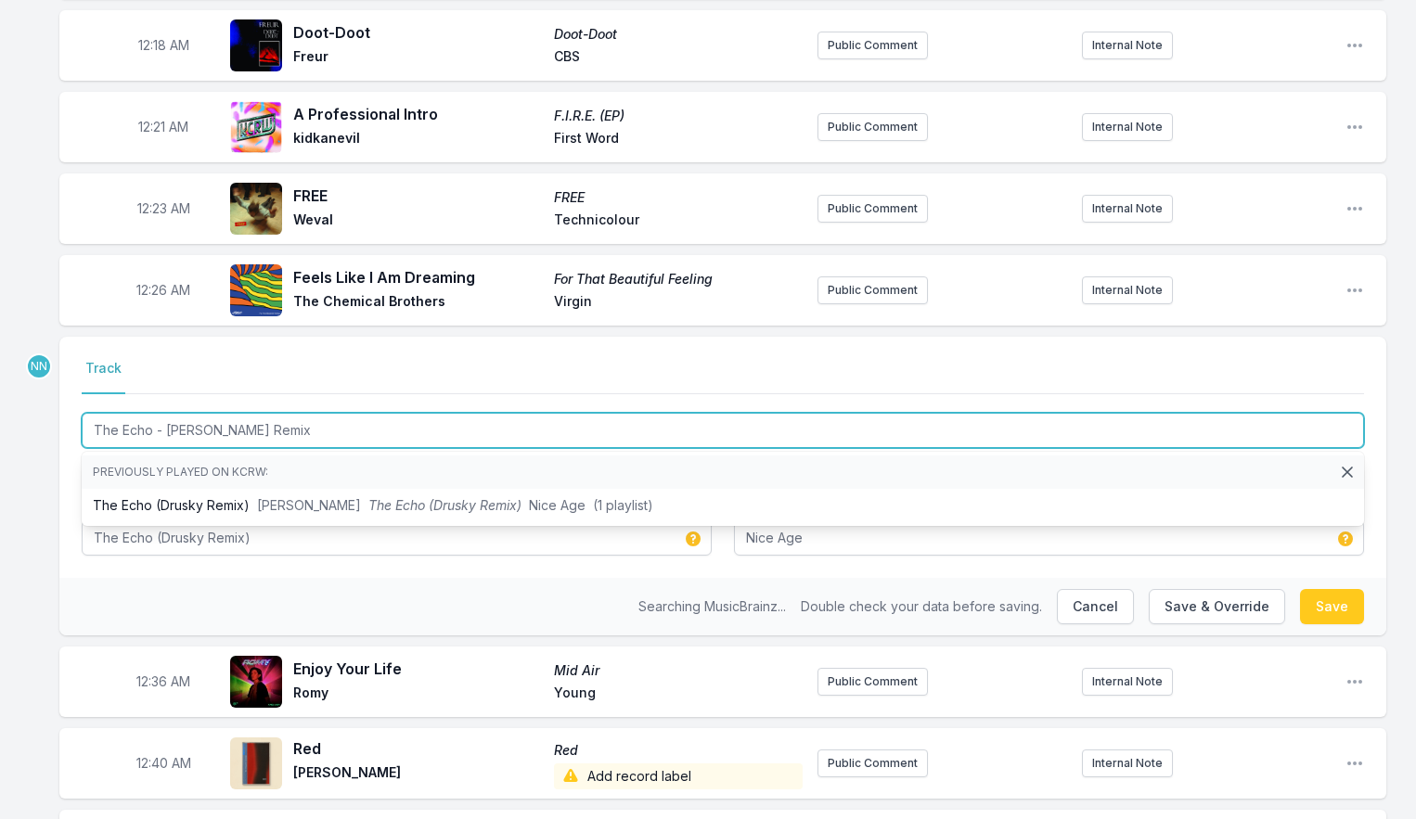
type input "The Echo - [PERSON_NAME] Remix"
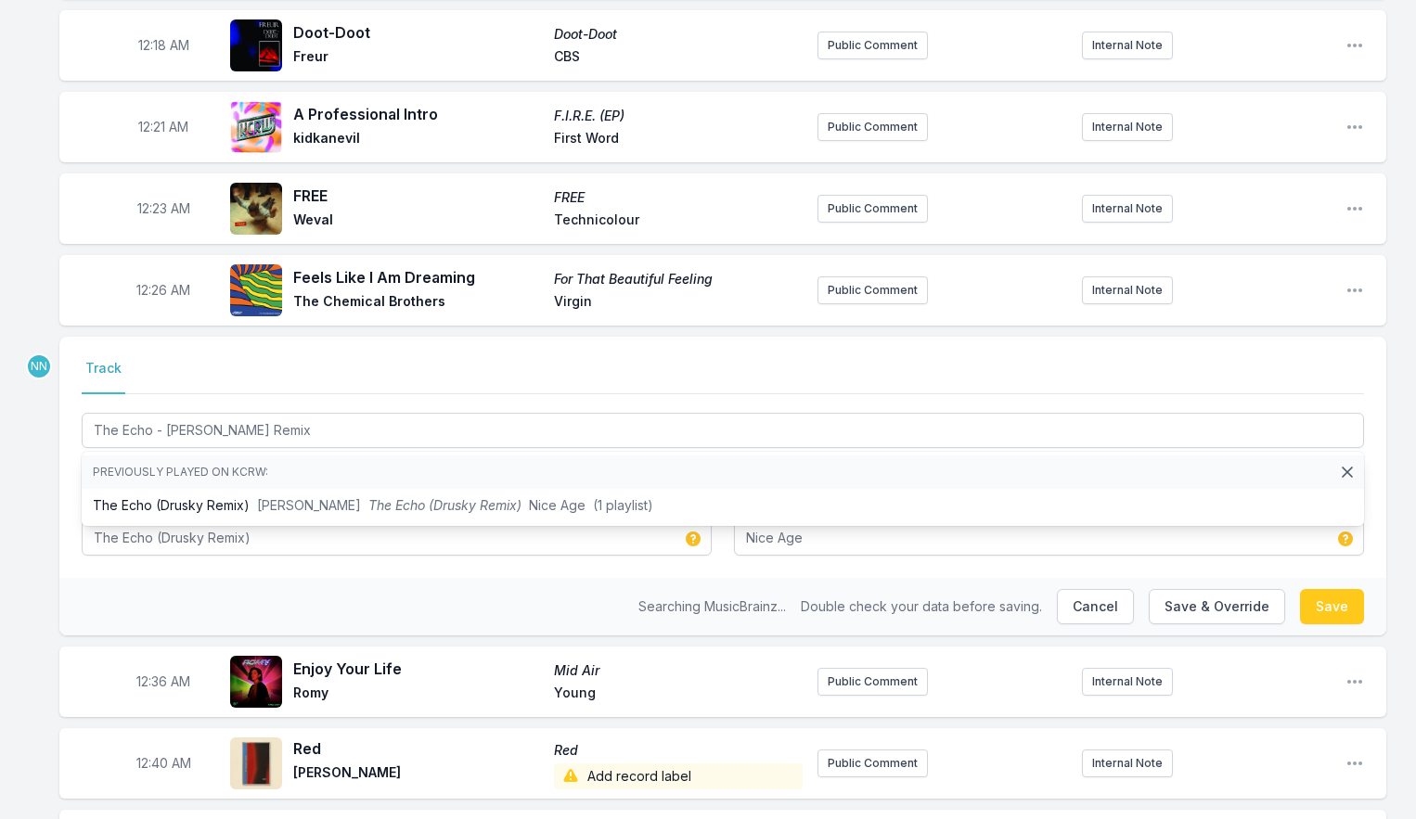
click at [68, 476] on div "Select a tab Track Track The Echo - Drusky Remix Previously played on KCRW: The…" at bounding box center [722, 457] width 1327 height 241
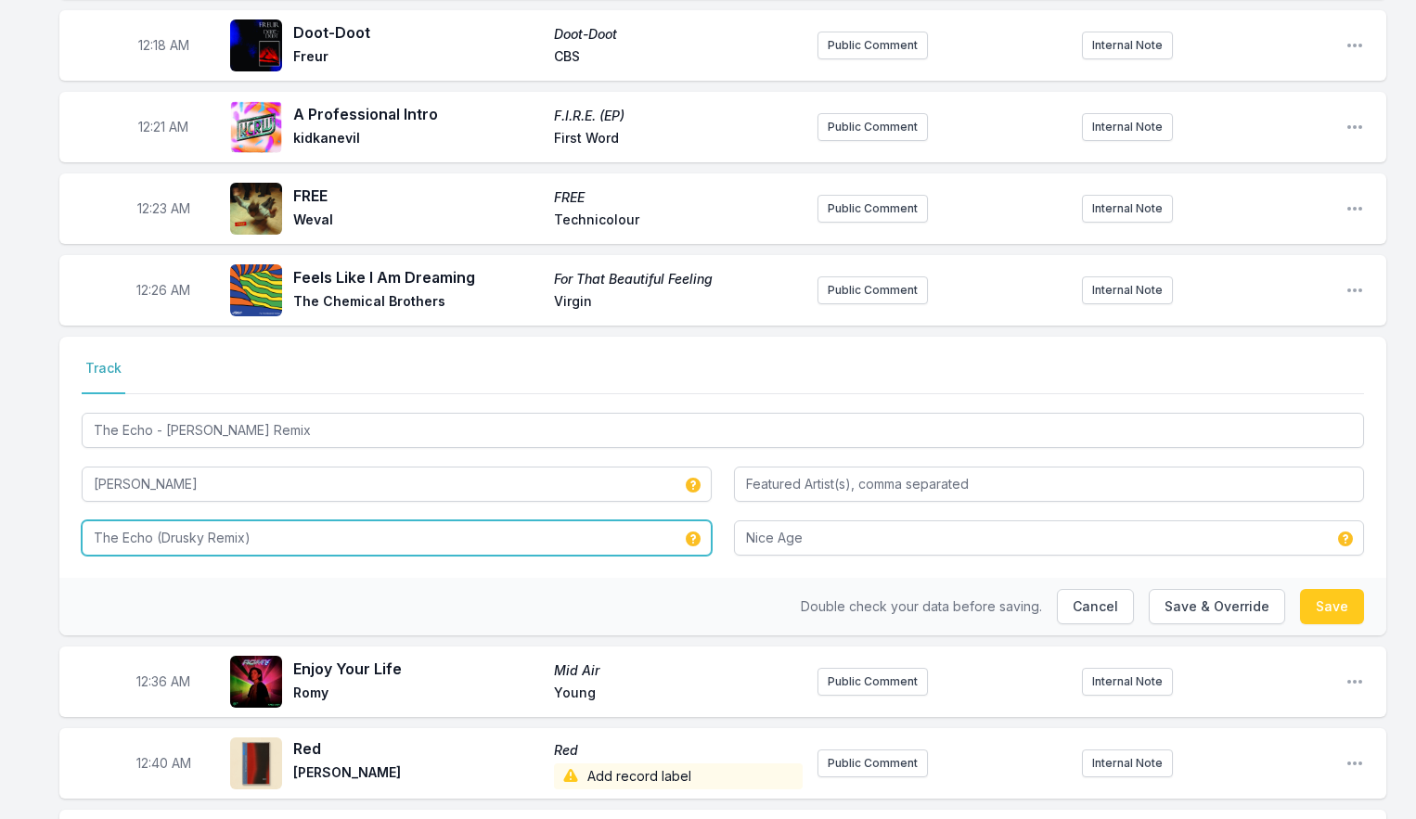
click at [152, 527] on input "The Echo (Drusky Remix)" at bounding box center [397, 537] width 630 height 35
type input "The Echo / Desire (Remixes)"
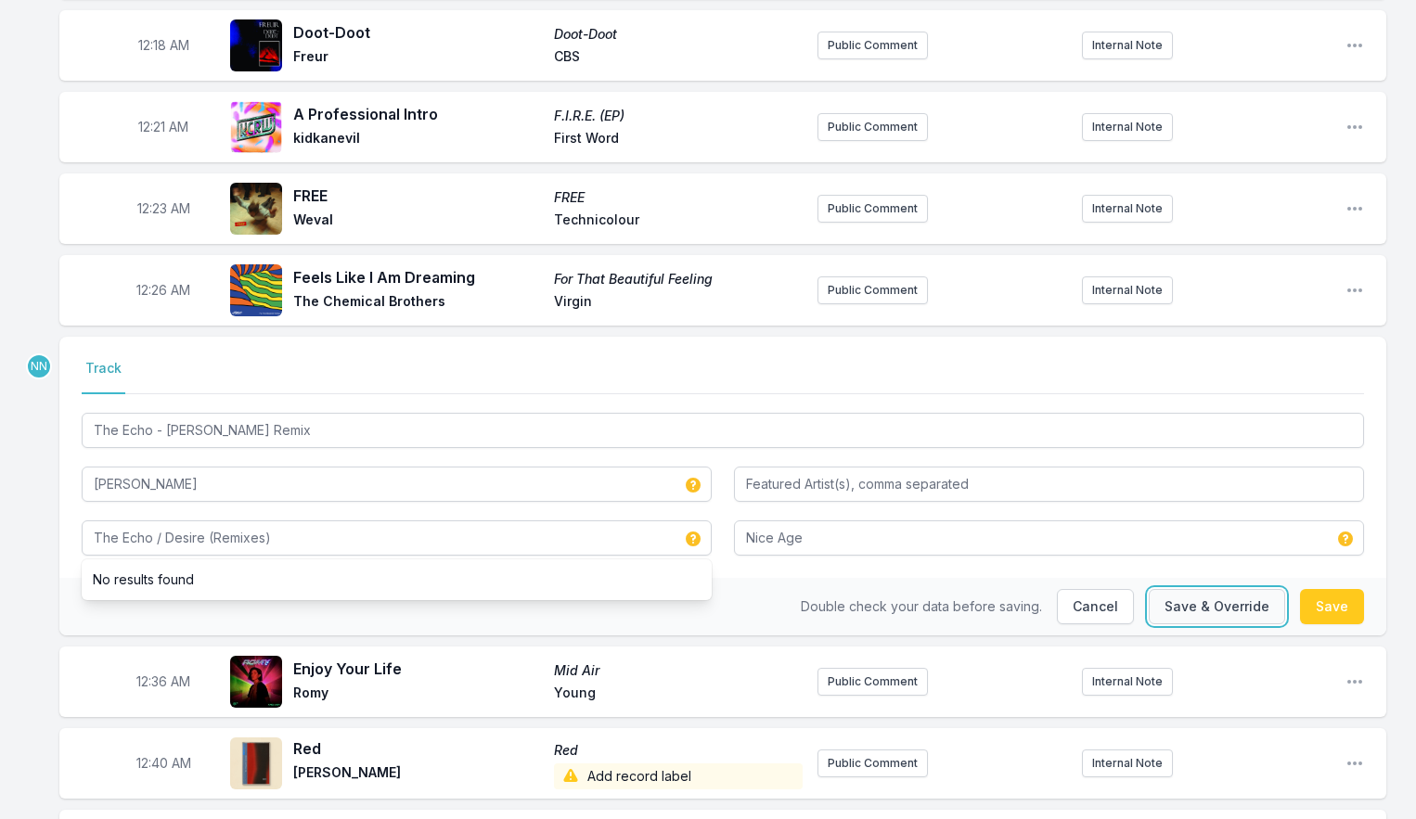
click at [1188, 590] on button "Save & Override" at bounding box center [1217, 606] width 136 height 35
type input "The Echo (Drusky Remix)"
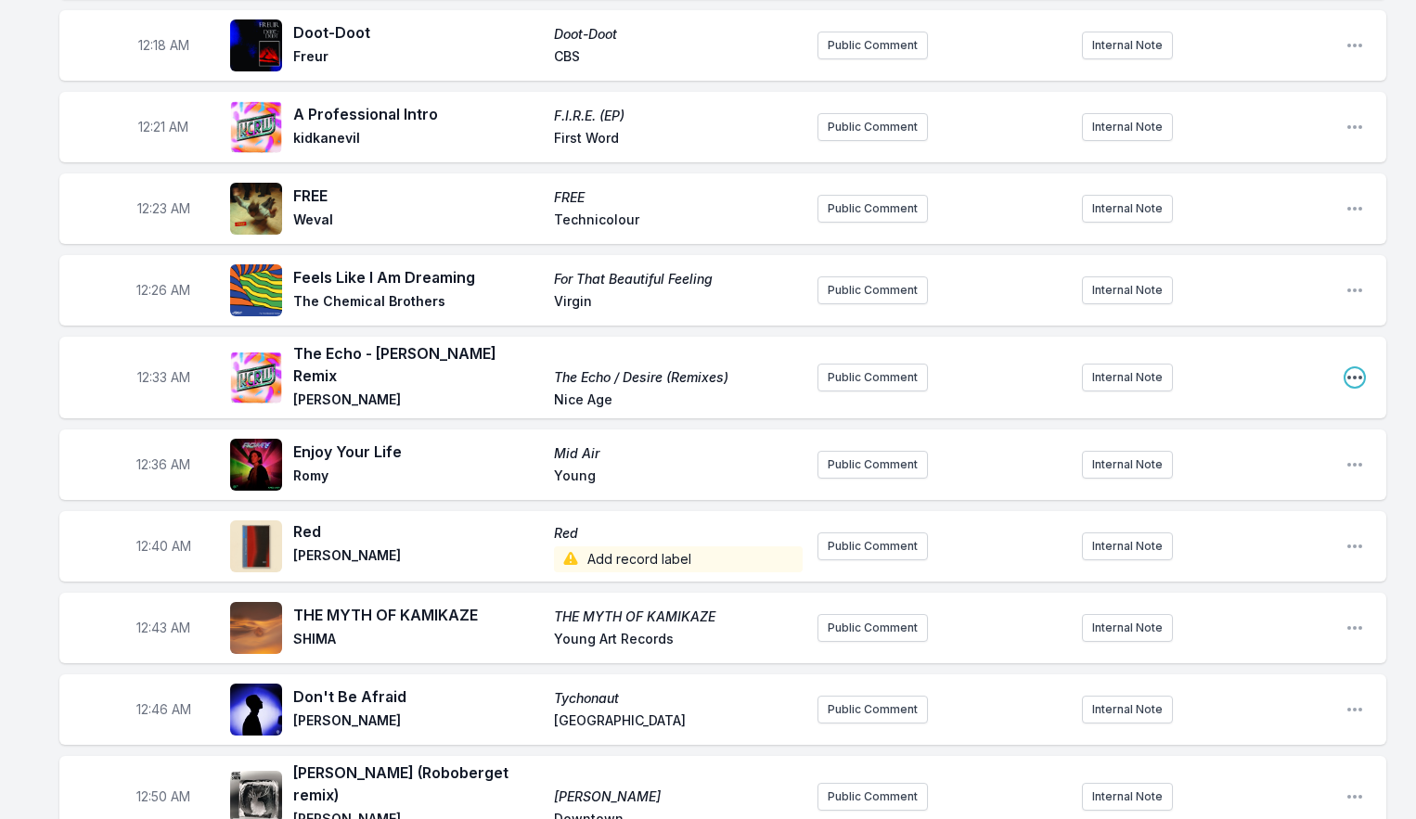
click at [1351, 368] on icon "Open playlist item options" at bounding box center [1354, 377] width 19 height 19
click at [1278, 431] on button "Edit Track Details" at bounding box center [1260, 447] width 208 height 33
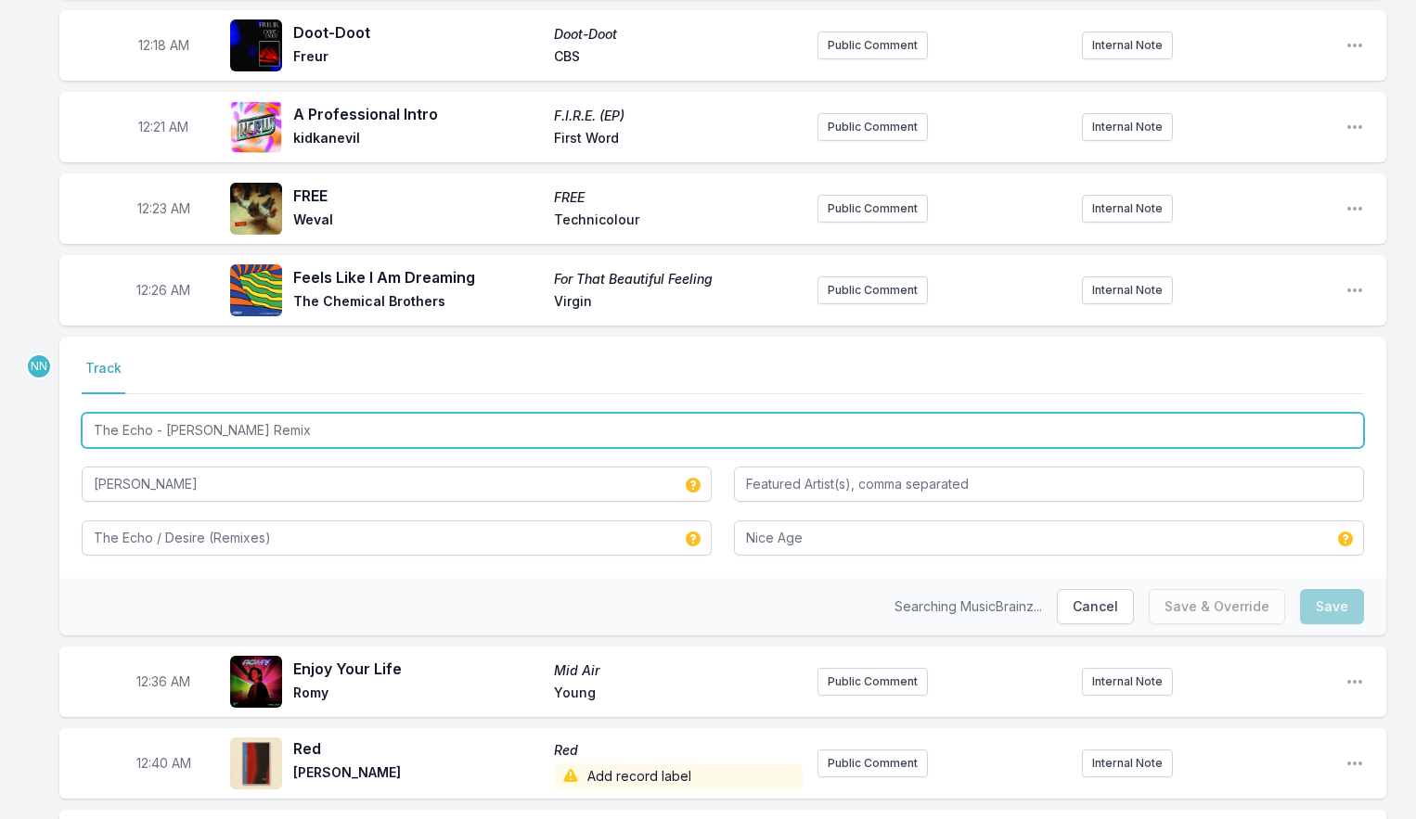
drag, startPoint x: 178, startPoint y: 422, endPoint x: 223, endPoint y: 436, distance: 46.7
click at [193, 427] on input "The Echo - [PERSON_NAME] Remix" at bounding box center [723, 430] width 1282 height 35
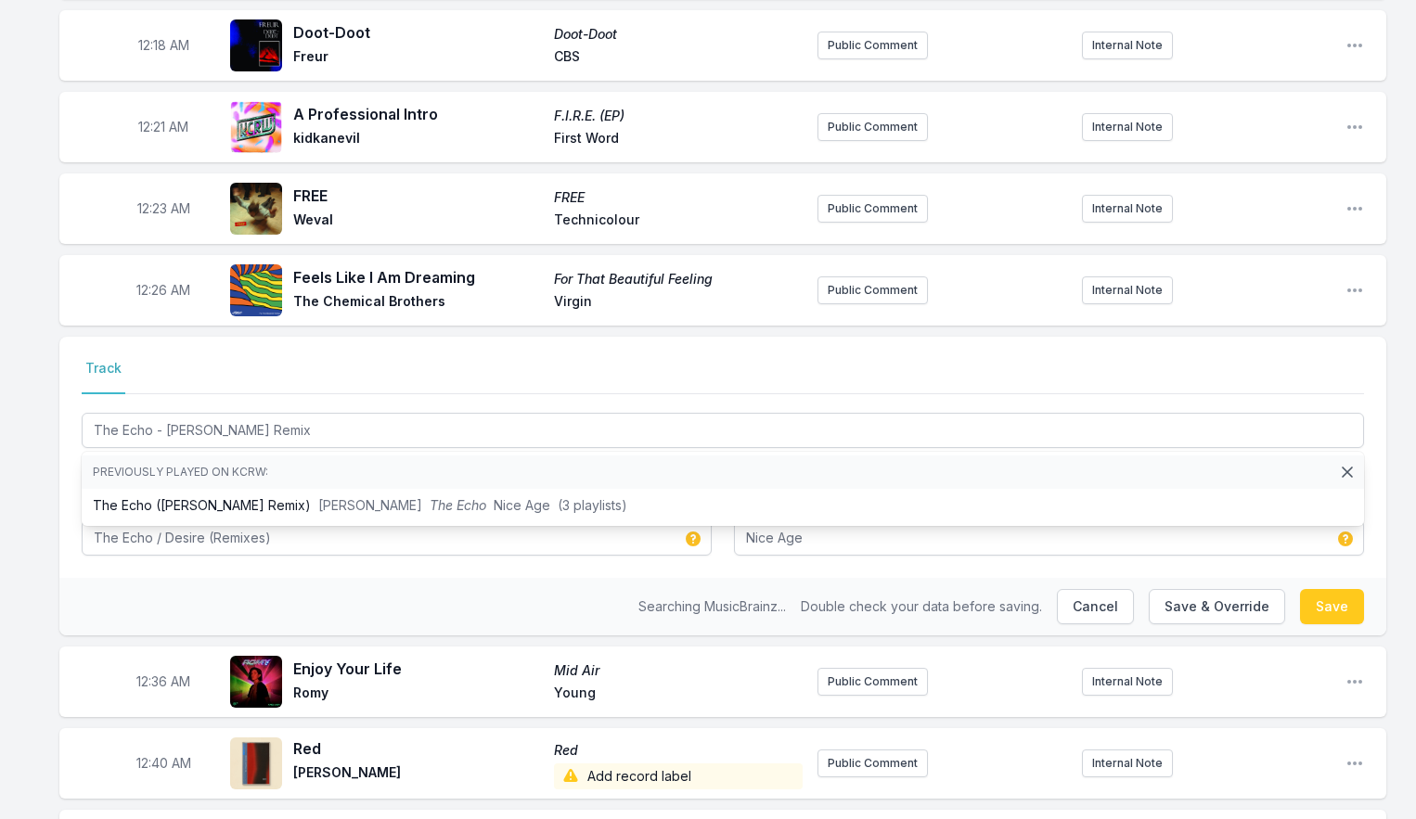
click at [1330, 359] on nav "Track" at bounding box center [723, 376] width 1282 height 35
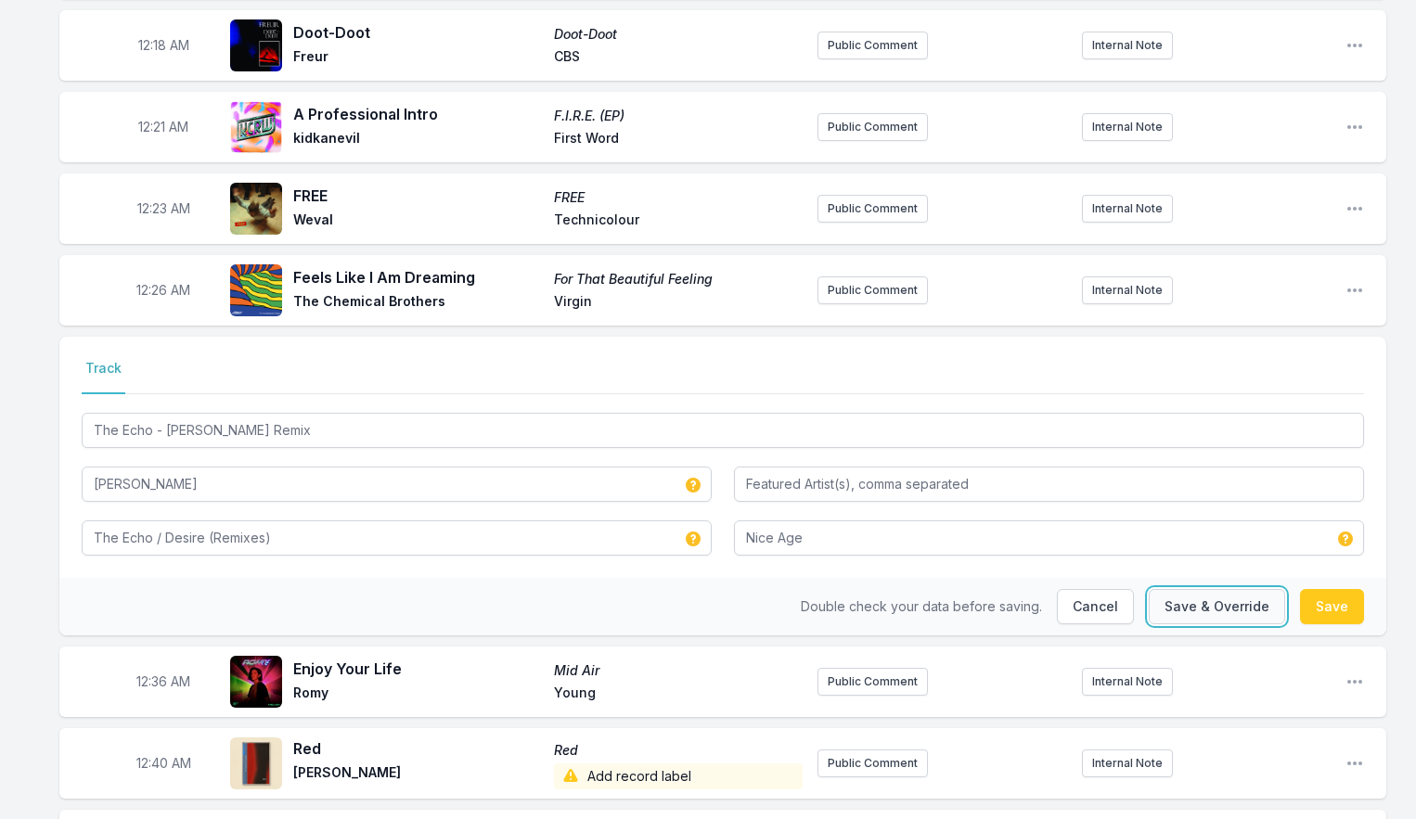
click at [1234, 590] on button "Save & Override" at bounding box center [1217, 606] width 136 height 35
type input "The Echo - [PERSON_NAME] Remix"
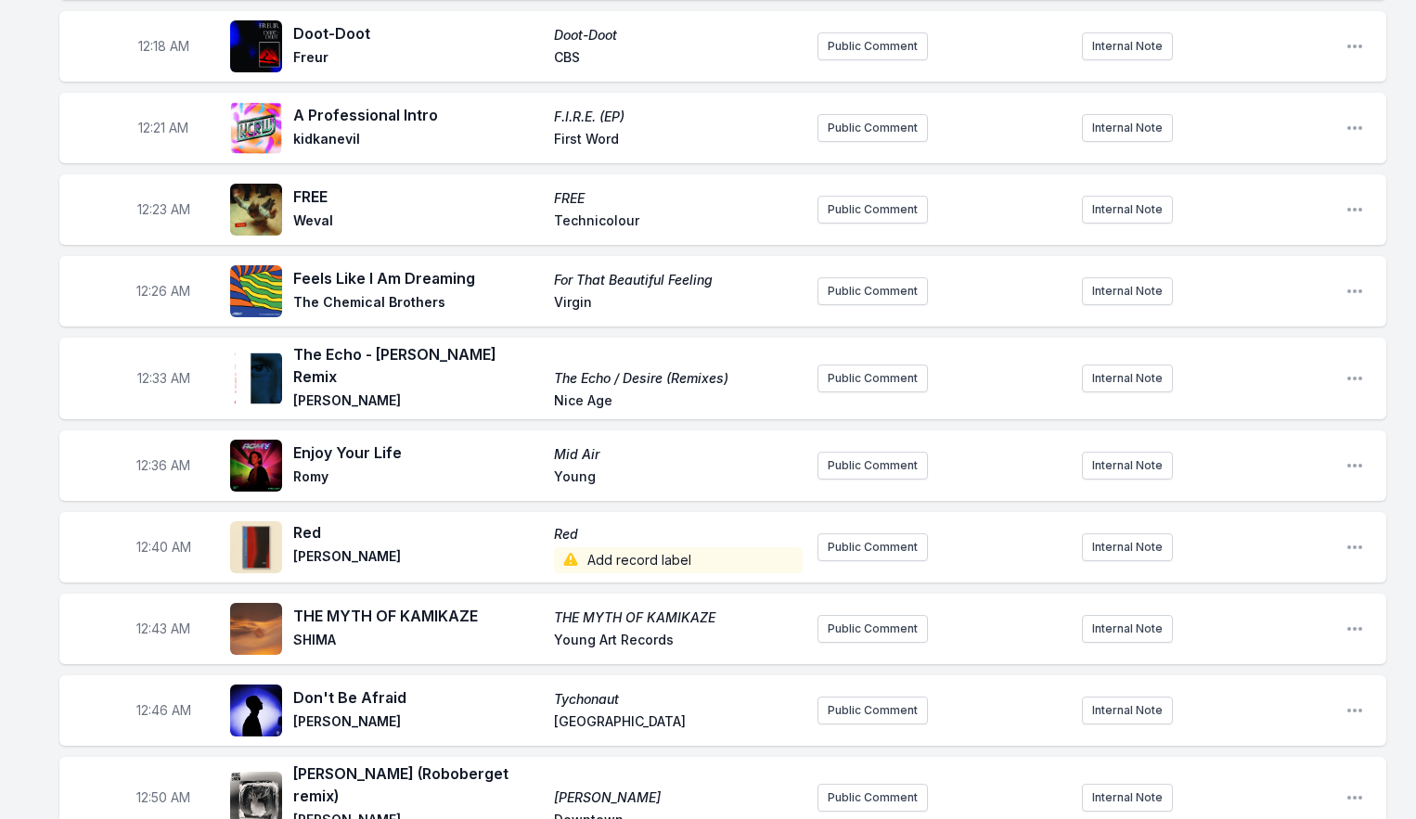
click at [629, 547] on span "Add record label" at bounding box center [679, 560] width 250 height 26
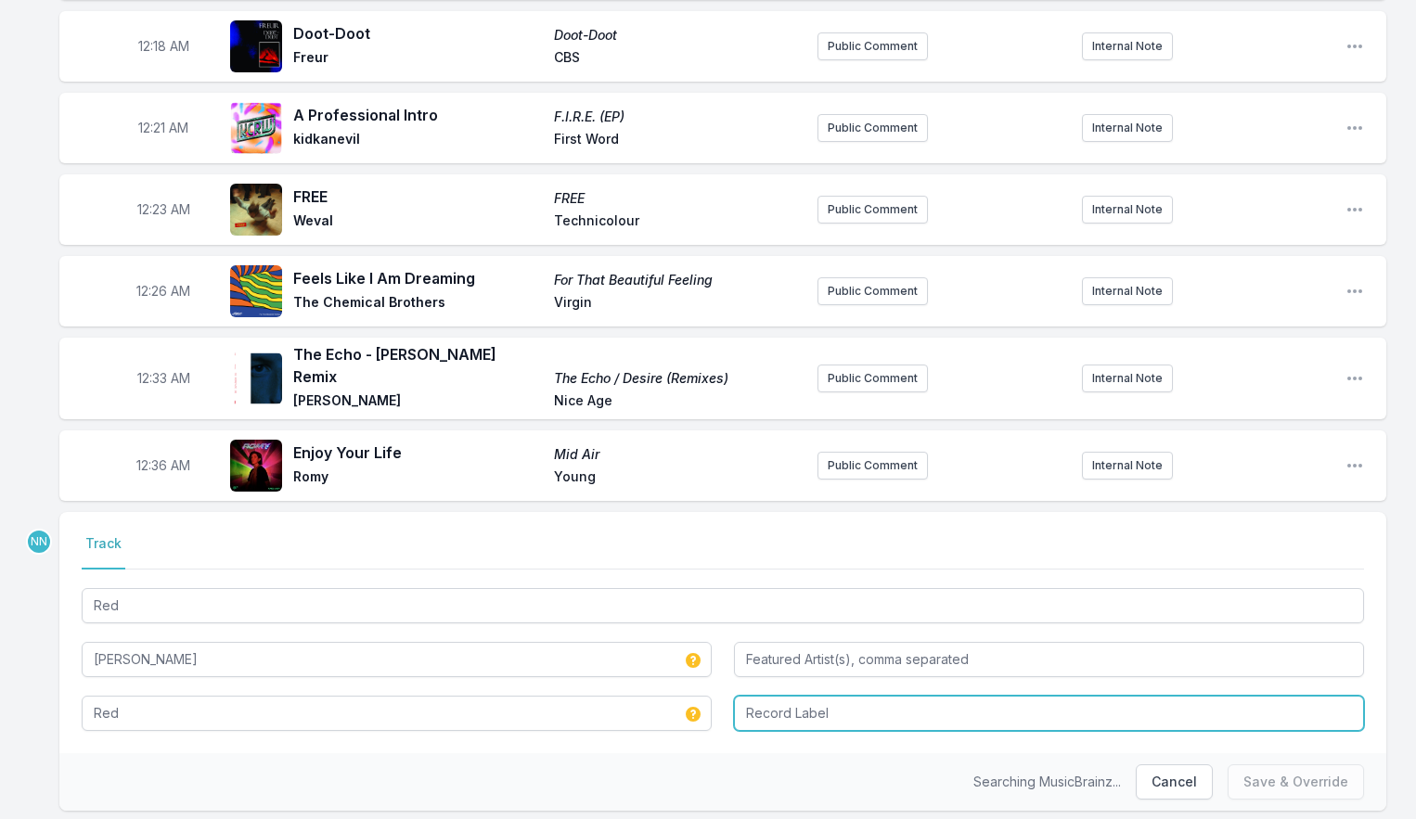
click at [777, 696] on input "Record Label" at bounding box center [1049, 713] width 630 height 35
type input "[MEDICAL_DATA]"
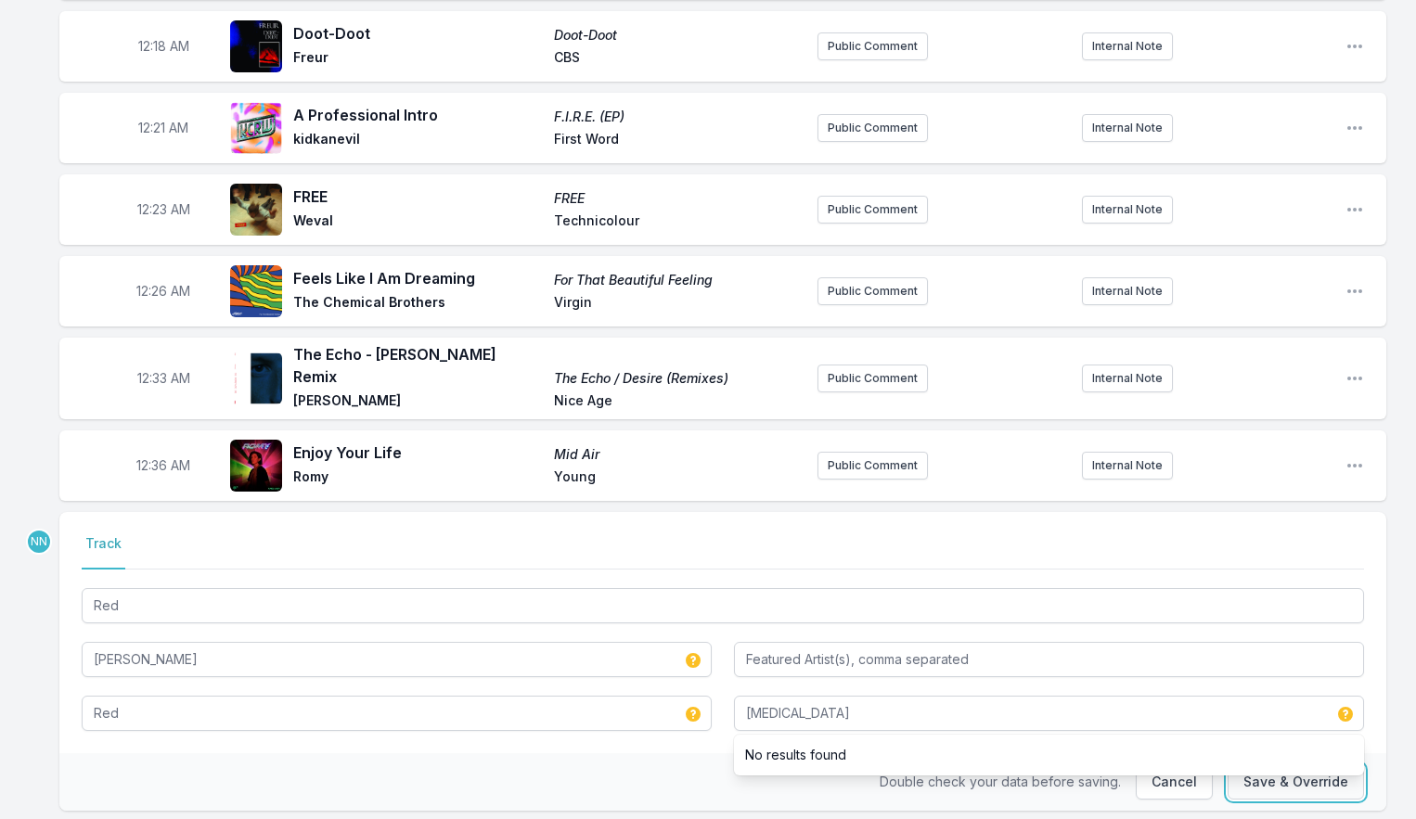
click at [1289, 767] on button "Save & Override" at bounding box center [1295, 781] width 136 height 35
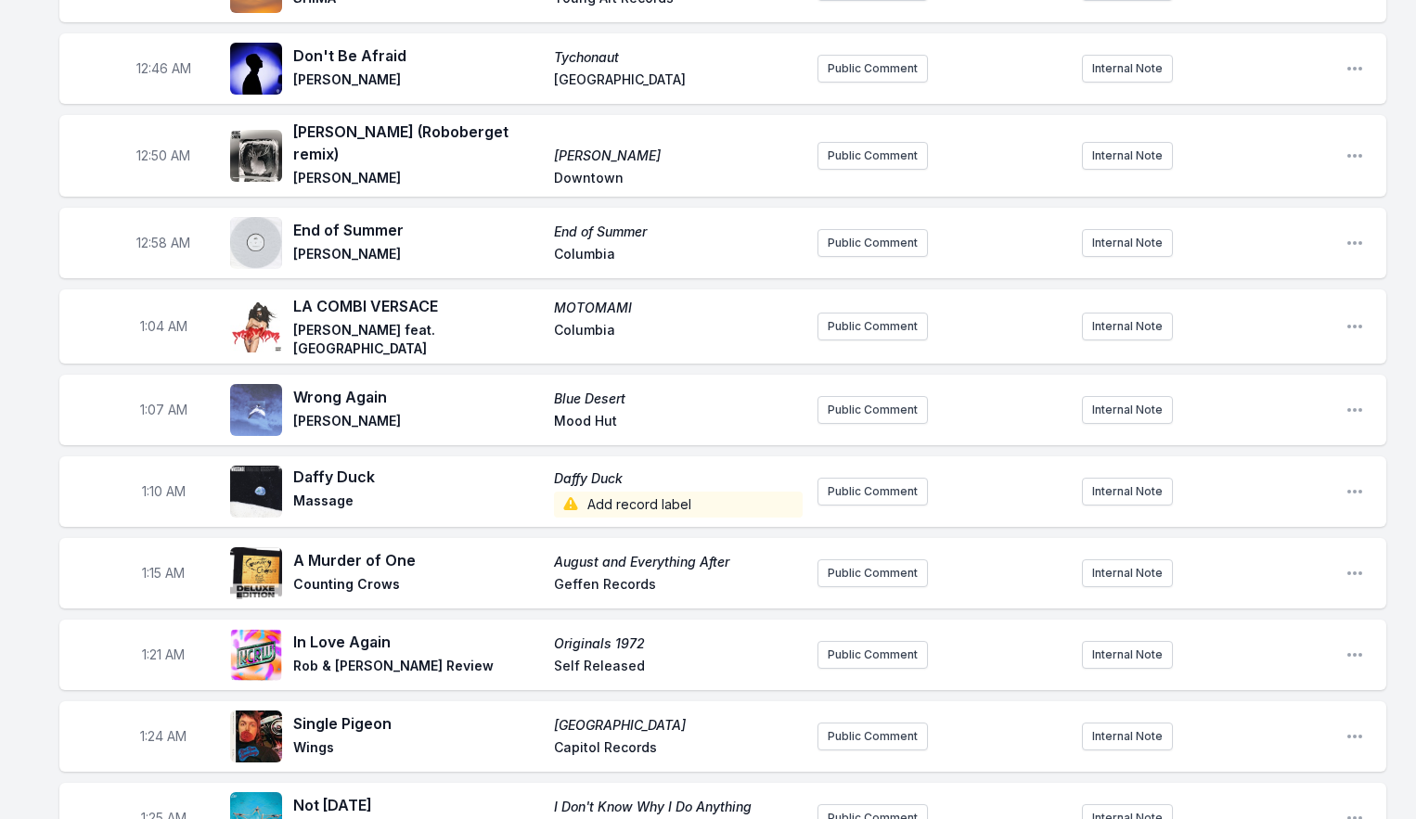
scroll to position [1161, 0]
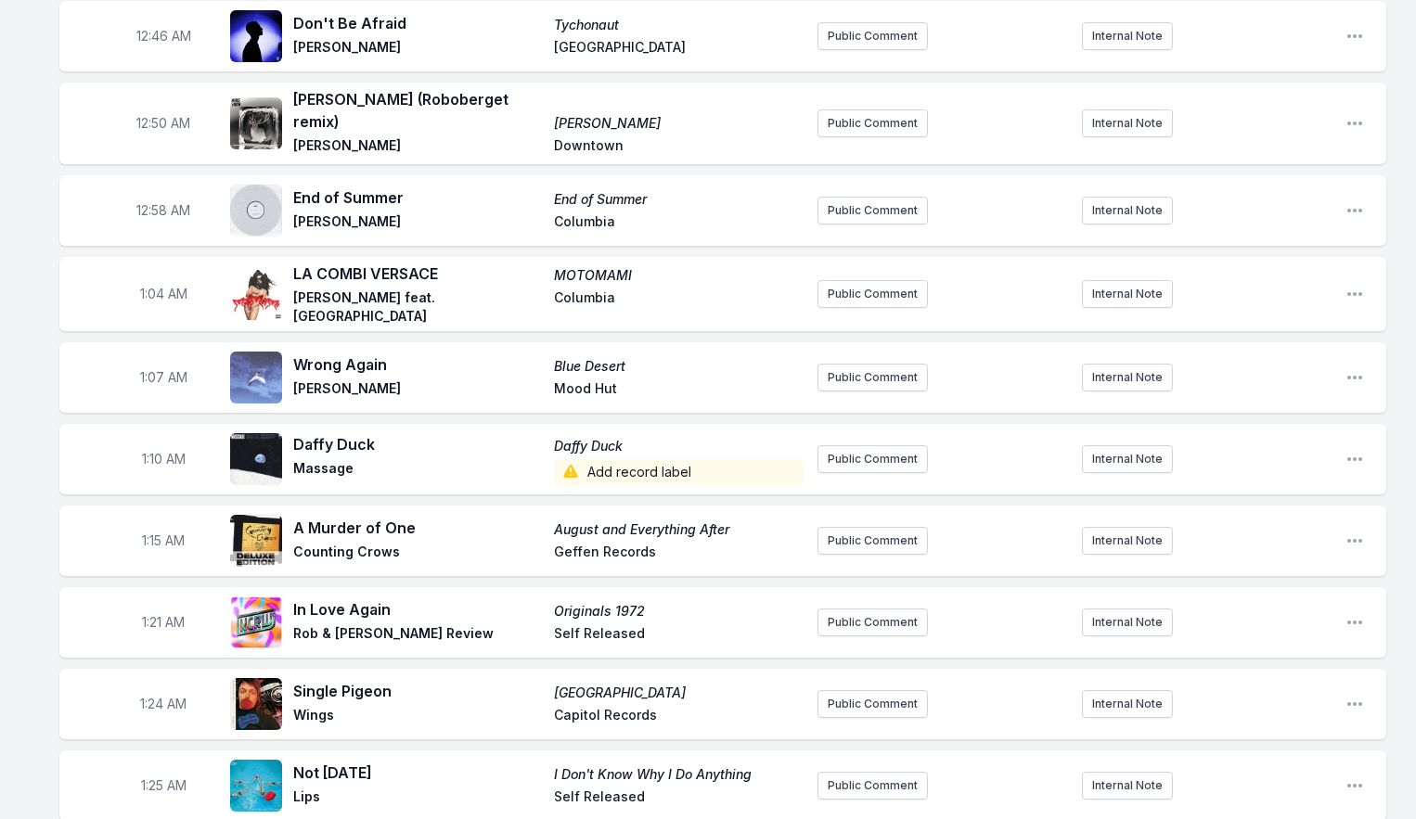
click at [638, 459] on span "Add record label" at bounding box center [679, 472] width 250 height 26
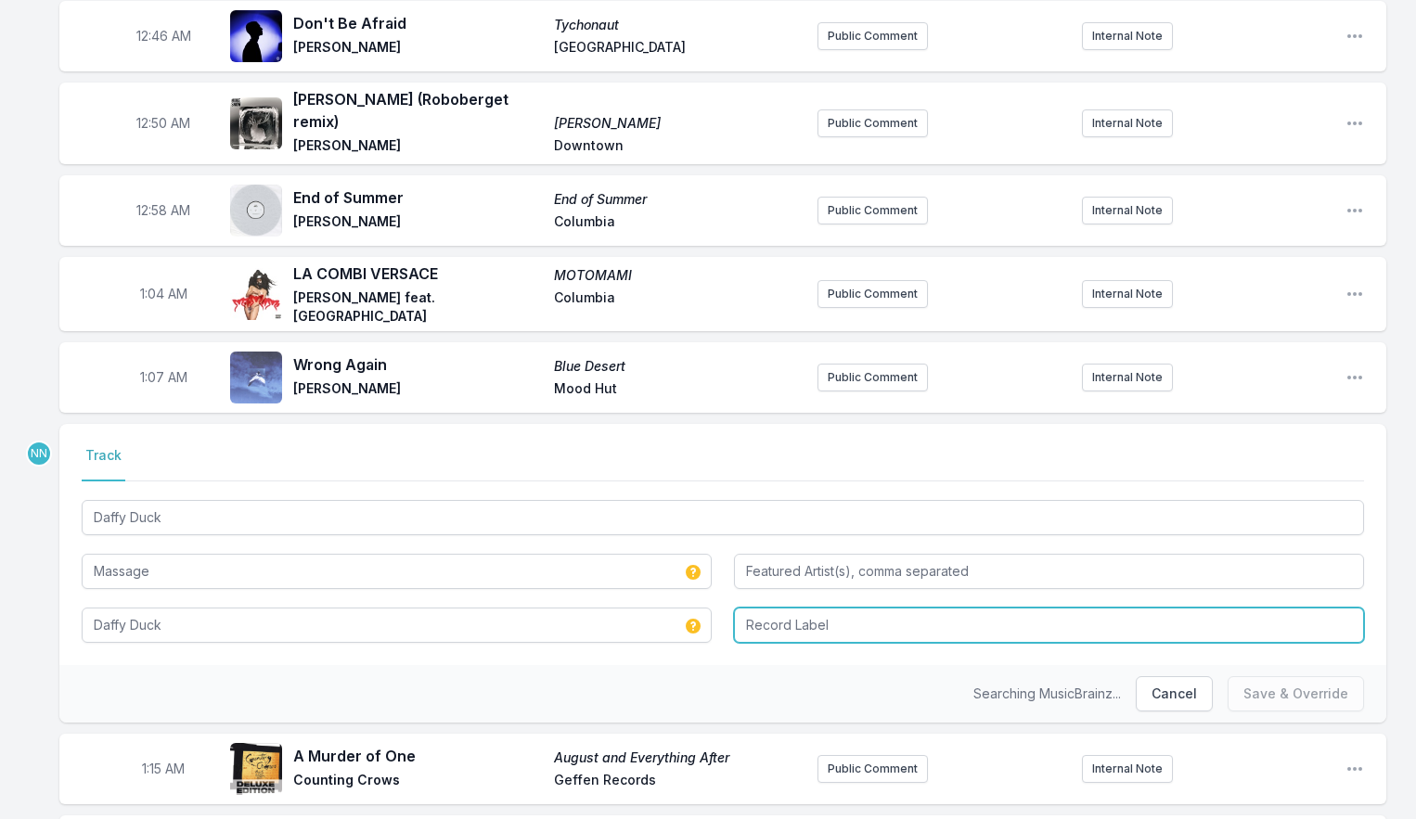
click at [751, 608] on input "Record Label" at bounding box center [1049, 625] width 630 height 35
type input "Mt. [GEOGRAPHIC_DATA]."
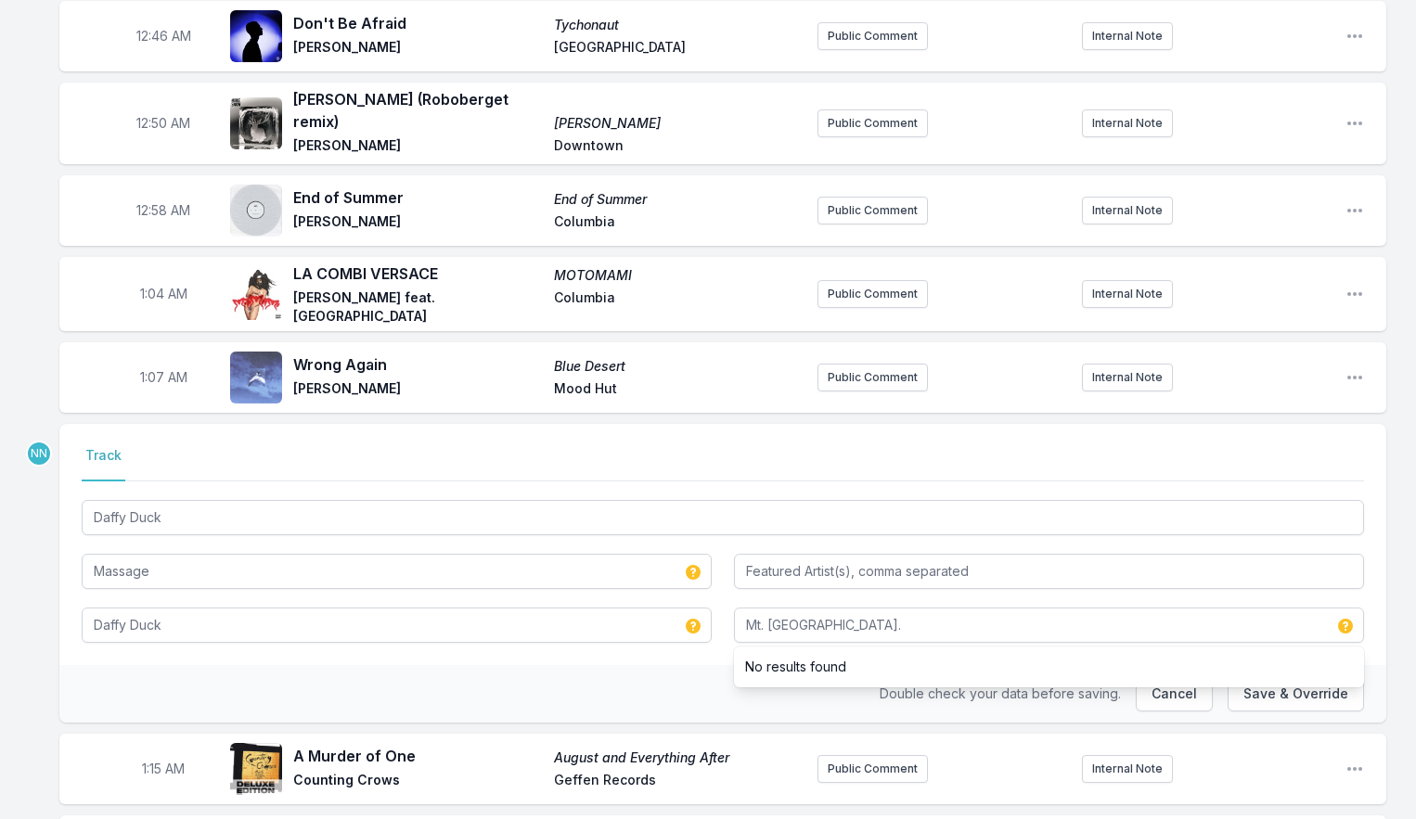
drag, startPoint x: 701, startPoint y: 652, endPoint x: 742, endPoint y: 645, distance: 41.5
click at [701, 665] on div "Double check your data before saving. Cancel Save & Override" at bounding box center [722, 694] width 1327 height 58
click at [1261, 676] on button "Save & Override" at bounding box center [1295, 693] width 136 height 35
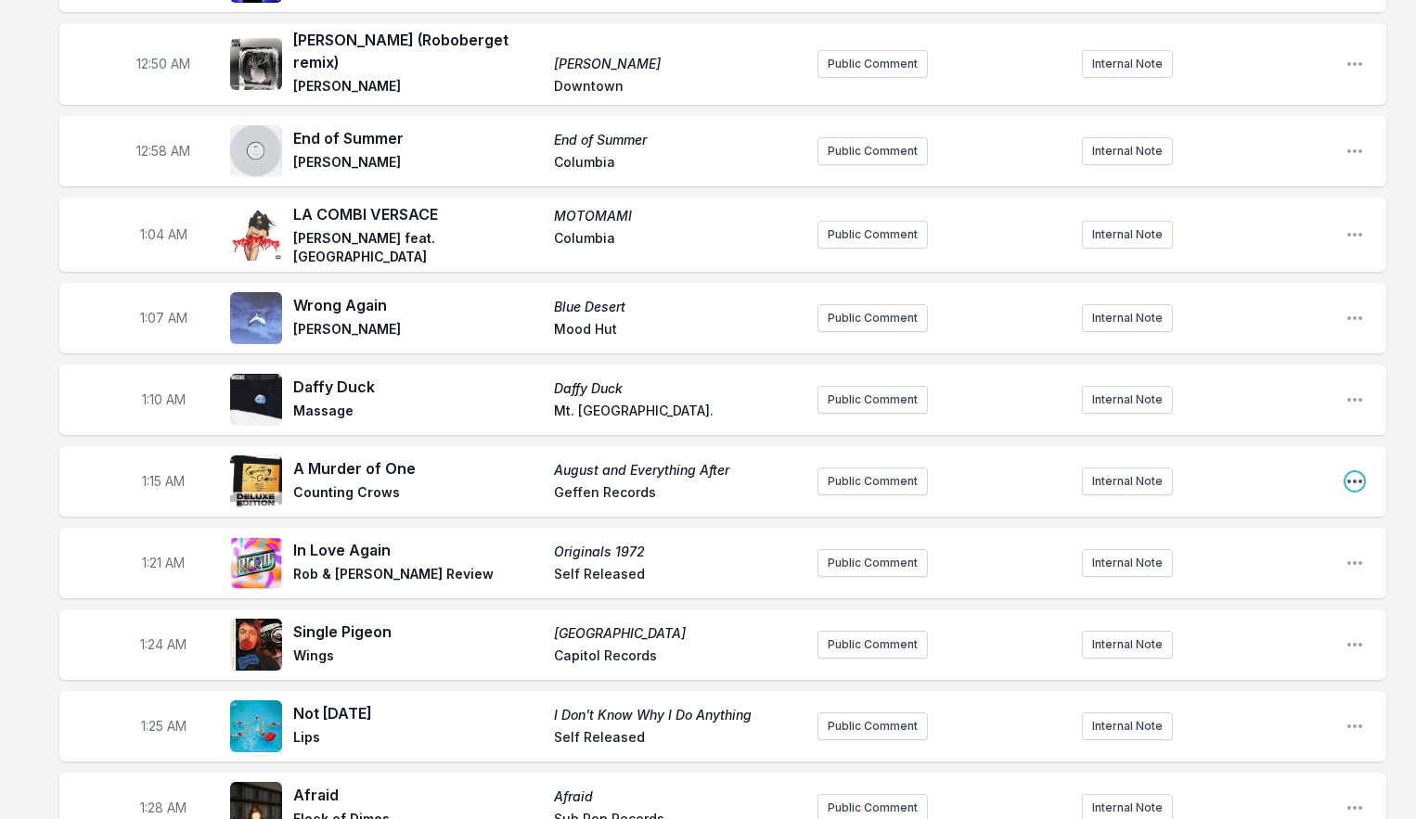
click at [1359, 472] on icon "Open playlist item options" at bounding box center [1354, 481] width 19 height 19
click at [1278, 535] on button "Edit Track Details" at bounding box center [1260, 551] width 208 height 33
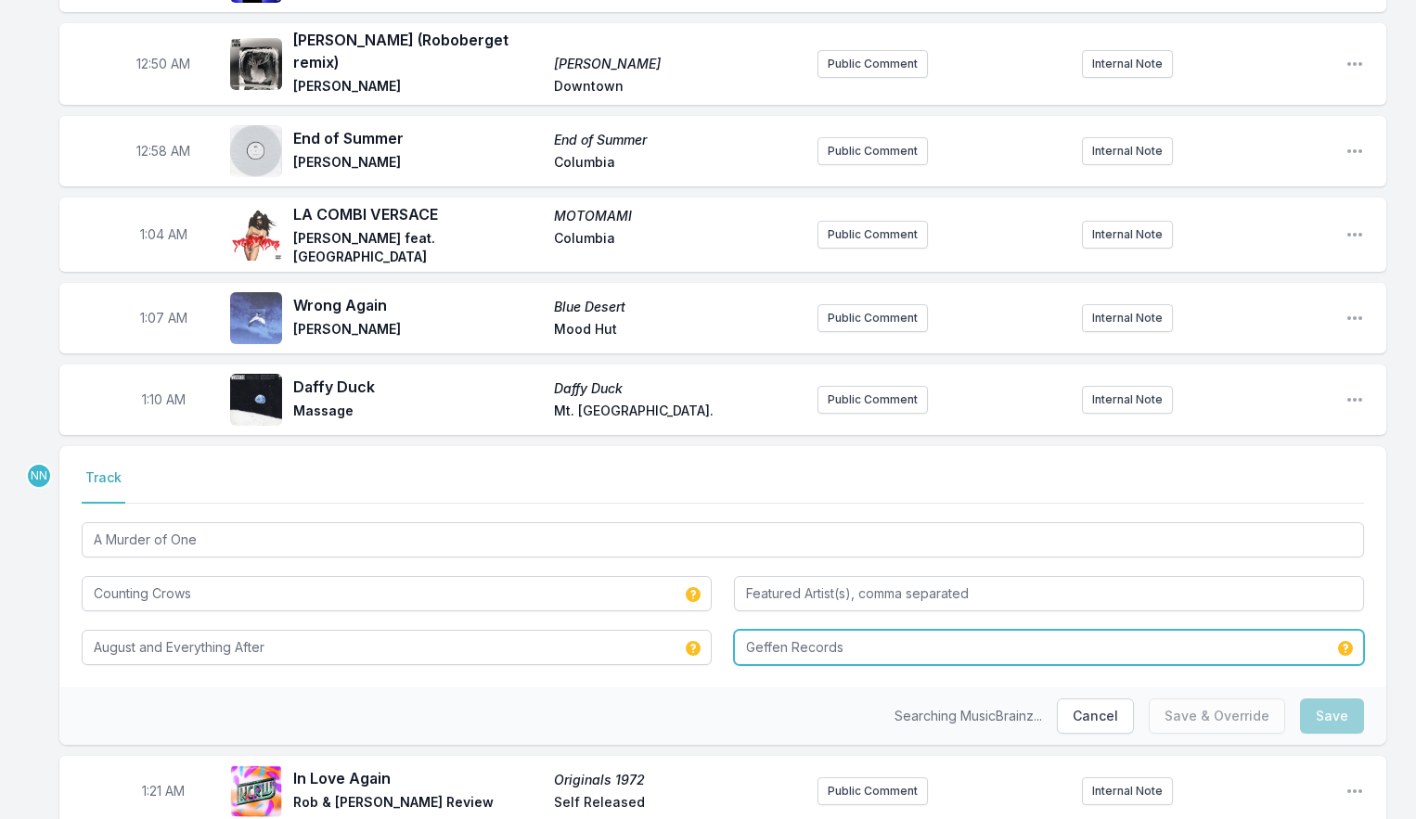
click at [759, 630] on input "Geffen Records" at bounding box center [1049, 647] width 630 height 35
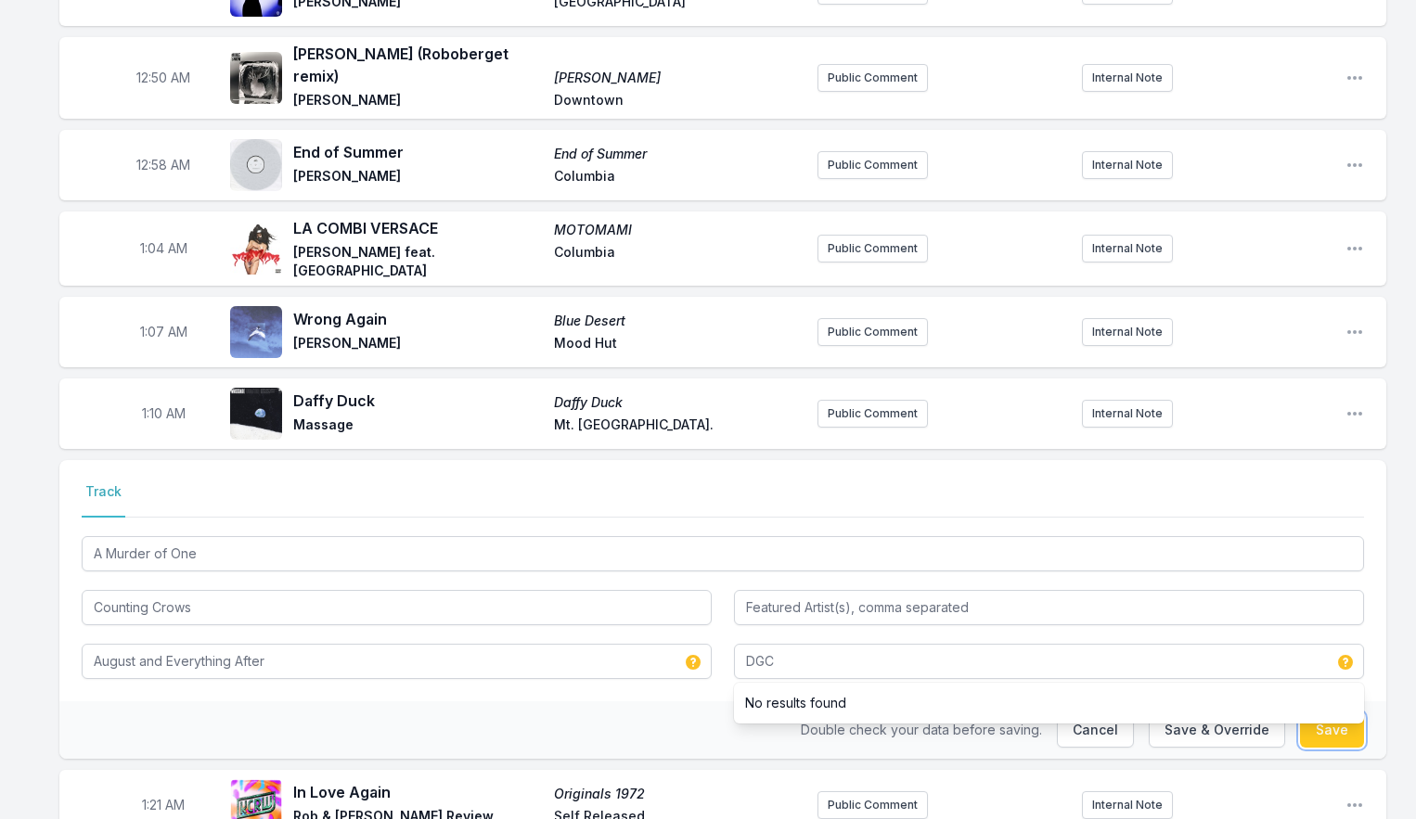
click at [1323, 713] on button "Save" at bounding box center [1332, 730] width 64 height 35
type input "Geffen Records"
click at [1333, 713] on button "Save" at bounding box center [1332, 730] width 64 height 35
click at [1230, 713] on button "Save & Override" at bounding box center [1217, 730] width 136 height 35
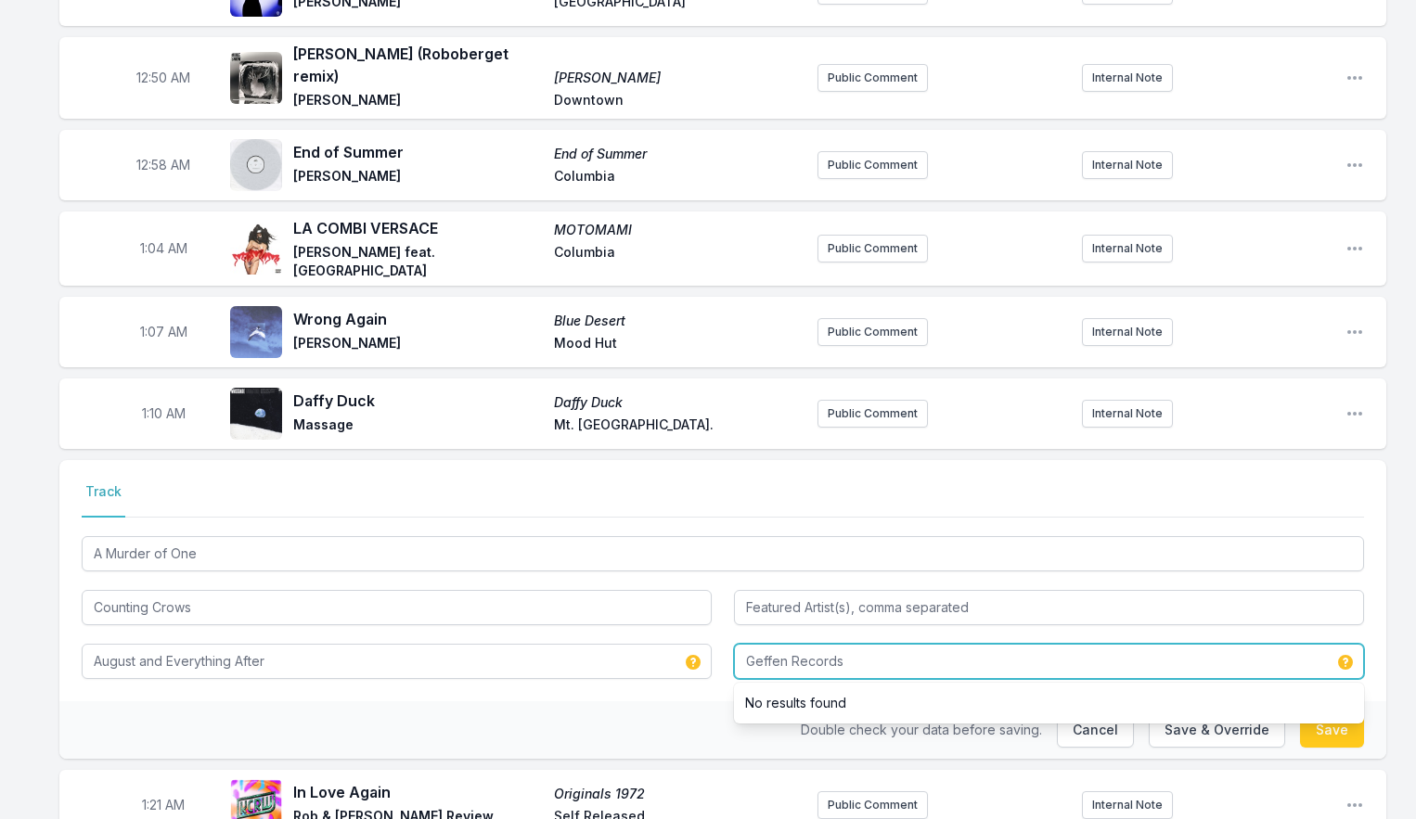
click at [881, 644] on input "Geffen Records" at bounding box center [1049, 661] width 630 height 35
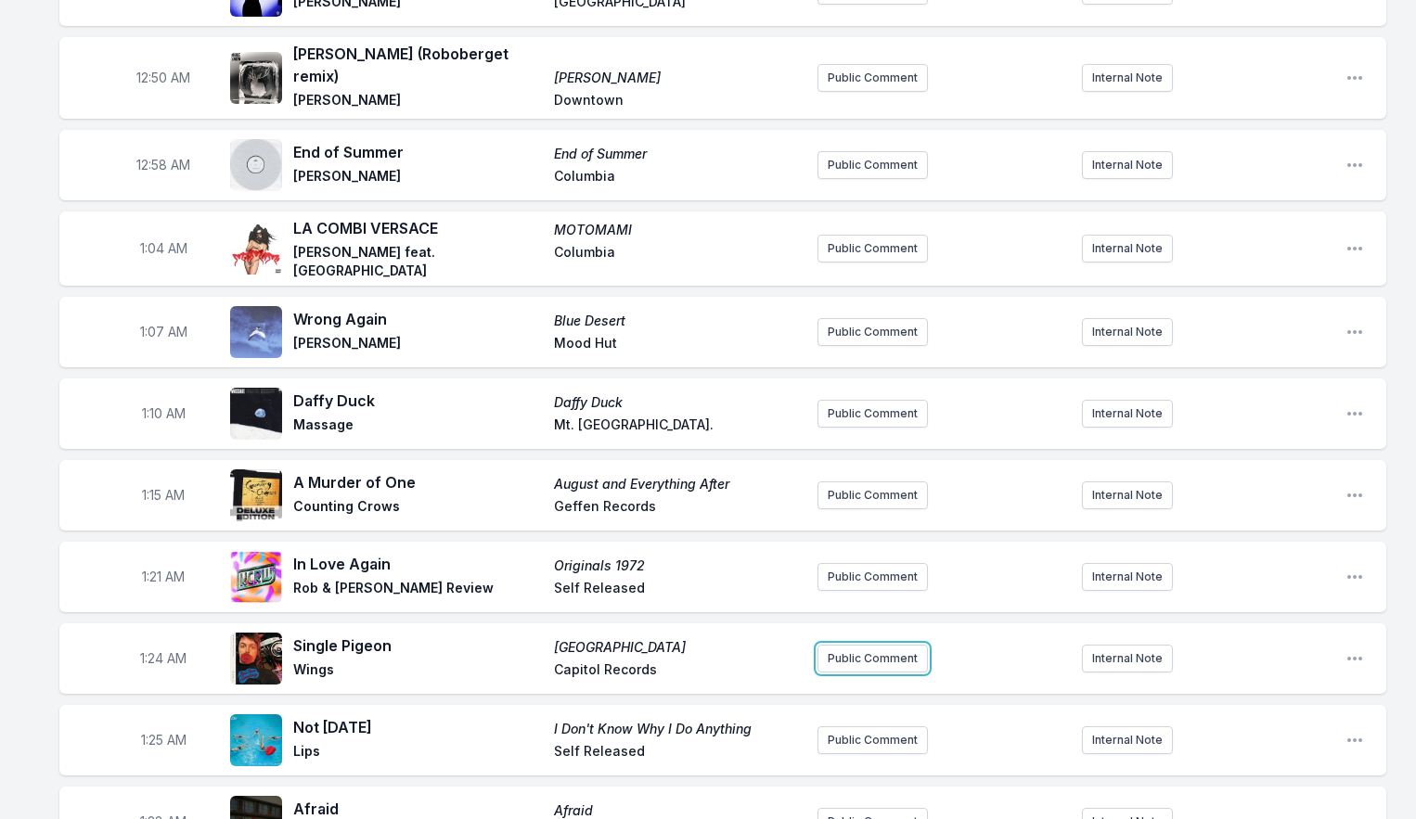
click at [881, 645] on button "Public Comment" at bounding box center [872, 659] width 110 height 28
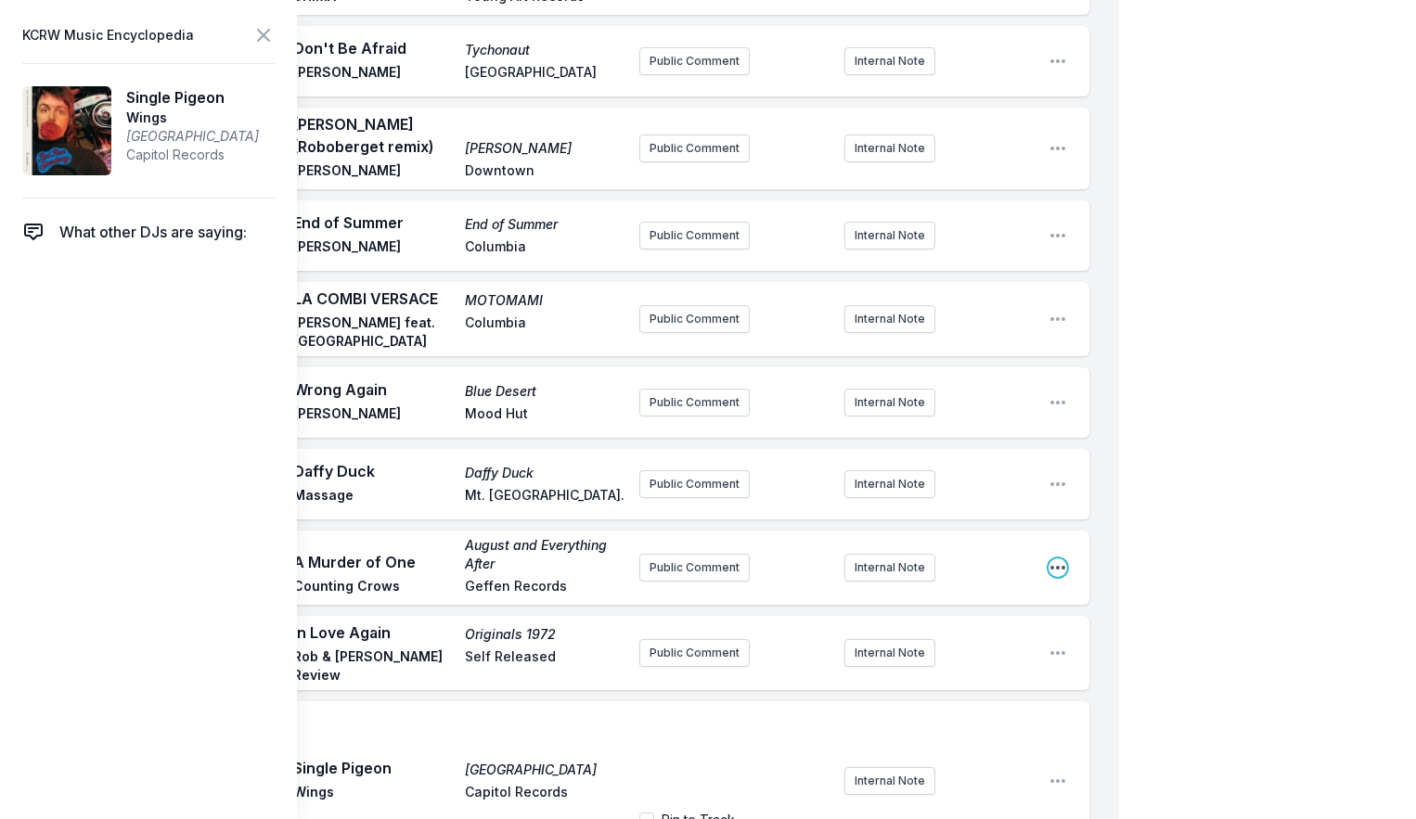
click at [1058, 566] on icon "Open playlist item options" at bounding box center [1057, 568] width 15 height 4
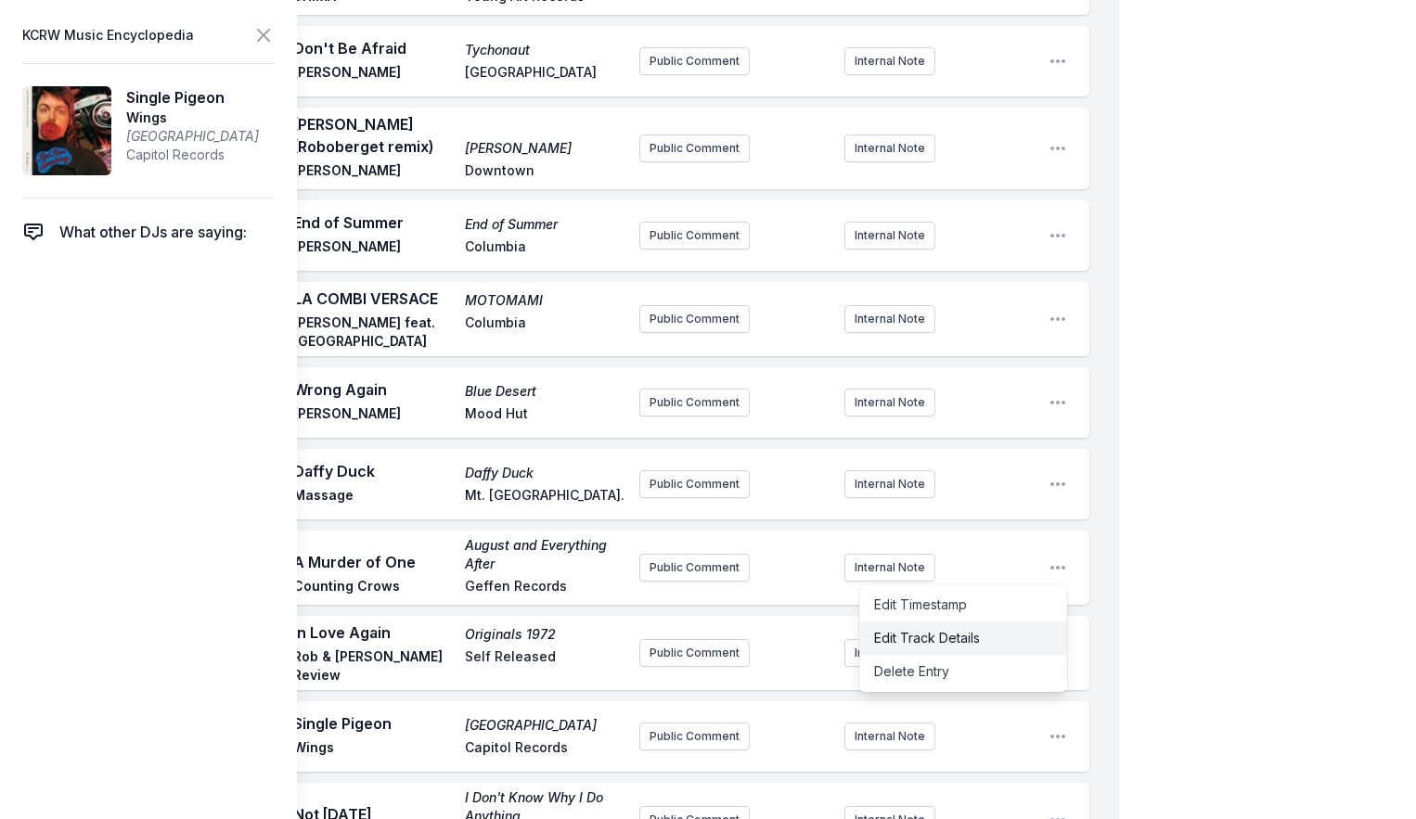
click at [982, 622] on button "Edit Track Details" at bounding box center [963, 638] width 208 height 33
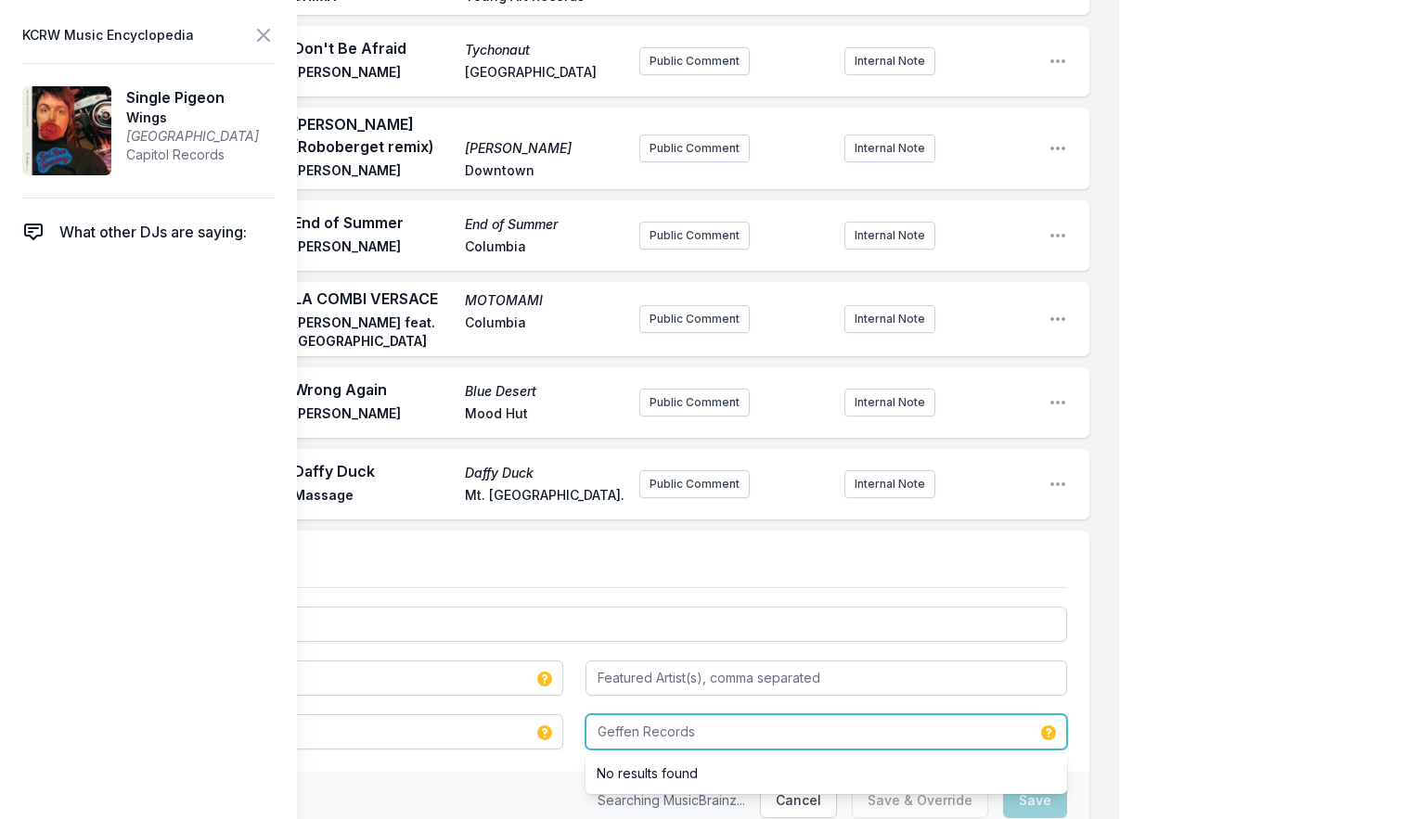
drag, startPoint x: 696, startPoint y: 689, endPoint x: 697, endPoint y: 699, distance: 9.3
click at [696, 714] on input "Geffen Records" at bounding box center [826, 731] width 482 height 35
click at [697, 714] on input "Geffen Records" at bounding box center [826, 731] width 482 height 35
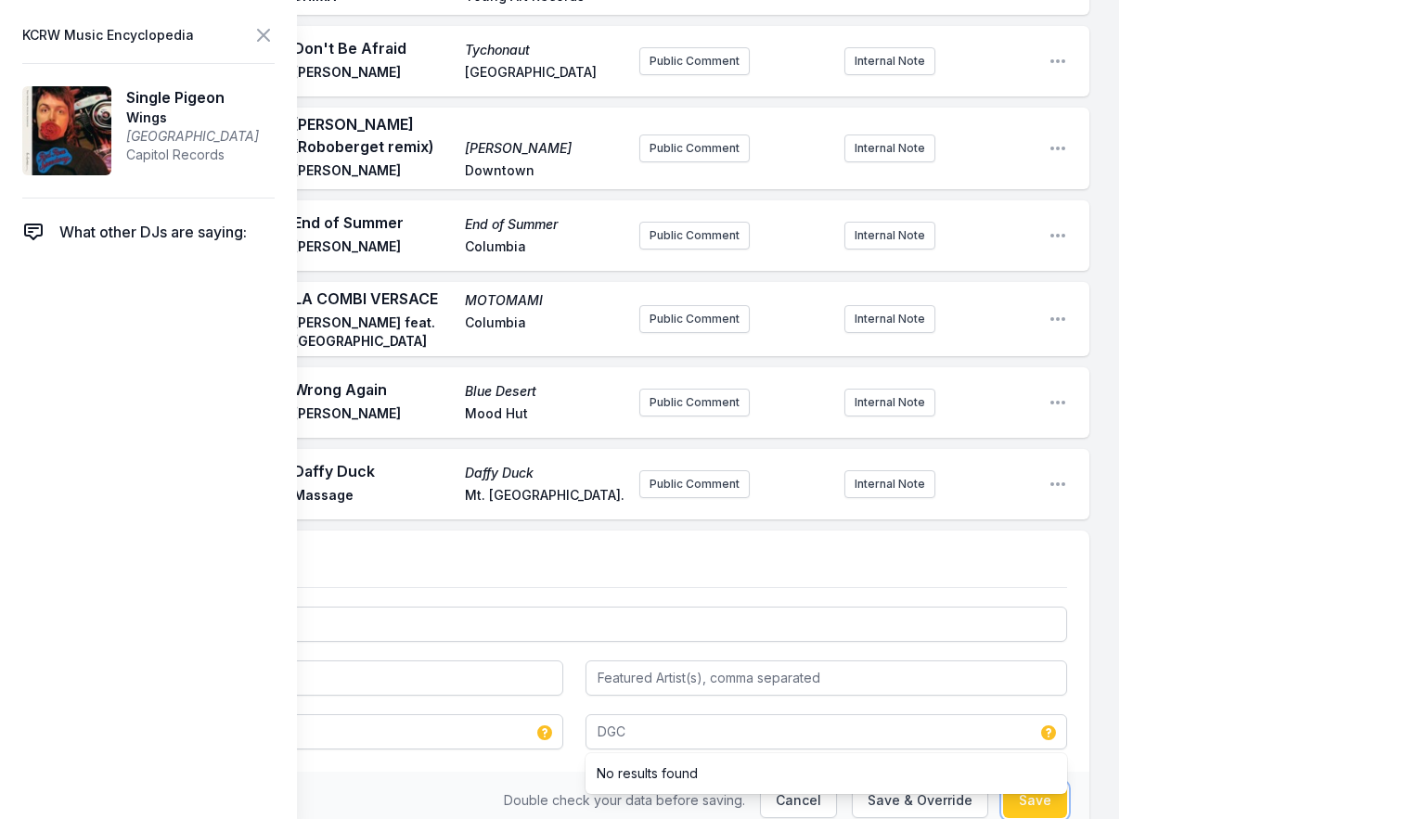
click at [1047, 783] on button "Save" at bounding box center [1035, 800] width 64 height 35
type input "Geffen Records"
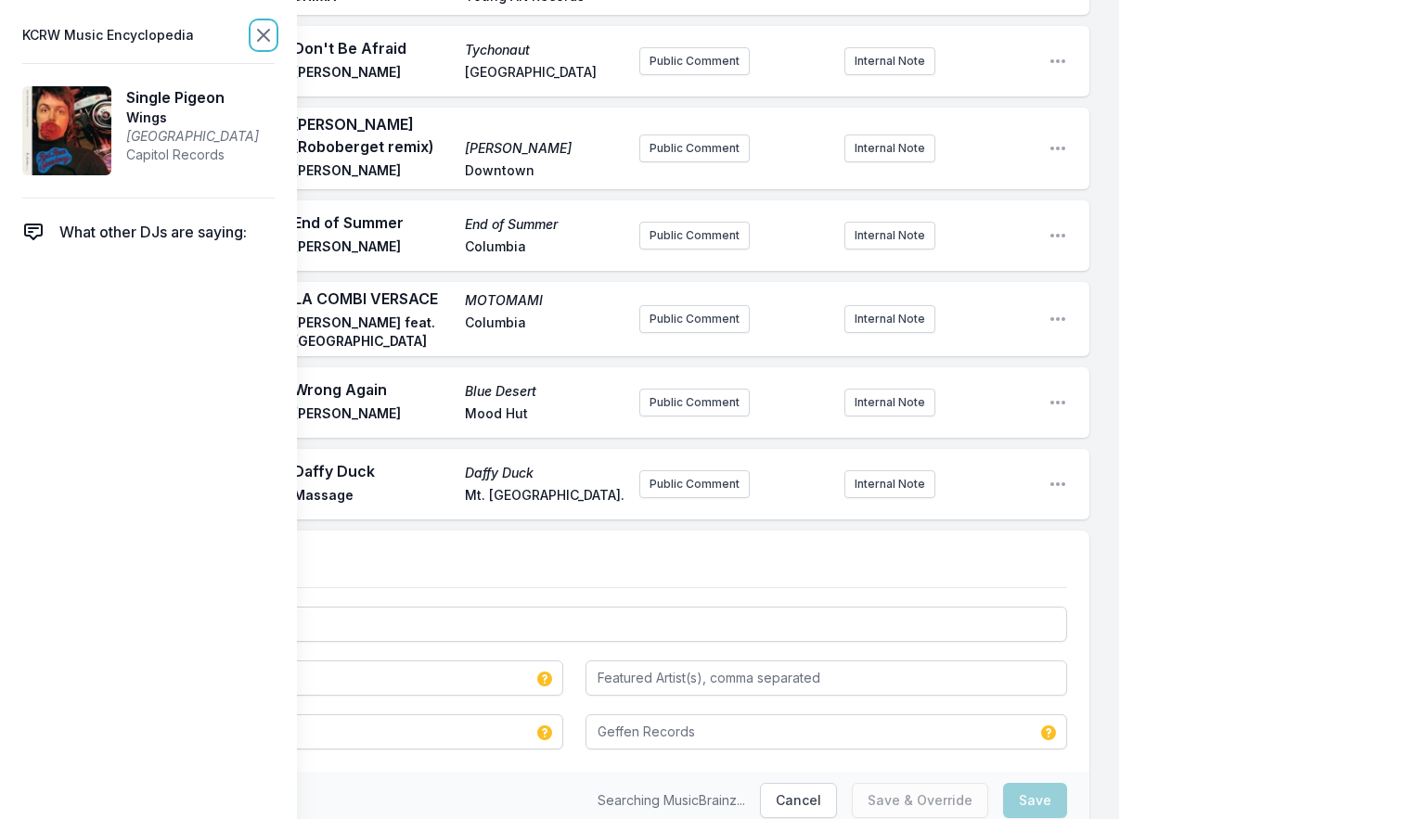
click at [258, 33] on icon at bounding box center [263, 35] width 22 height 22
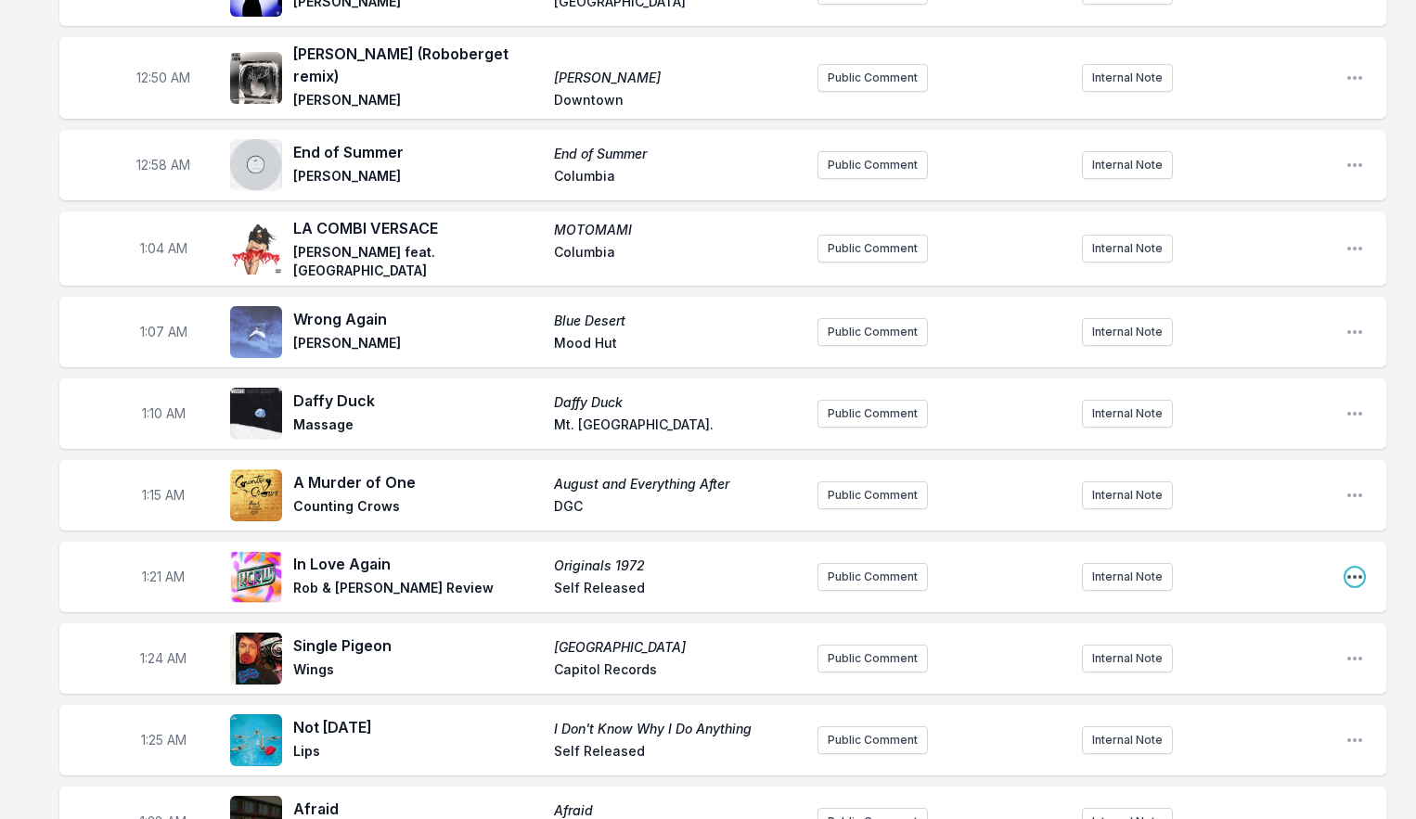
click at [1353, 568] on icon "Open playlist item options" at bounding box center [1354, 577] width 19 height 19
click at [1251, 631] on button "Edit Track Details" at bounding box center [1260, 647] width 208 height 33
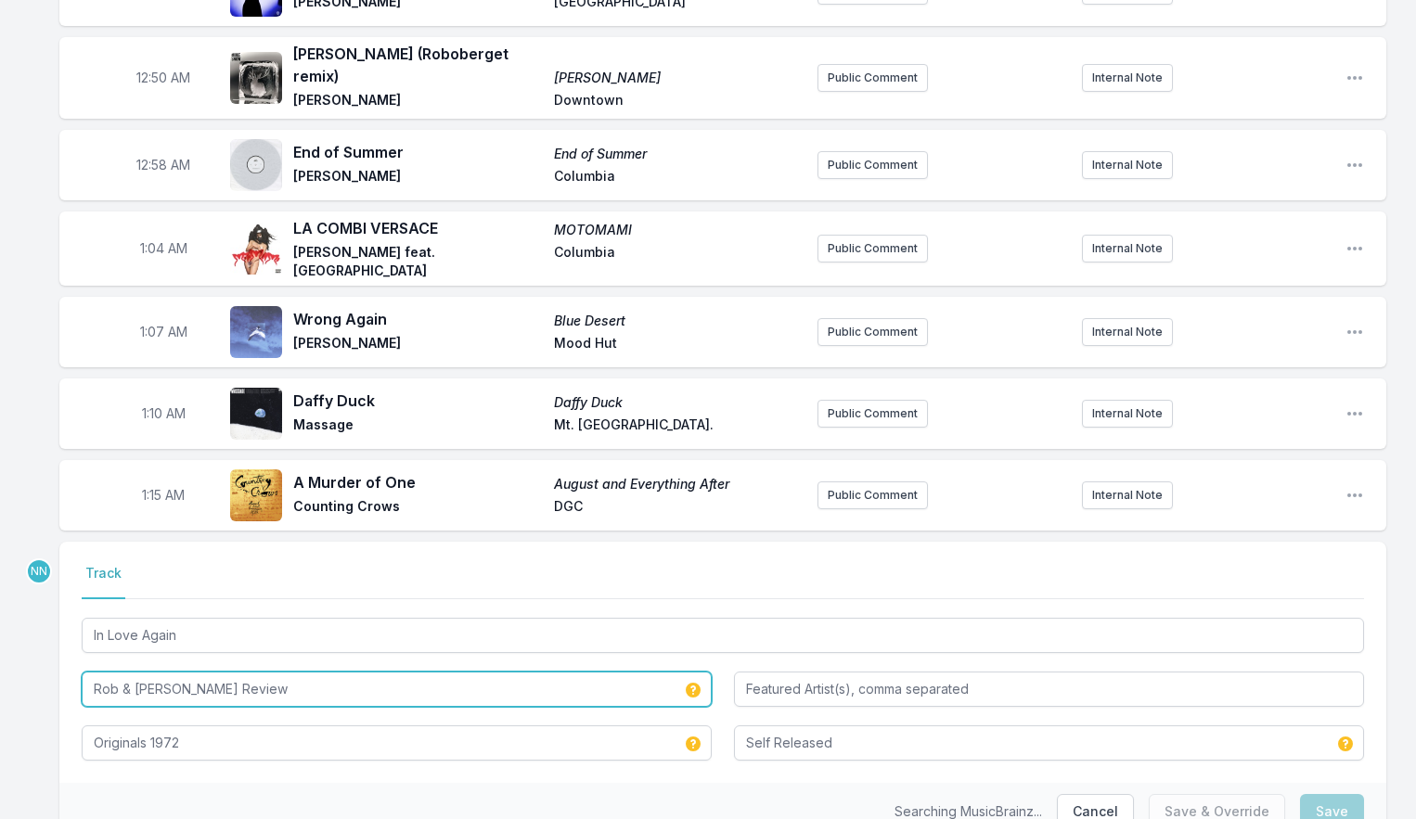
click at [230, 672] on input "Rob & [PERSON_NAME] Review" at bounding box center [397, 689] width 630 height 35
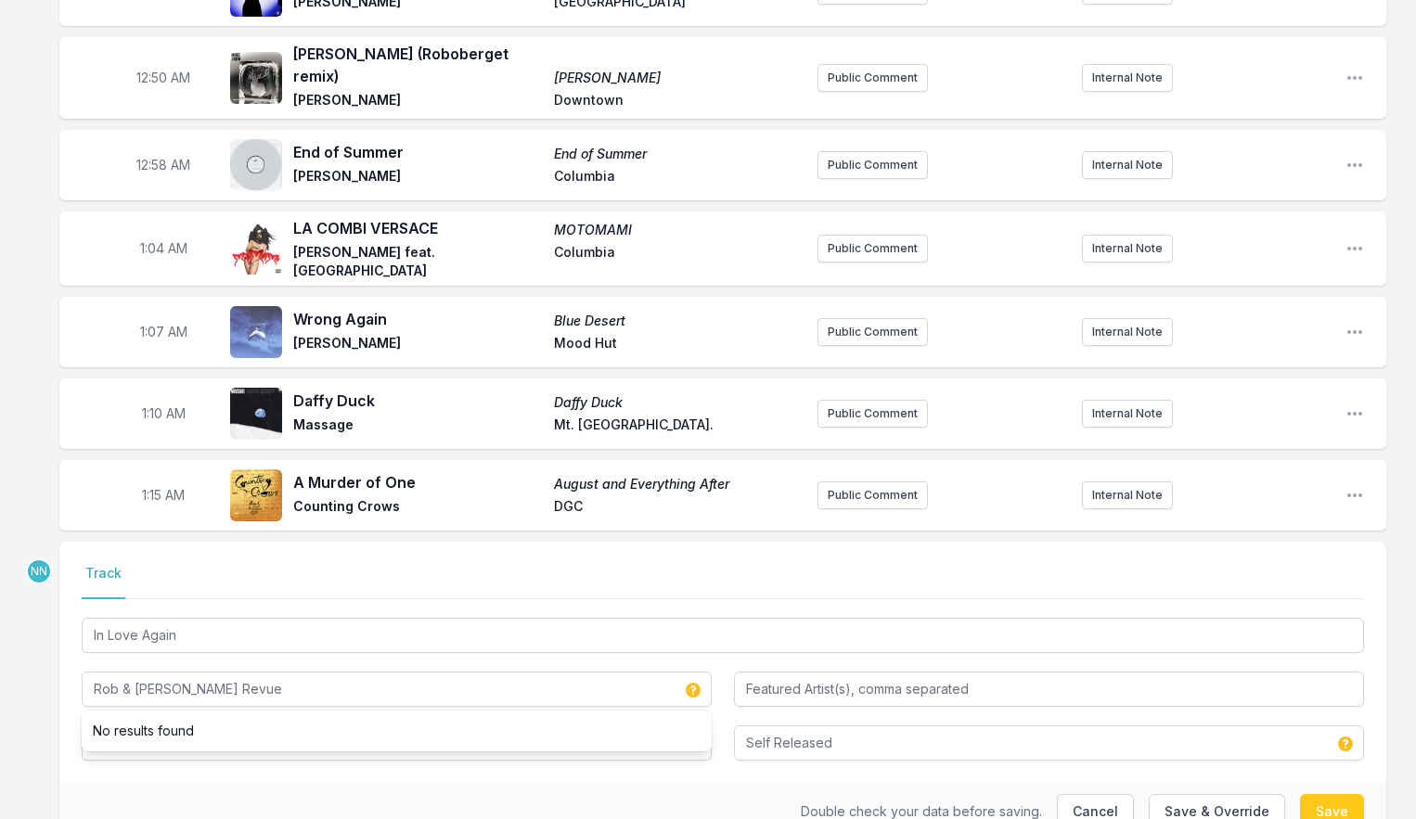
click at [65, 701] on div "Select a tab Track Track In Love Again [PERSON_NAME] & [PERSON_NAME] Revue No r…" at bounding box center [722, 662] width 1327 height 241
click at [1336, 794] on button "Save" at bounding box center [1332, 811] width 64 height 35
type input "Rob & [PERSON_NAME] Review"
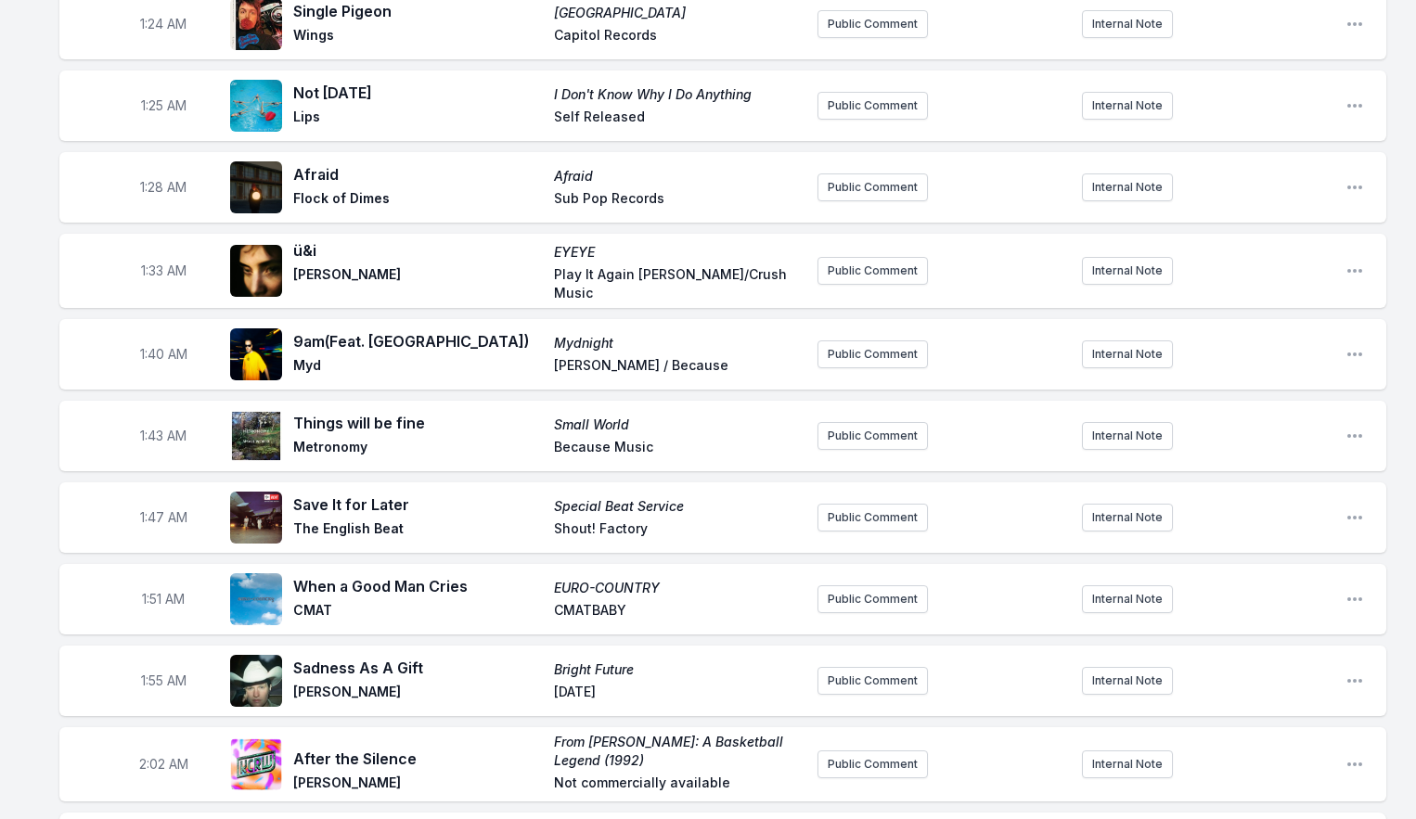
scroll to position [1786, 0]
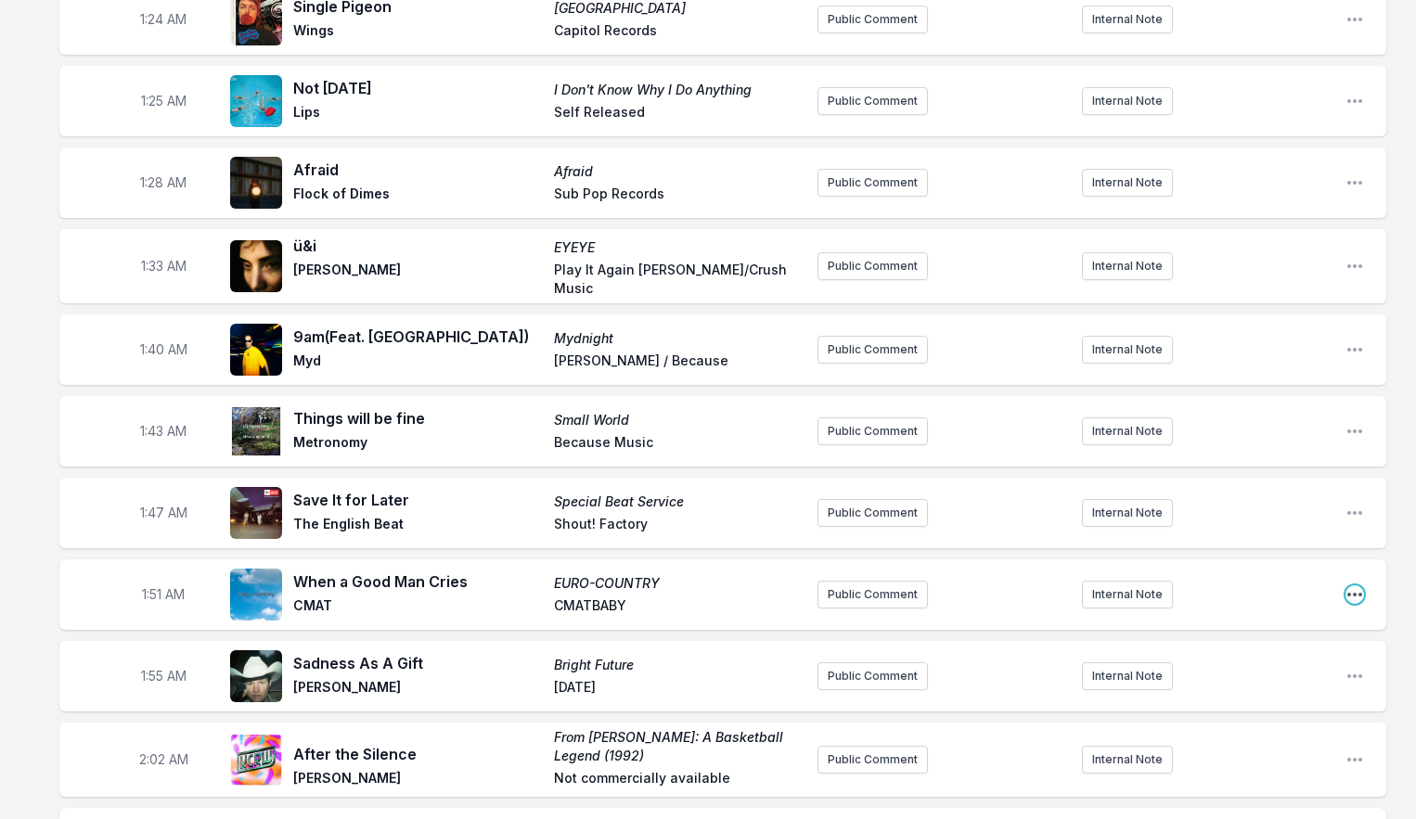
click at [1346, 585] on icon "Open playlist item options" at bounding box center [1354, 594] width 19 height 19
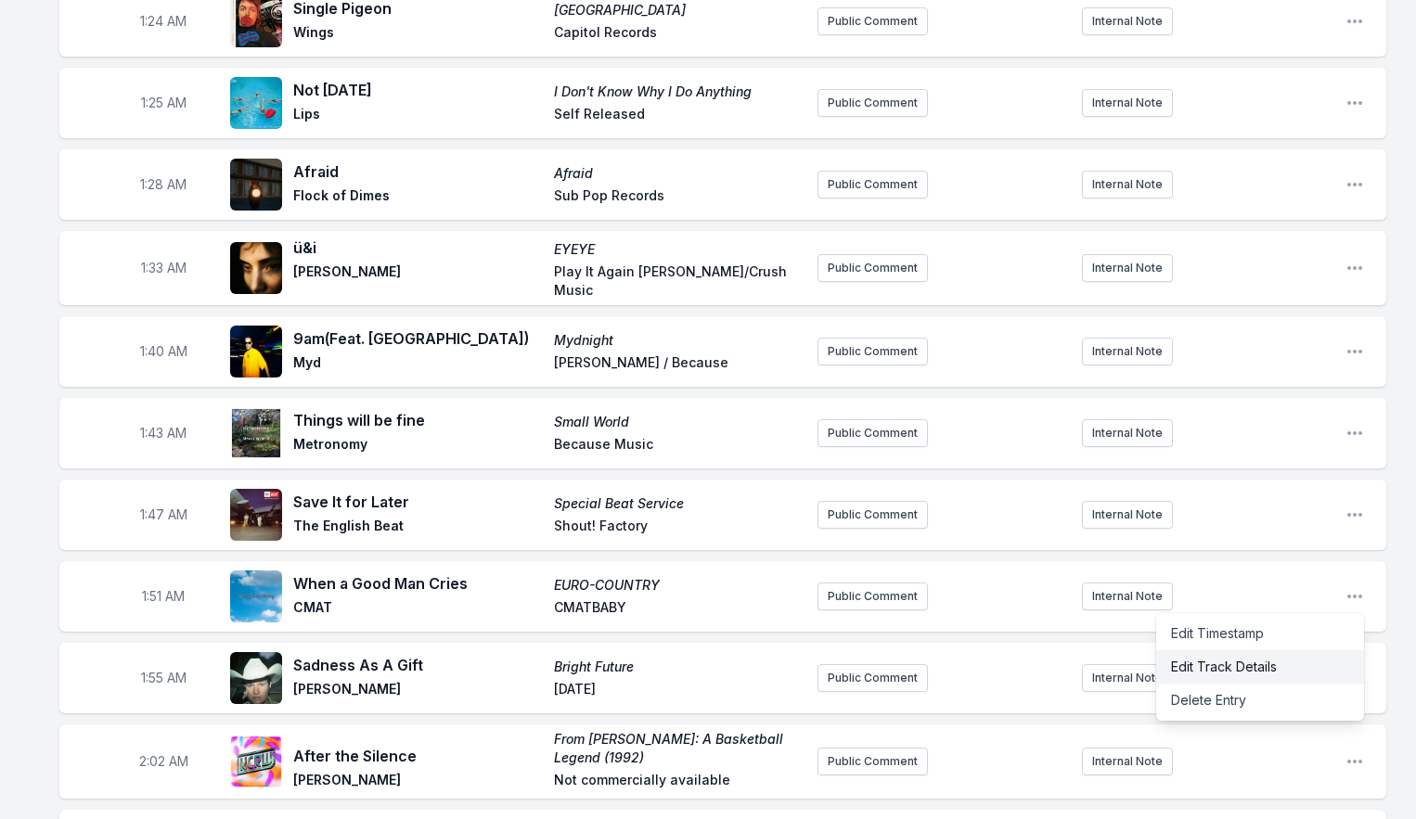
click at [1266, 650] on button "Edit Track Details" at bounding box center [1260, 666] width 208 height 33
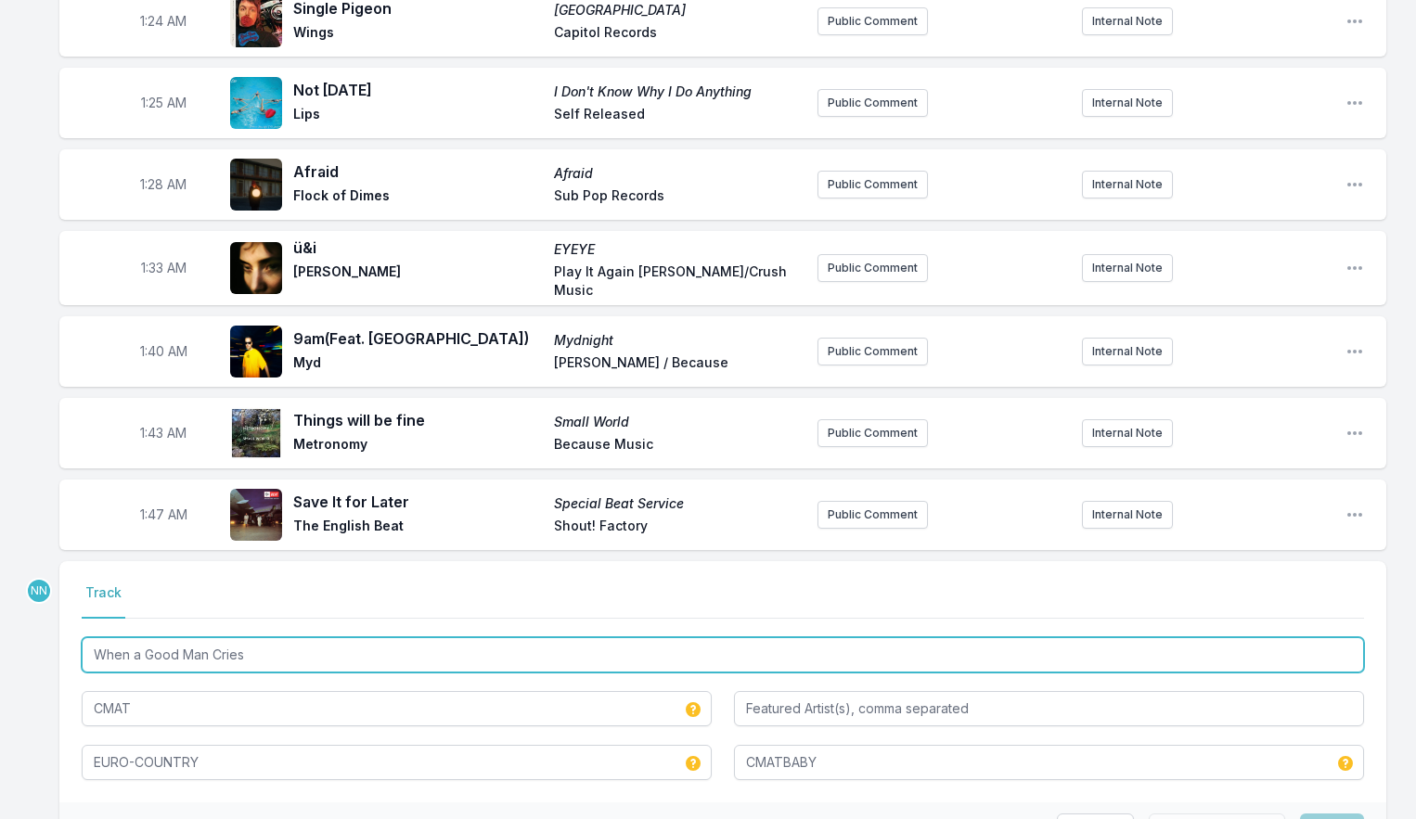
click at [140, 637] on input "When a Good Man Cries" at bounding box center [723, 654] width 1282 height 35
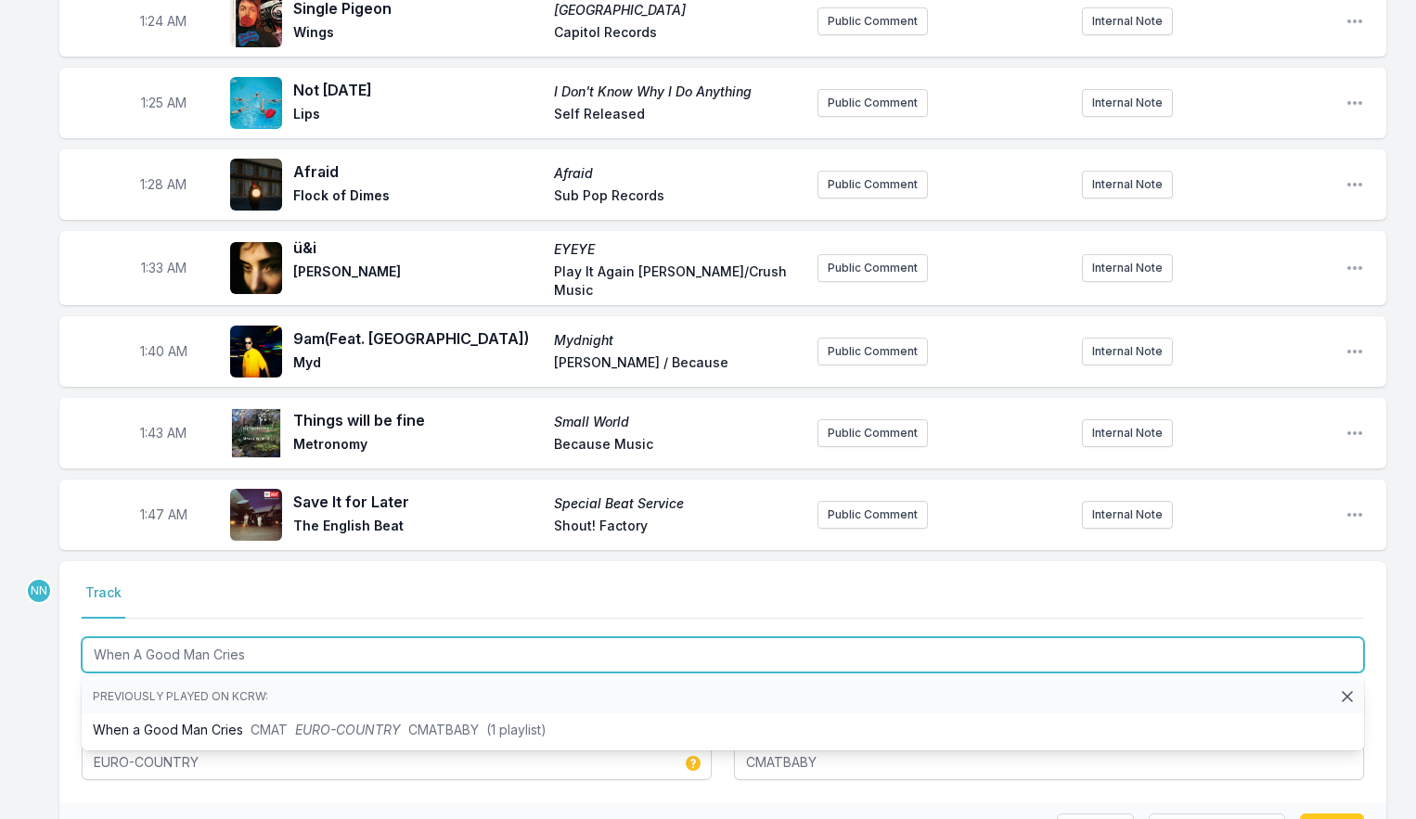
type input "When A Good Man Cries"
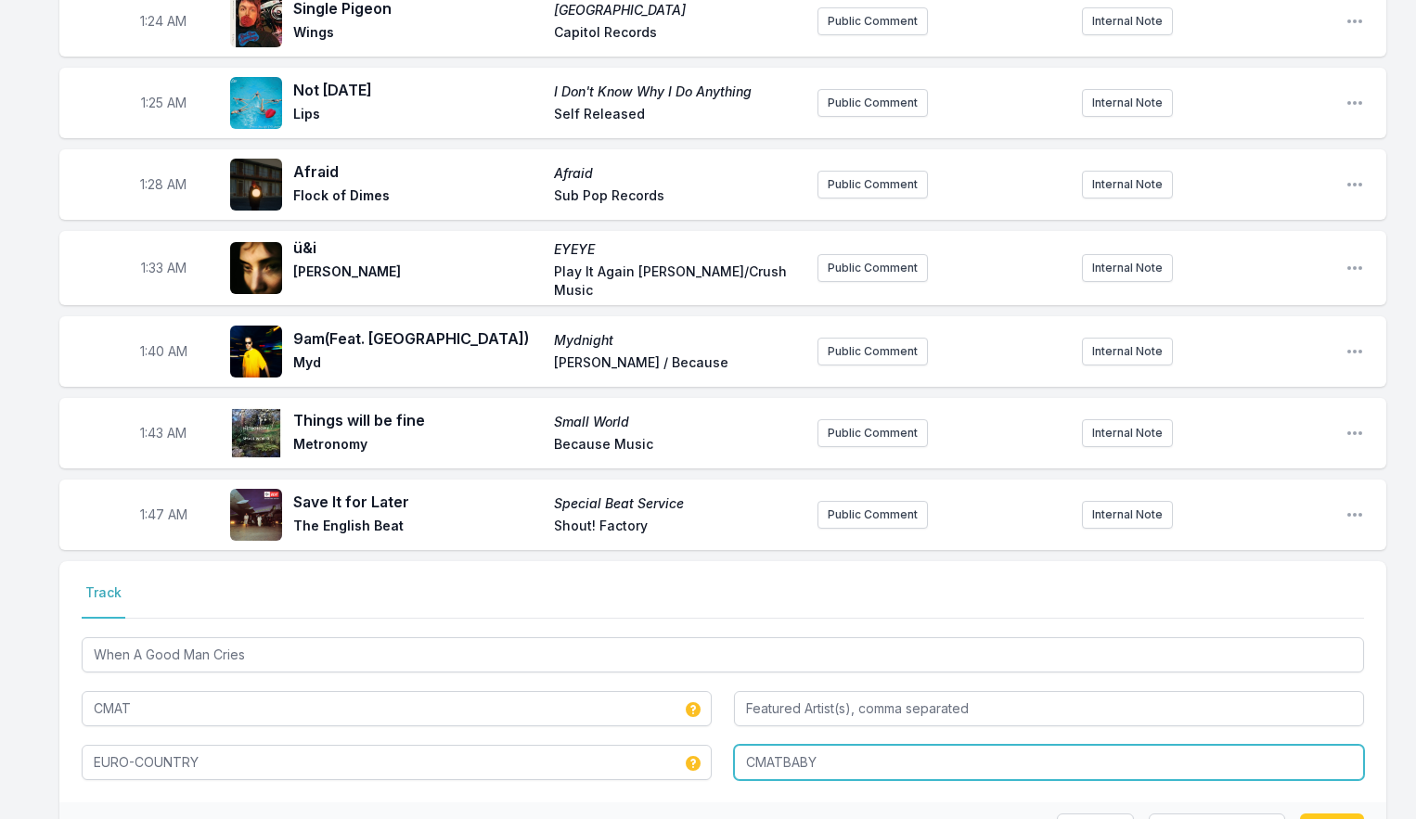
click at [847, 745] on input "CMATBABY" at bounding box center [1049, 762] width 630 height 35
type input "CMATBABY / AWAL"
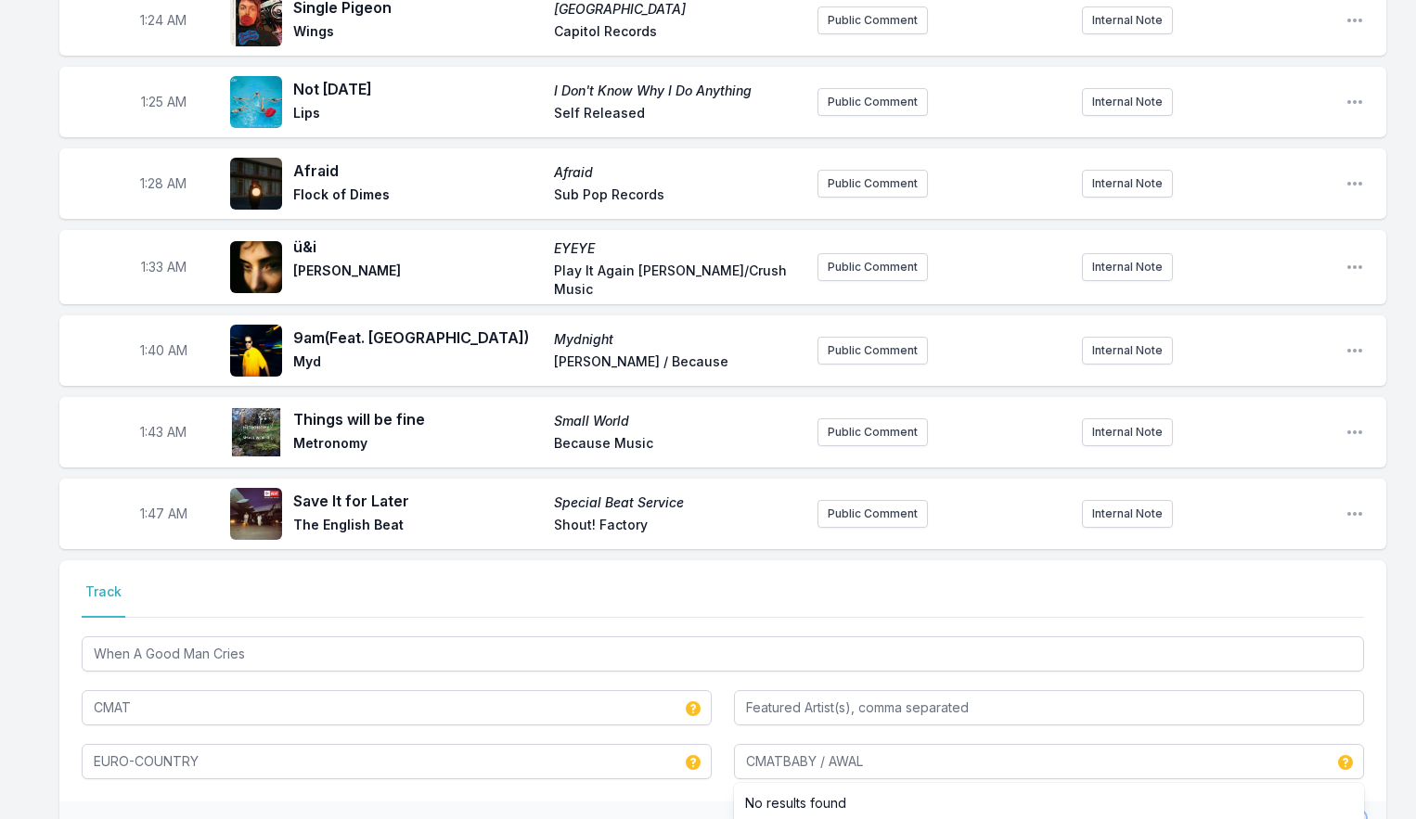
drag, startPoint x: 1311, startPoint y: 794, endPoint x: 1173, endPoint y: 788, distance: 138.4
click at [1310, 813] on button "Save" at bounding box center [1332, 830] width 64 height 35
type input "When a Good Man Cries"
type input "CMATBABY"
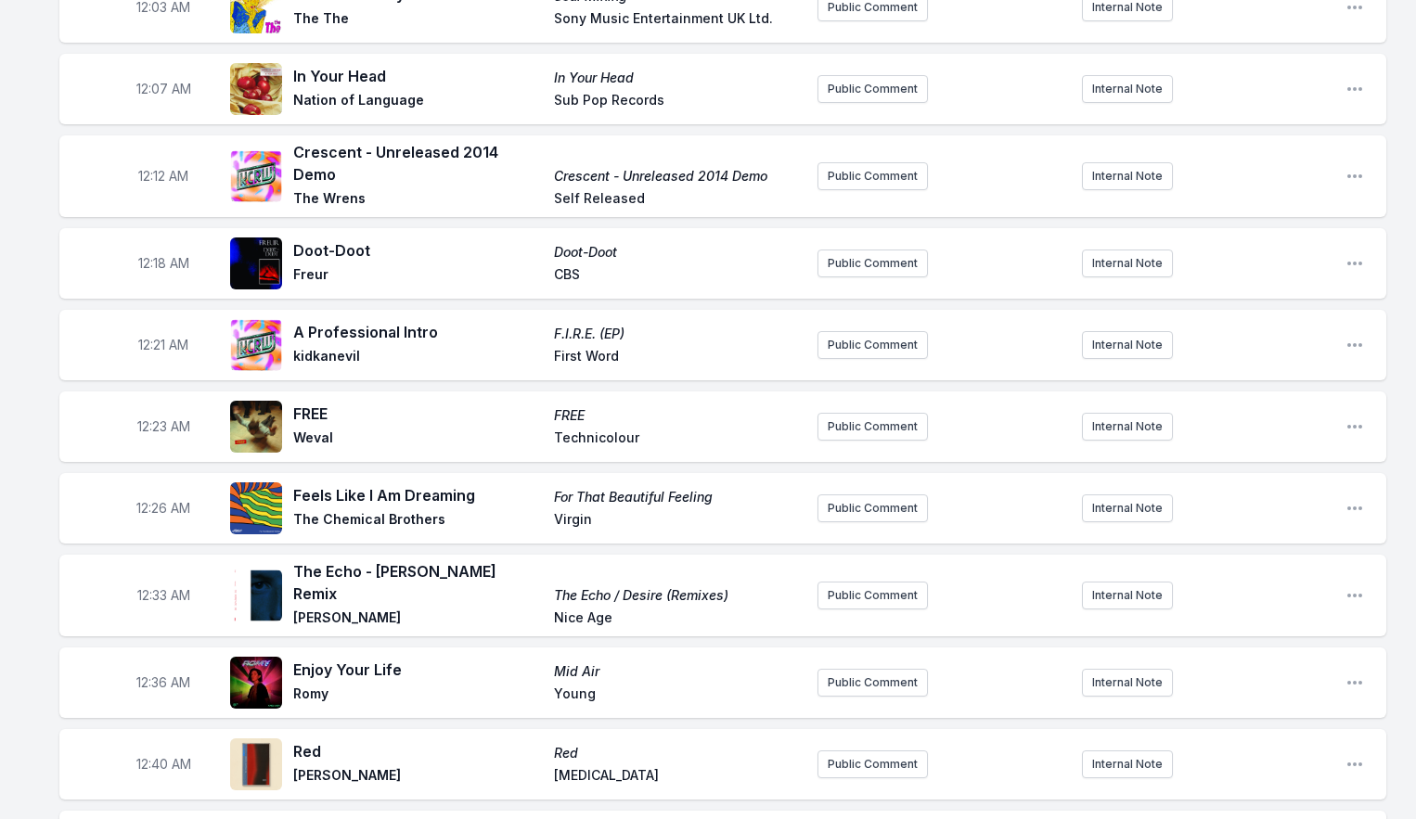
scroll to position [0, 0]
